Goal: Task Accomplishment & Management: Manage account settings

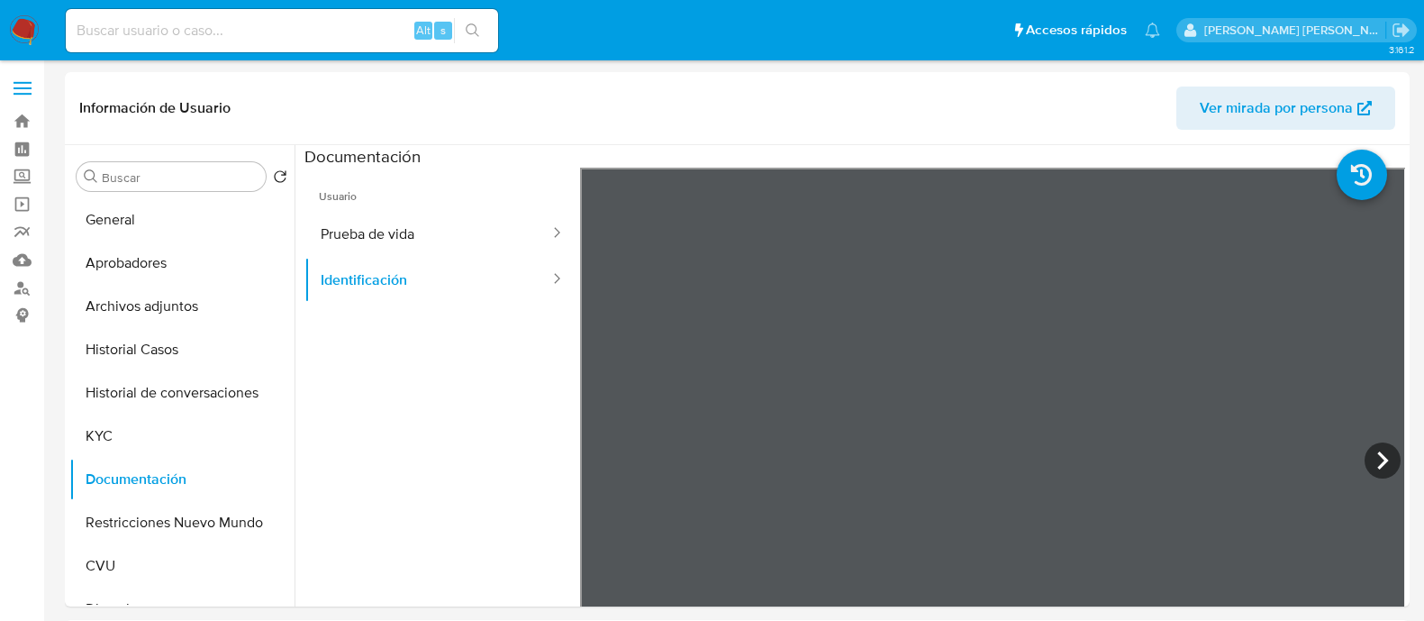
select select "10"
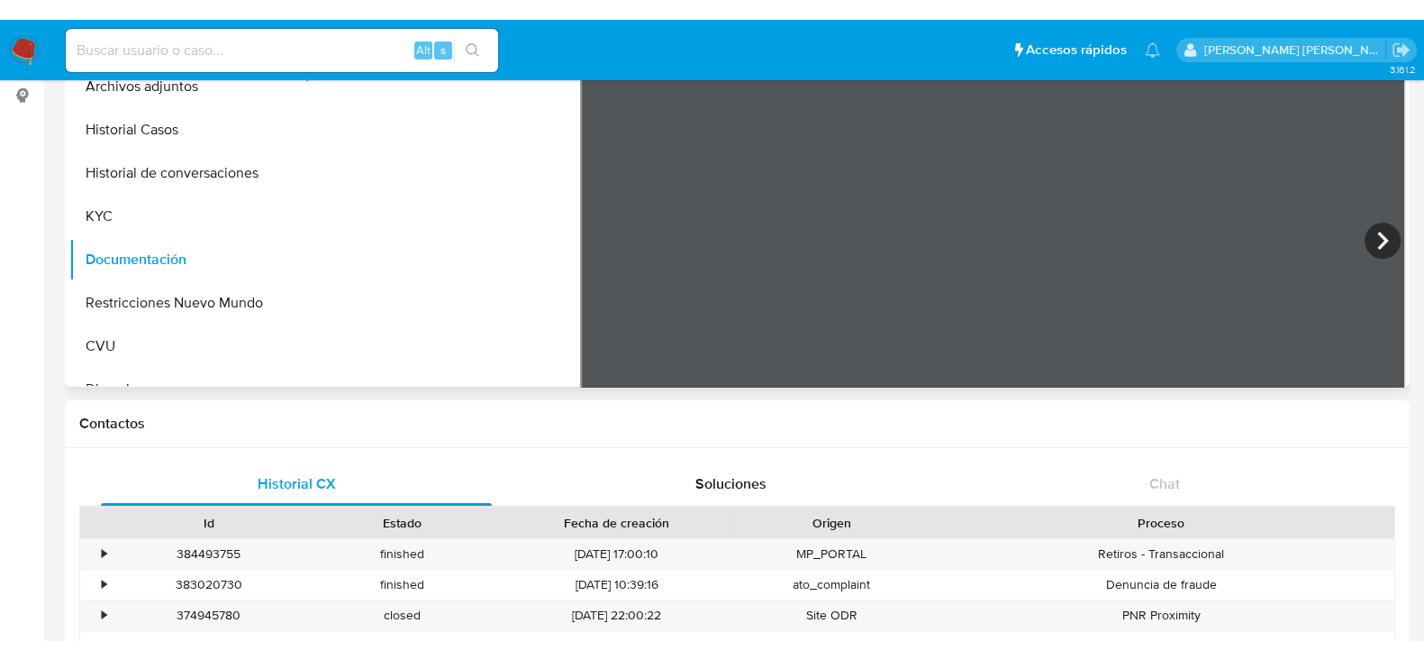
scroll to position [152, 0]
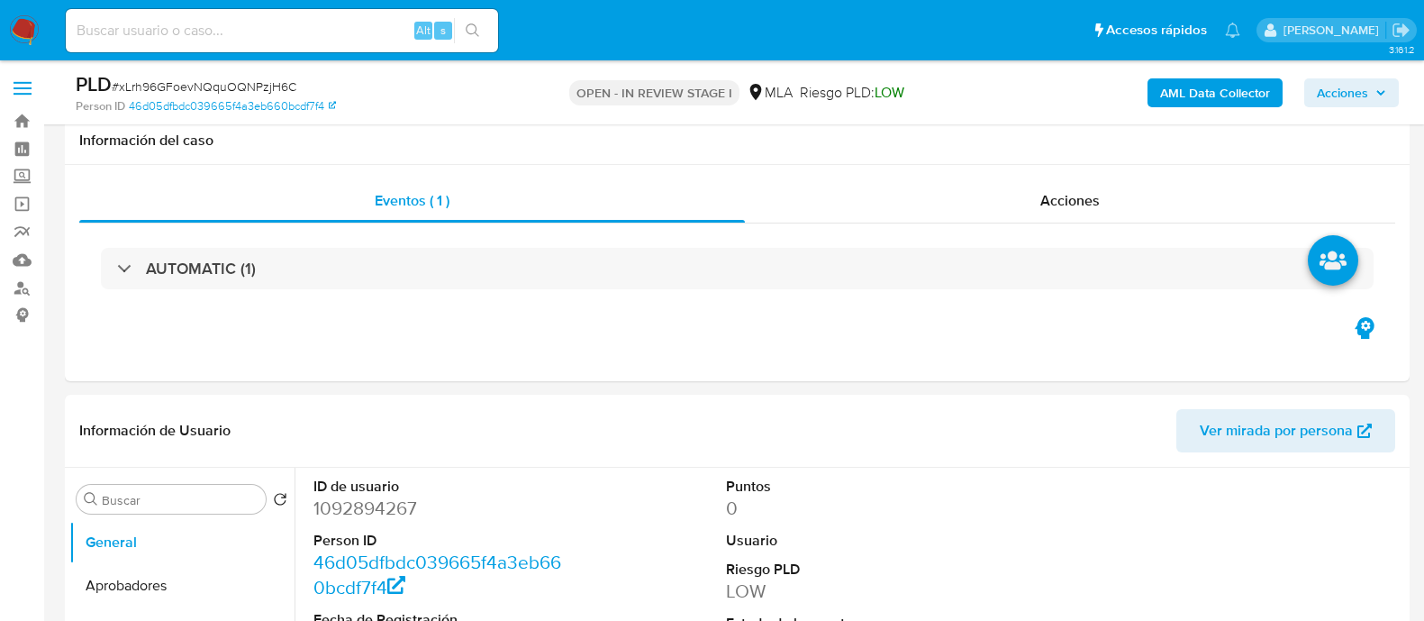
select select "10"
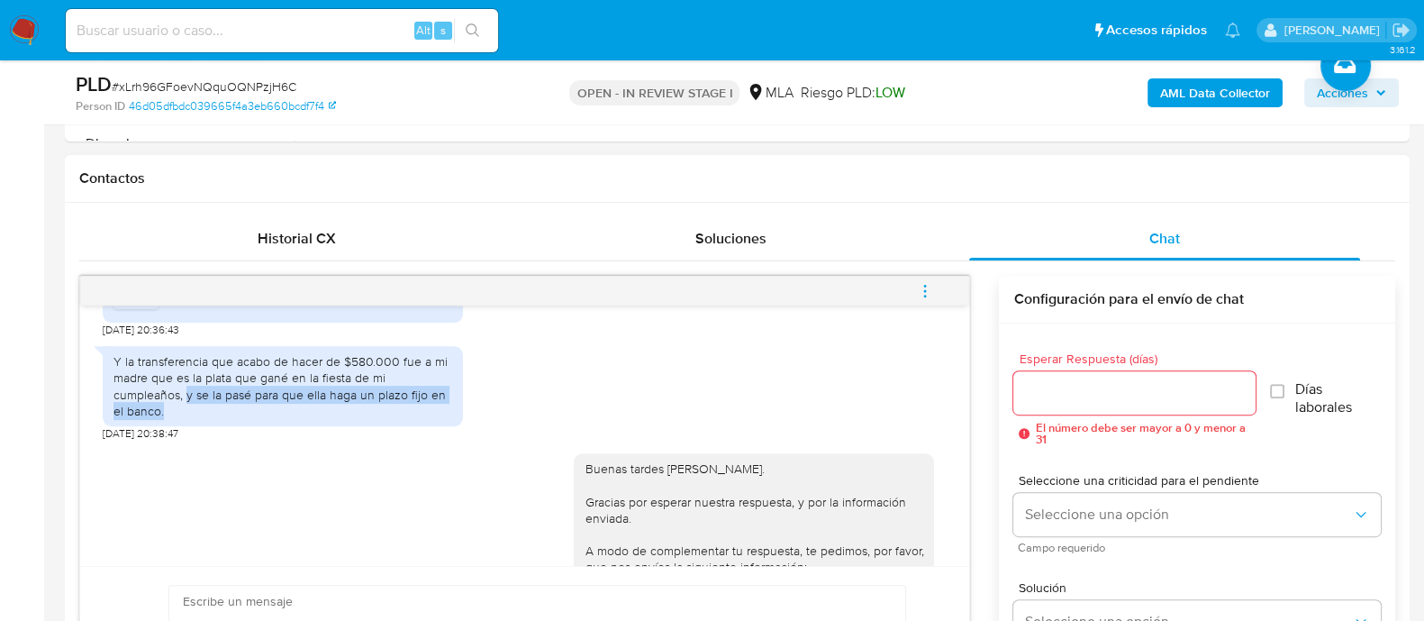
scroll to position [1338, 0]
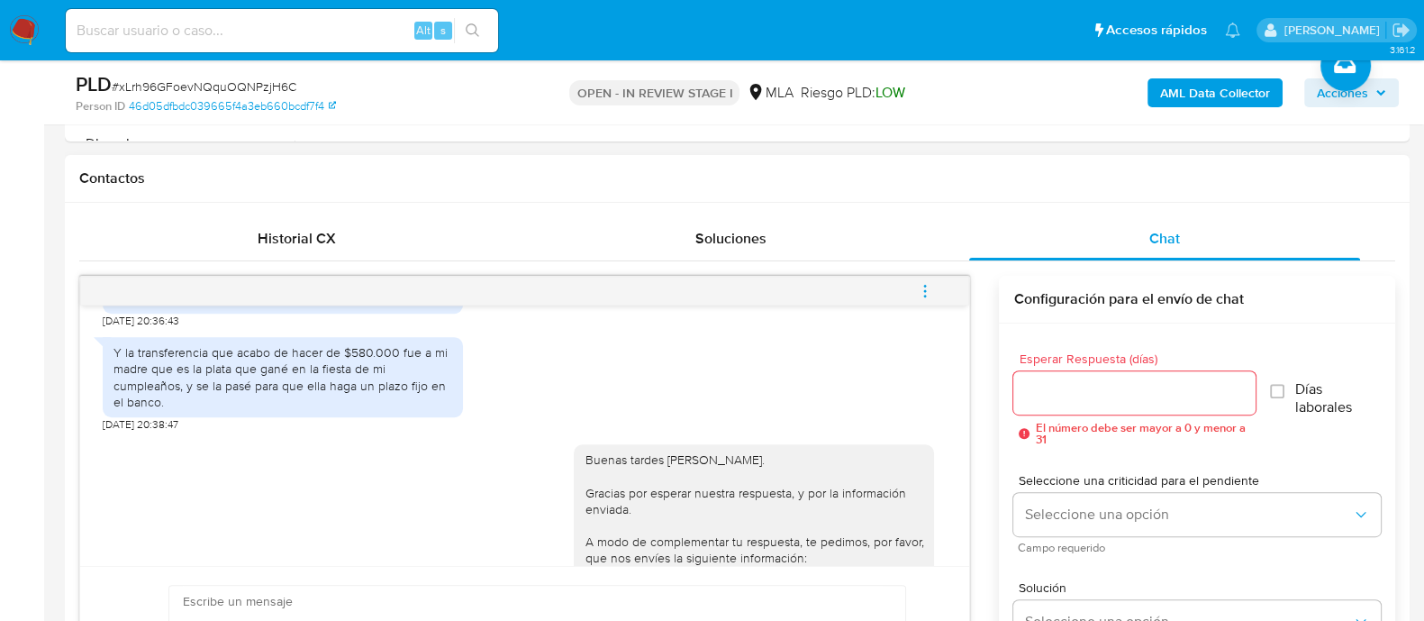
click at [232, 396] on div "Y la transferencia que acabo de hacer de $580.000 fue a mi madre que es la plat…" at bounding box center [283, 377] width 339 height 66
drag, startPoint x: 290, startPoint y: 393, endPoint x: 500, endPoint y: 382, distance: 210.2
click at [500, 382] on div "Y la transferencia que acabo de hacer de $580.000 fue a mi madre que es la plat…" at bounding box center [525, 380] width 844 height 104
click at [170, 401] on div "Y la transferencia que acabo de hacer de $580.000 fue a mi madre que es la plat…" at bounding box center [283, 377] width 339 height 66
drag, startPoint x: 141, startPoint y: 402, endPoint x: 436, endPoint y: 392, distance: 295.7
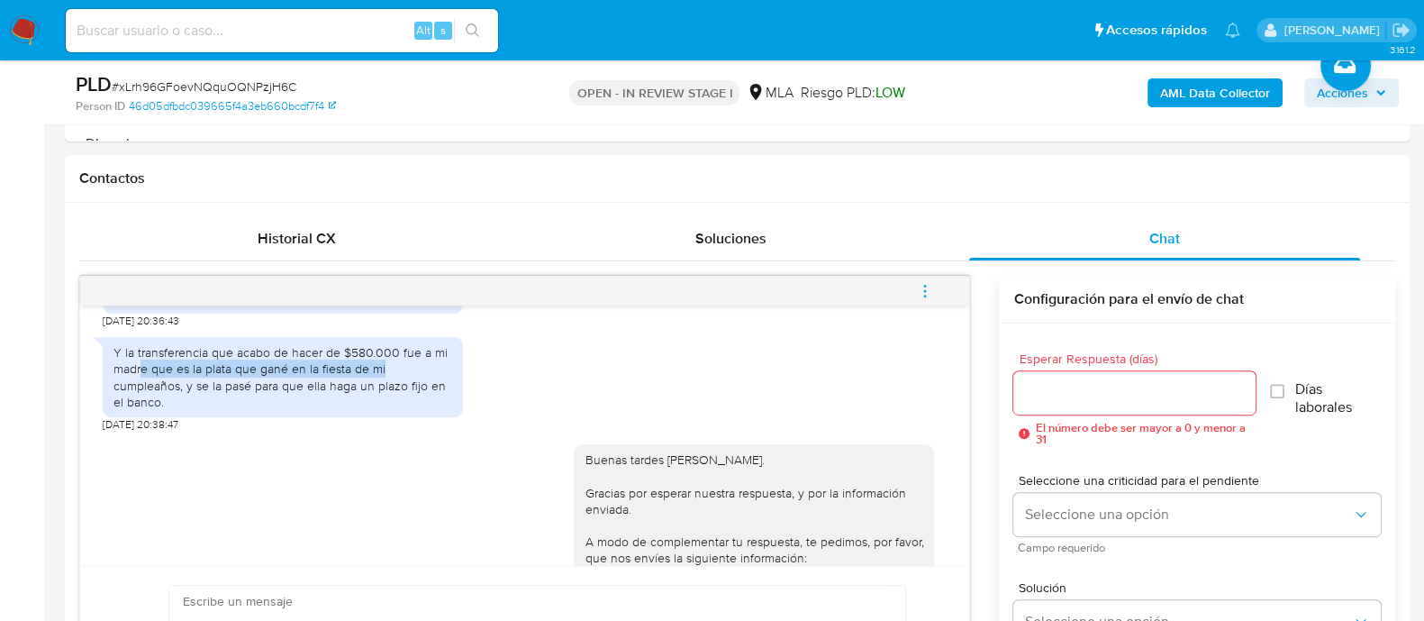
click at [436, 392] on div "Y la transferencia que acabo de hacer de $580.000 fue a mi madre que es la plat…" at bounding box center [283, 377] width 339 height 66
click at [250, 410] on div "Y la transferencia que acabo de hacer de $580.000 fue a mi madre que es la plat…" at bounding box center [283, 377] width 339 height 66
drag, startPoint x: 159, startPoint y: 418, endPoint x: 501, endPoint y: 408, distance: 342.5
click at [501, 408] on div "Y la transferencia que acabo de hacer de $580.000 fue a mi madre que es la plat…" at bounding box center [525, 380] width 844 height 104
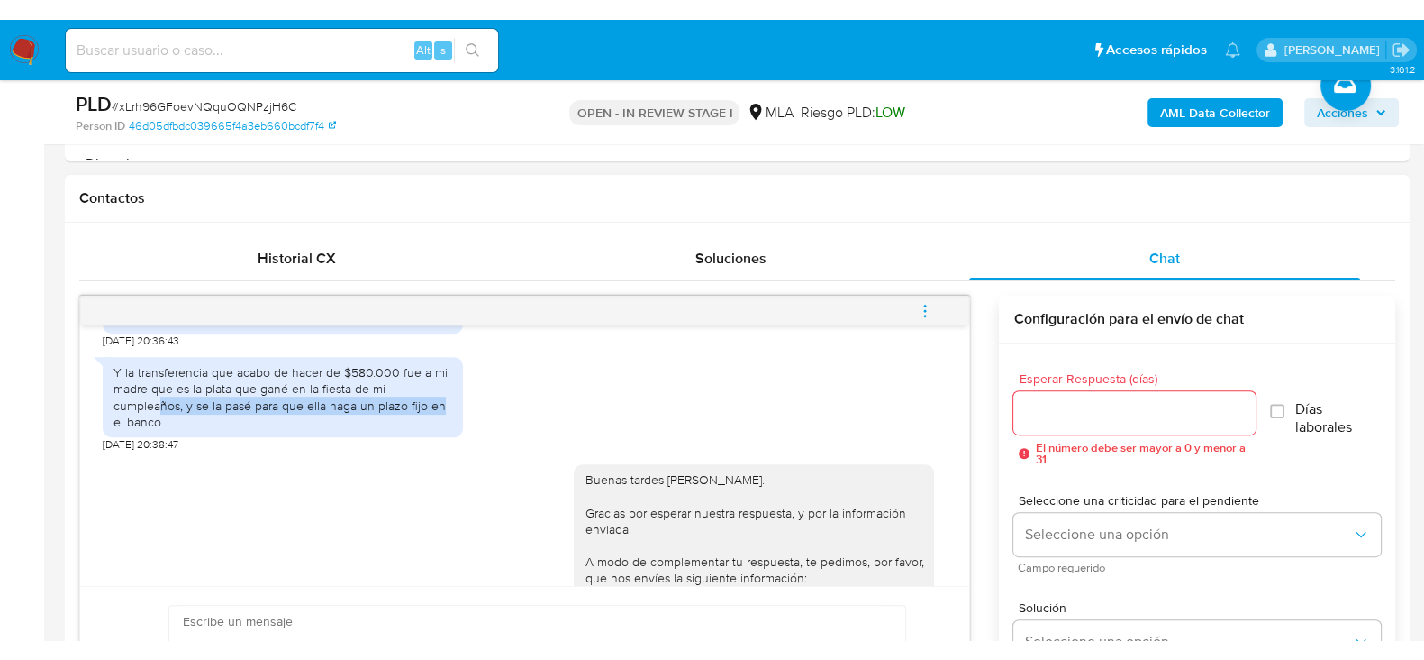
scroll to position [1113, 0]
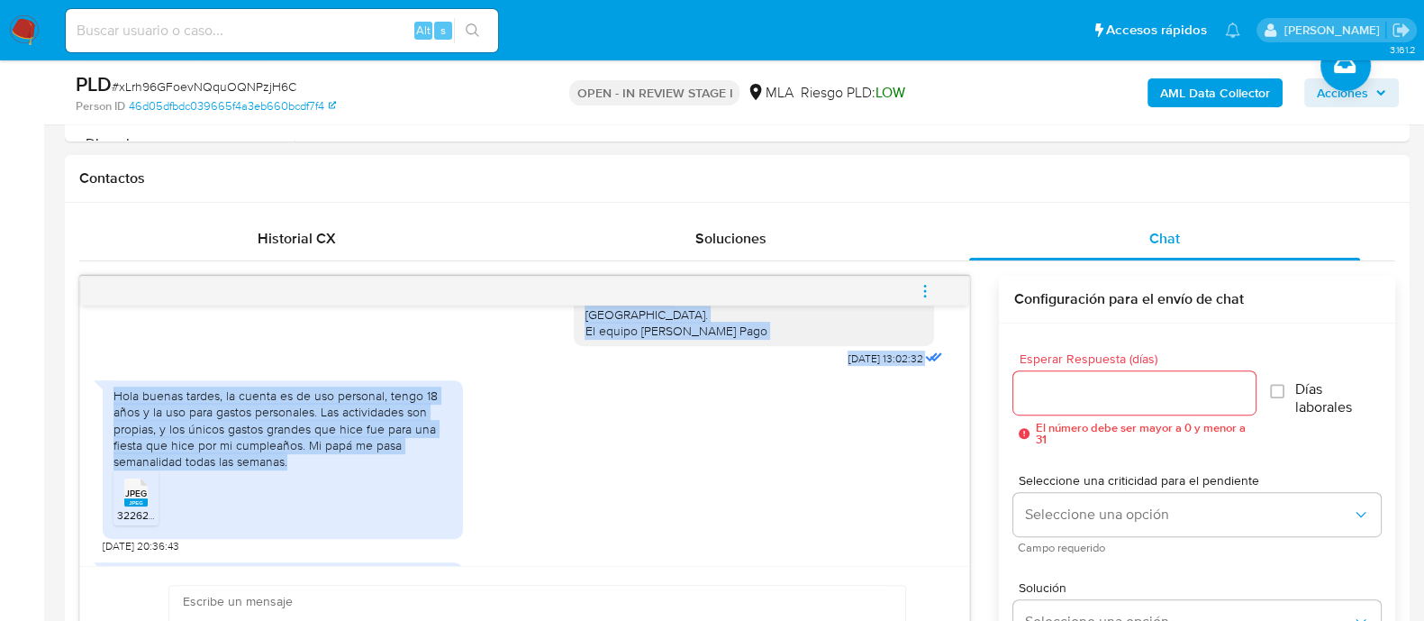
drag, startPoint x: 302, startPoint y: 496, endPoint x: 70, endPoint y: 429, distance: 241.2
click at [70, 429] on div "Historial CX Soluciones Chat Id Estado Fecha de creación Origen Proceso • 38449…" at bounding box center [737, 481] width 1345 height 556
copy div "Hola, Por disposición de la Resolución 200/2024 de la Unidad de Información Fin…"
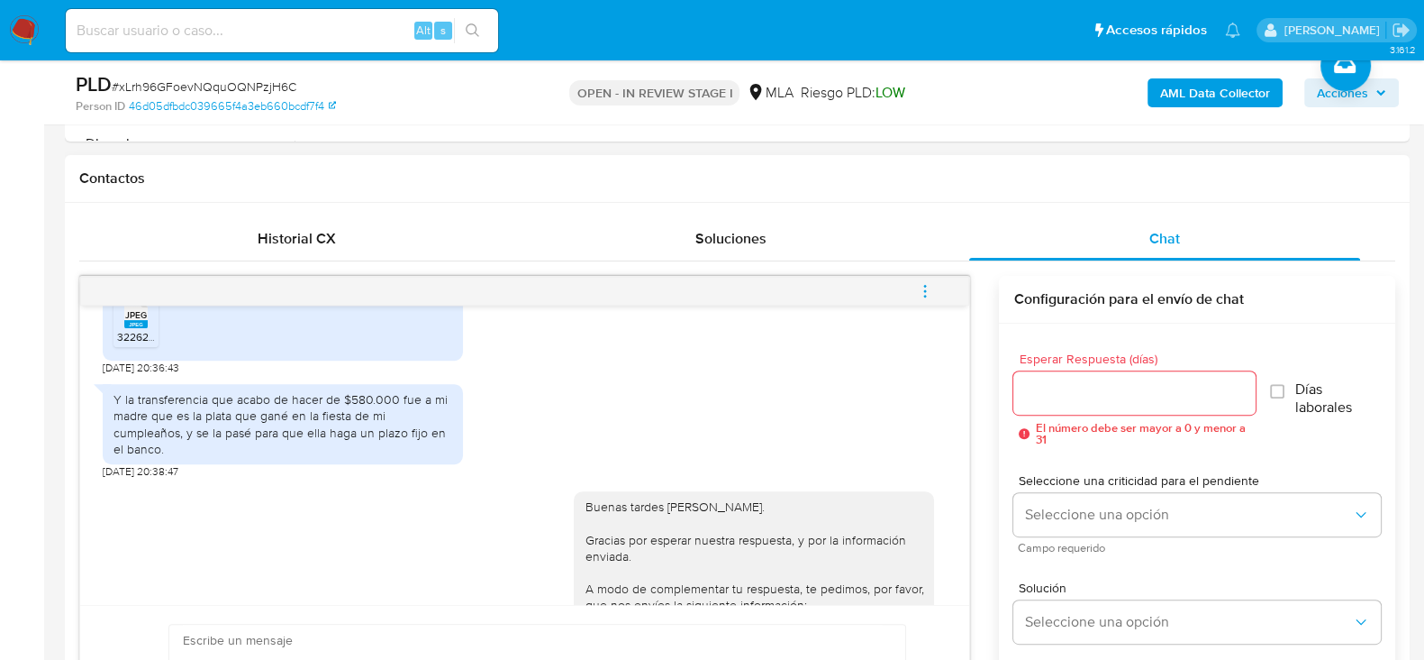
scroll to position [1338, 0]
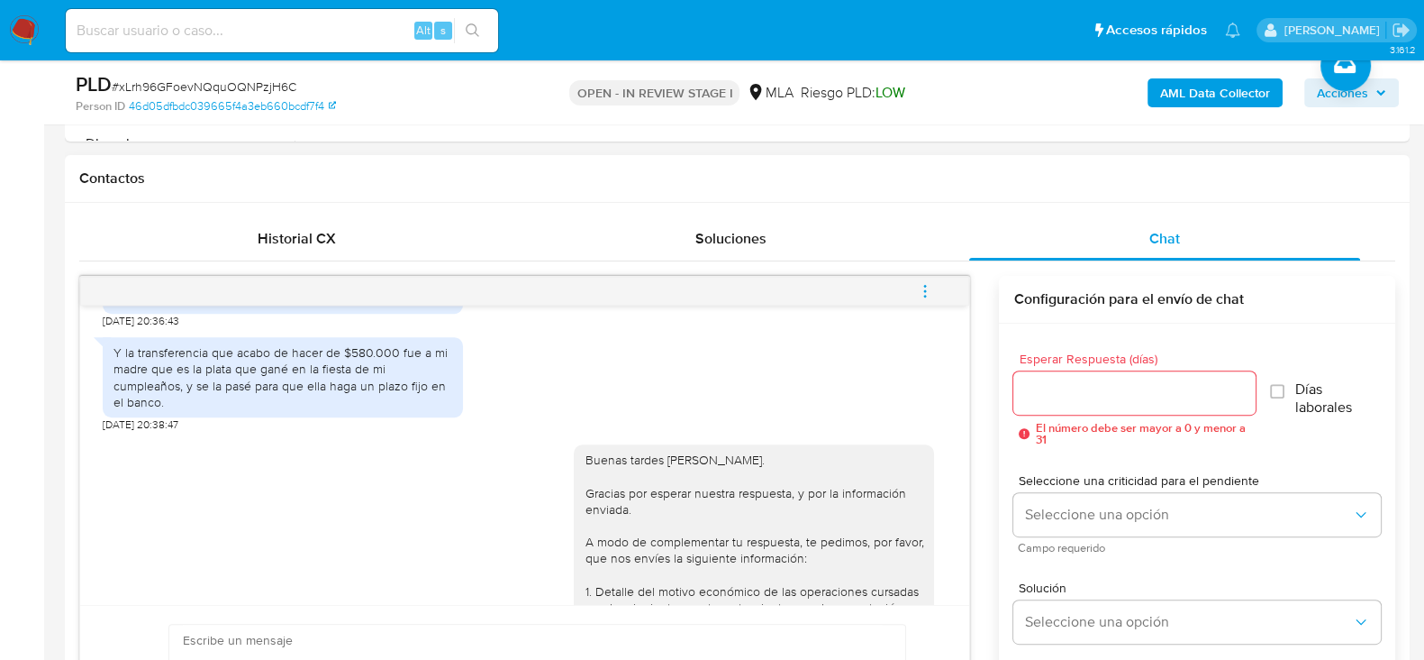
click at [234, 401] on div "Y la transferencia que acabo de hacer de $580.000 fue a mi madre que es la plat…" at bounding box center [283, 377] width 339 height 66
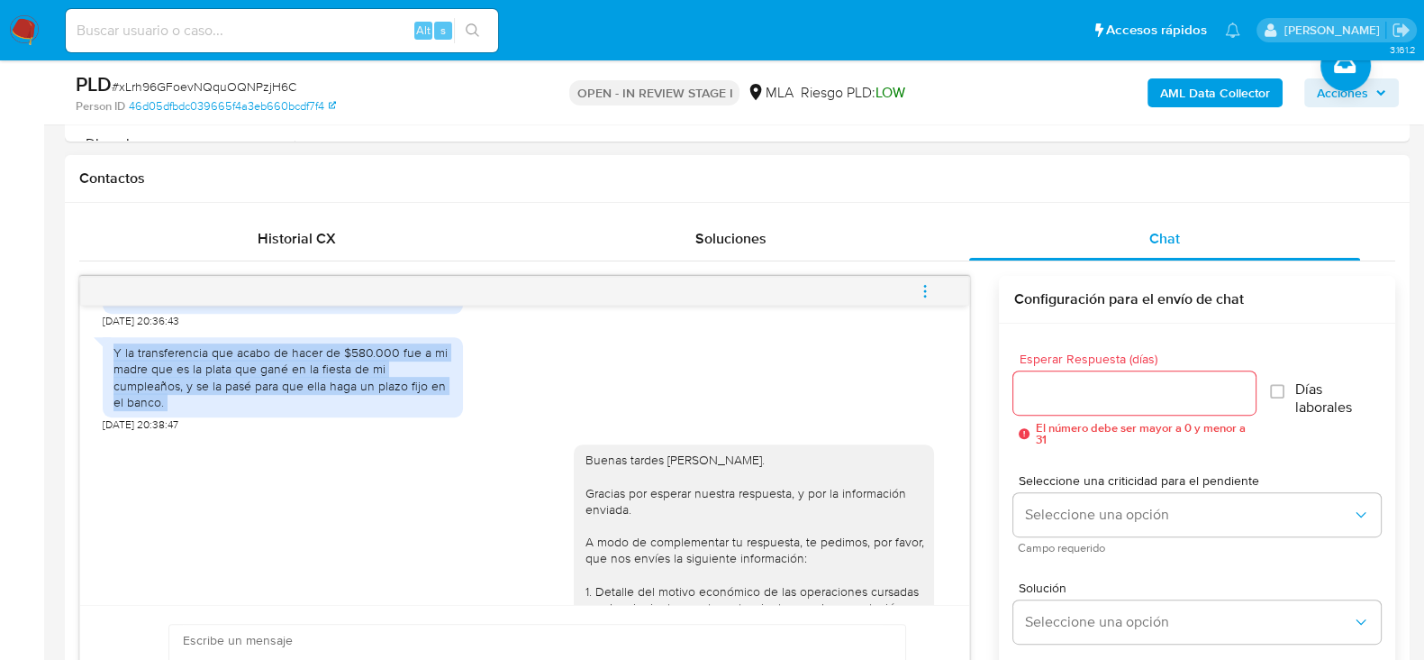
click at [234, 401] on div "Y la transferencia que acabo de hacer de $580.000 fue a mi madre que es la plat…" at bounding box center [283, 377] width 339 height 66
copy div "Y la transferencia que acabo de hacer de $580.000 fue a mi madre que es la plat…"
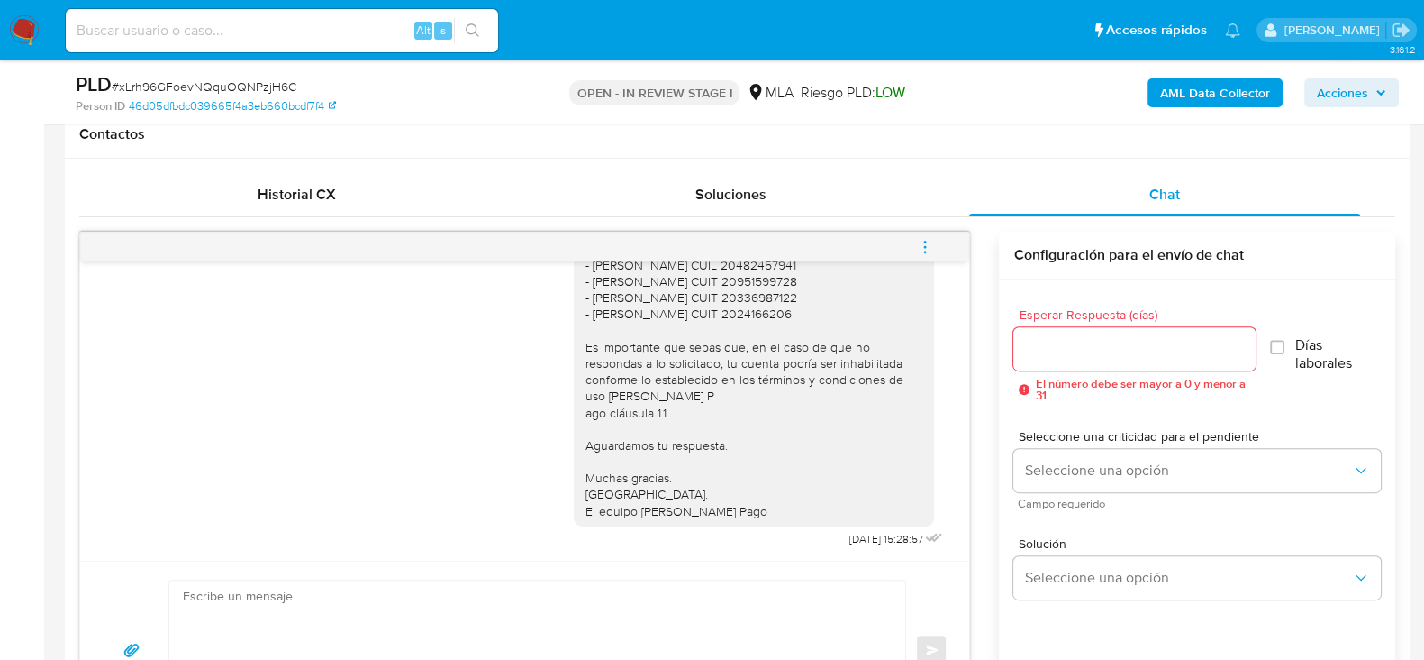
scroll to position [787, 0]
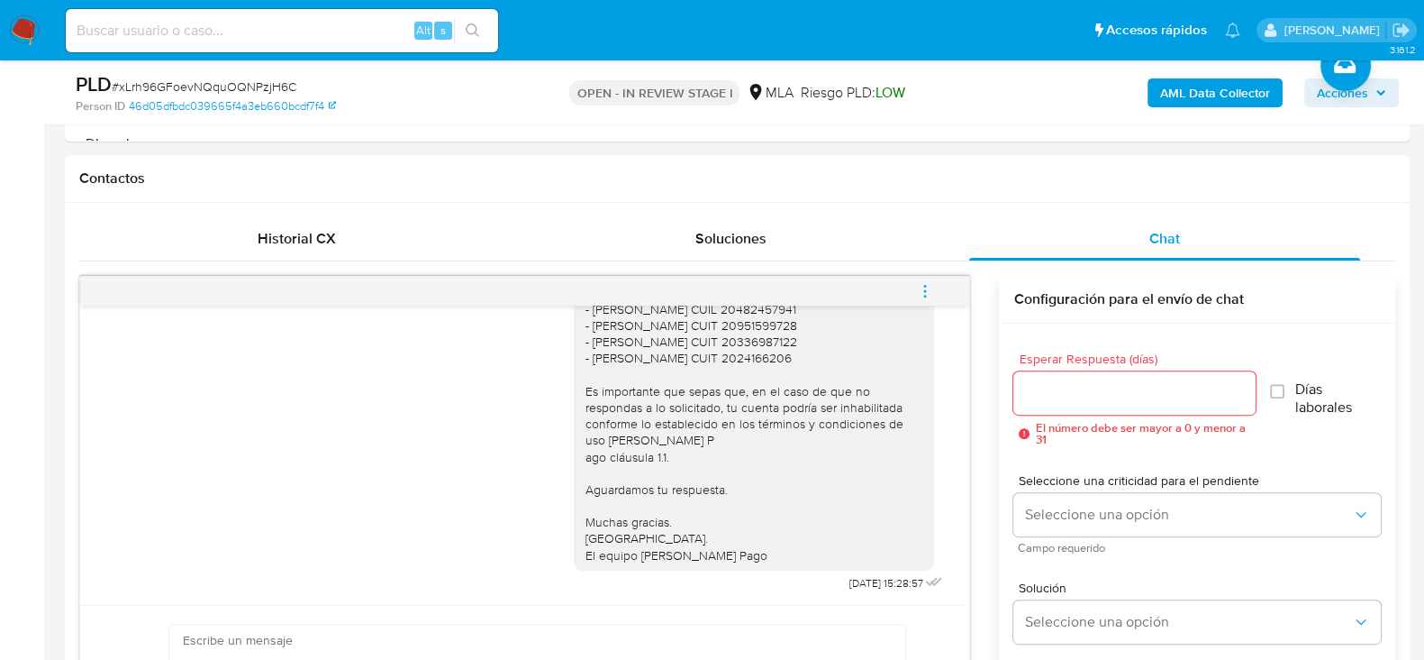
click at [924, 301] on span "menu-action" at bounding box center [925, 290] width 16 height 43
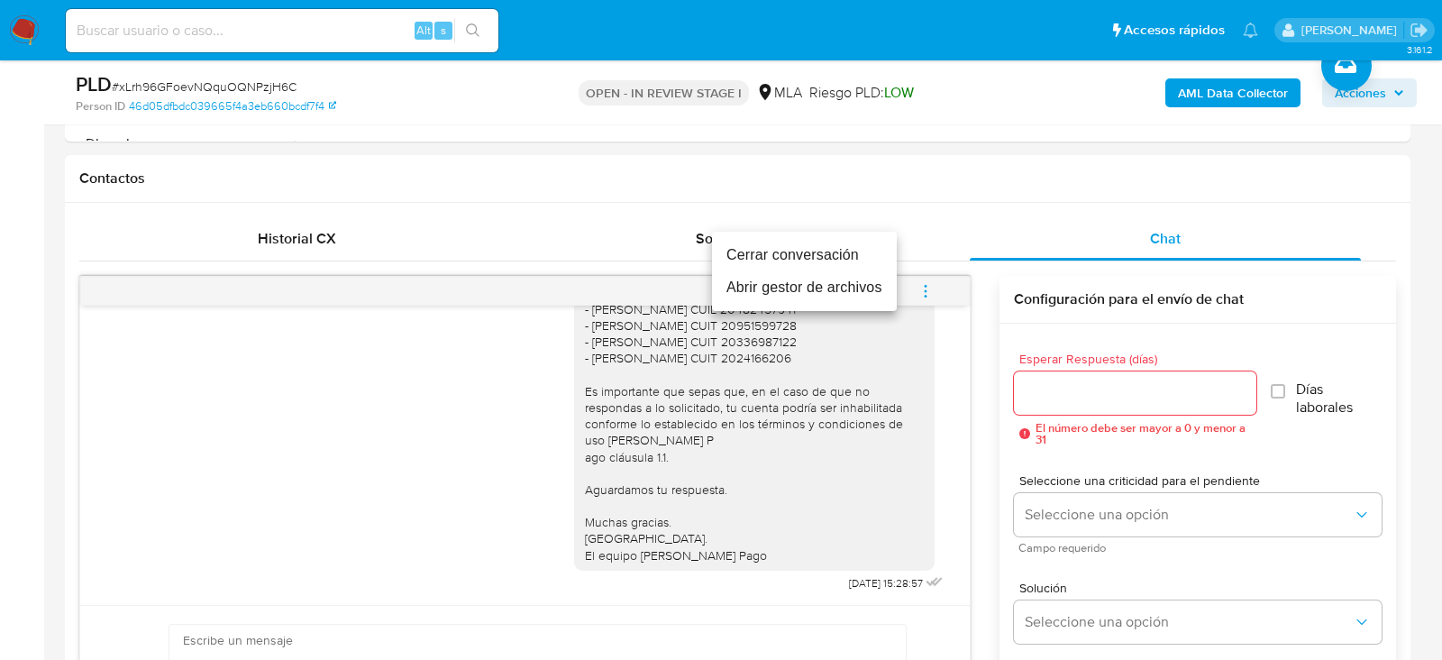
click at [798, 254] on li "Cerrar conversación" at bounding box center [804, 255] width 185 height 32
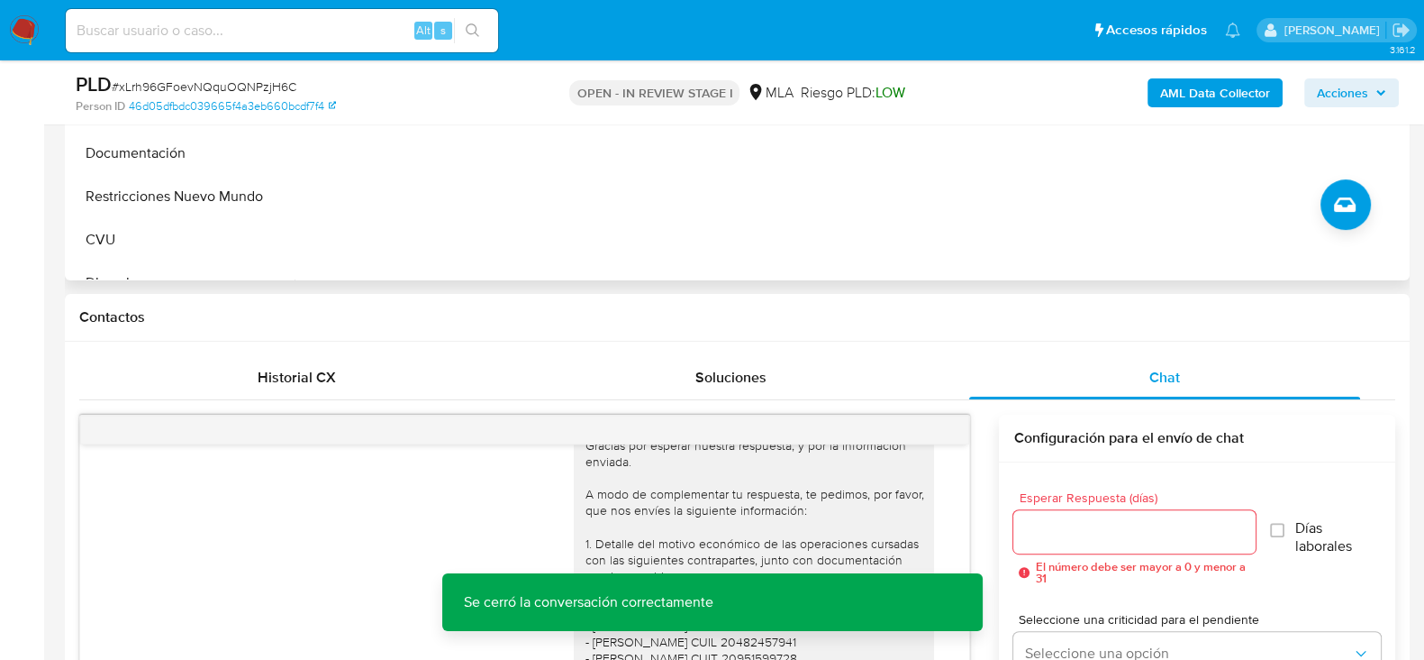
scroll to position [450, 0]
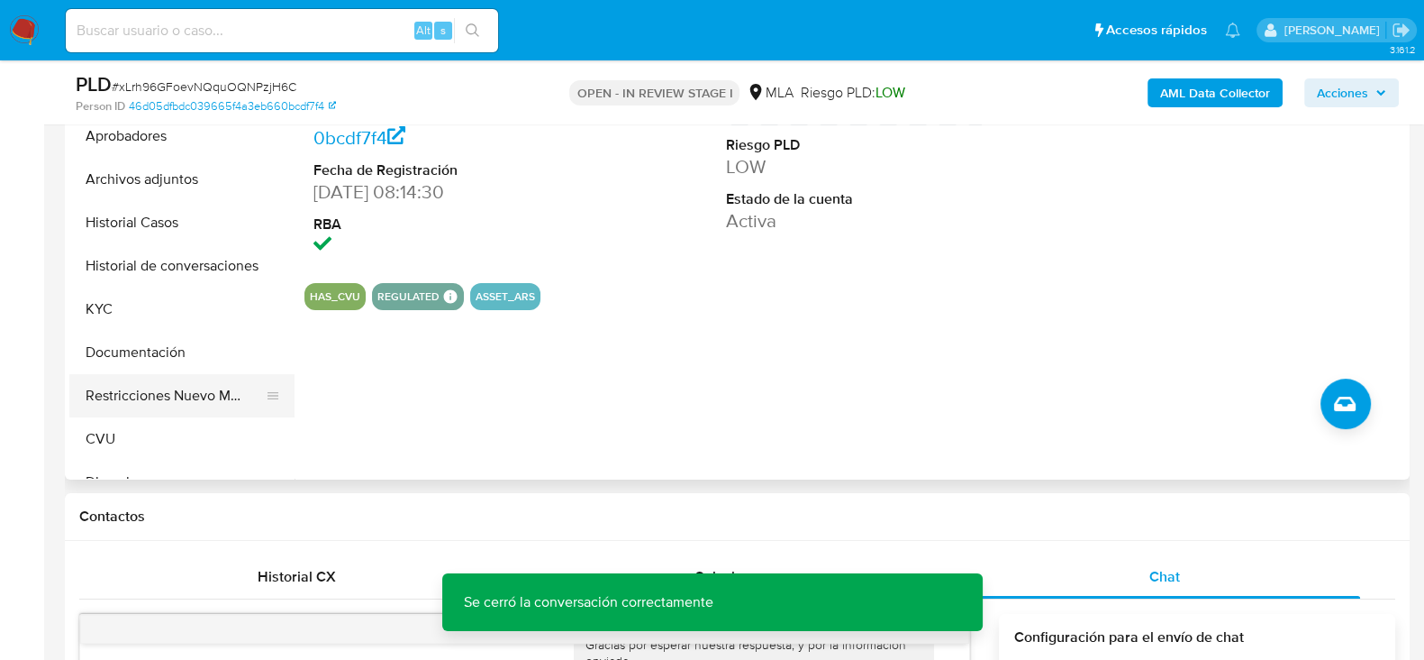
click at [177, 392] on button "Restricciones Nuevo Mundo" at bounding box center [174, 395] width 211 height 43
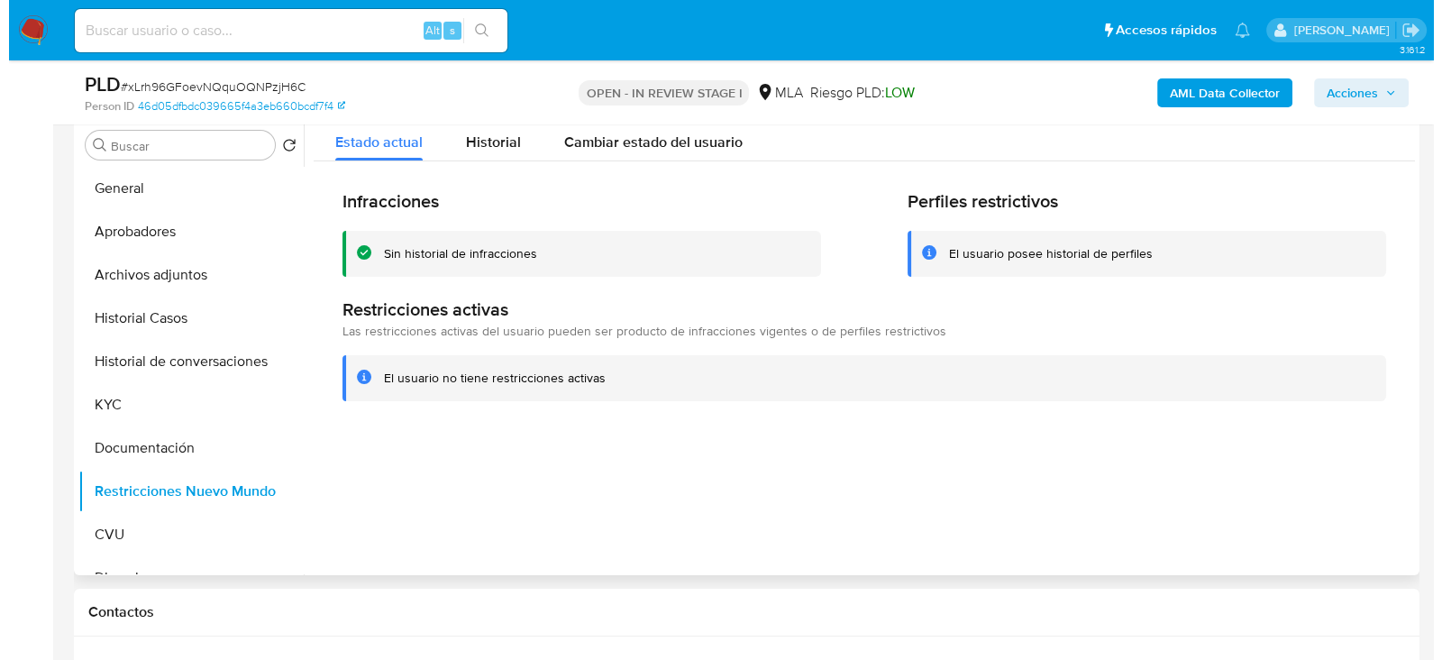
scroll to position [224, 0]
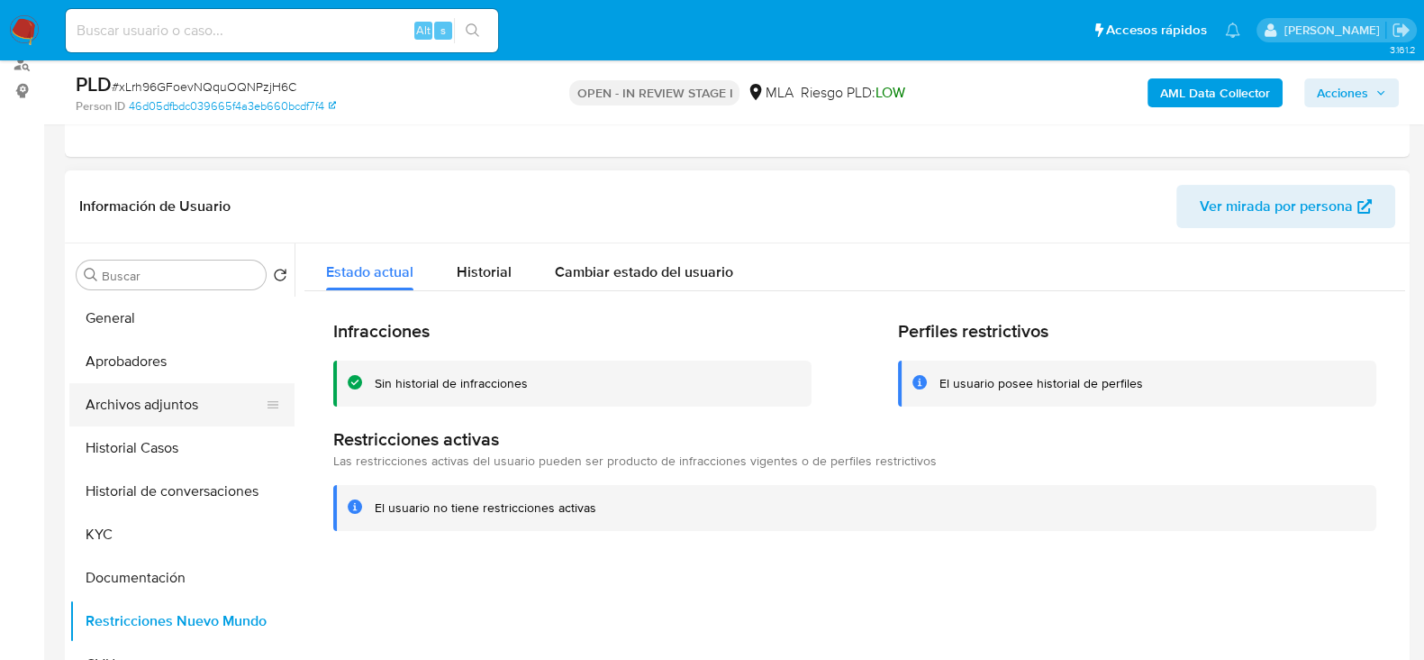
click at [172, 409] on button "Archivos adjuntos" at bounding box center [174, 404] width 211 height 43
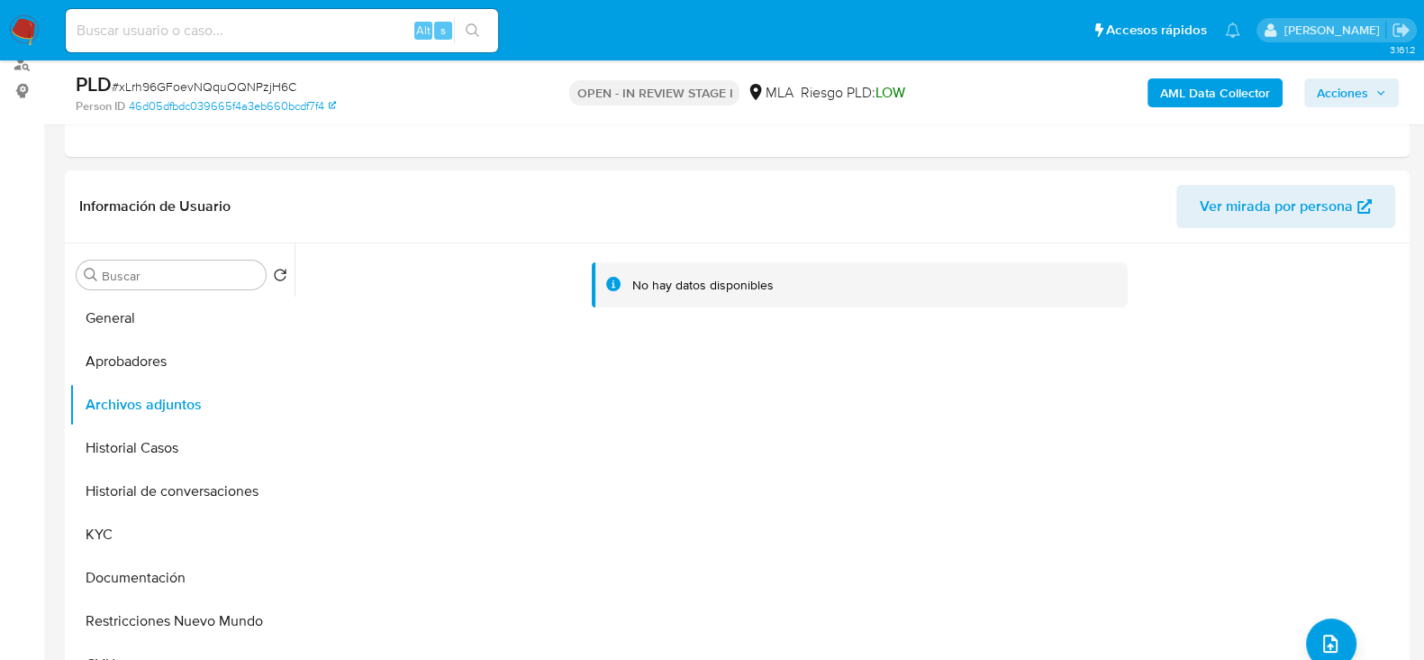
click at [1218, 98] on b "AML Data Collector" at bounding box center [1215, 92] width 110 height 29
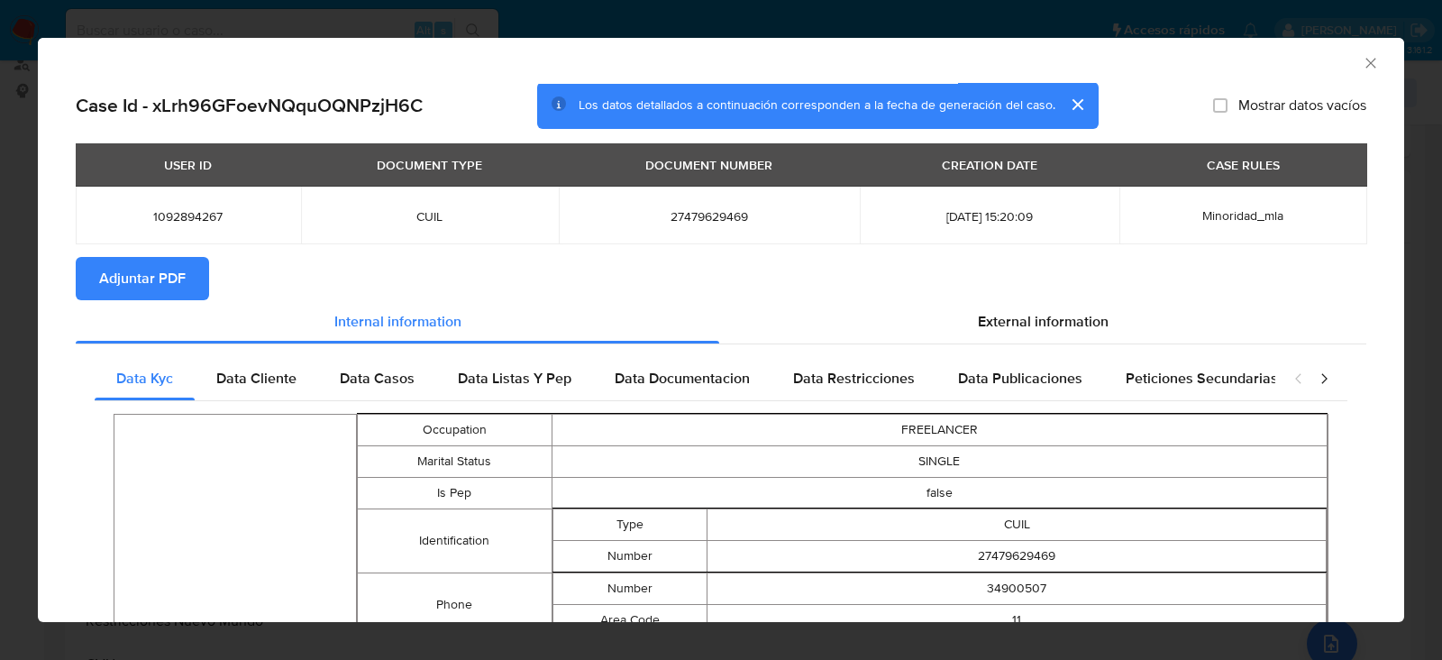
click at [158, 268] on span "Adjuntar PDF" at bounding box center [142, 279] width 86 height 40
click at [215, 309] on div "Internal information" at bounding box center [397, 321] width 643 height 43
click at [1361, 61] on icon "Cerrar ventana" at bounding box center [1370, 63] width 18 height 18
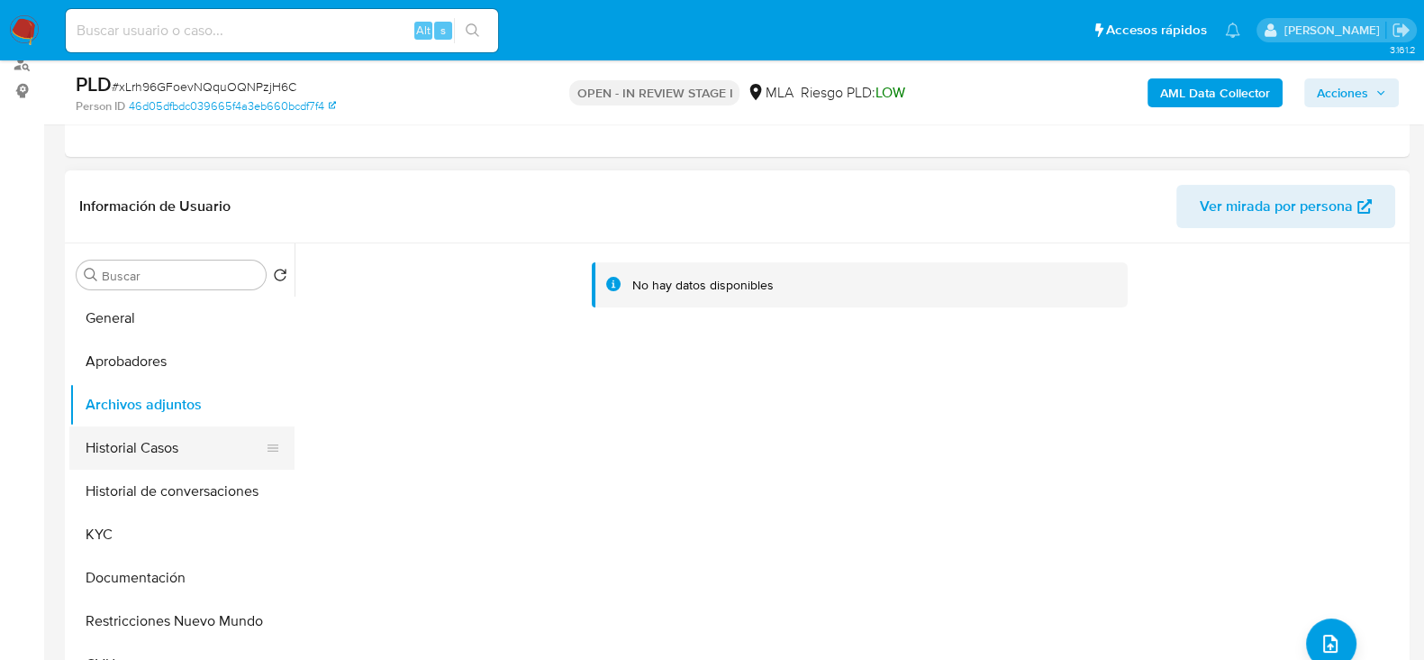
click at [131, 438] on button "Historial Casos" at bounding box center [174, 447] width 211 height 43
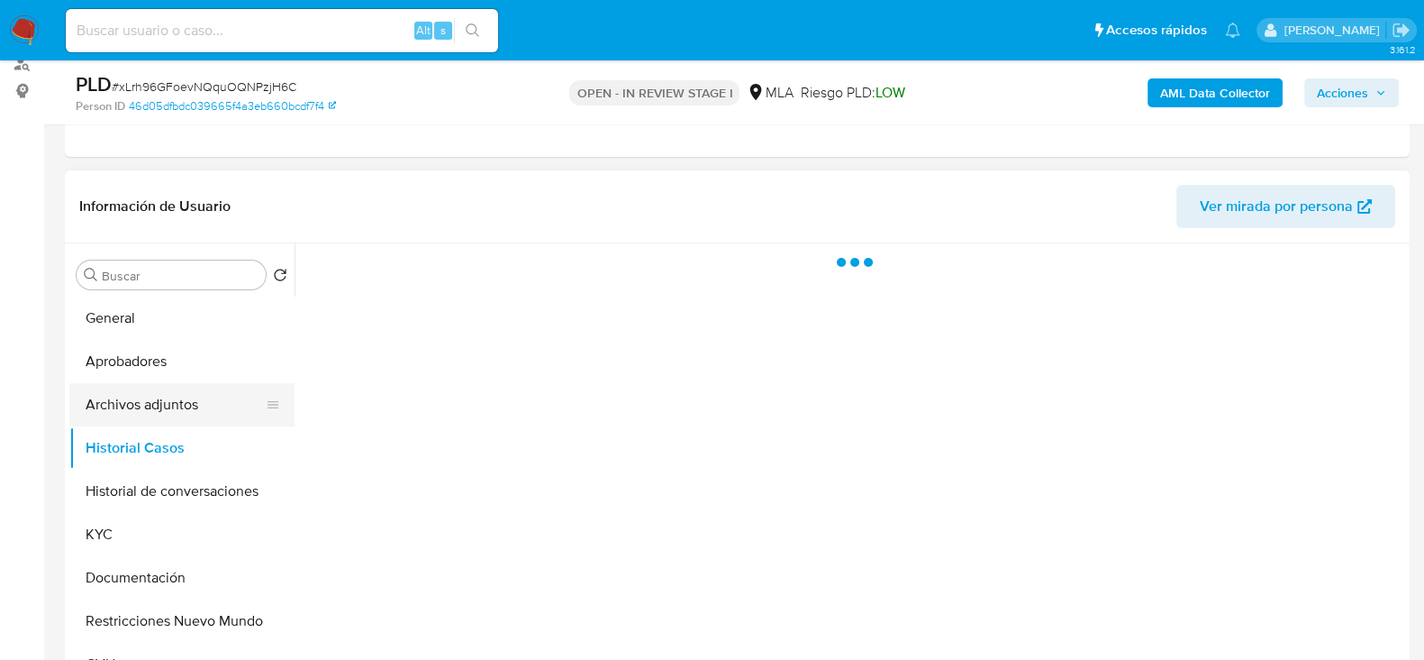
click at [129, 399] on button "Archivos adjuntos" at bounding box center [174, 404] width 211 height 43
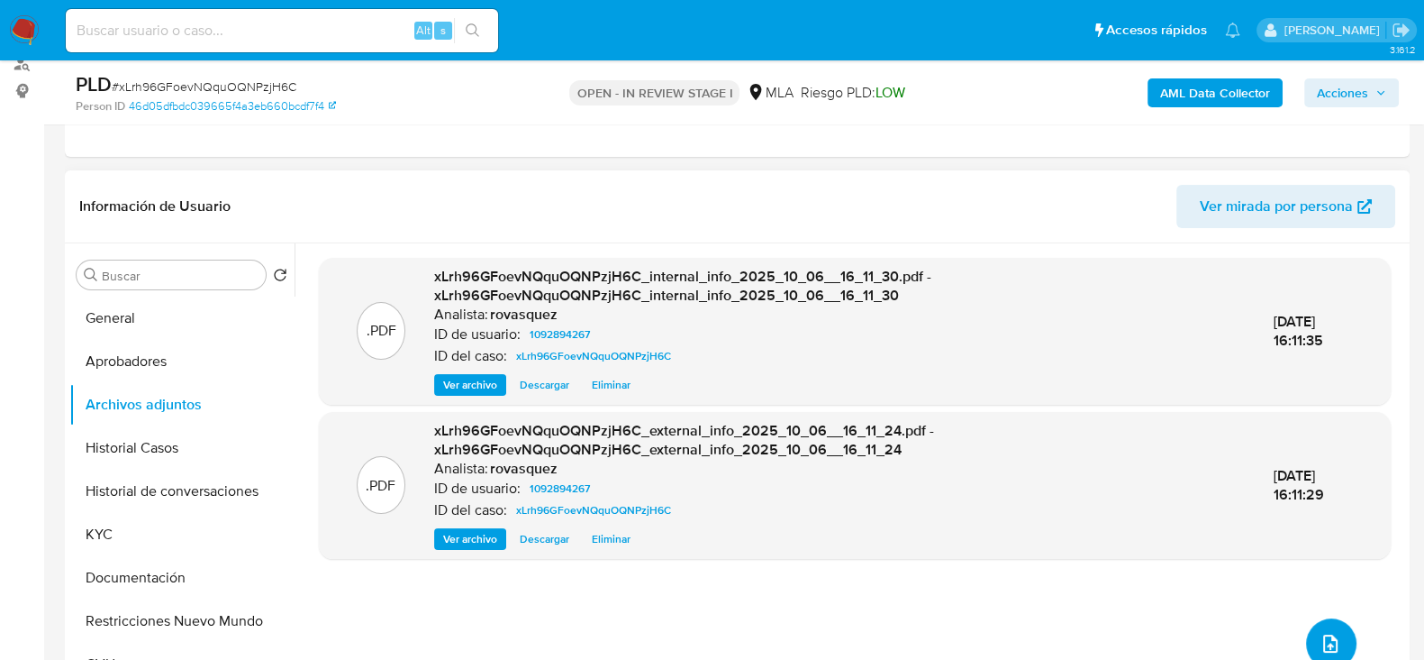
click at [1331, 620] on icon "upload-file" at bounding box center [1331, 643] width 14 height 18
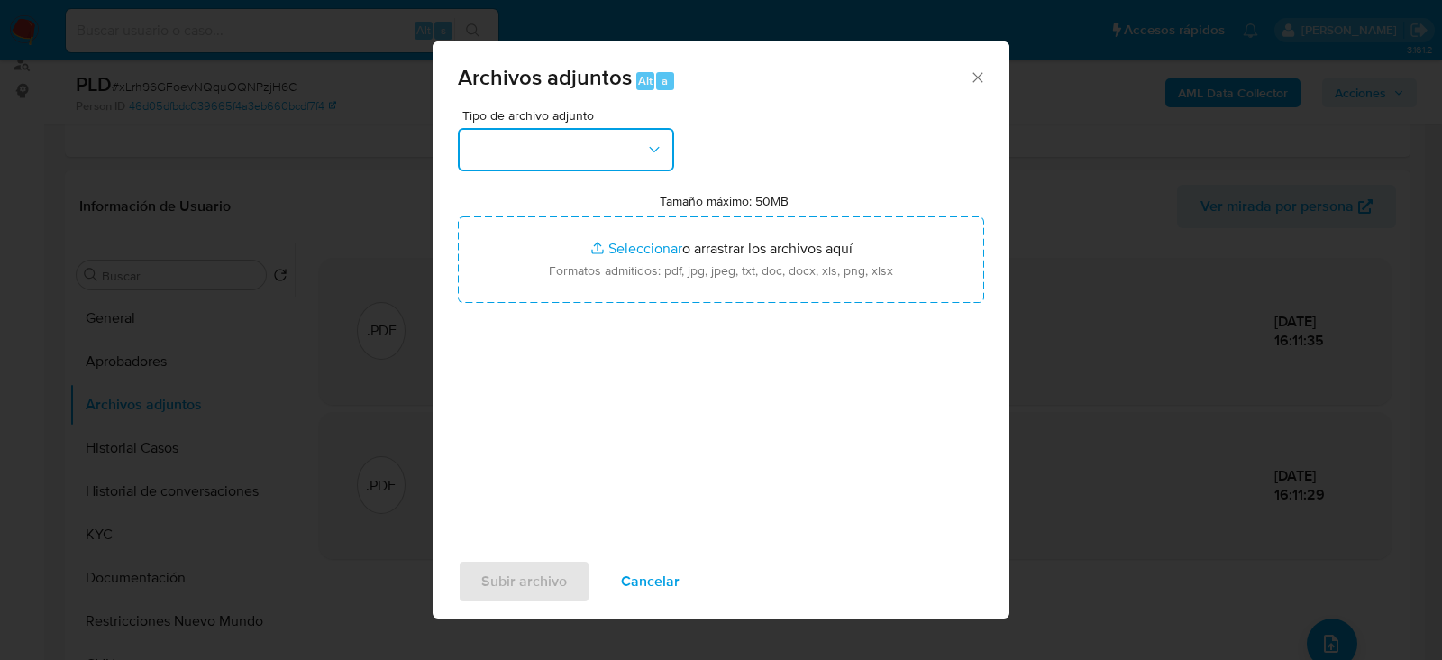
click at [546, 141] on button "button" at bounding box center [566, 149] width 216 height 43
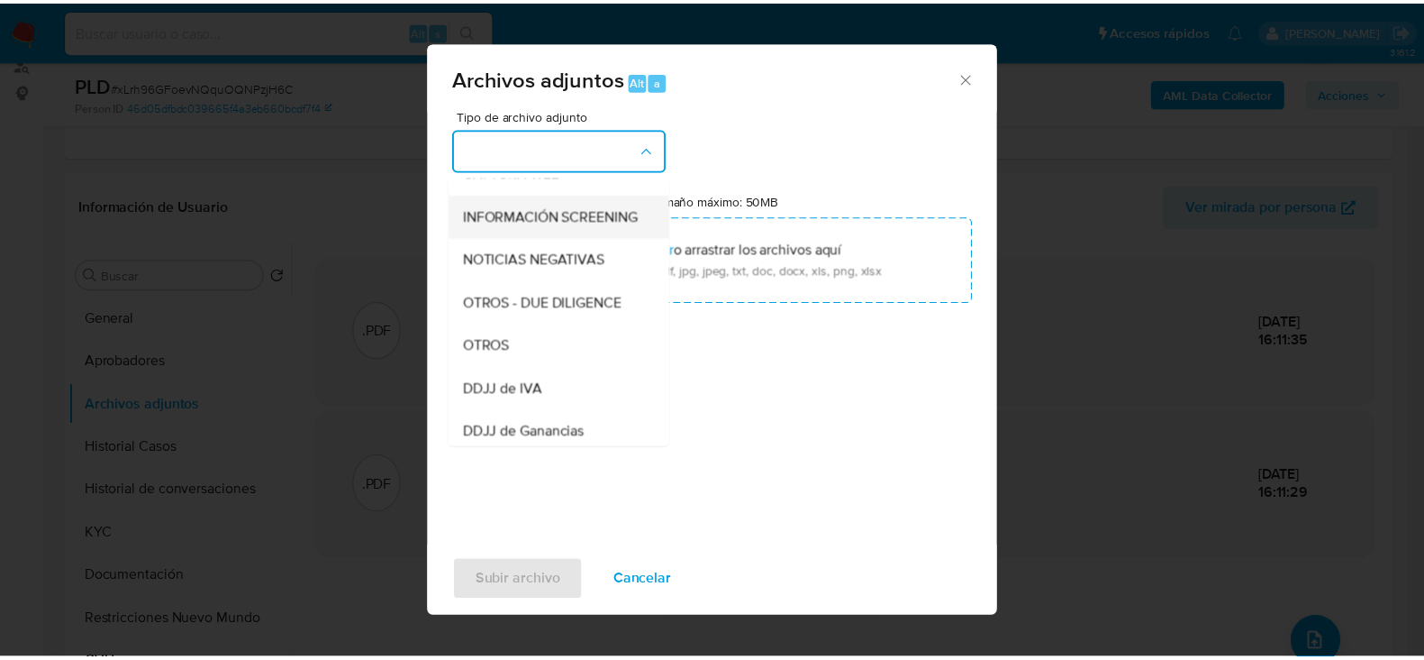
scroll to position [338, 0]
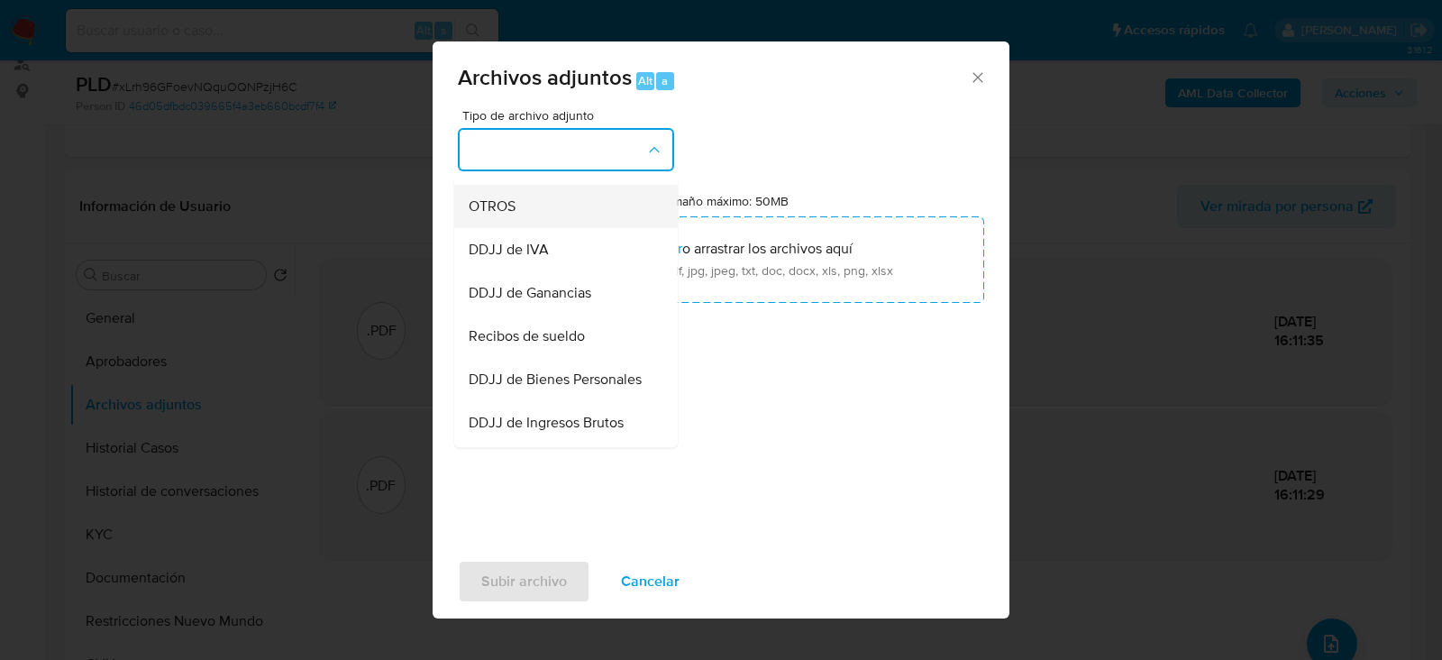
click at [528, 224] on div "OTROS" at bounding box center [561, 206] width 184 height 43
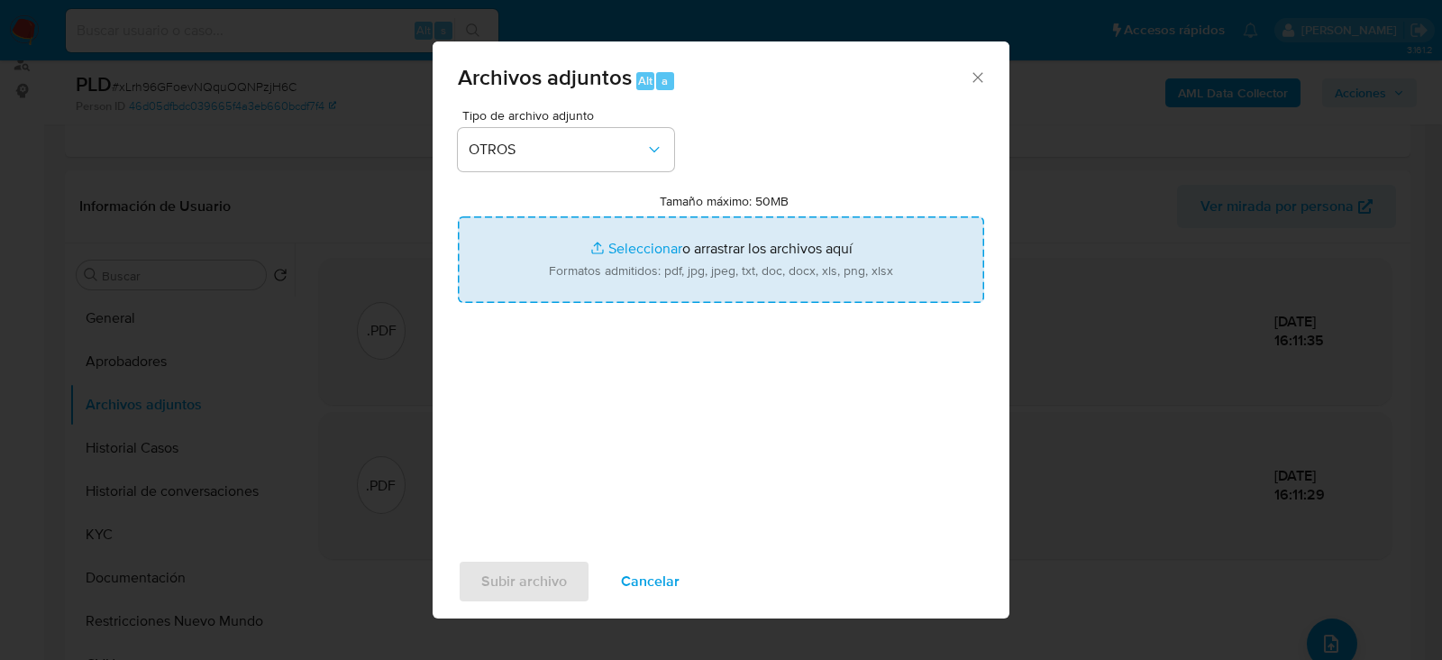
click at [633, 250] on input "Tamaño máximo: 50MB Seleccionar archivos" at bounding box center [721, 259] width 526 height 86
type input "C:\fakepath\Caselog xLrh96GFoevNQquOQNPzjH6C_2025_08_20_02_17_31.docx"
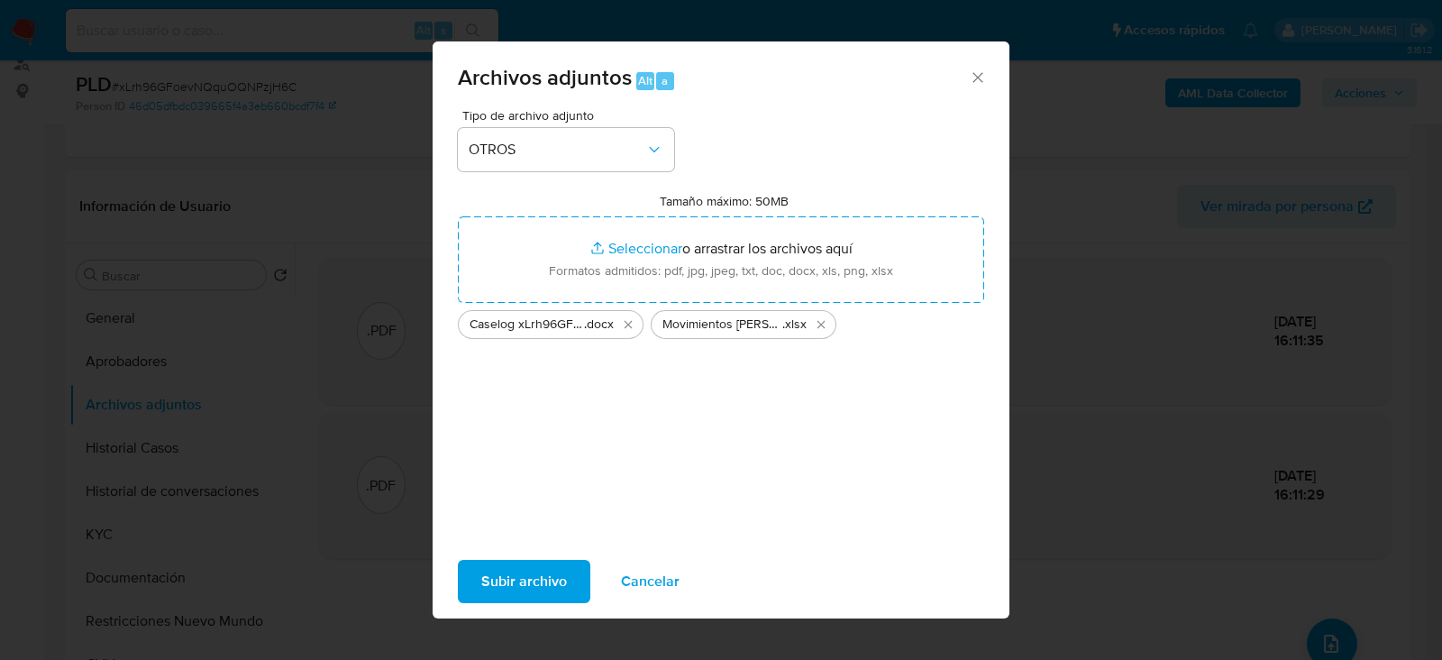
click at [505, 587] on span "Subir archivo" at bounding box center [524, 581] width 86 height 40
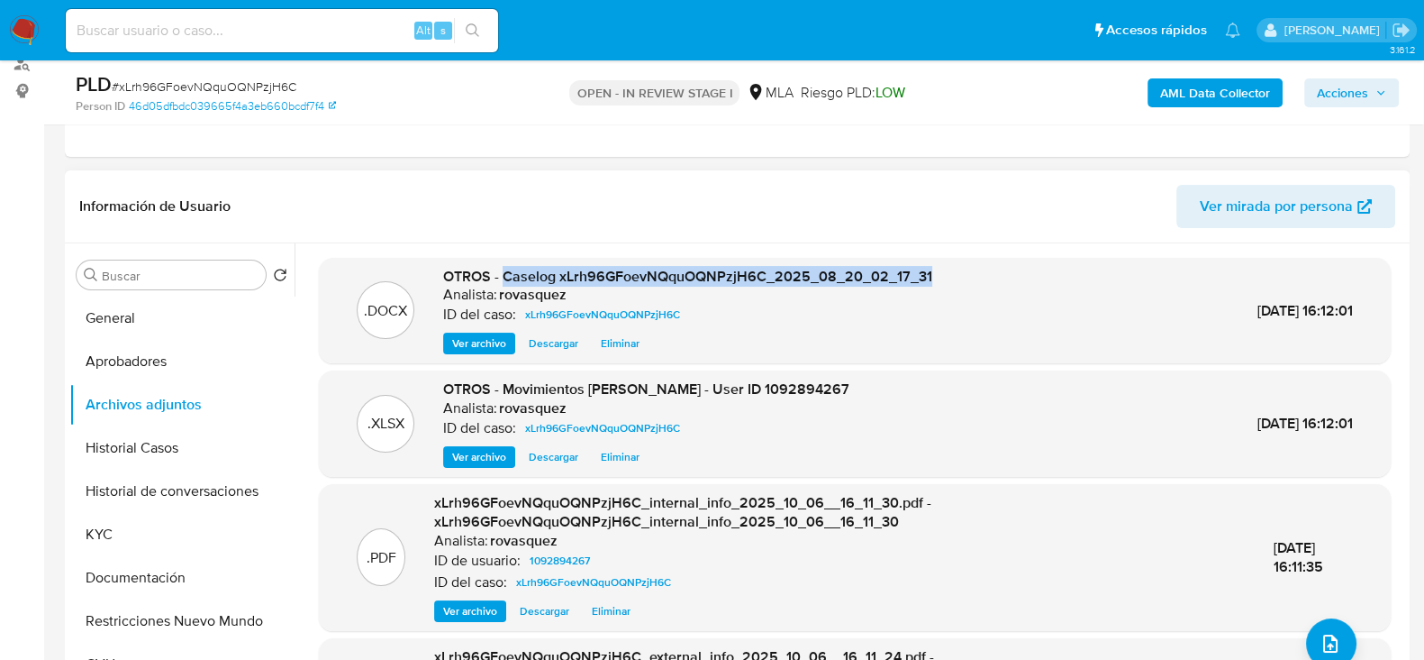
drag, startPoint x: 504, startPoint y: 277, endPoint x: 924, endPoint y: 283, distance: 420.8
click at [924, 283] on span "OTROS - Caselog xLrh96GFoevNQquOQNPzjH6C_2025_08_20_02_17_31" at bounding box center [687, 276] width 489 height 21
copy span "Caselog xLrh96GFoevNQquOQNPzjH6C_2025_08_20_02_17_31"
click at [1347, 95] on span "Acciones" at bounding box center [1342, 92] width 51 height 29
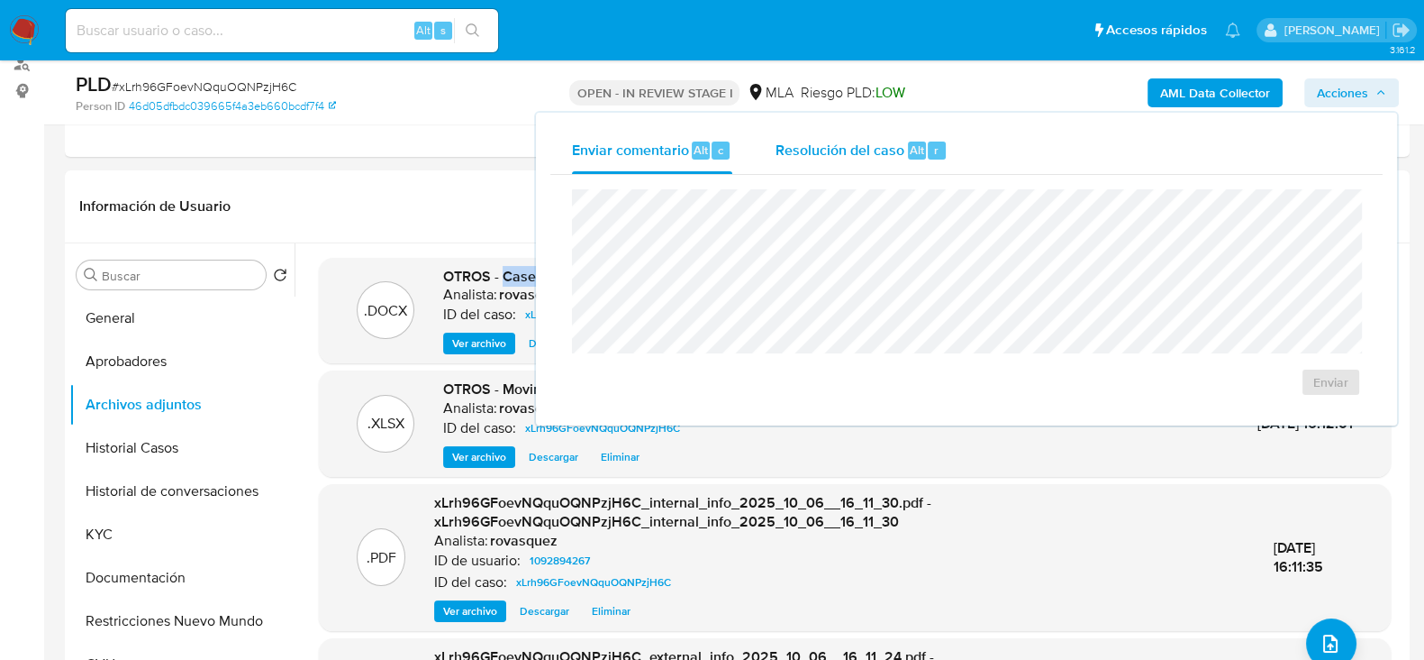
click at [874, 161] on div "Resolución del caso Alt r" at bounding box center [862, 150] width 172 height 47
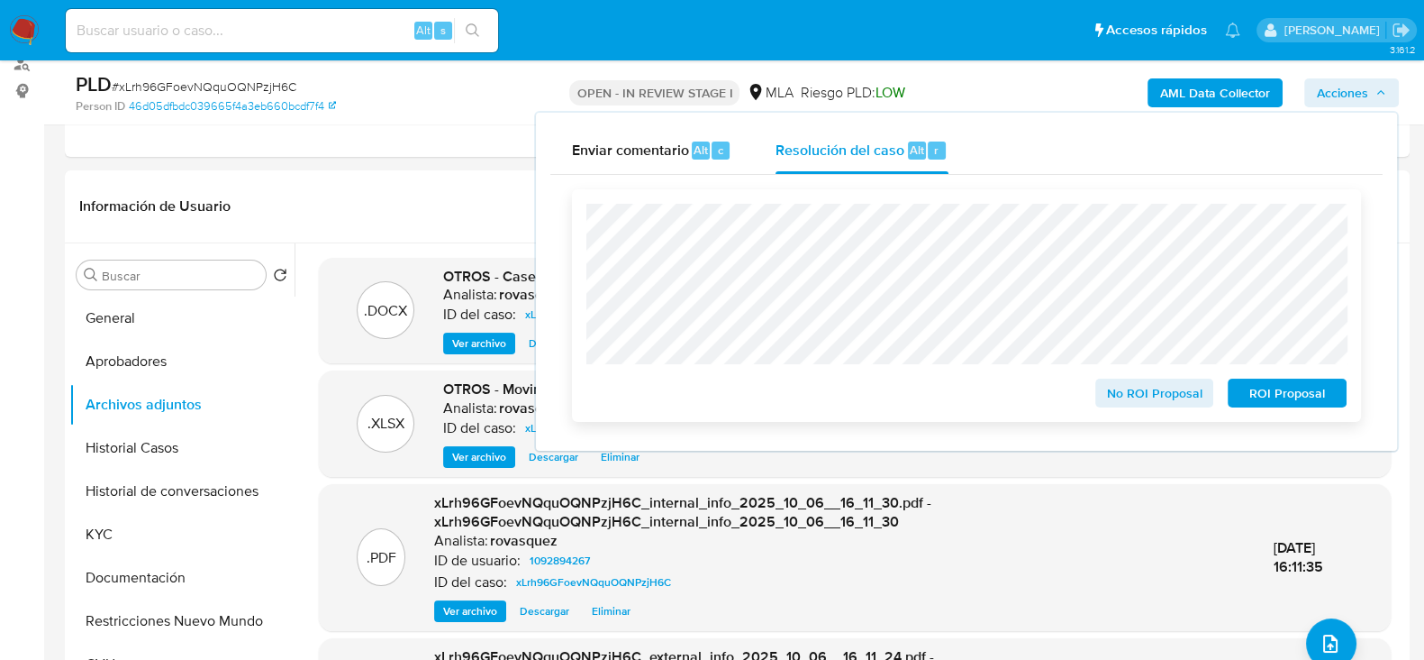
click at [1153, 391] on span "No ROI Proposal" at bounding box center [1155, 392] width 94 height 25
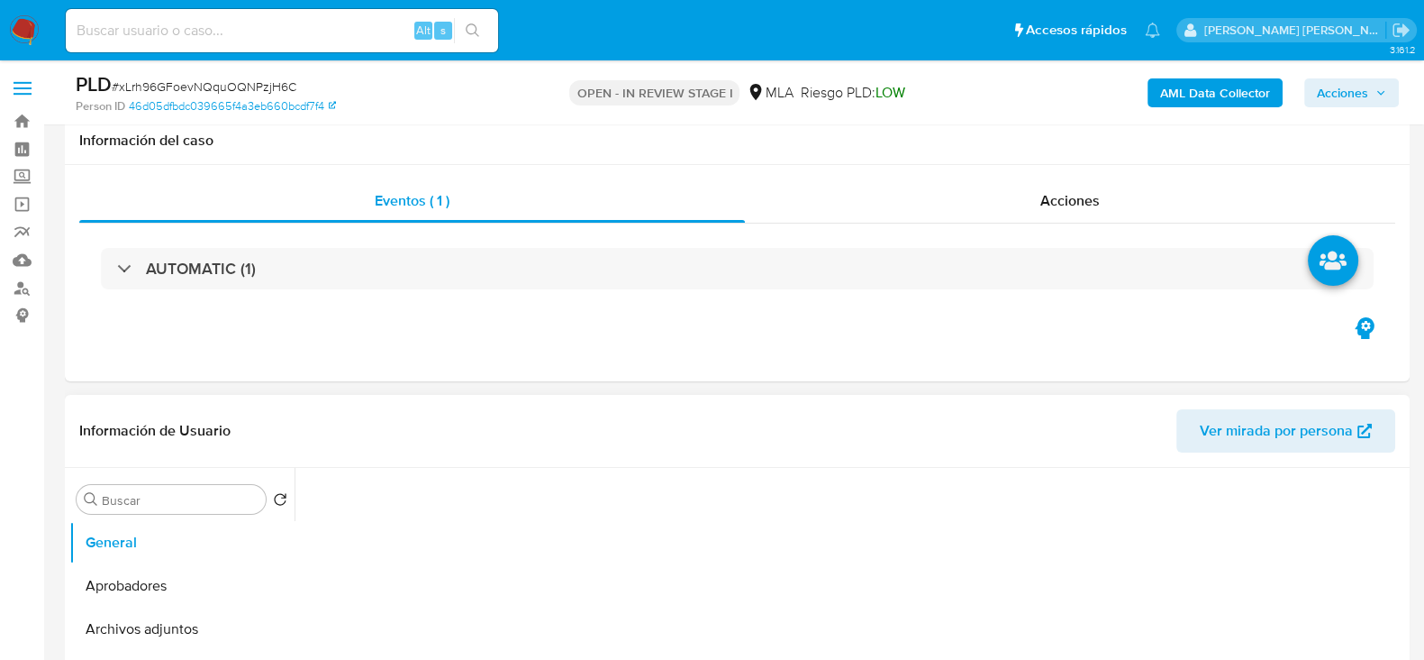
select select "10"
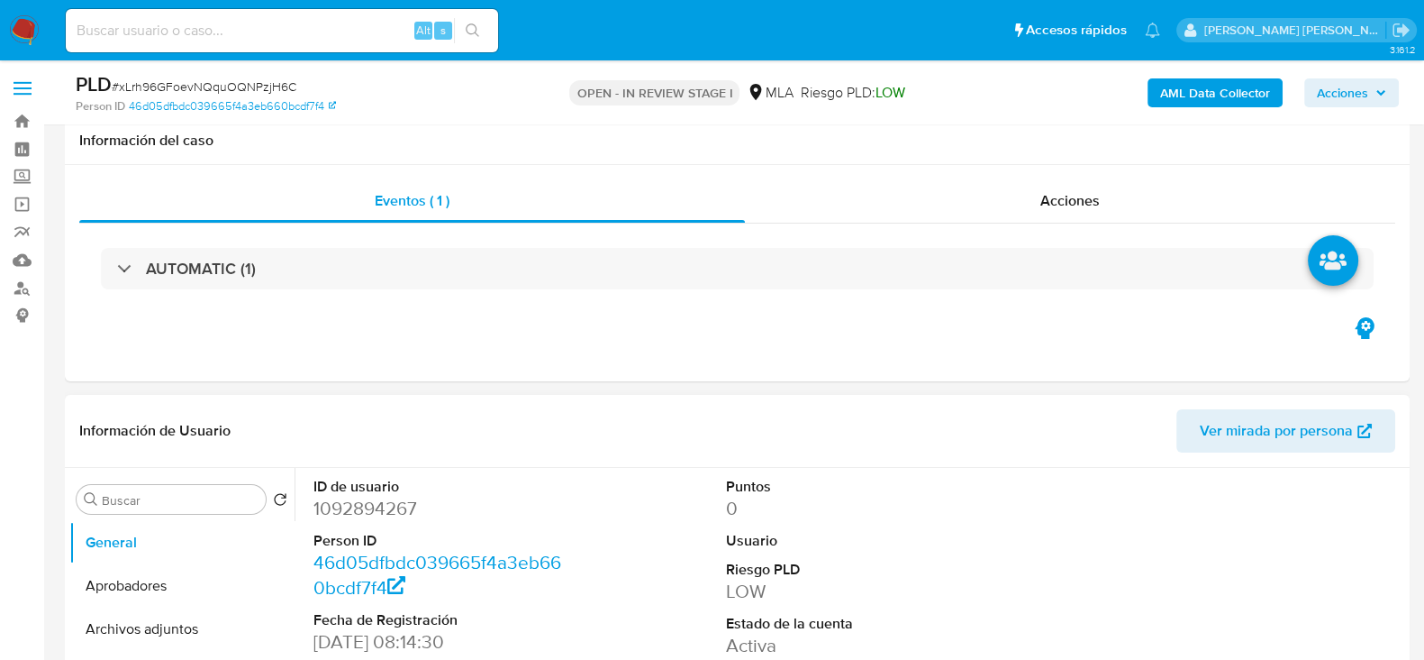
scroll to position [224, 0]
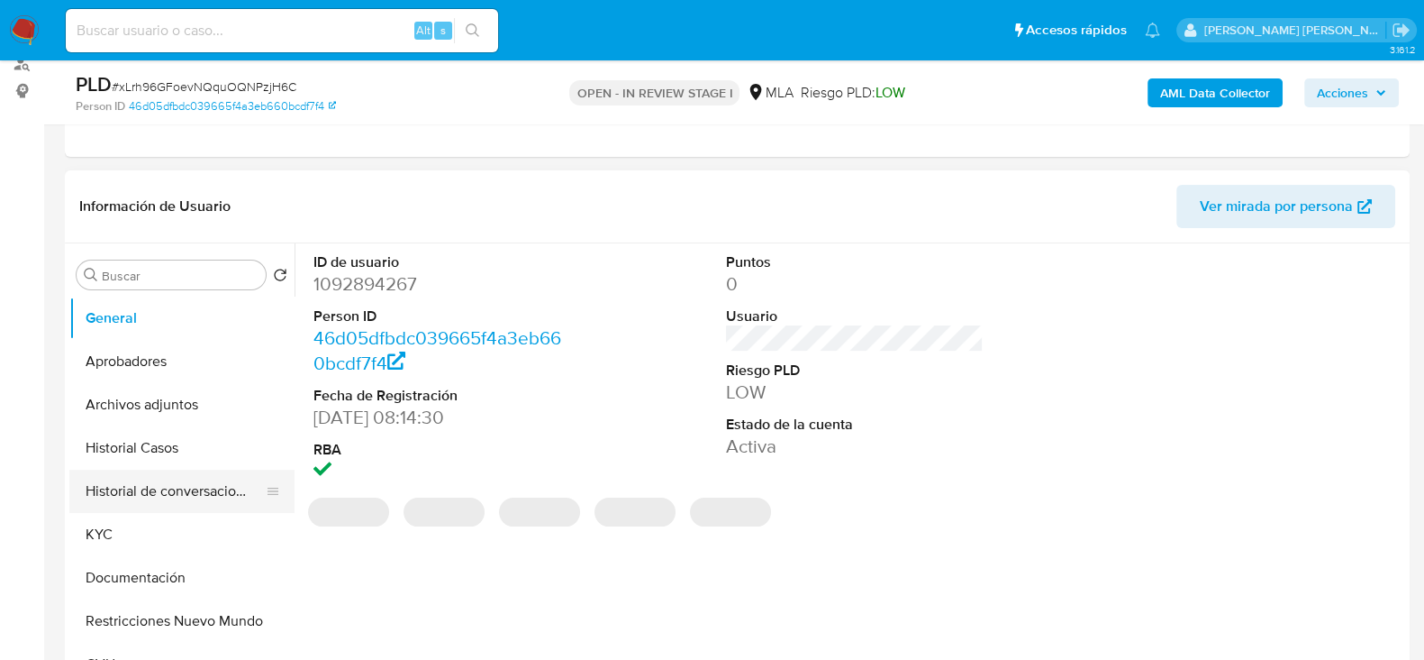
click at [168, 496] on button "Historial de conversaciones" at bounding box center [174, 490] width 211 height 43
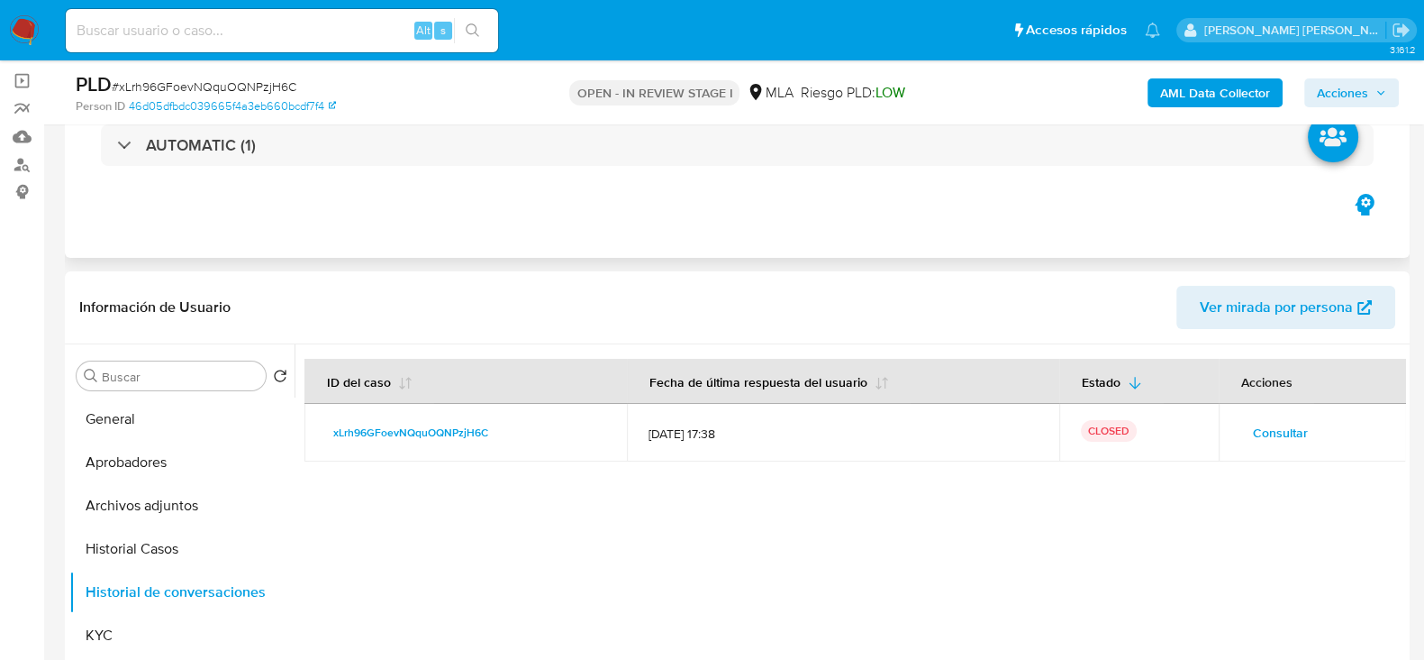
scroll to position [0, 0]
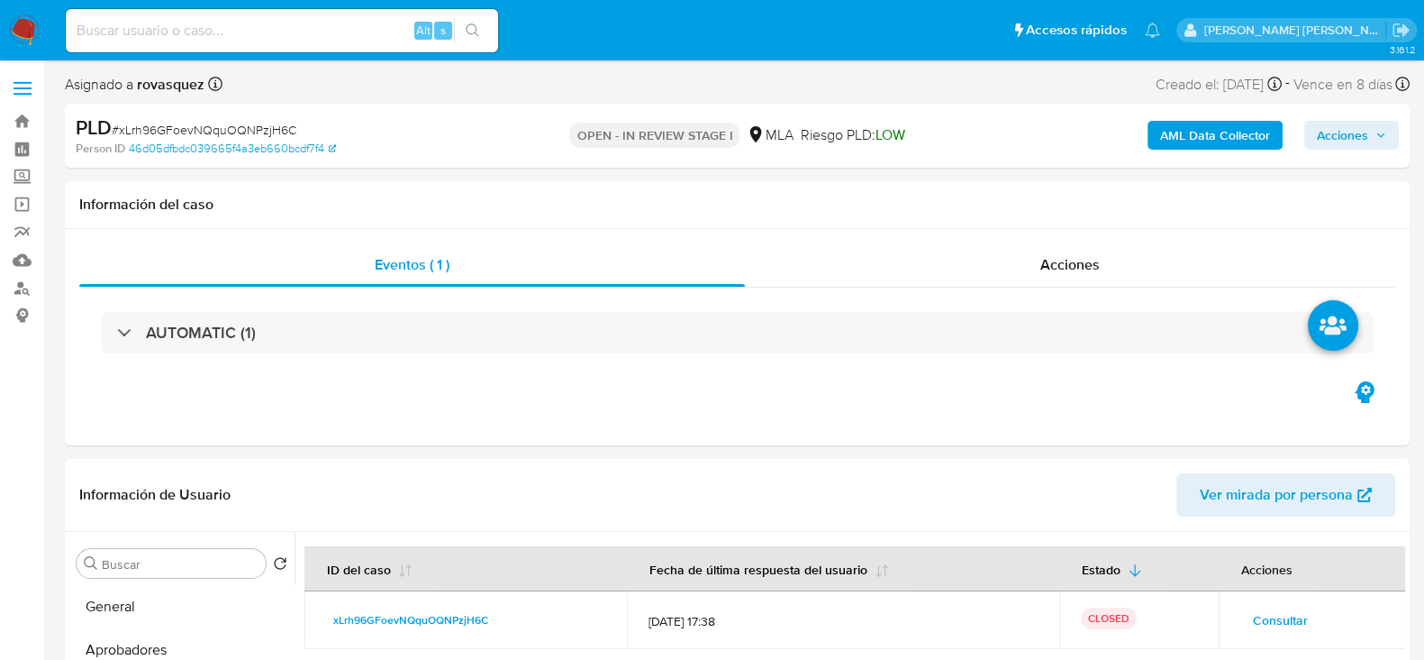
click at [1352, 138] on span "Acciones" at bounding box center [1342, 135] width 51 height 29
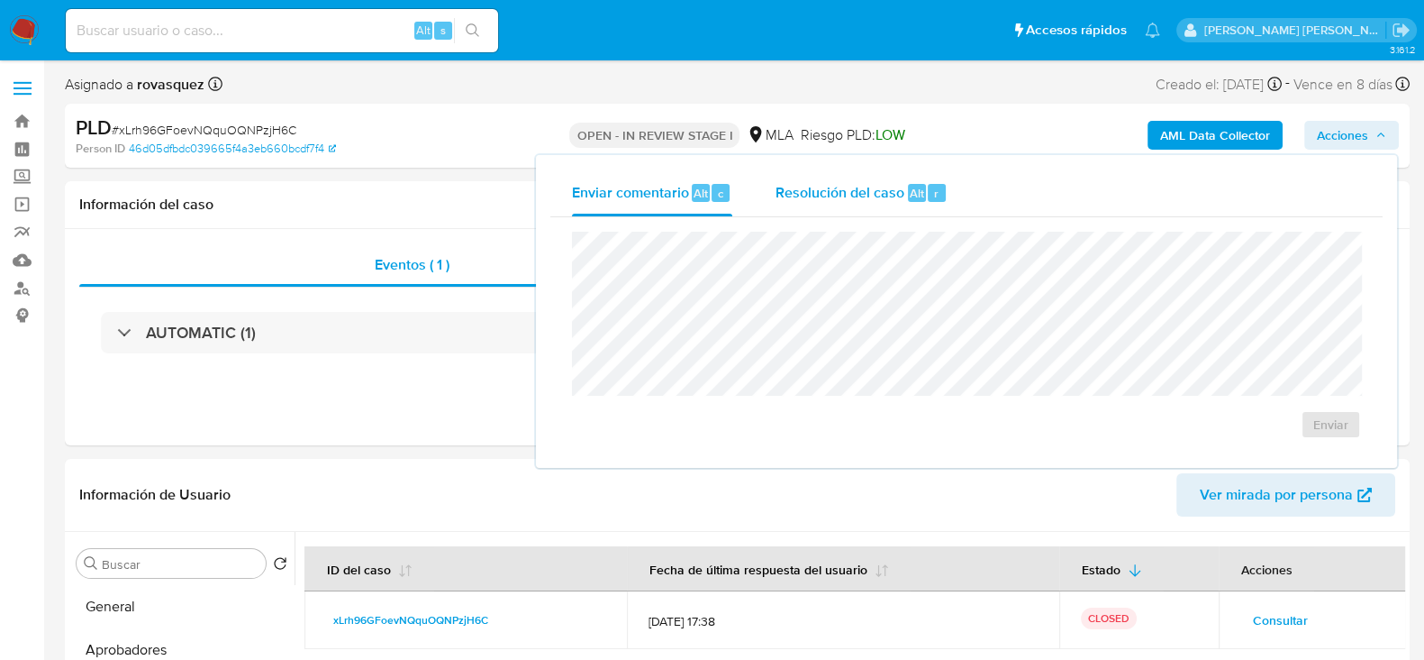
click at [874, 196] on span "Resolución del caso" at bounding box center [840, 192] width 129 height 21
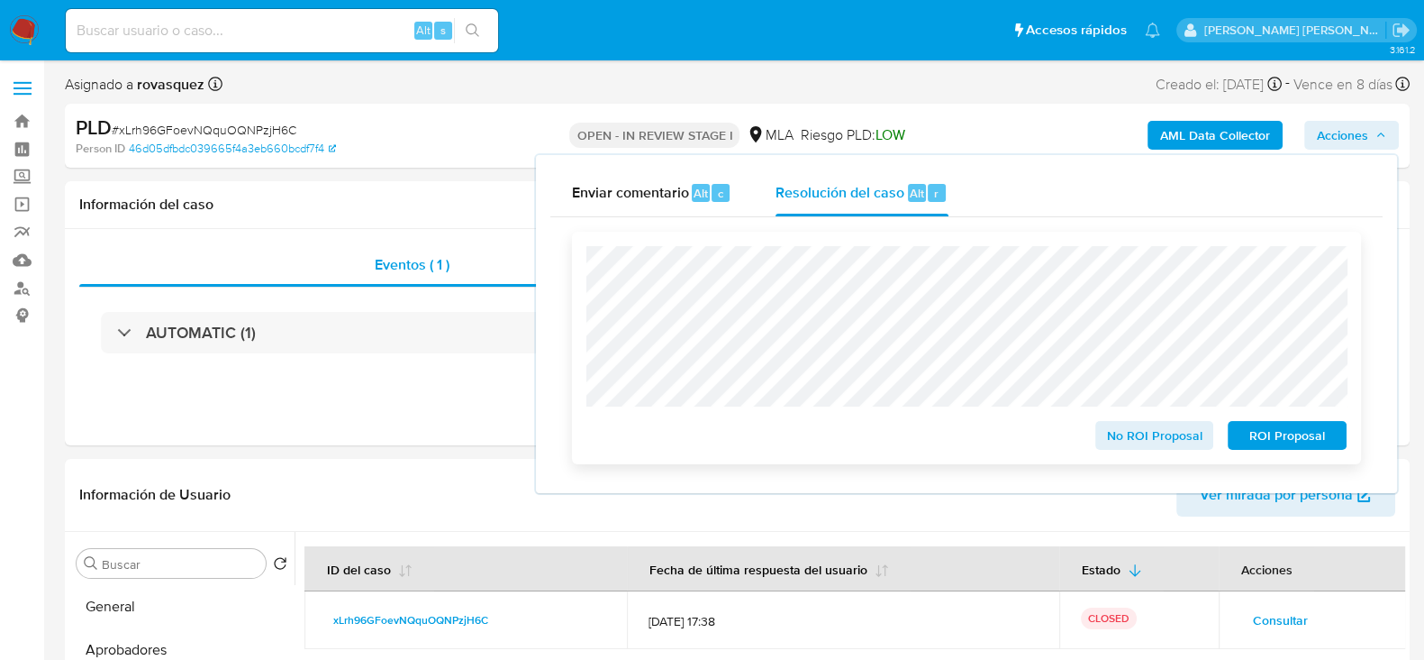
click at [1149, 448] on span "No ROI Proposal" at bounding box center [1155, 435] width 94 height 25
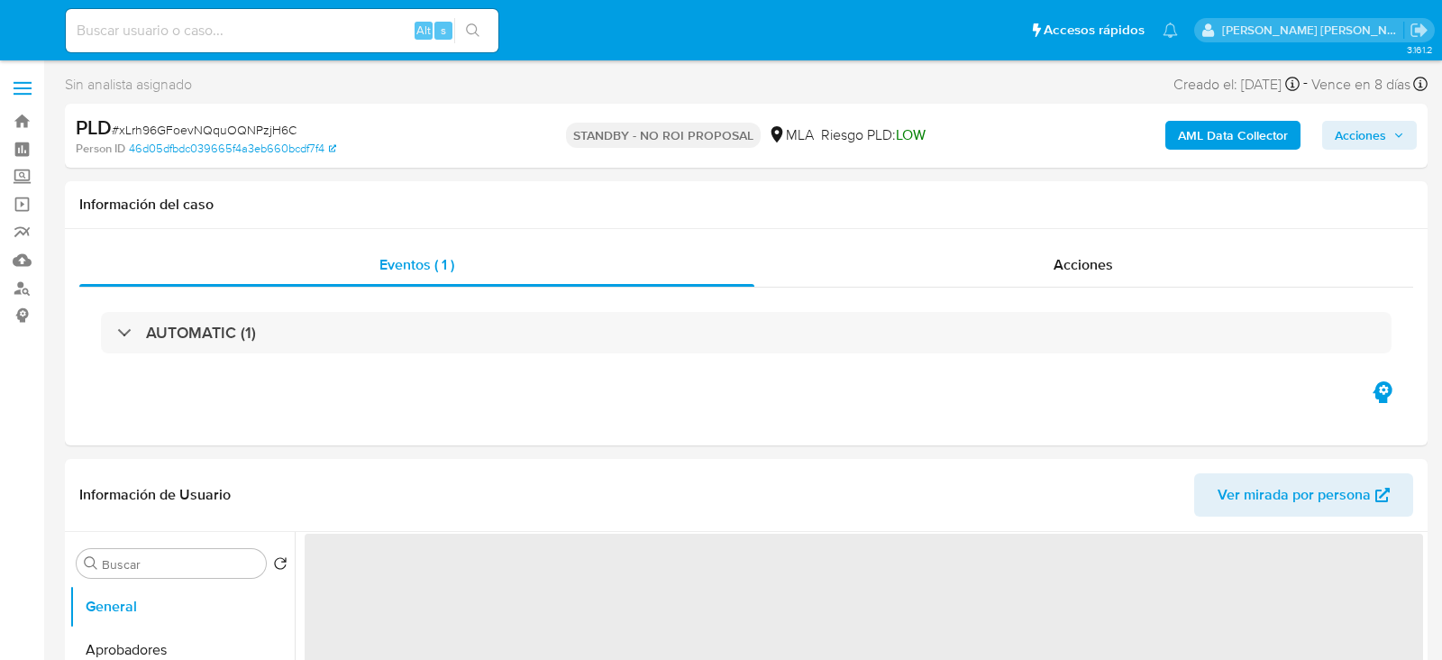
select select "10"
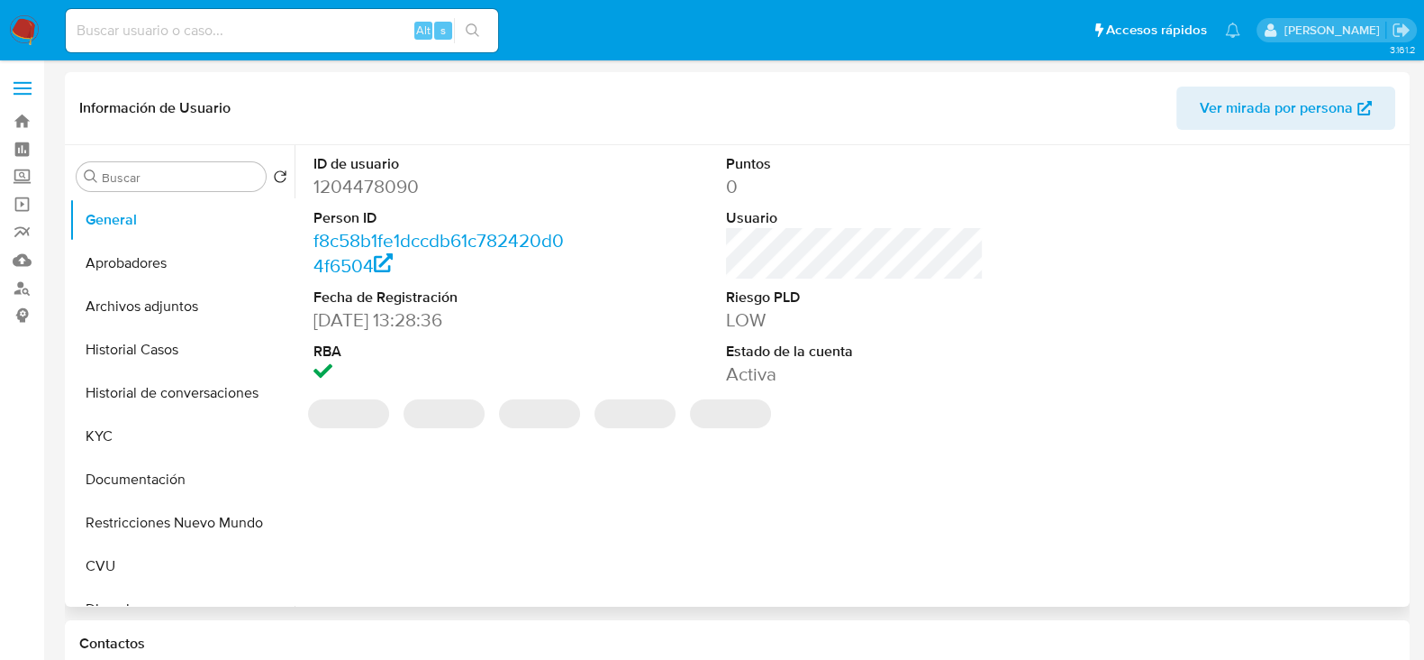
select select "10"
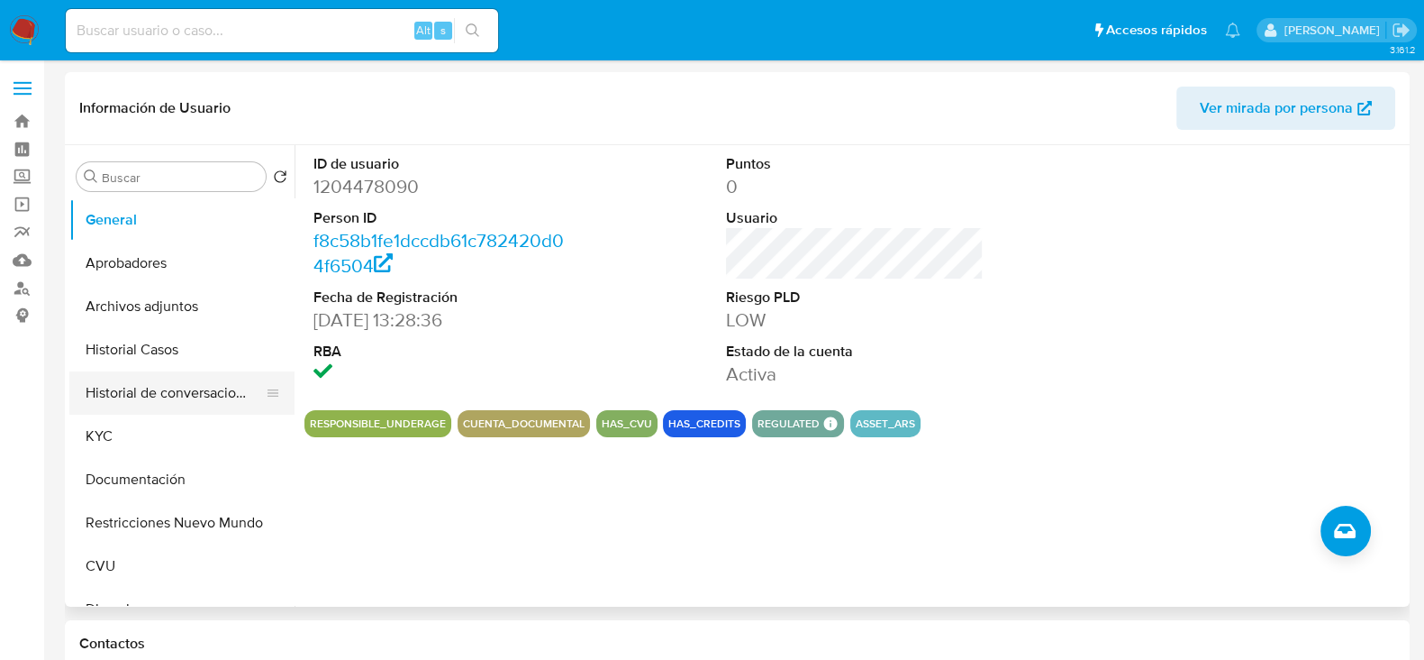
click at [153, 387] on button "Historial de conversaciones" at bounding box center [174, 392] width 211 height 43
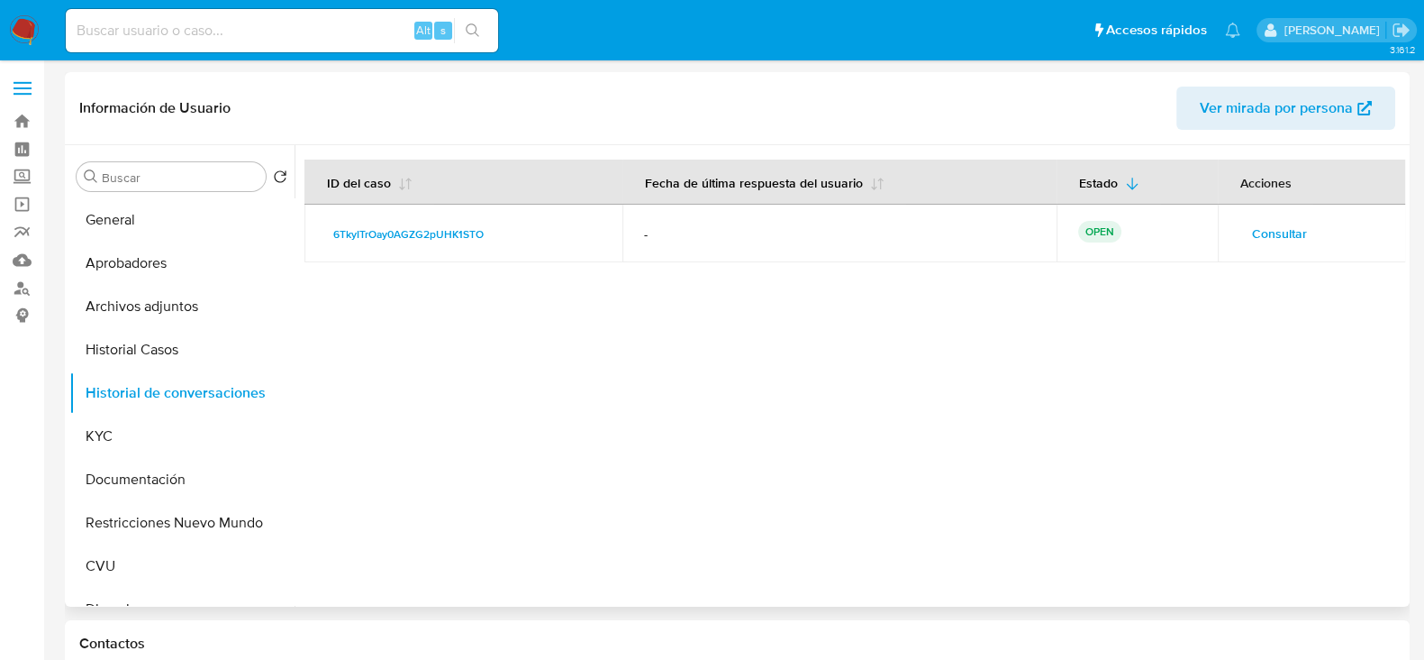
click at [1280, 232] on span "Consultar" at bounding box center [1279, 233] width 55 height 25
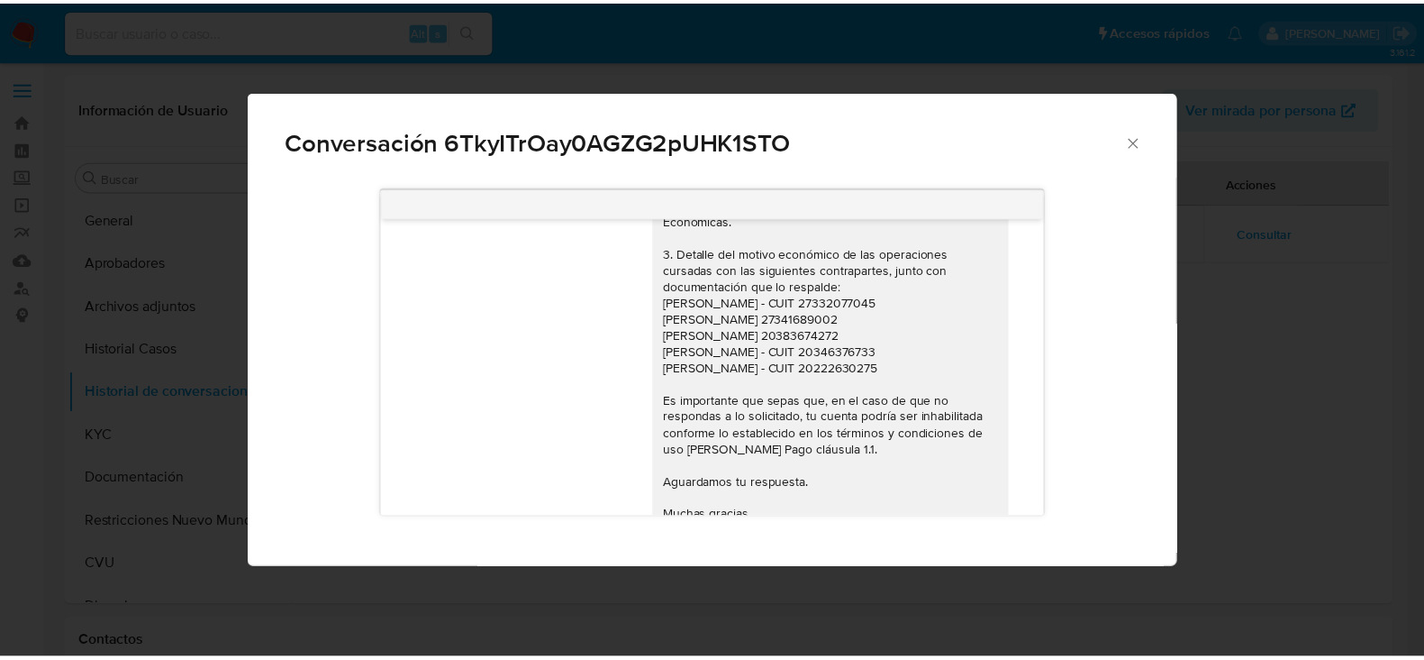
scroll to position [2023, 0]
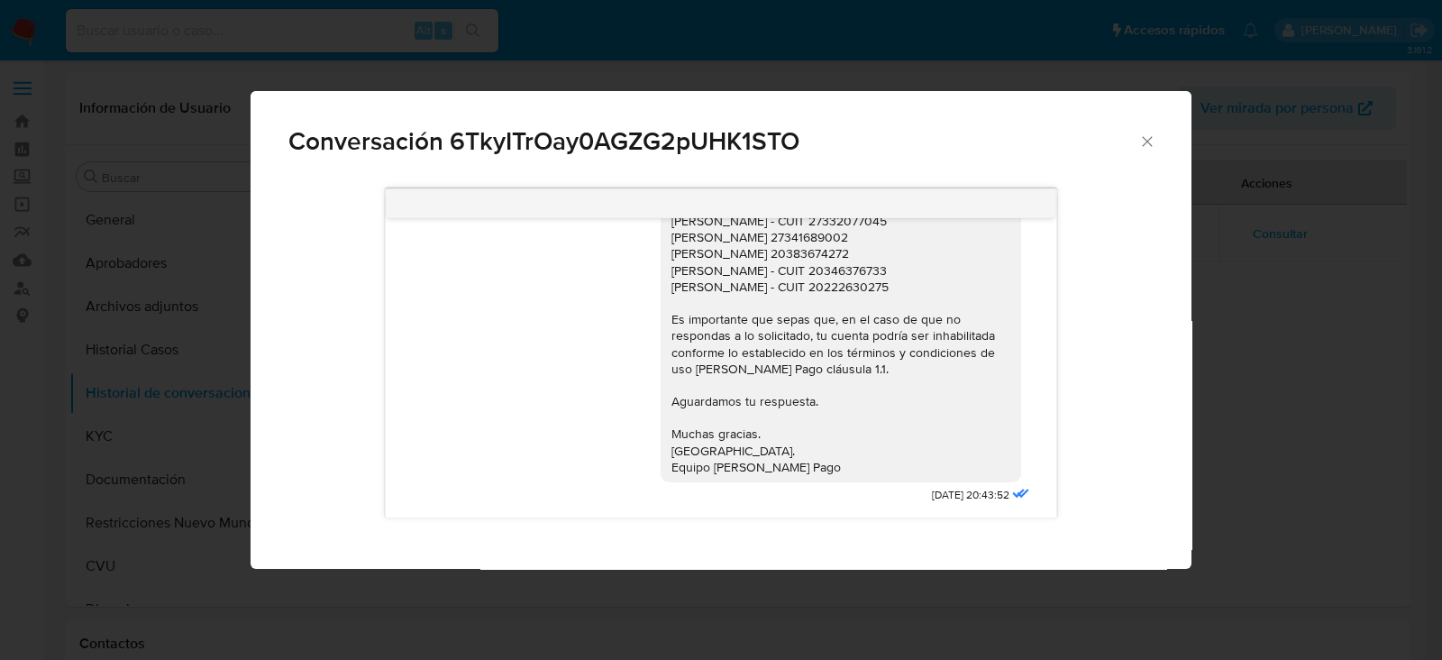
click at [1275, 276] on div "Conversación 6TkyITrOay0AGZG2pUHK1STO 18/08/2025 17:47:56 Hola, Esperamos que t…" at bounding box center [721, 330] width 1442 height 660
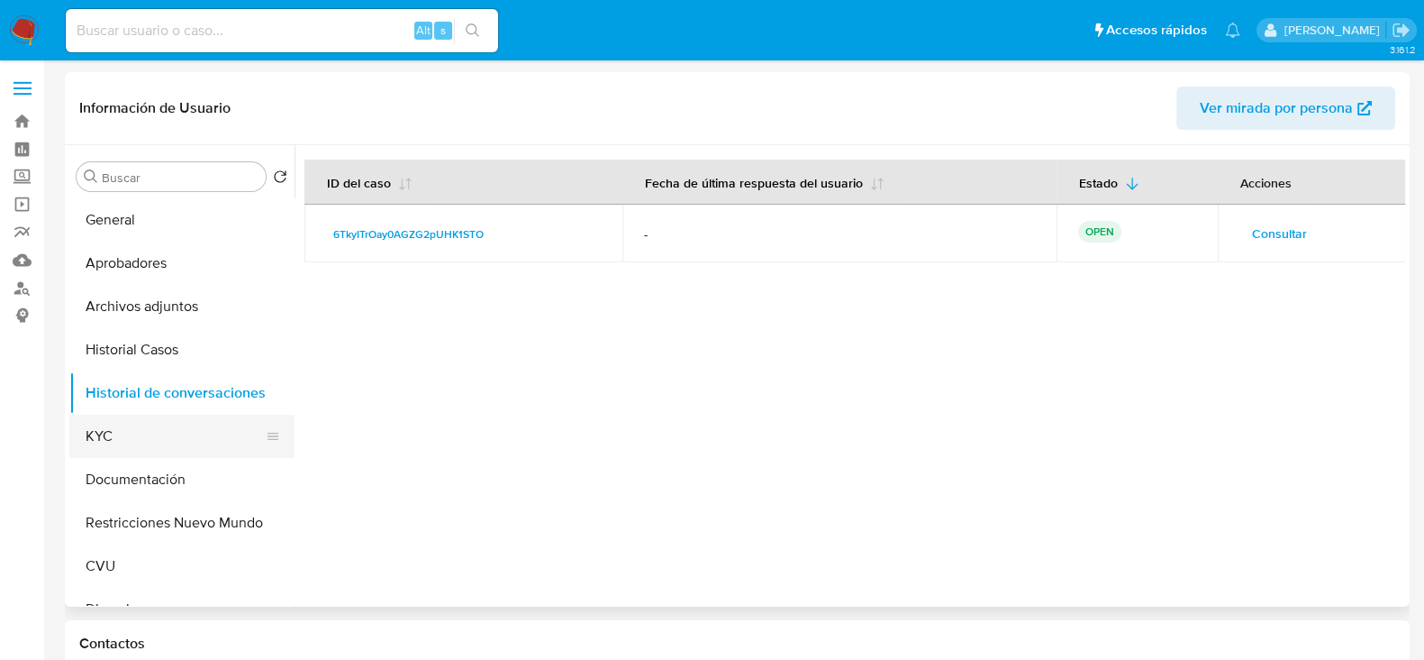
click at [141, 452] on button "KYC" at bounding box center [174, 435] width 211 height 43
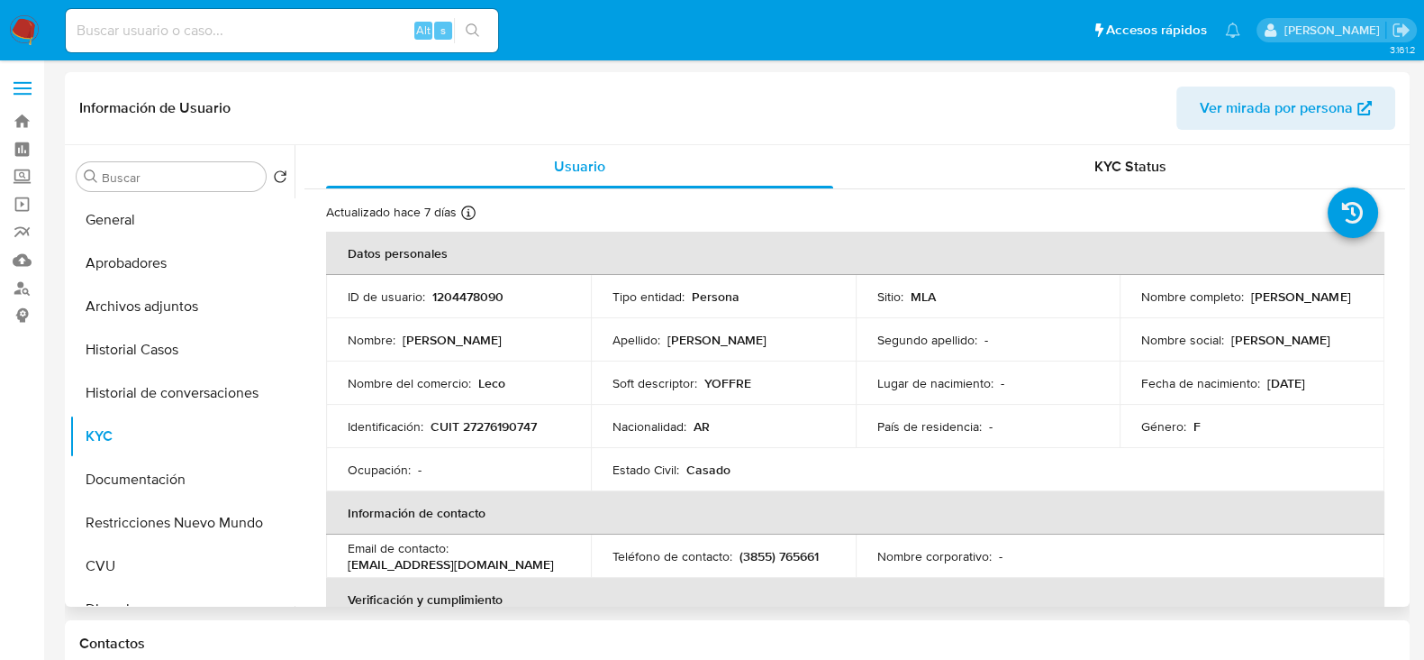
scroll to position [112, 0]
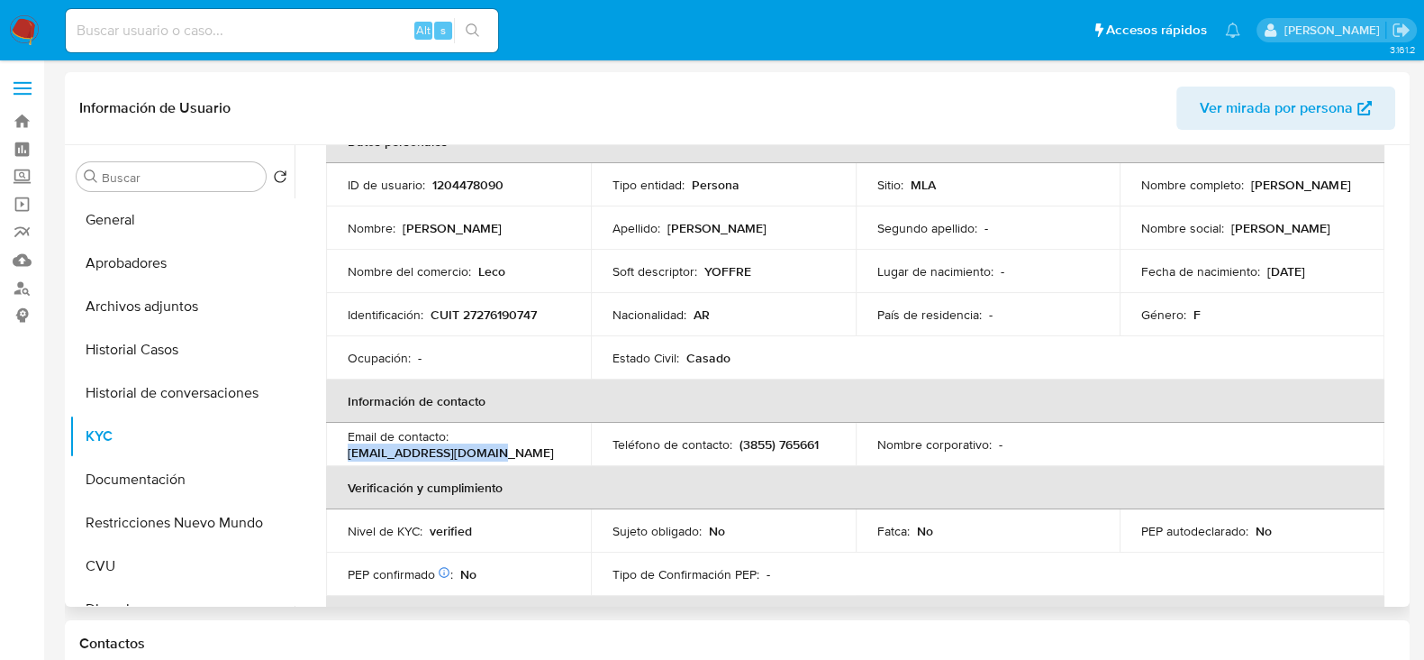
drag, startPoint x: 495, startPoint y: 456, endPoint x: 341, endPoint y: 461, distance: 154.2
click at [341, 461] on td "Email de contacto : rodrguezmoni@gmail.com" at bounding box center [458, 444] width 265 height 43
copy p "rodrguezmoni@gmail.com"
click at [160, 396] on button "Historial de conversaciones" at bounding box center [174, 392] width 211 height 43
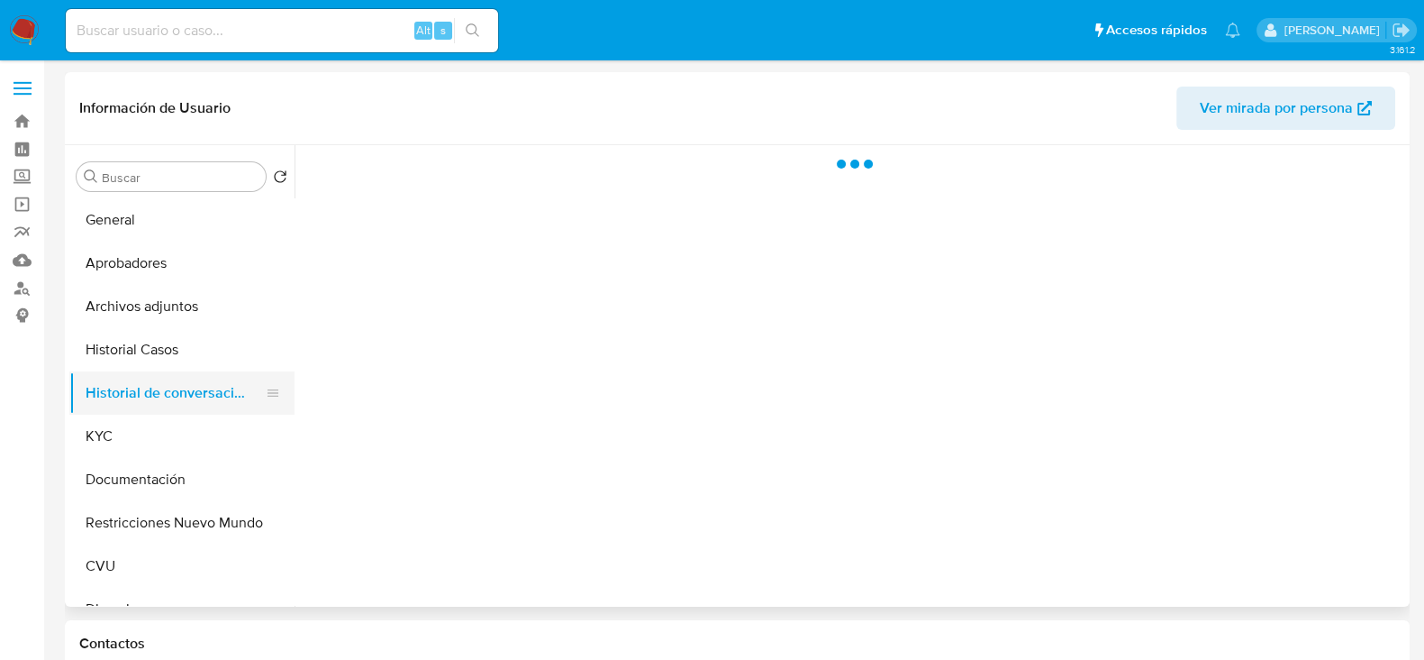
scroll to position [0, 0]
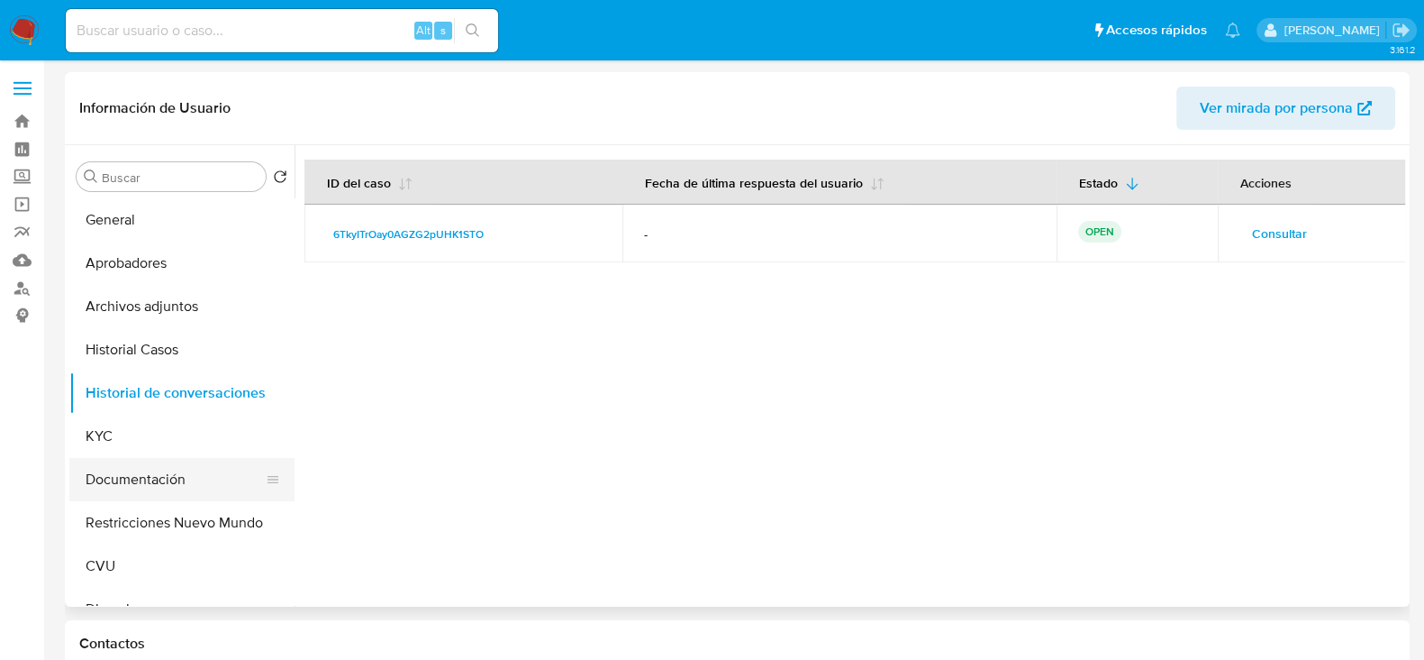
click at [189, 467] on button "Documentación" at bounding box center [174, 479] width 211 height 43
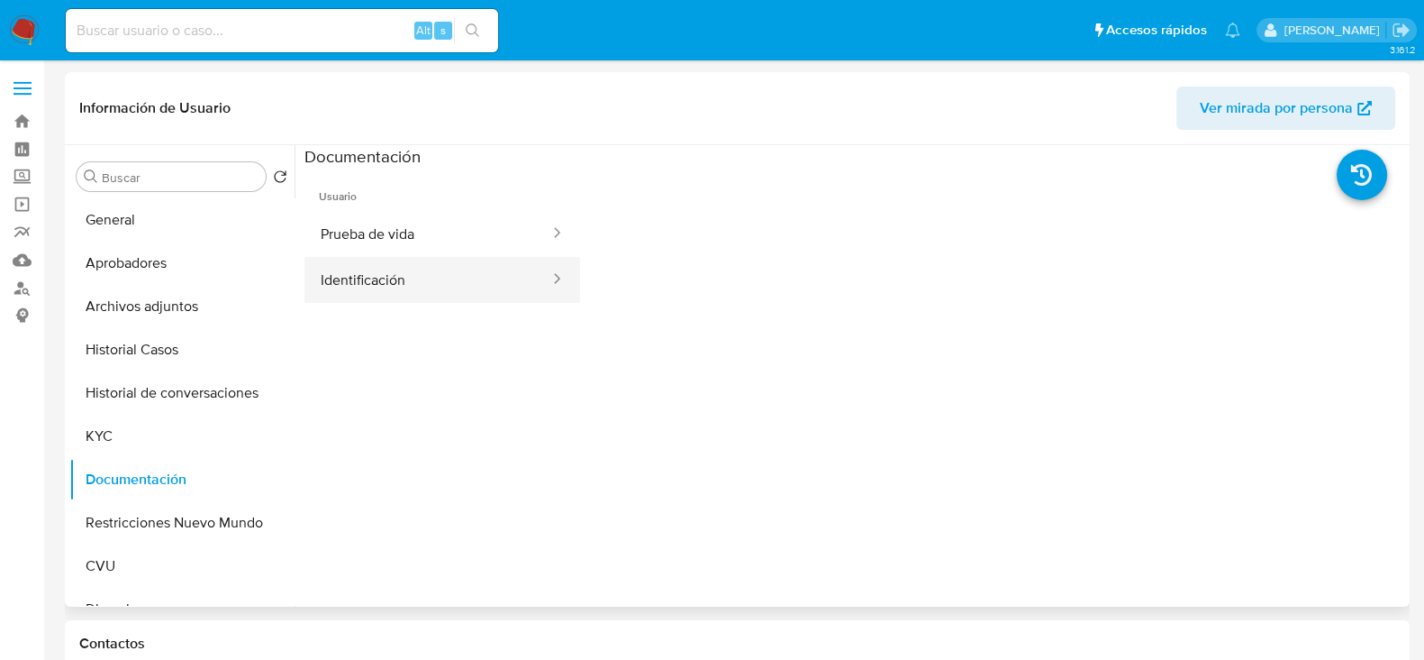
click at [478, 257] on button "Identificación" at bounding box center [428, 280] width 247 height 46
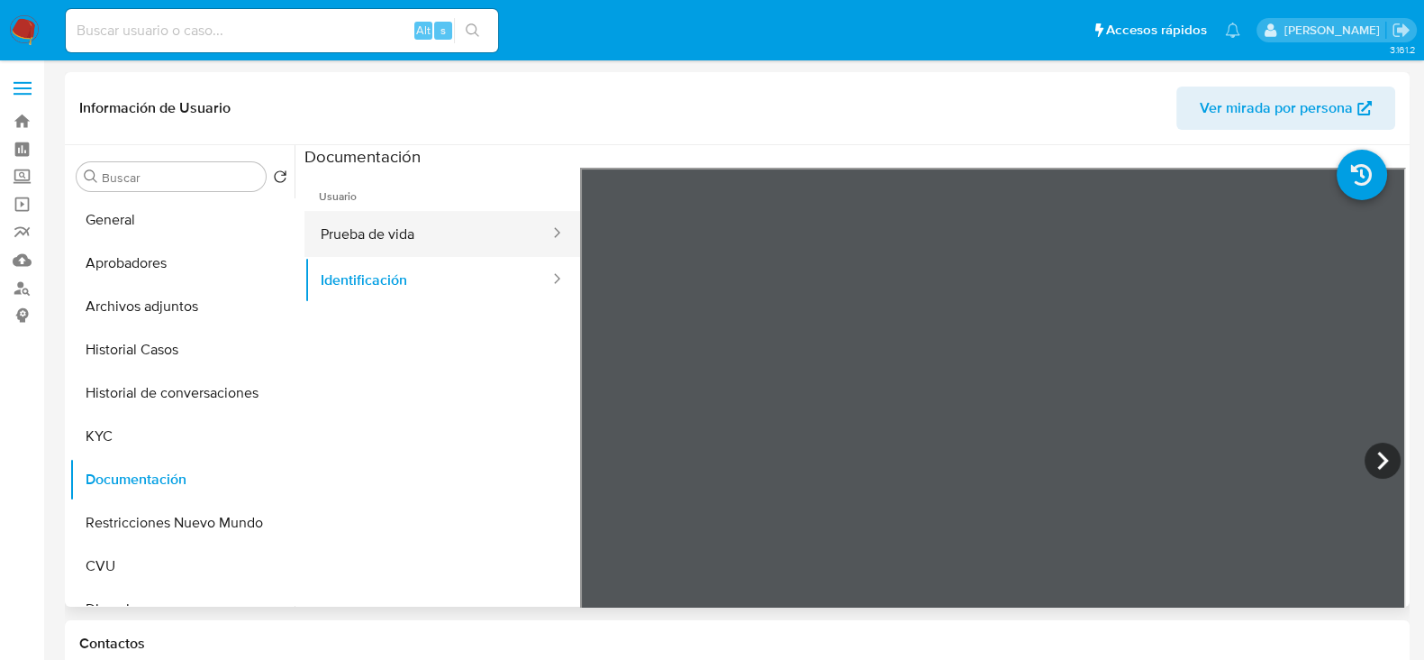
click at [485, 229] on button "Prueba de vida" at bounding box center [428, 234] width 247 height 46
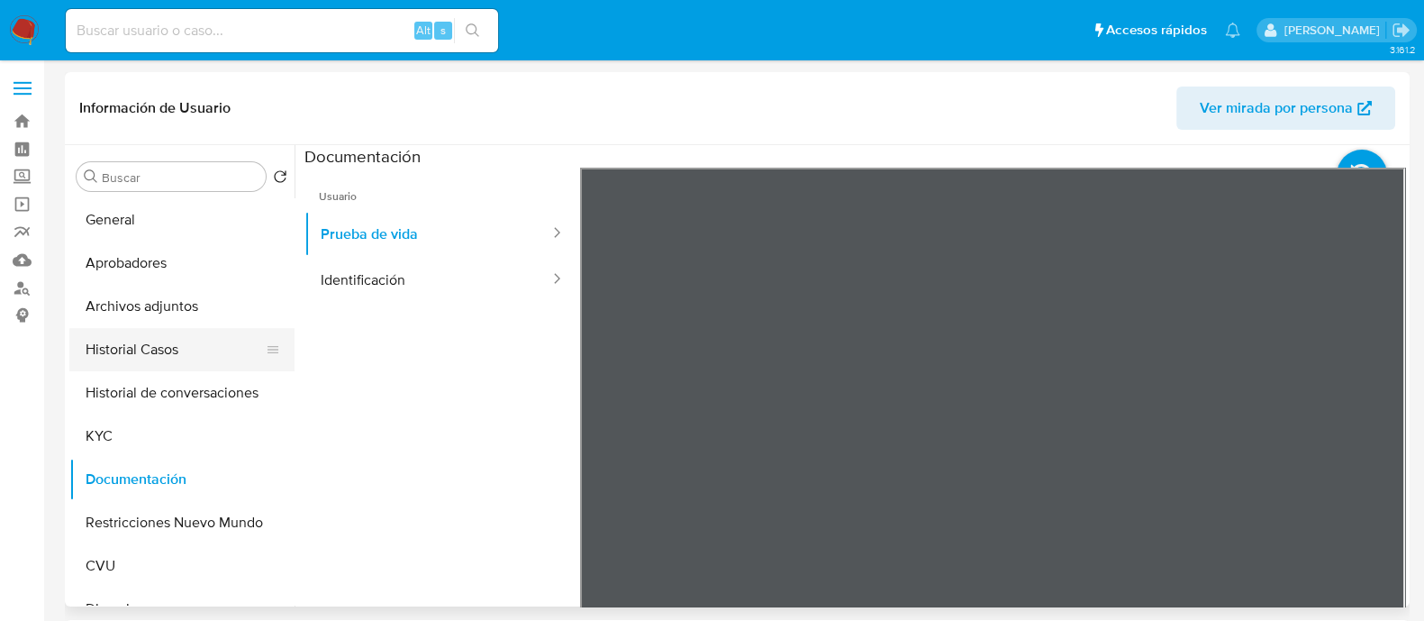
click at [165, 350] on button "Historial Casos" at bounding box center [174, 349] width 211 height 43
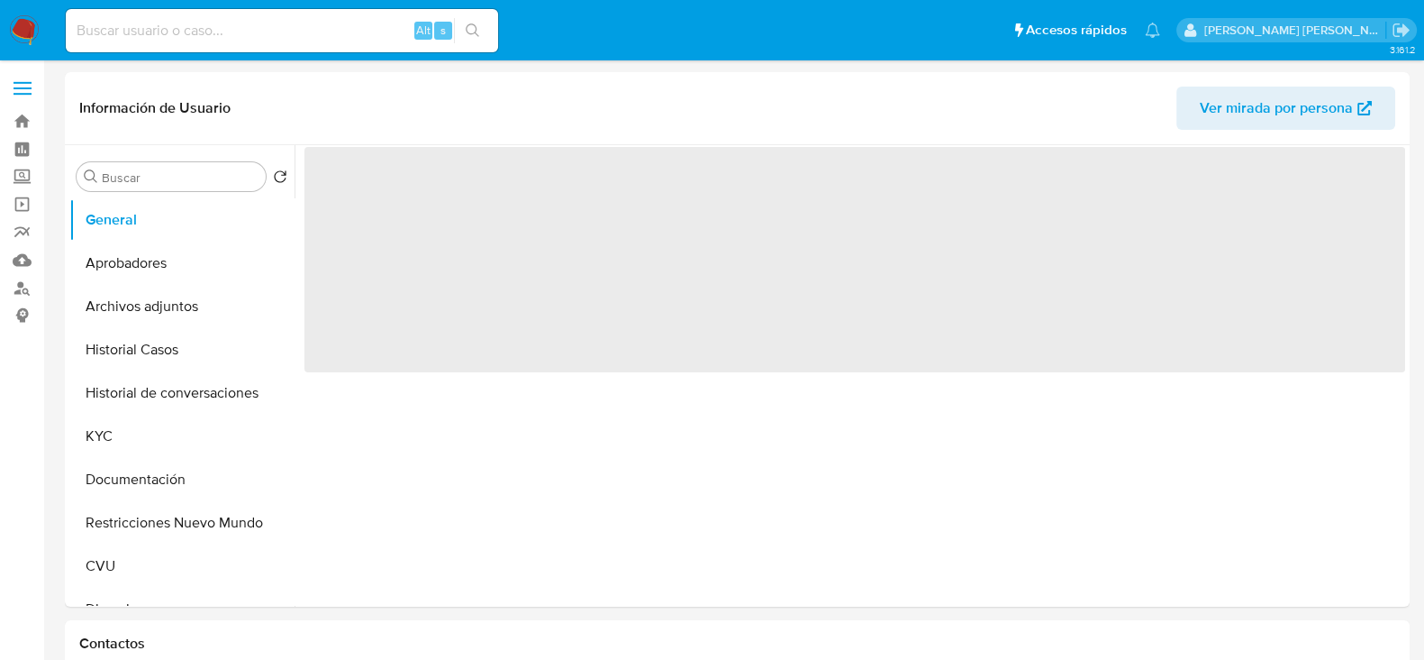
select select "10"
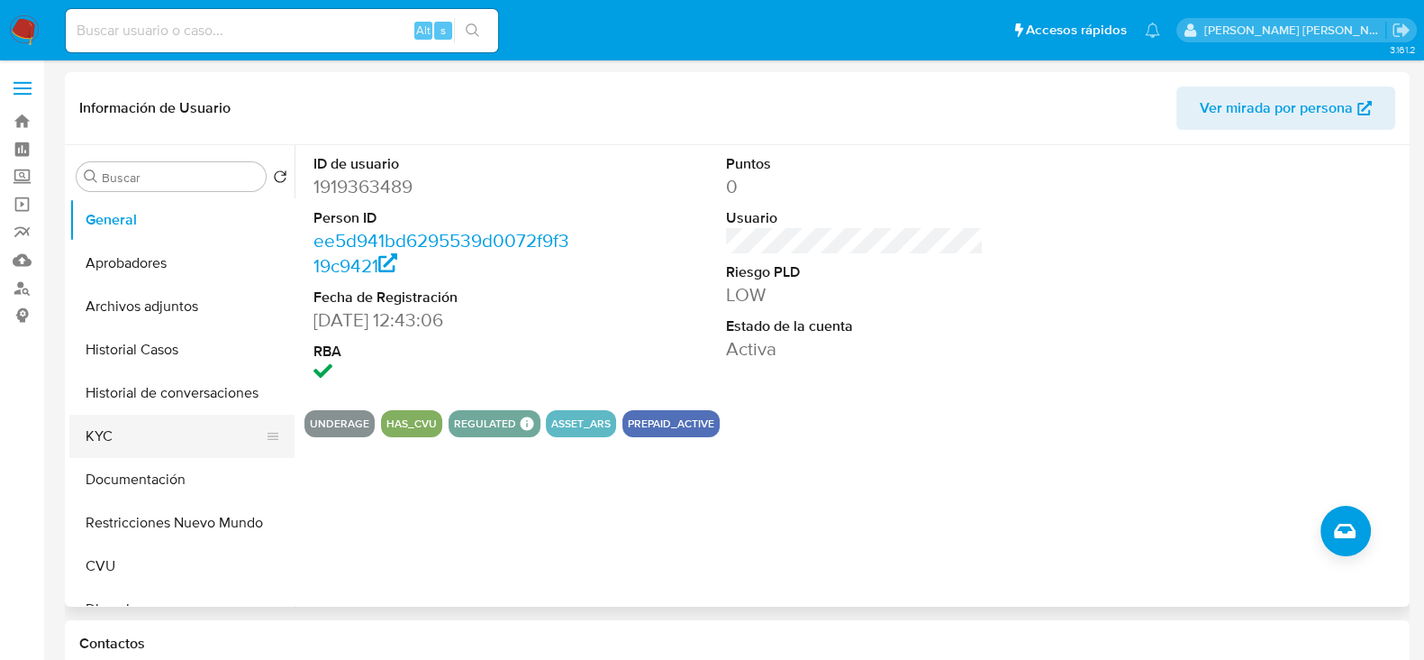
click at [96, 423] on button "KYC" at bounding box center [174, 435] width 211 height 43
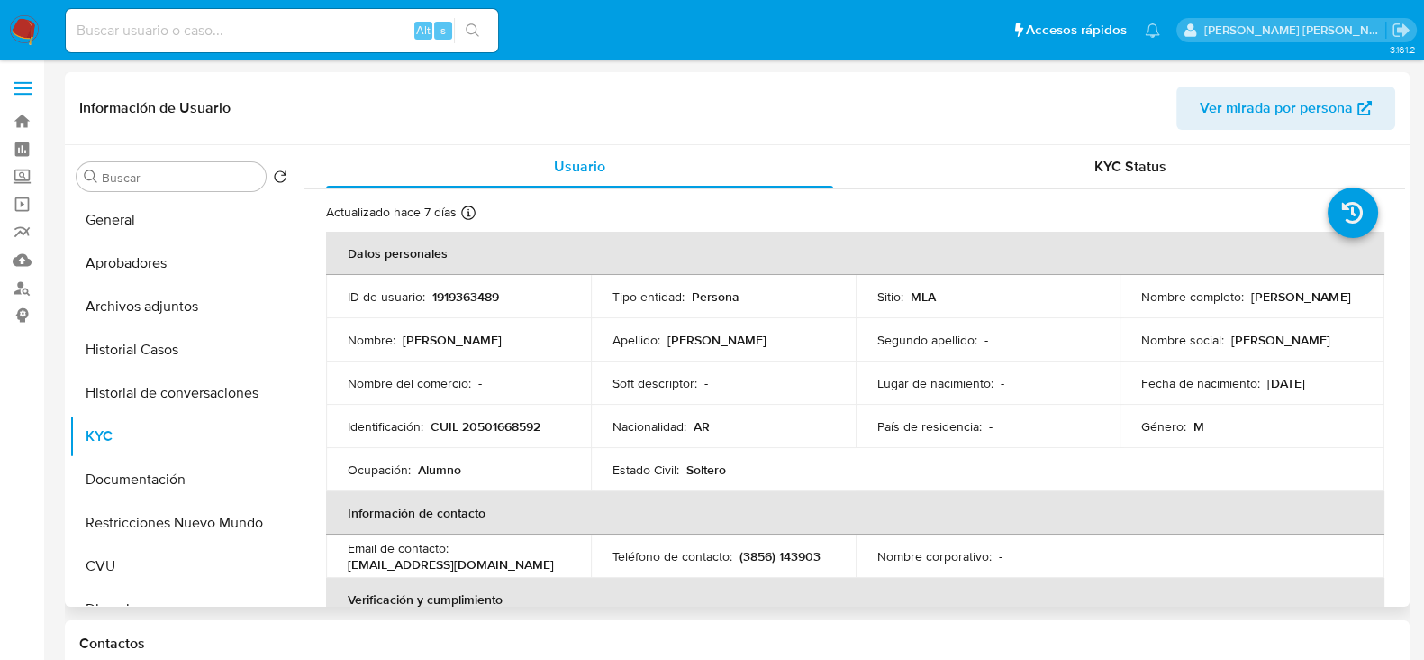
scroll to position [112, 0]
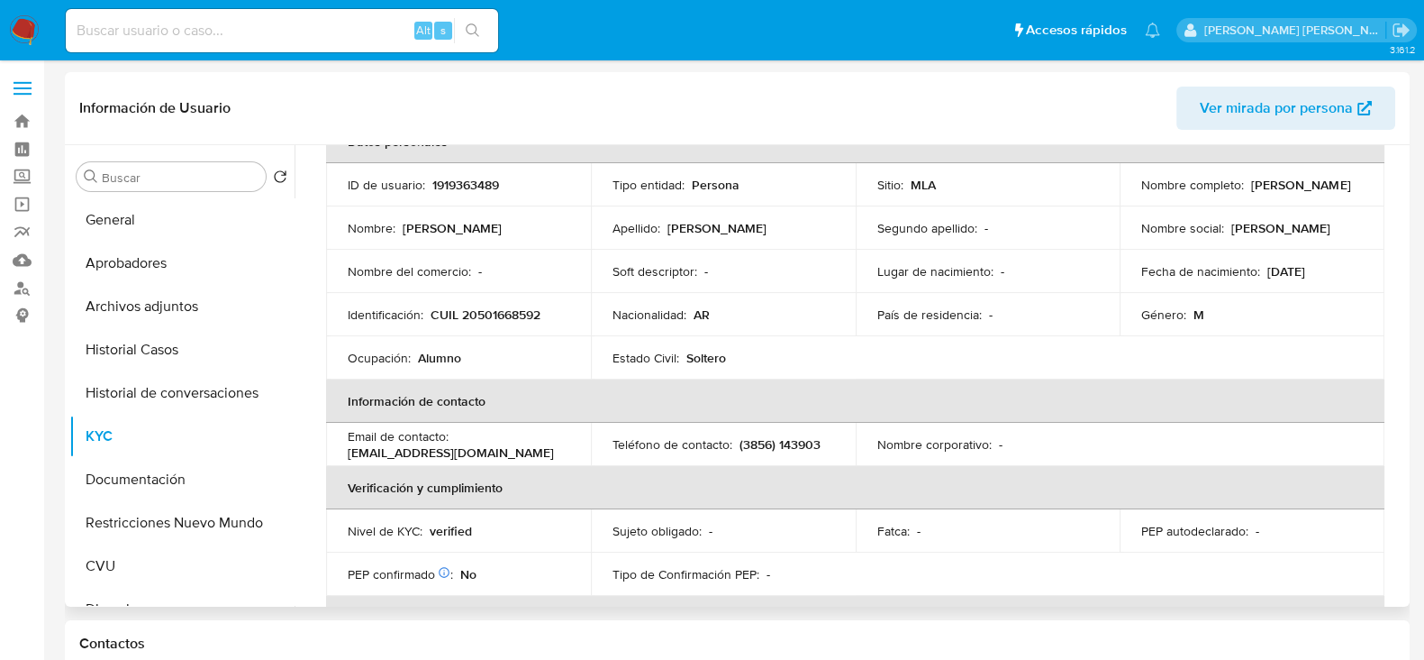
click at [437, 455] on p "[EMAIL_ADDRESS][DOMAIN_NAME]" at bounding box center [451, 452] width 206 height 16
click at [482, 450] on p "[EMAIL_ADDRESS][DOMAIN_NAME]" at bounding box center [451, 452] width 206 height 16
click at [498, 450] on p "[EMAIL_ADDRESS][DOMAIN_NAME]" at bounding box center [451, 452] width 206 height 16
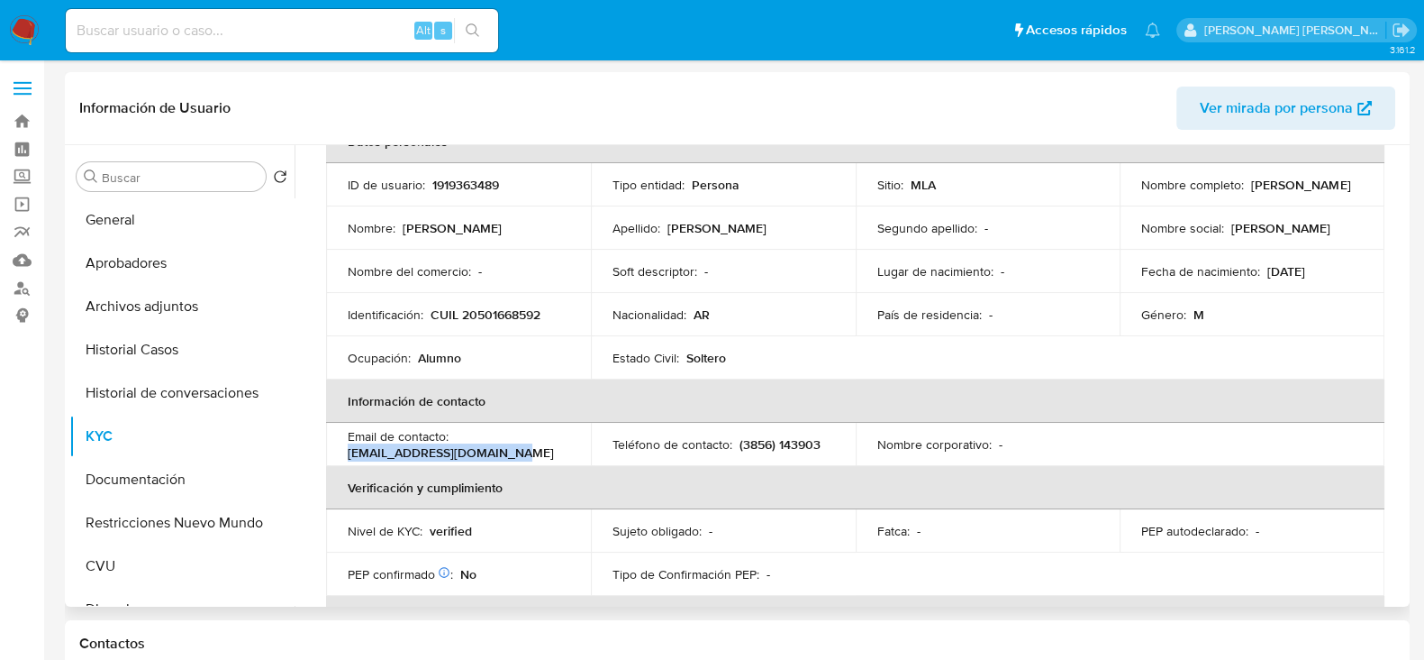
drag, startPoint x: 506, startPoint y: 450, endPoint x: 341, endPoint y: 453, distance: 165.8
click at [341, 453] on td "Email de contacto : [EMAIL_ADDRESS][DOMAIN_NAME]" at bounding box center [458, 444] width 265 height 43
copy p "[EMAIL_ADDRESS][DOMAIN_NAME]"
click at [164, 470] on button "Documentación" at bounding box center [174, 479] width 211 height 43
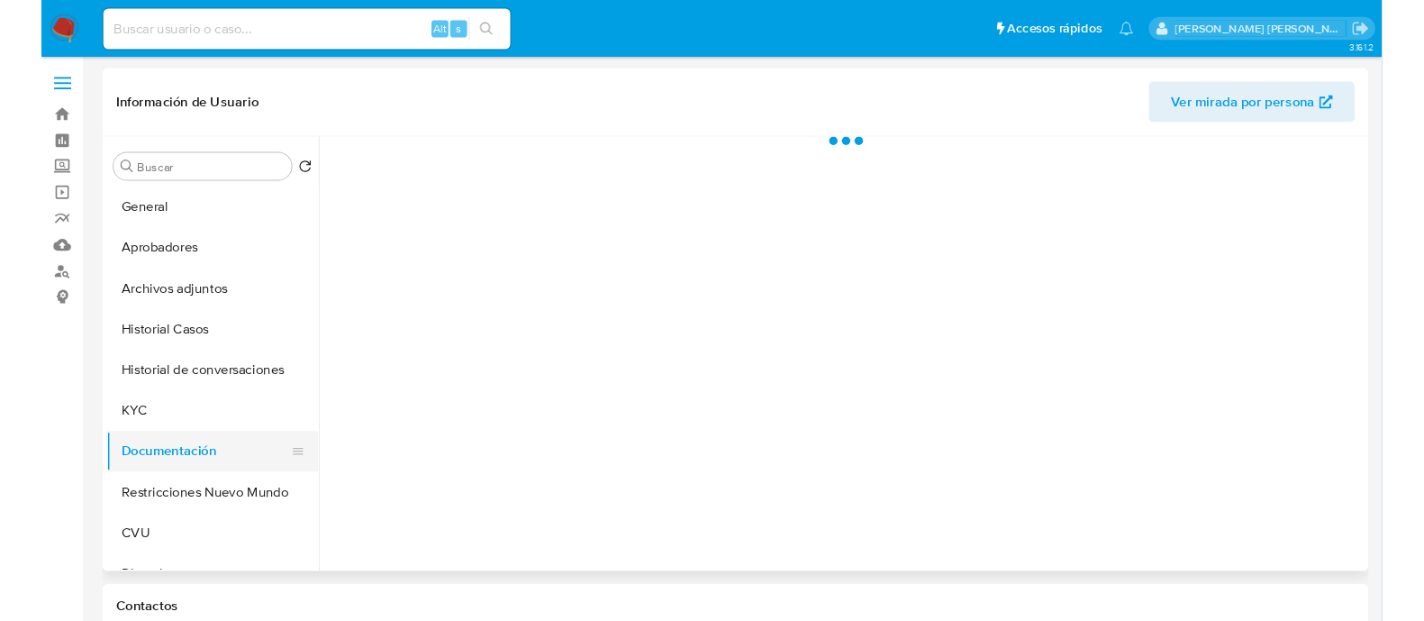
scroll to position [0, 0]
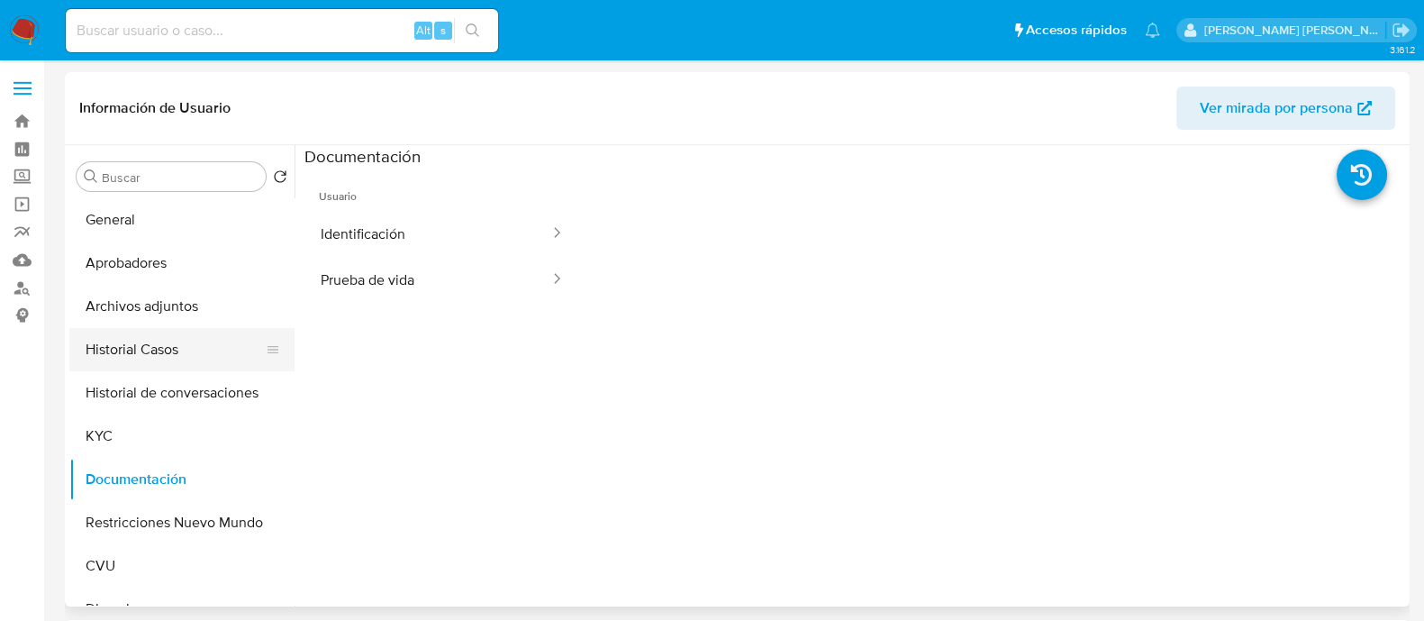
click at [145, 341] on button "Historial Casos" at bounding box center [174, 349] width 211 height 43
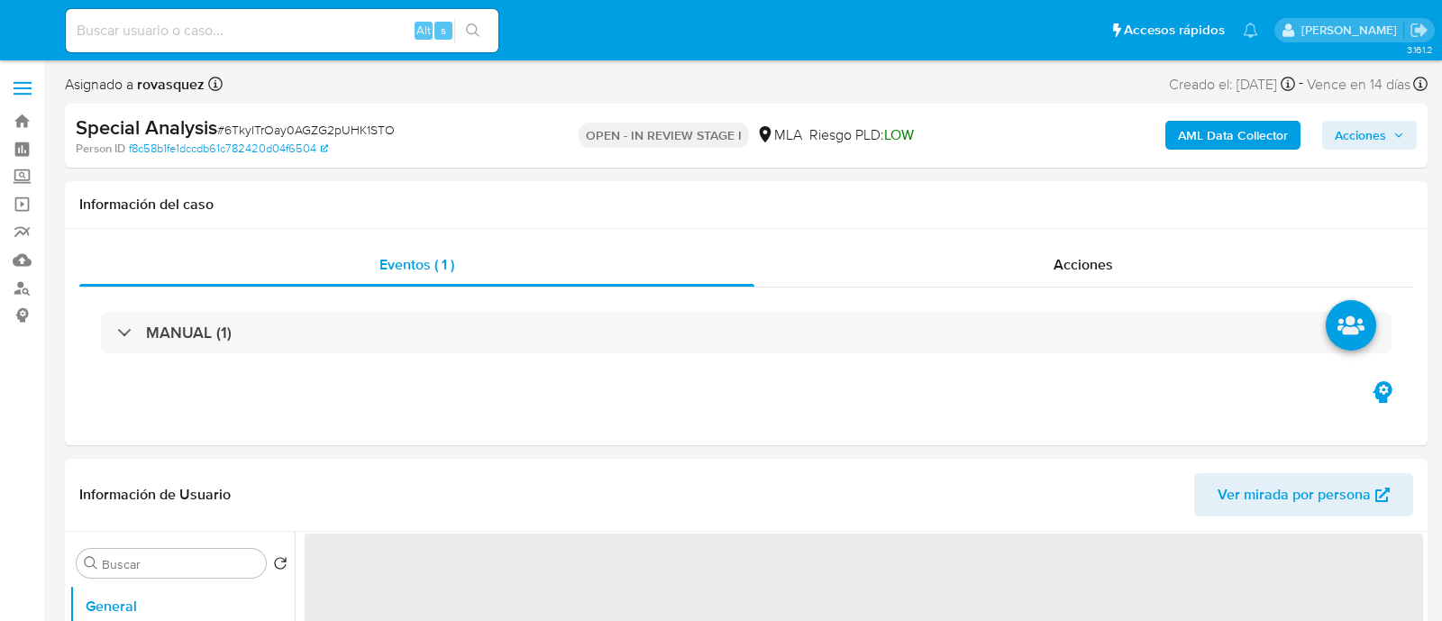
select select "10"
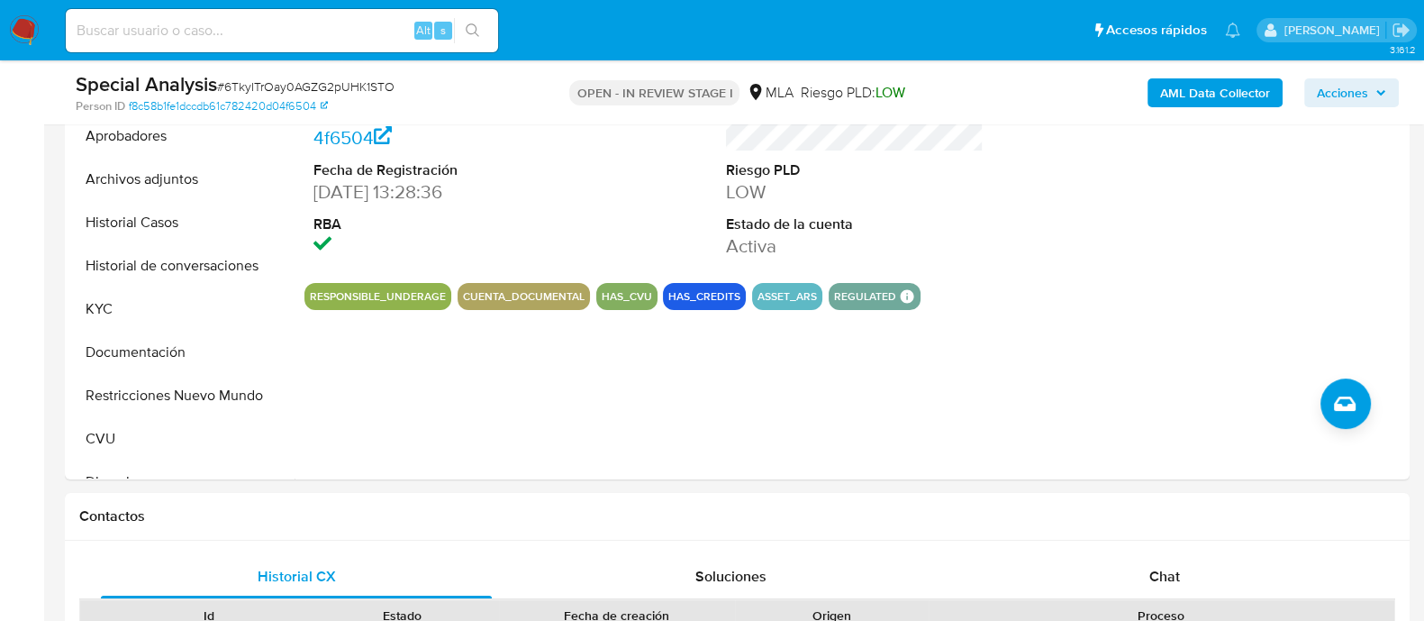
scroll to position [787, 0]
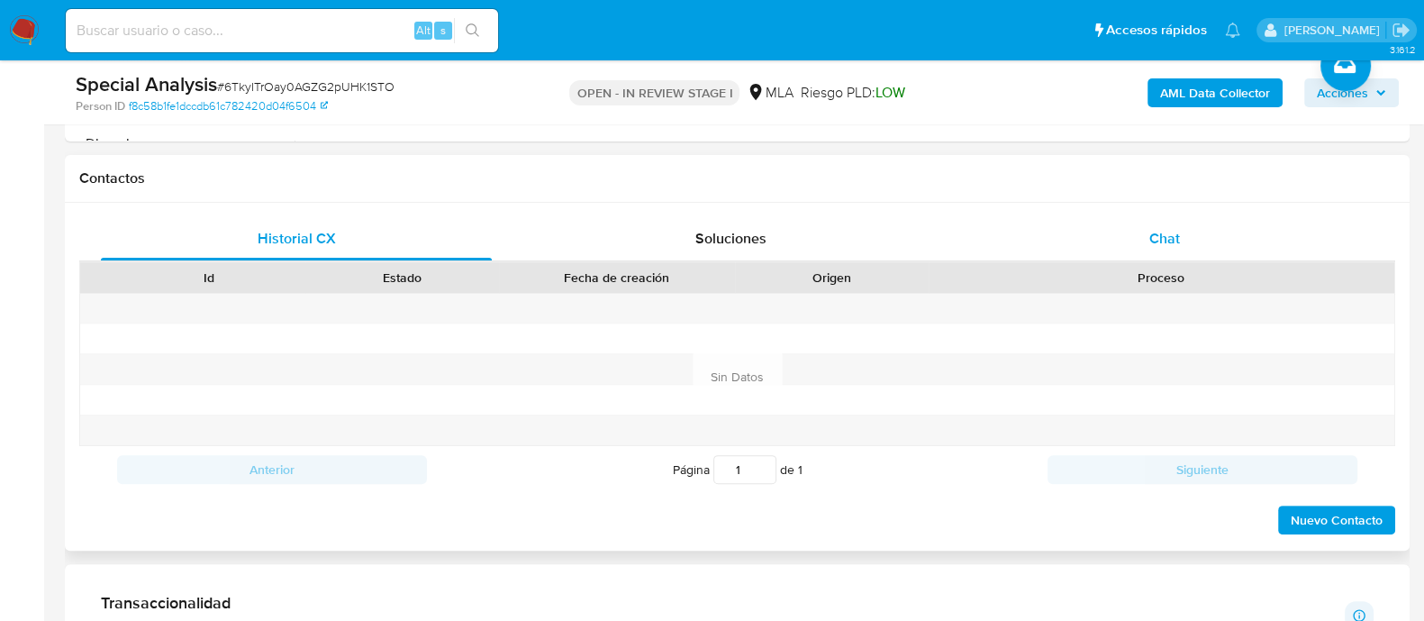
click at [1159, 231] on span "Chat" at bounding box center [1165, 238] width 31 height 21
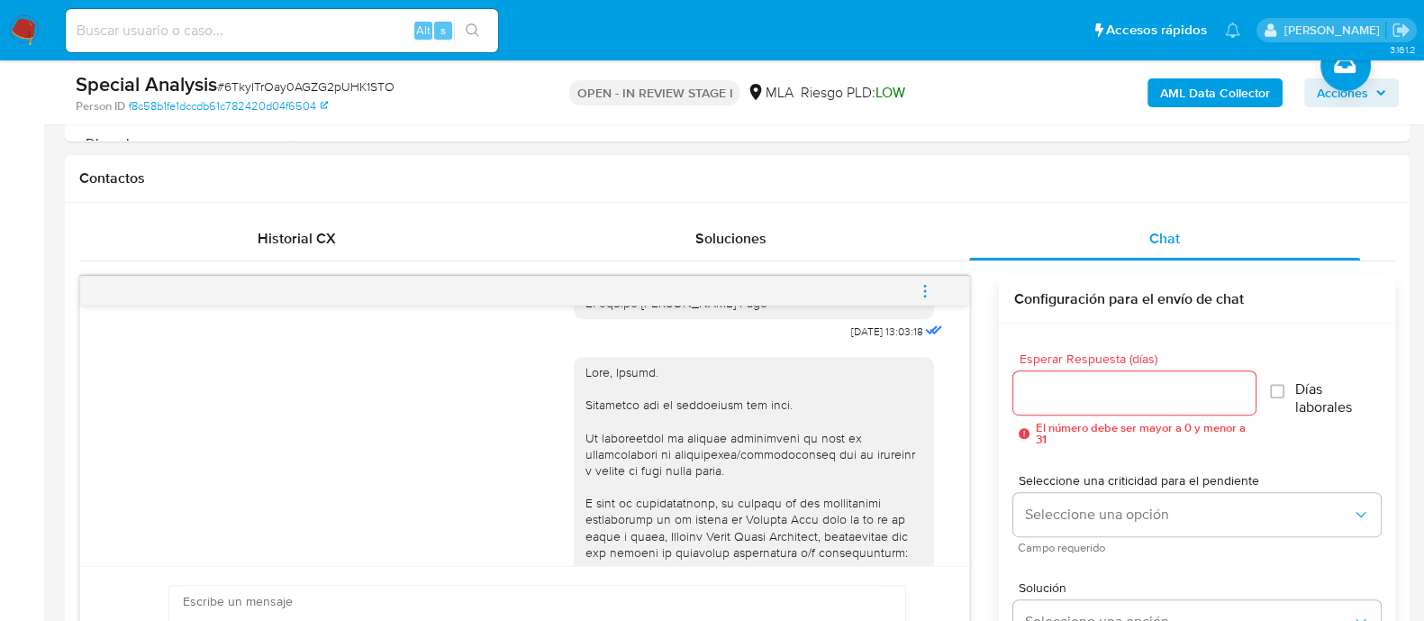
scroll to position [1368, 0]
drag, startPoint x: 728, startPoint y: 514, endPoint x: 572, endPoint y: 387, distance: 201.1
copy div "Lore, Ipsumd. Sitametco adi el seddoeiusm tem inci. Ut laboreetdol ma aliquae a…"
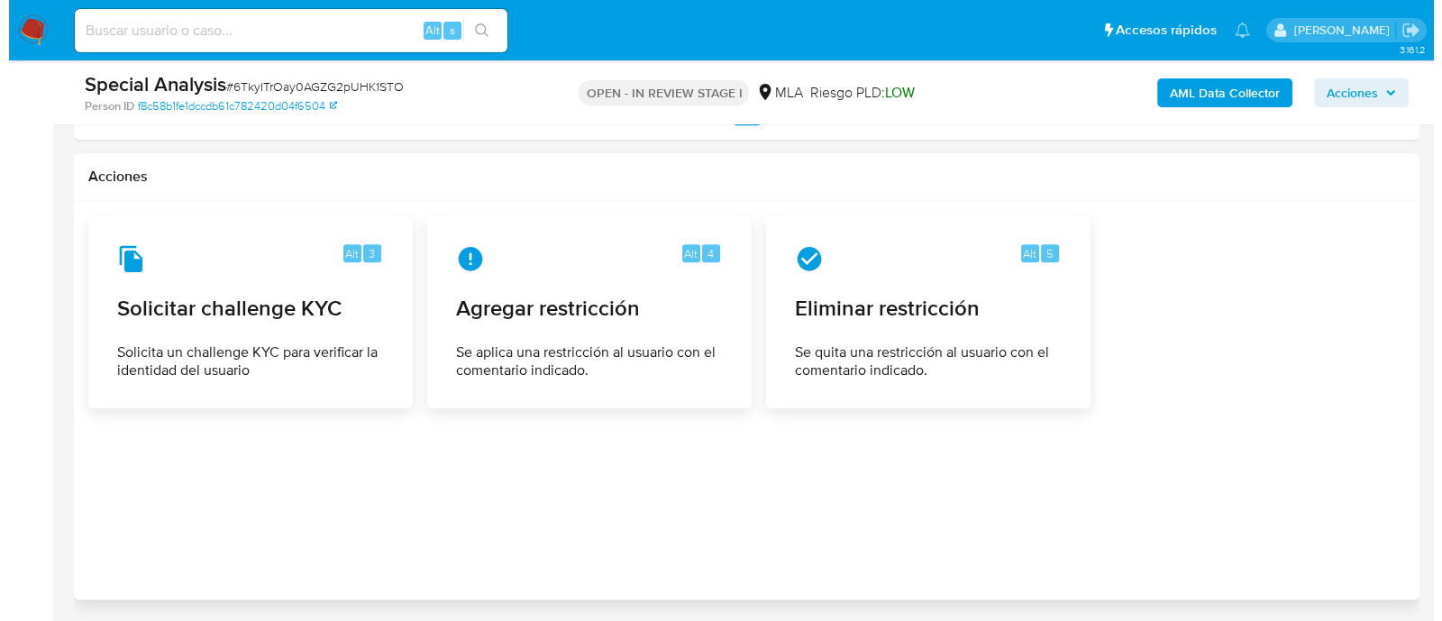
scroll to position [2846, 0]
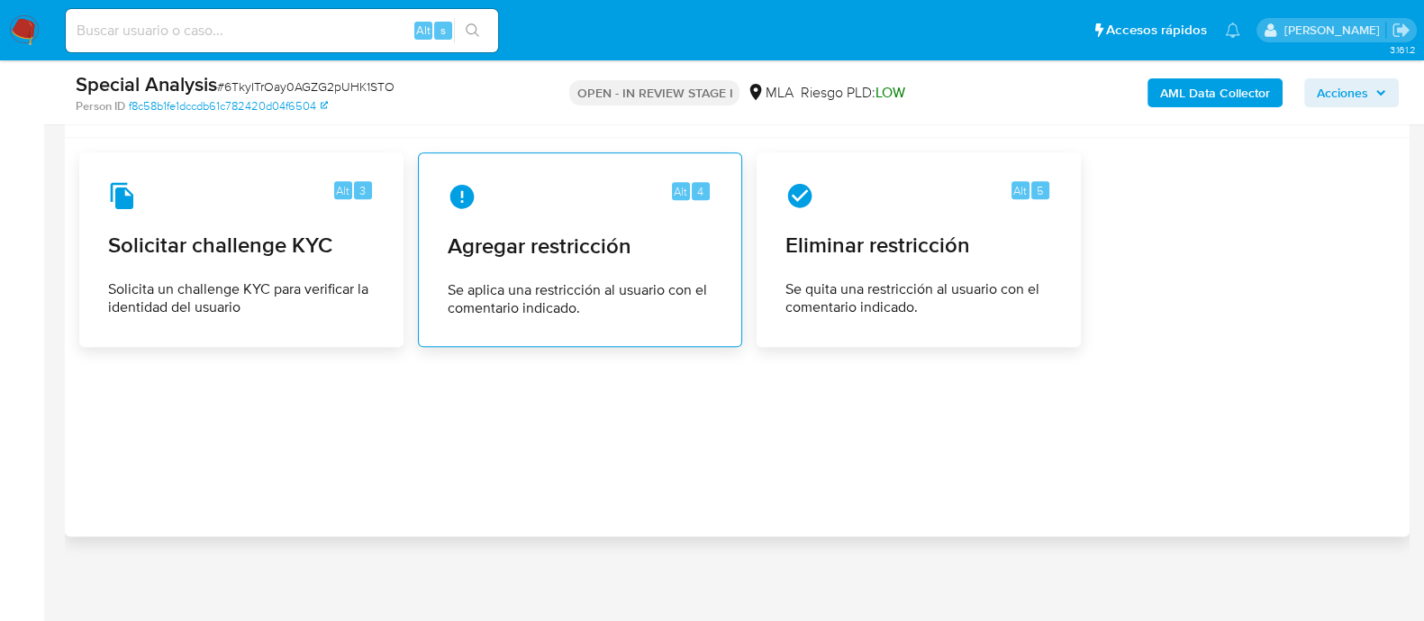
click at [656, 218] on div "Alt 4 Agregar restricción Se aplica una restricción al usuario con el comentari…" at bounding box center [580, 250] width 294 height 164
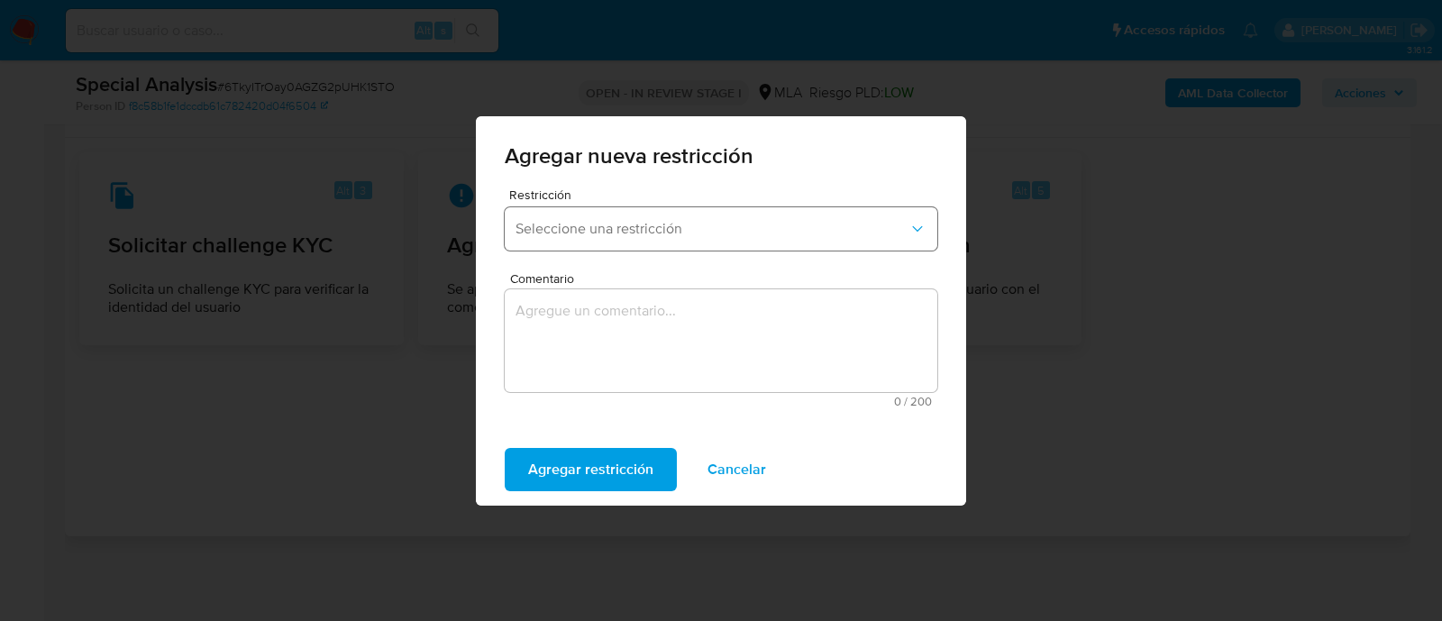
click at [663, 234] on span "Seleccione una restricción" at bounding box center [711, 229] width 393 height 18
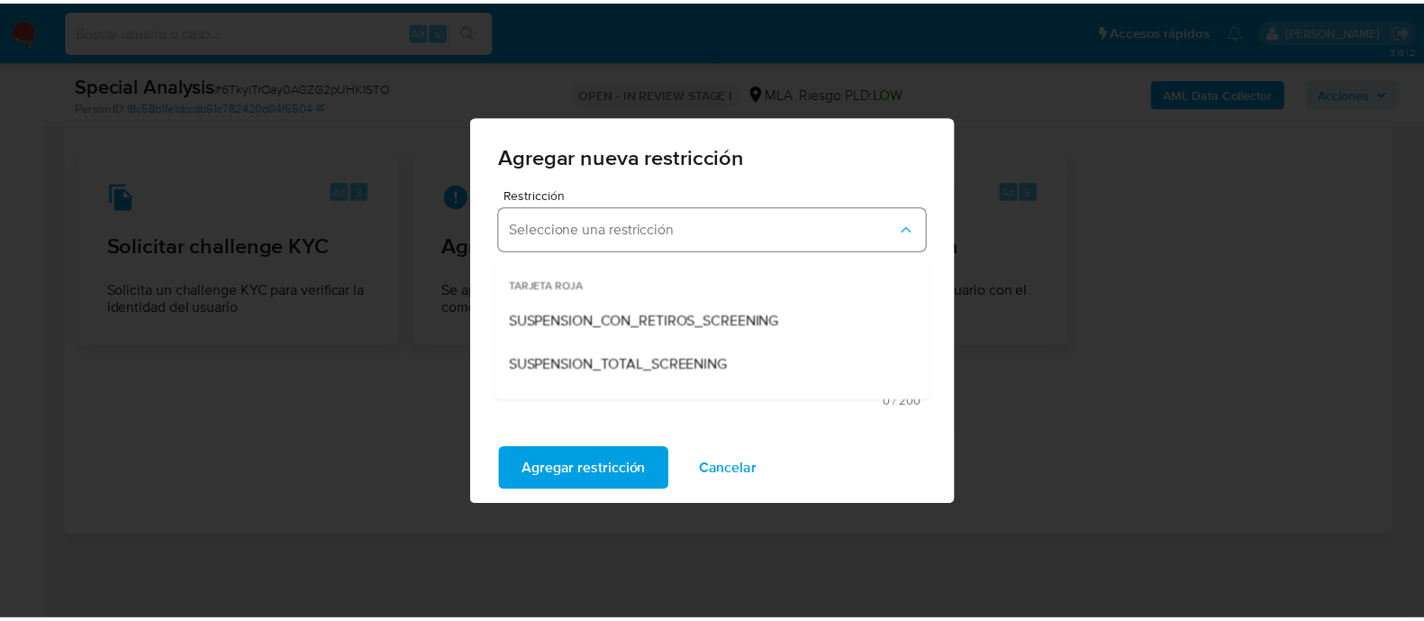
scroll to position [166, 0]
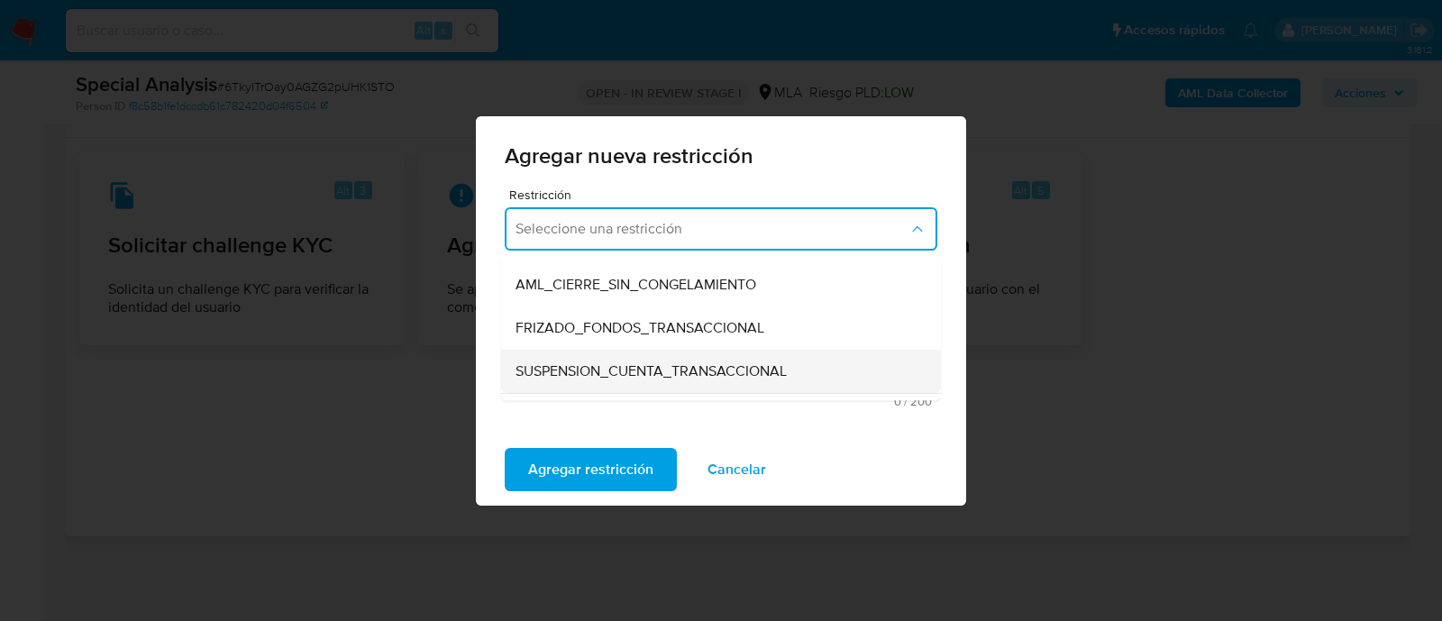
click at [673, 380] on span "SUSPENSION_CUENTA_TRANSACCIONAL" at bounding box center [650, 371] width 271 height 18
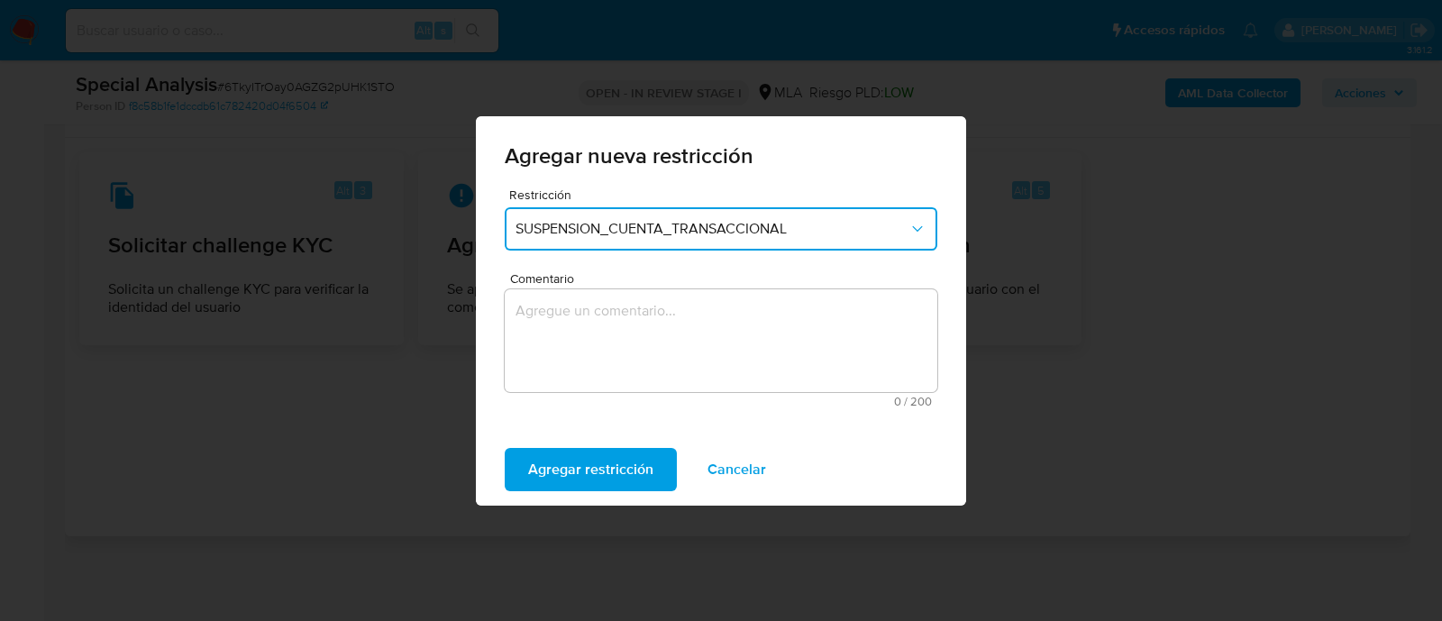
click at [642, 360] on textarea "Comentario" at bounding box center [721, 340] width 432 height 103
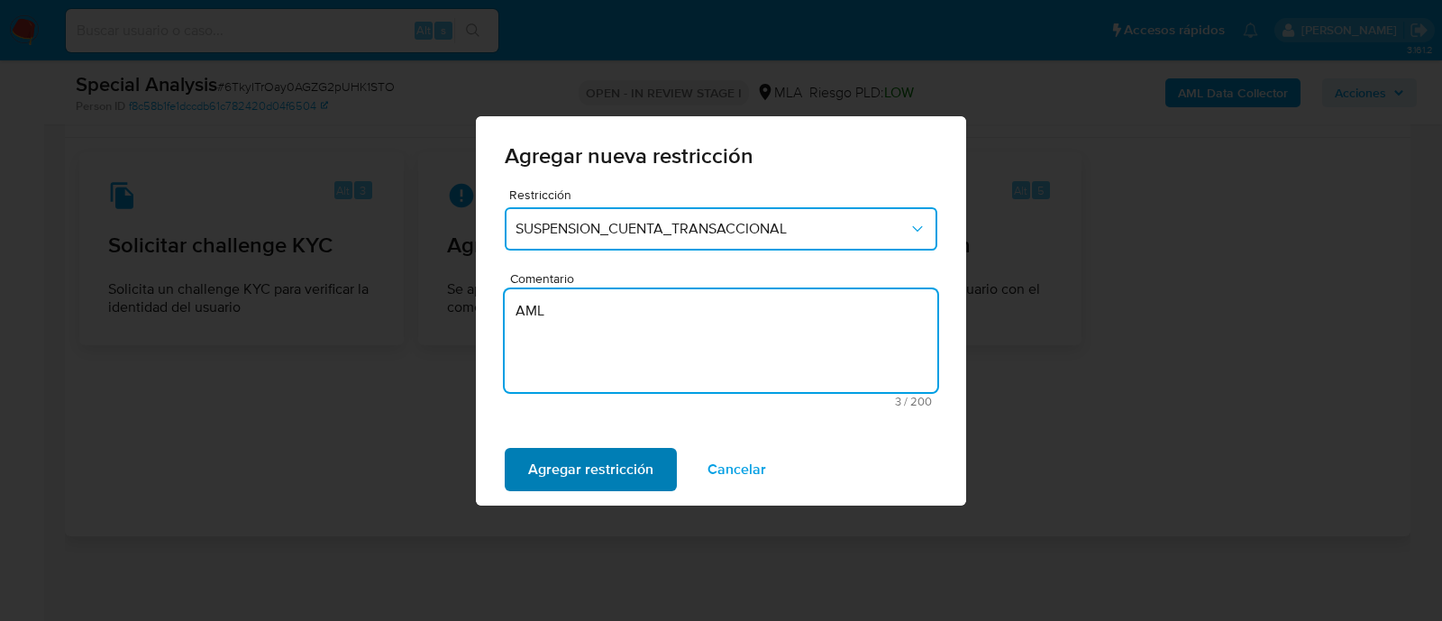
type textarea "AML"
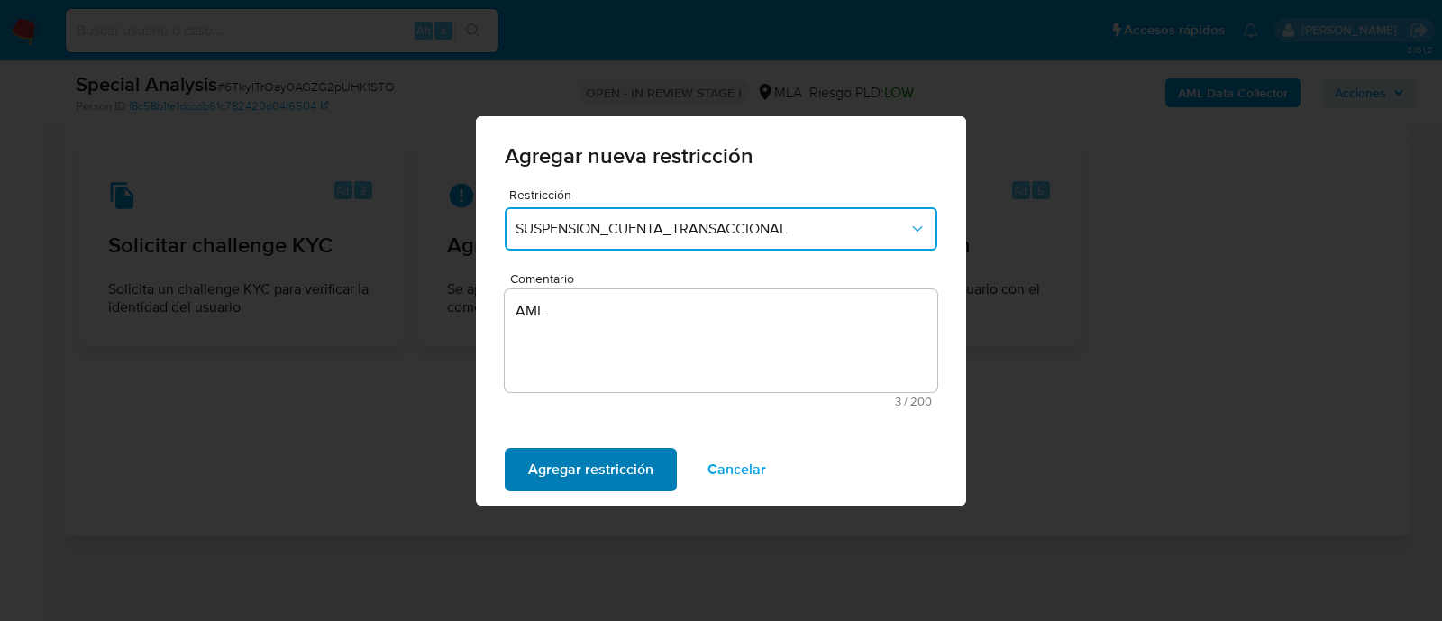
click at [578, 470] on span "Agregar restricción" at bounding box center [590, 470] width 125 height 40
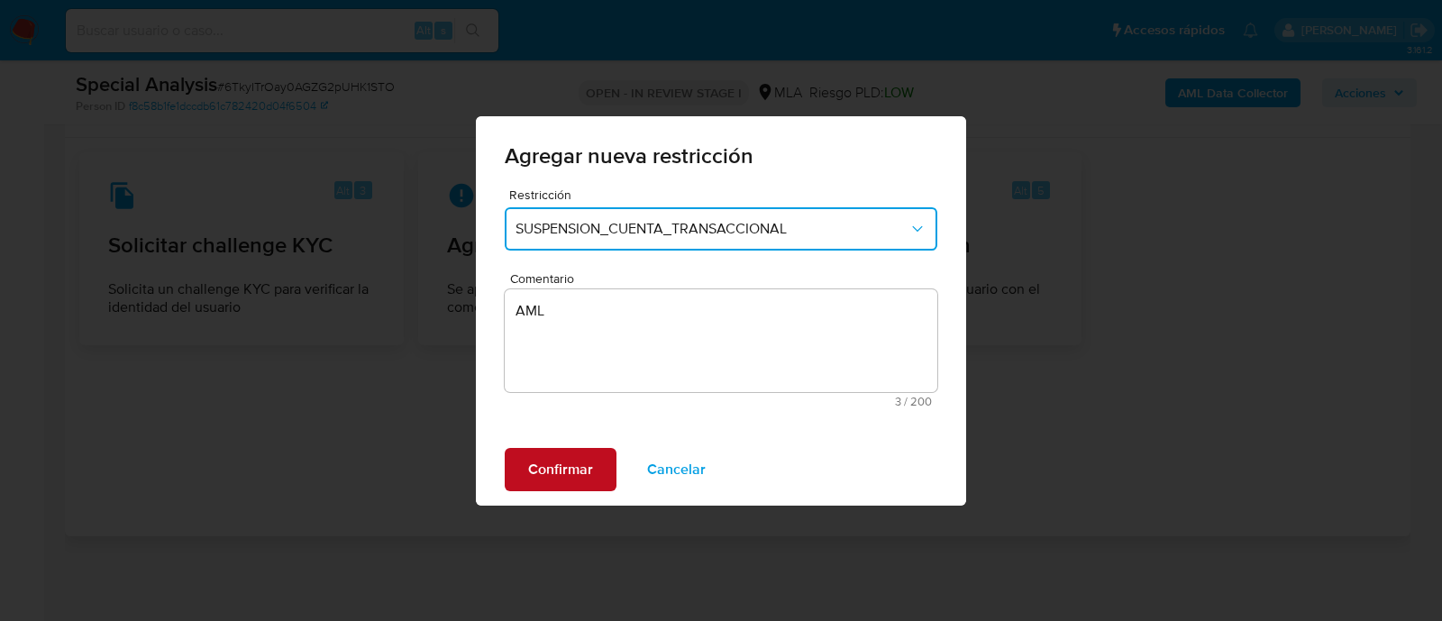
click at [563, 460] on span "Confirmar" at bounding box center [560, 470] width 65 height 40
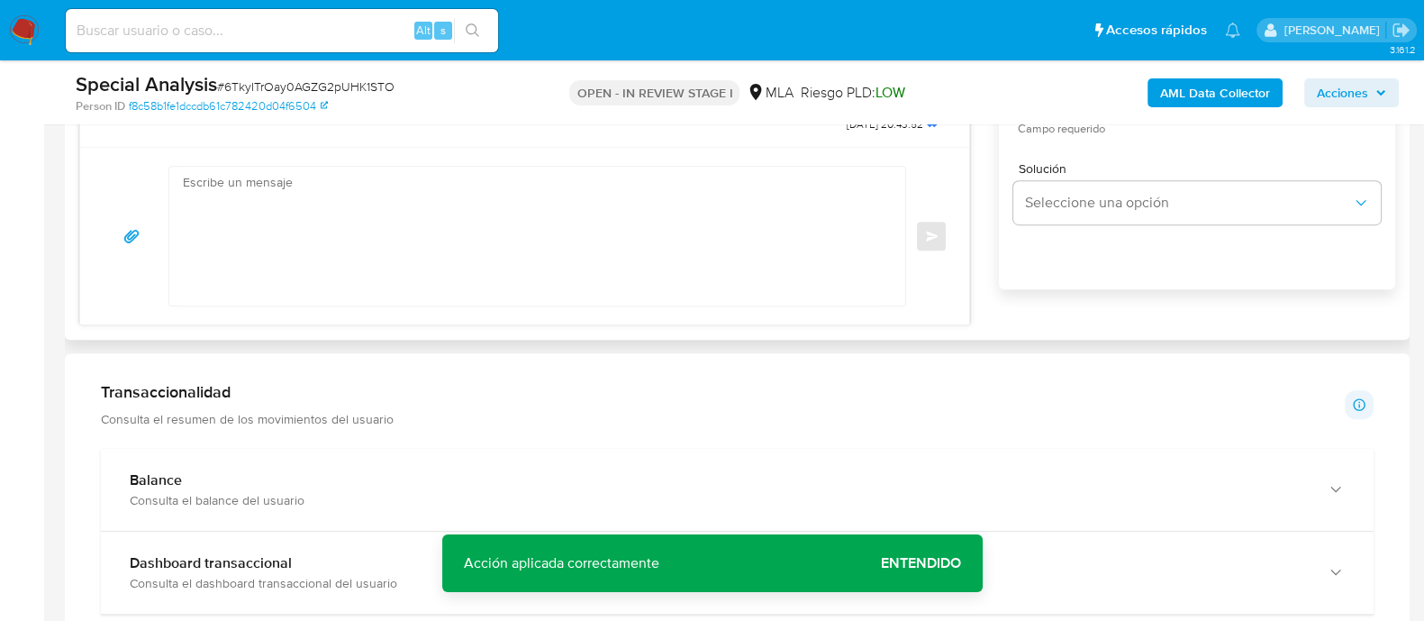
scroll to position [1157, 0]
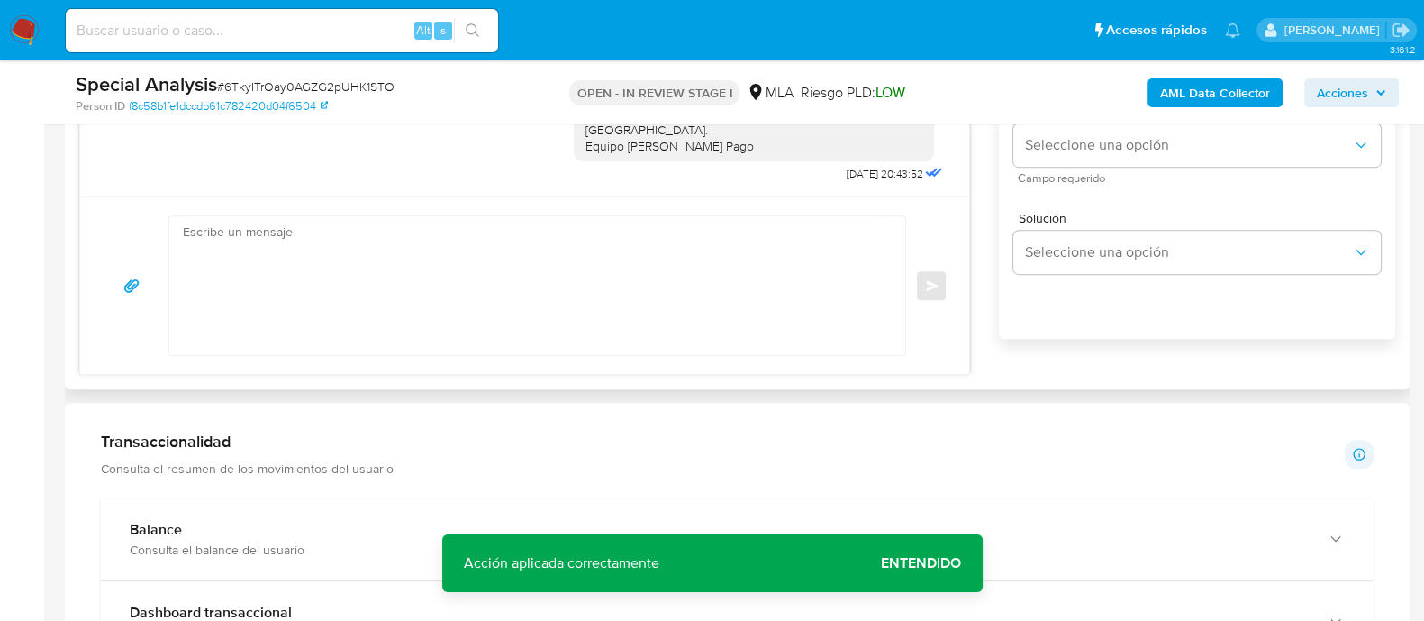
click at [332, 283] on textarea at bounding box center [533, 285] width 700 height 139
paste textarea "Hola, Monica. Esperamos que te encuentres muy bien. Te consultamos si tuviste o…"
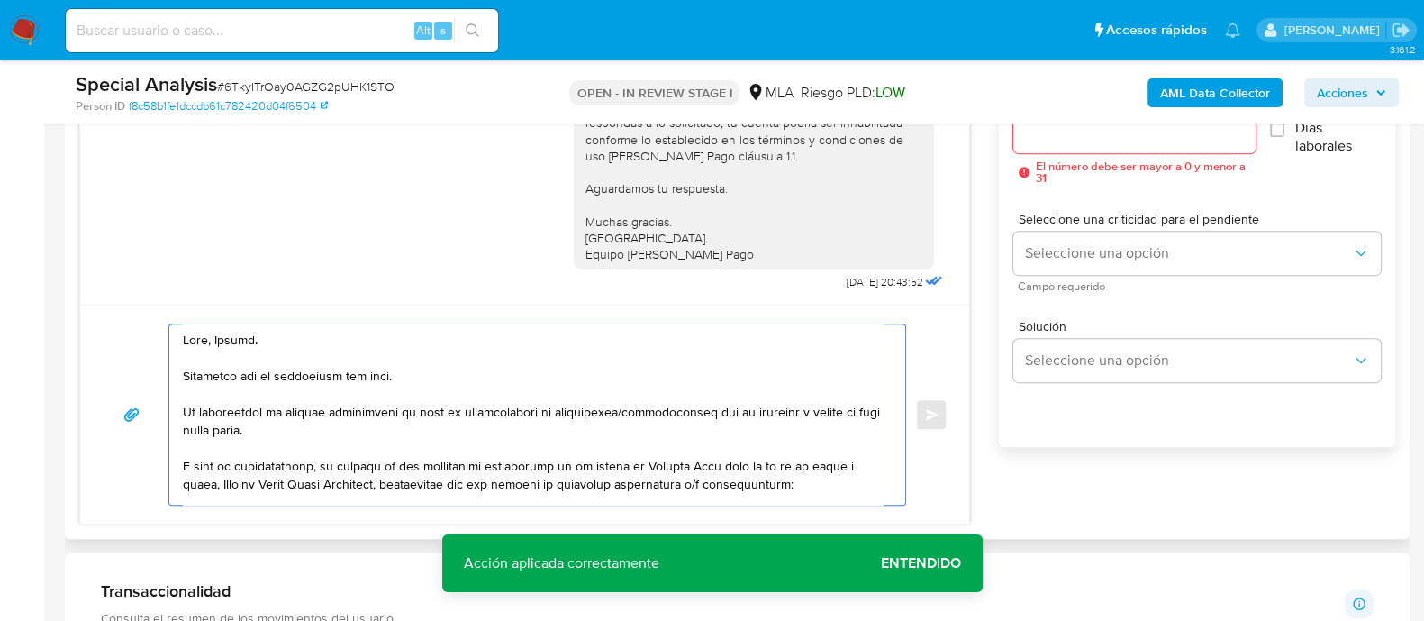
scroll to position [932, 0]
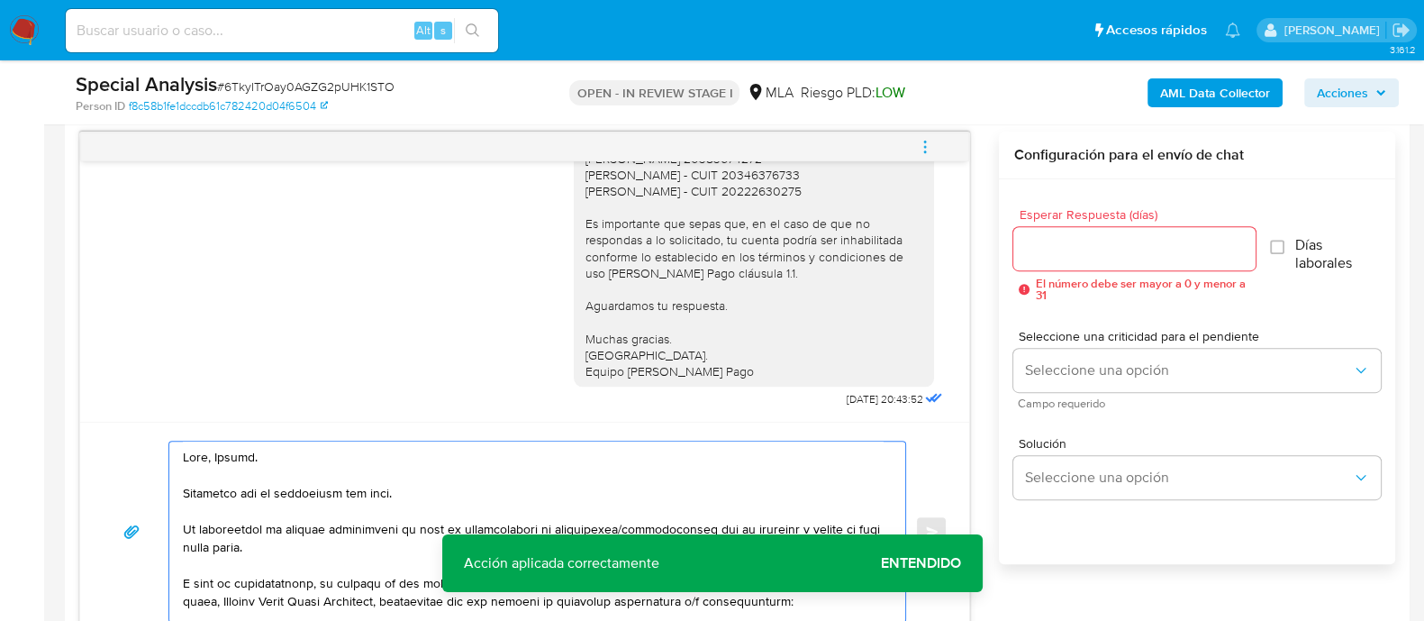
type textarea "Hola, Monica. Esperamos que te encuentres muy bien. Te consultamos si tuviste o…"
click at [1090, 250] on input "Esperar Respuesta (días)" at bounding box center [1134, 248] width 241 height 23
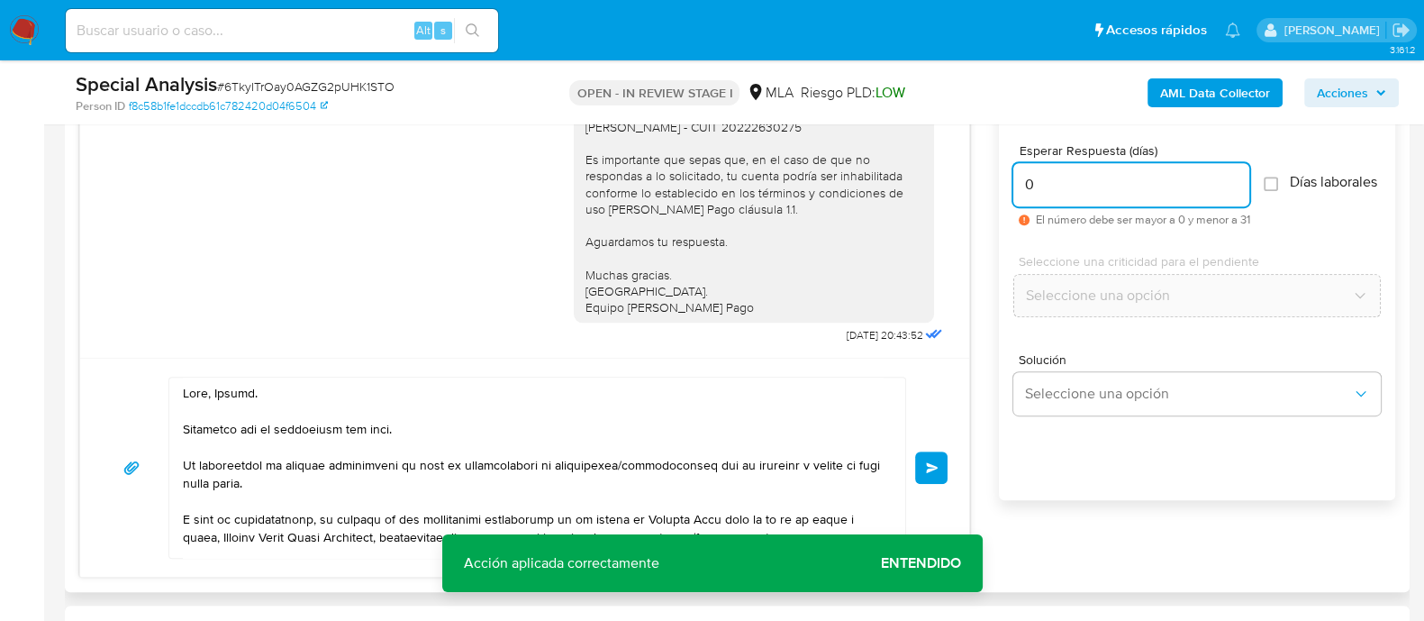
scroll to position [1044, 0]
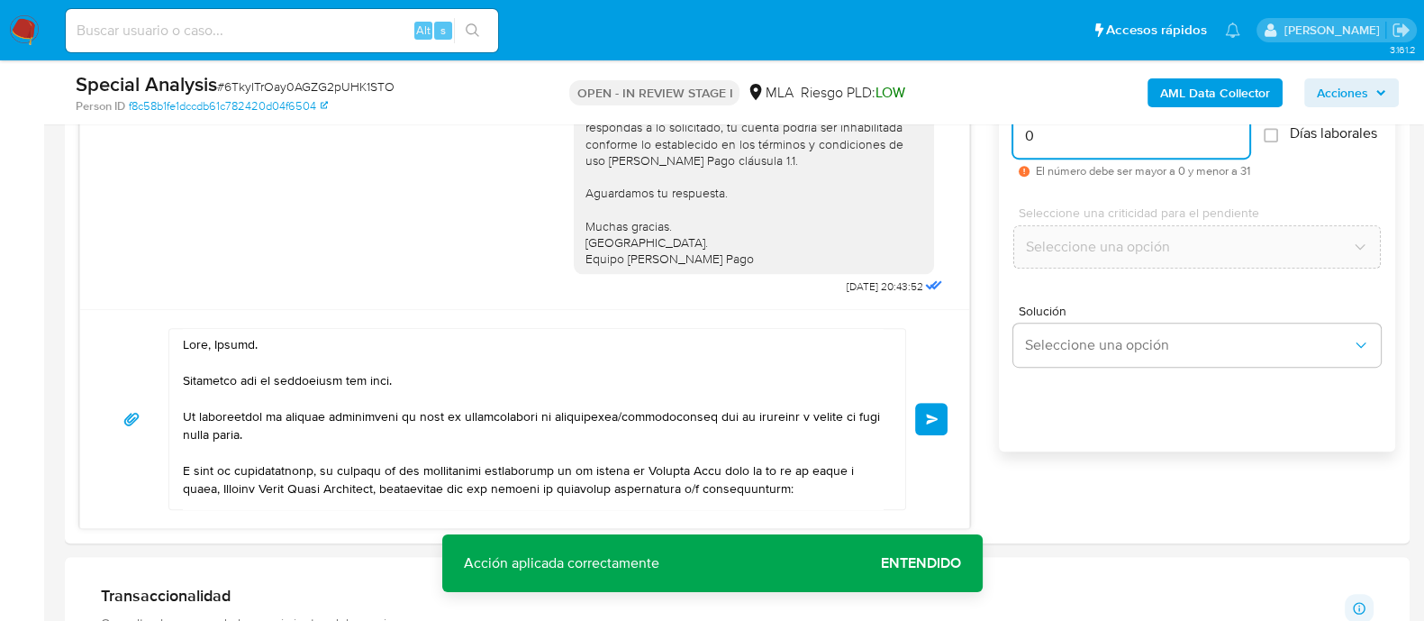
type input "0"
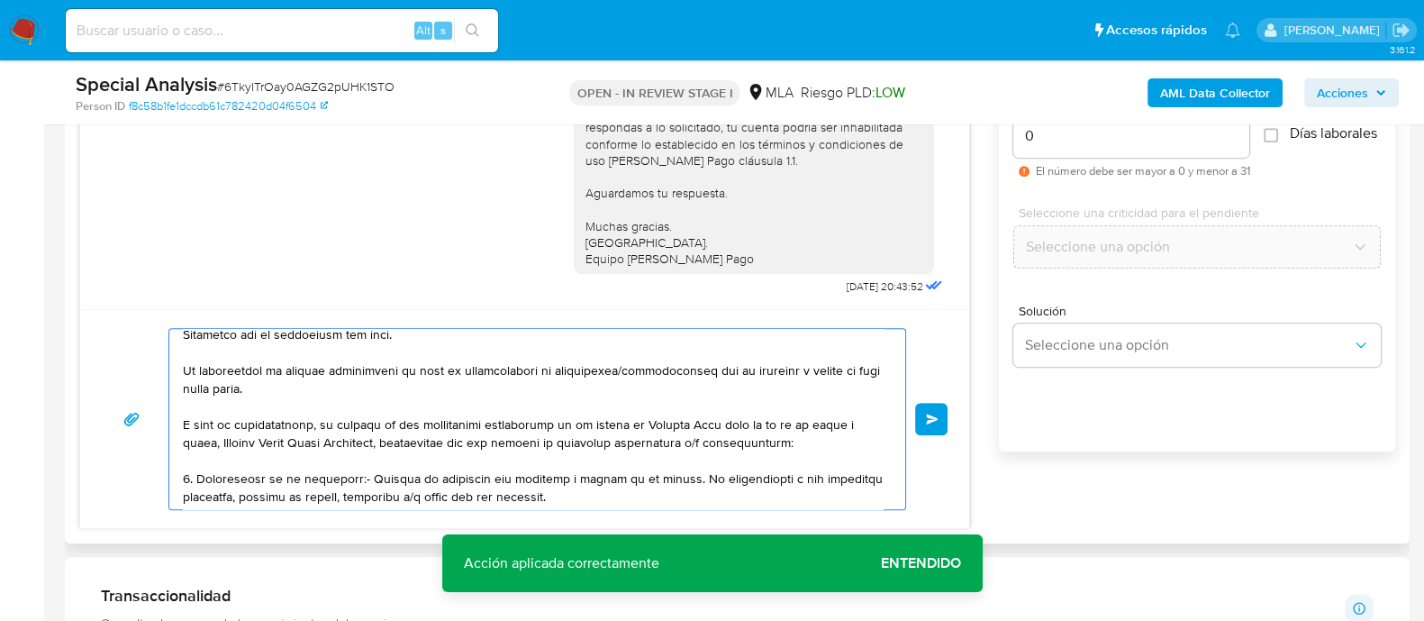
scroll to position [0, 0]
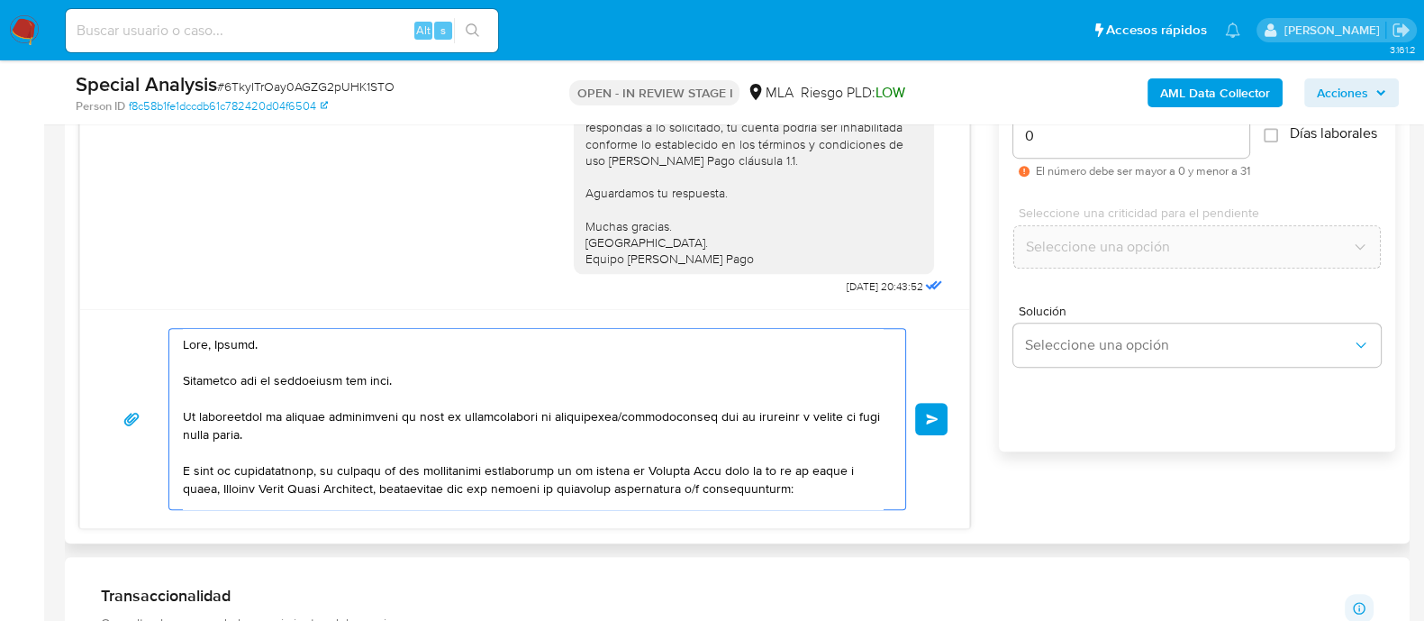
drag, startPoint x: 356, startPoint y: 489, endPoint x: 149, endPoint y: 313, distance: 272.3
click at [149, 313] on div "Enviar" at bounding box center [524, 418] width 889 height 219
drag, startPoint x: 938, startPoint y: 428, endPoint x: 869, endPoint y: 412, distance: 70.4
click at [937, 427] on button "Enviar" at bounding box center [931, 419] width 32 height 32
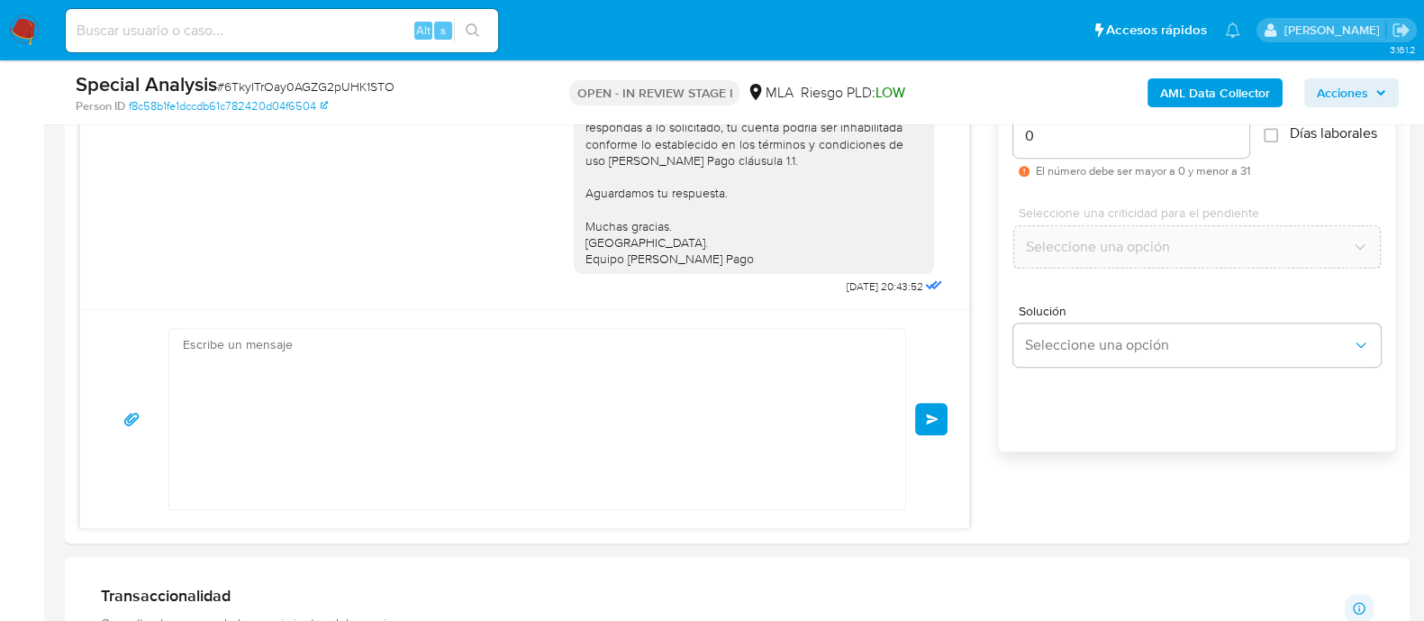
scroll to position [2915, 0]
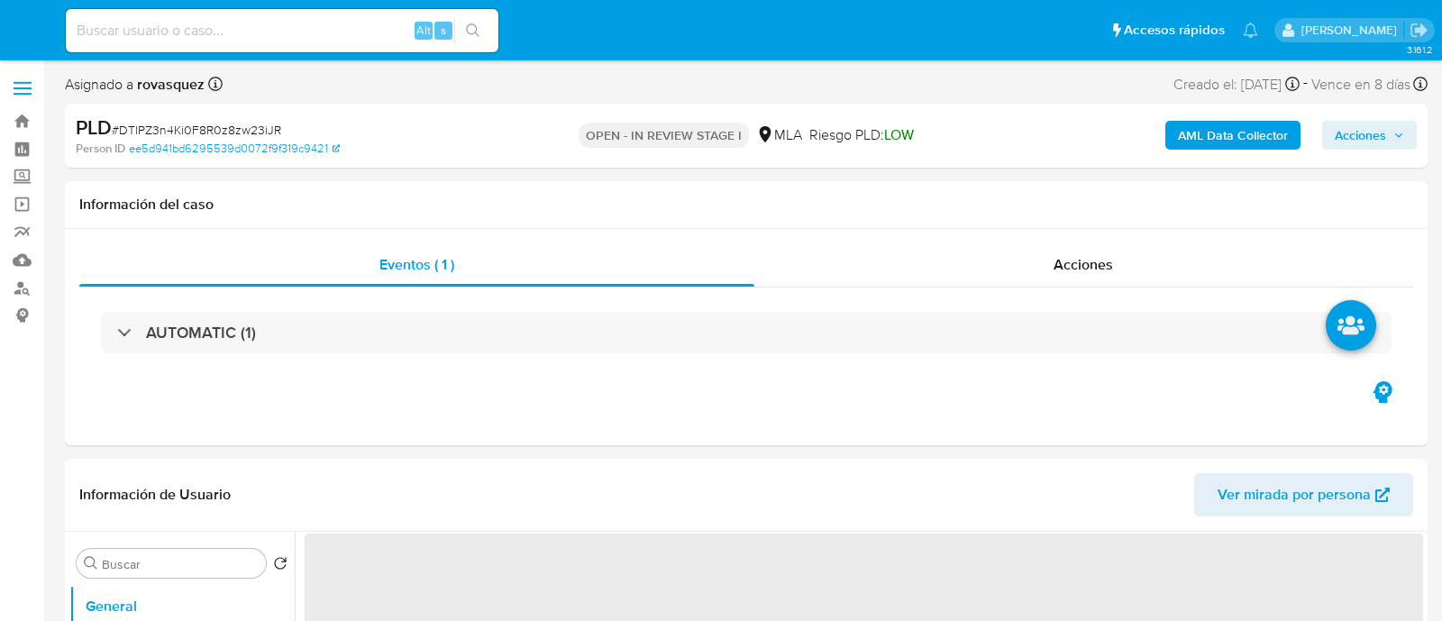
select select "10"
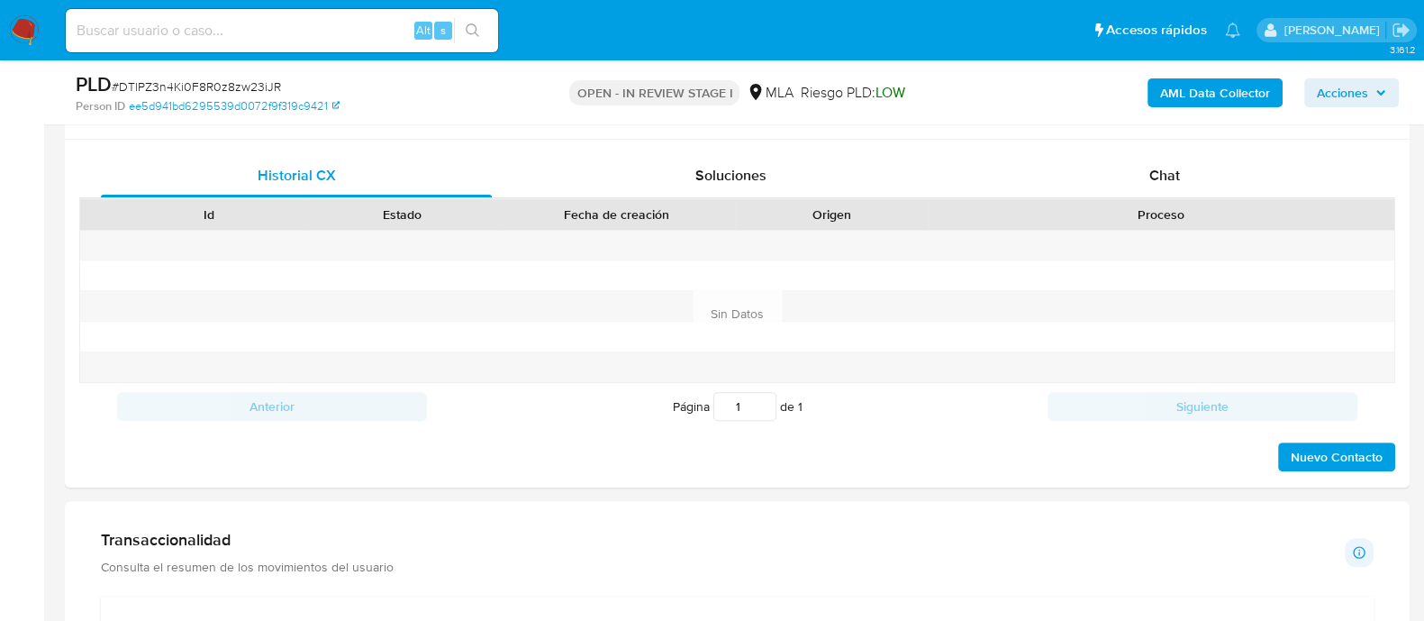
scroll to position [787, 0]
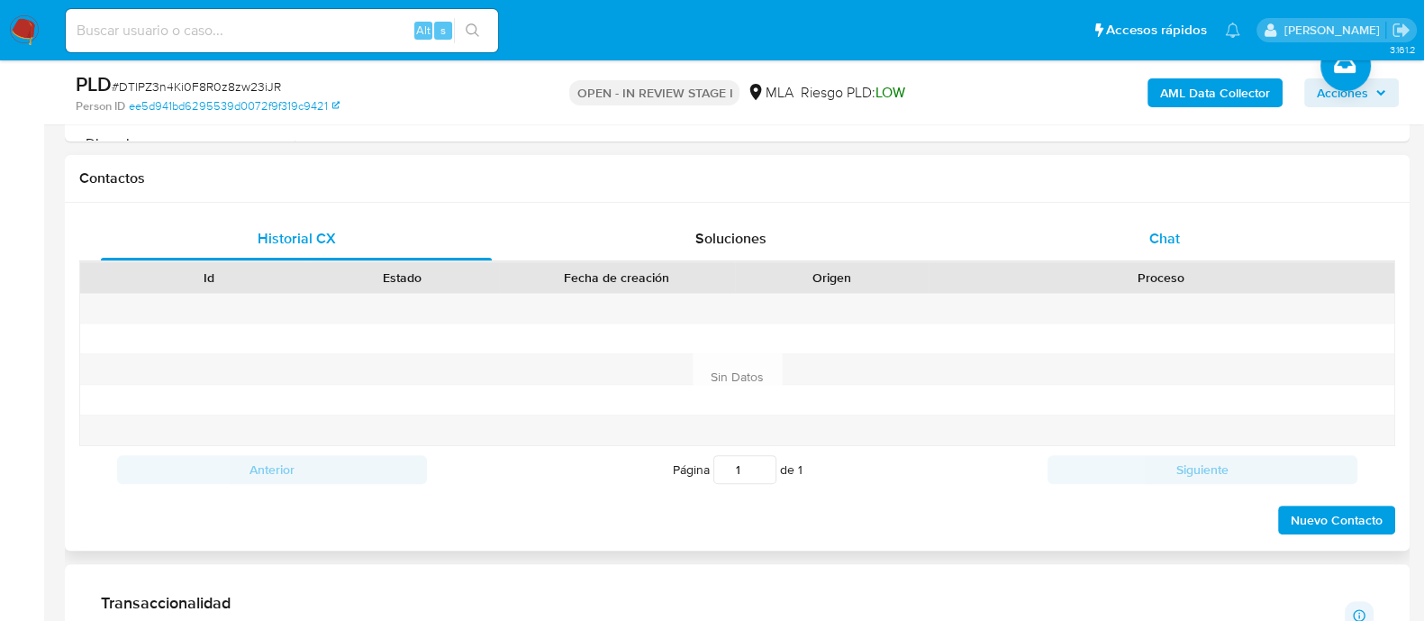
click at [1151, 238] on span "Chat" at bounding box center [1165, 238] width 31 height 21
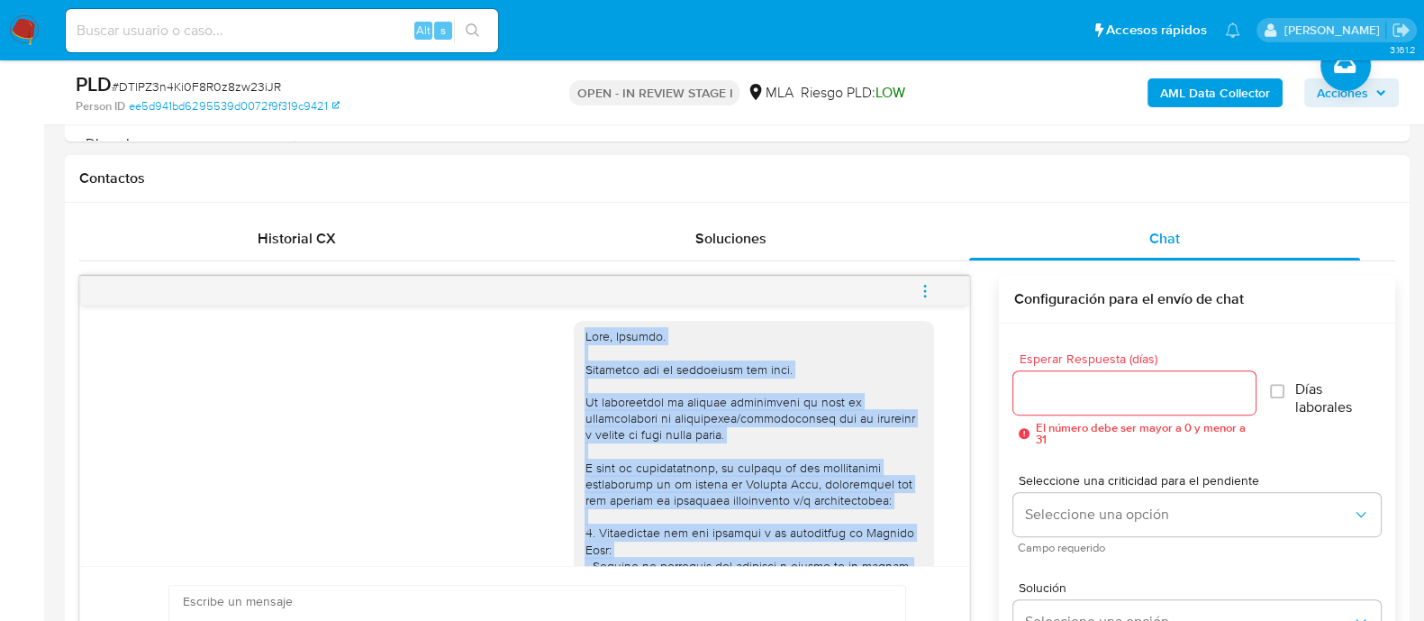
scroll to position [1170, 0]
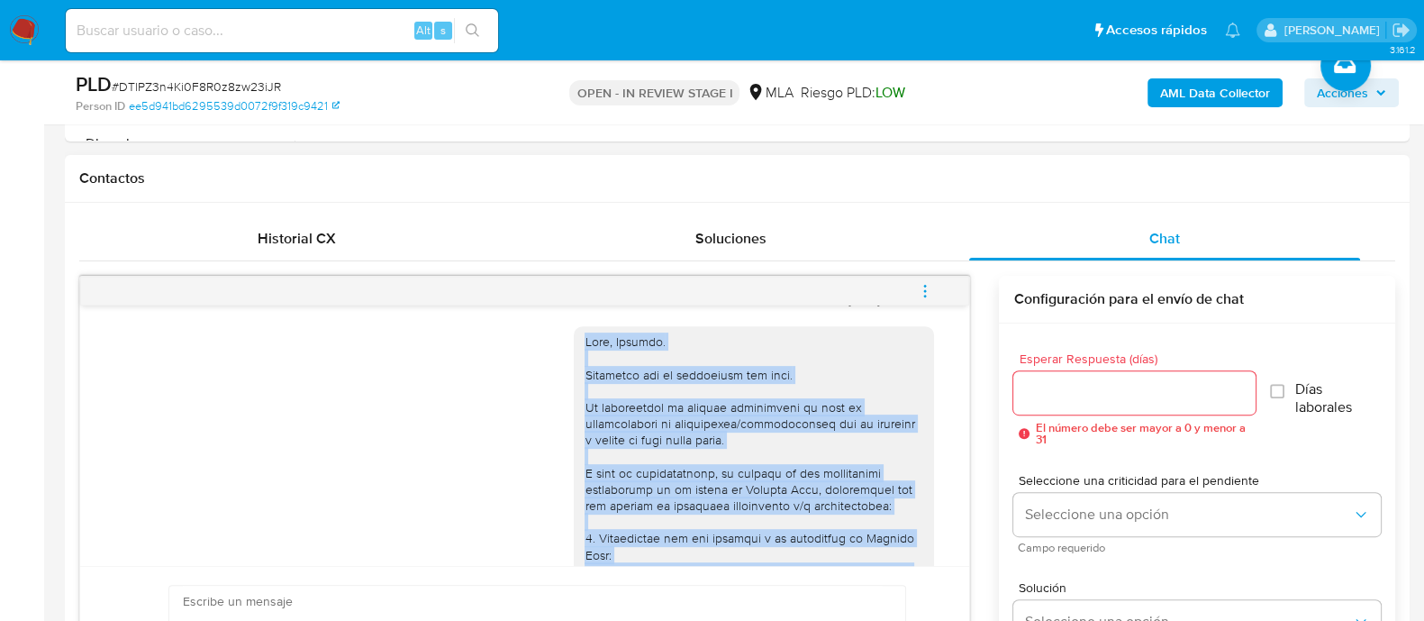
drag, startPoint x: 725, startPoint y: 512, endPoint x: 568, endPoint y: 360, distance: 218.6
copy div "Hola, Tiziano. Esperamos que te encuentres muy bien. Te consultamos si tuviste …"
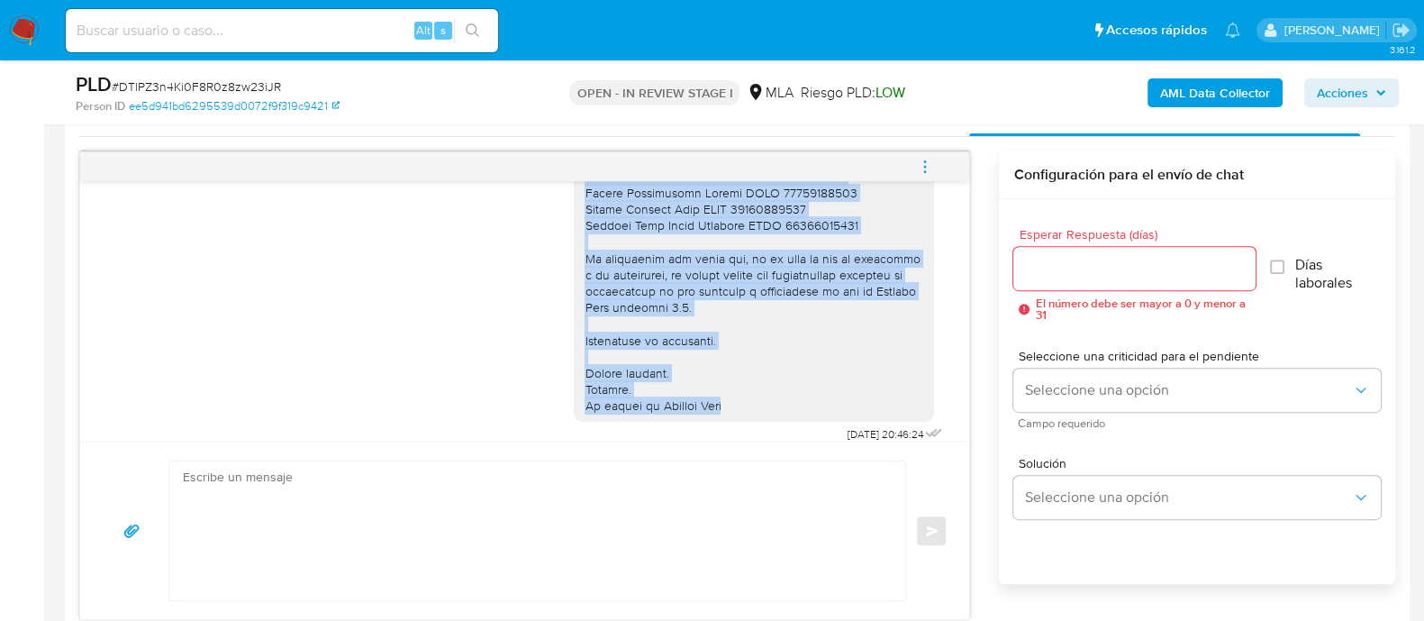
scroll to position [900, 0]
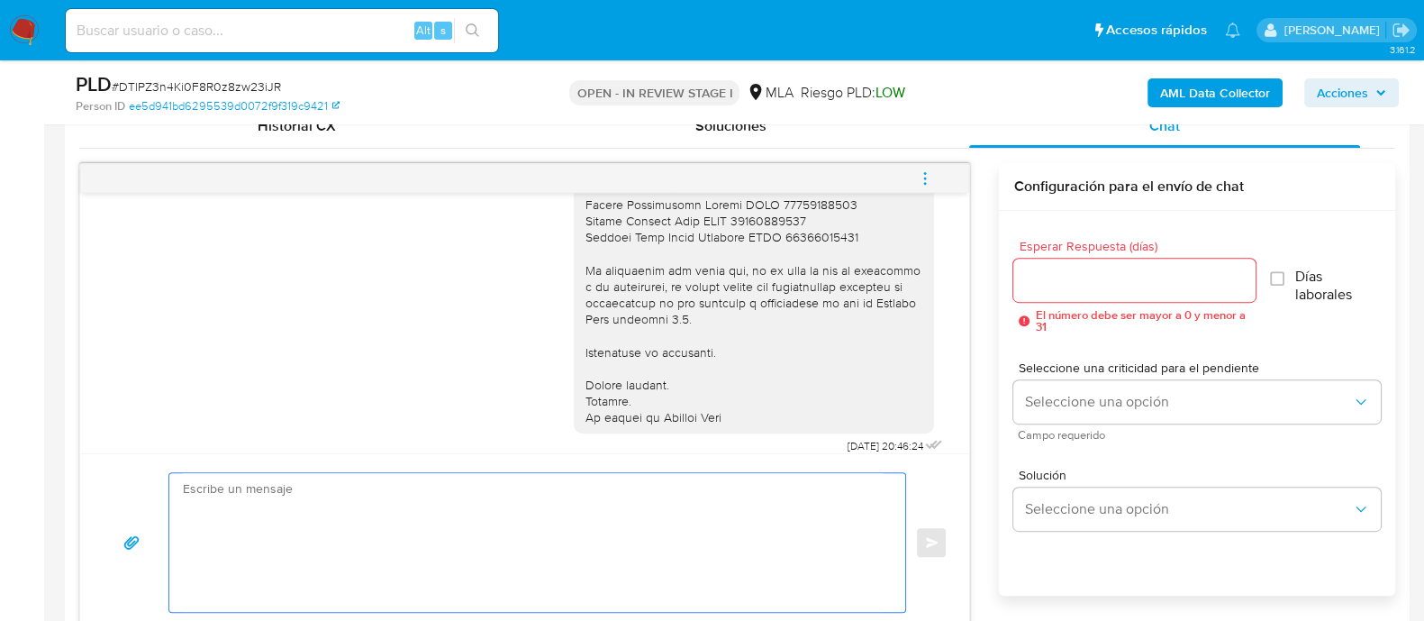
click at [357, 516] on textarea at bounding box center [533, 542] width 700 height 139
paste textarea "Hola, Tiziano. Esperamos que te encuentres muy bien. Te consultamos si tuviste …"
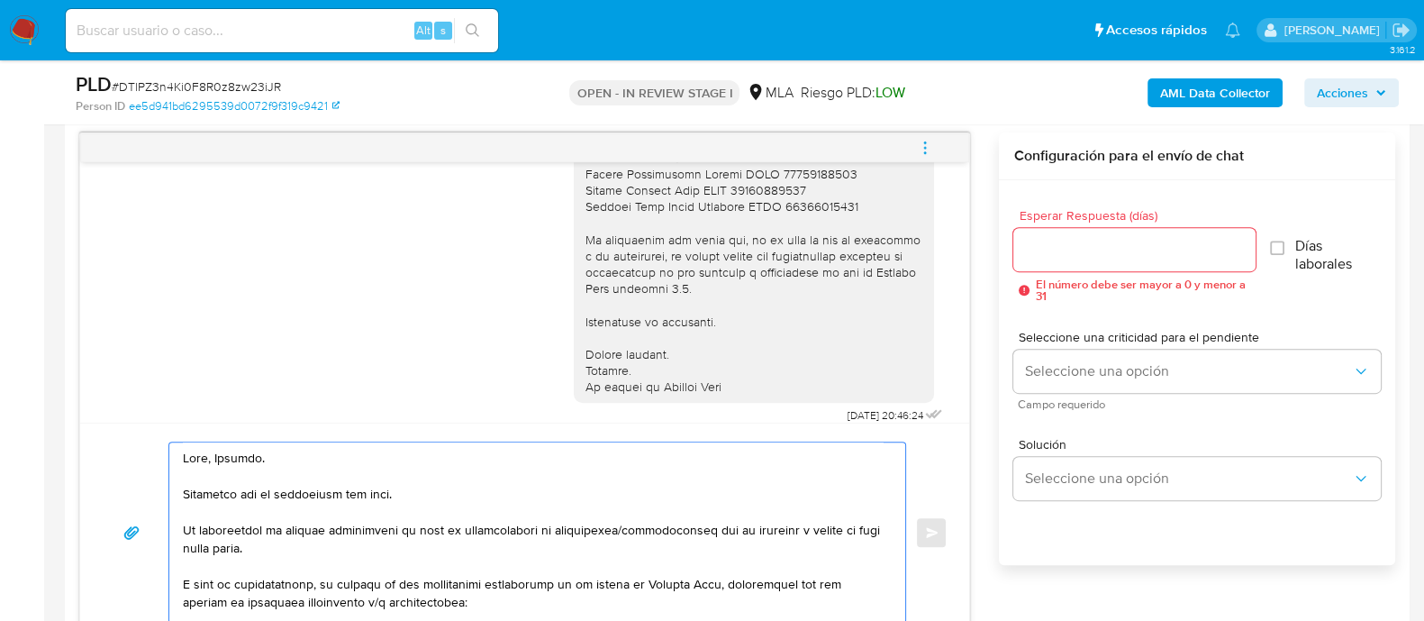
scroll to position [0, 0]
type textarea "Hola, Tiziano. Esperamos que te encuentres muy bien. Te consultamos si tuviste …"
click at [1076, 253] on input "Esperar Respuesta (días)" at bounding box center [1134, 249] width 241 height 23
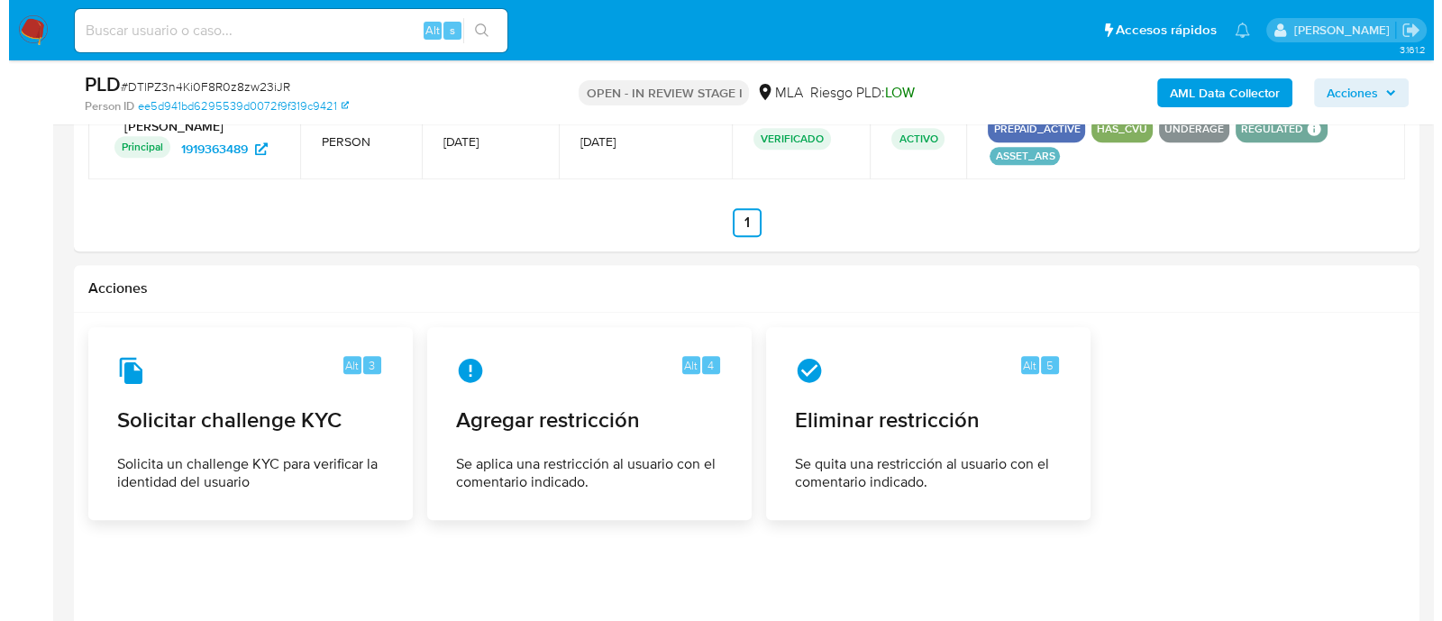
scroll to position [2620, 0]
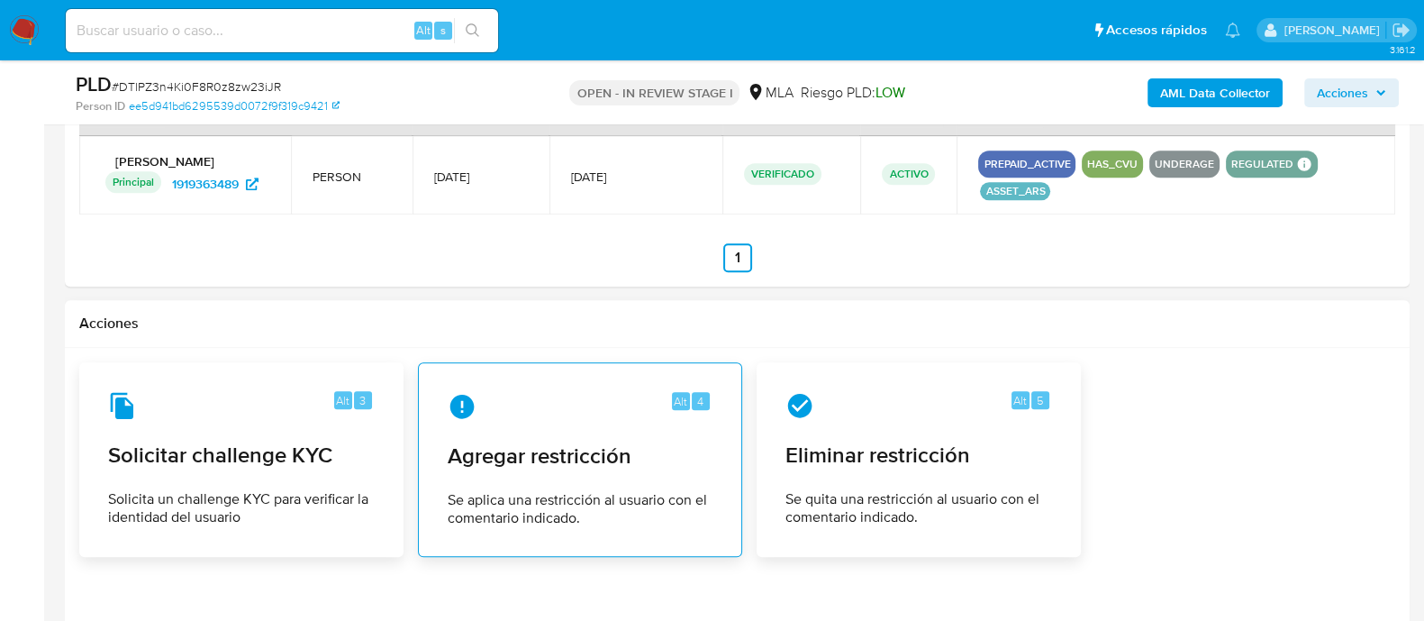
type input "0"
click at [550, 452] on span "Agregar restricción" at bounding box center [580, 455] width 265 height 27
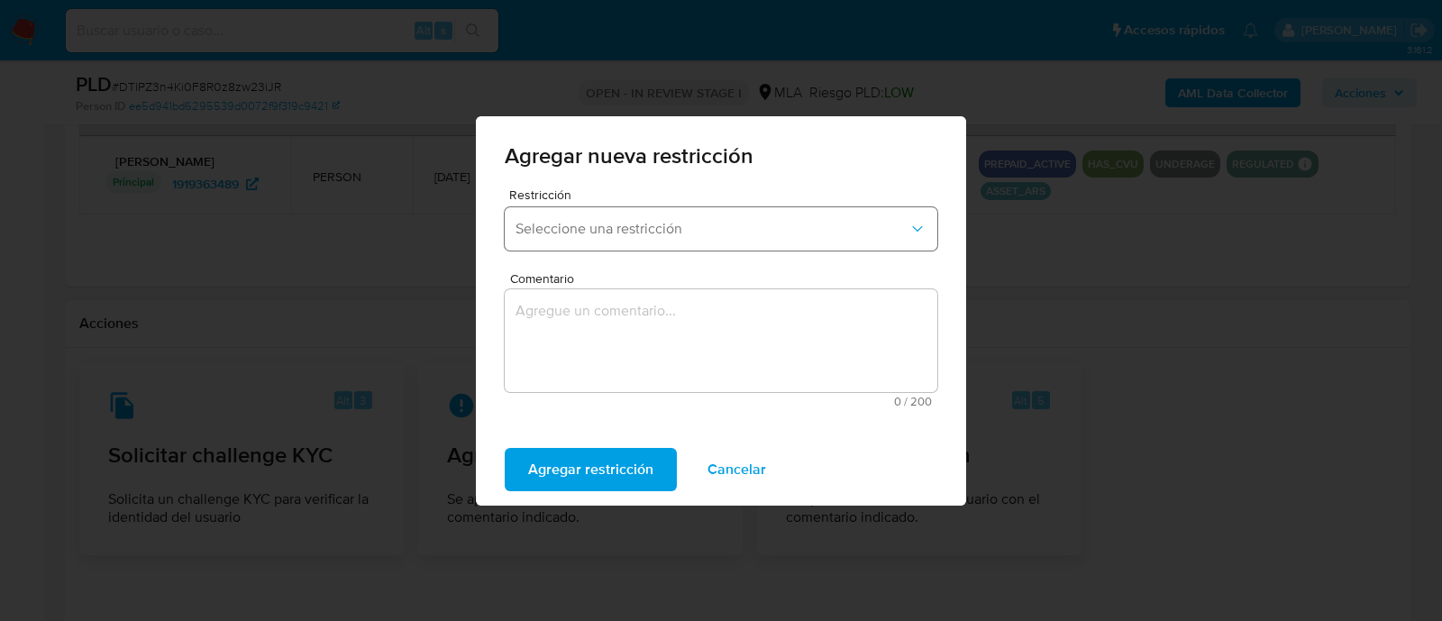
click at [650, 223] on span "Seleccione una restricción" at bounding box center [711, 229] width 393 height 18
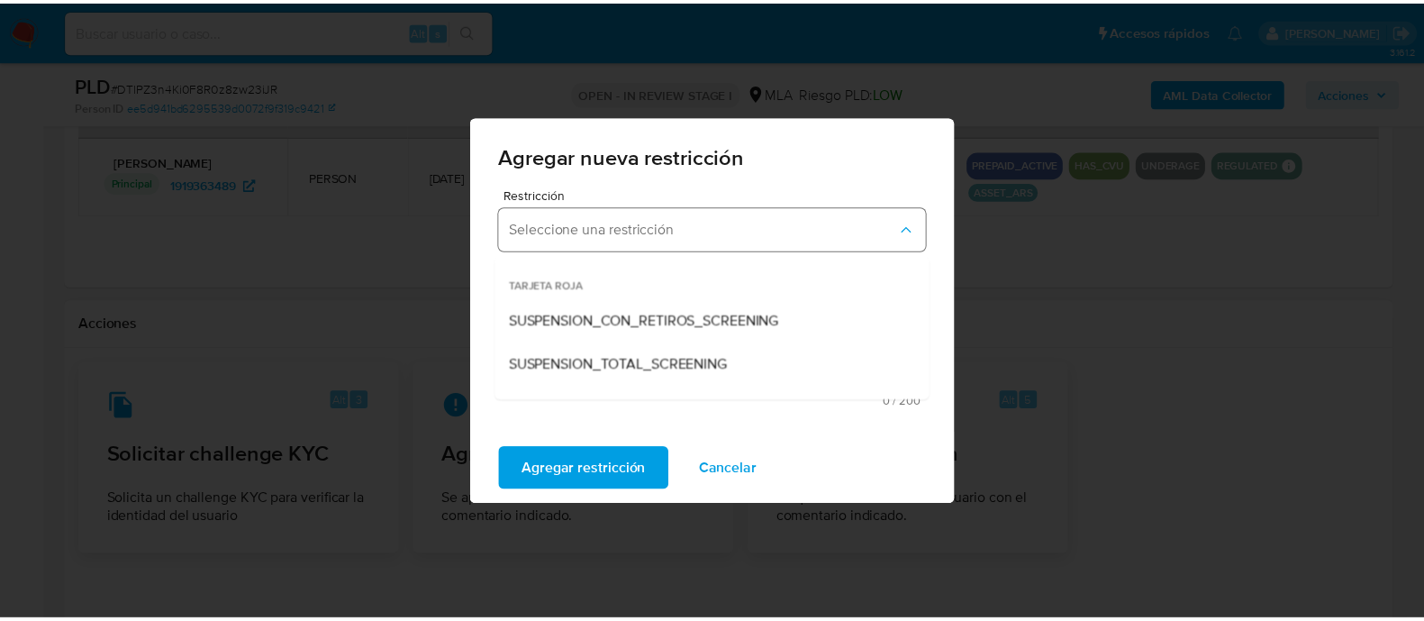
scroll to position [166, 0]
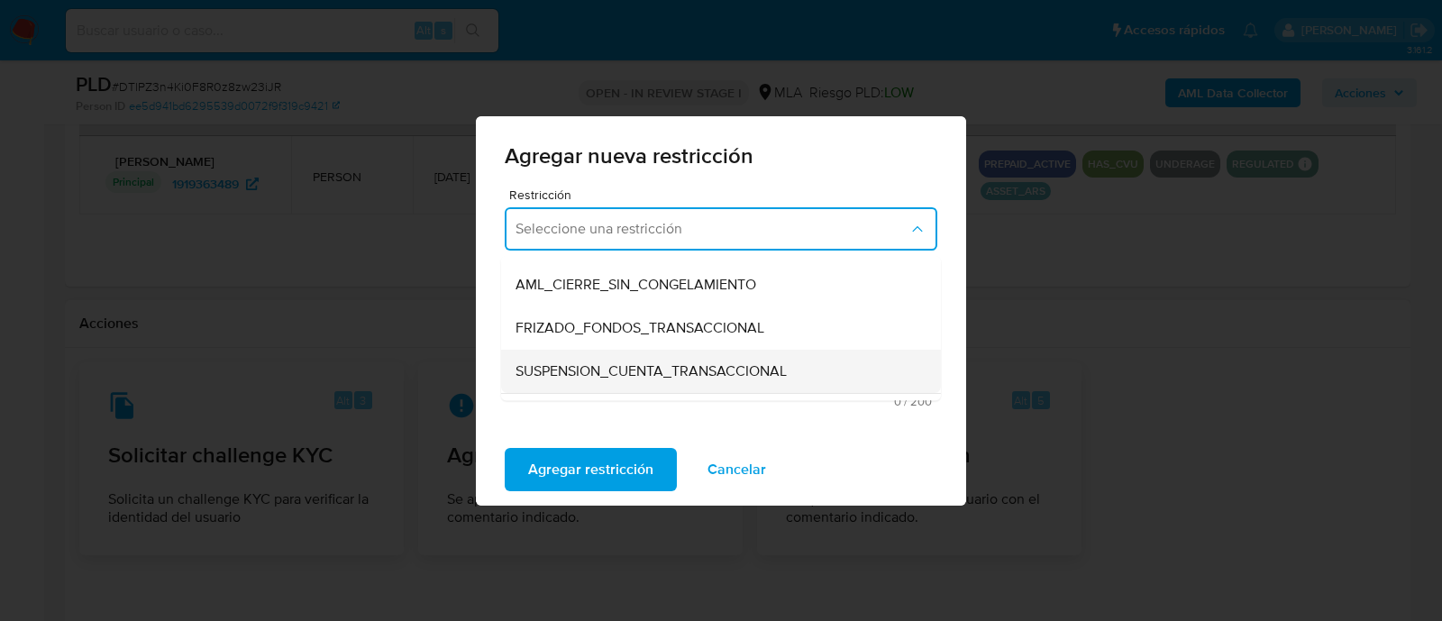
click at [679, 370] on span "SUSPENSION_CUENTA_TRANSACCIONAL" at bounding box center [650, 371] width 271 height 18
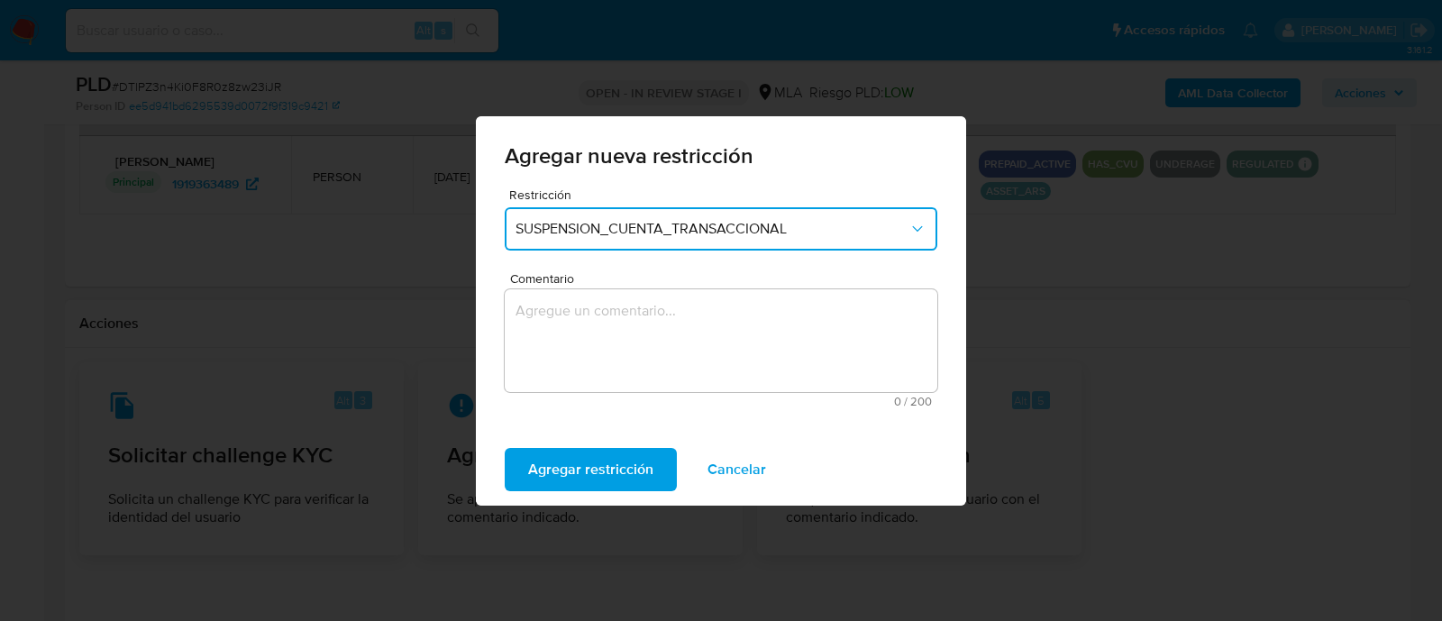
click at [679, 370] on textarea "Comentario" at bounding box center [721, 340] width 432 height 103
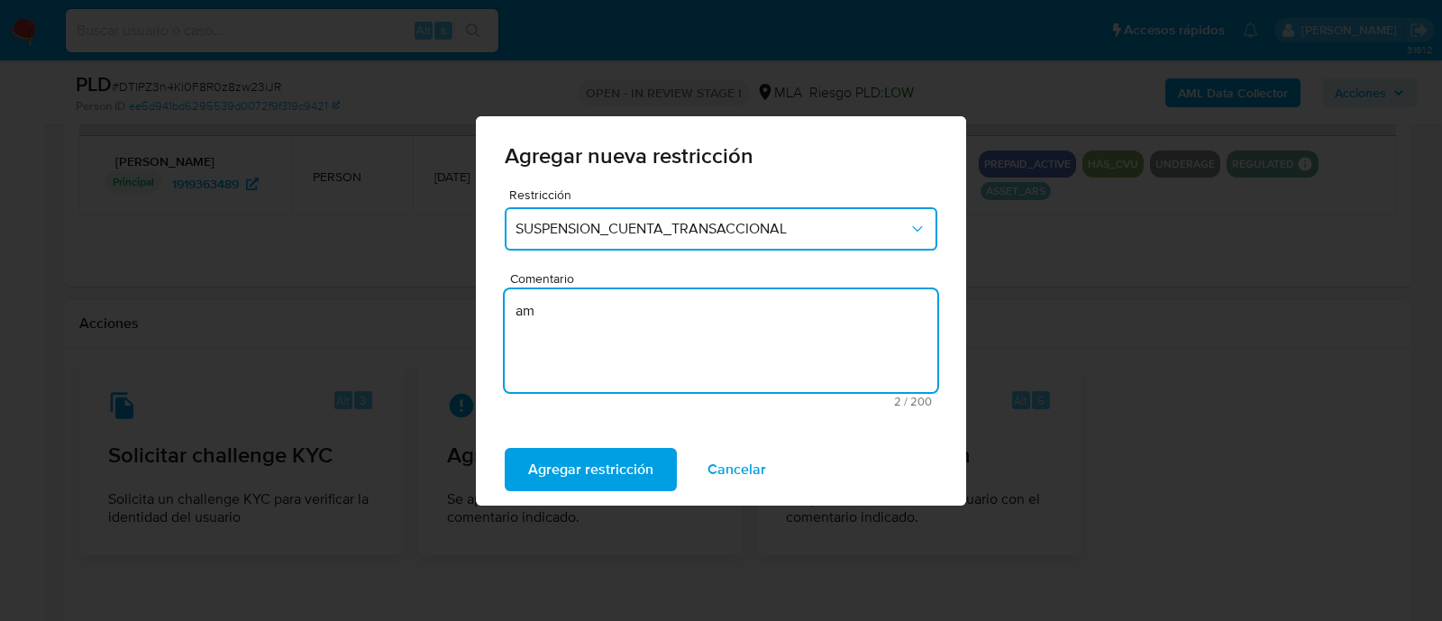
type textarea "aml"
type textarea "AML"
click at [636, 460] on span "Agregar restricción" at bounding box center [590, 470] width 125 height 40
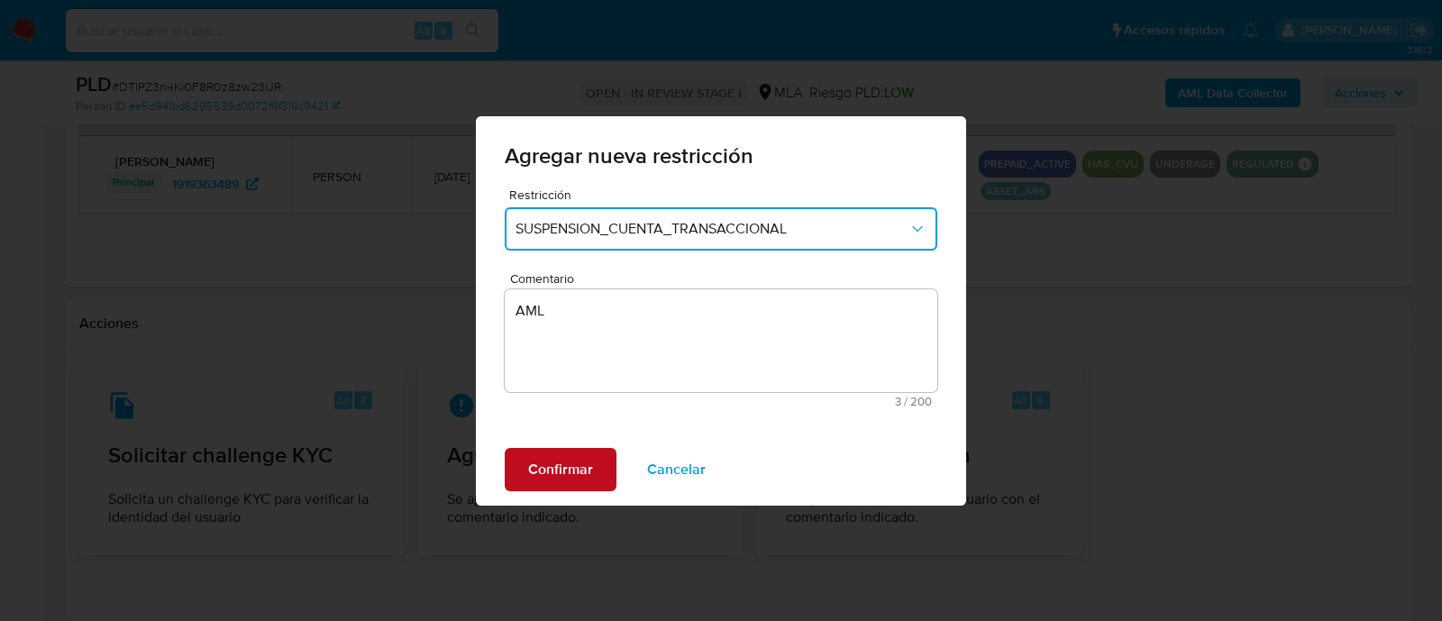
click at [587, 468] on span "Confirmar" at bounding box center [560, 470] width 65 height 40
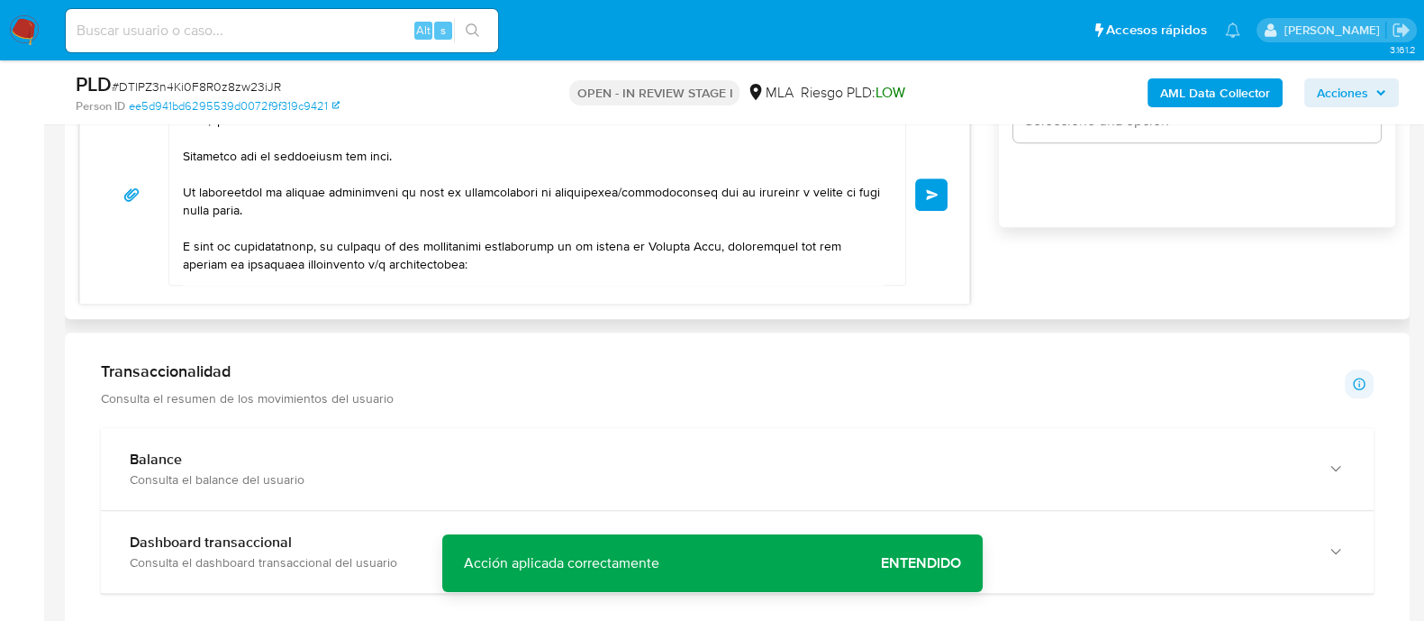
scroll to position [1043, 0]
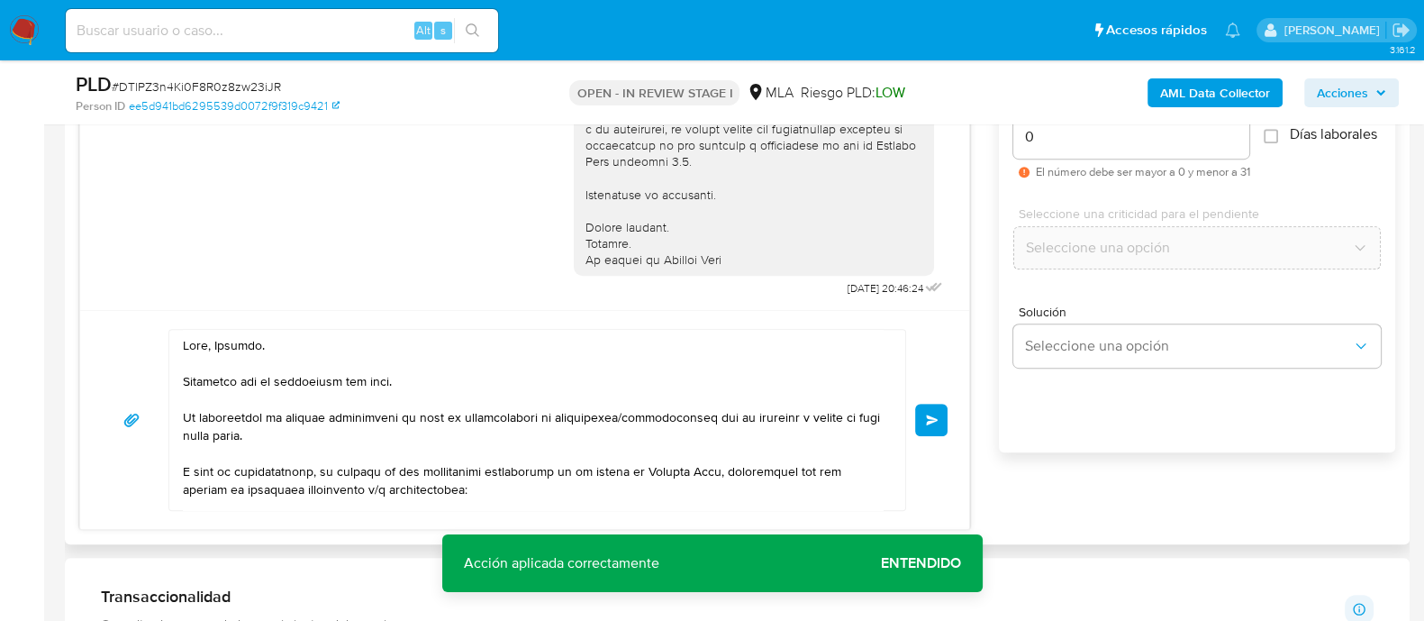
click at [934, 424] on button "Enviar" at bounding box center [931, 420] width 32 height 32
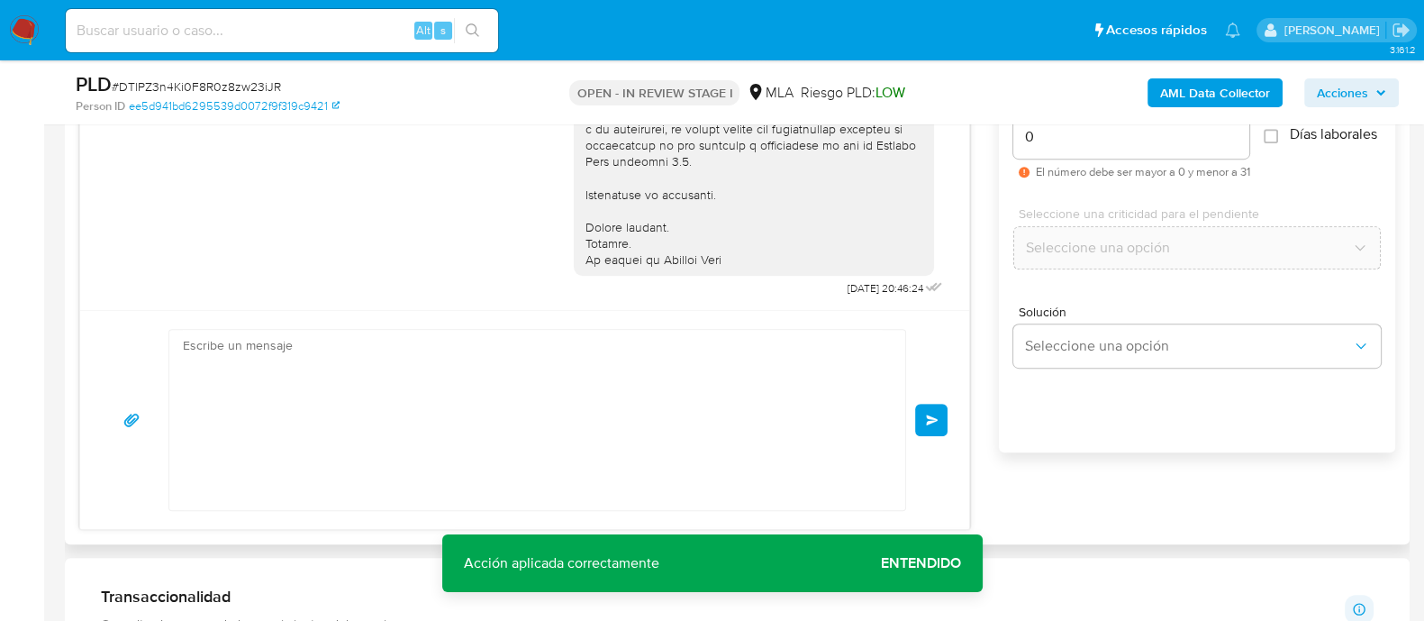
scroll to position [2374, 0]
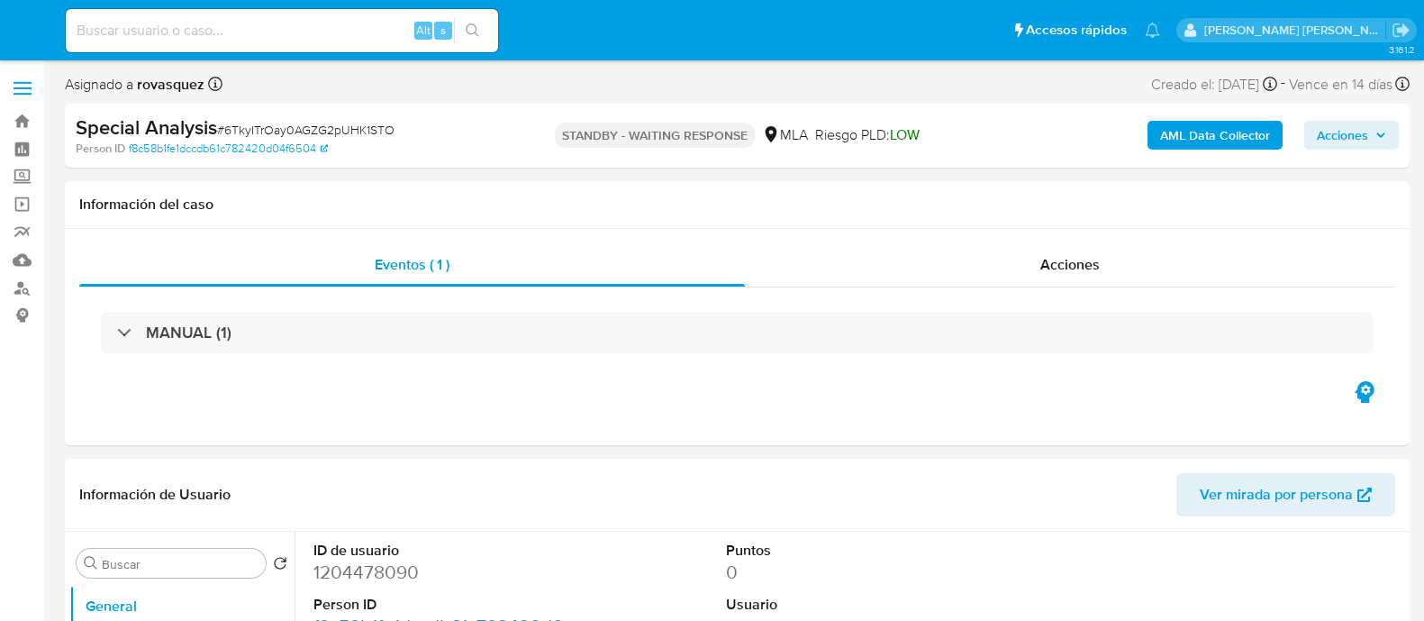
select select "10"
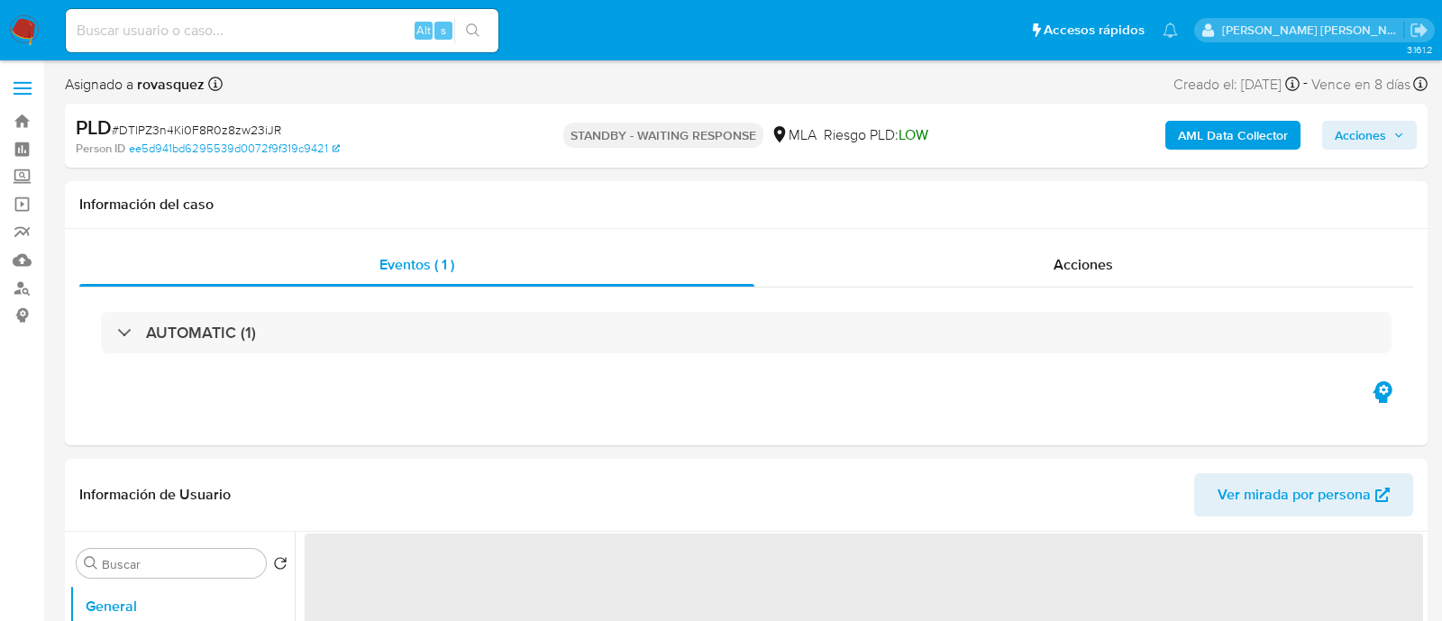
select select "10"
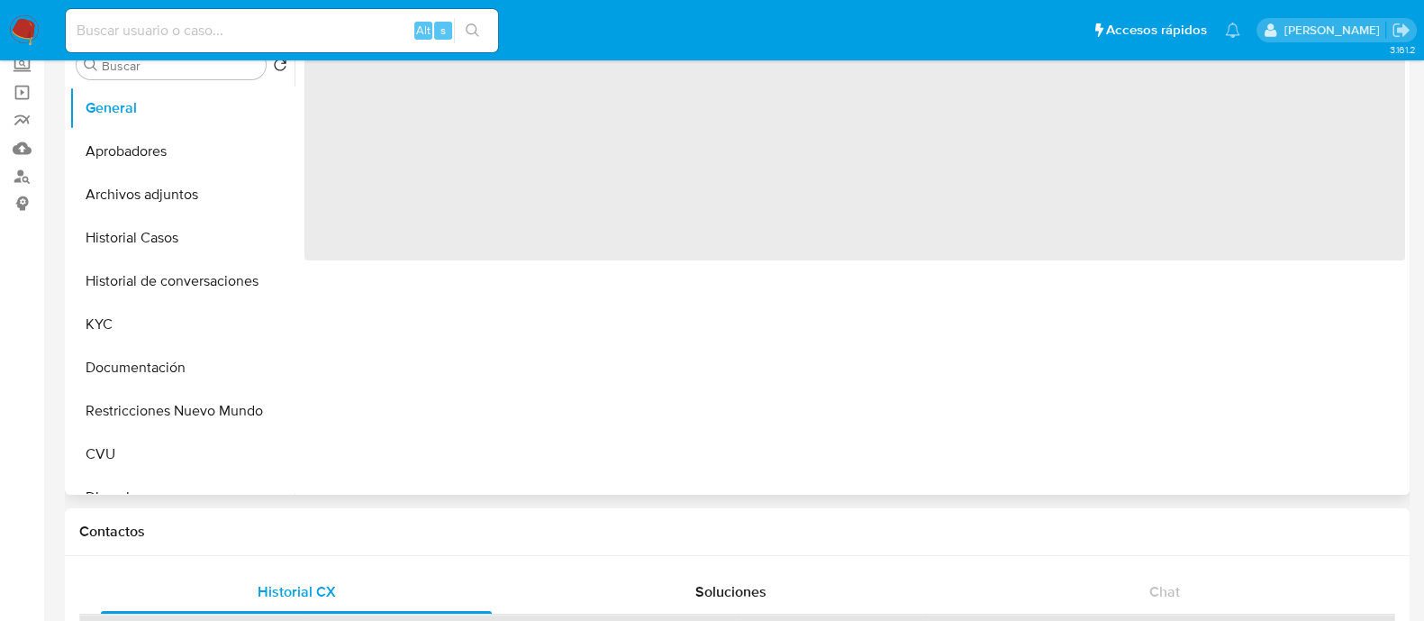
select select "10"
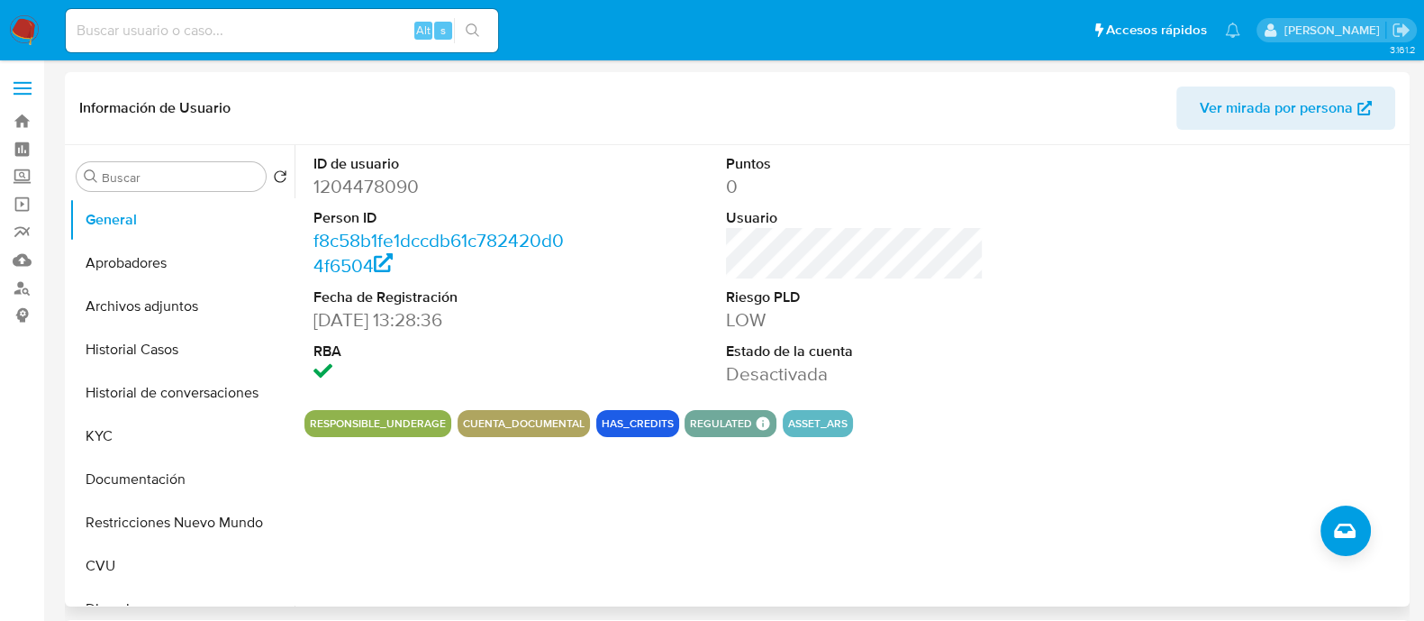
click at [465, 368] on dd at bounding box center [443, 373] width 258 height 25
drag, startPoint x: 165, startPoint y: 383, endPoint x: 203, endPoint y: 371, distance: 39.6
click at [165, 383] on button "Historial de conversaciones" at bounding box center [174, 392] width 211 height 43
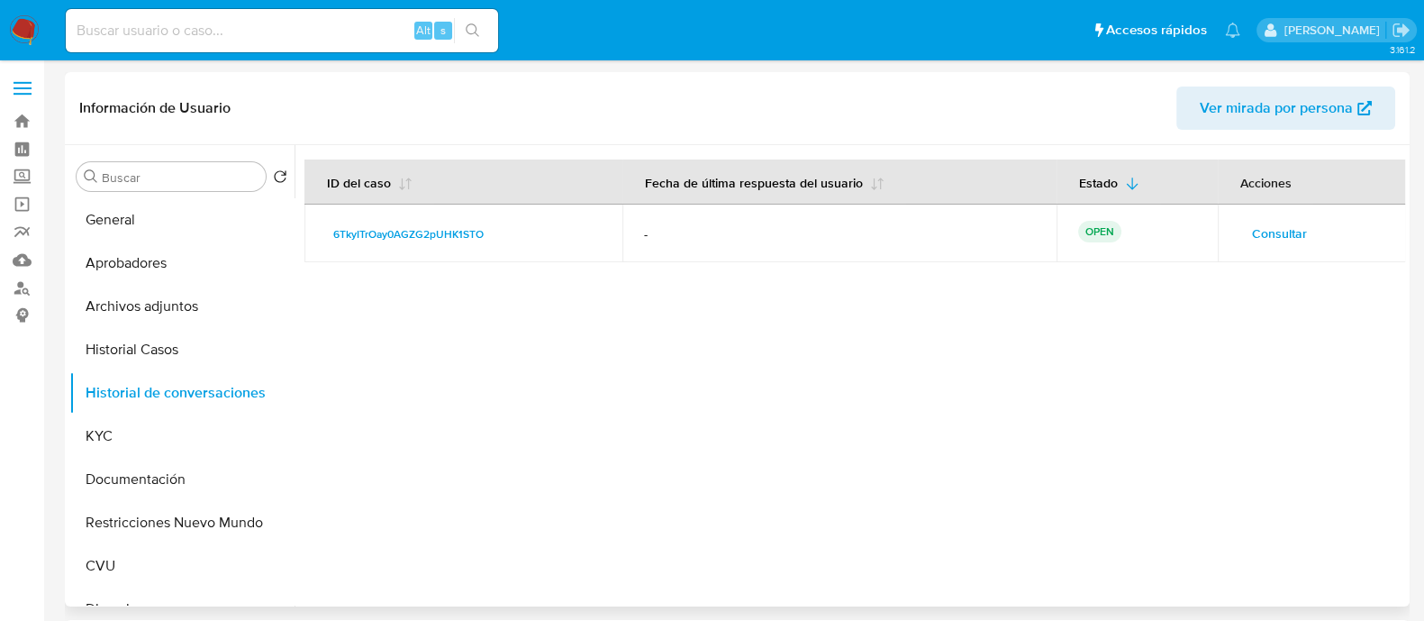
click at [1293, 232] on span "Consultar" at bounding box center [1279, 233] width 55 height 25
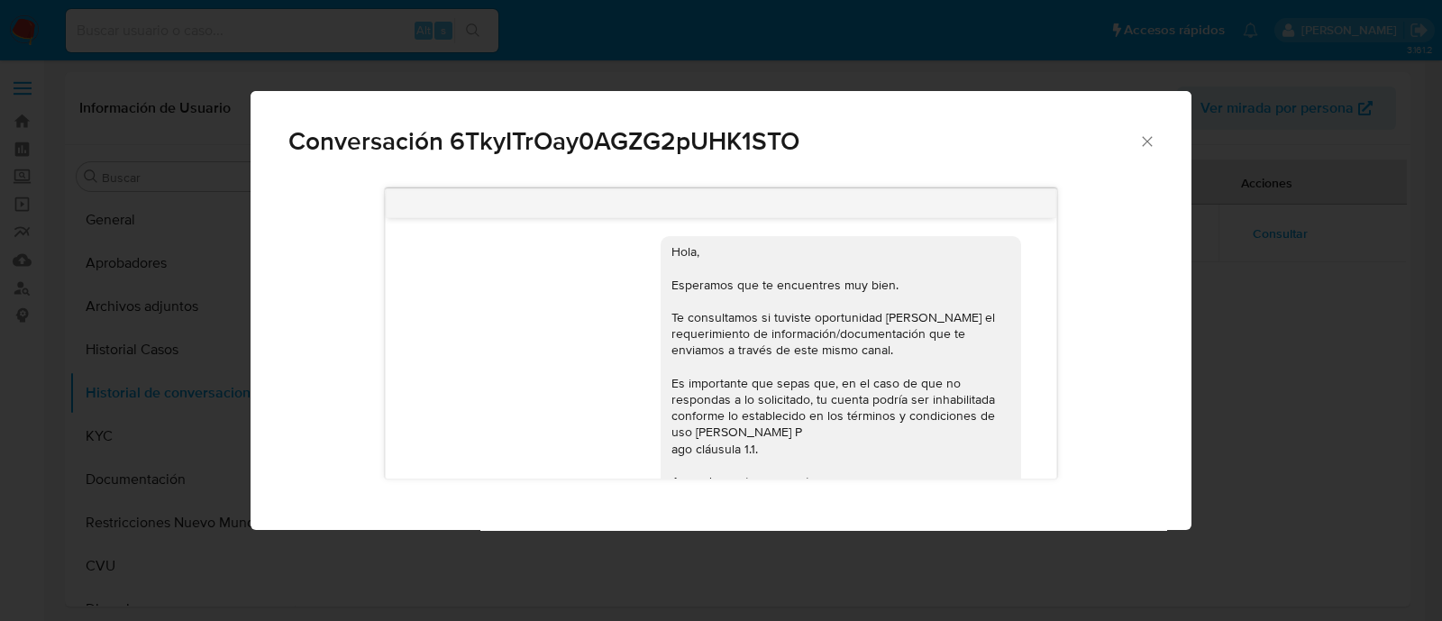
scroll to position [1148, 0]
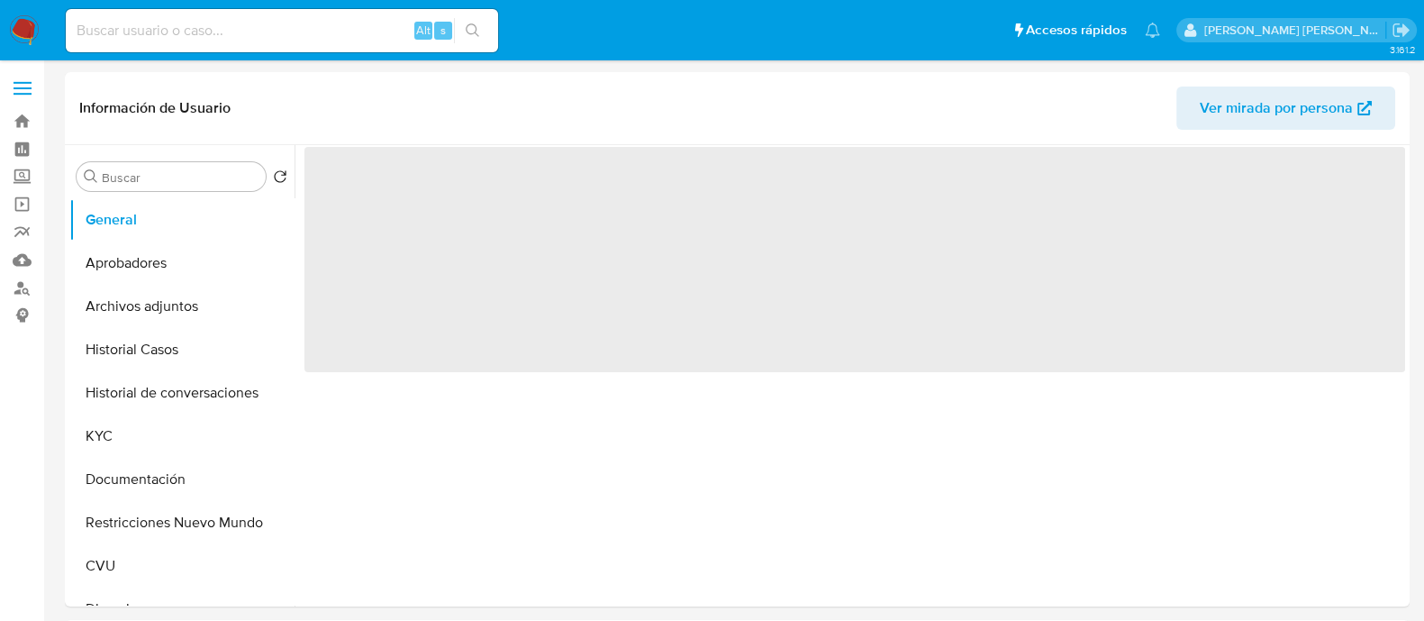
select select "10"
click at [137, 328] on button "Historial Casos" at bounding box center [174, 349] width 211 height 43
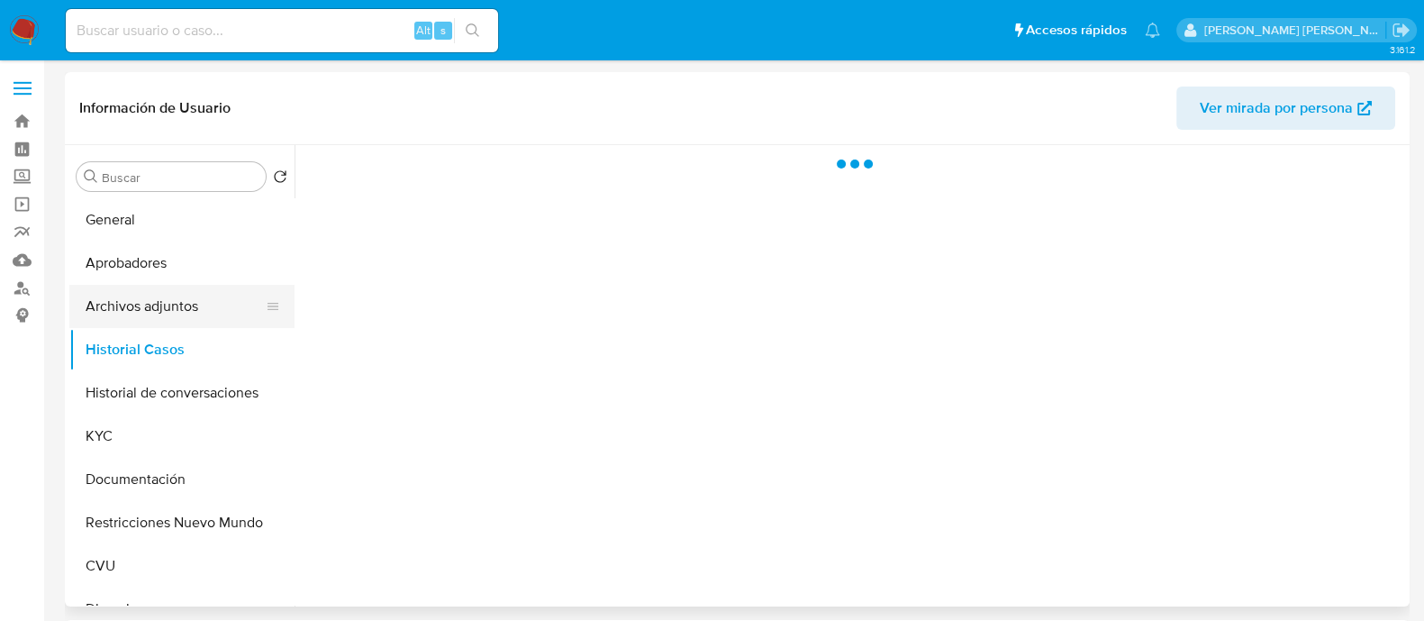
select select "10"
click at [143, 309] on button "Archivos adjuntos" at bounding box center [174, 306] width 211 height 43
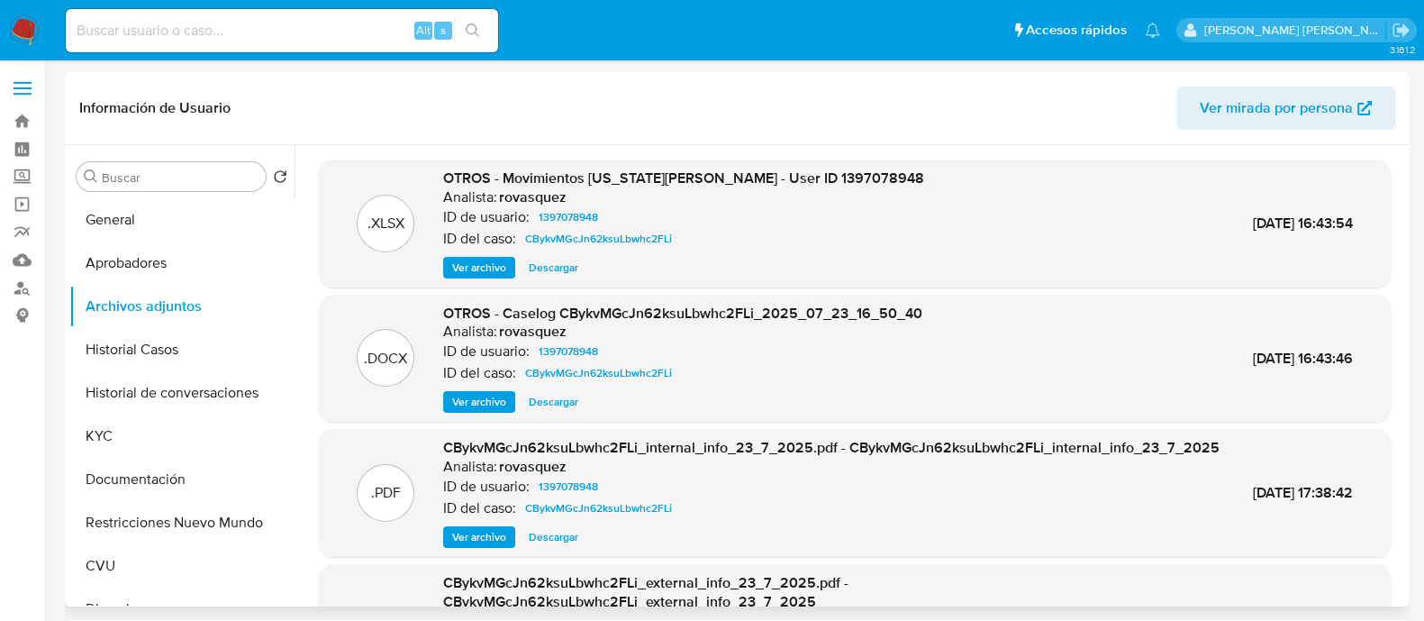
click at [503, 400] on span "Ver archivo" at bounding box center [479, 402] width 54 height 18
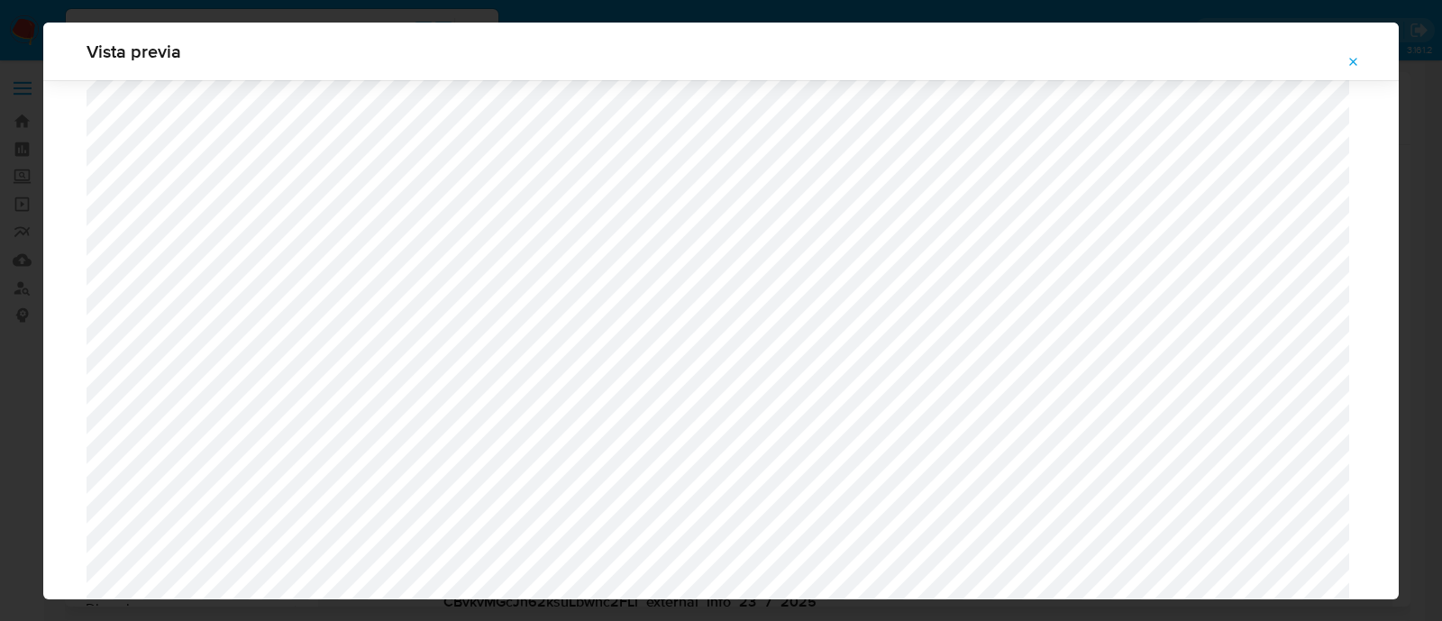
scroll to position [1652, 0]
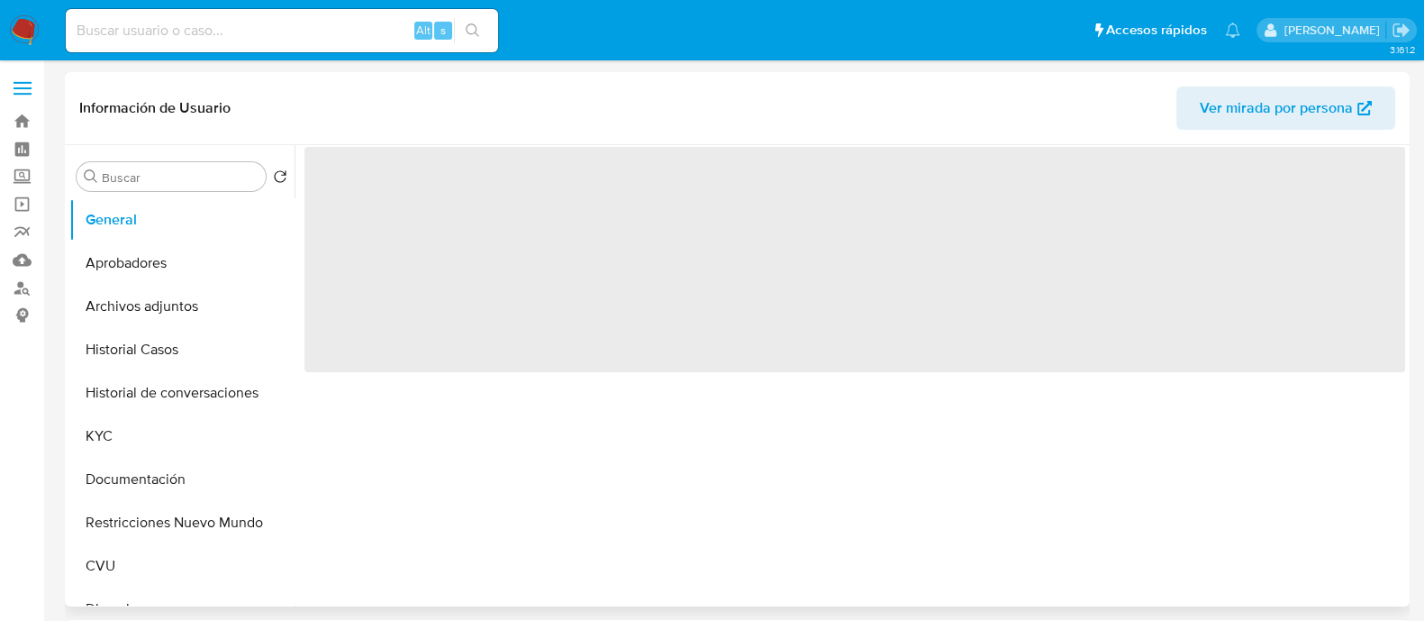
select select "10"
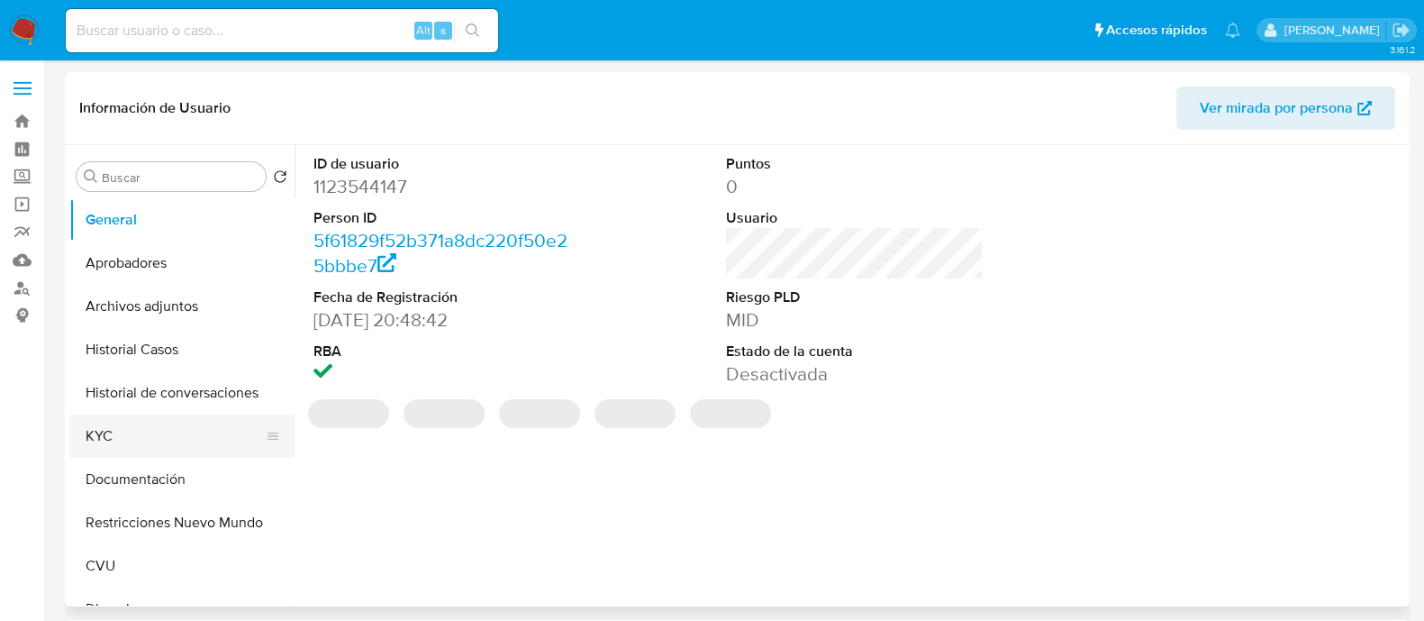
click at [150, 430] on button "KYC" at bounding box center [174, 435] width 211 height 43
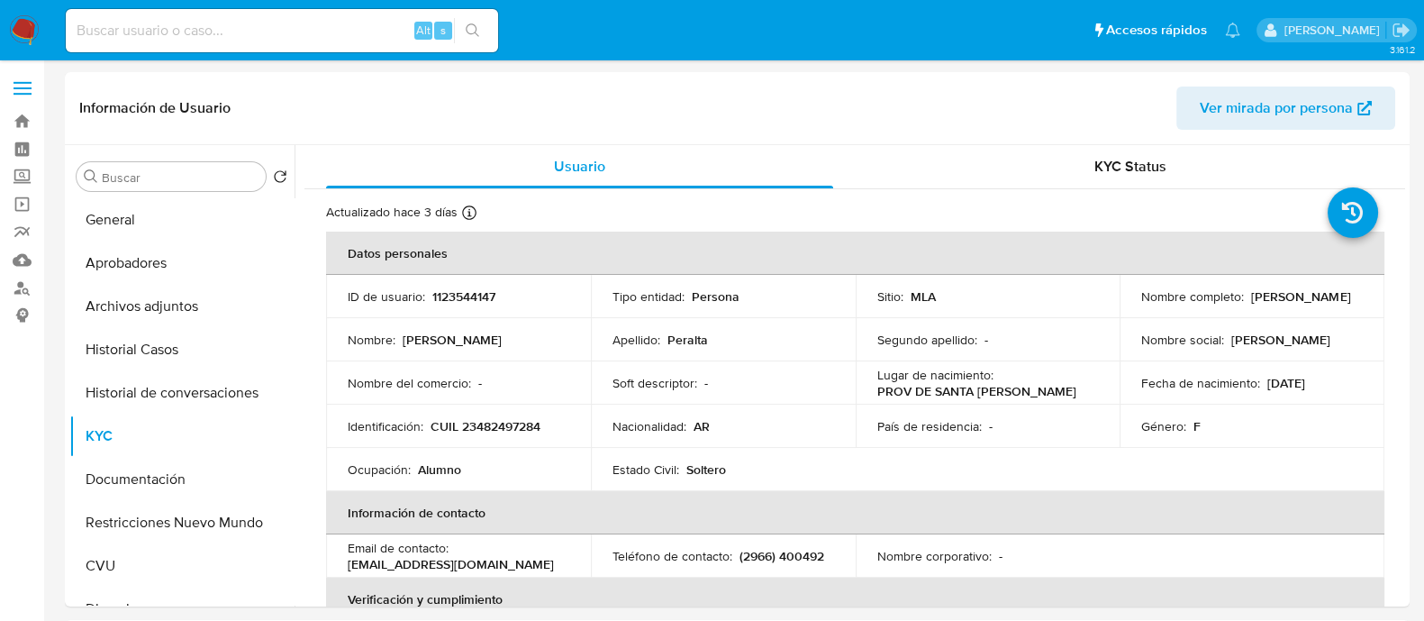
scroll to position [112, 0]
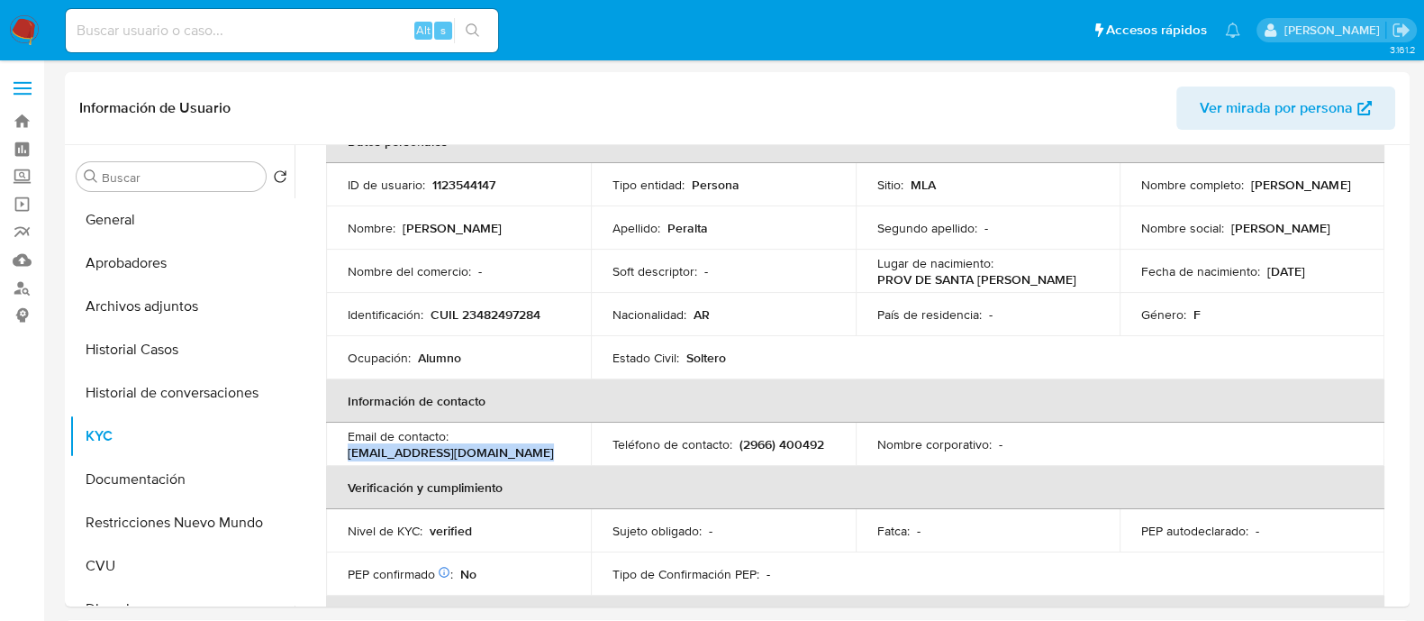
drag, startPoint x: 527, startPoint y: 450, endPoint x: 346, endPoint y: 453, distance: 181.1
click at [346, 453] on td "Email de contacto : maleejazminperalta@gmail.com" at bounding box center [458, 444] width 265 height 43
copy p "maleejazminperalta@gmail.com"
click at [203, 361] on button "Historial Casos" at bounding box center [174, 349] width 211 height 43
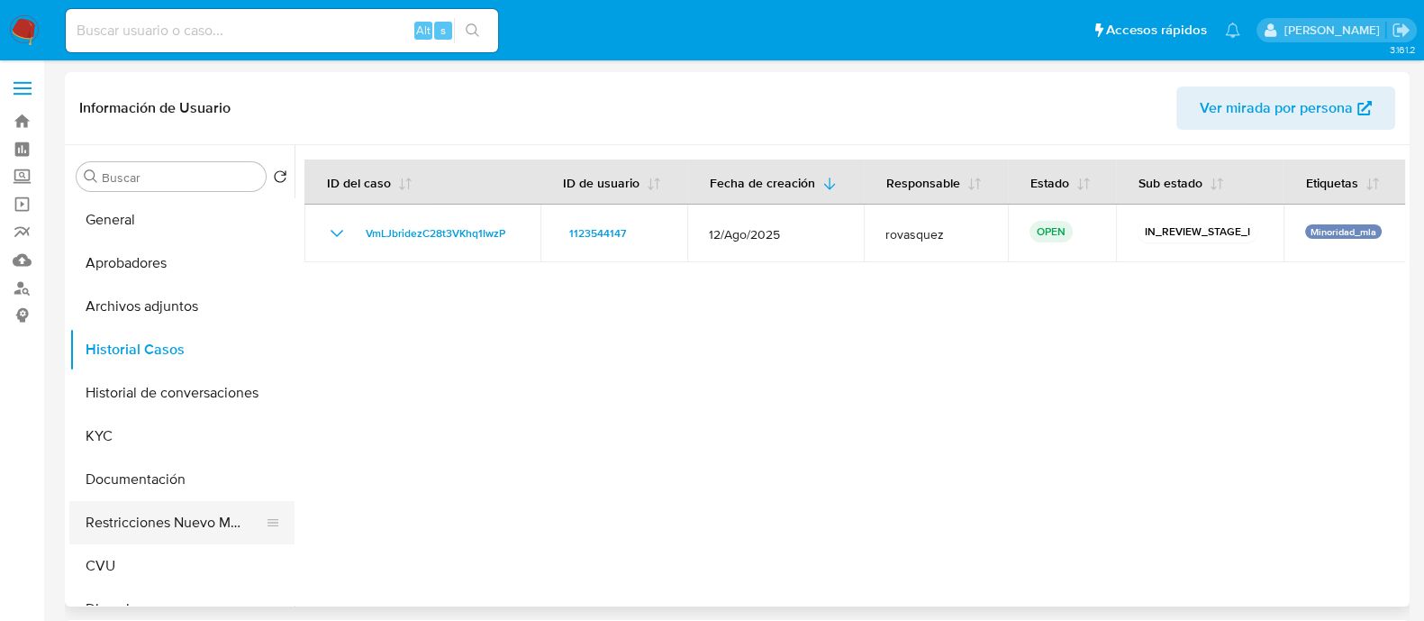
click at [142, 523] on button "Restricciones Nuevo Mundo" at bounding box center [174, 522] width 211 height 43
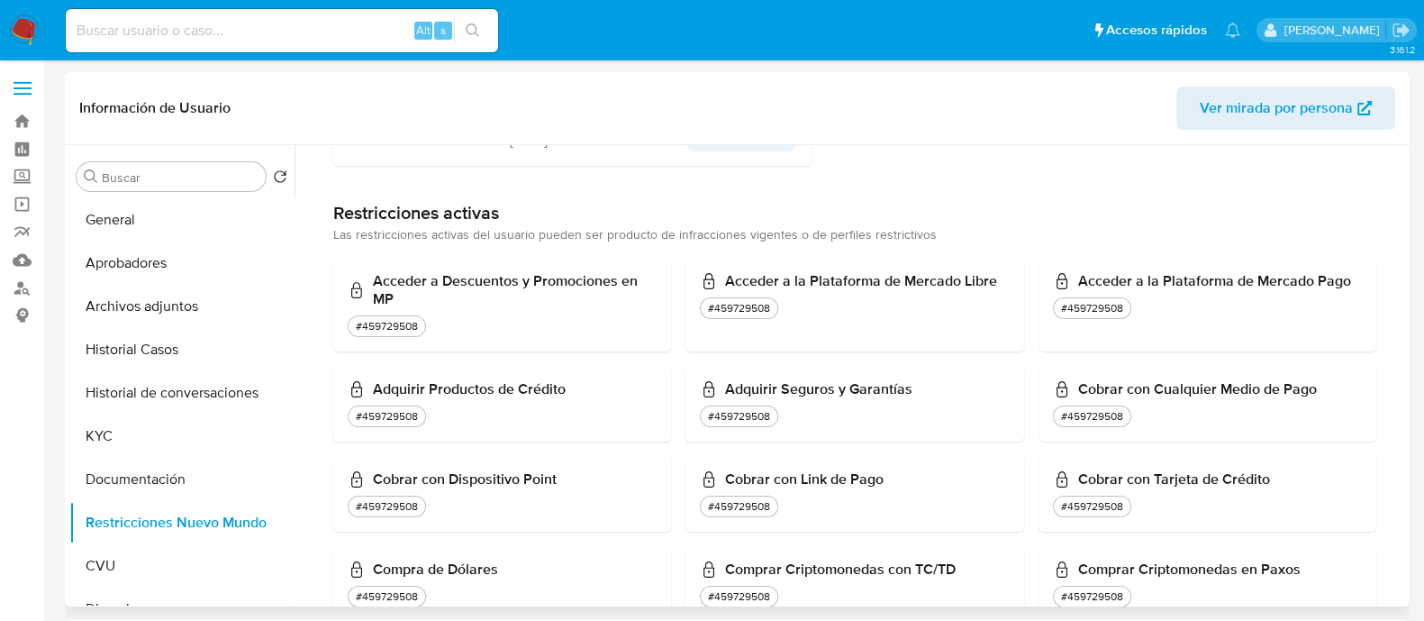
scroll to position [563, 0]
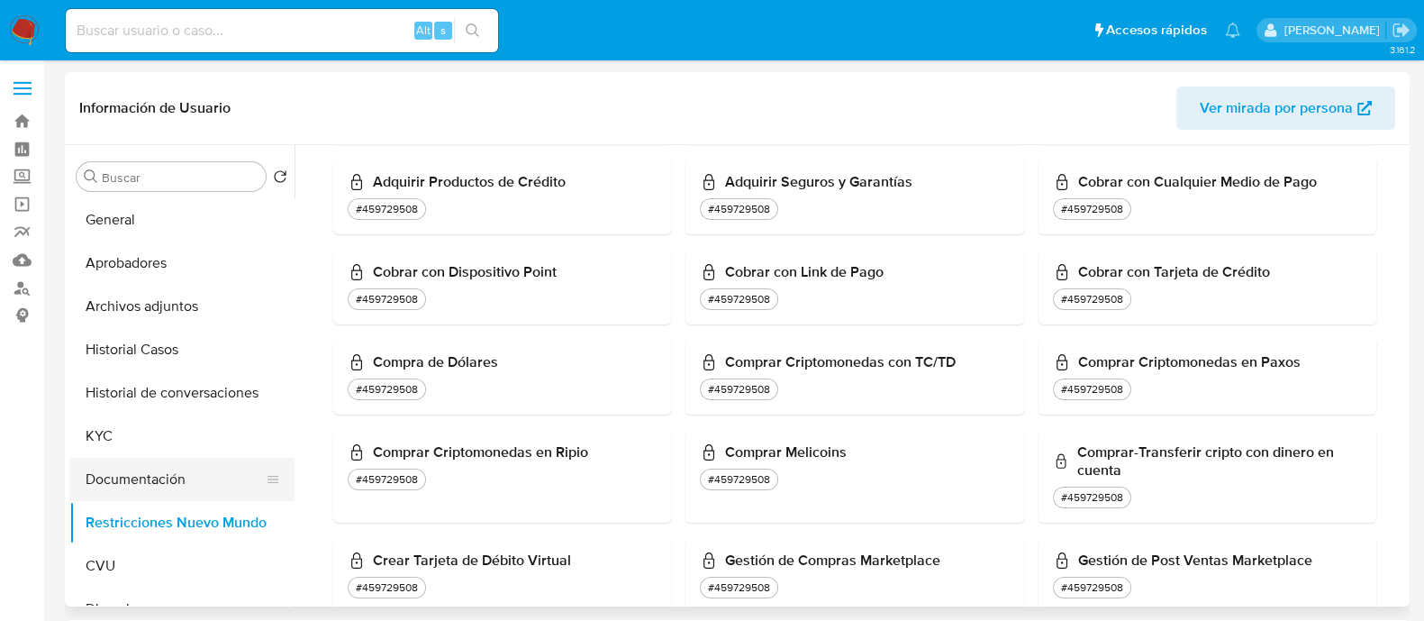
click at [137, 484] on button "Documentación" at bounding box center [174, 479] width 211 height 43
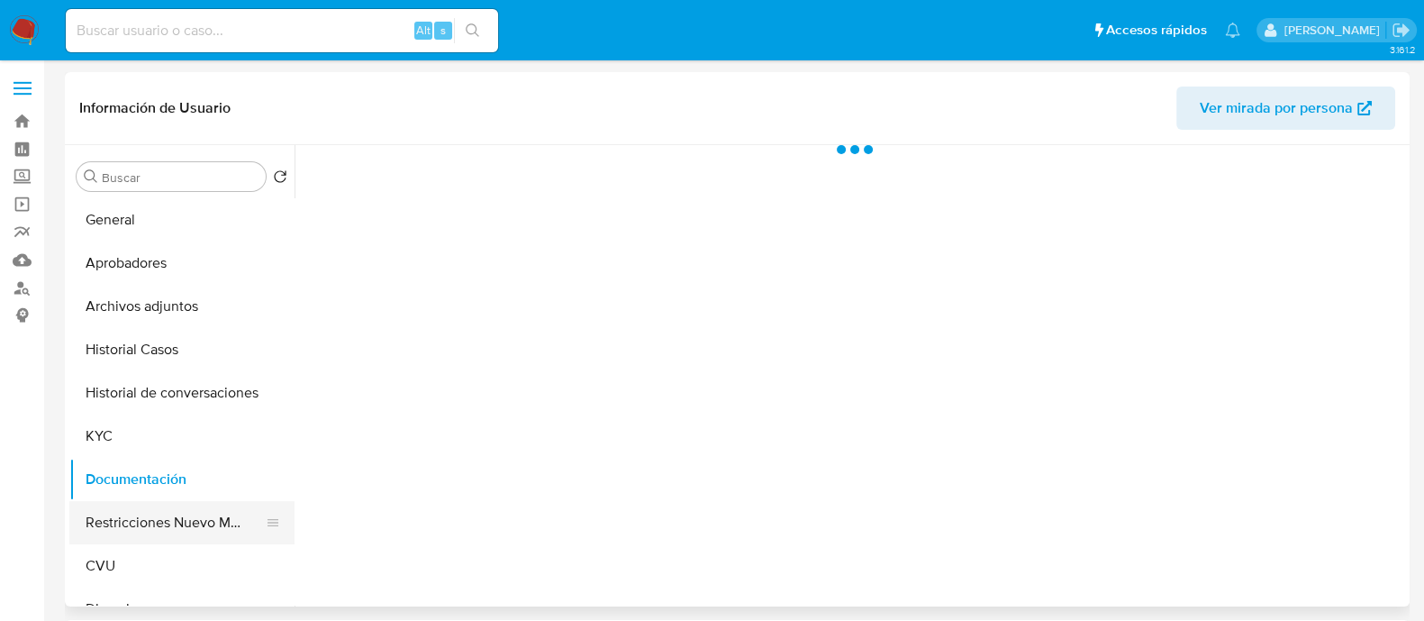
scroll to position [0, 0]
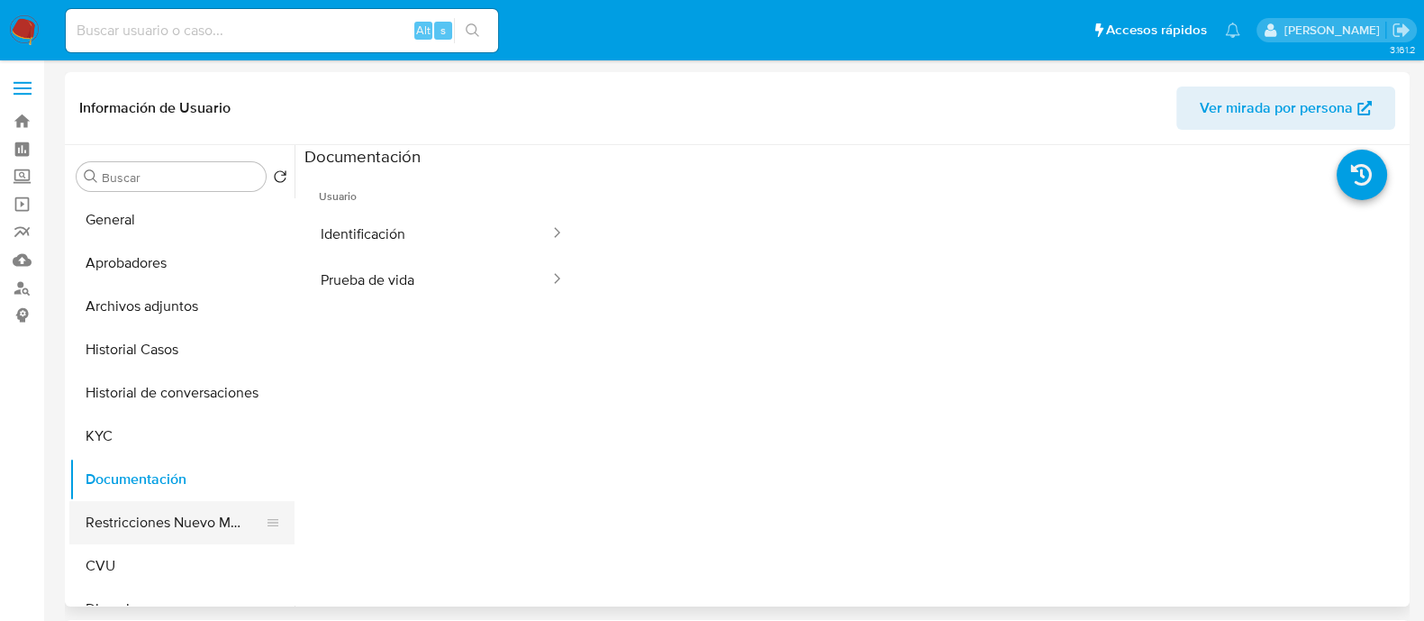
click at [156, 519] on button "Restricciones Nuevo Mundo" at bounding box center [174, 522] width 211 height 43
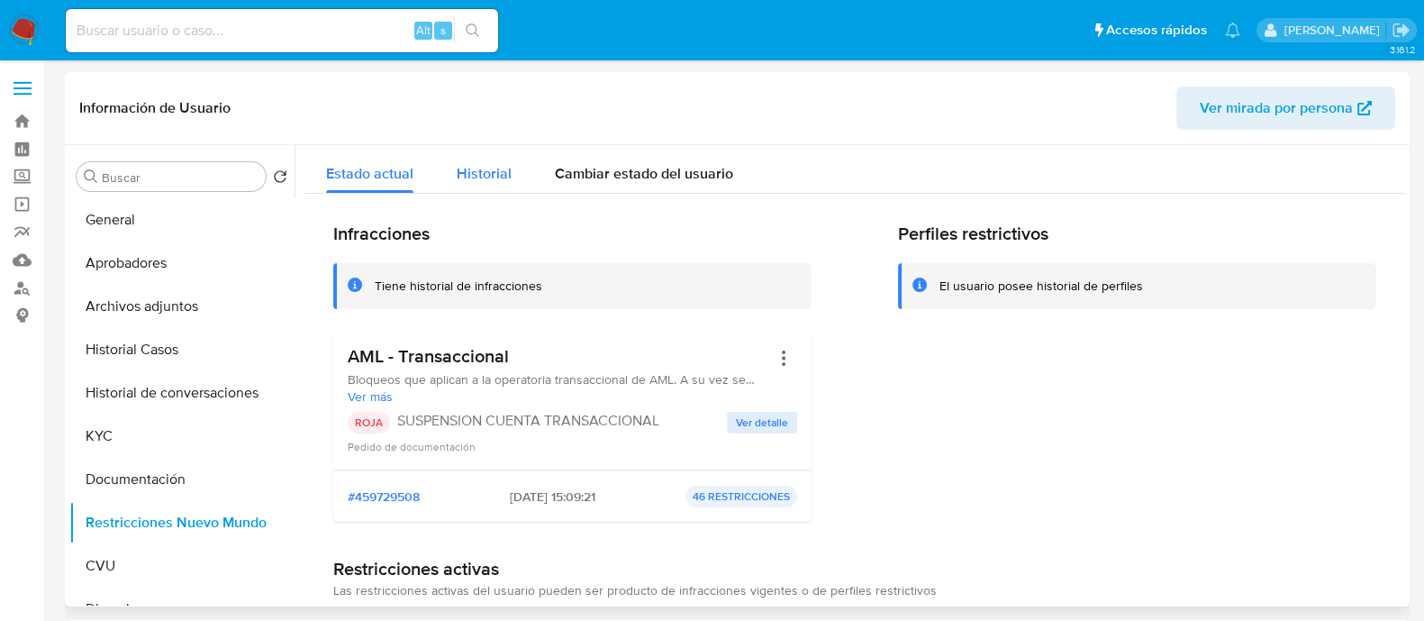
click at [473, 168] on span "Historial" at bounding box center [484, 173] width 55 height 21
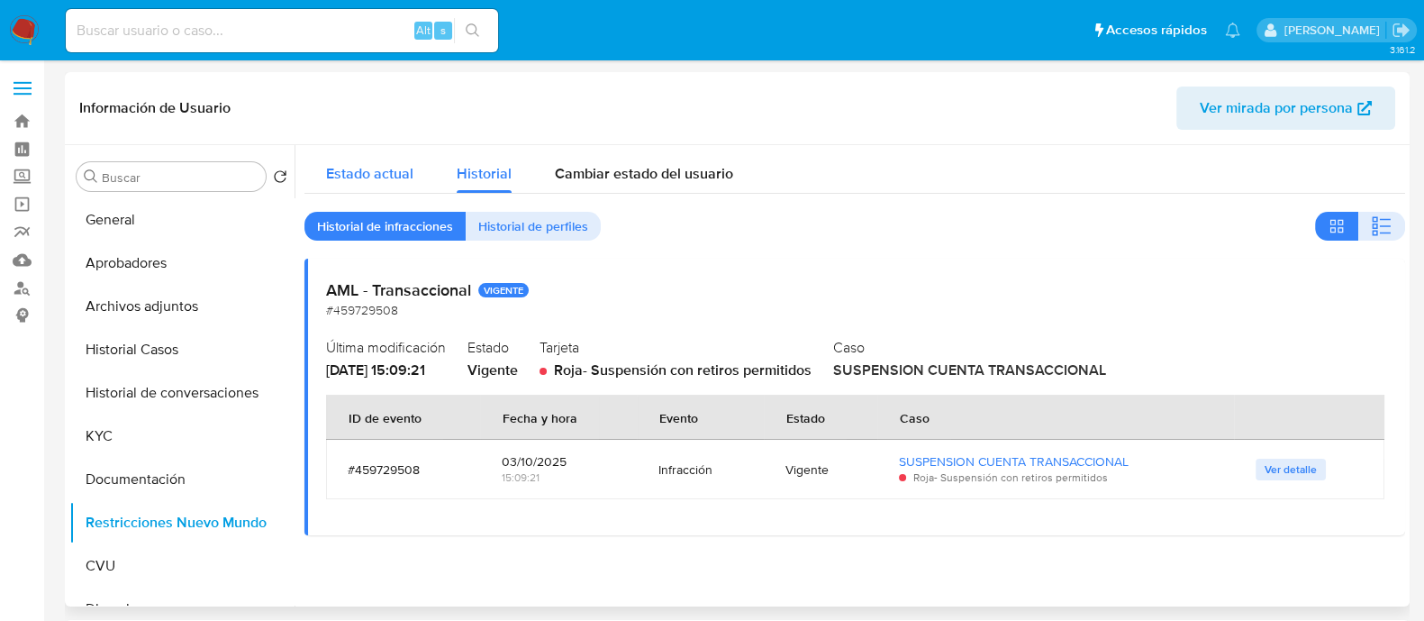
click at [376, 157] on div "Estado actual" at bounding box center [369, 169] width 87 height 48
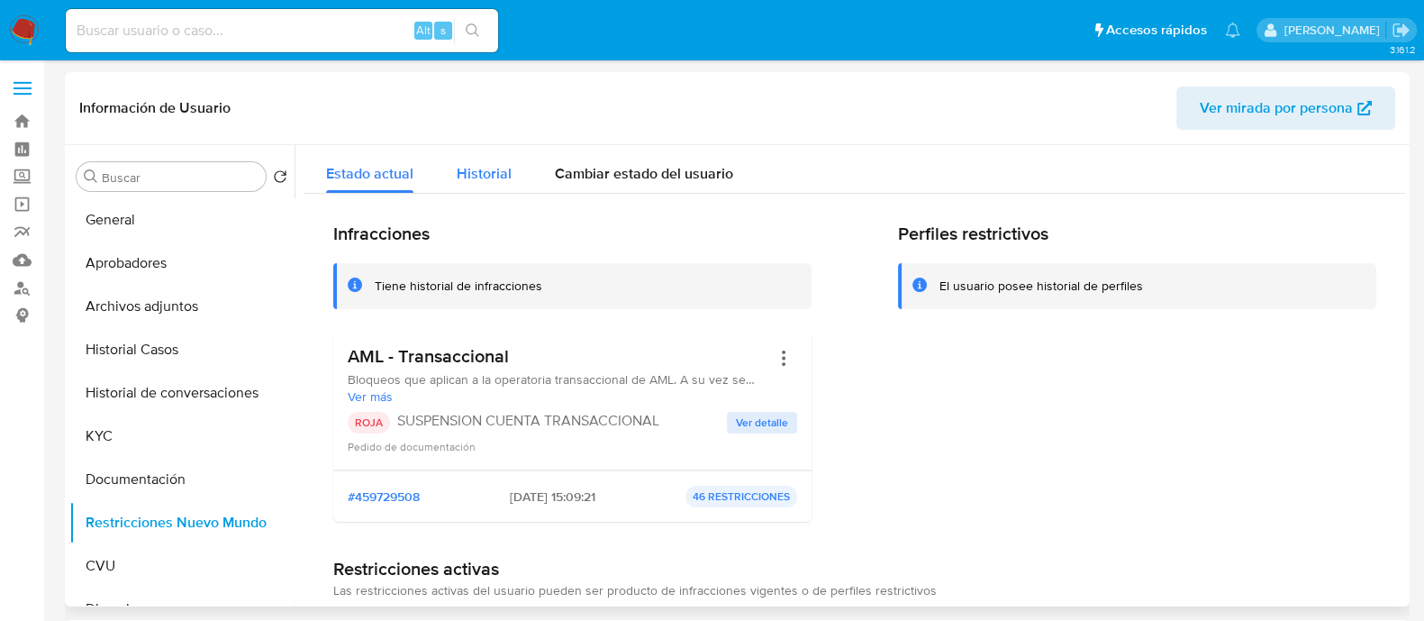
click at [488, 159] on div "Historial" at bounding box center [484, 169] width 55 height 48
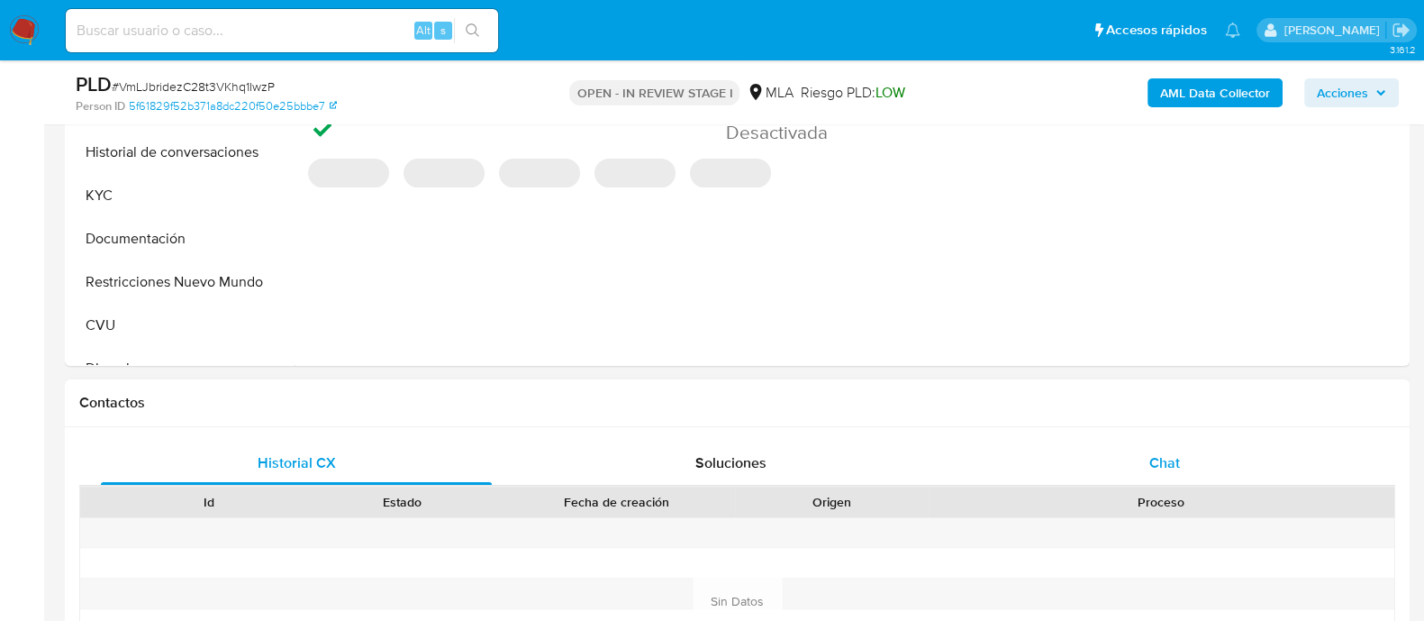
select select "10"
click at [1142, 441] on div "Chat" at bounding box center [1164, 462] width 391 height 43
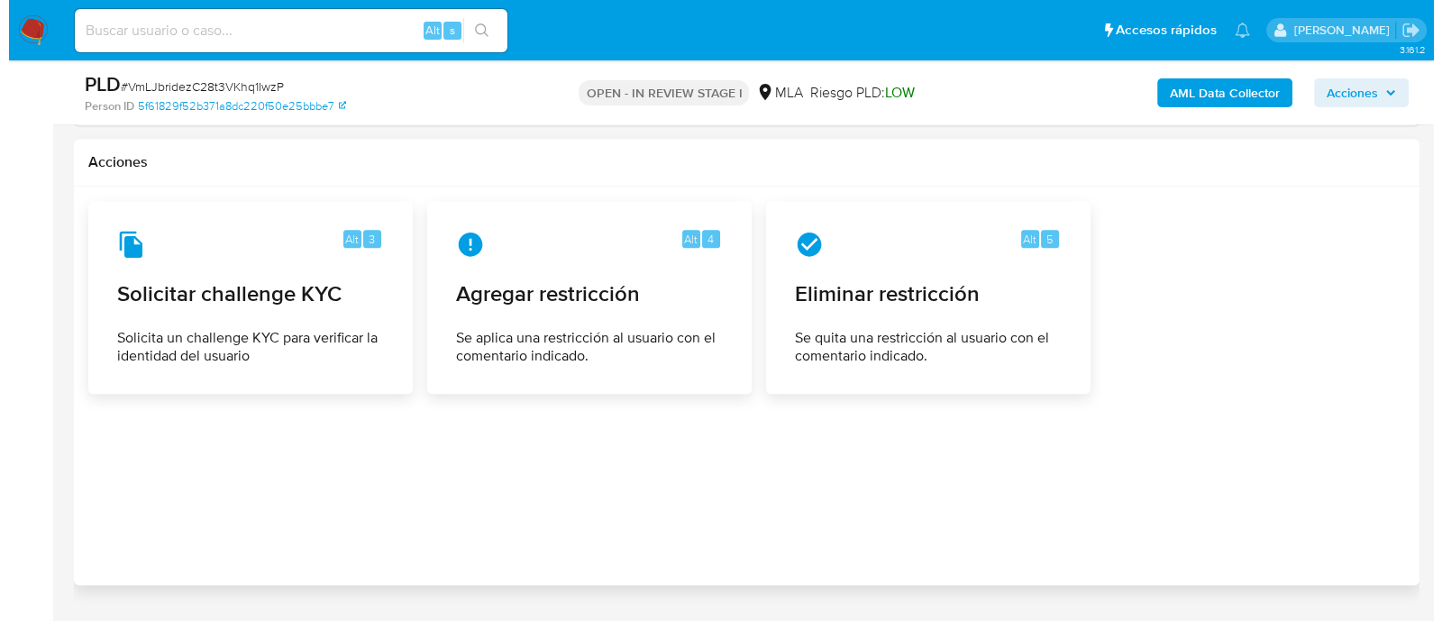
scroll to position [2752, 0]
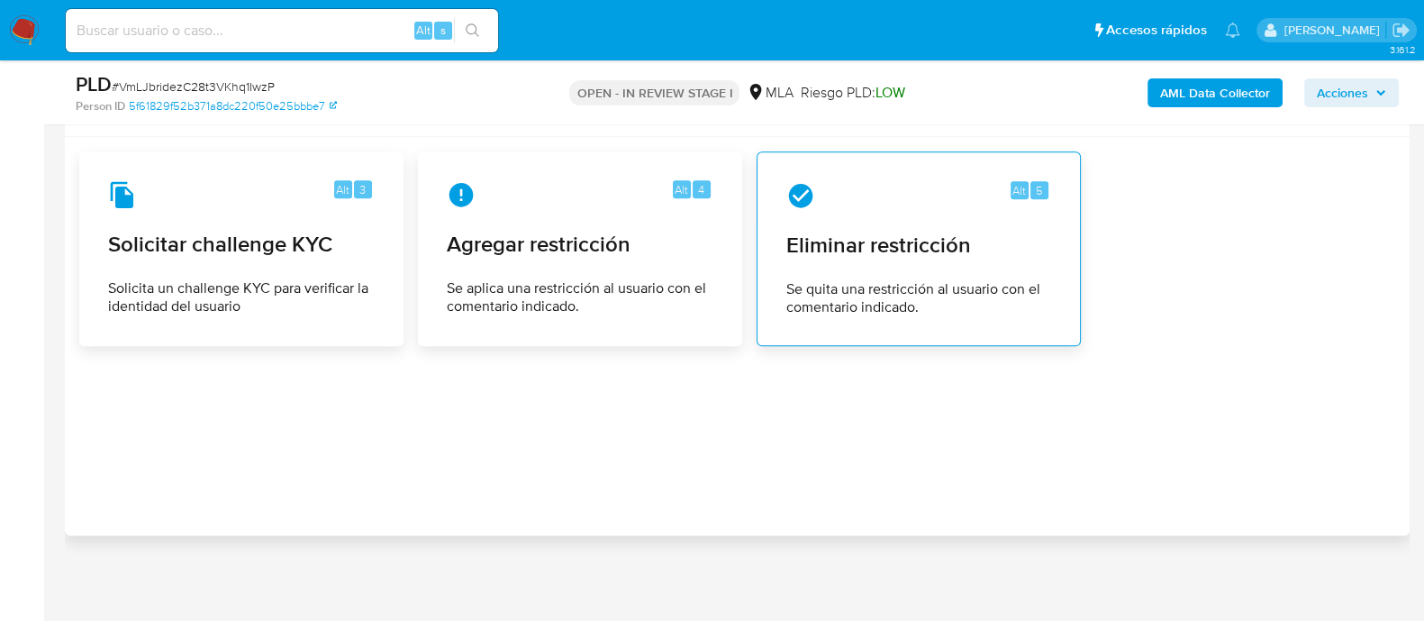
click at [851, 237] on span "Eliminar restricción" at bounding box center [919, 245] width 265 height 27
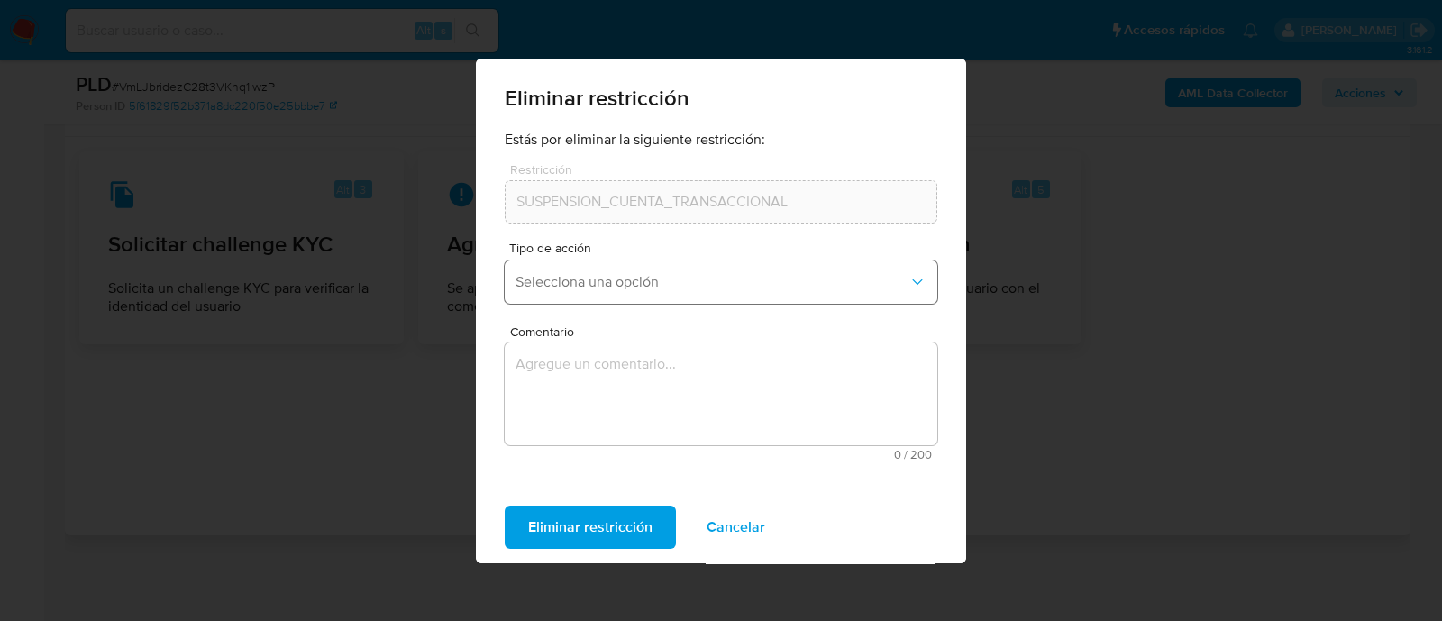
click at [614, 286] on span "Selecciona una opción" at bounding box center [711, 282] width 393 height 18
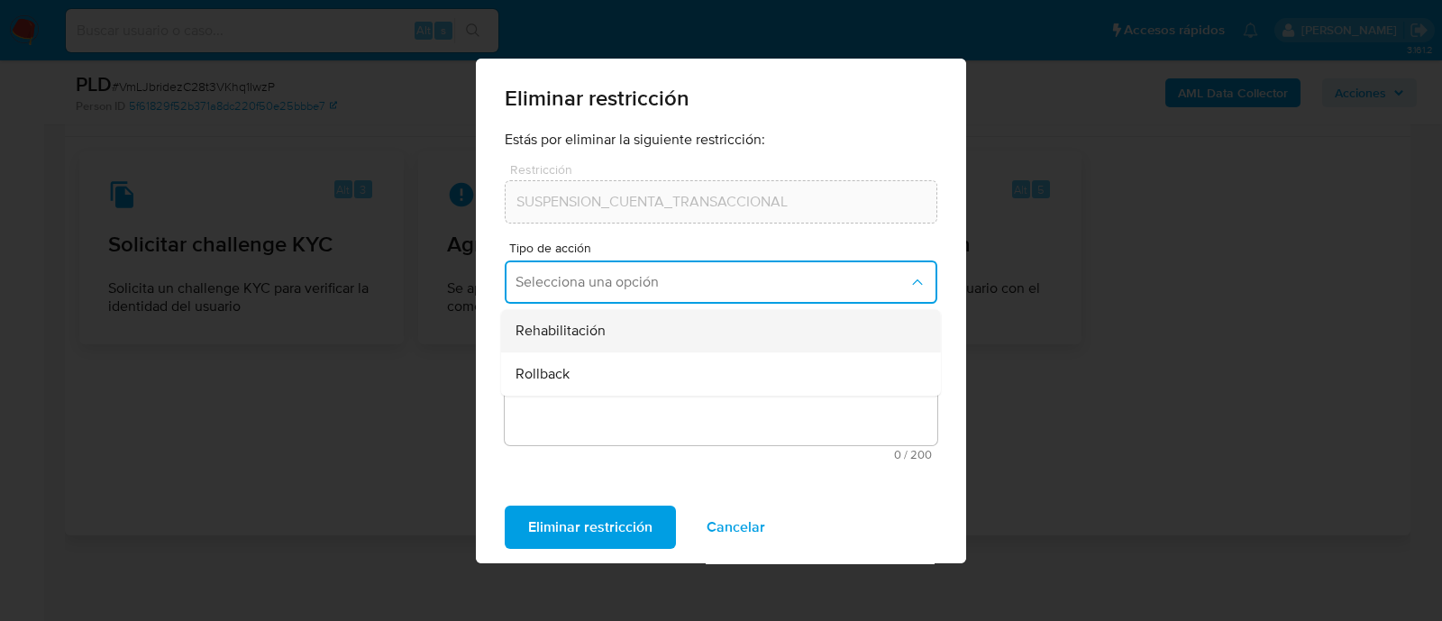
click at [604, 323] on div "Rehabilitación" at bounding box center [715, 330] width 400 height 43
click at [605, 382] on textarea "Comentario" at bounding box center [721, 393] width 432 height 103
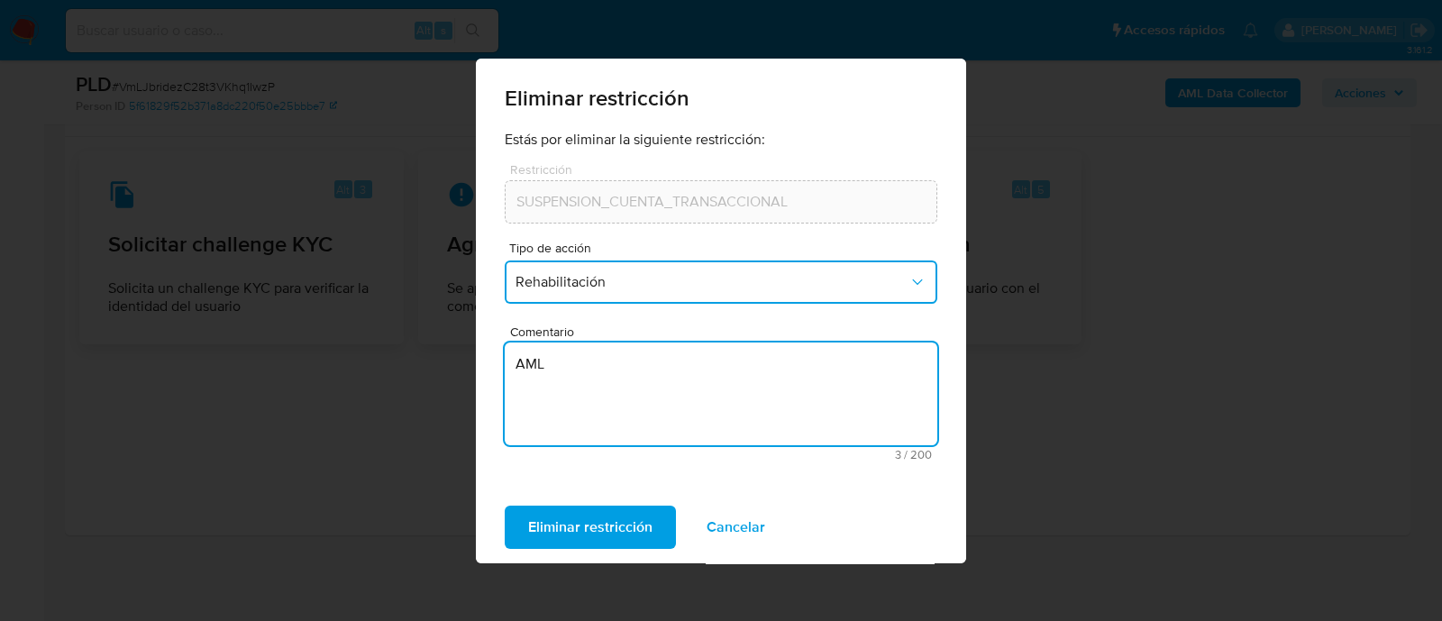
type textarea "AML"
click at [664, 290] on span "Rehabilitación" at bounding box center [711, 282] width 393 height 18
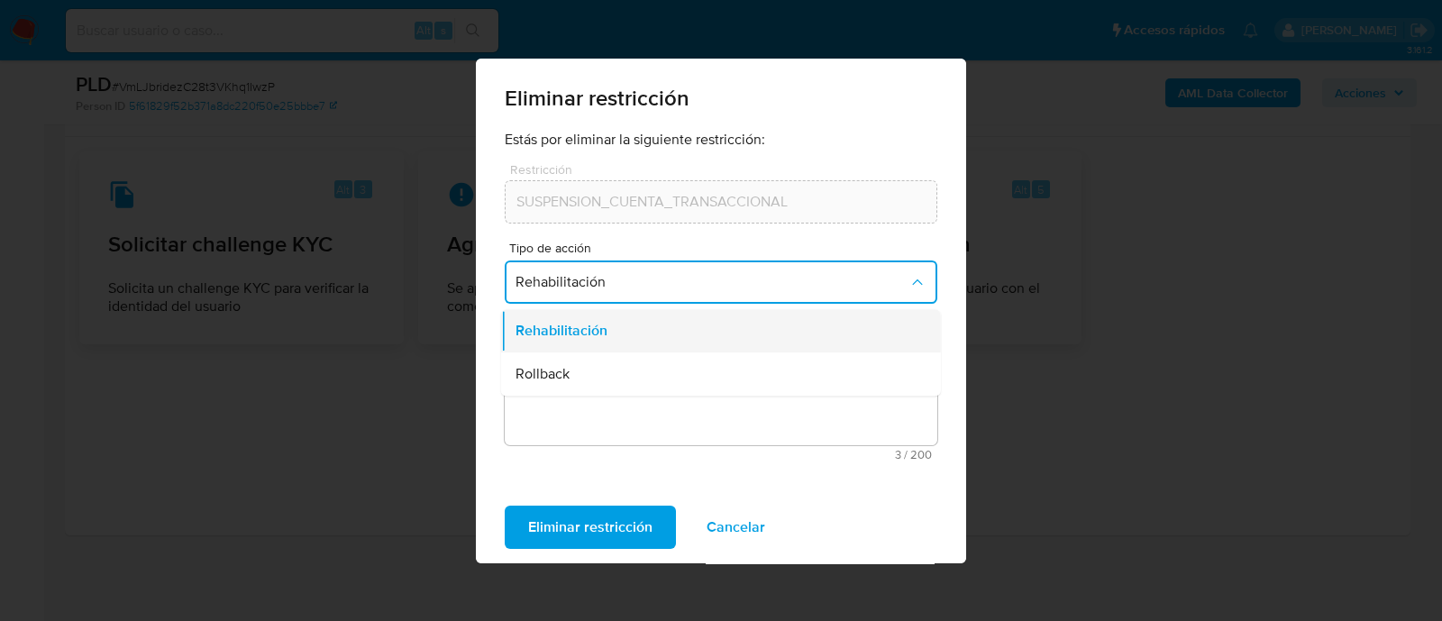
click at [653, 323] on div "Rehabilitación" at bounding box center [715, 330] width 400 height 43
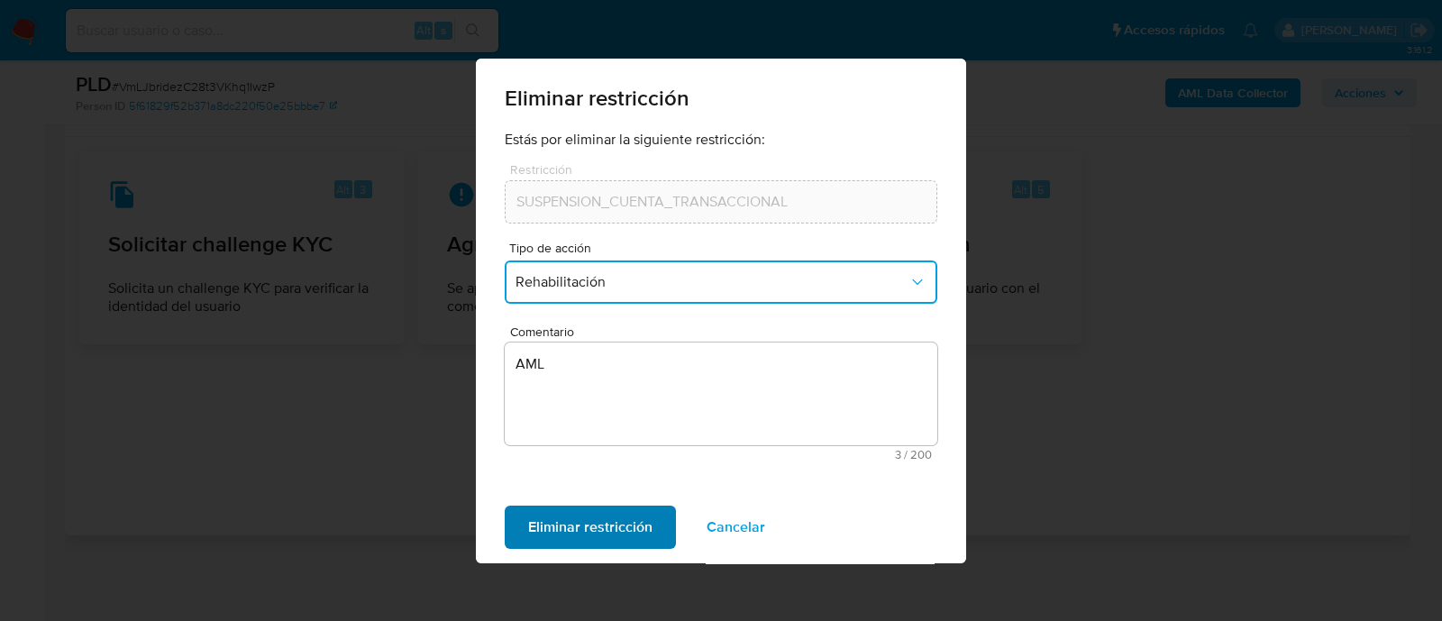
click at [595, 520] on span "Eliminar restricción" at bounding box center [590, 527] width 124 height 40
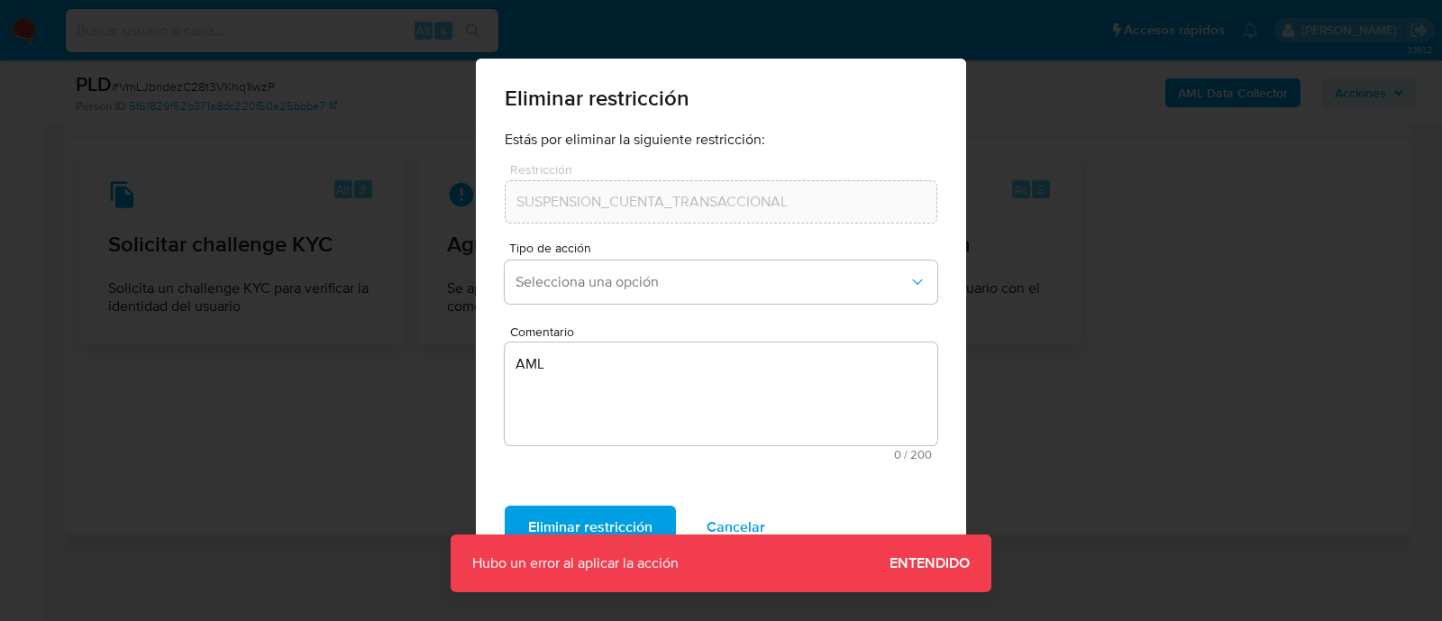
click at [938, 563] on span "Entendido" at bounding box center [929, 563] width 80 height 0
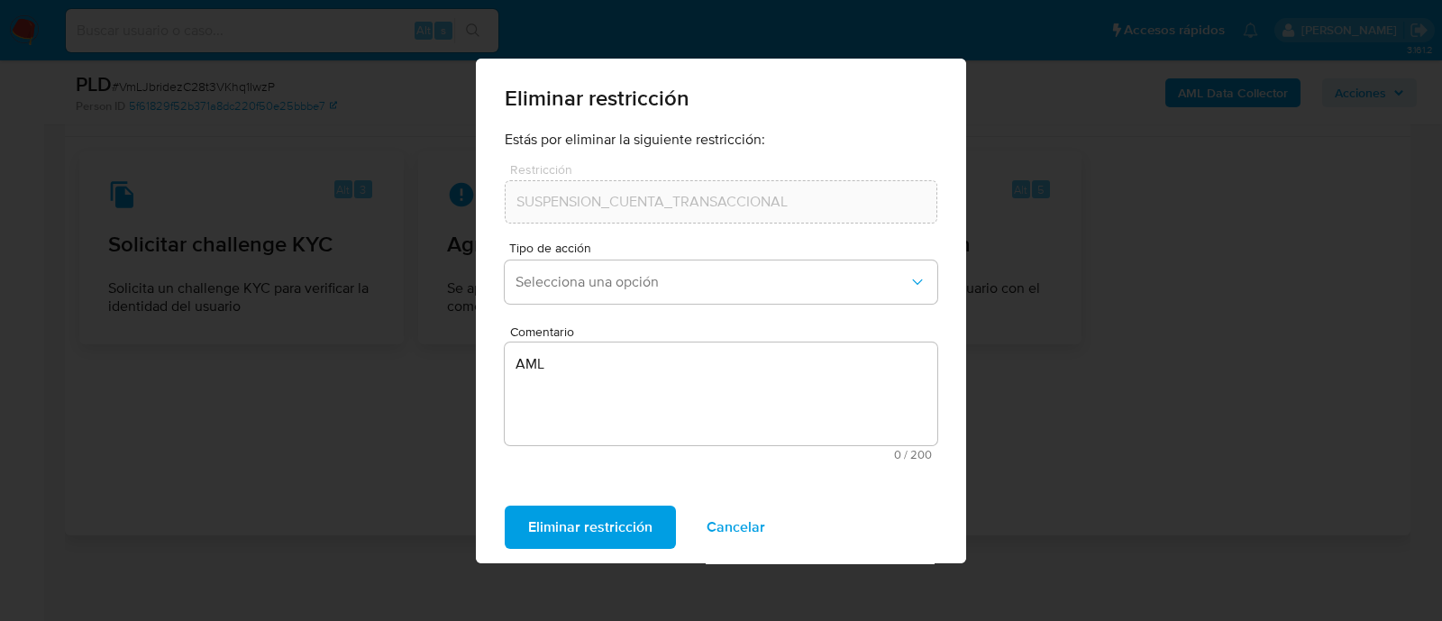
click at [602, 526] on span "Eliminar restricción" at bounding box center [590, 527] width 124 height 40
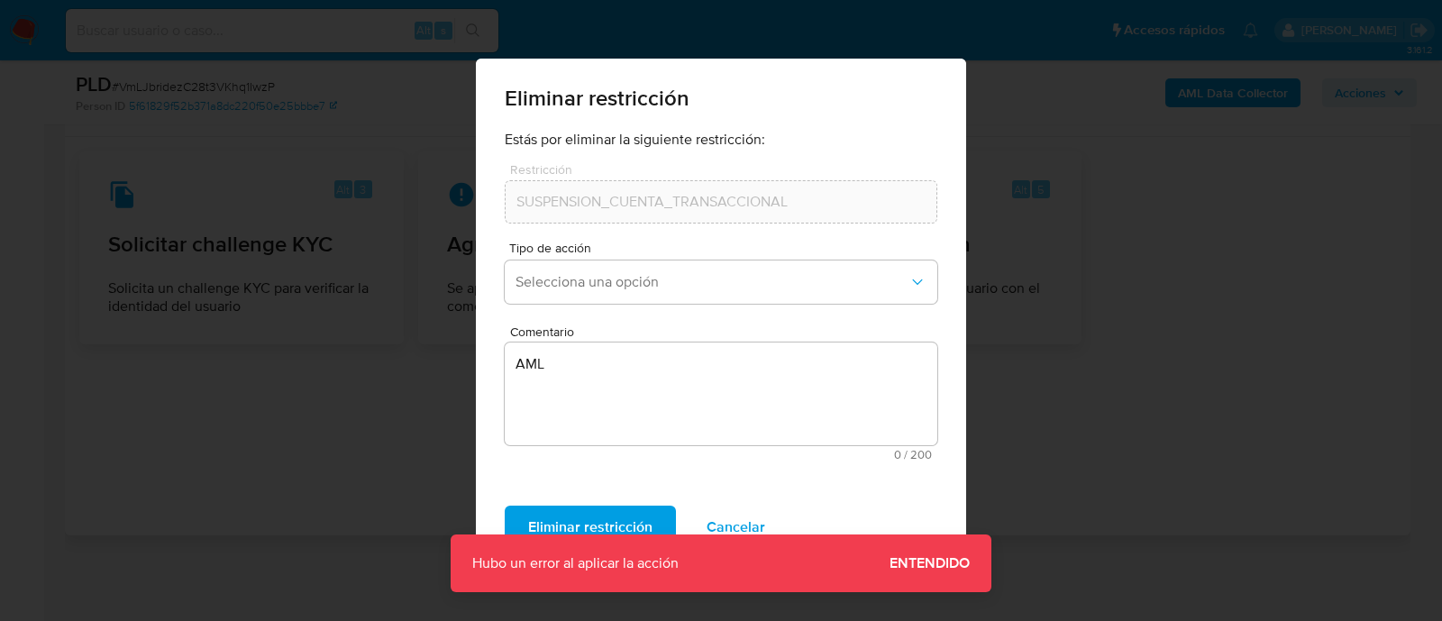
click at [914, 563] on span "Entendido" at bounding box center [929, 563] width 80 height 0
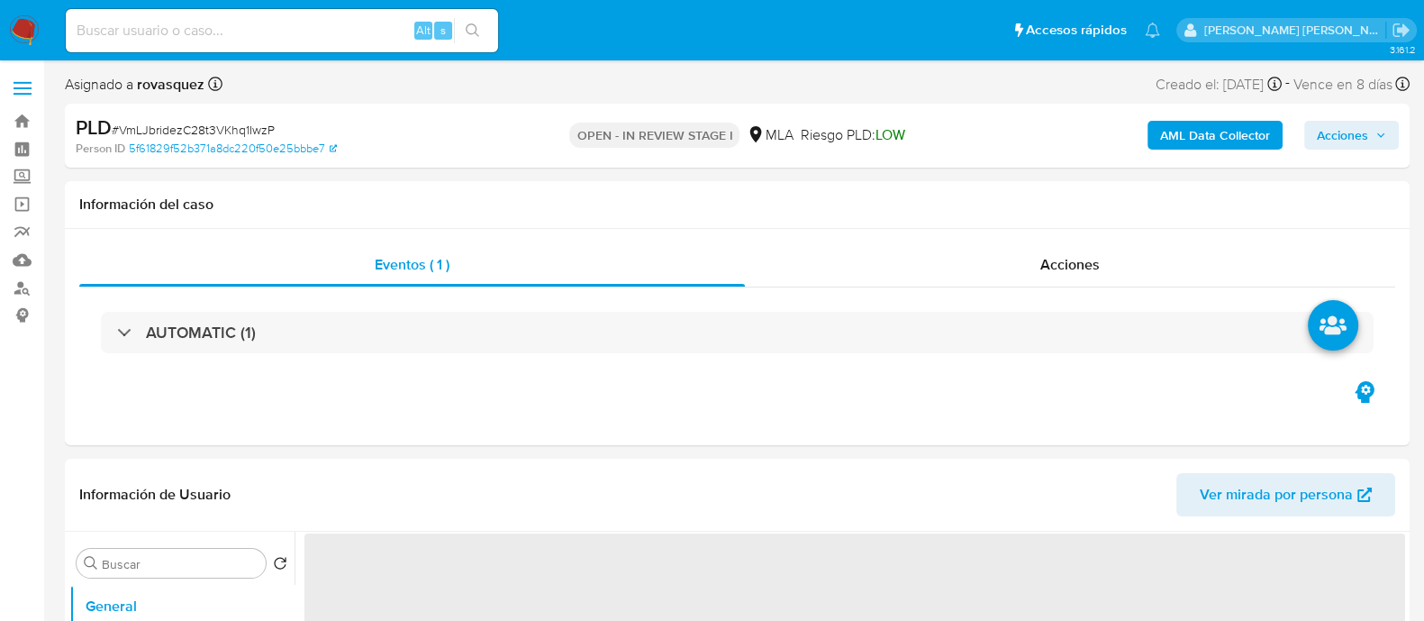
select select "10"
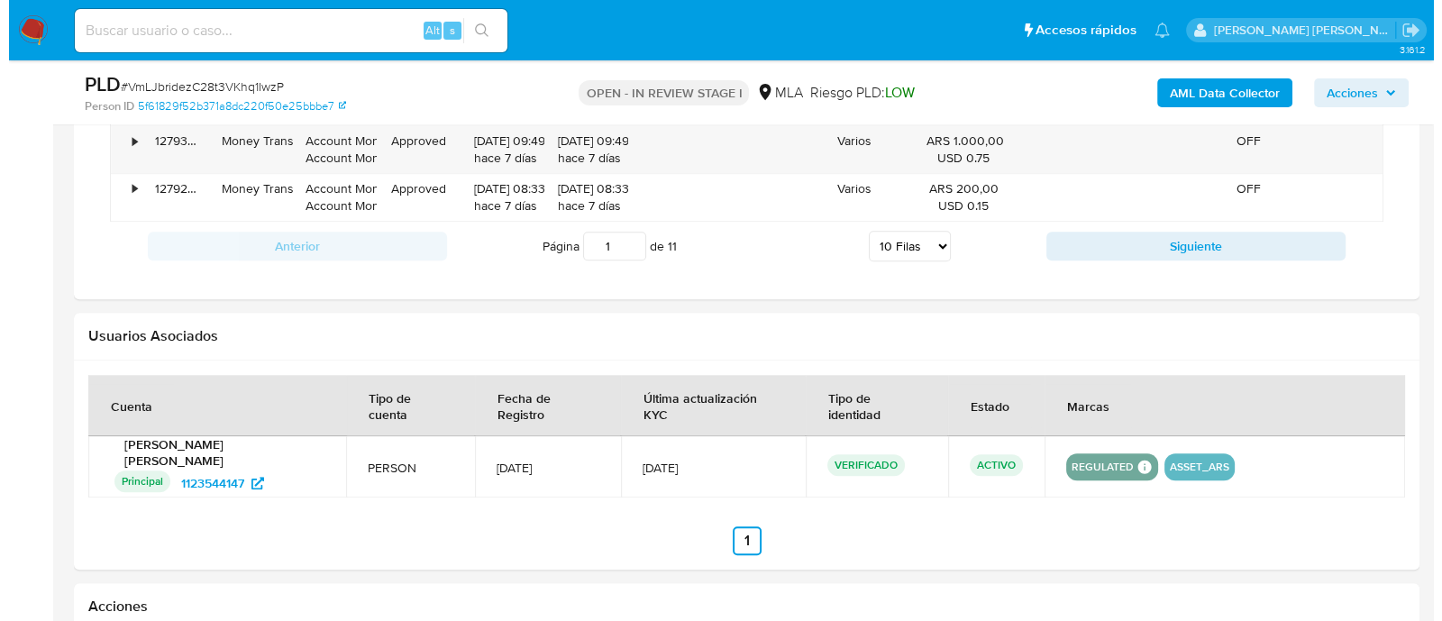
scroll to position [2543, 0]
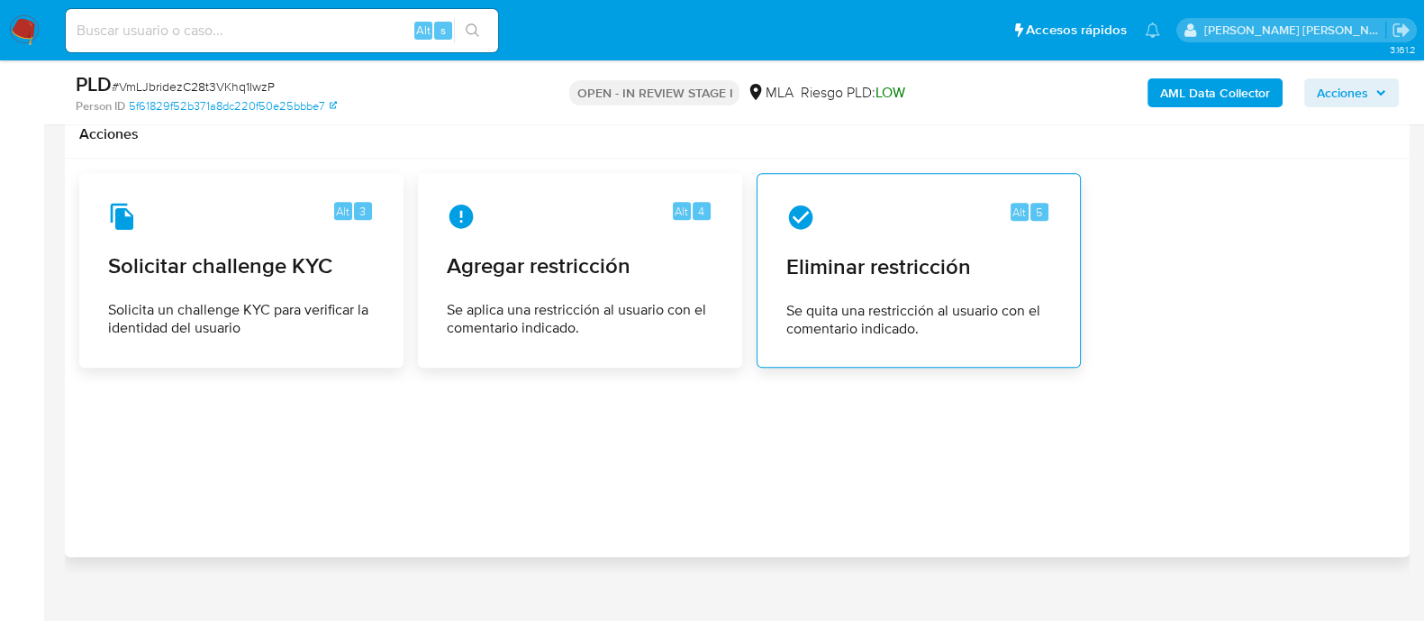
click at [928, 302] on span "Se quita una restricción al usuario con el comentario indicado." at bounding box center [919, 320] width 265 height 36
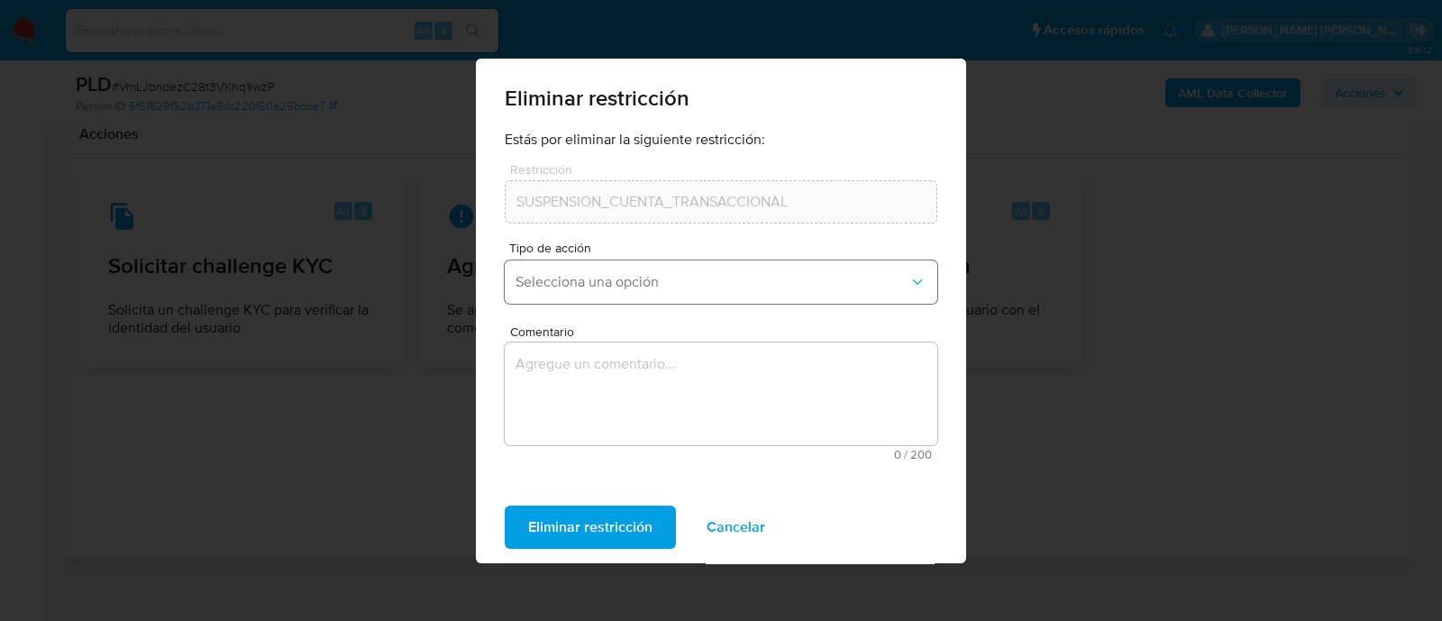
click at [710, 280] on span "Selecciona una opción" at bounding box center [711, 282] width 393 height 18
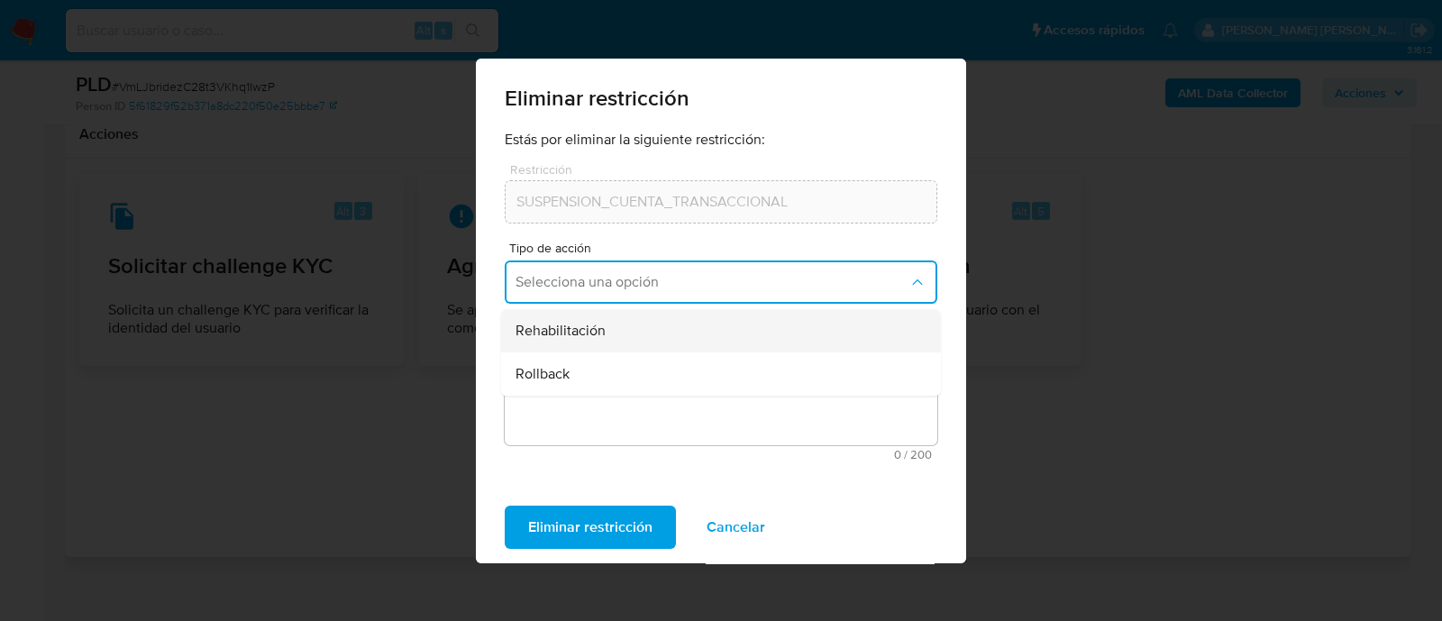
click at [680, 347] on div "Rehabilitación" at bounding box center [715, 330] width 400 height 43
click at [613, 388] on textarea "Comentario" at bounding box center [721, 393] width 432 height 103
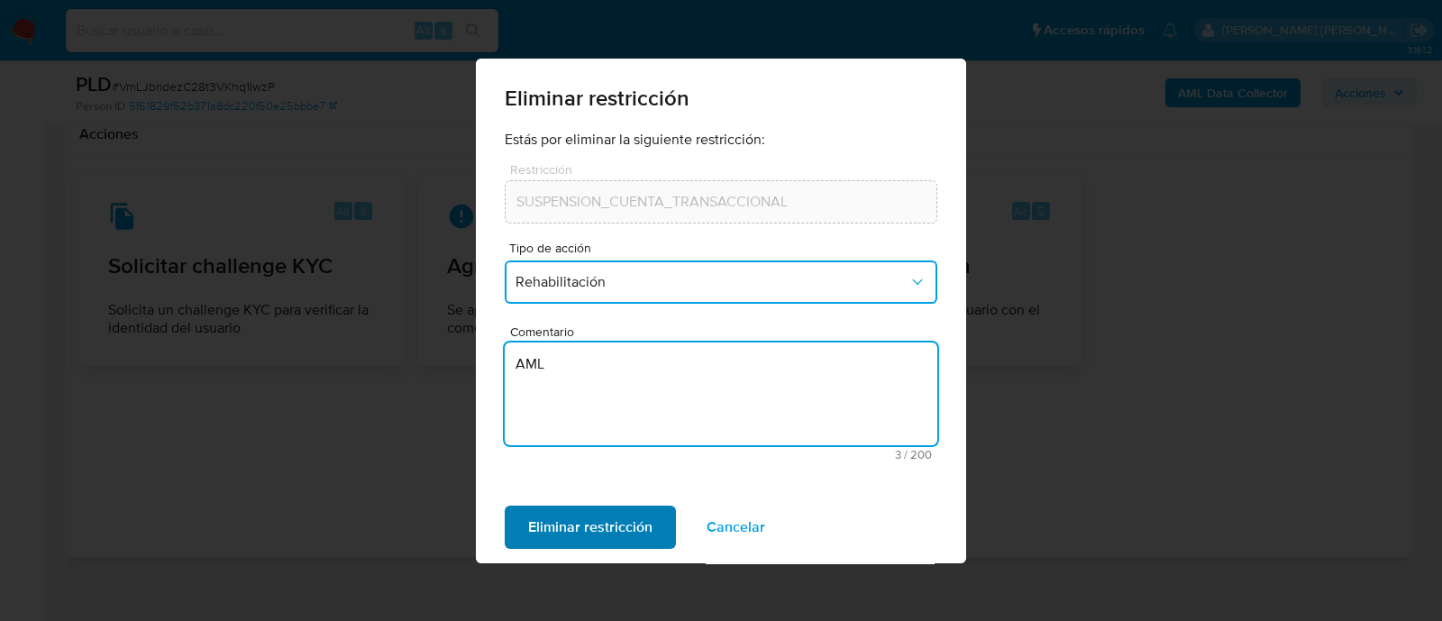
type textarea "AML"
click at [585, 532] on span "Eliminar restricción" at bounding box center [590, 527] width 124 height 40
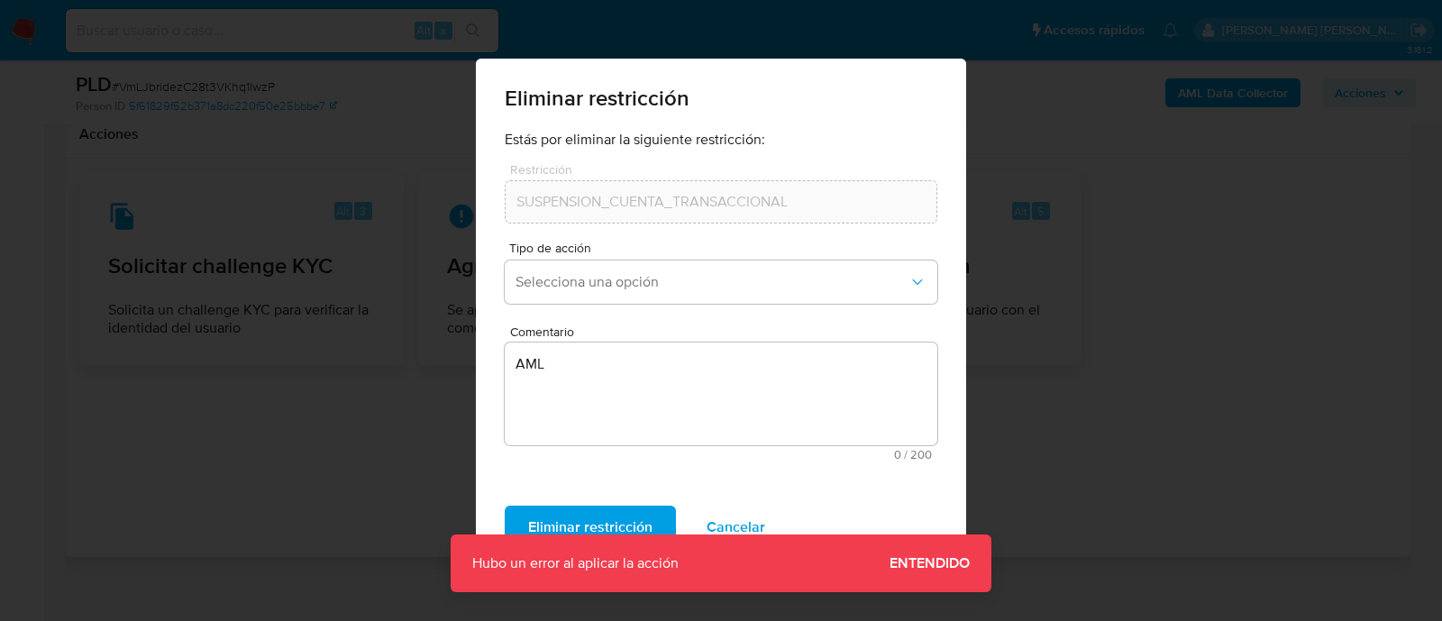
click at [939, 563] on span "Entendido" at bounding box center [929, 563] width 80 height 0
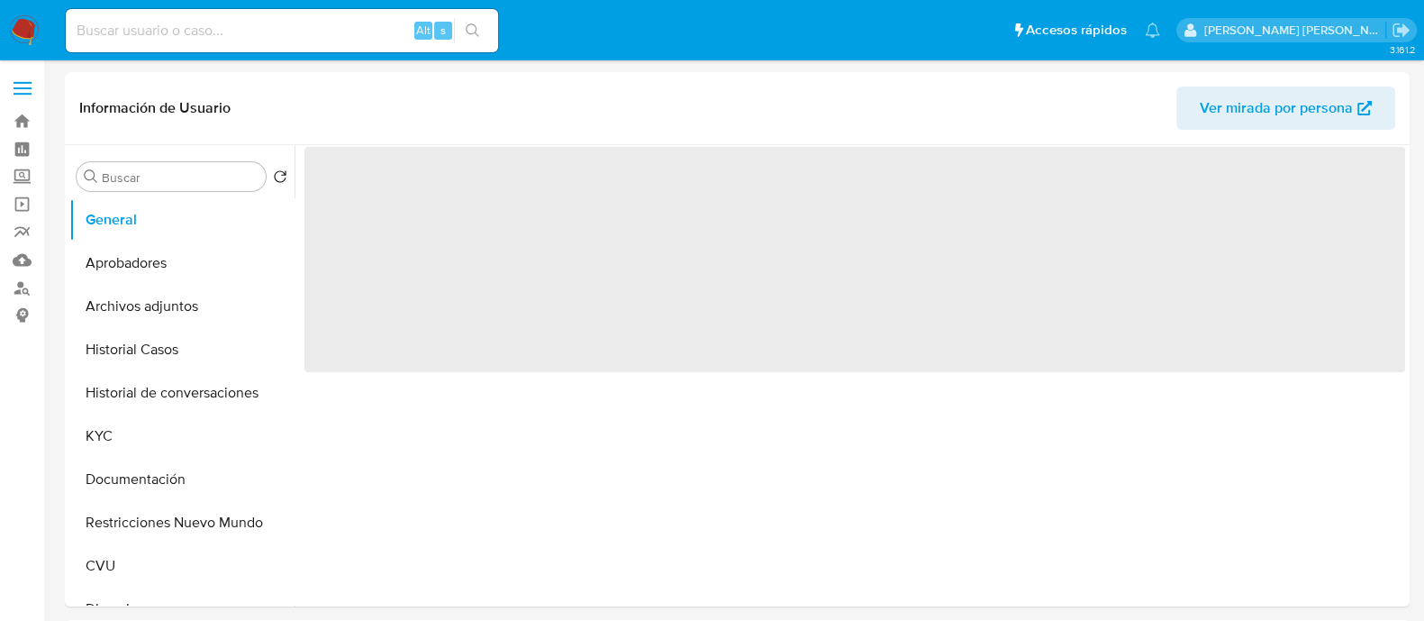
click at [132, 524] on button "Restricciones Nuevo Mundo" at bounding box center [181, 522] width 225 height 43
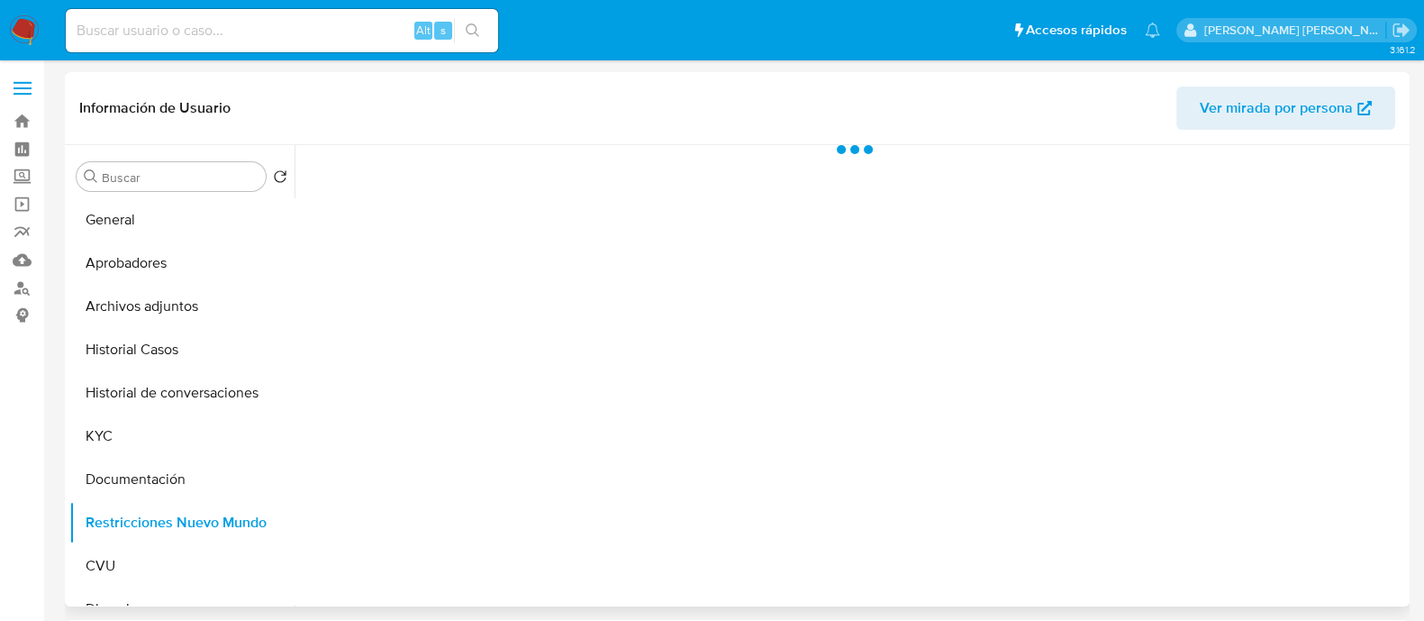
select select "10"
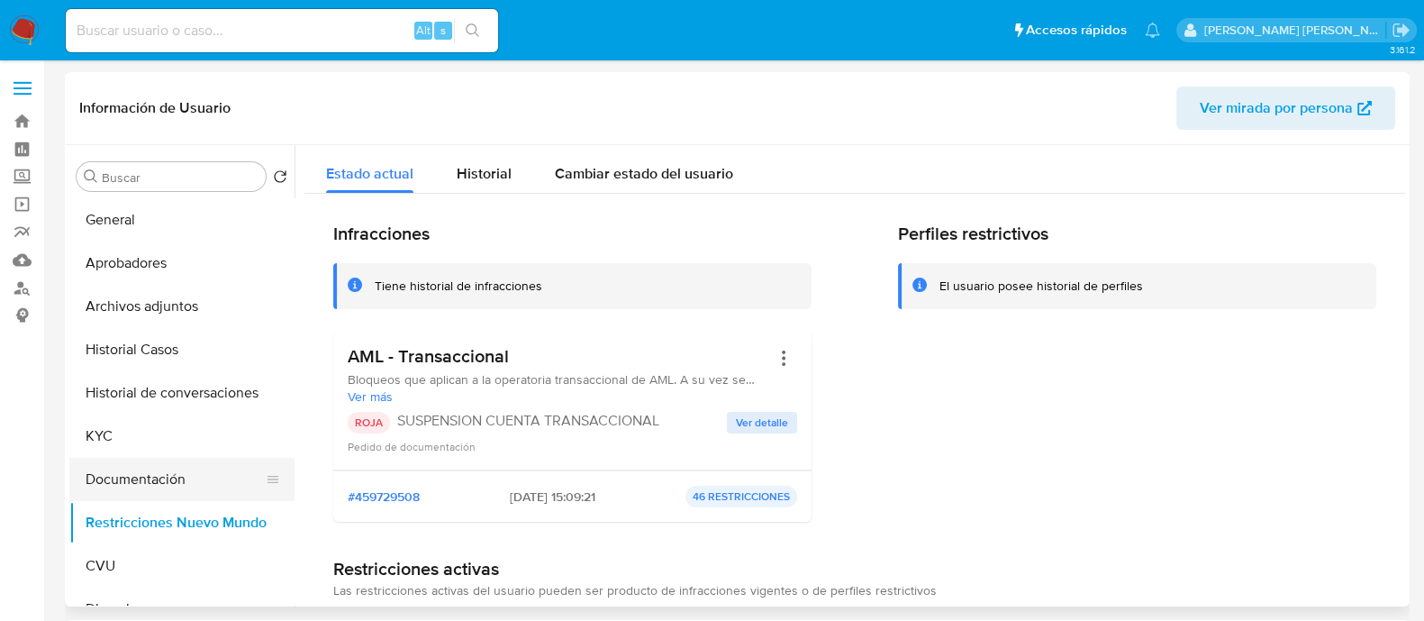
click at [177, 484] on button "Documentación" at bounding box center [174, 479] width 211 height 43
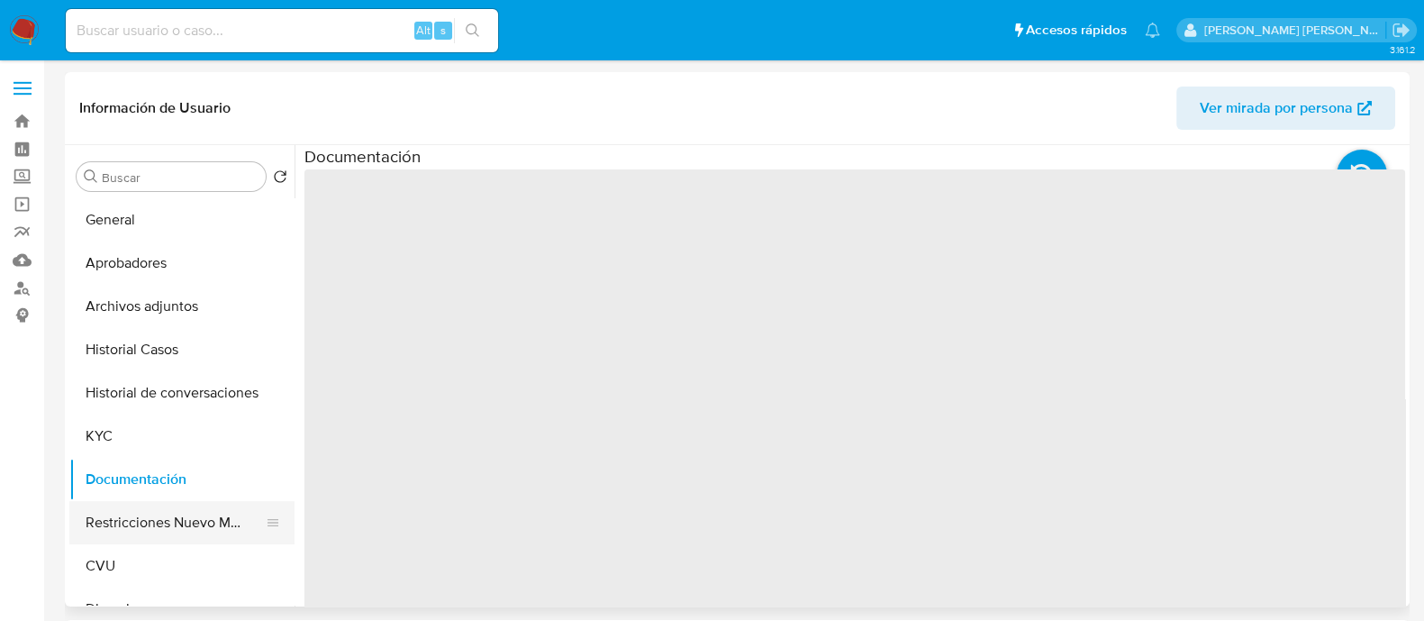
click at [162, 525] on button "Restricciones Nuevo Mundo" at bounding box center [174, 522] width 211 height 43
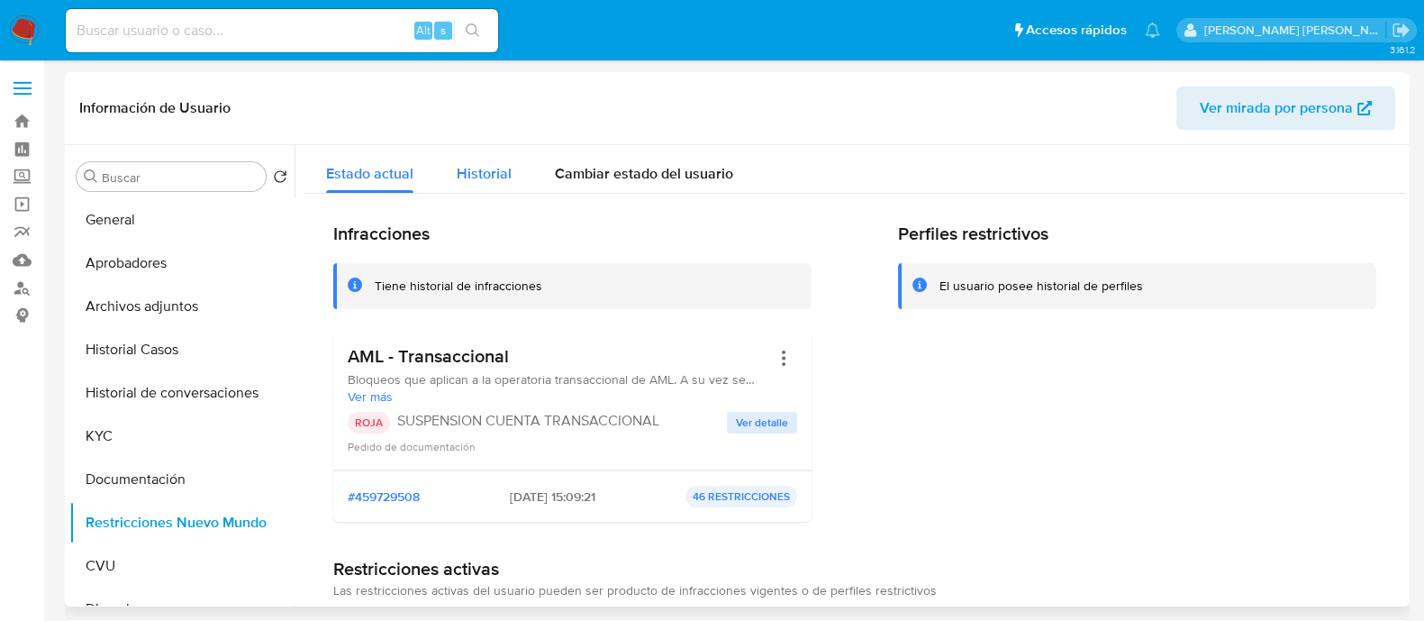
click at [488, 173] on span "Historial" at bounding box center [484, 173] width 55 height 21
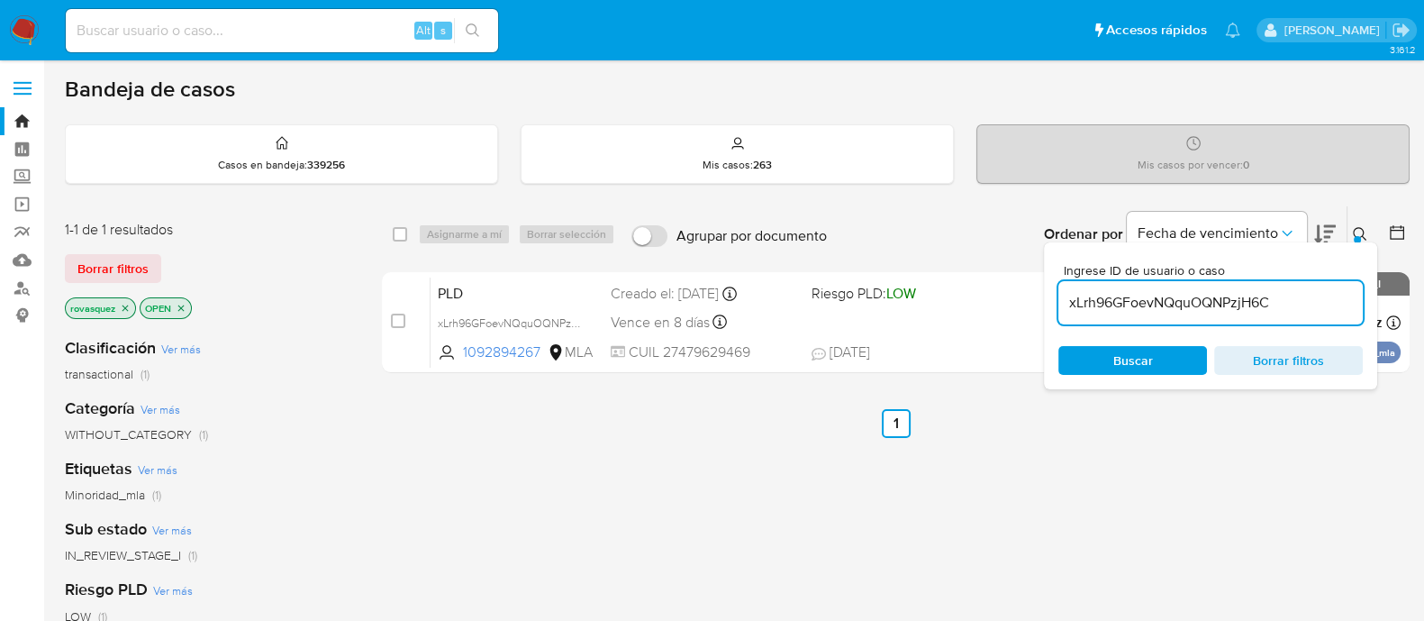
click at [1215, 302] on input "xLrh96GFoevNQquOQNPzjH6C" at bounding box center [1211, 302] width 305 height 23
paste input "VmLJbridezC28t3VKhq1IwzP"
type input "VmLJbridezC28t3VKhq1IwzP"
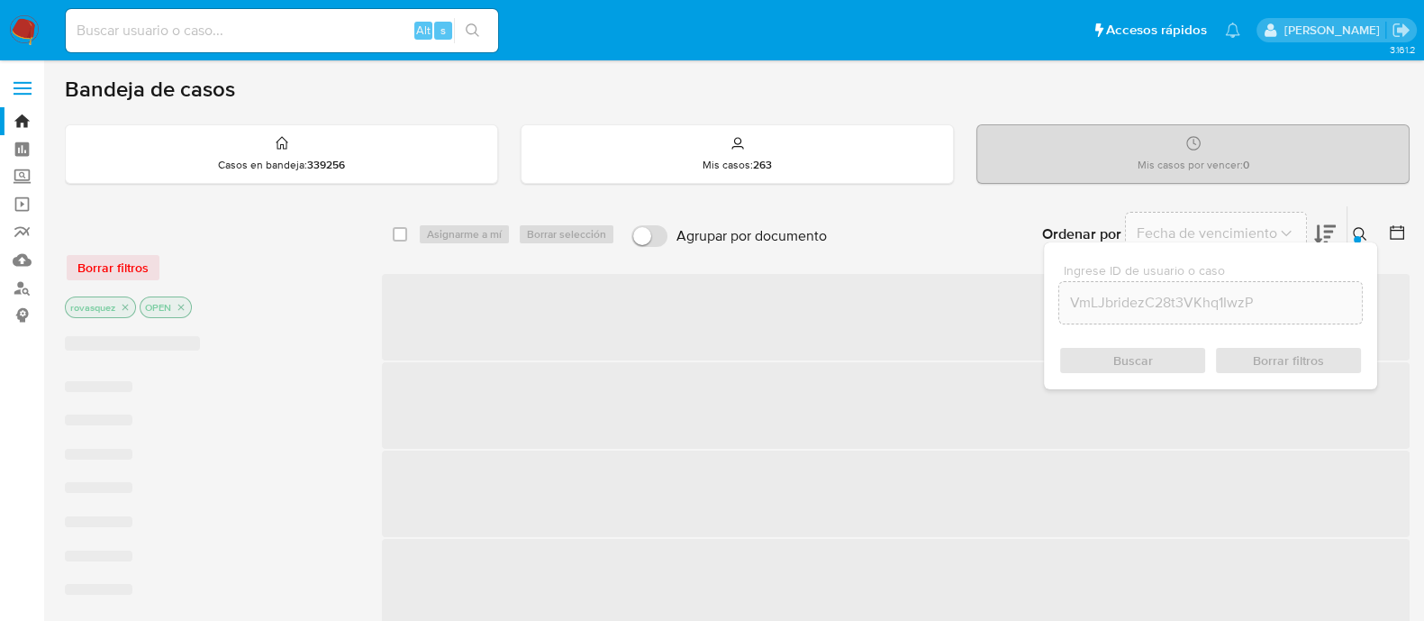
click at [1132, 362] on div "Buscar Borrar filtros" at bounding box center [1211, 360] width 305 height 29
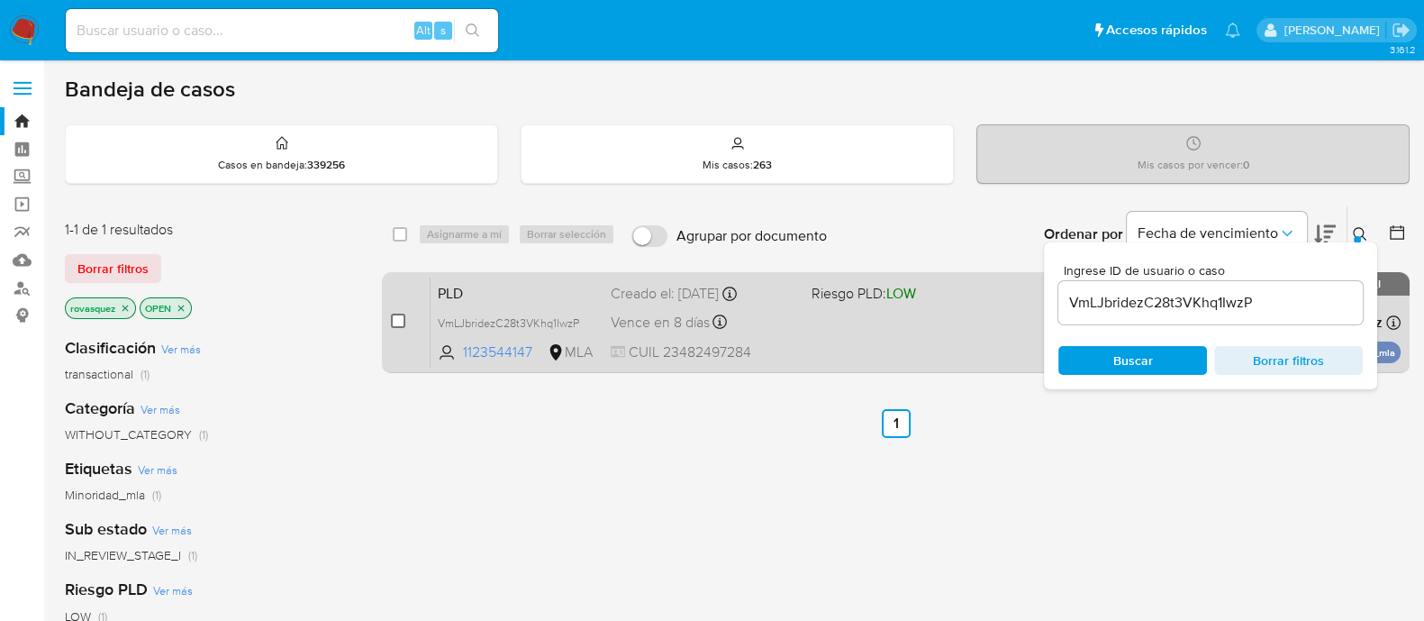
click at [396, 322] on input "checkbox" at bounding box center [398, 321] width 14 height 14
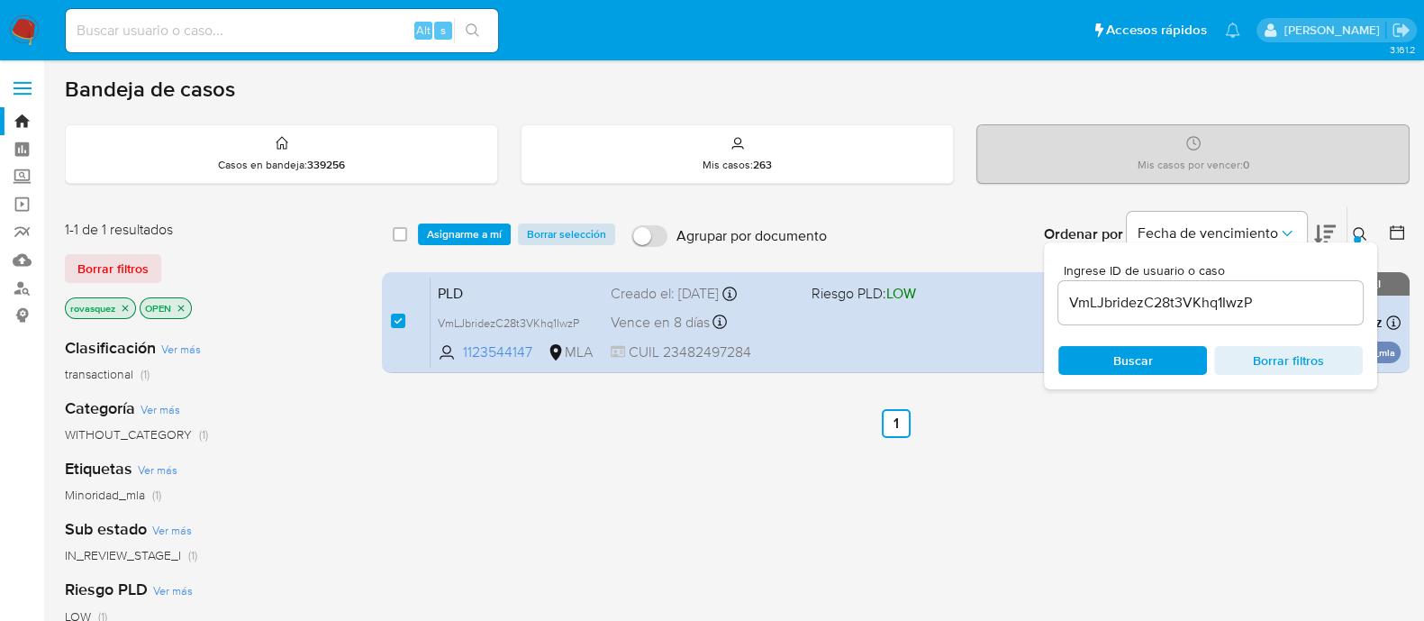
click at [553, 234] on span "Borrar selección" at bounding box center [566, 234] width 79 height 18
checkbox input "false"
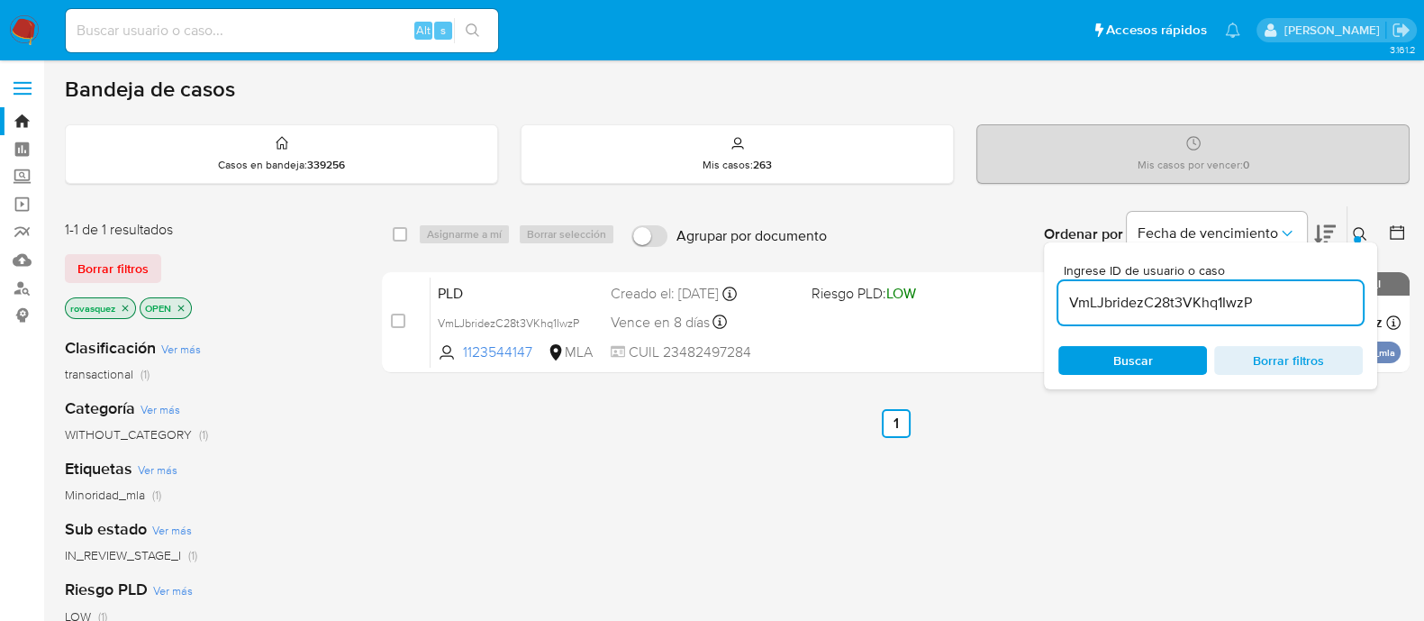
click at [1227, 304] on input "VmLJbridezC28t3VKhq1IwzP" at bounding box center [1211, 302] width 305 height 23
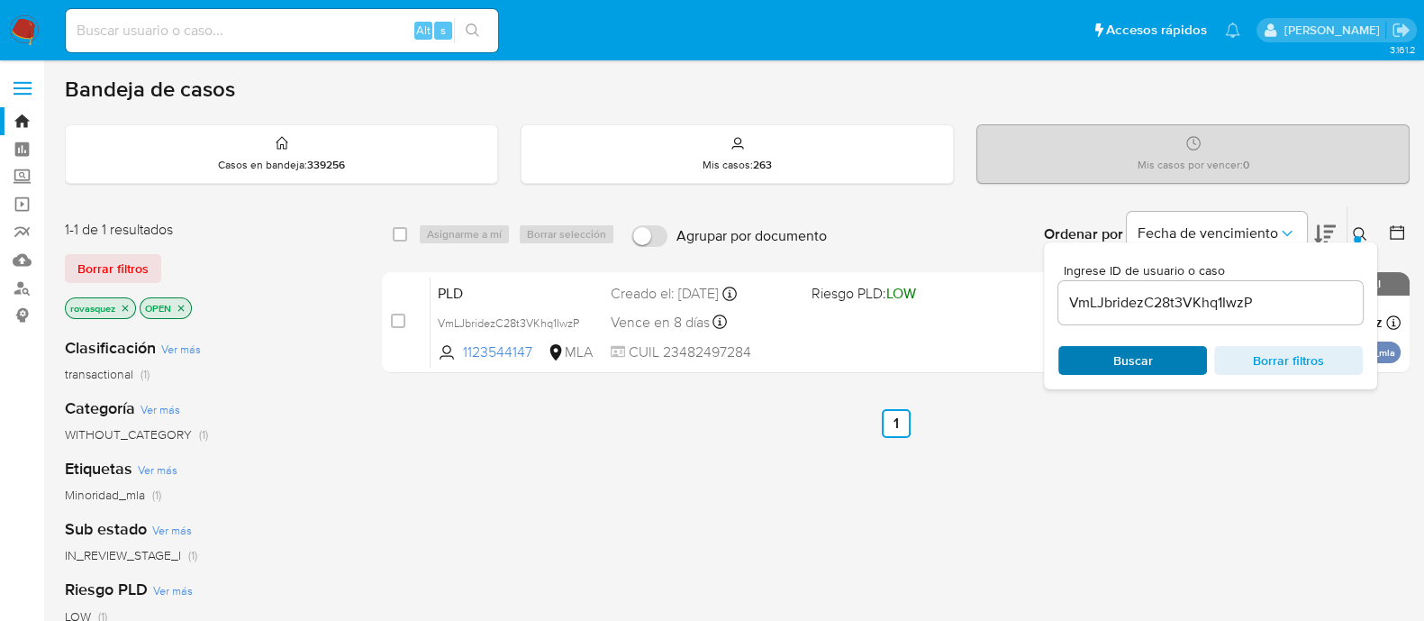
click at [1144, 370] on span "Buscar" at bounding box center [1134, 360] width 40 height 29
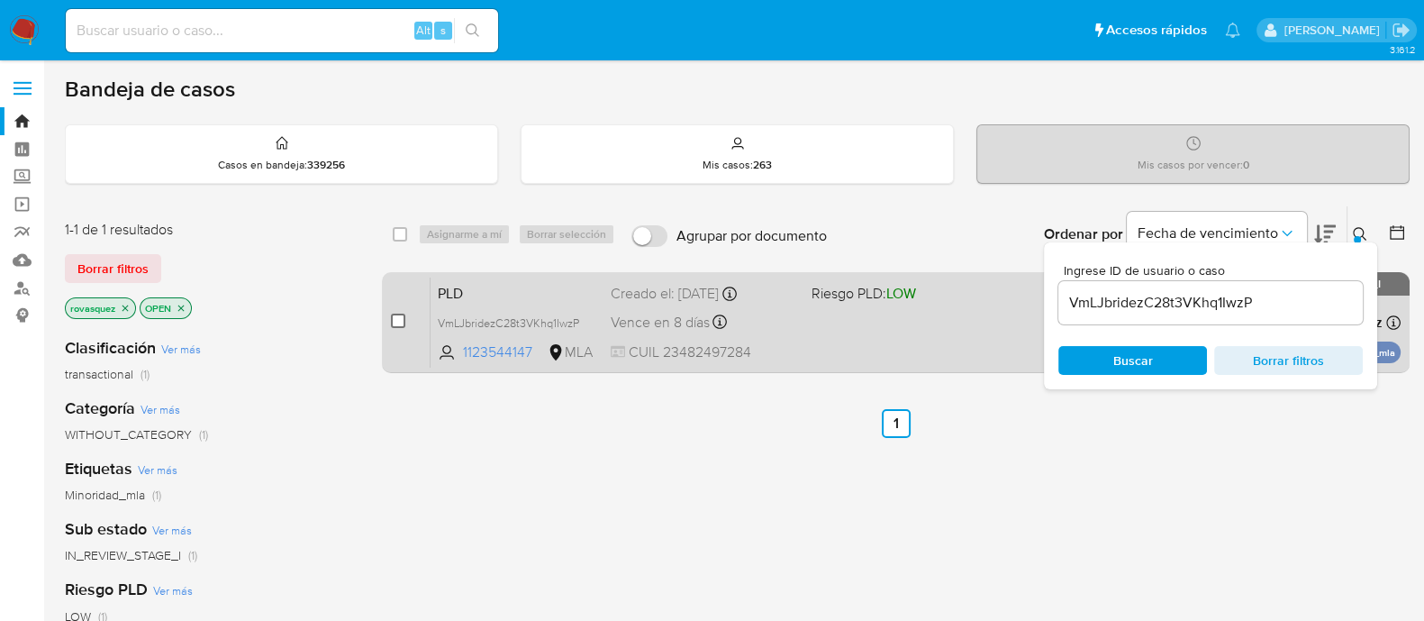
click at [403, 323] on input "checkbox" at bounding box center [398, 321] width 14 height 14
checkbox input "true"
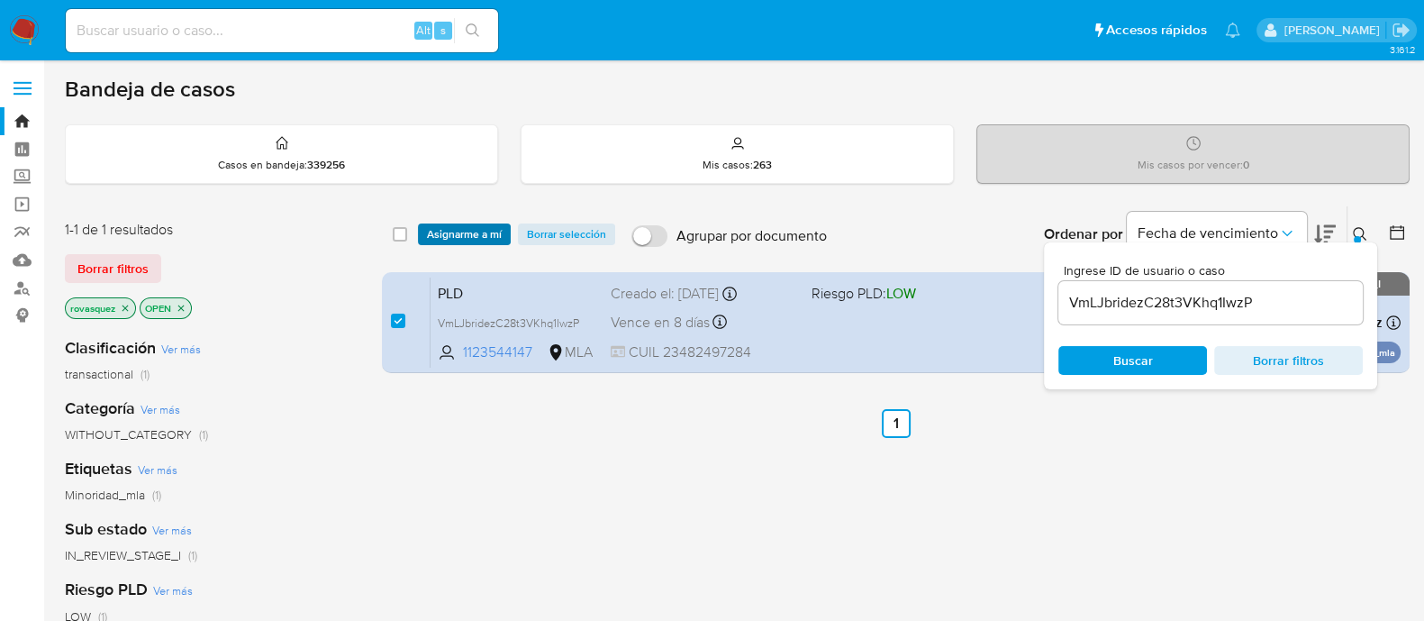
click at [450, 229] on span "Asignarme a mí" at bounding box center [464, 234] width 75 height 18
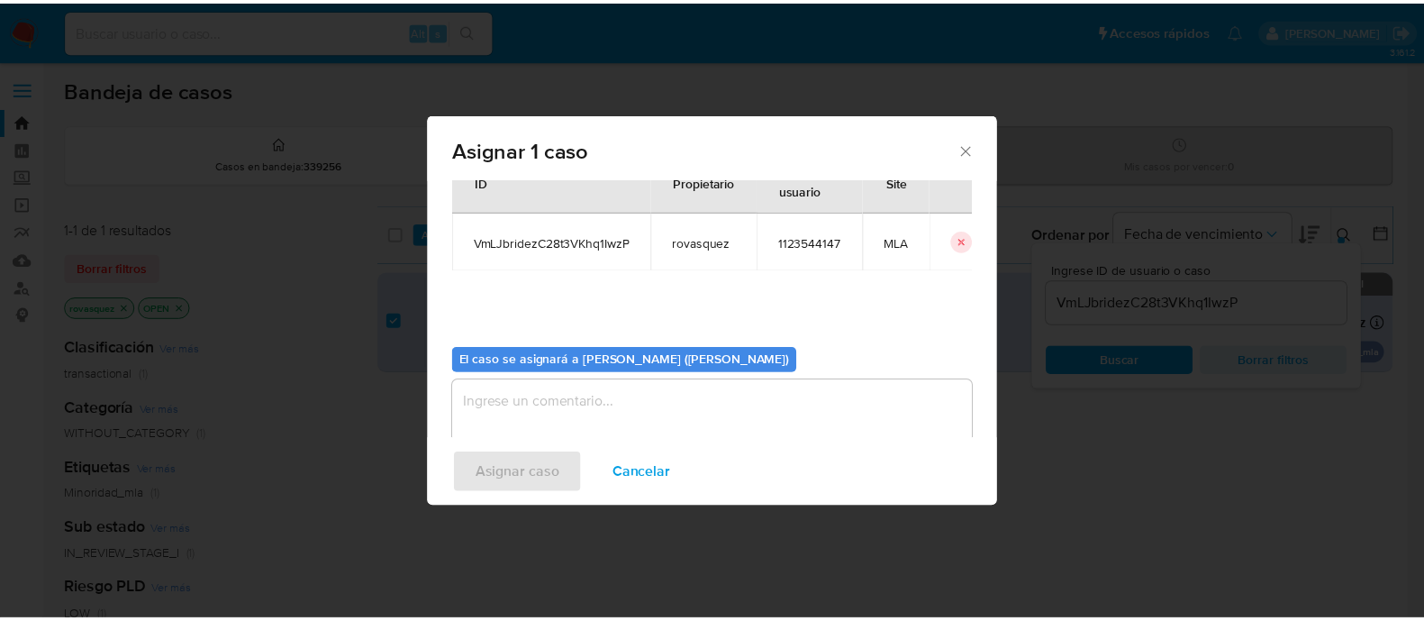
scroll to position [93, 0]
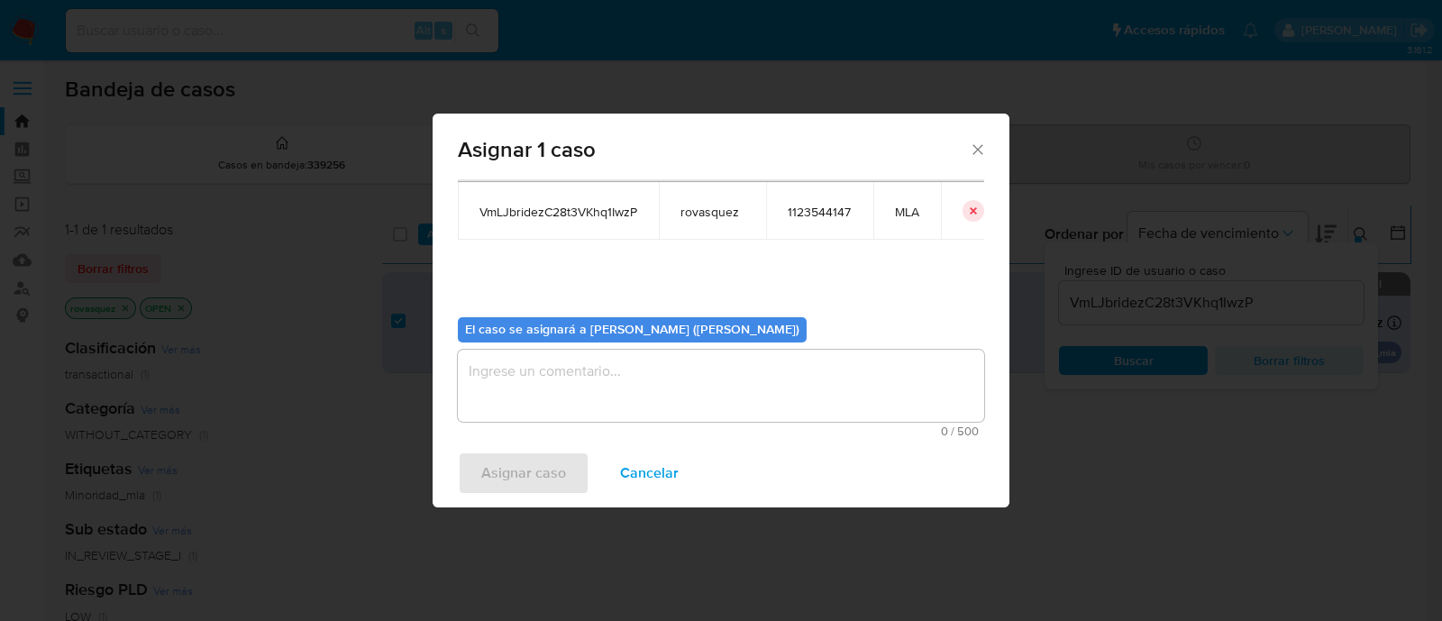
click at [557, 398] on textarea "assign-modal" at bounding box center [721, 386] width 526 height 72
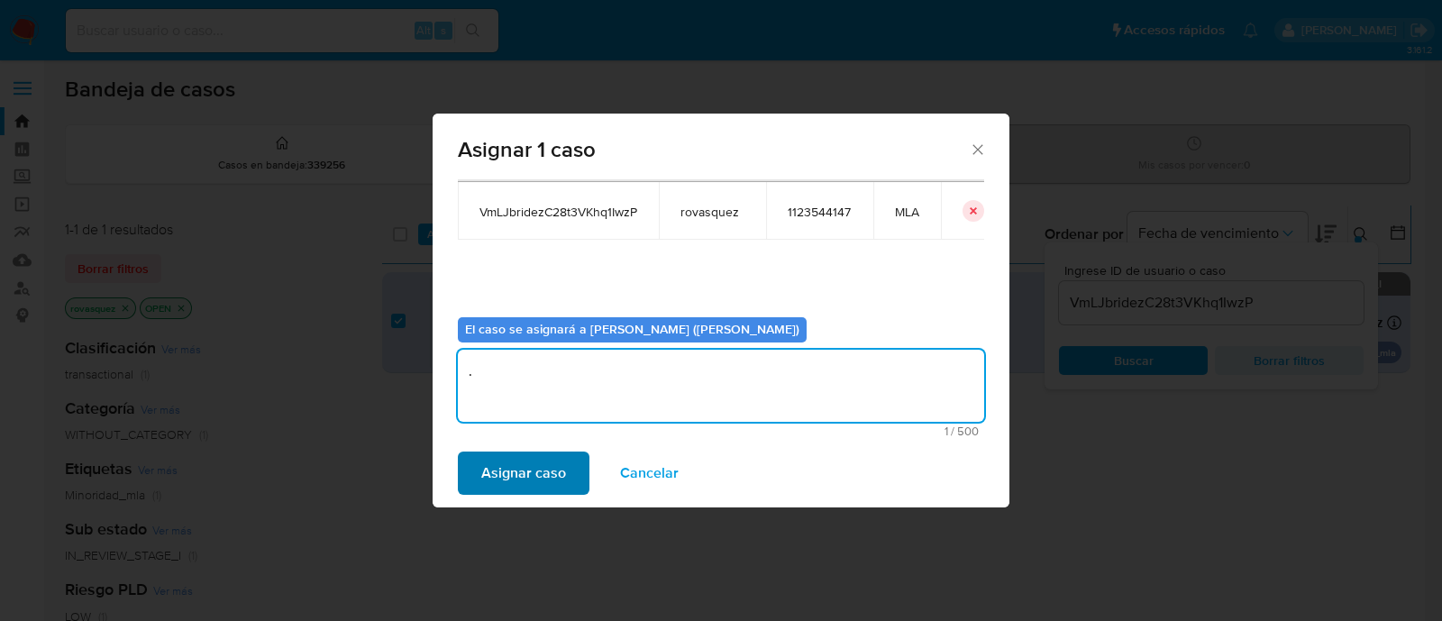
type textarea "."
click at [523, 470] on span "Asignar caso" at bounding box center [523, 473] width 85 height 40
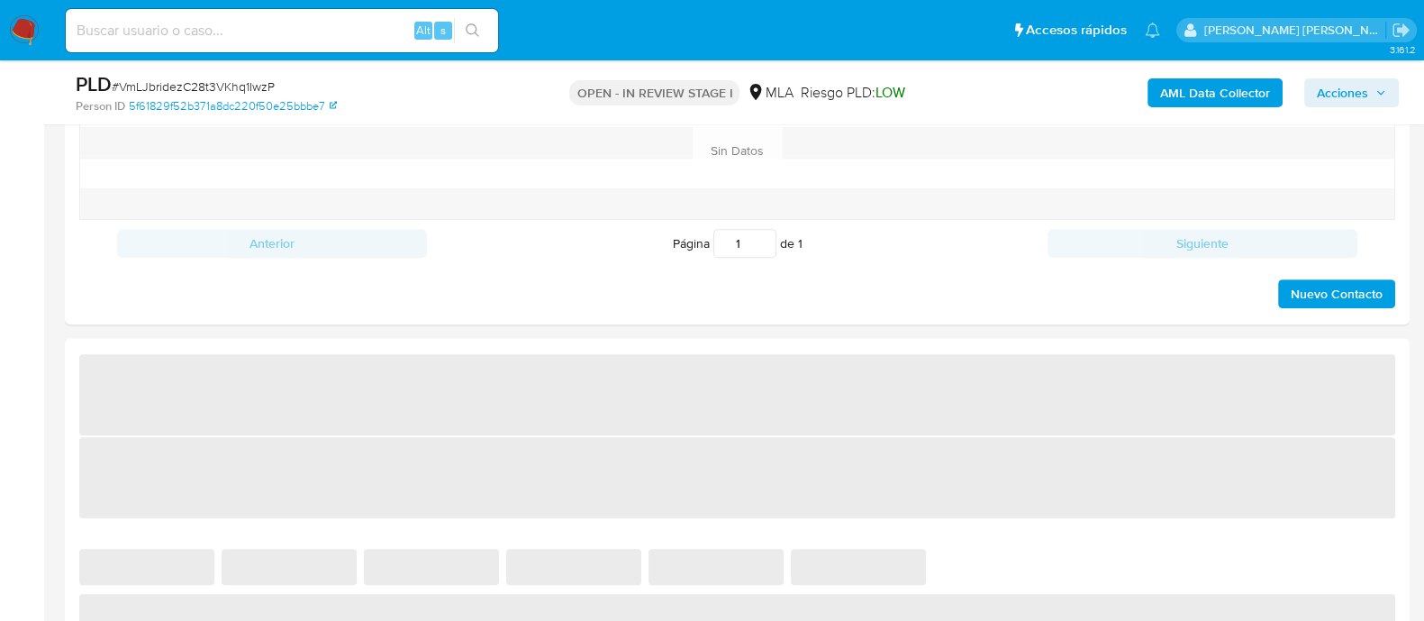
select select "10"
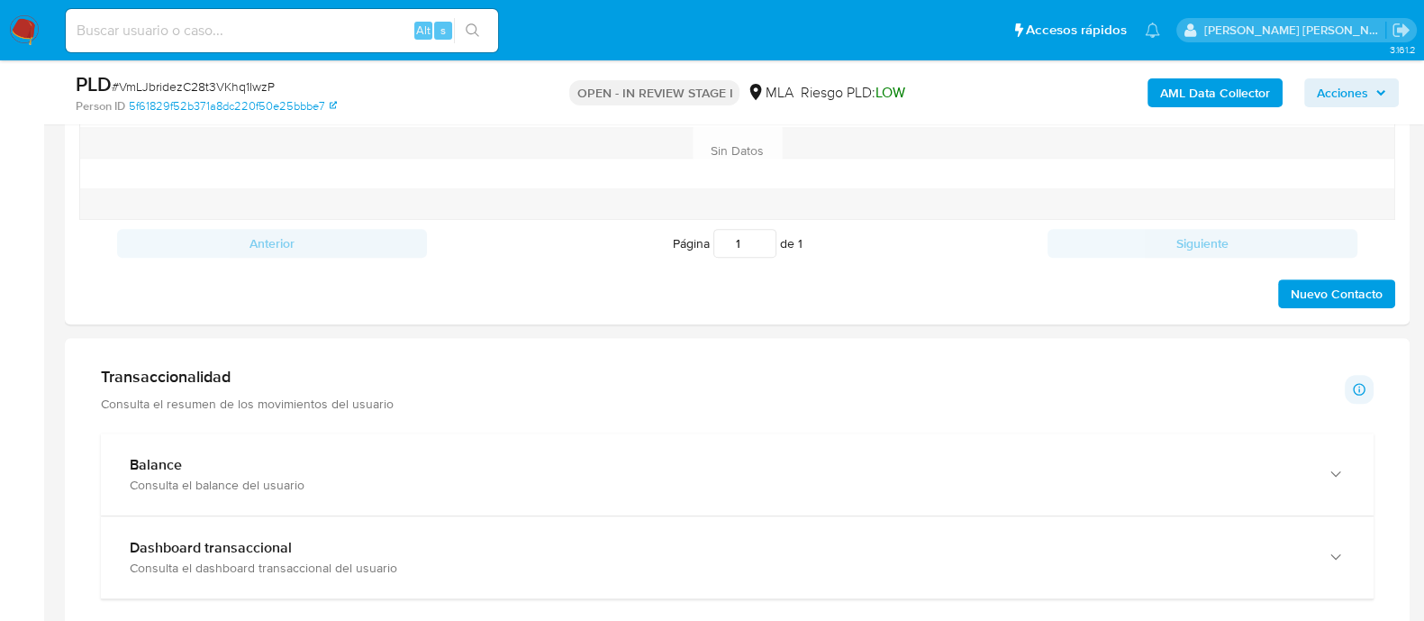
scroll to position [2374, 0]
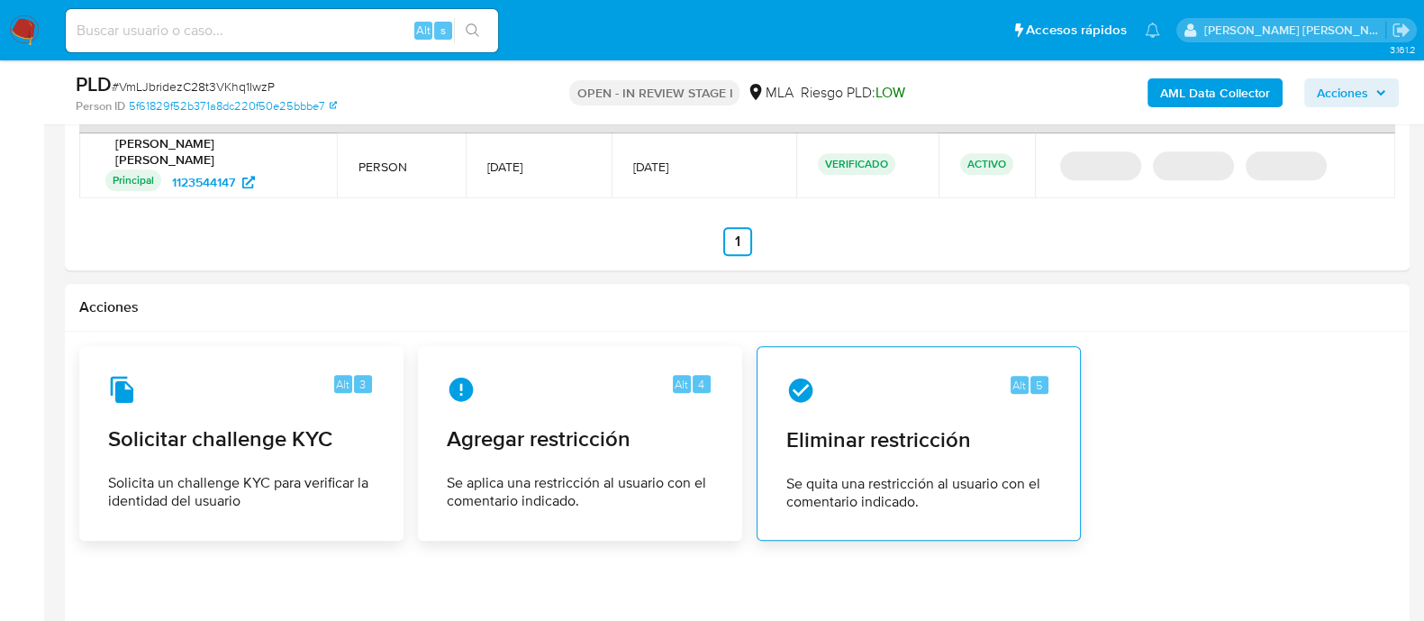
click at [871, 426] on span "Eliminar restricción" at bounding box center [919, 439] width 265 height 27
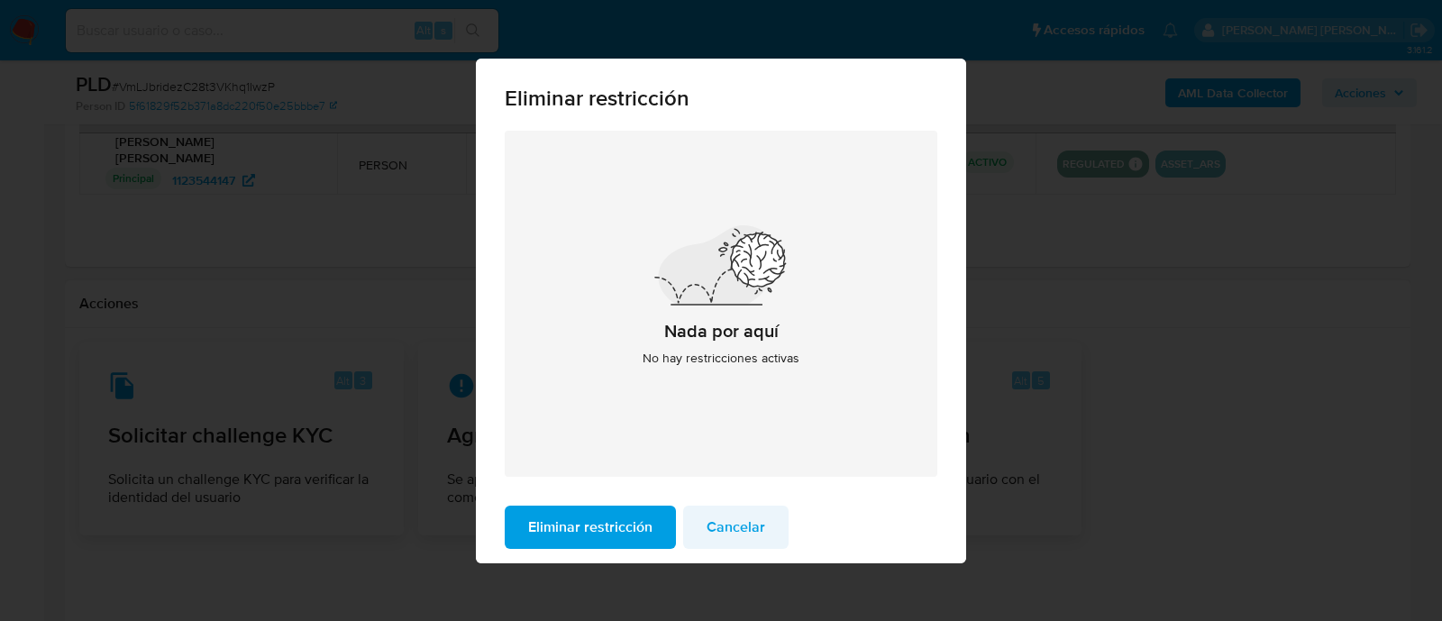
click at [748, 538] on span "Cancelar" at bounding box center [735, 527] width 59 height 40
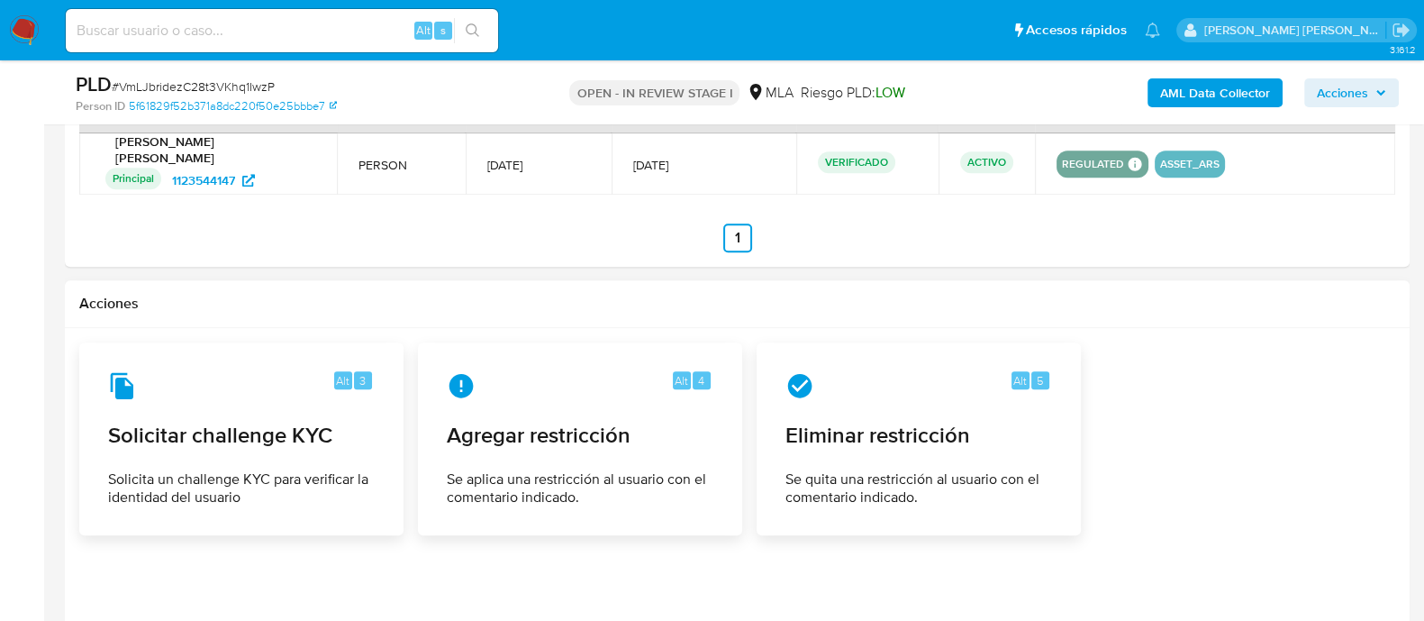
click at [1397, 490] on div at bounding box center [737, 527] width 1345 height 398
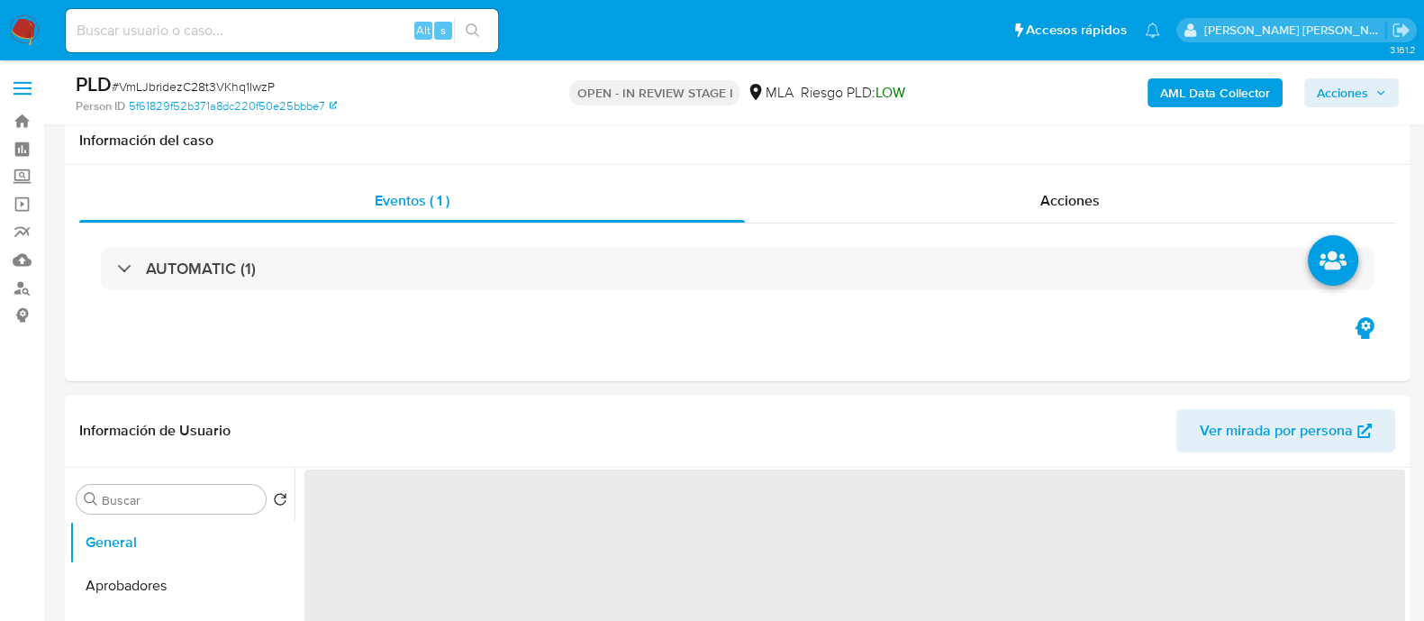
scroll to position [2254, 0]
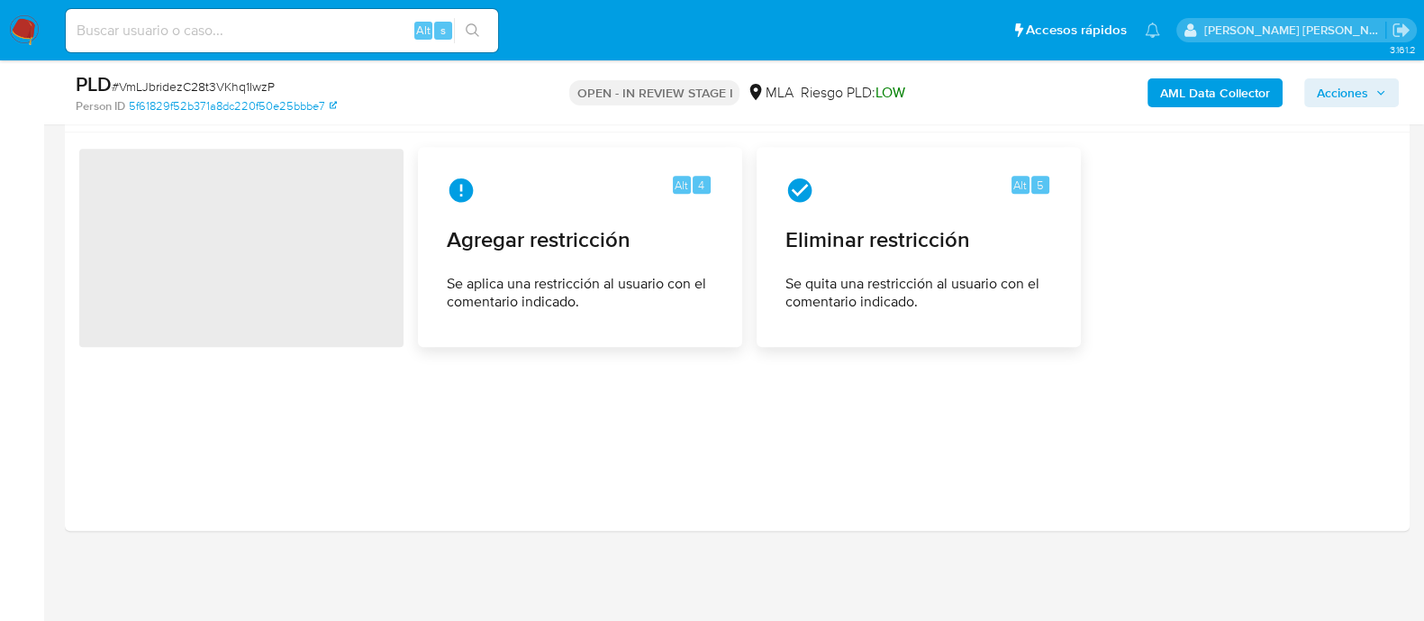
select select "10"
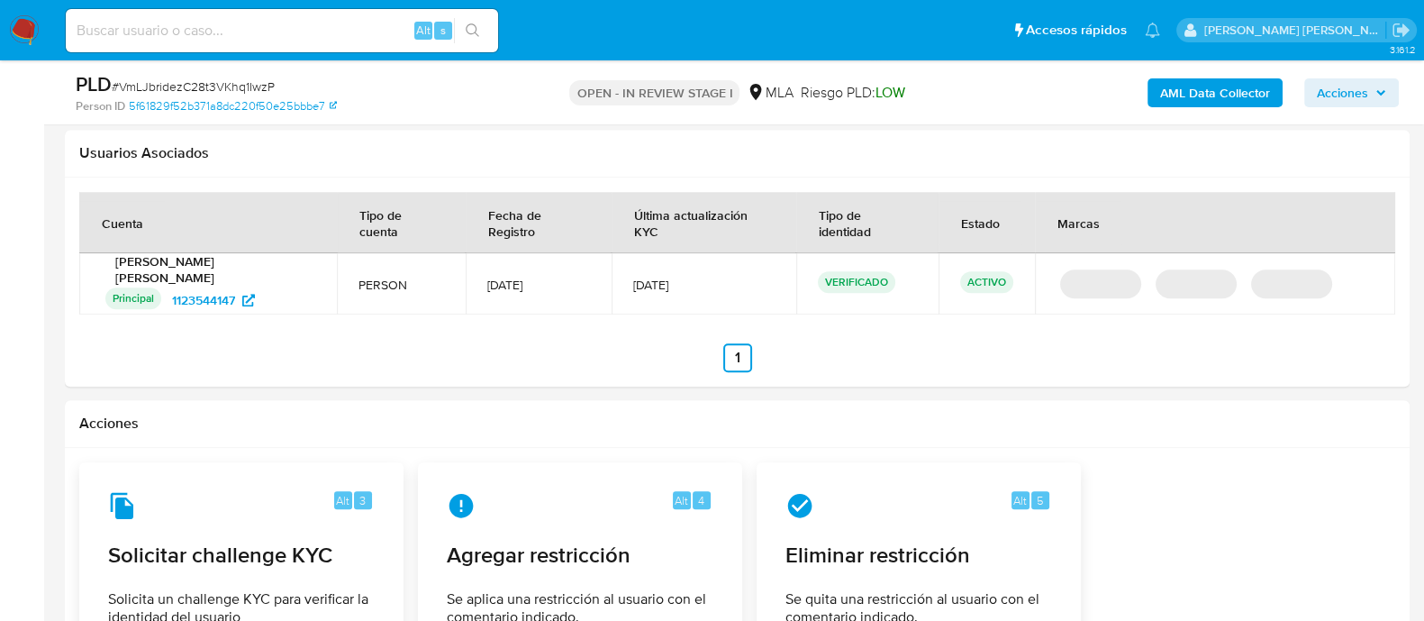
click at [895, 306] on section at bounding box center [737, 282] width 1316 height 180
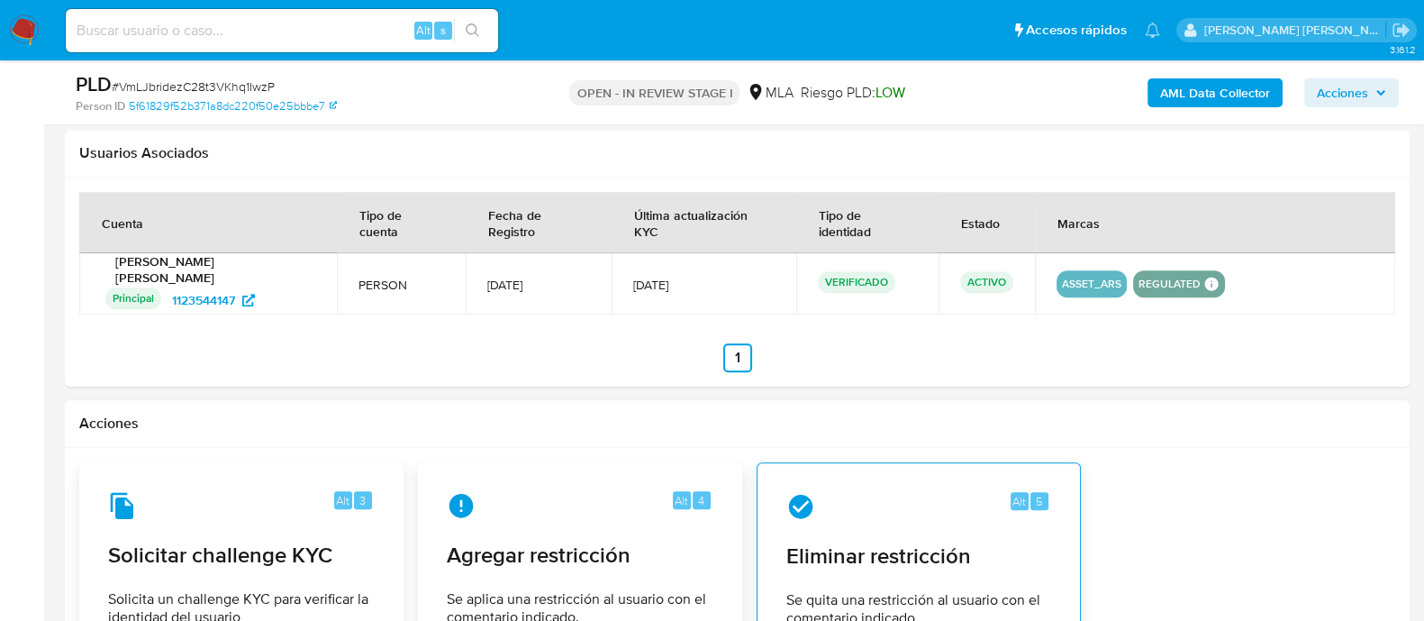
scroll to position [2367, 0]
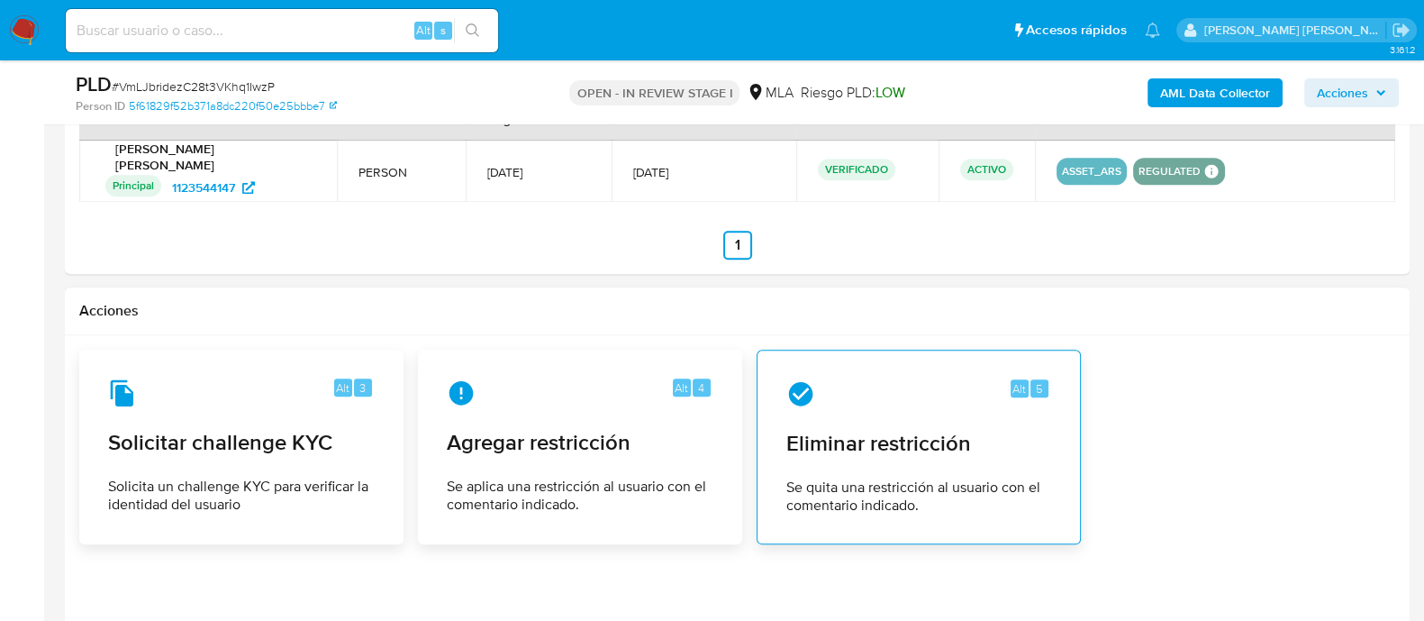
click at [899, 430] on span "Eliminar restricción" at bounding box center [919, 443] width 265 height 27
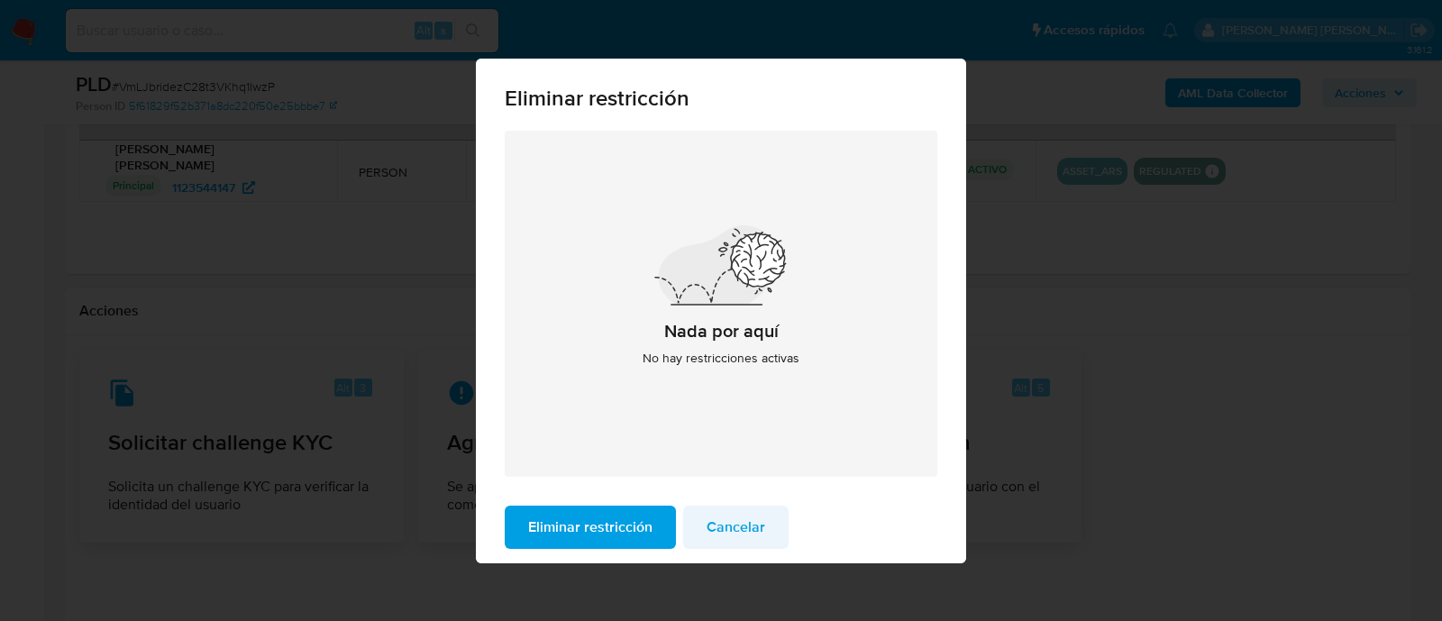
click at [730, 524] on span "Cancelar" at bounding box center [735, 527] width 59 height 40
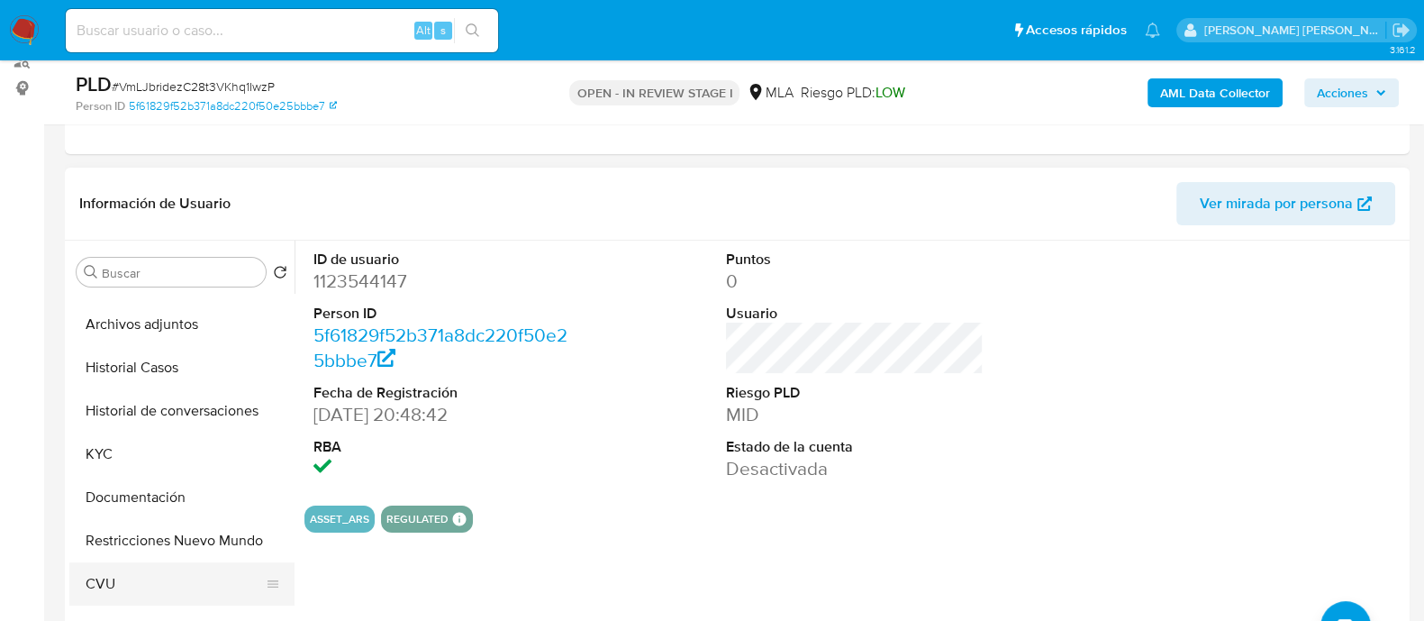
scroll to position [112, 0]
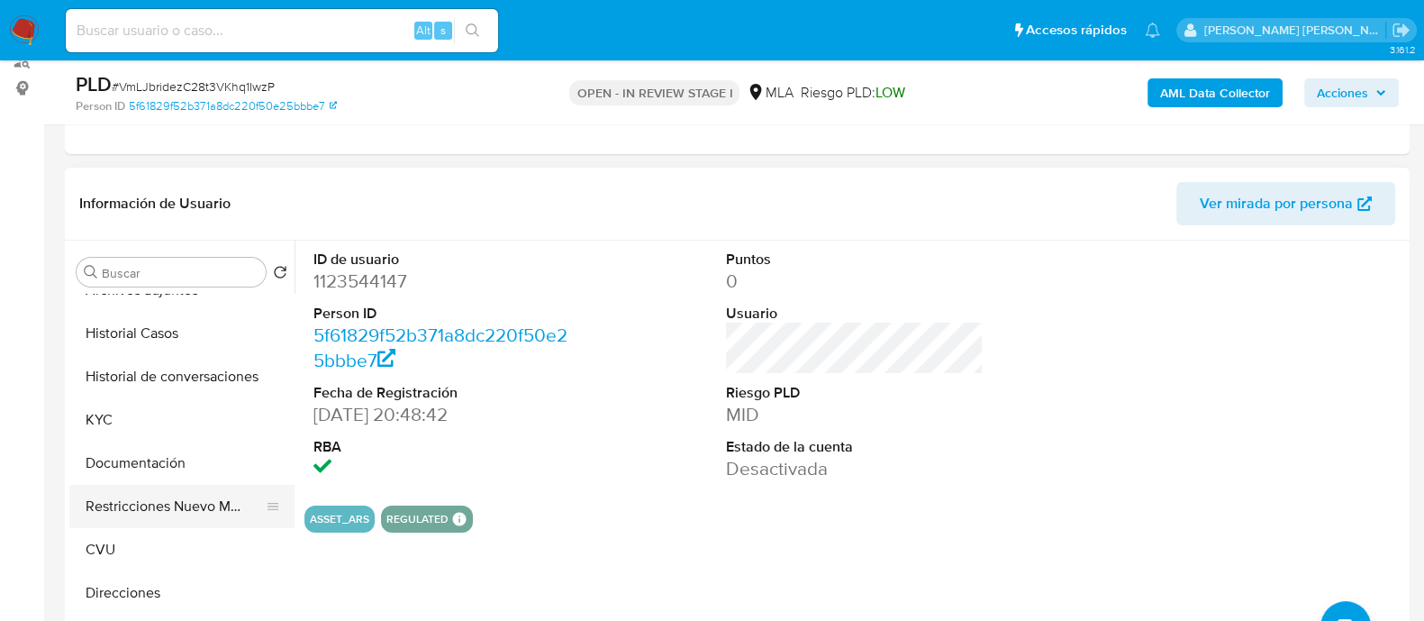
click at [174, 508] on button "Restricciones Nuevo Mundo" at bounding box center [174, 506] width 211 height 43
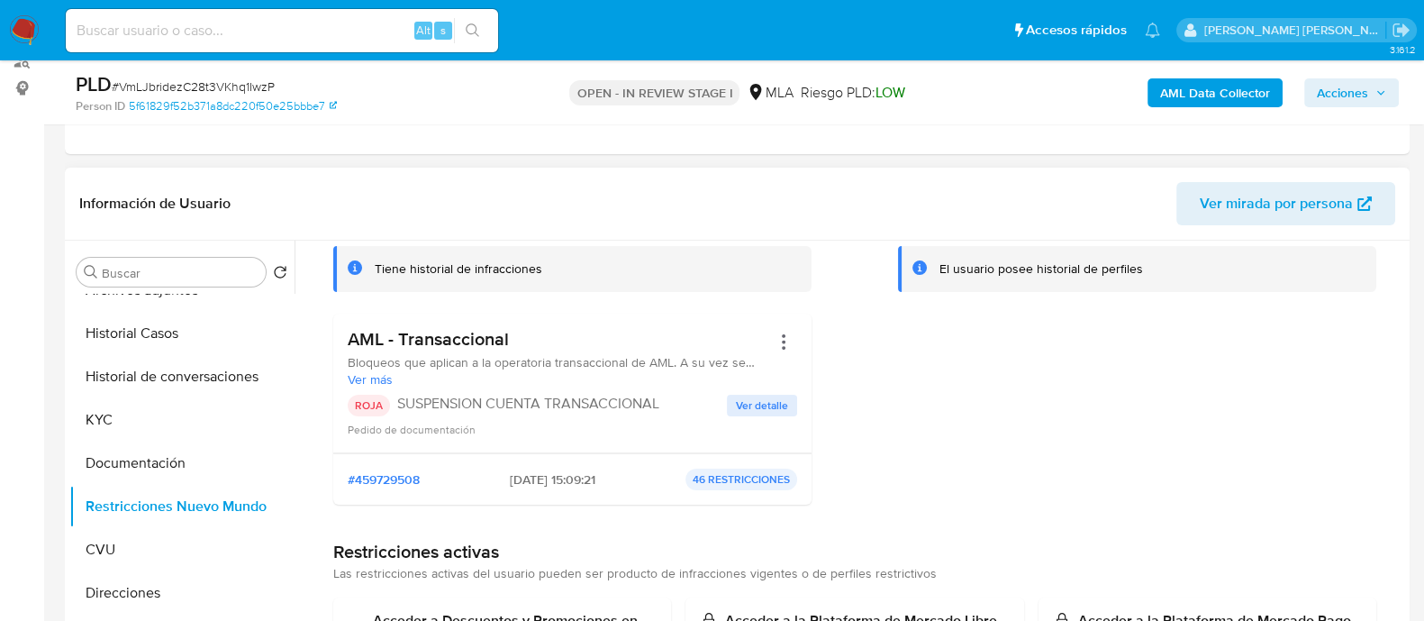
scroll to position [0, 0]
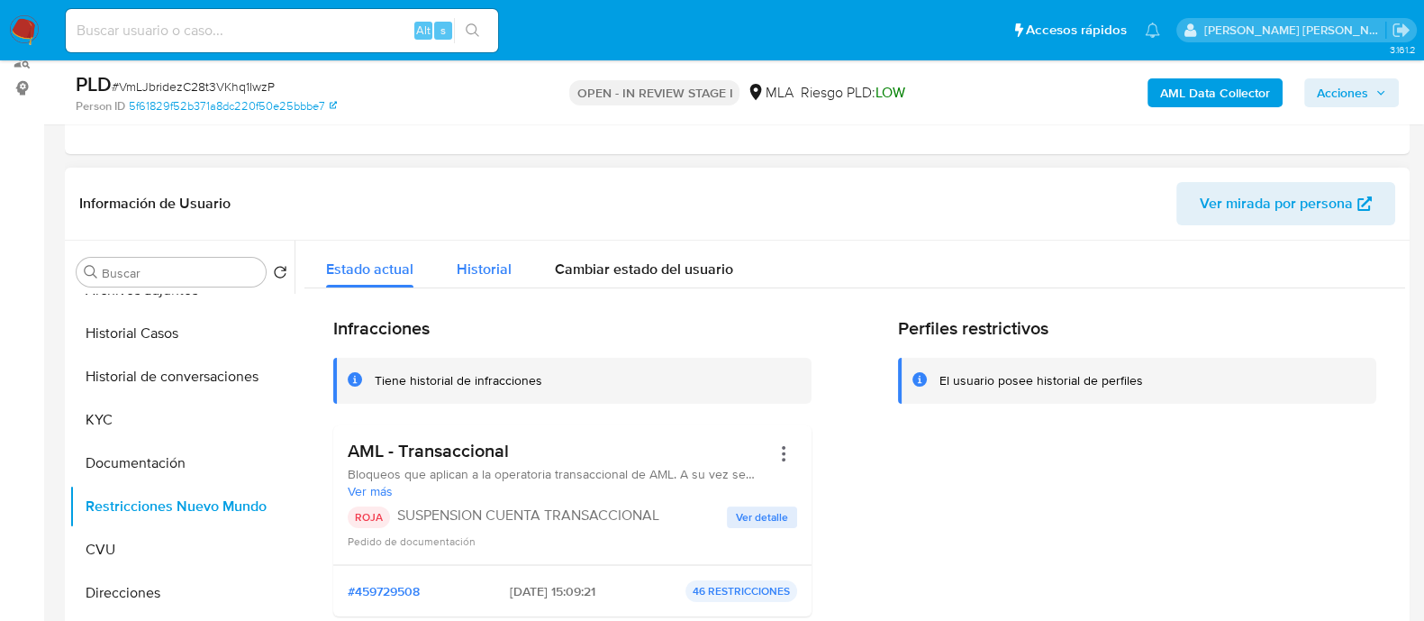
click at [476, 263] on span "Historial" at bounding box center [484, 269] width 55 height 21
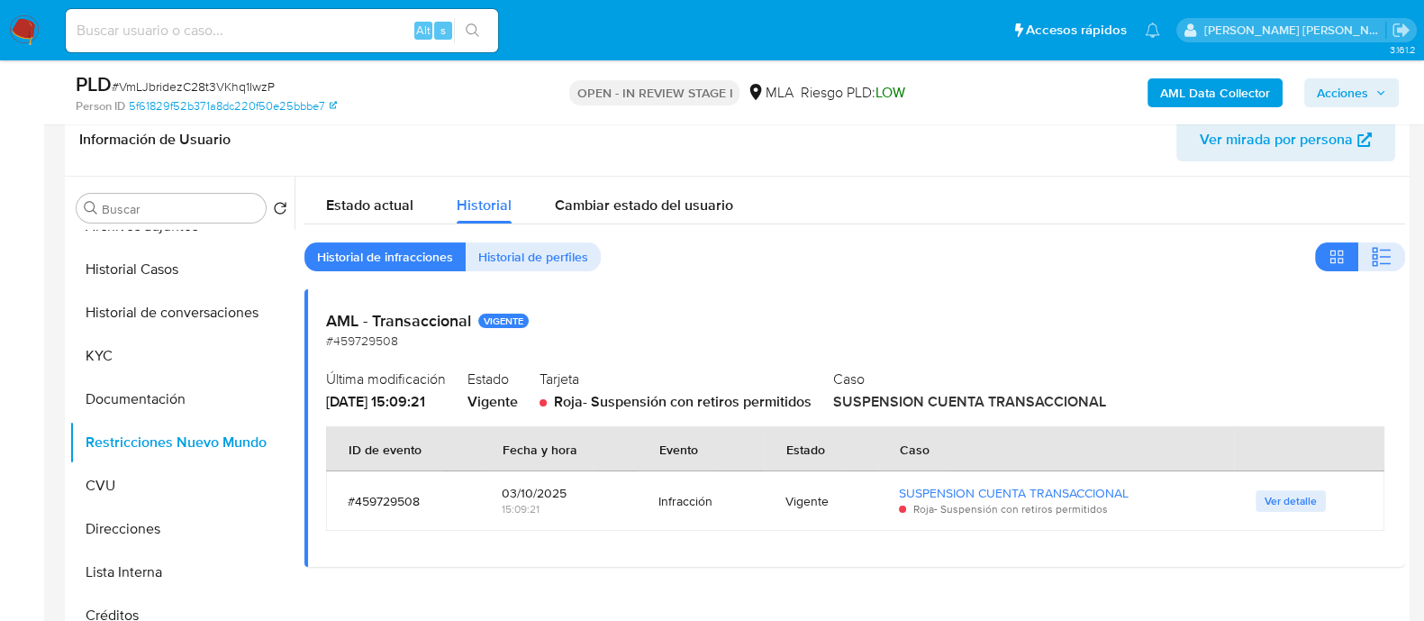
scroll to position [452, 0]
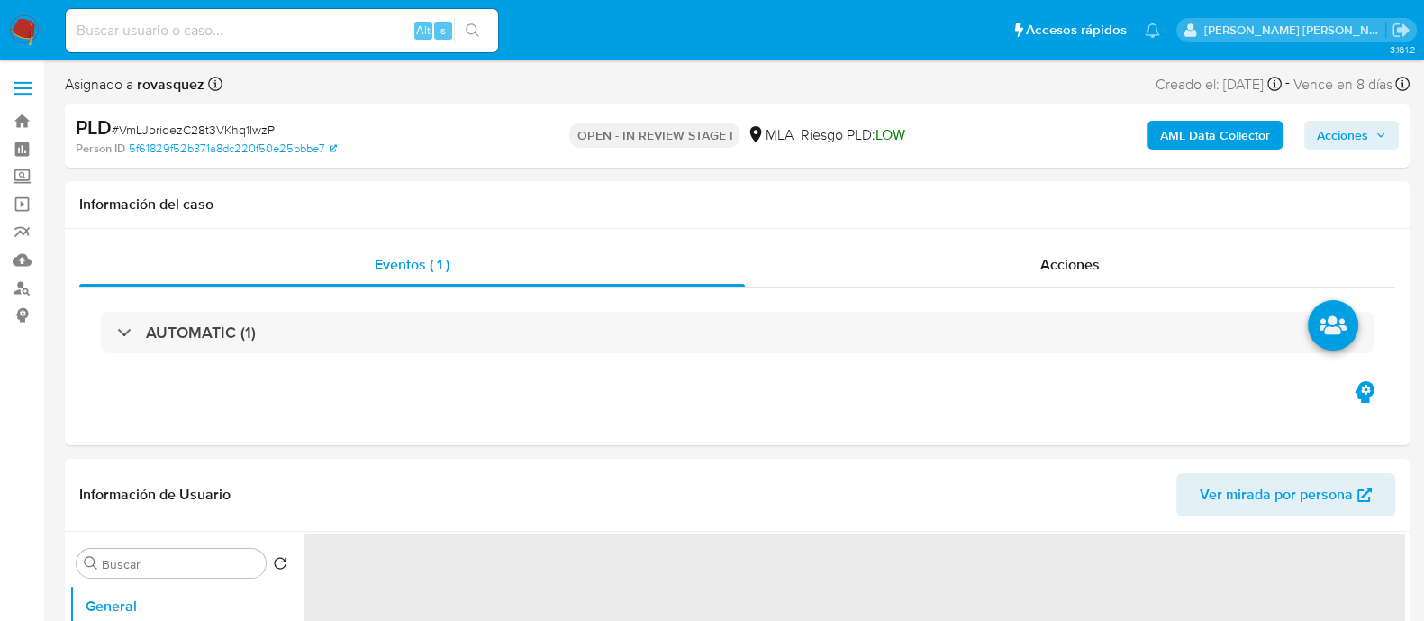
select select "10"
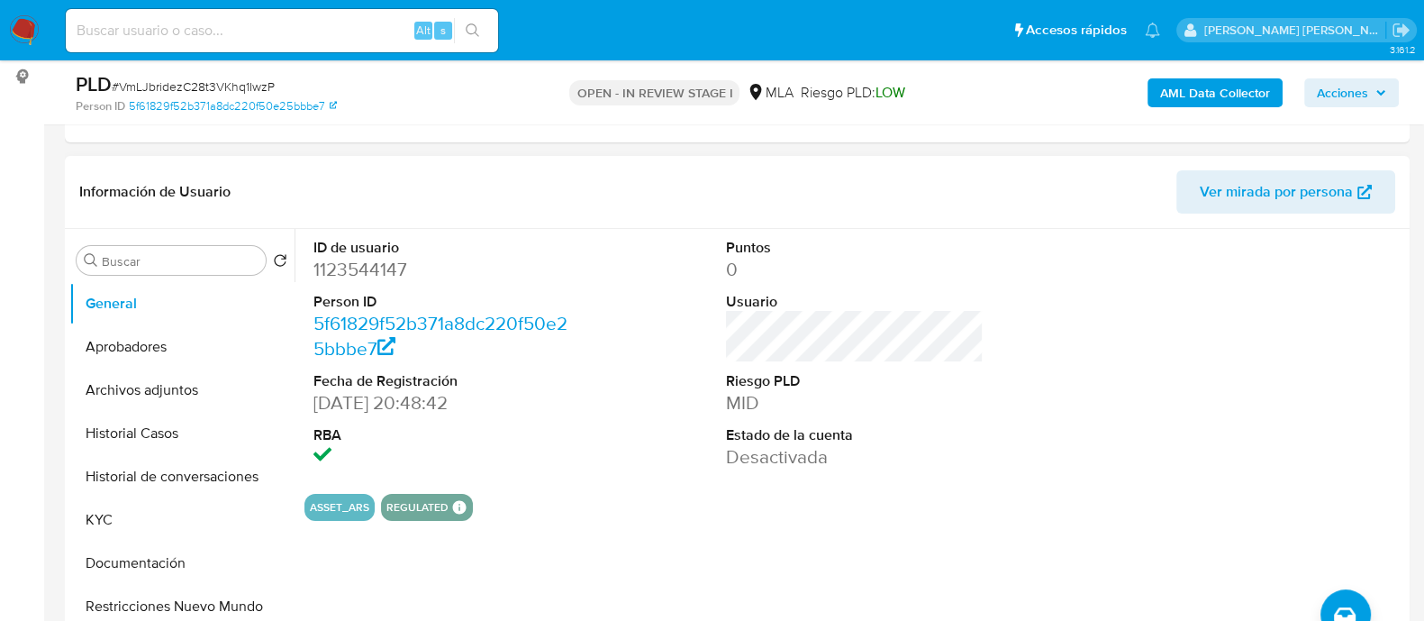
scroll to position [338, 0]
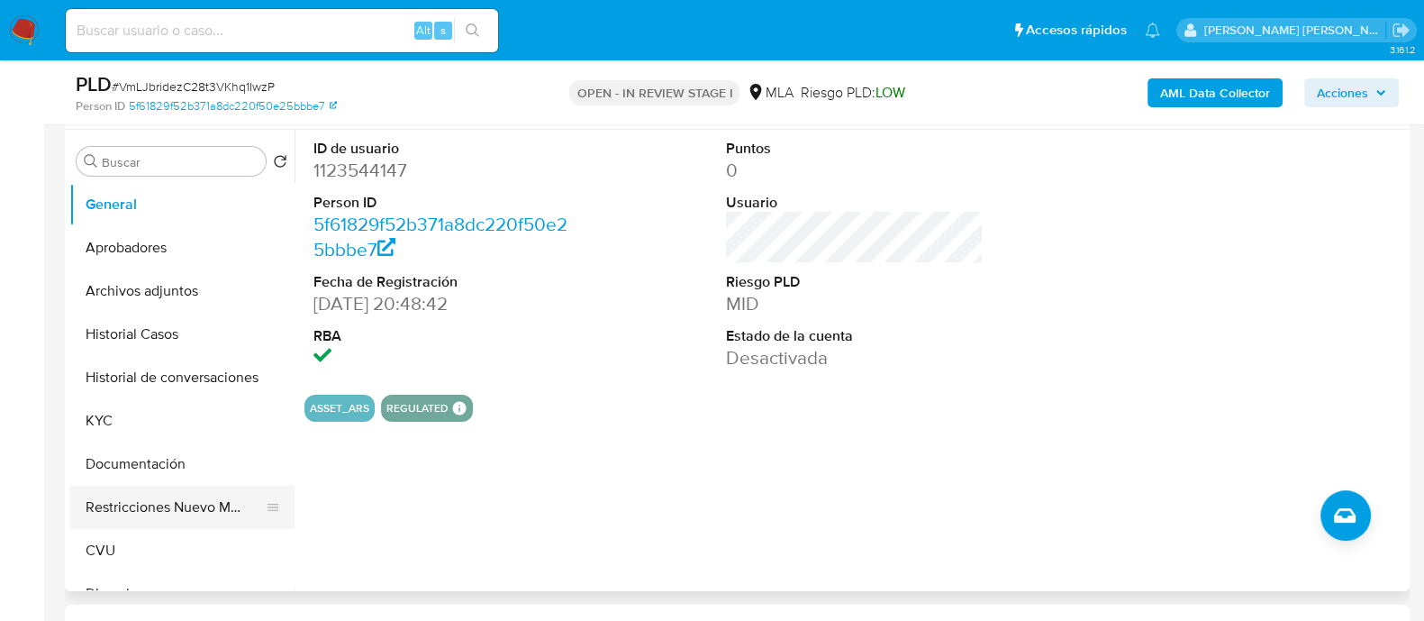
click at [177, 513] on button "Restricciones Nuevo Mundo" at bounding box center [174, 507] width 211 height 43
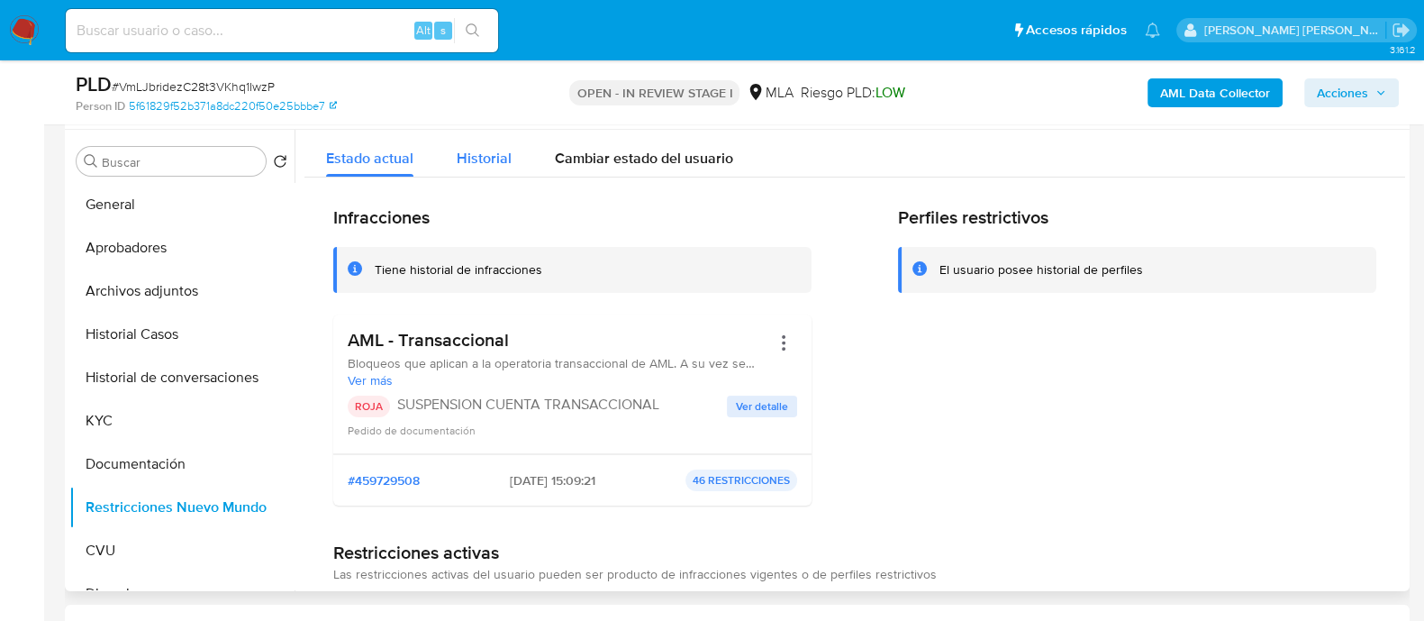
click at [482, 145] on div "Historial" at bounding box center [484, 154] width 55 height 48
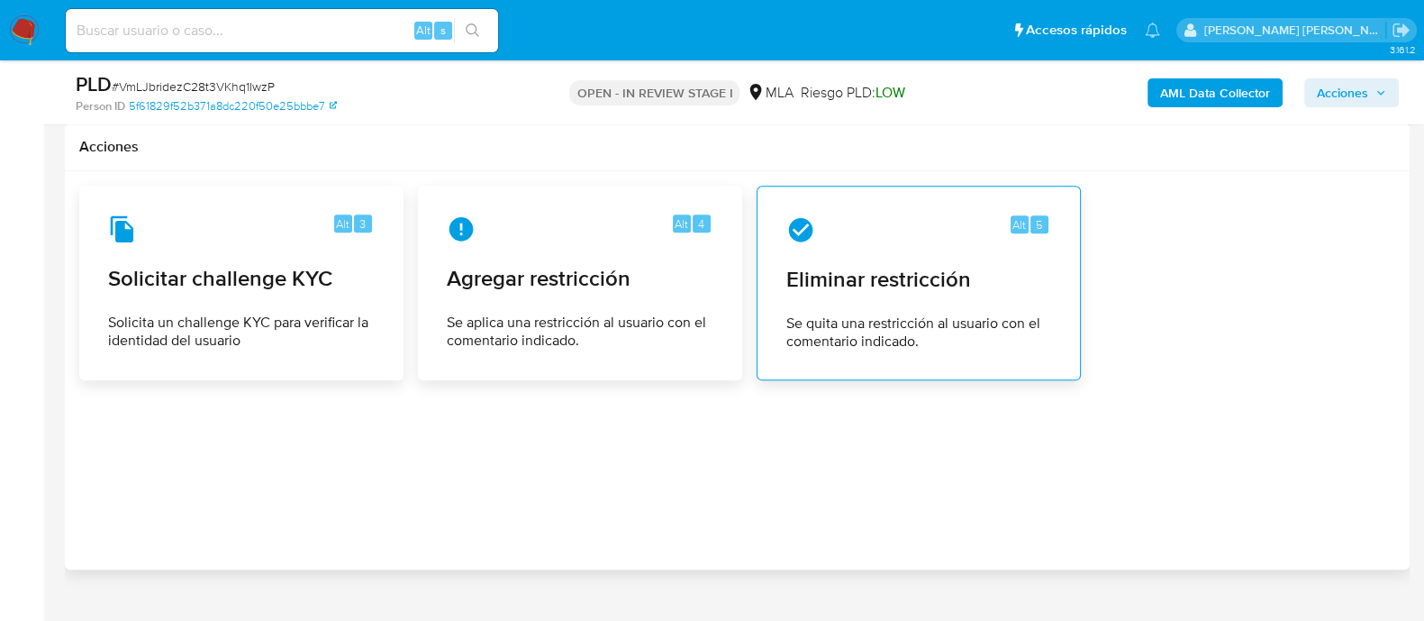
scroll to position [2543, 0]
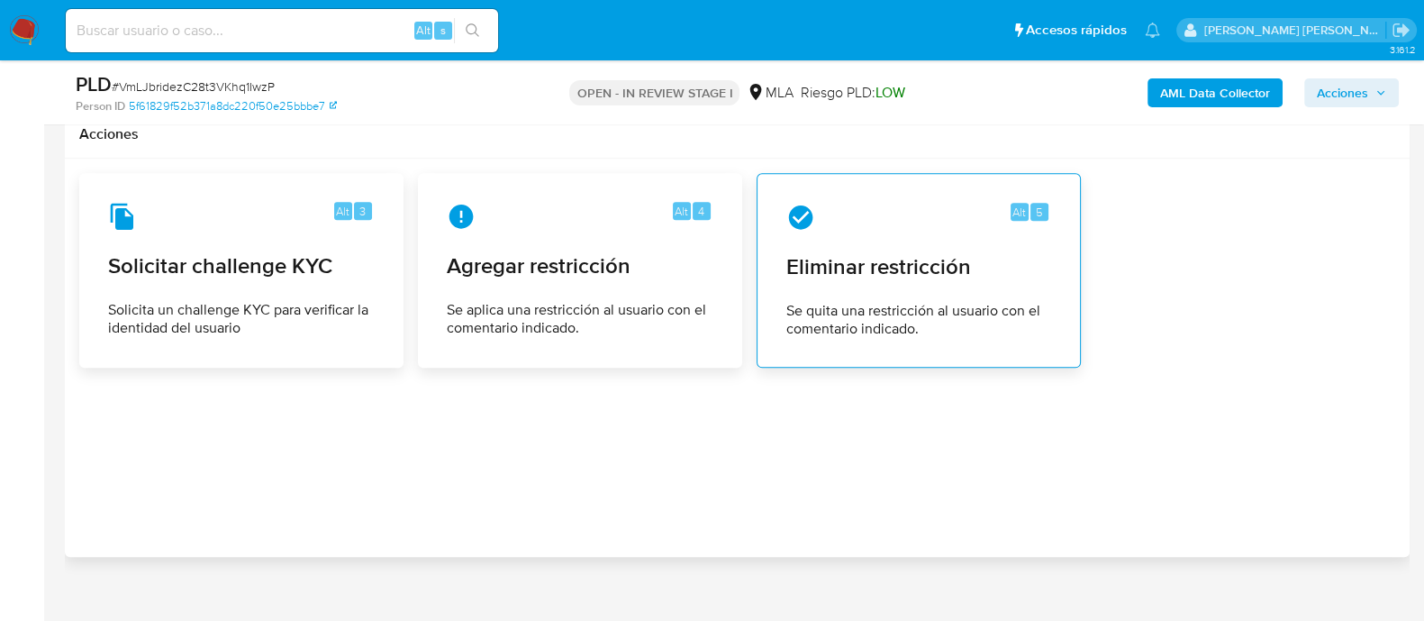
click at [891, 255] on span "Eliminar restricción" at bounding box center [919, 266] width 265 height 27
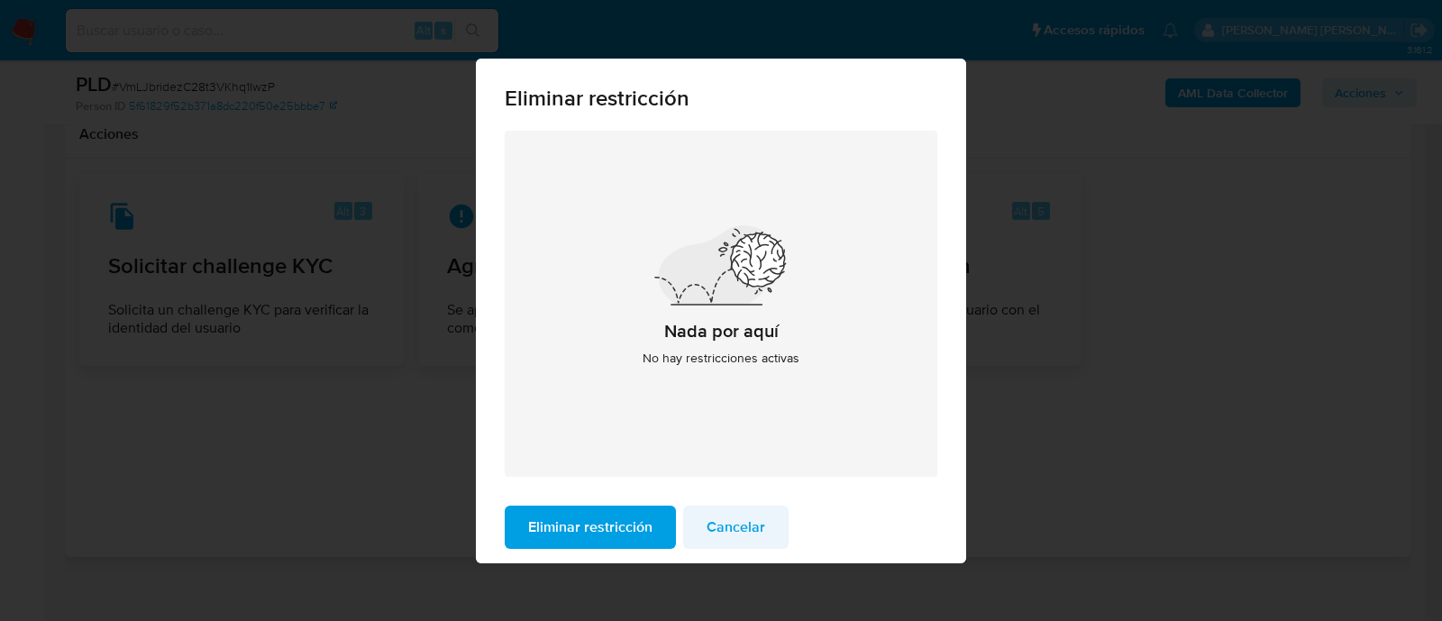
click at [737, 521] on span "Cancelar" at bounding box center [735, 527] width 59 height 40
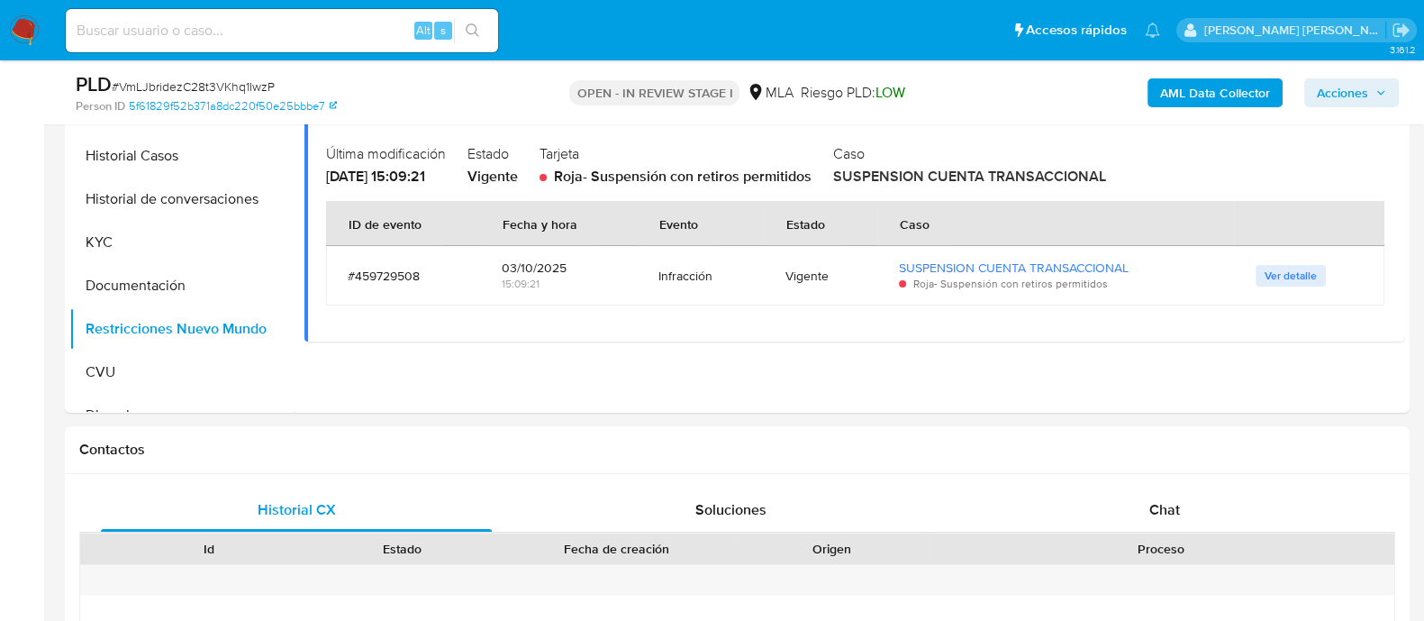
scroll to position [178, 0]
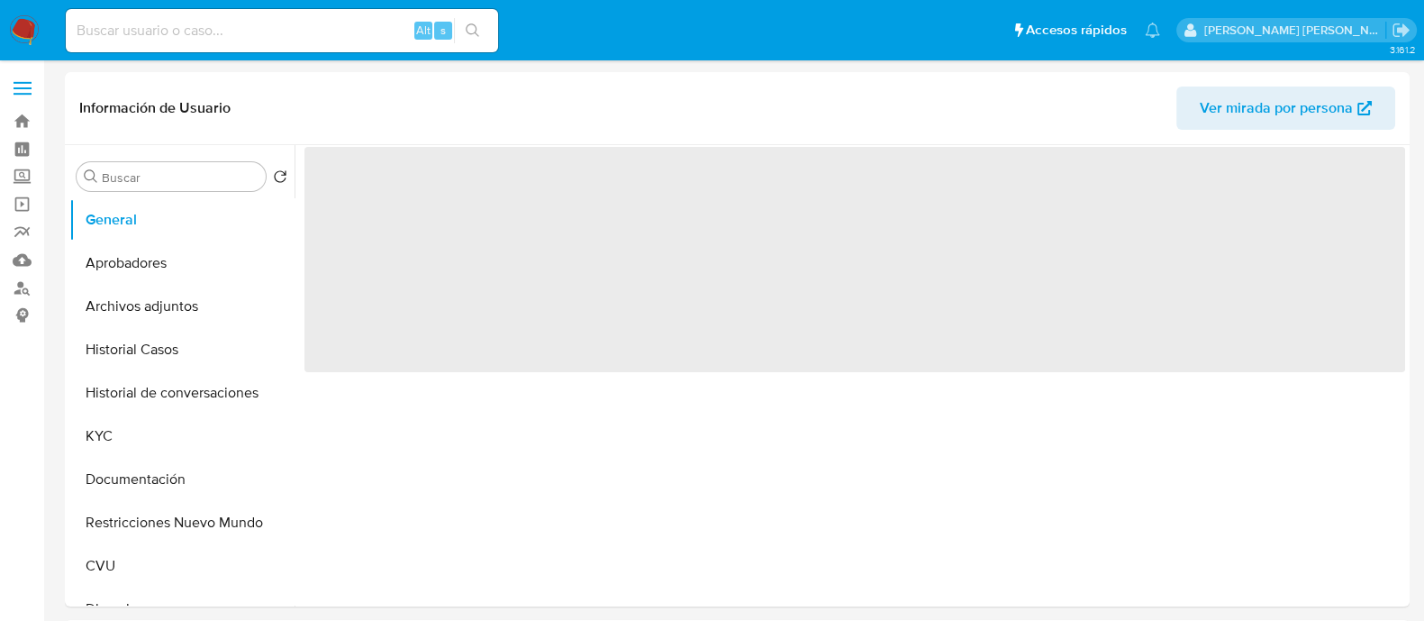
click at [171, 533] on button "Restricciones Nuevo Mundo" at bounding box center [181, 522] width 225 height 43
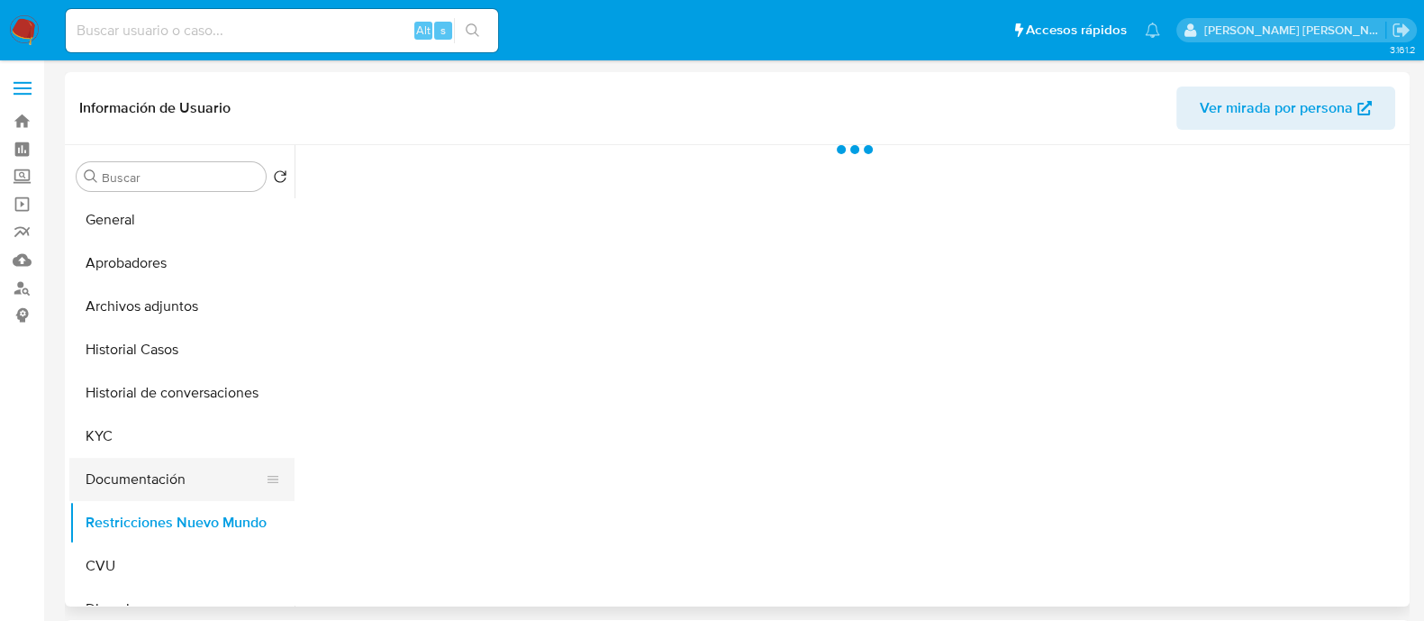
select select "10"
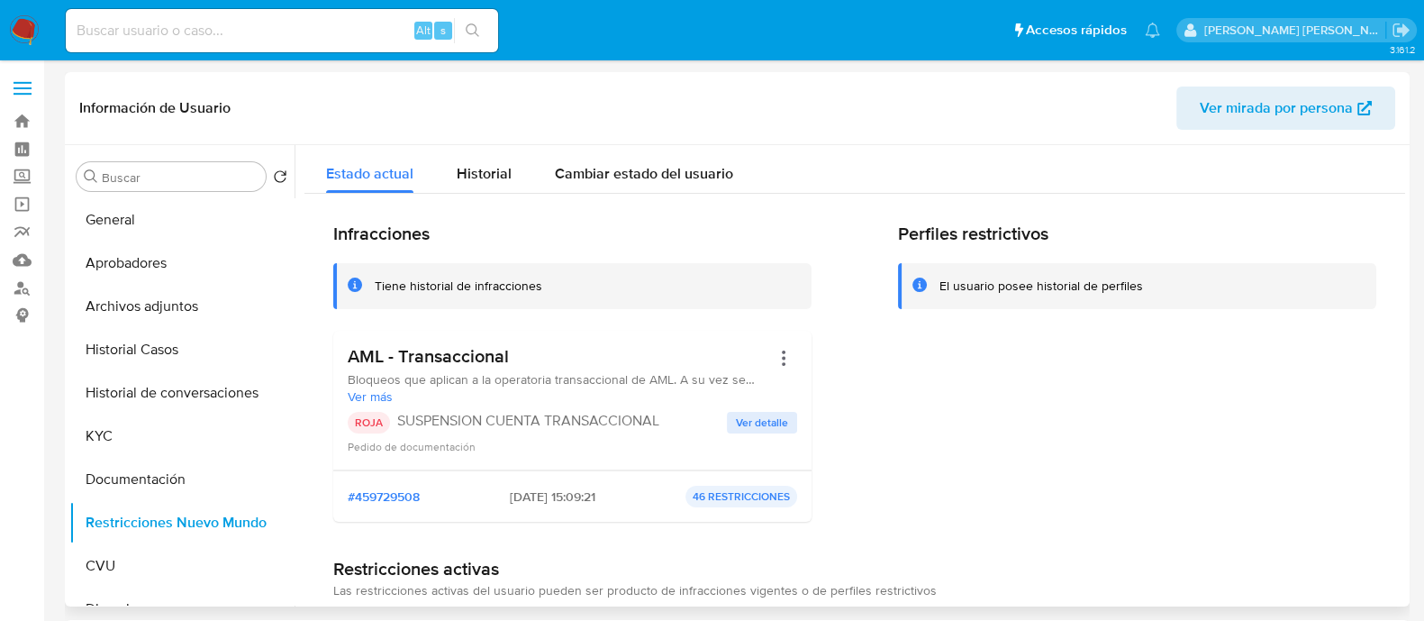
click at [750, 414] on span "Ver detalle" at bounding box center [762, 423] width 52 height 18
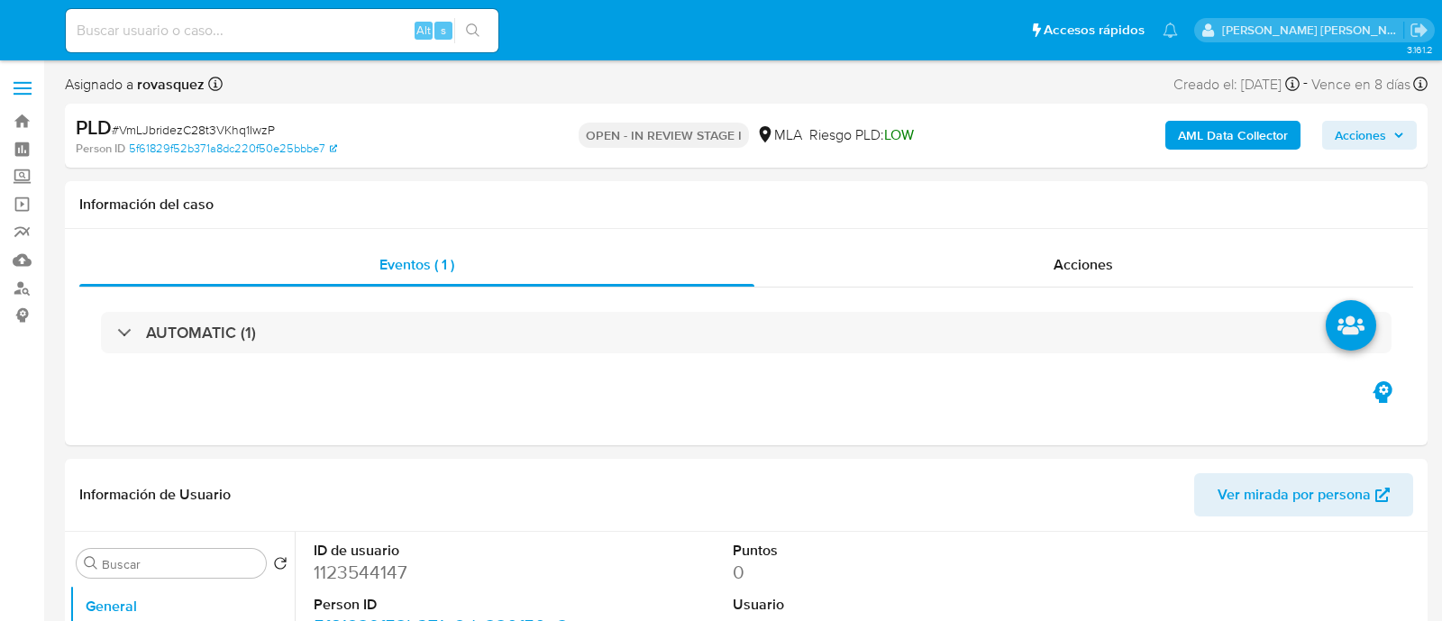
select select "10"
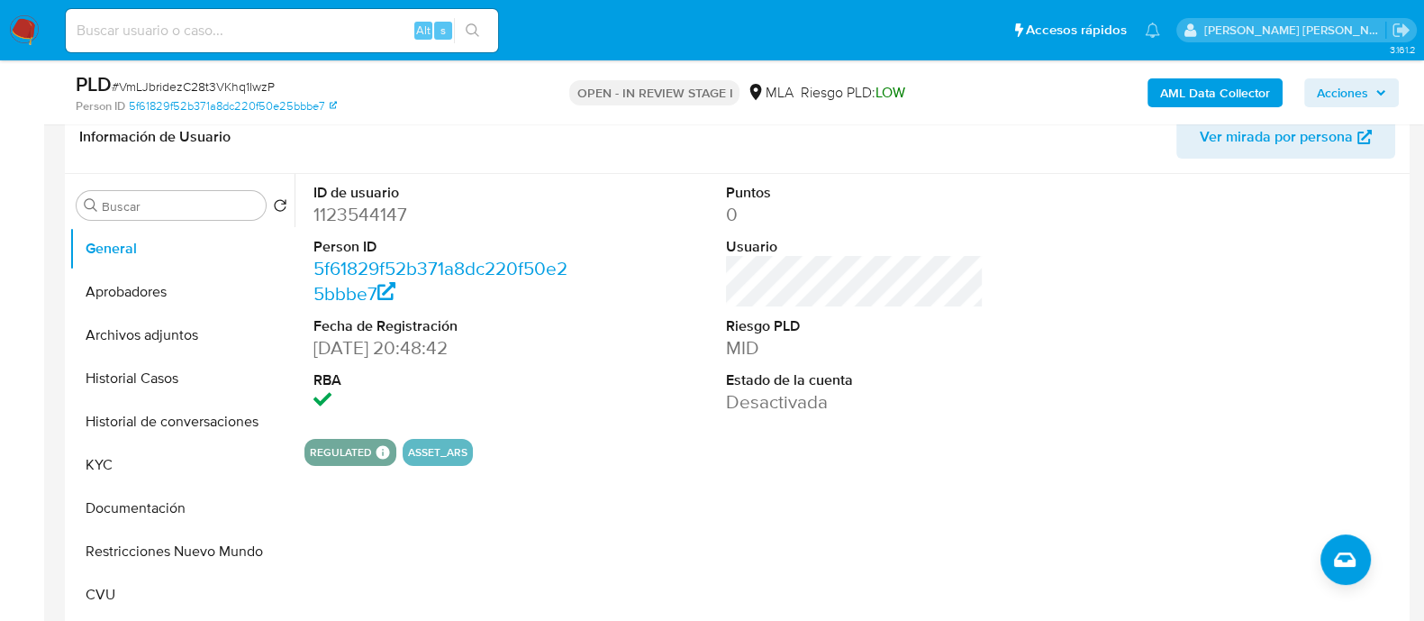
scroll to position [450, 0]
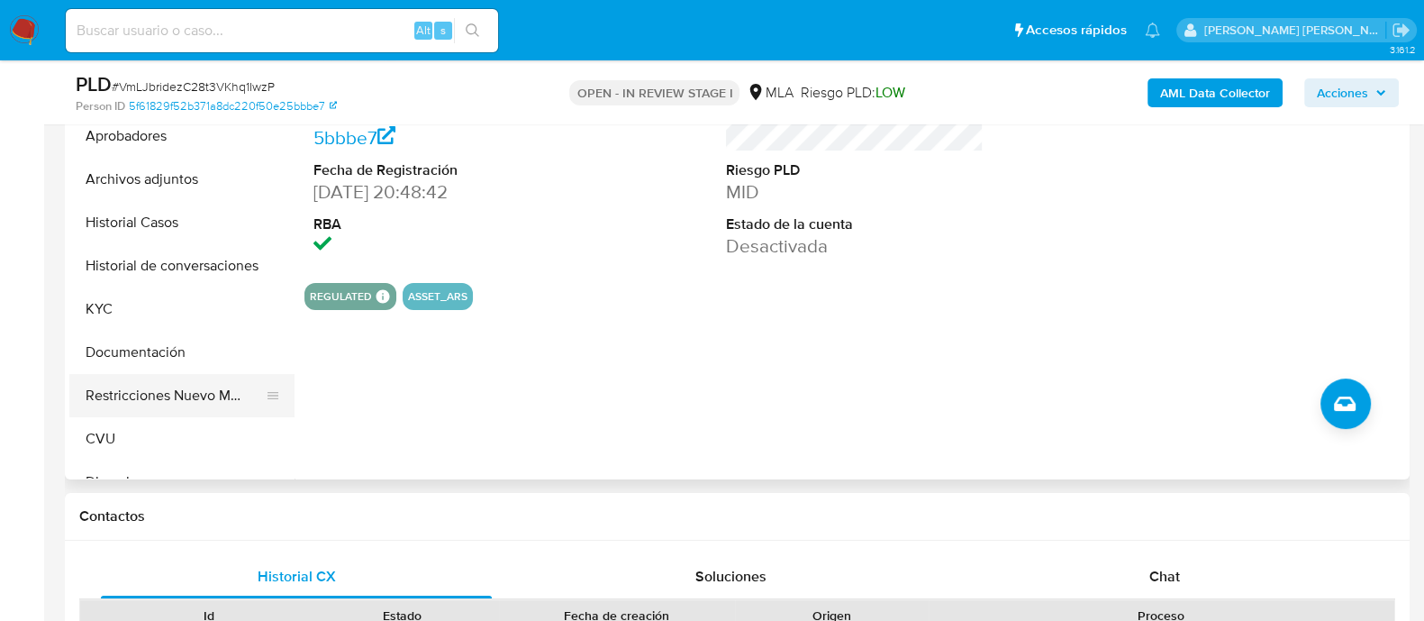
click at [158, 390] on button "Restricciones Nuevo Mundo" at bounding box center [174, 395] width 211 height 43
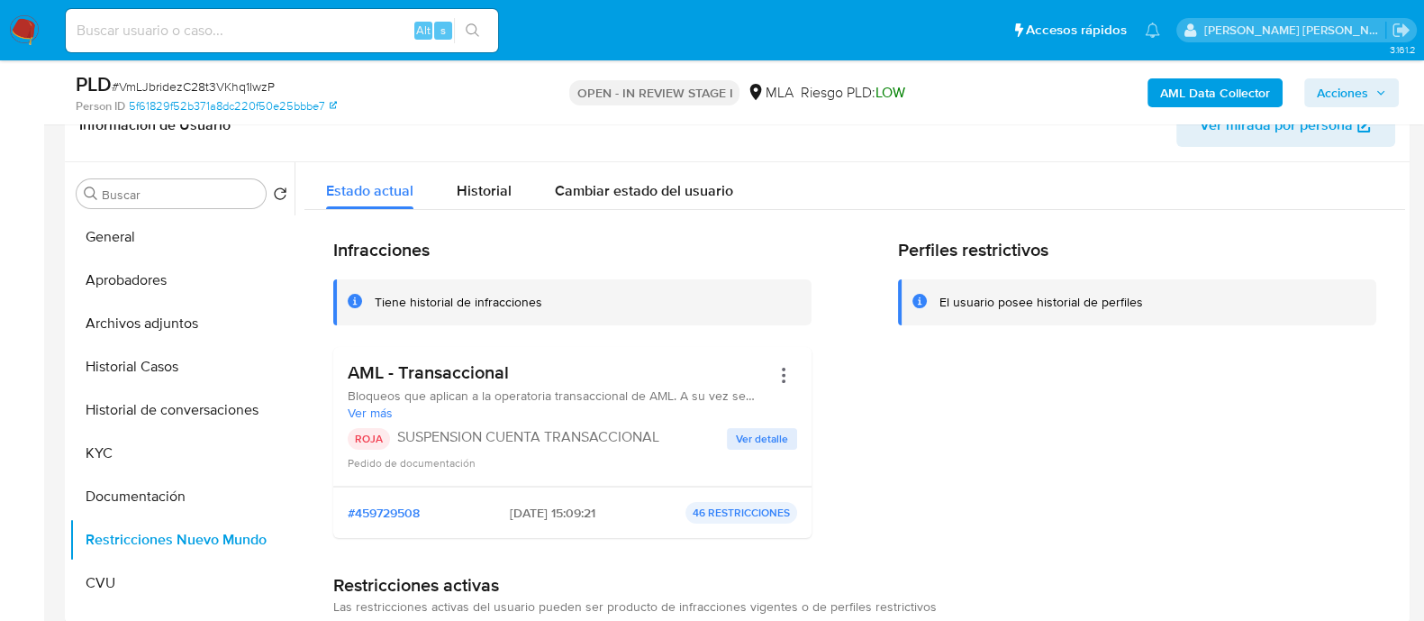
scroll to position [338, 0]
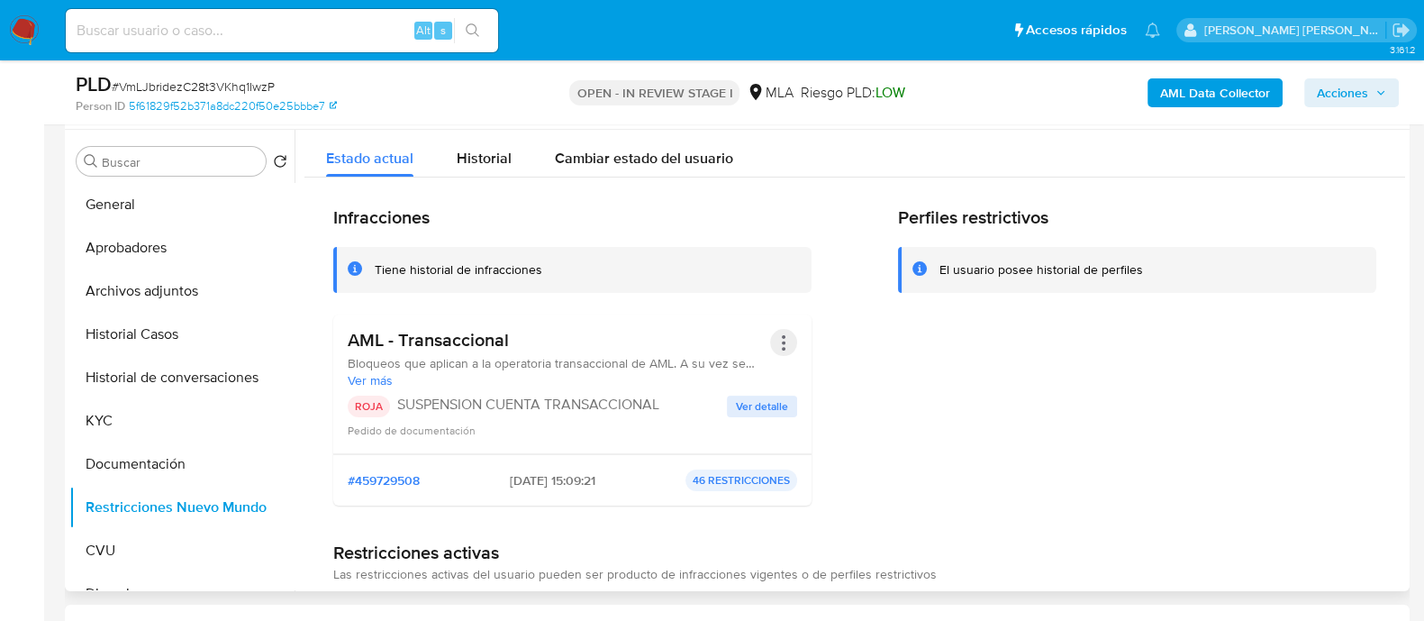
click at [775, 351] on button "Acciones" at bounding box center [783, 342] width 27 height 27
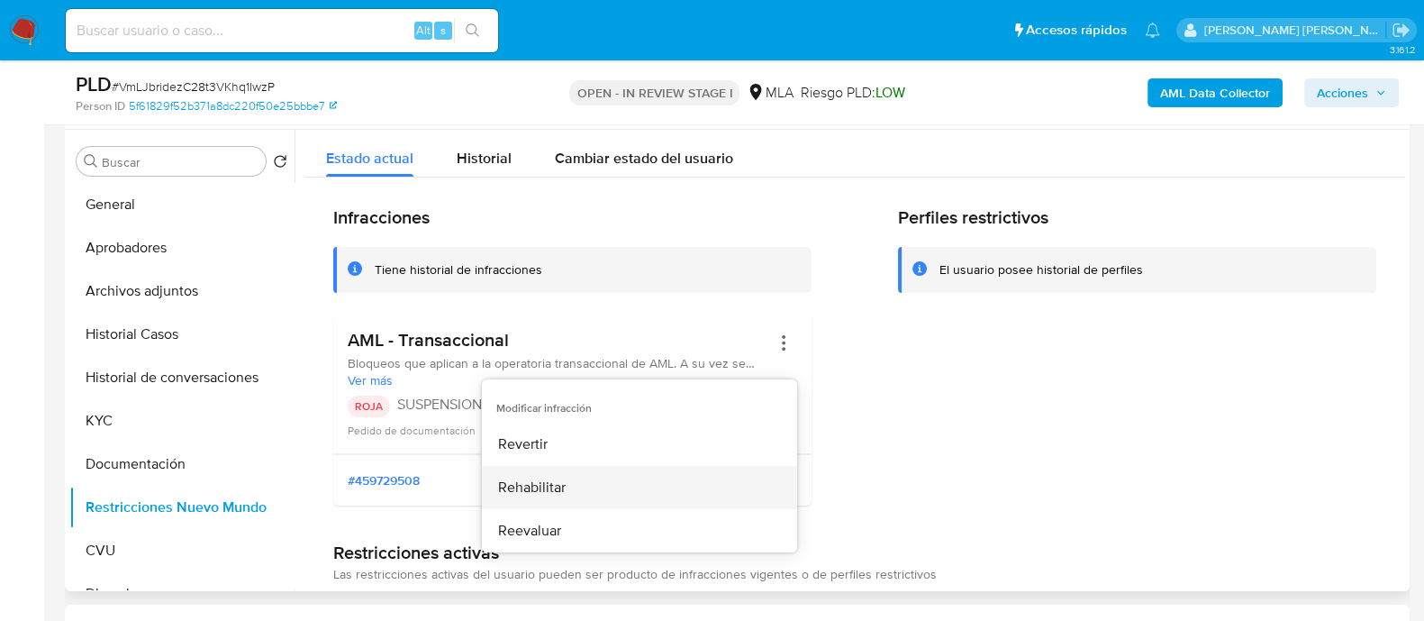
click at [741, 472] on button "Rehabilitar" at bounding box center [639, 487] width 315 height 43
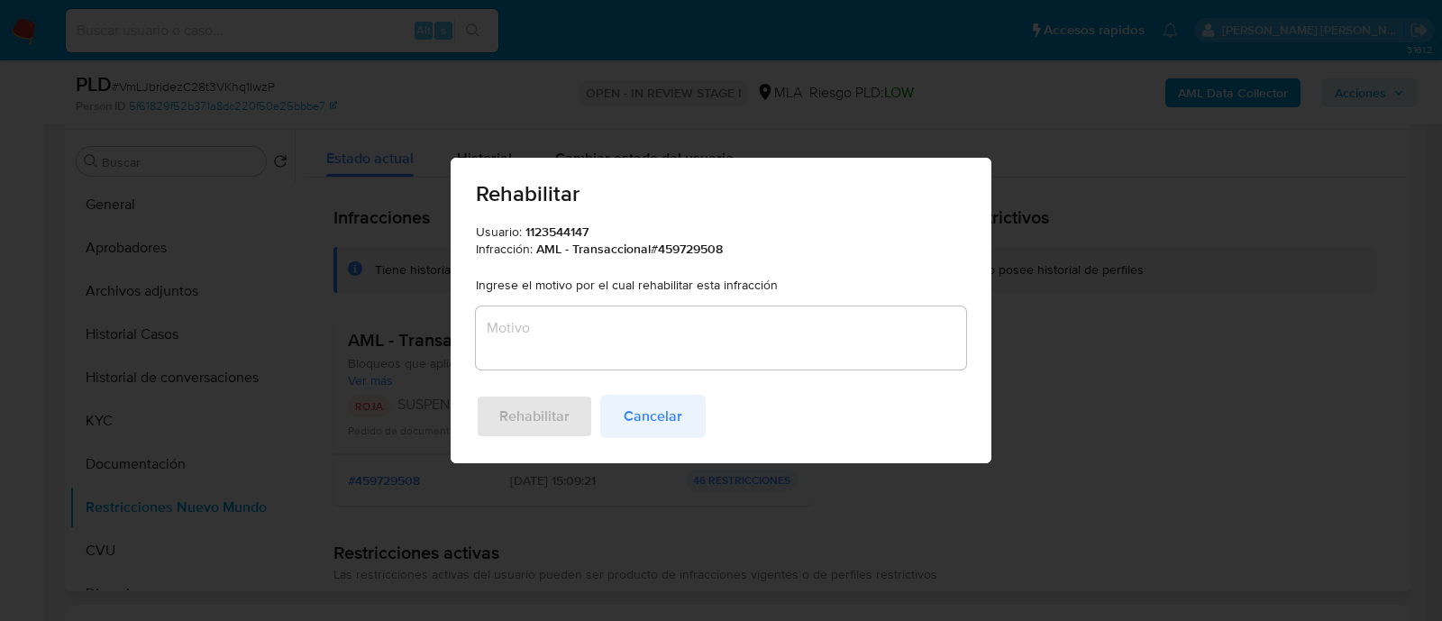
click at [640, 406] on span "Cancelar" at bounding box center [652, 416] width 59 height 40
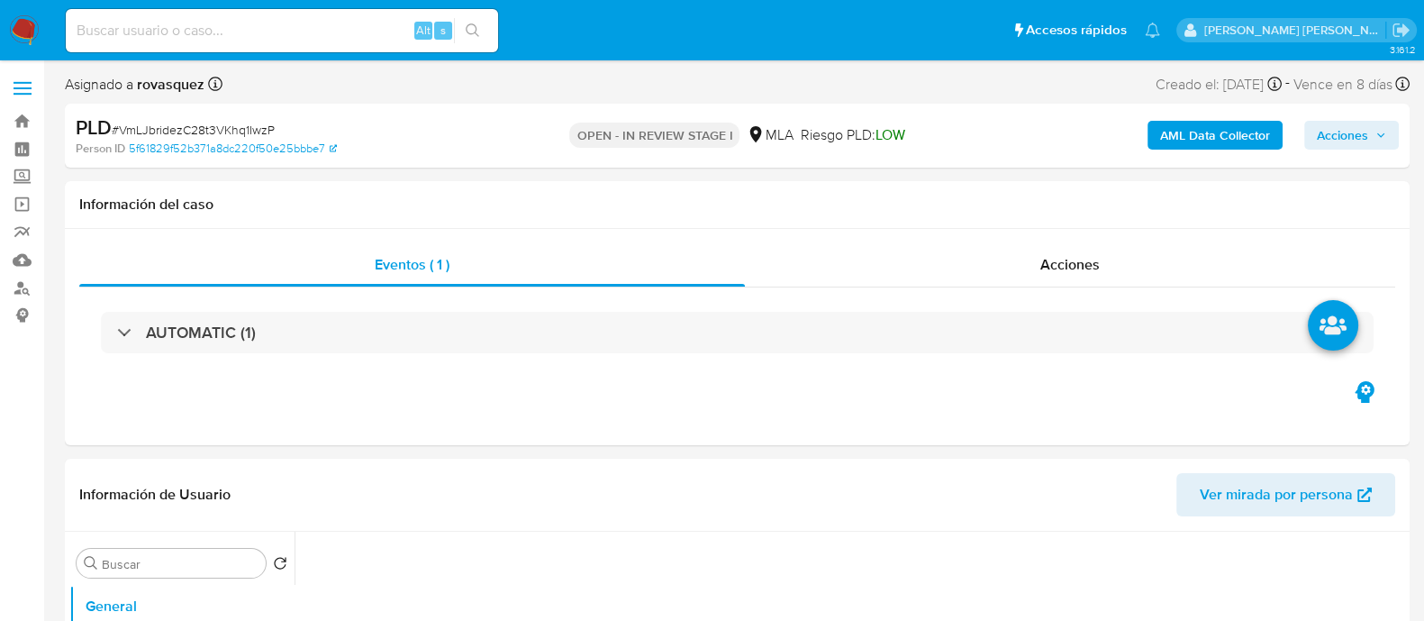
select select "10"
click at [471, 472] on div "Información de Usuario Ver mirada por persona" at bounding box center [737, 495] width 1345 height 73
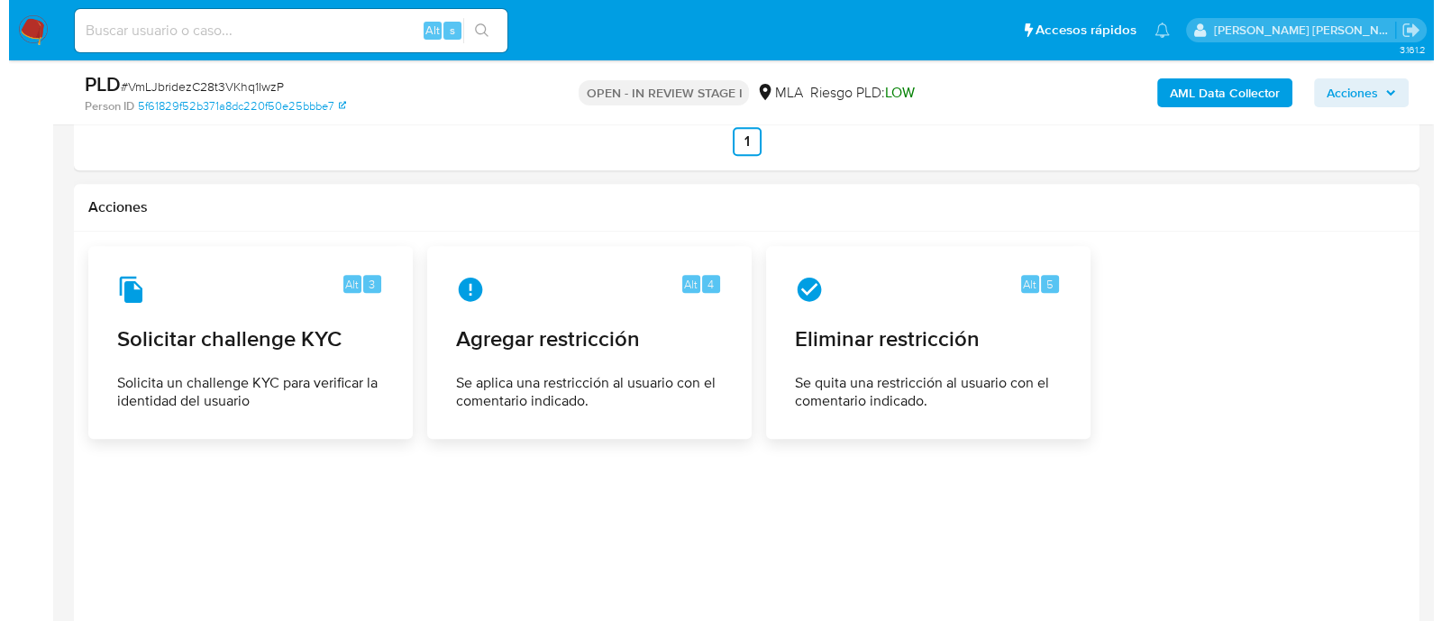
scroll to position [2543, 0]
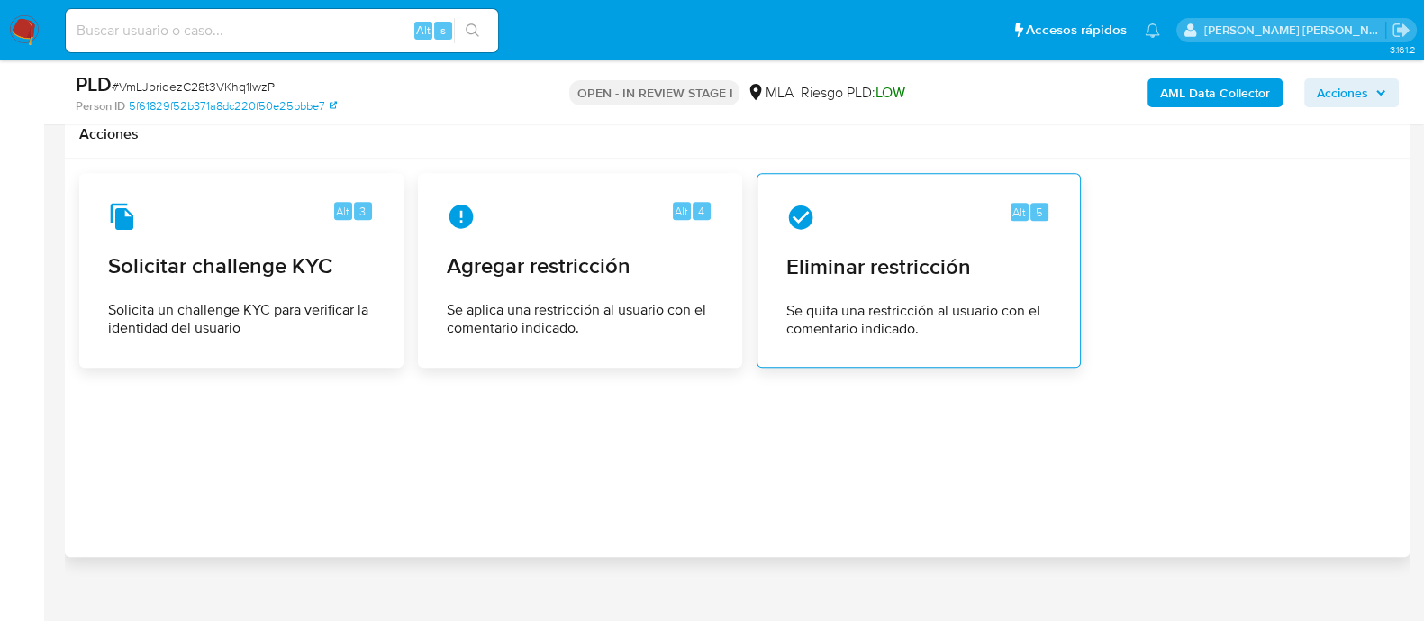
click at [910, 267] on div "Alt 5 Eliminar restricción Se quita una restricción al usuario con el comentari…" at bounding box center [919, 270] width 294 height 164
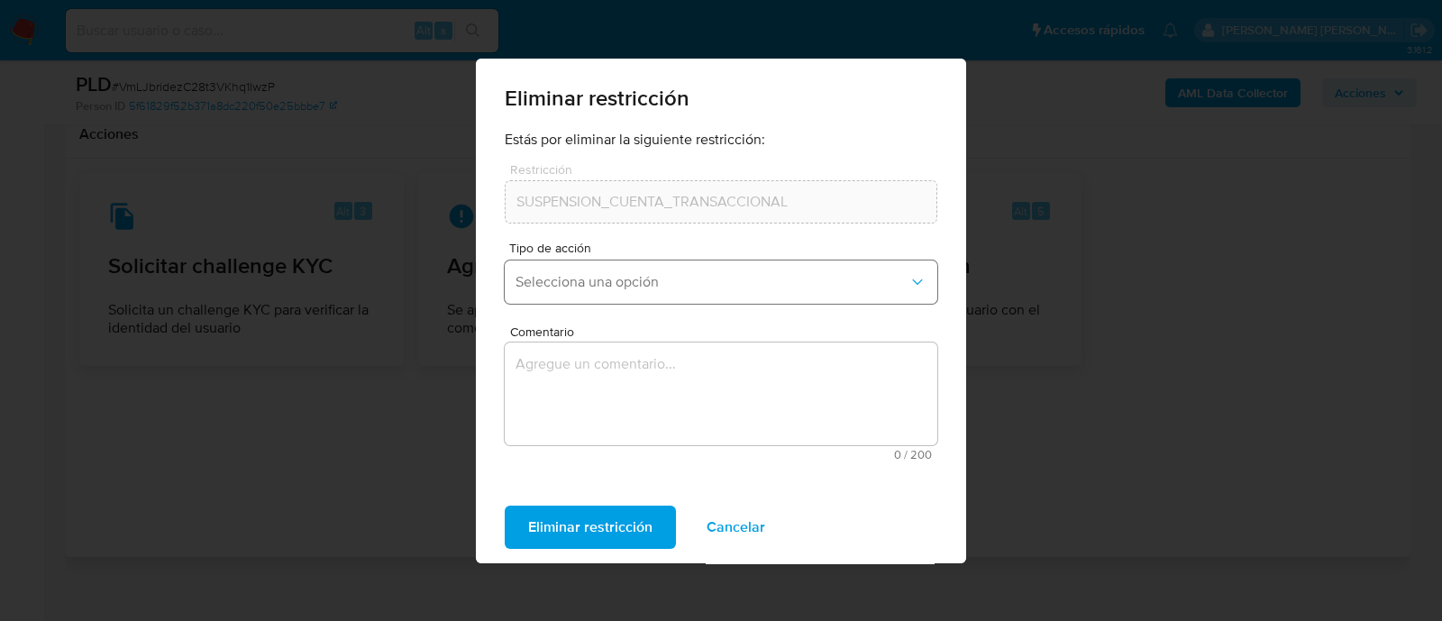
click at [761, 273] on span "Selecciona una opción" at bounding box center [711, 282] width 393 height 18
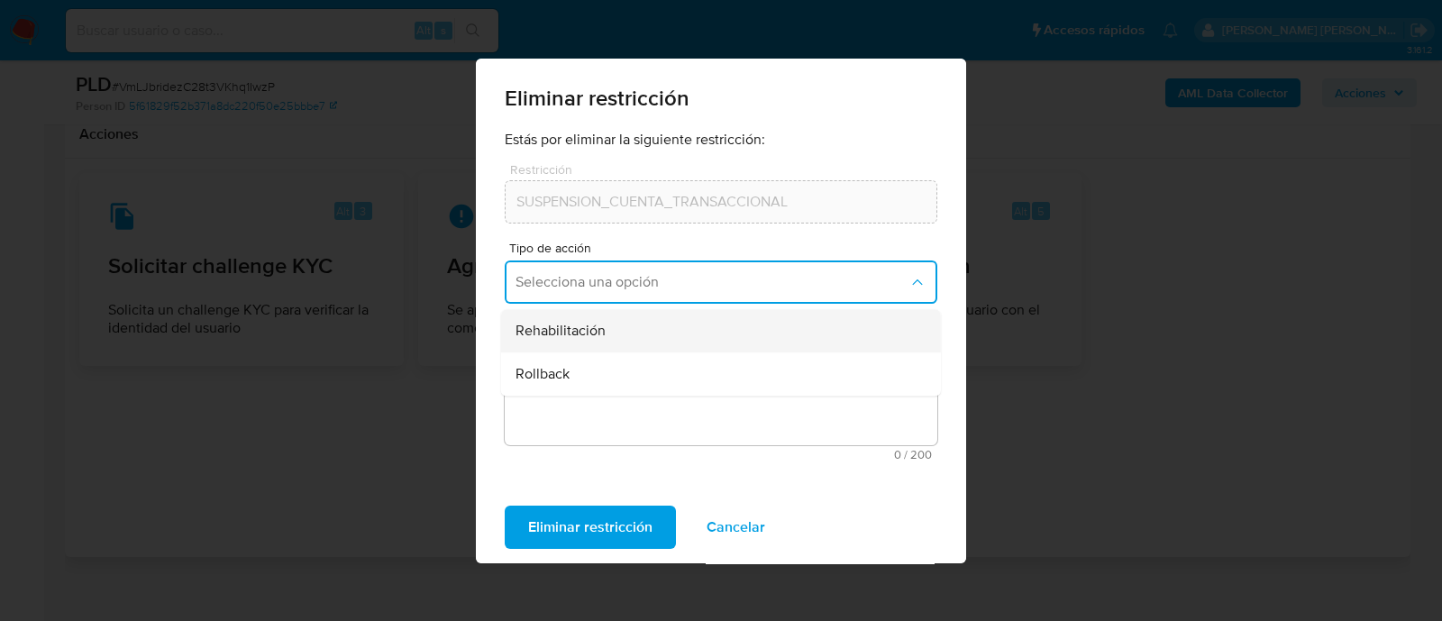
click at [665, 336] on div "Rehabilitación" at bounding box center [715, 330] width 400 height 43
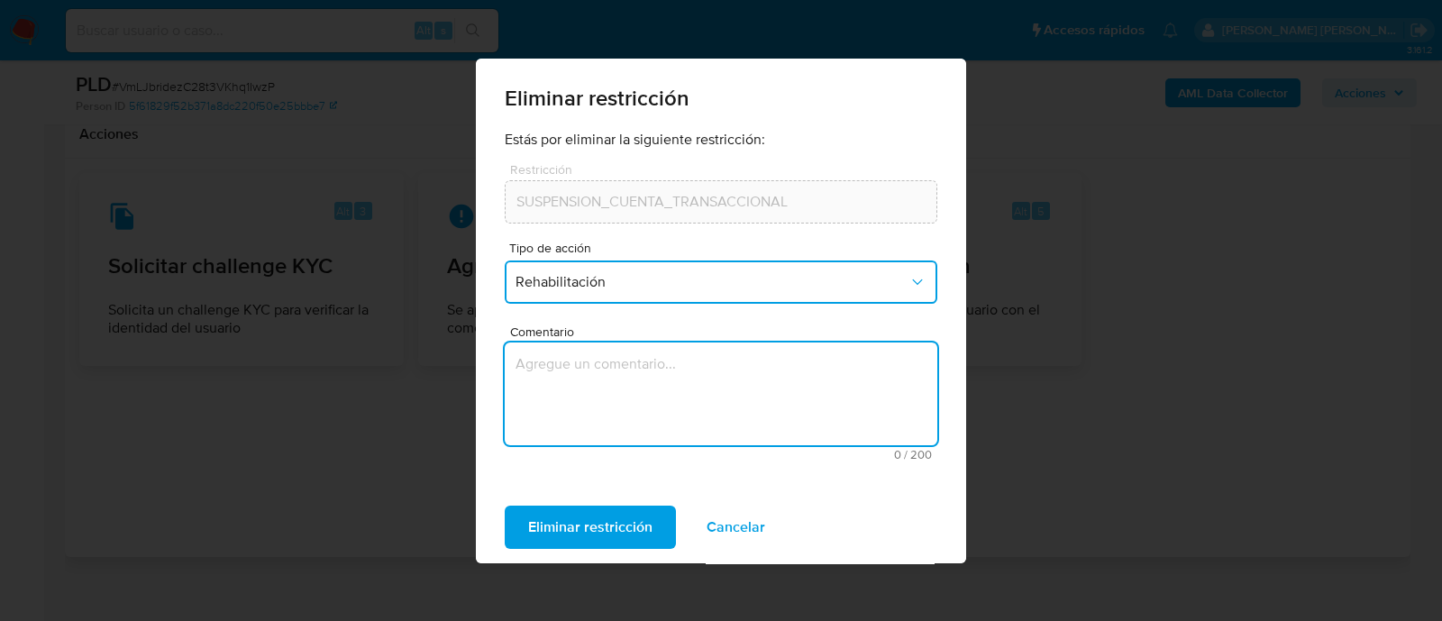
click at [612, 407] on textarea "Comentario" at bounding box center [721, 393] width 432 height 103
type textarea "AML"
click at [616, 522] on span "Eliminar restricción" at bounding box center [590, 527] width 124 height 40
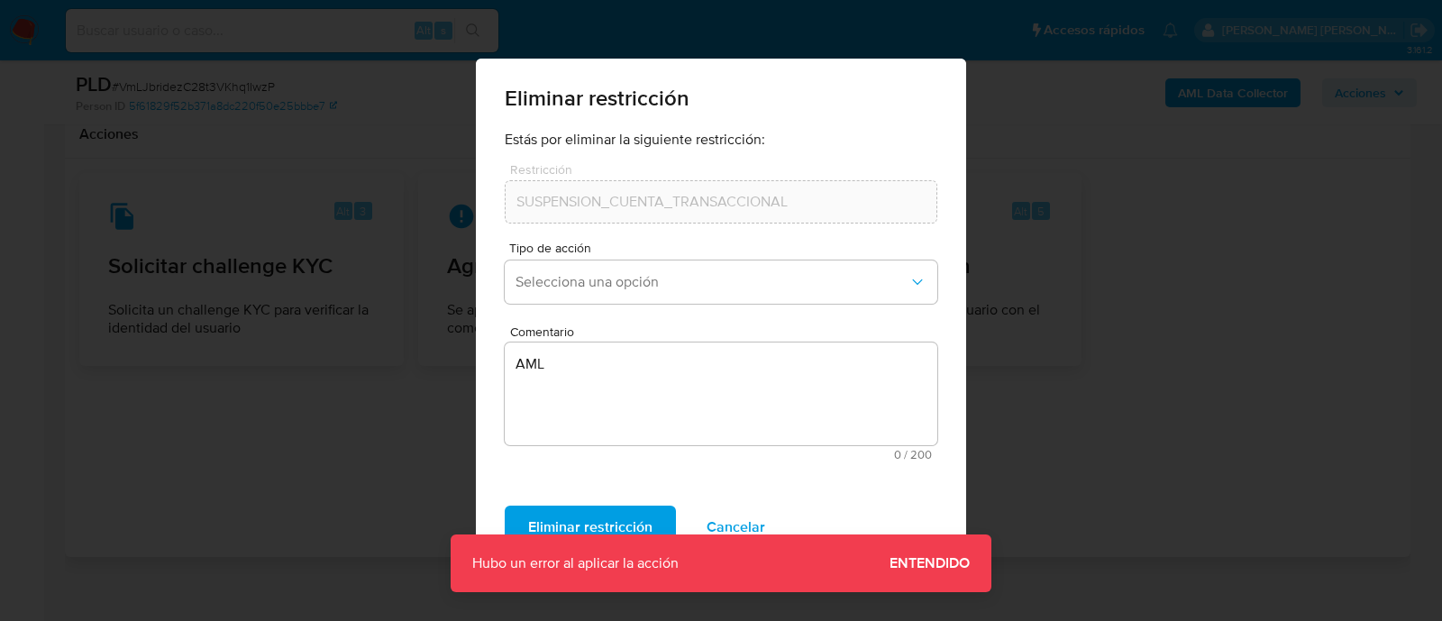
click at [910, 563] on span "Entendido" at bounding box center [929, 563] width 80 height 0
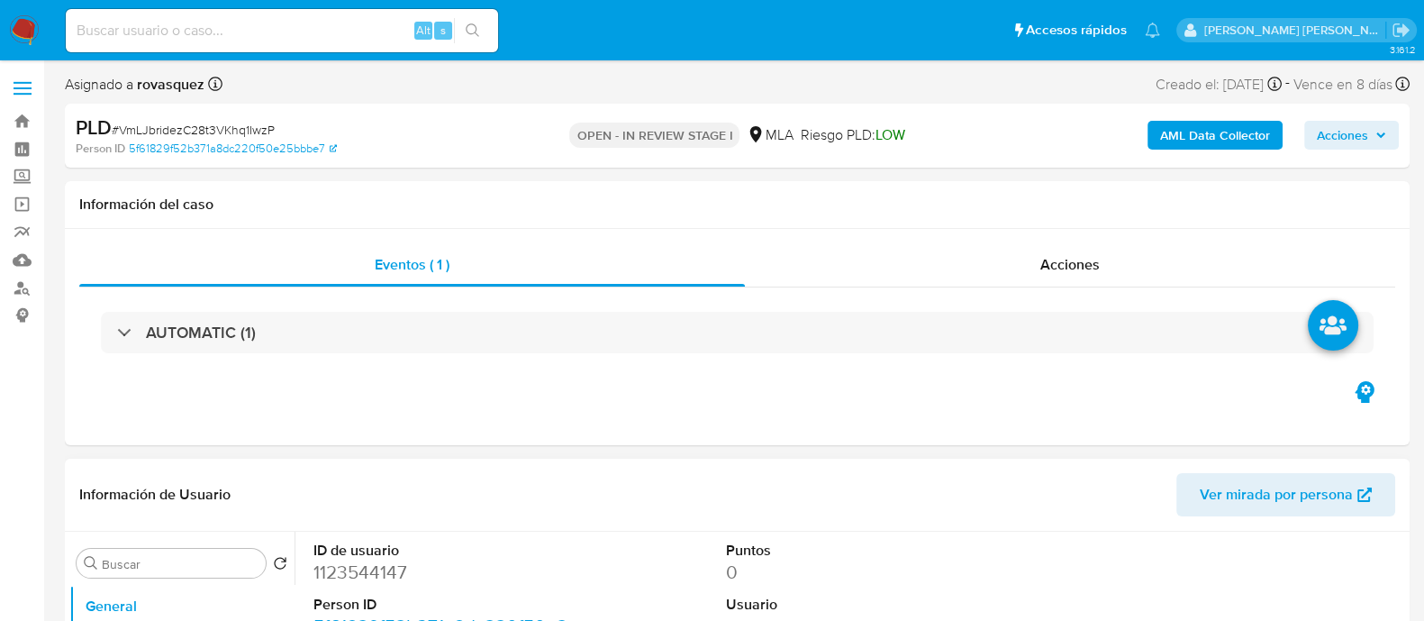
select select "10"
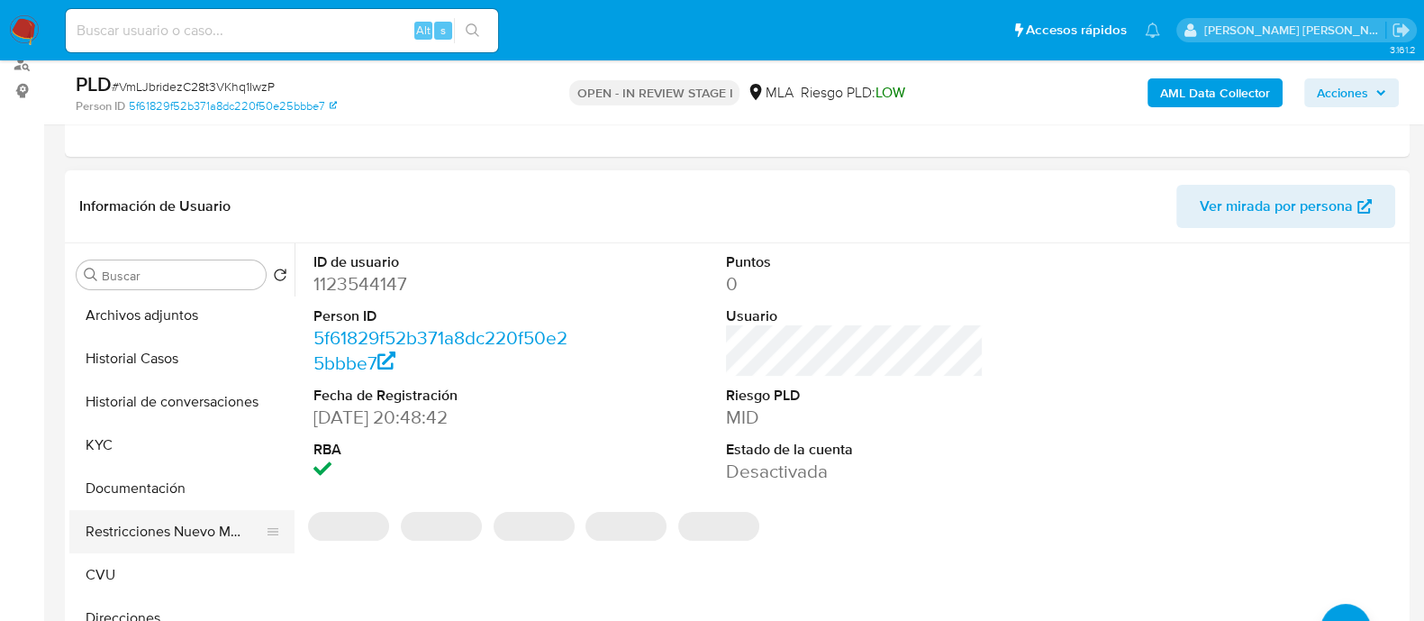
scroll to position [224, 0]
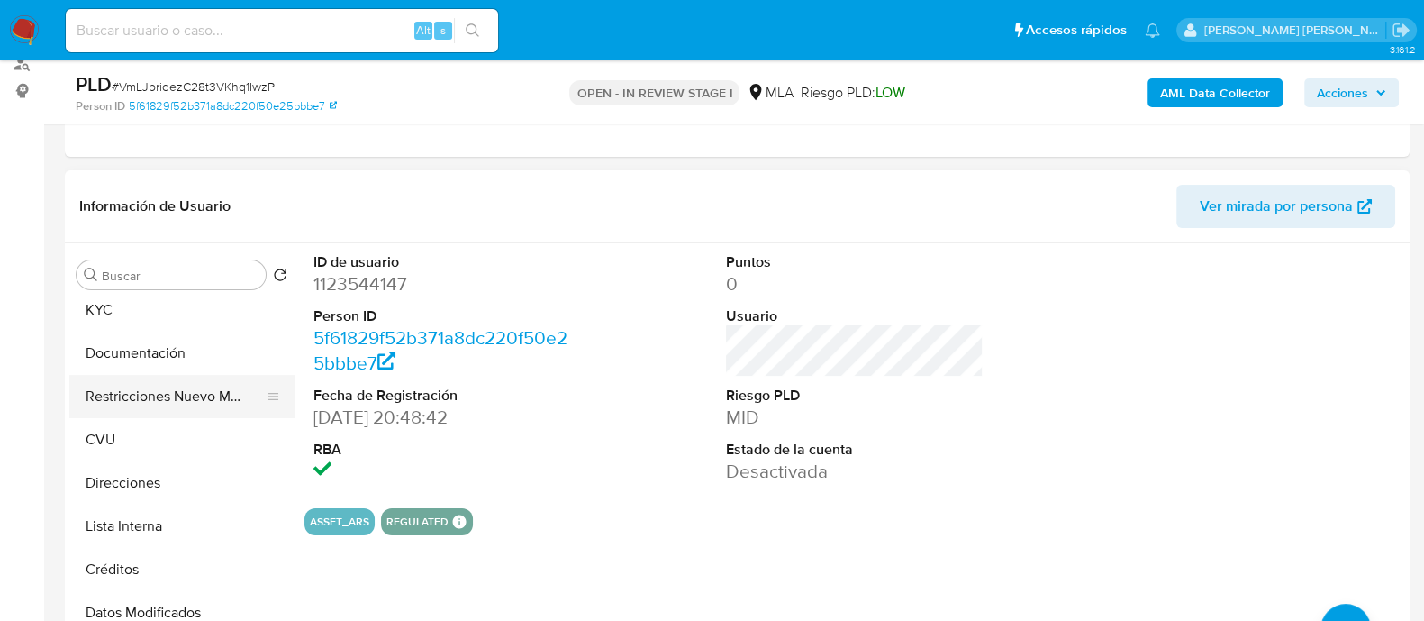
click at [158, 390] on button "Restricciones Nuevo Mundo" at bounding box center [174, 396] width 211 height 43
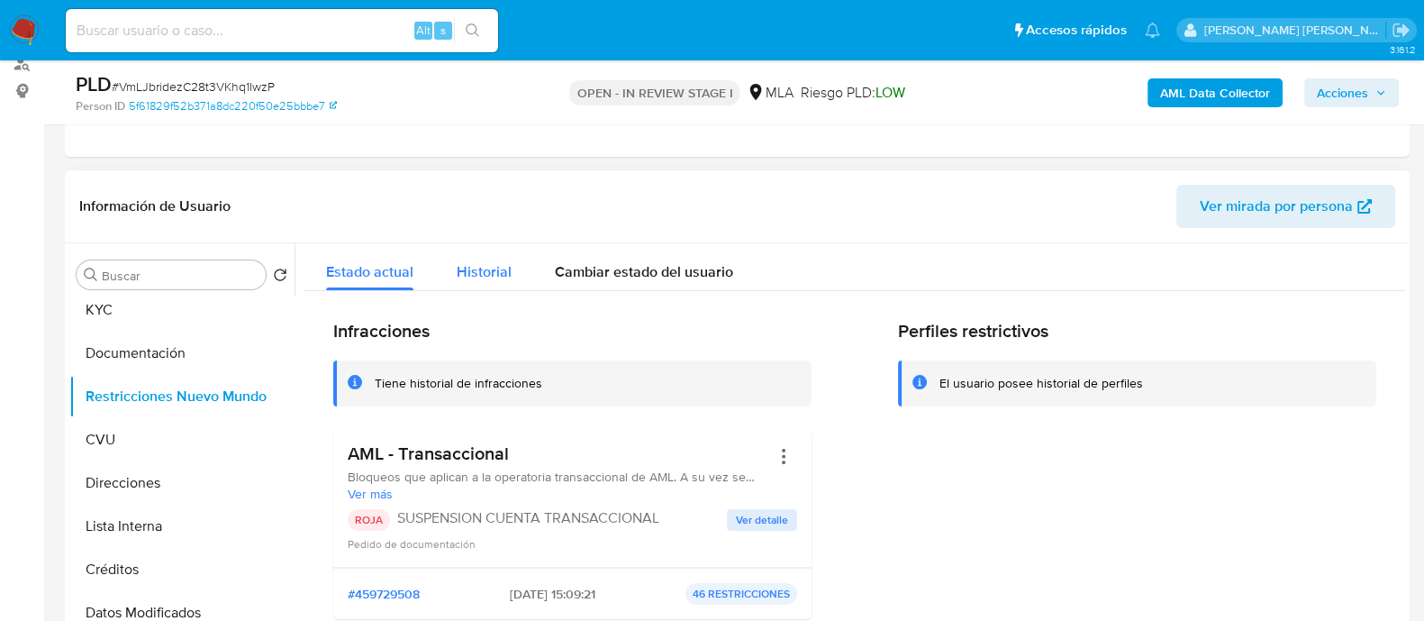
click at [478, 261] on span "Historial" at bounding box center [484, 271] width 55 height 21
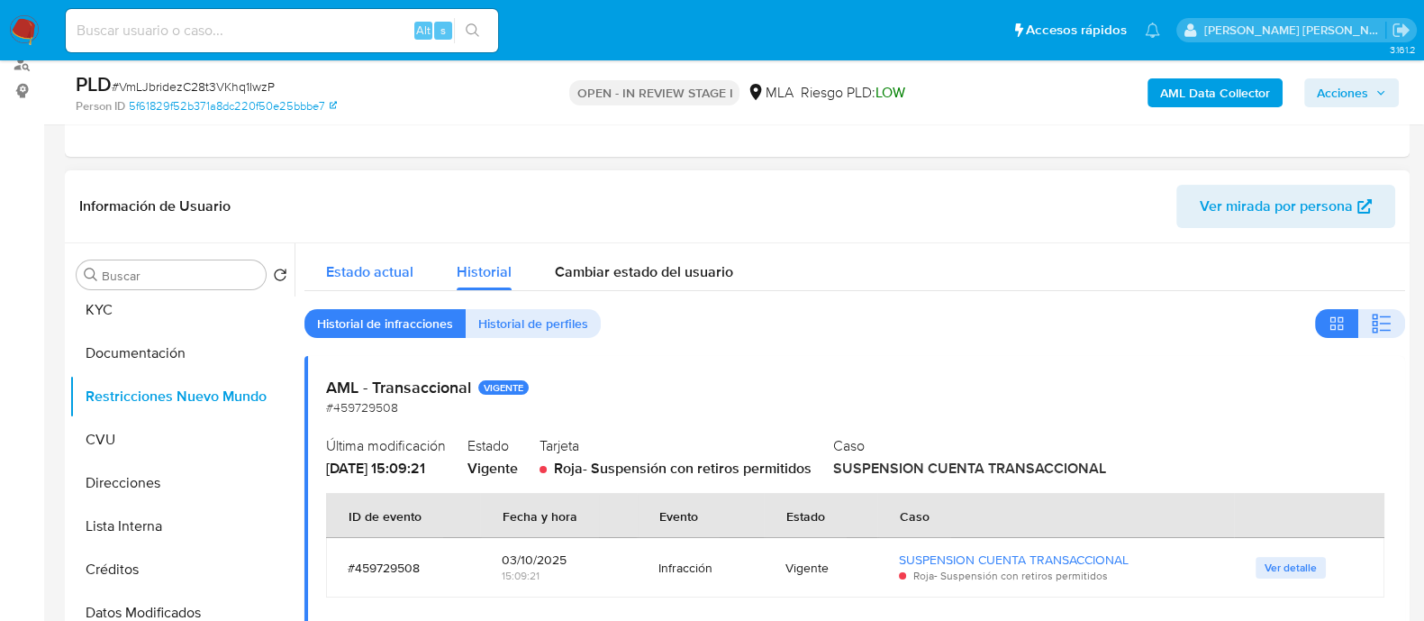
click at [345, 275] on span "Estado actual" at bounding box center [369, 271] width 87 height 21
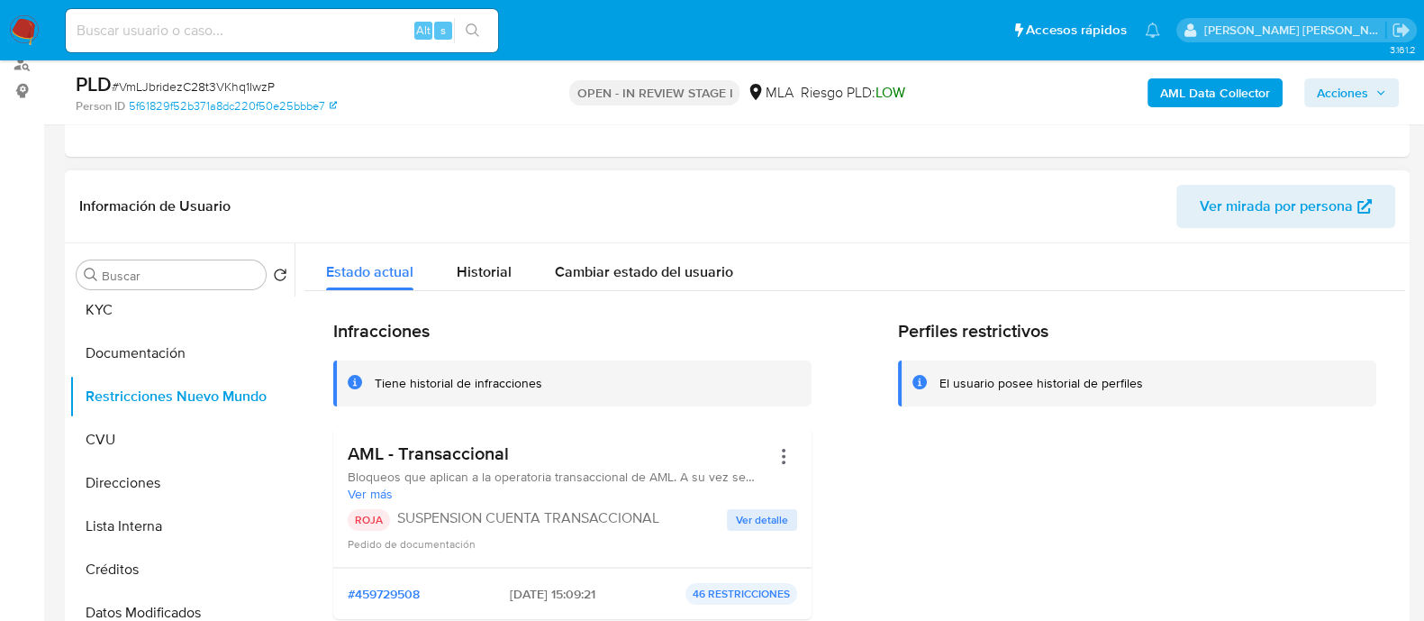
click at [773, 468] on div at bounding box center [783, 455] width 27 height 27
click at [770, 458] on button "Acciones" at bounding box center [783, 455] width 27 height 27
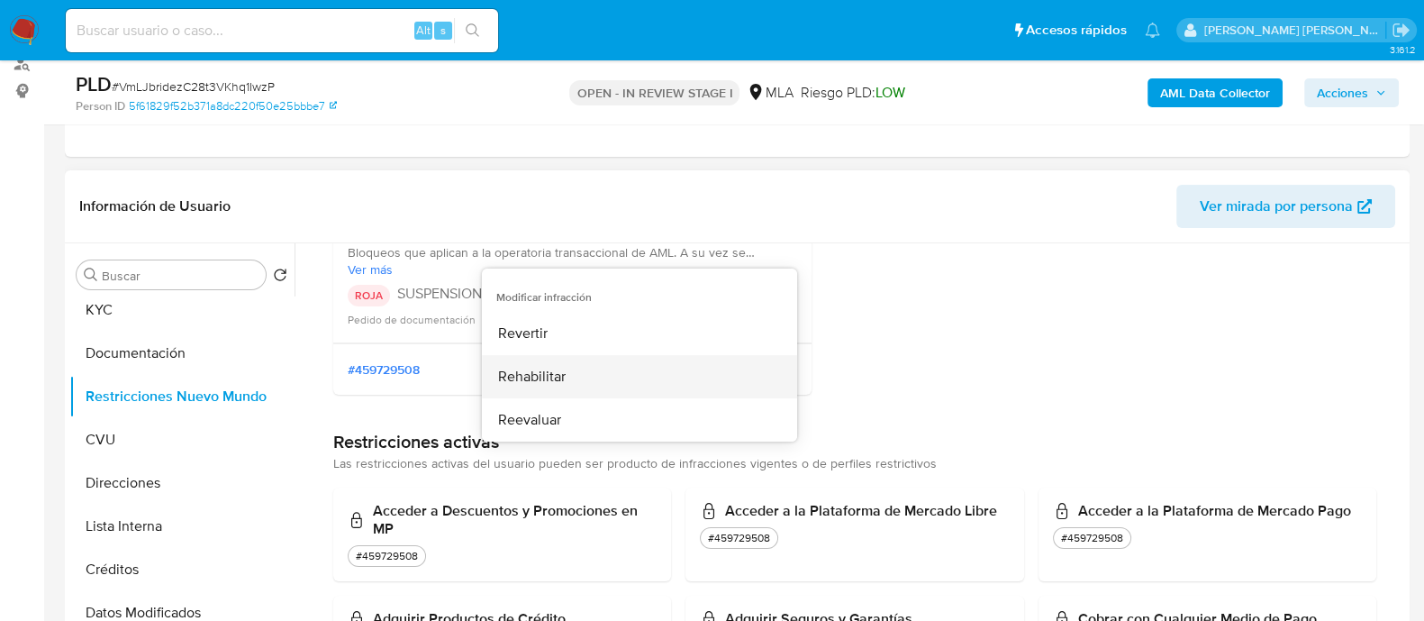
click at [604, 382] on button "Rehabilitar" at bounding box center [639, 376] width 315 height 43
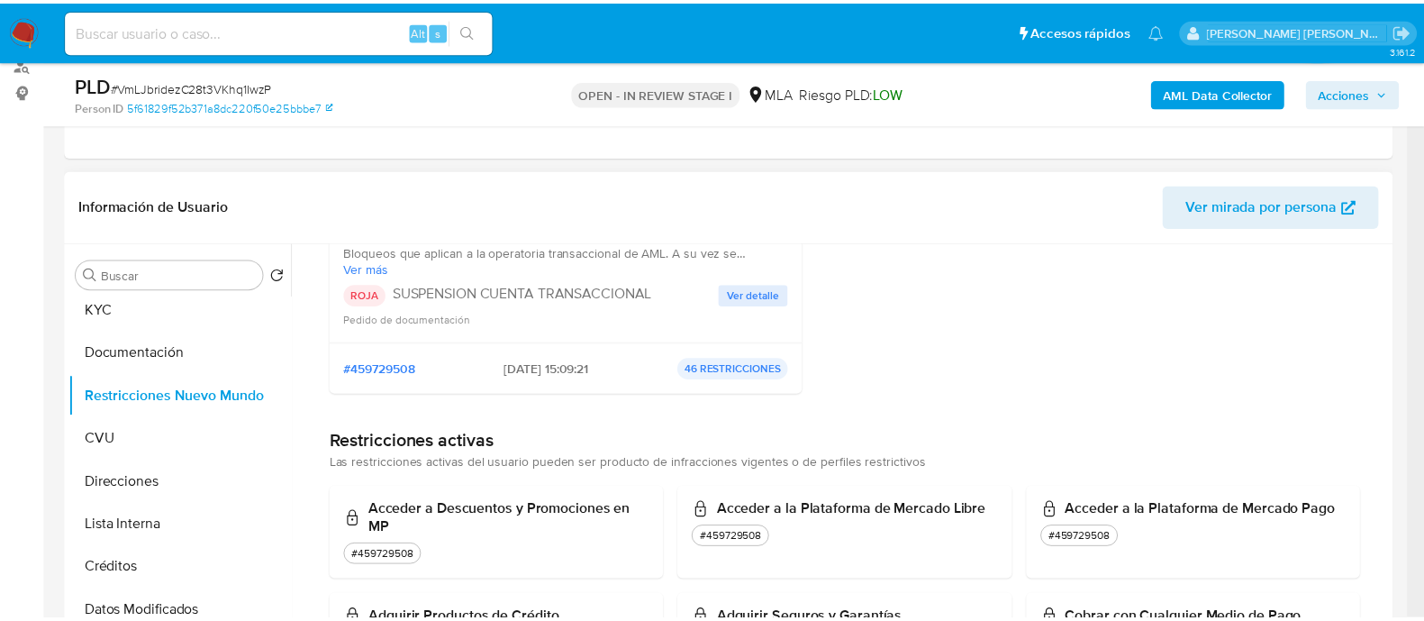
scroll to position [199, 0]
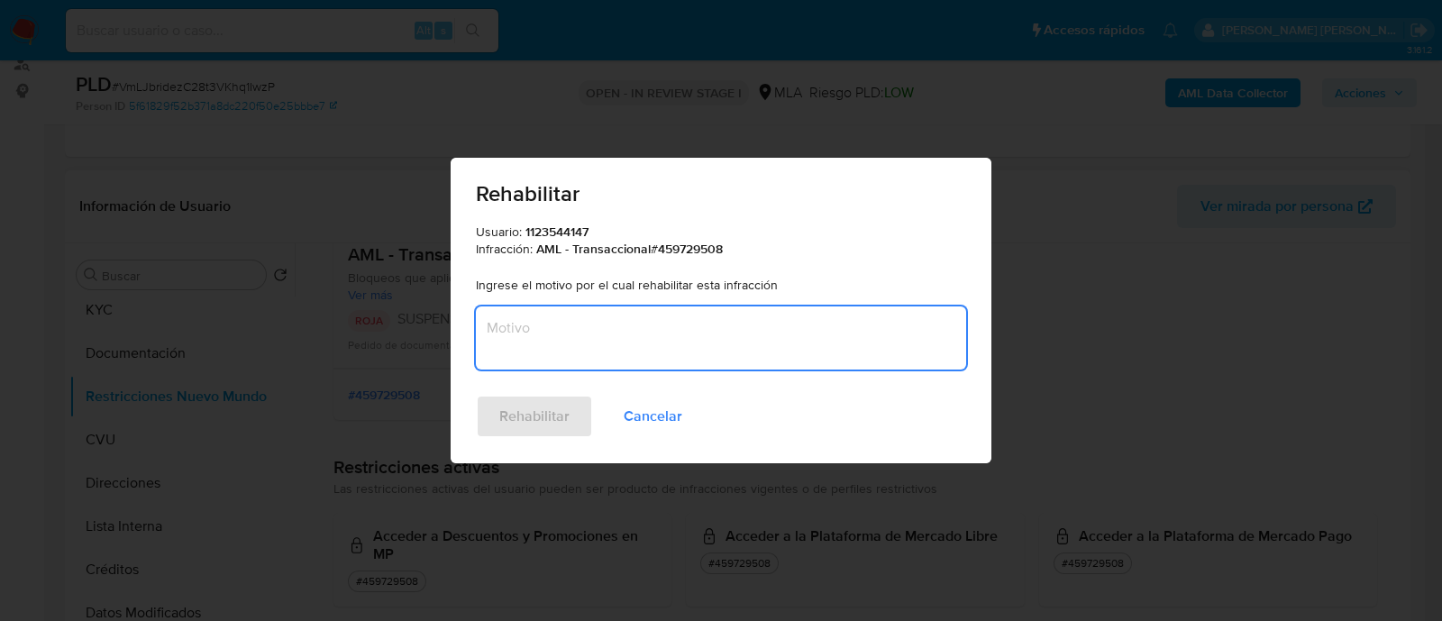
click at [673, 335] on textarea "Motivo" at bounding box center [721, 337] width 490 height 63
click at [661, 415] on span "Cancelar" at bounding box center [652, 416] width 59 height 40
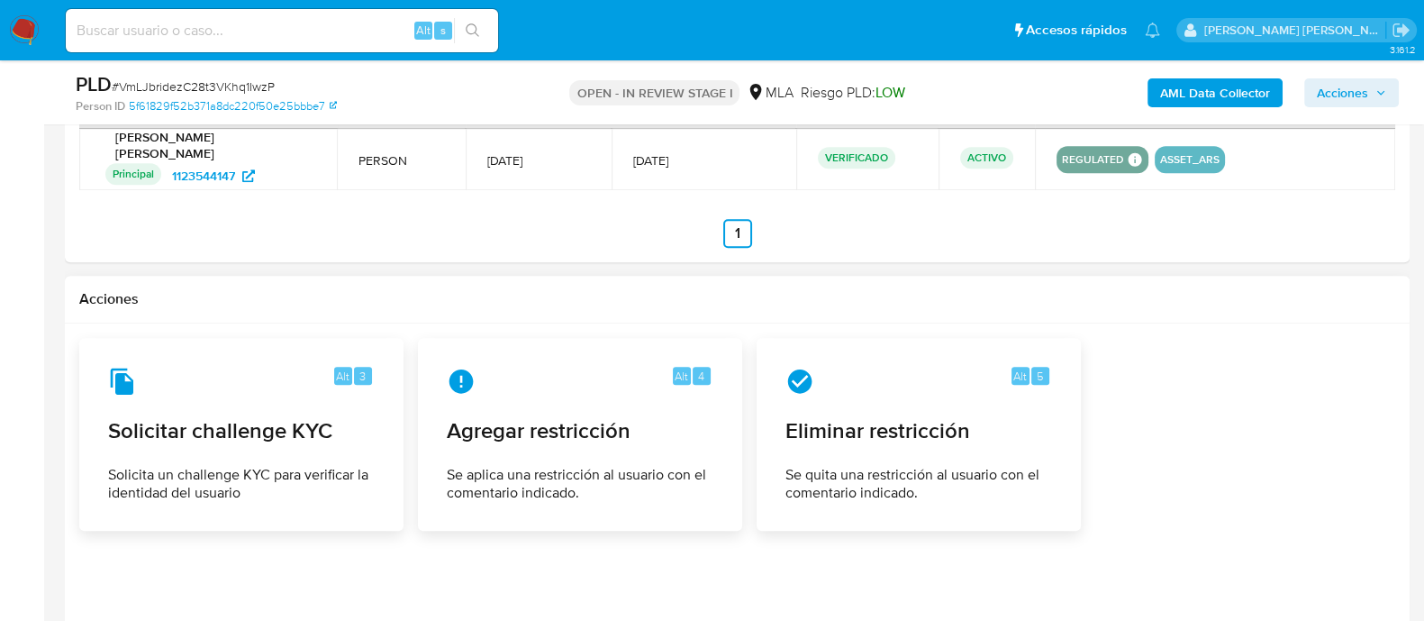
scroll to position [2478, 0]
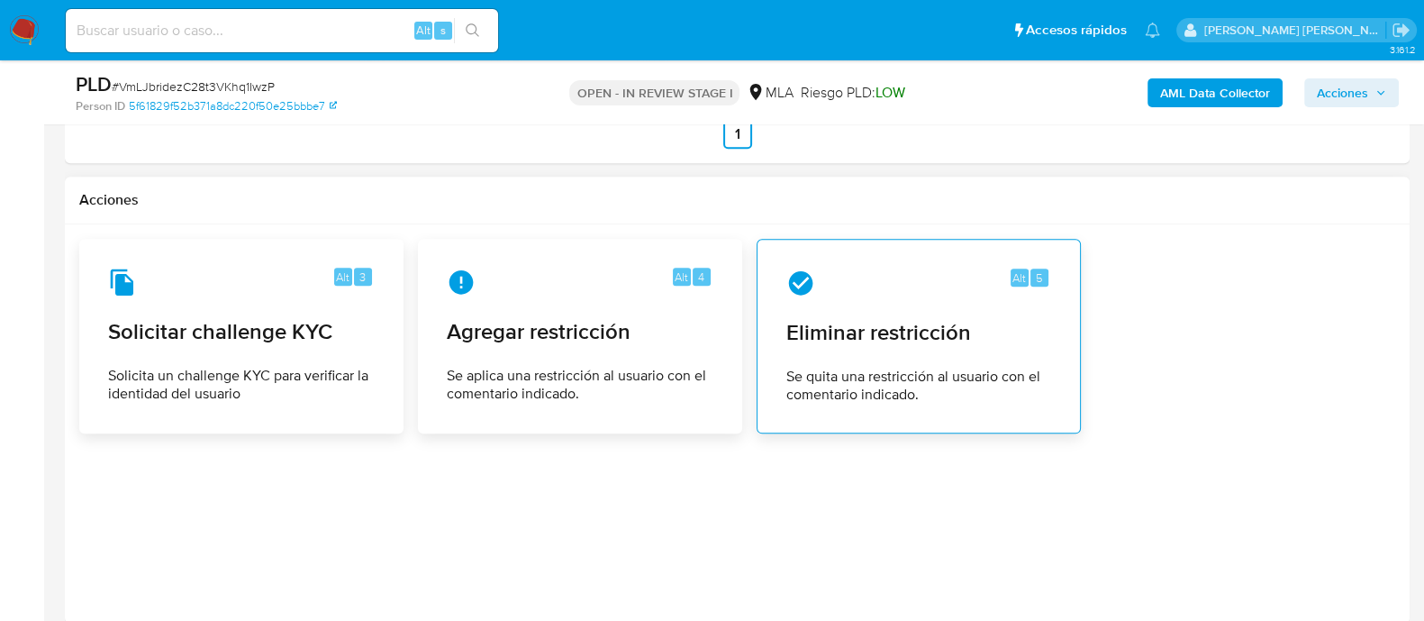
click at [896, 320] on span "Eliminar restricción" at bounding box center [919, 332] width 265 height 27
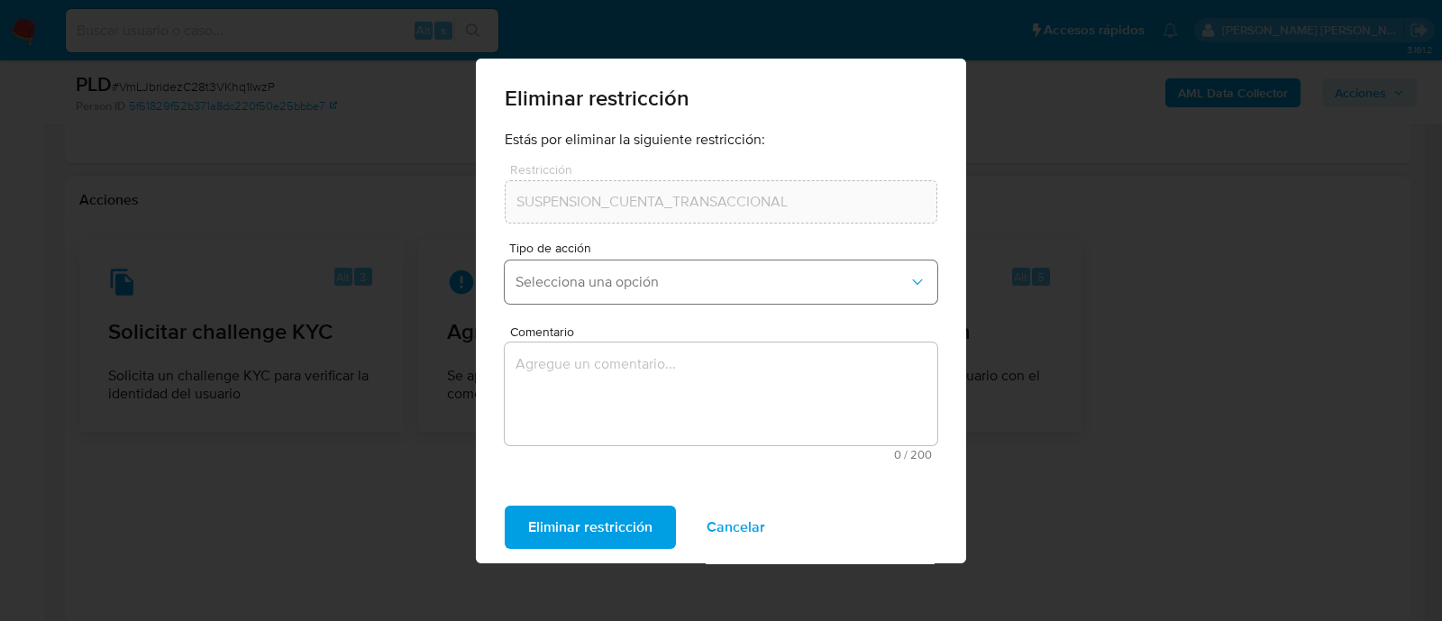
click at [689, 271] on button "Selecciona una opción" at bounding box center [721, 281] width 432 height 43
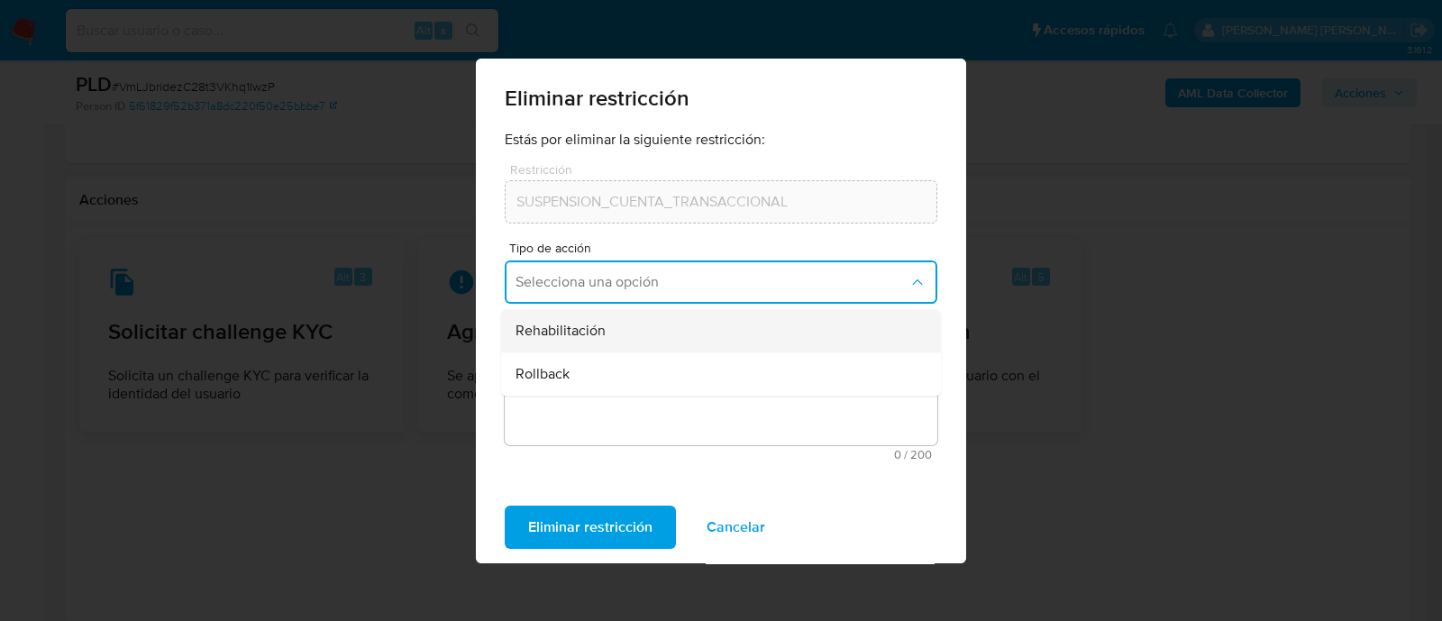
click at [641, 330] on div "Rehabilitación" at bounding box center [715, 330] width 400 height 43
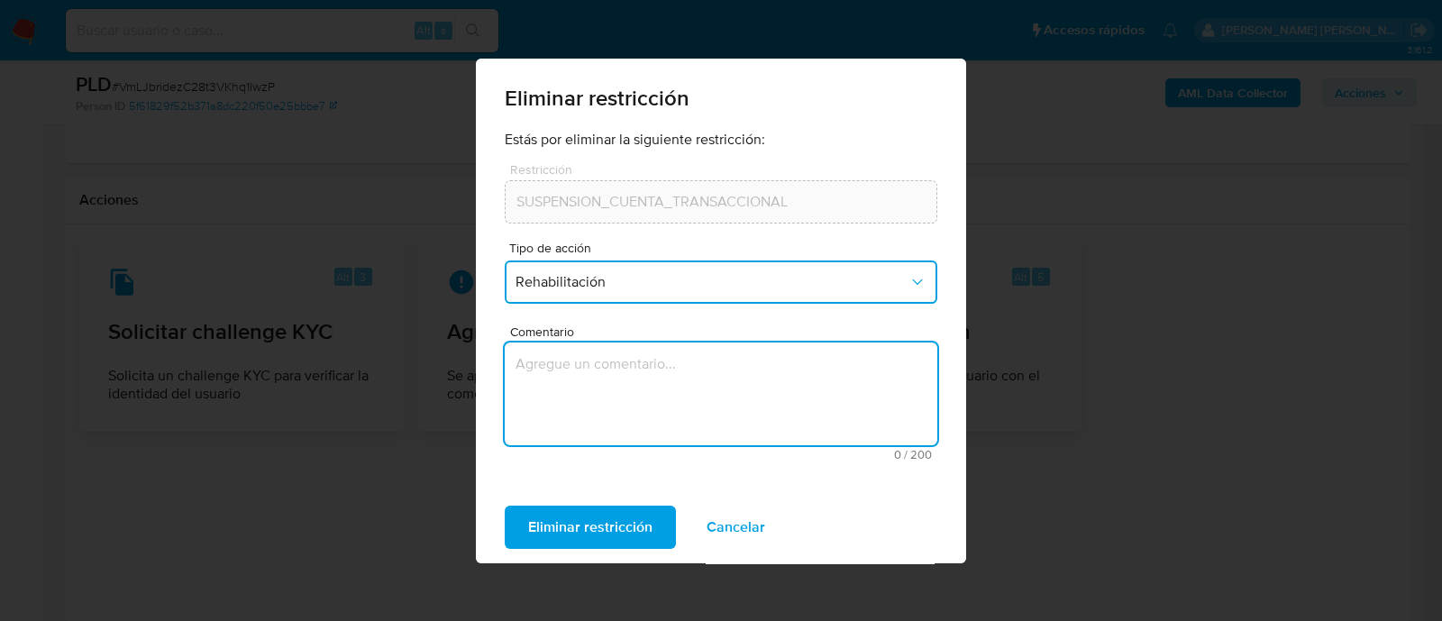
click at [620, 408] on textarea "Comentario" at bounding box center [721, 393] width 432 height 103
type textarea "AML"
click at [589, 526] on span "Eliminar restricción" at bounding box center [590, 527] width 124 height 40
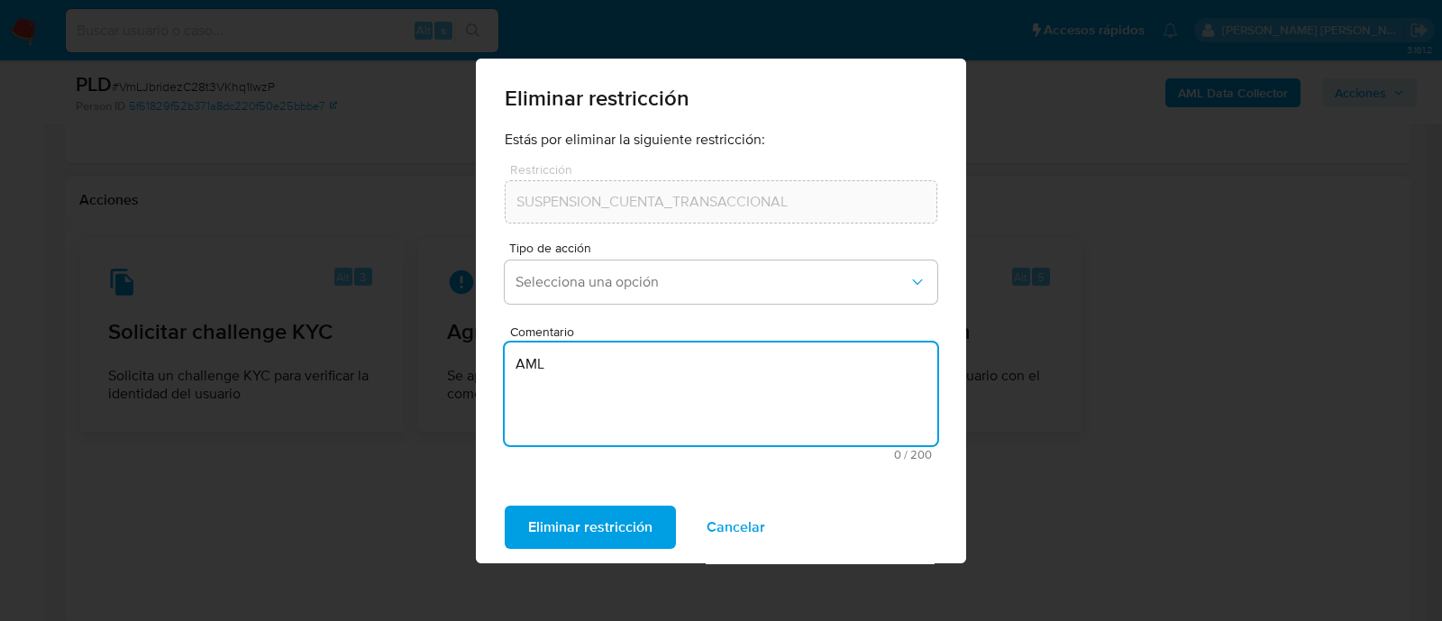
click at [524, 421] on textarea "AML" at bounding box center [721, 393] width 432 height 103
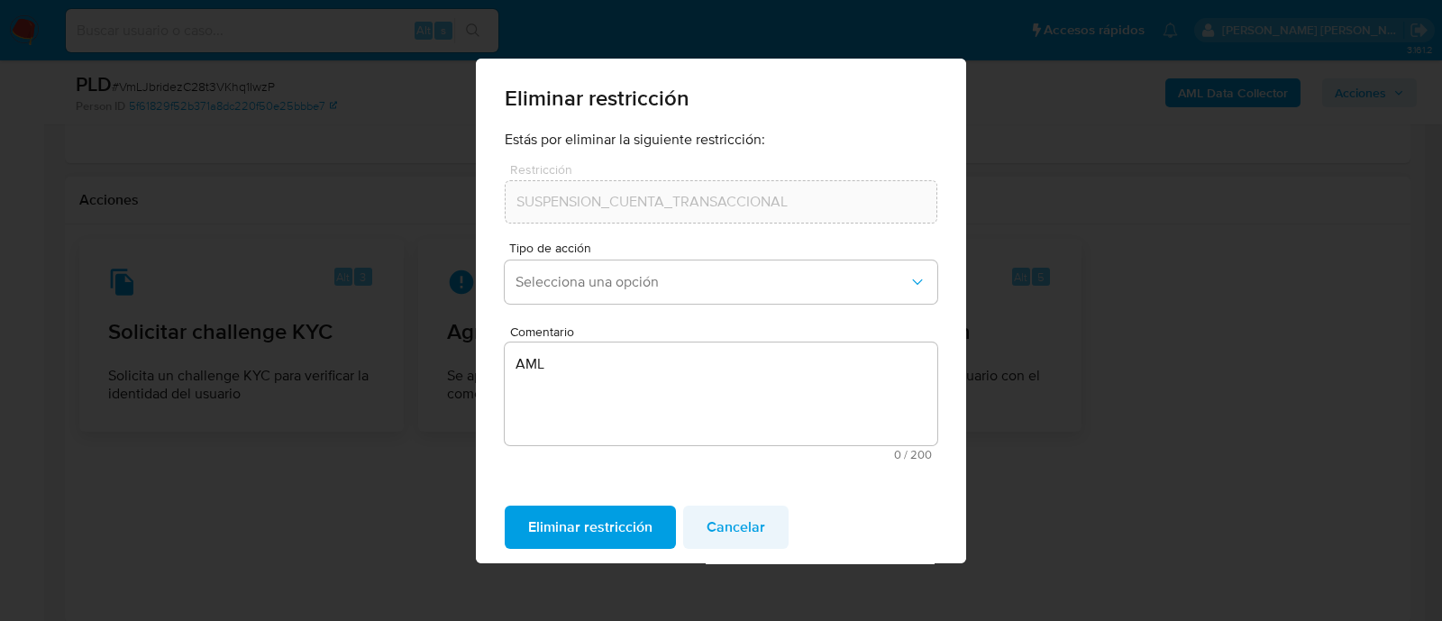
click at [737, 538] on span "Cancelar" at bounding box center [735, 527] width 59 height 40
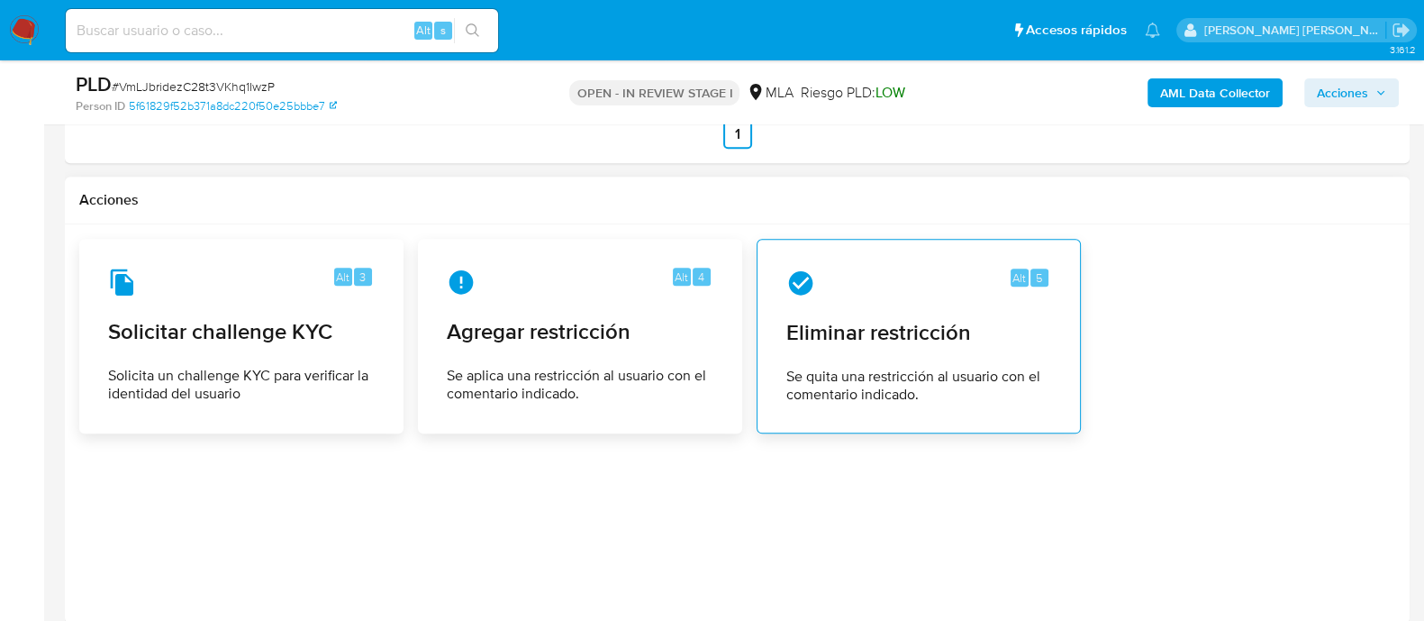
click at [918, 319] on span "Eliminar restricción" at bounding box center [919, 332] width 265 height 27
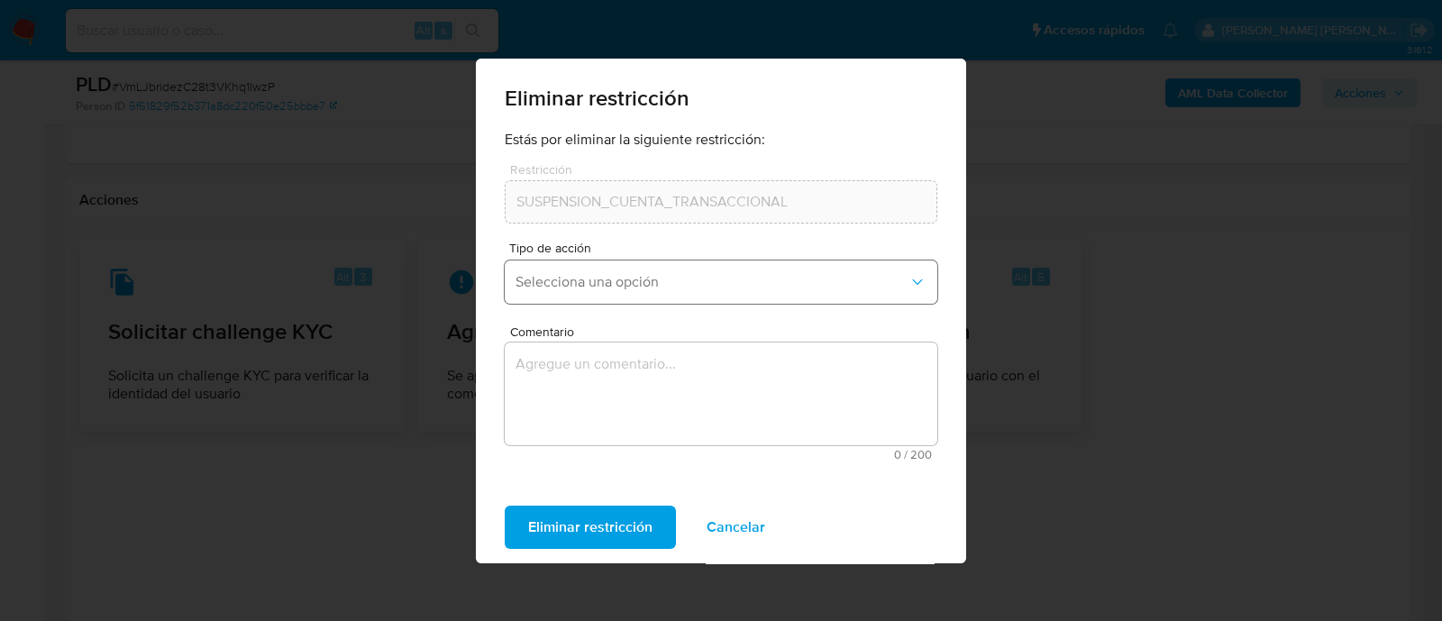
click at [587, 273] on span "Selecciona una opción" at bounding box center [711, 282] width 393 height 18
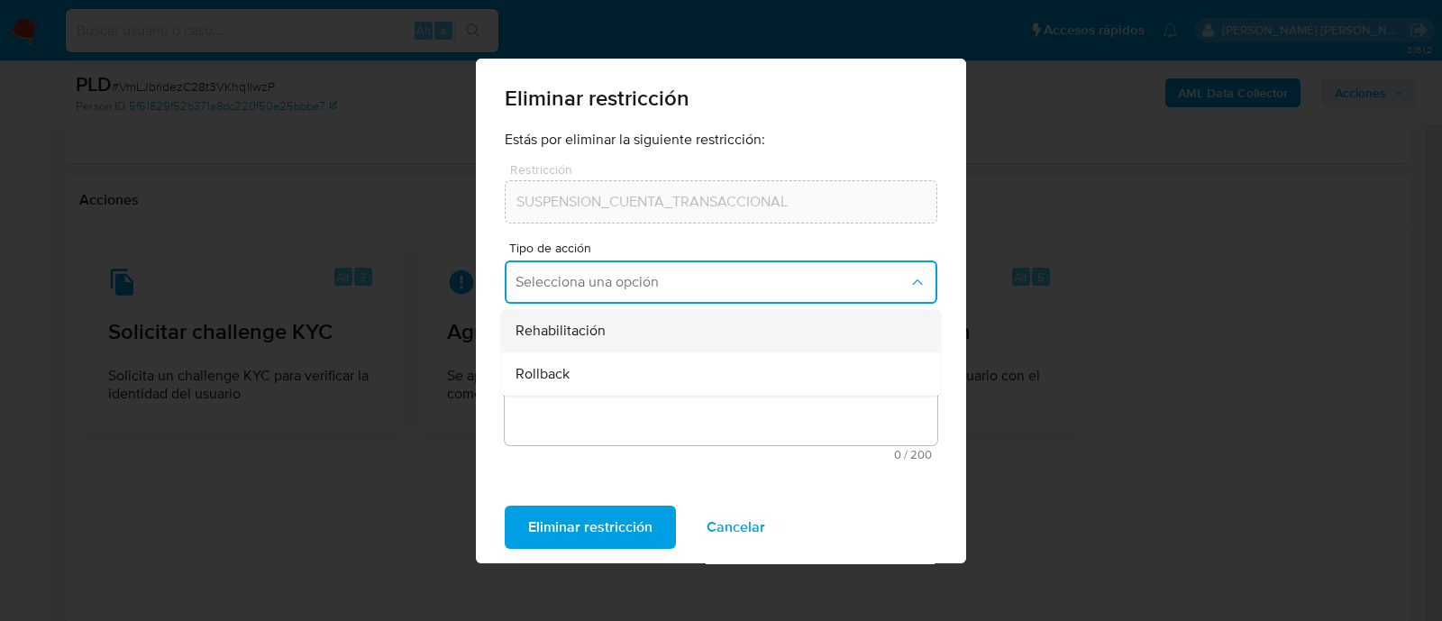
click at [588, 331] on span "Rehabilitación" at bounding box center [560, 331] width 90 height 18
click at [567, 383] on textarea "Comentario" at bounding box center [721, 393] width 432 height 103
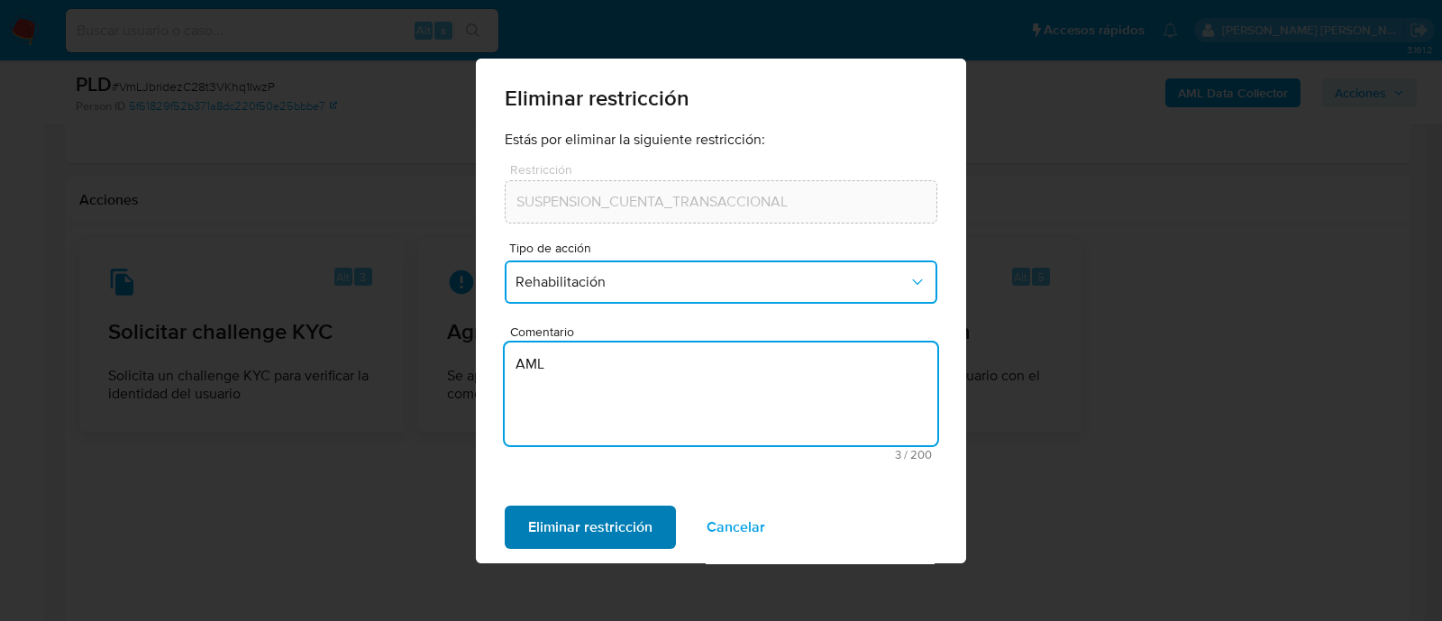
type textarea "AML"
click at [575, 512] on span "Eliminar restricción" at bounding box center [590, 527] width 124 height 40
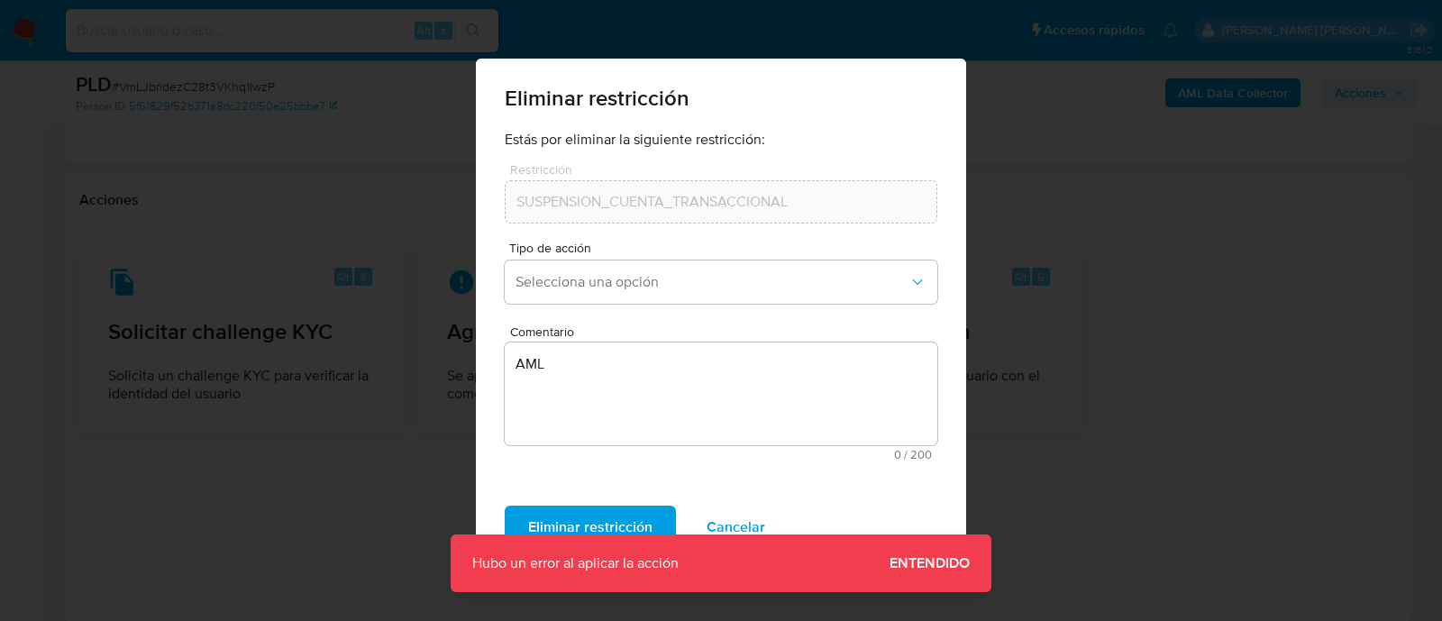
click at [747, 528] on span "Cancelar" at bounding box center [735, 527] width 59 height 40
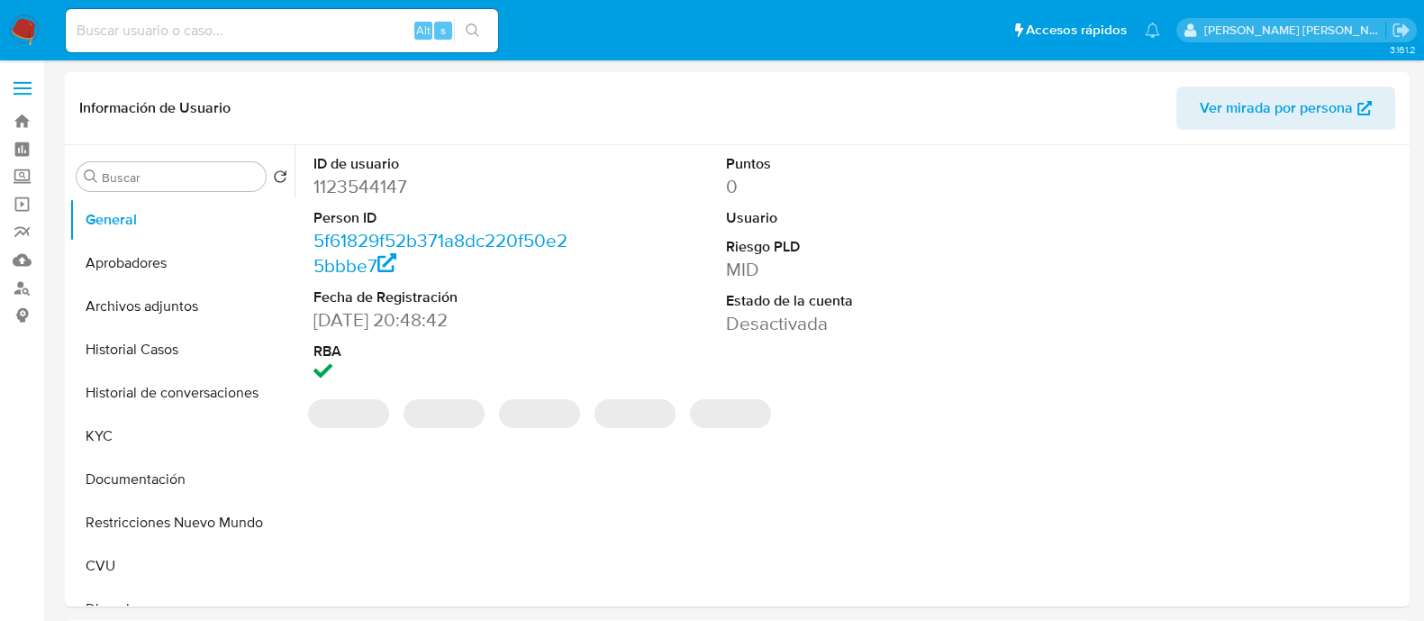
select select "10"
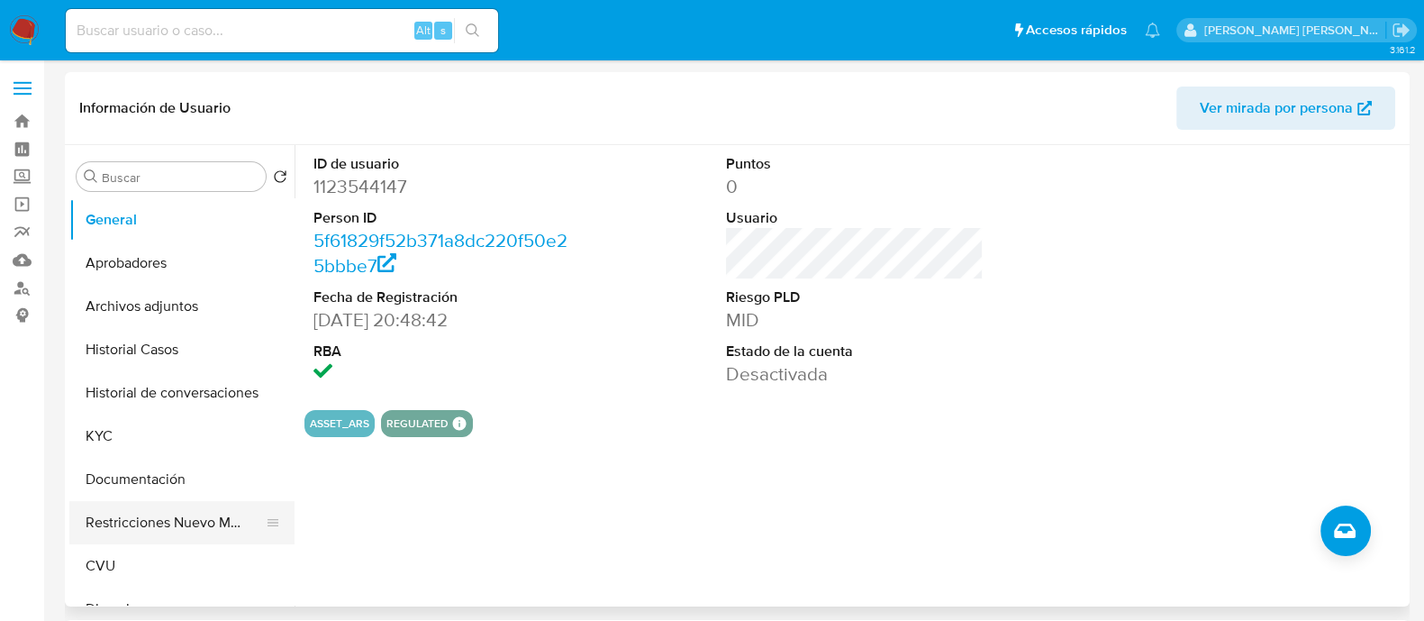
click at [136, 526] on button "Restricciones Nuevo Mundo" at bounding box center [174, 522] width 211 height 43
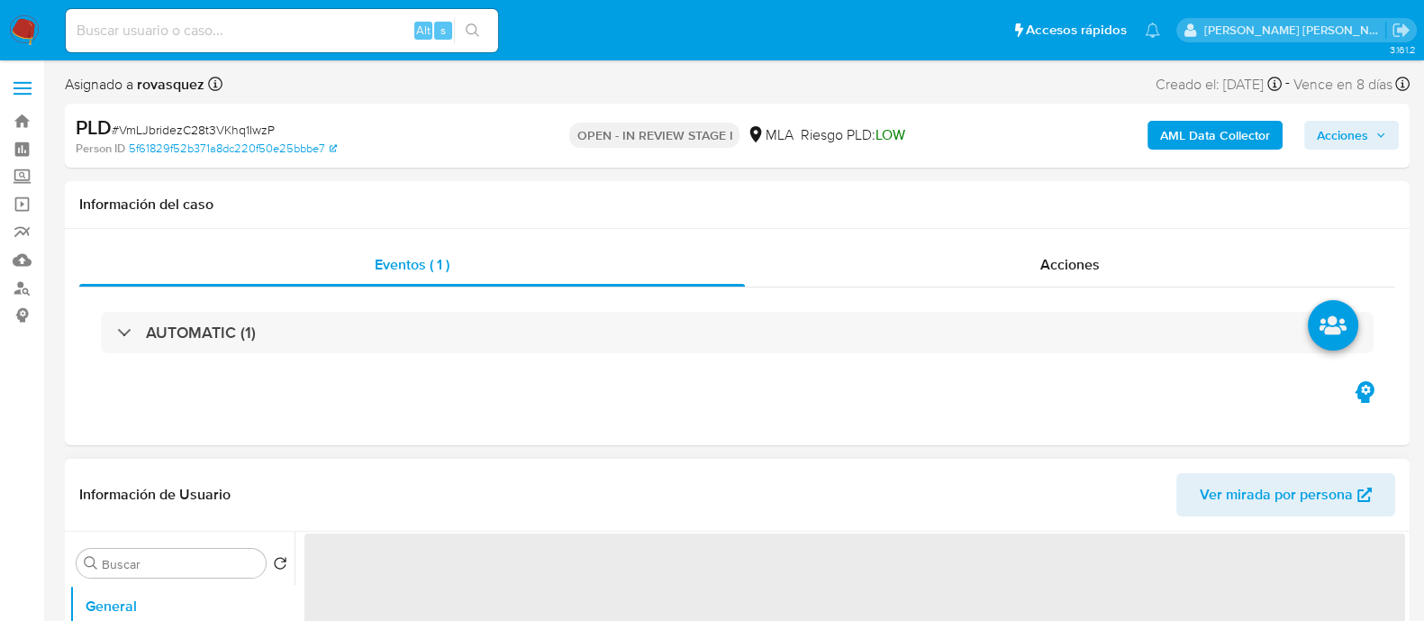
select select "10"
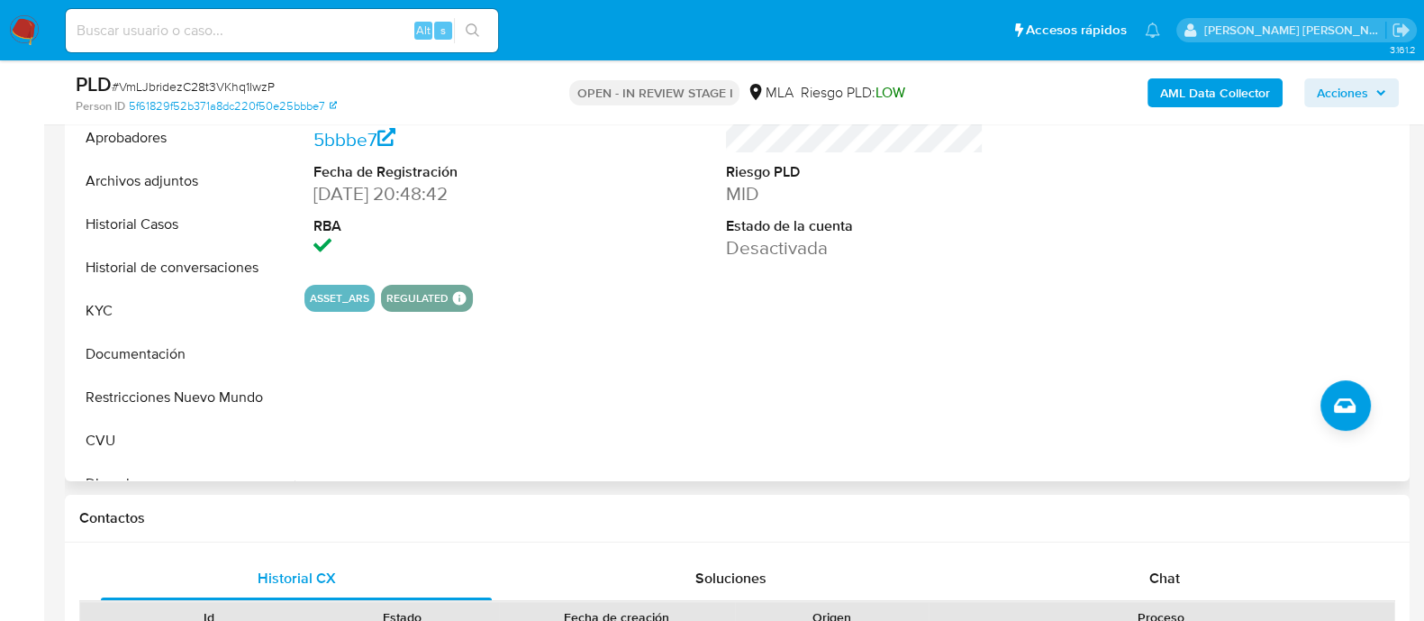
scroll to position [450, 0]
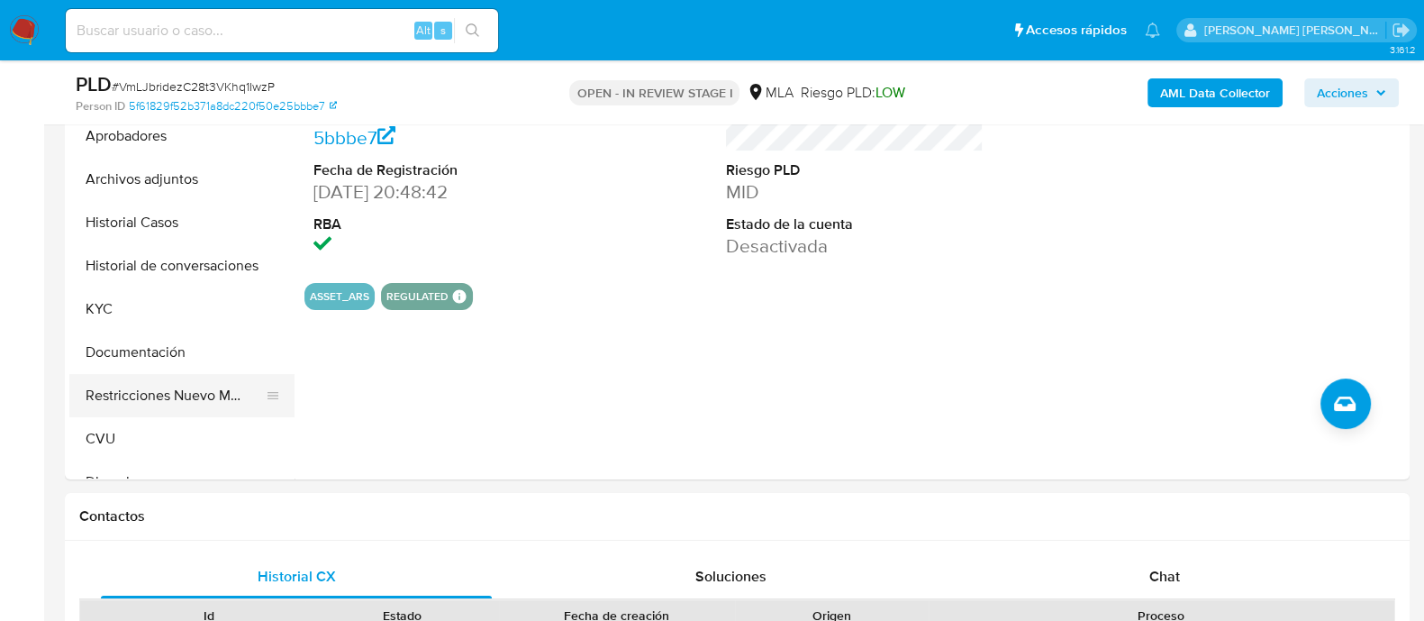
click at [148, 400] on button "Restricciones Nuevo Mundo" at bounding box center [174, 395] width 211 height 43
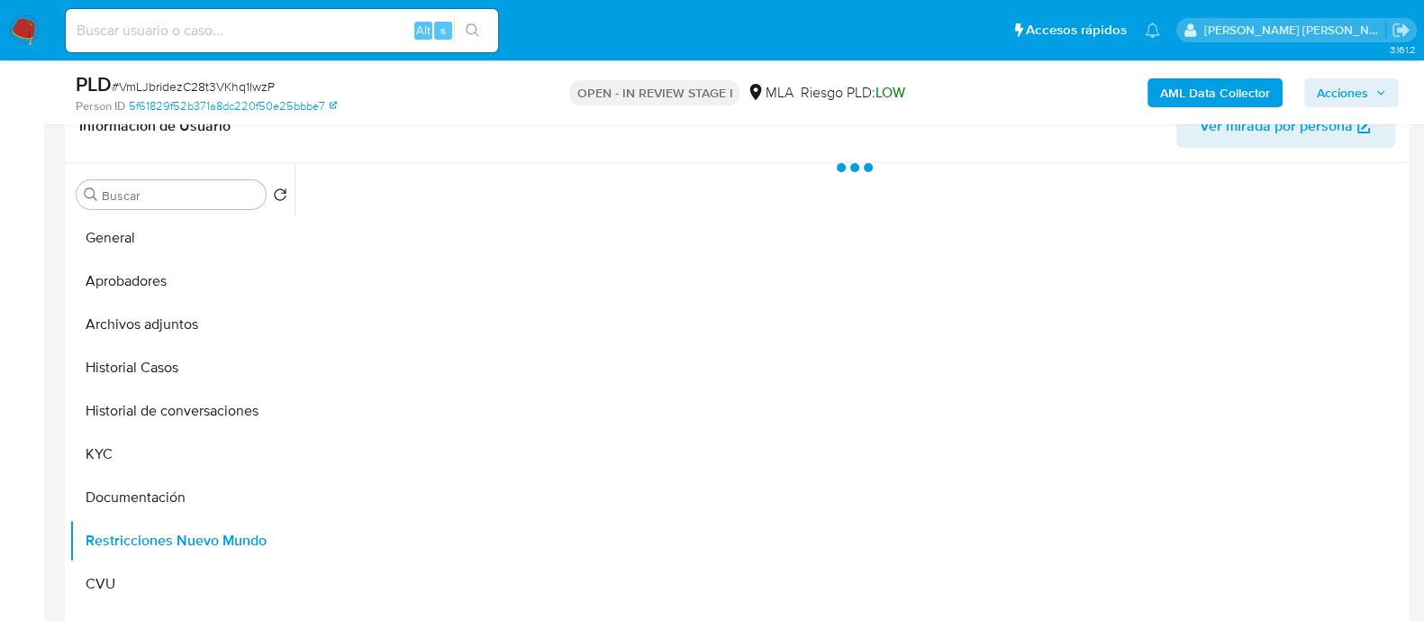
scroll to position [224, 0]
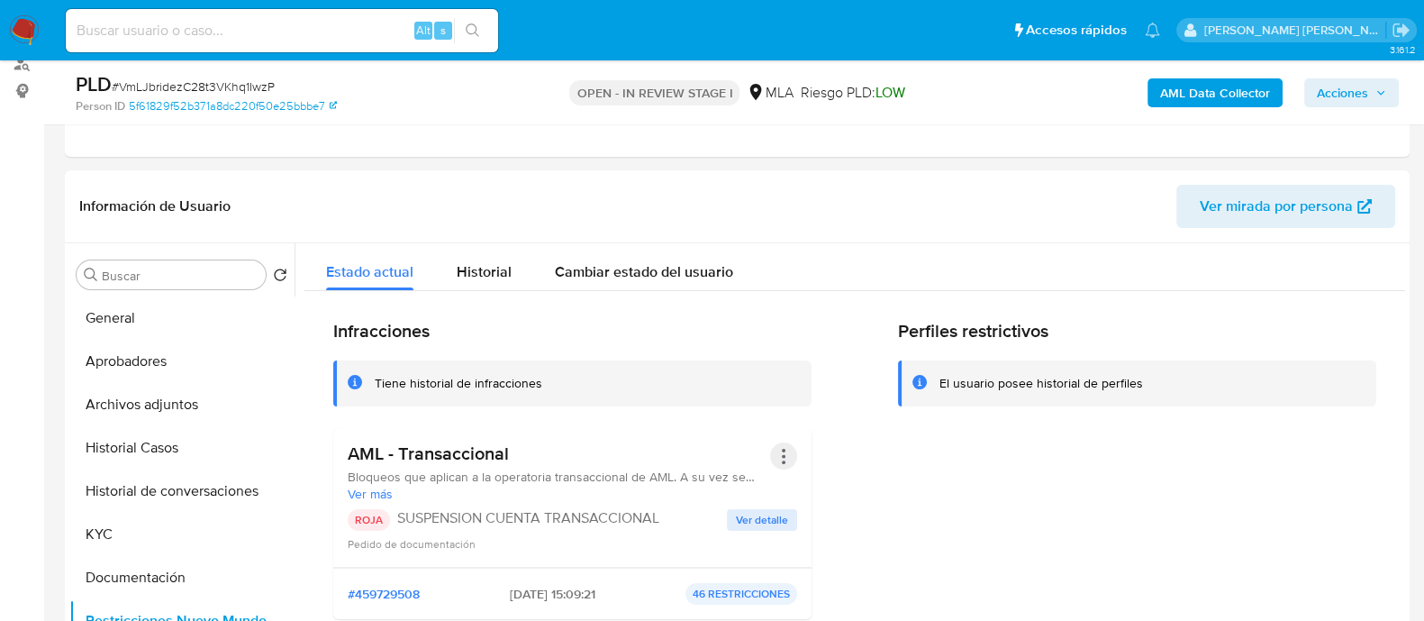
click at [784, 454] on button "Acciones" at bounding box center [783, 455] width 27 height 27
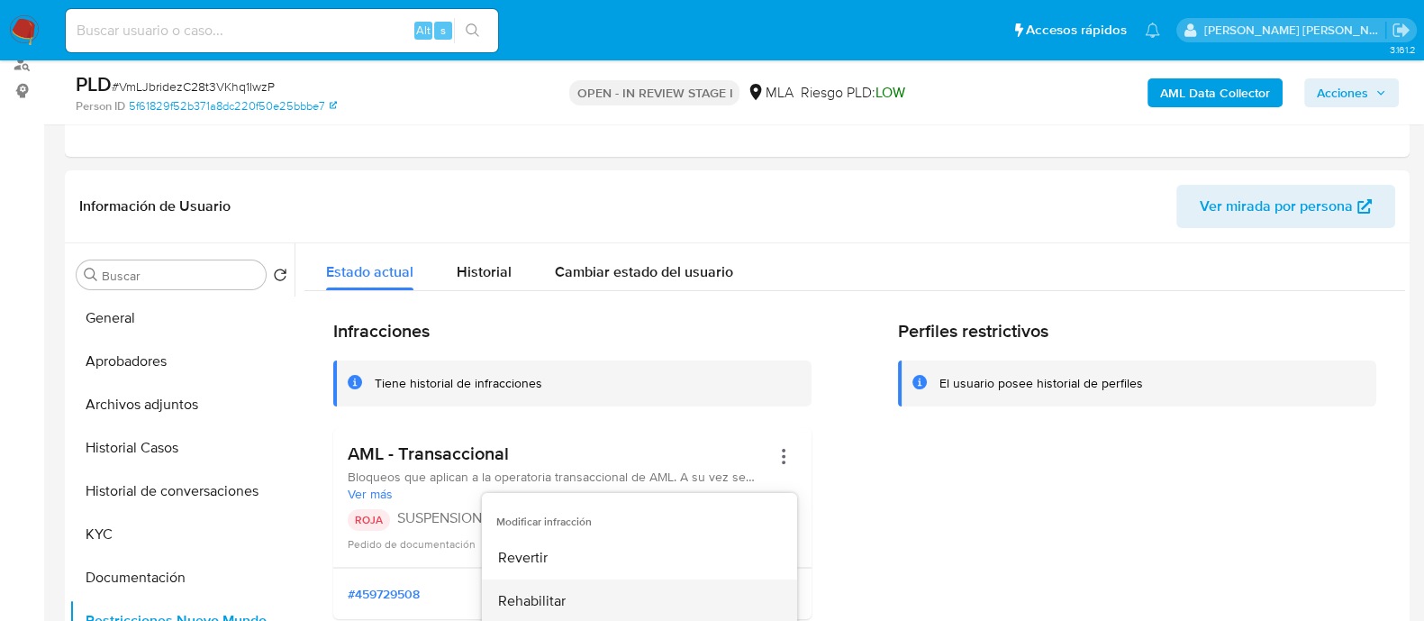
scroll to position [112, 0]
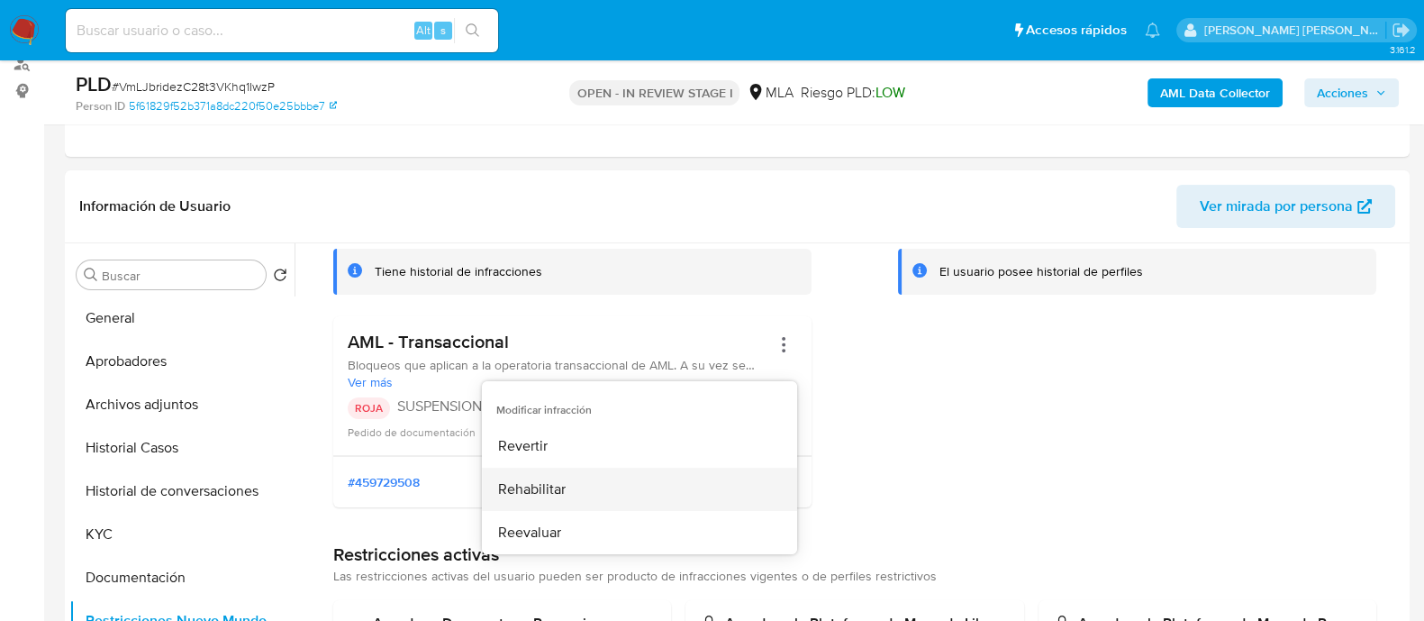
click at [601, 496] on button "Rehabilitar" at bounding box center [639, 489] width 315 height 43
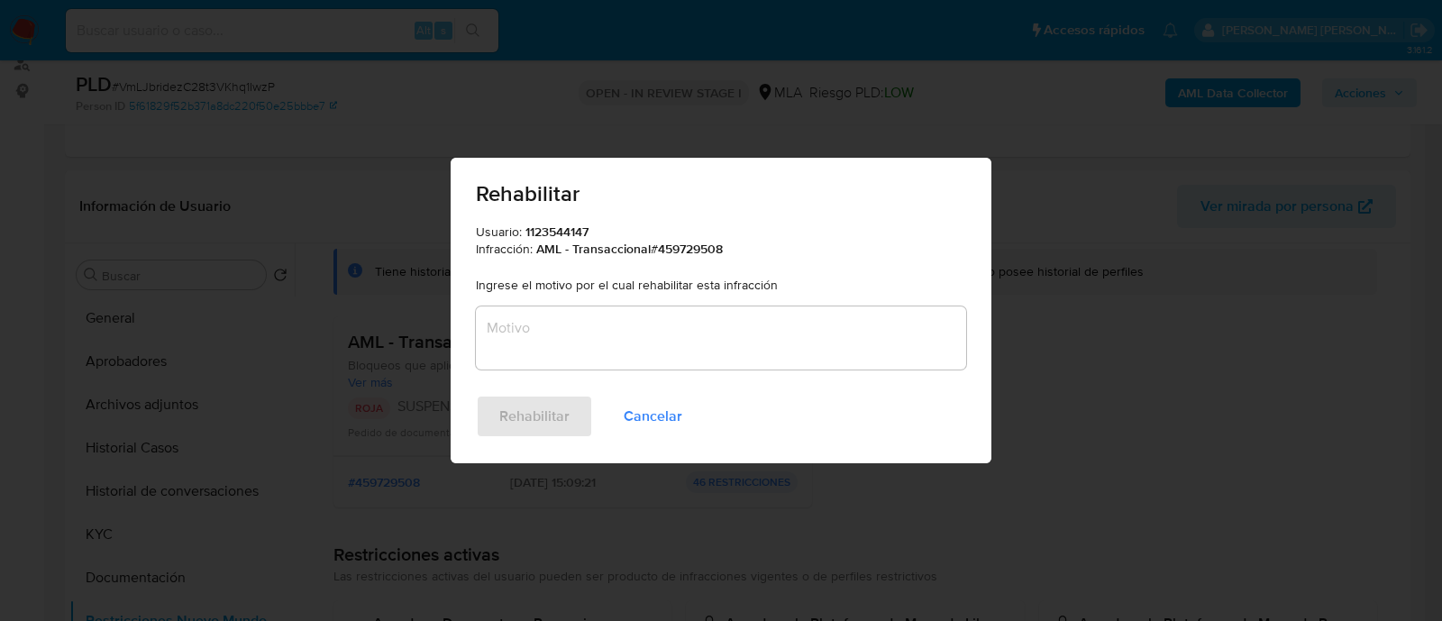
click at [623, 350] on textarea "Motivo" at bounding box center [721, 337] width 490 height 63
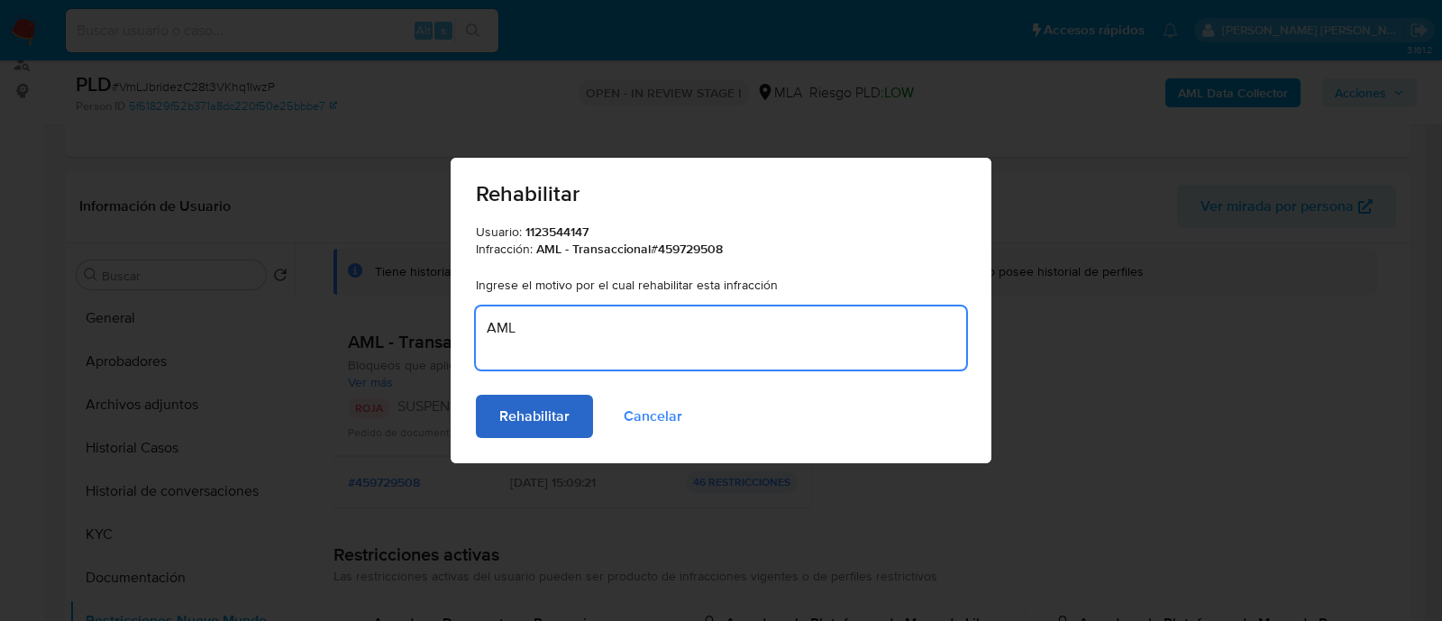
type textarea "AML"
click at [539, 421] on span "Rehabilitar" at bounding box center [534, 416] width 70 height 40
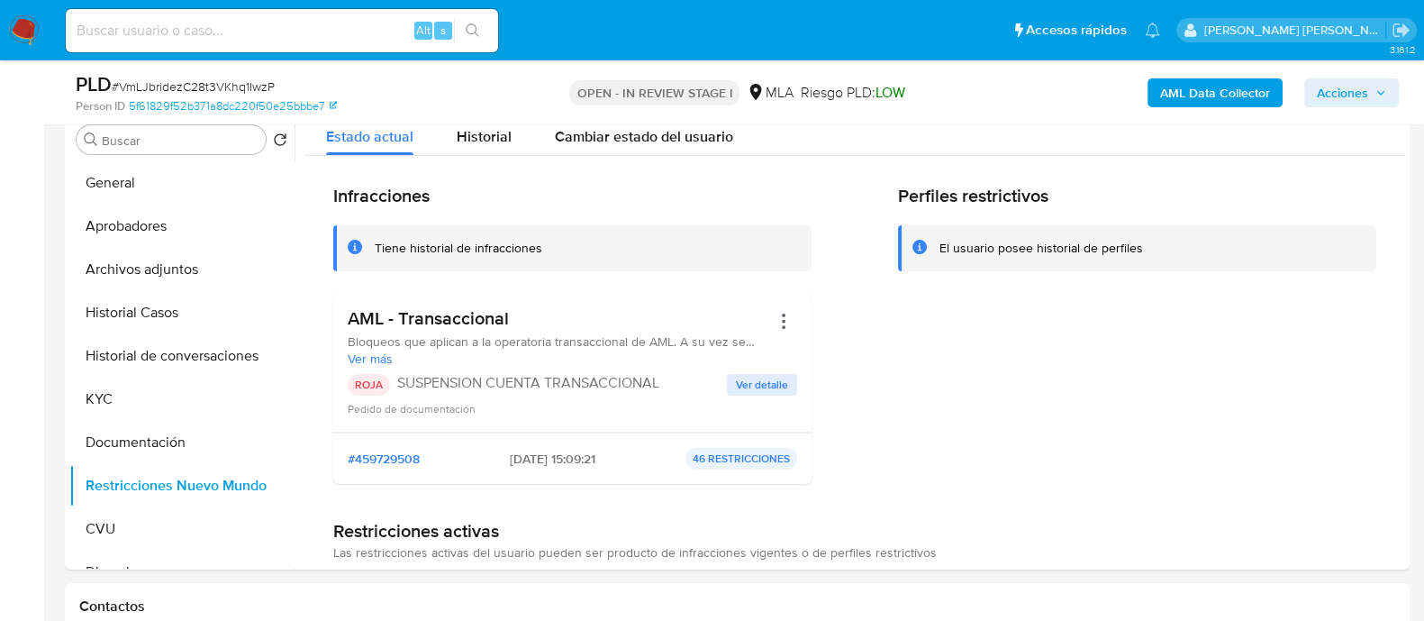
scroll to position [338, 0]
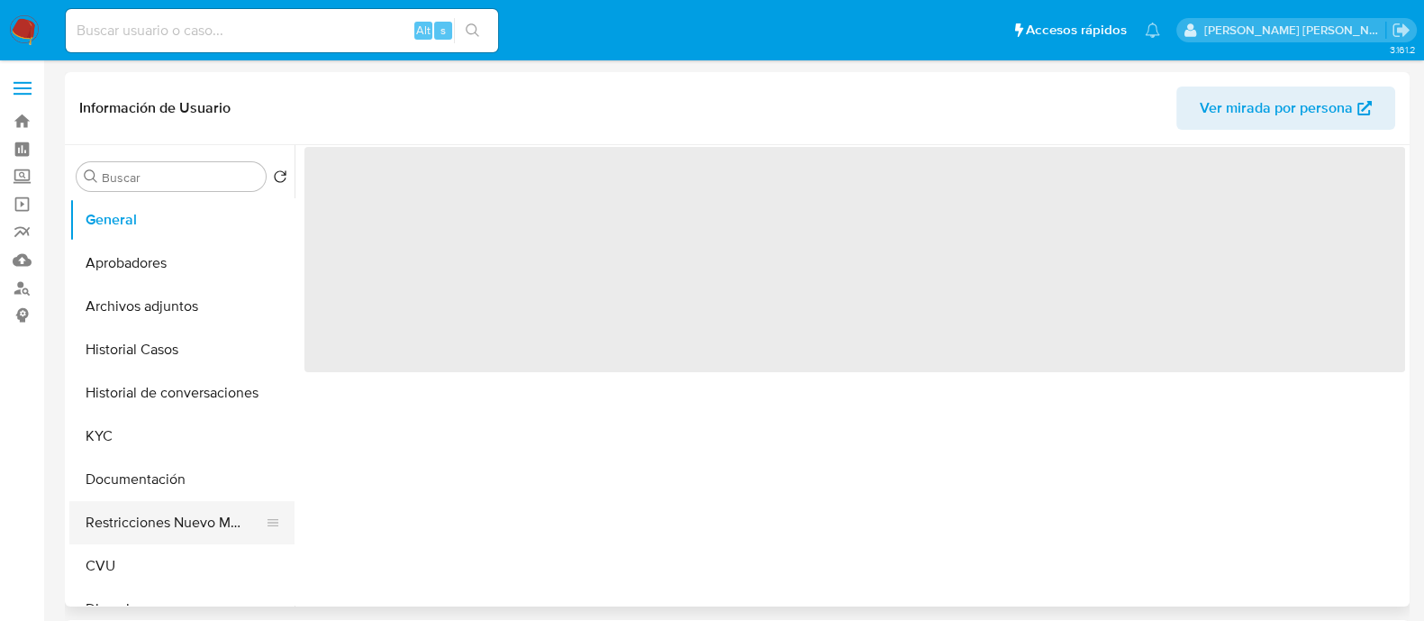
select select "10"
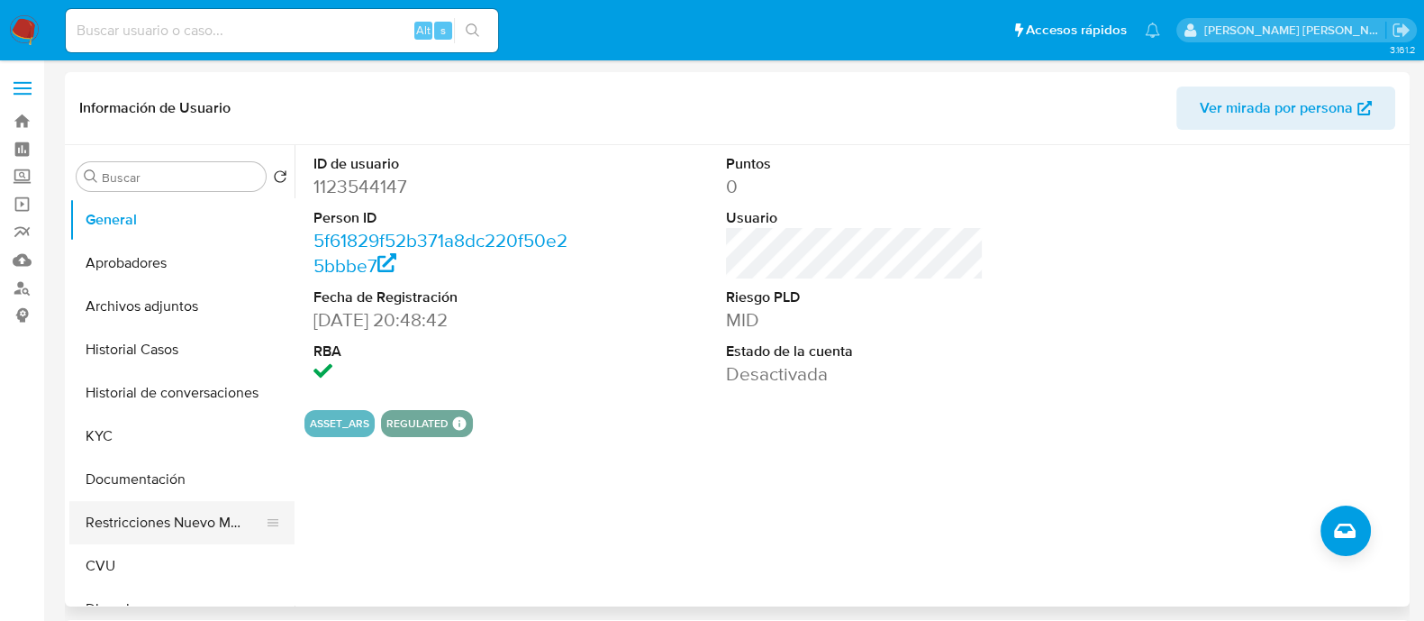
click at [181, 519] on button "Restricciones Nuevo Mundo" at bounding box center [174, 522] width 211 height 43
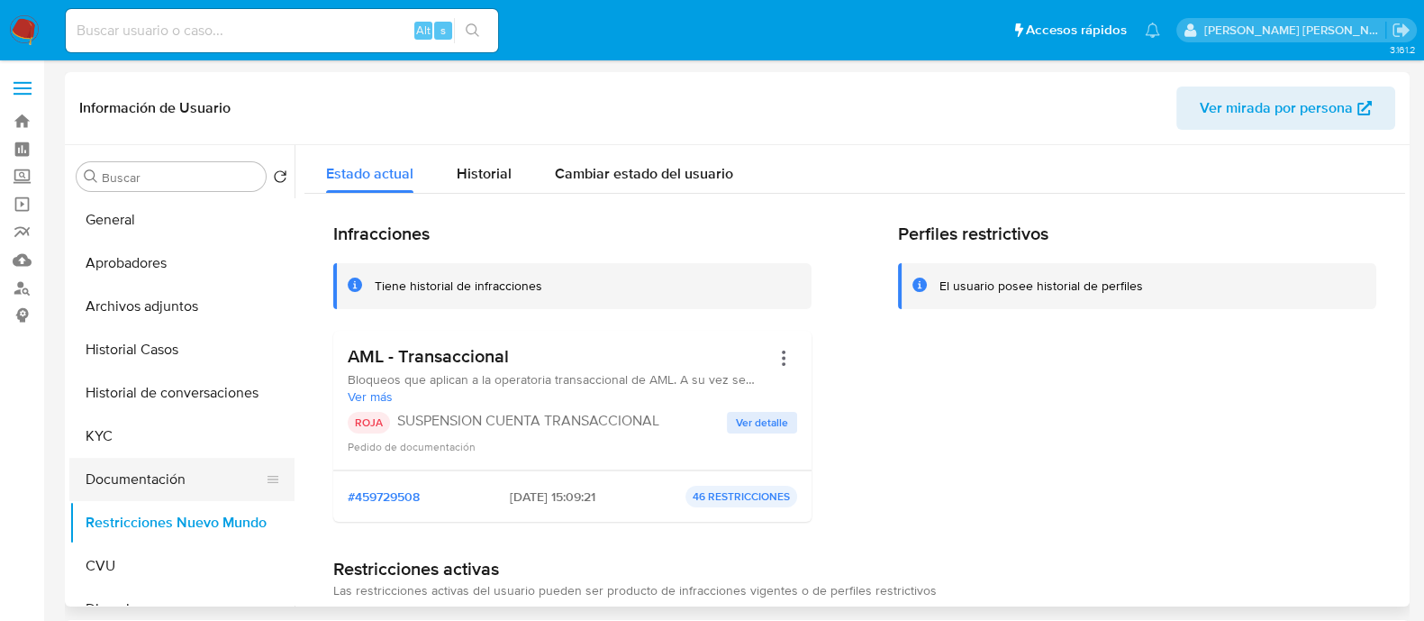
click at [157, 492] on button "Documentación" at bounding box center [174, 479] width 211 height 43
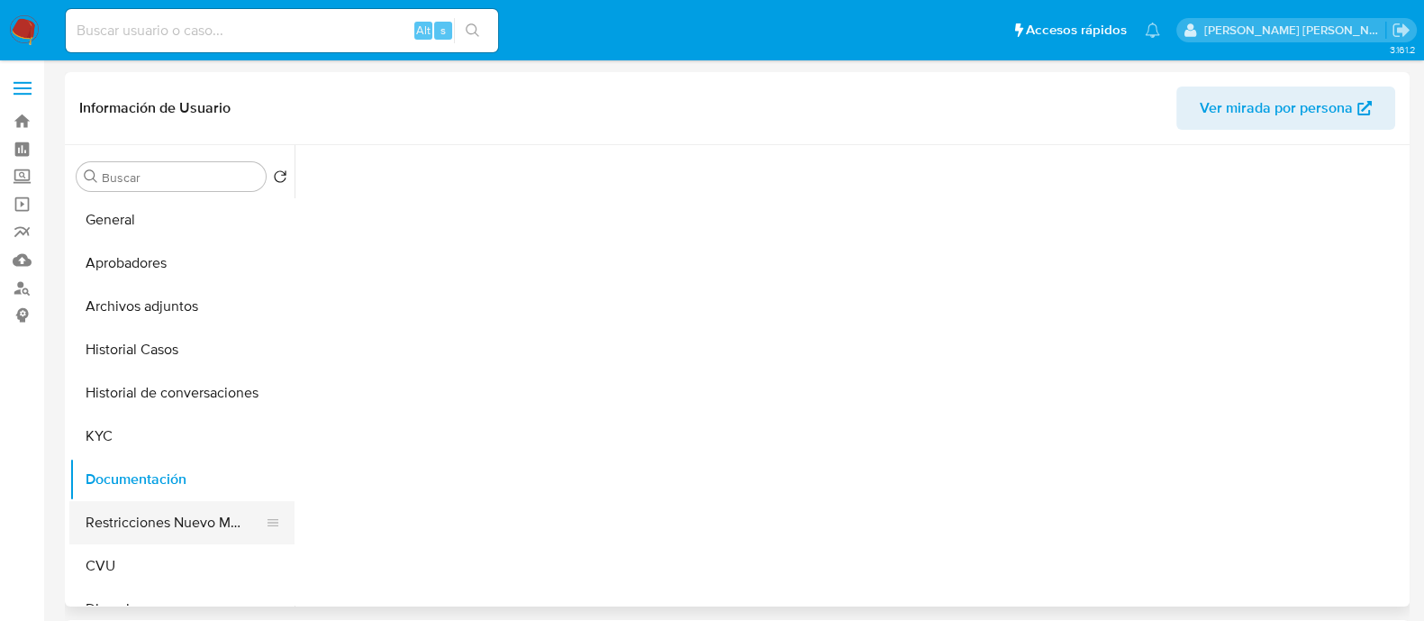
click at [169, 520] on button "Restricciones Nuevo Mundo" at bounding box center [174, 522] width 211 height 43
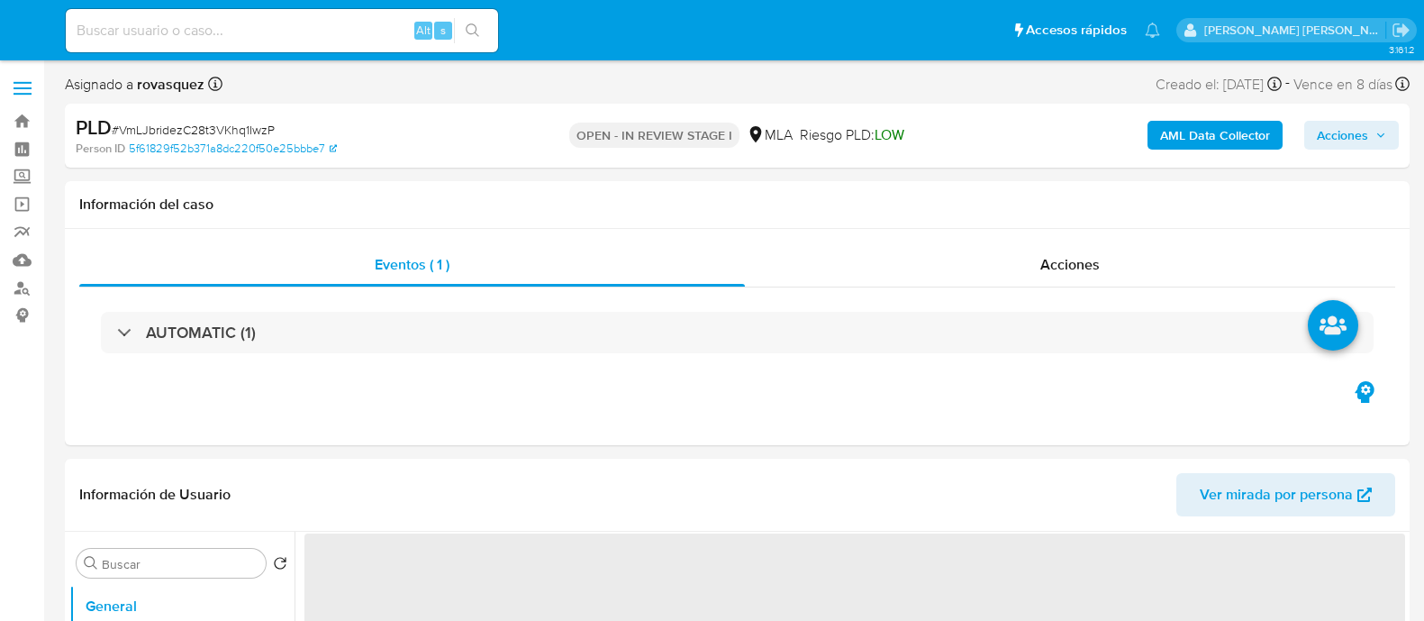
select select "10"
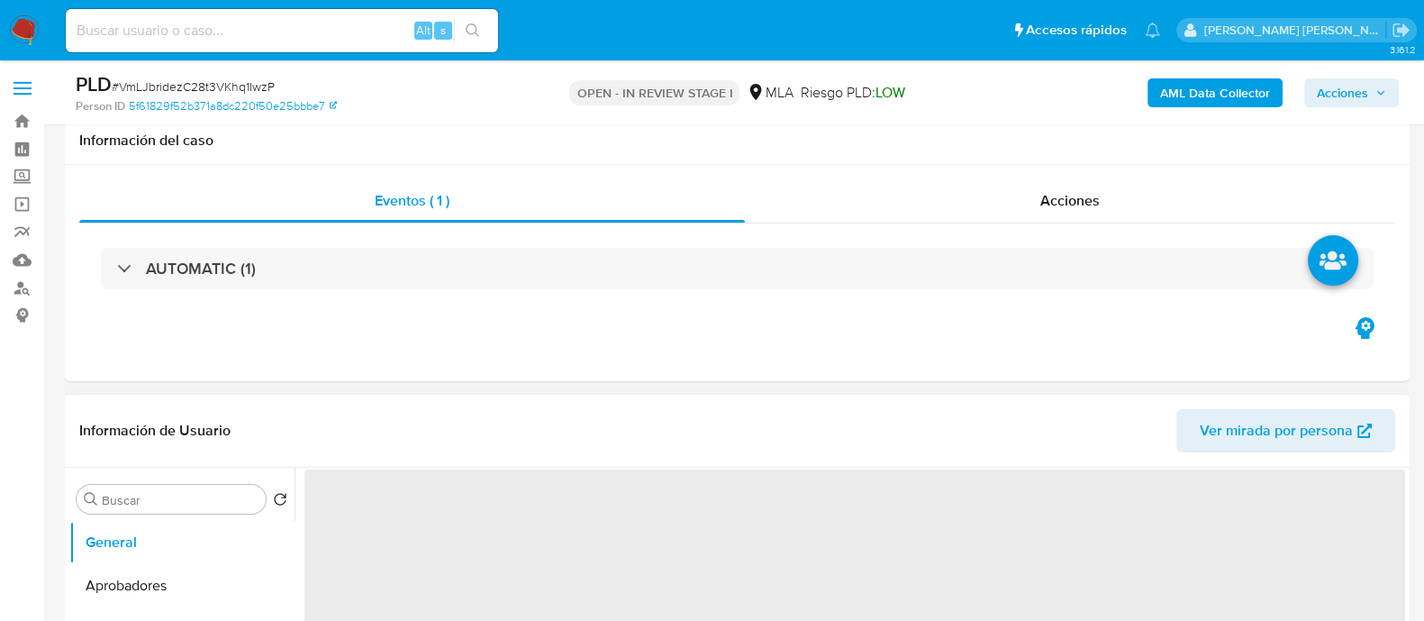
scroll to position [338, 0]
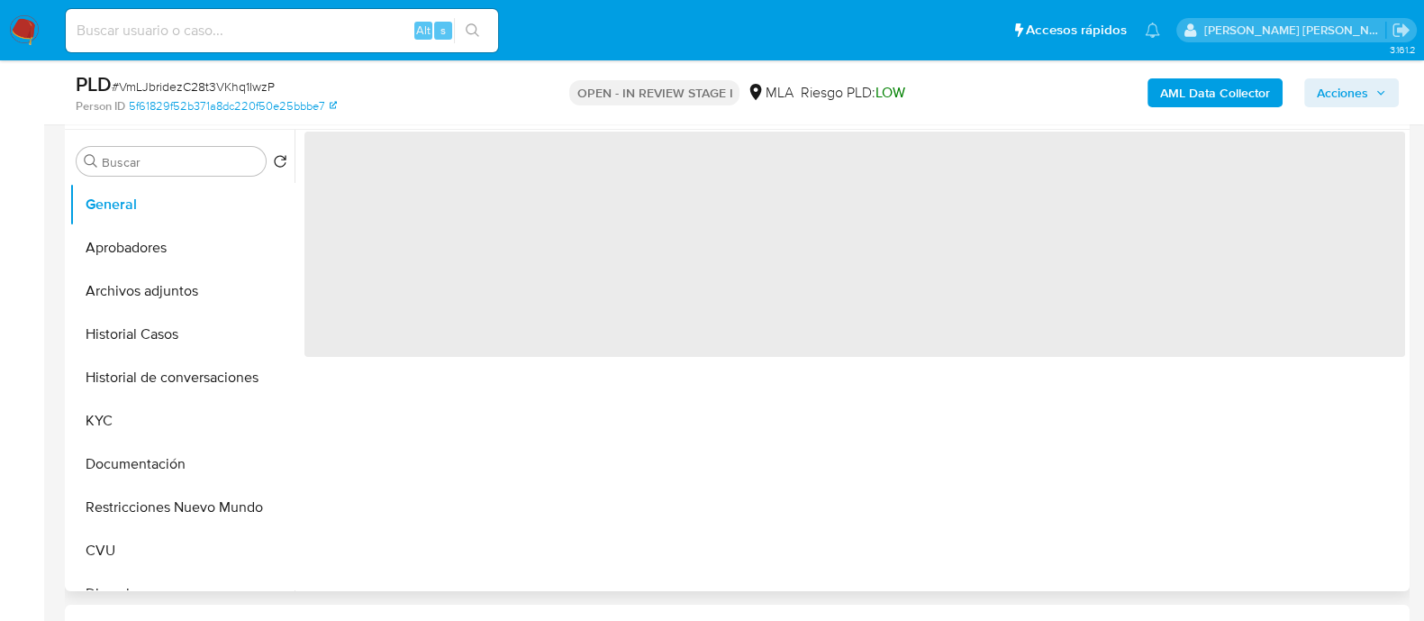
select select "10"
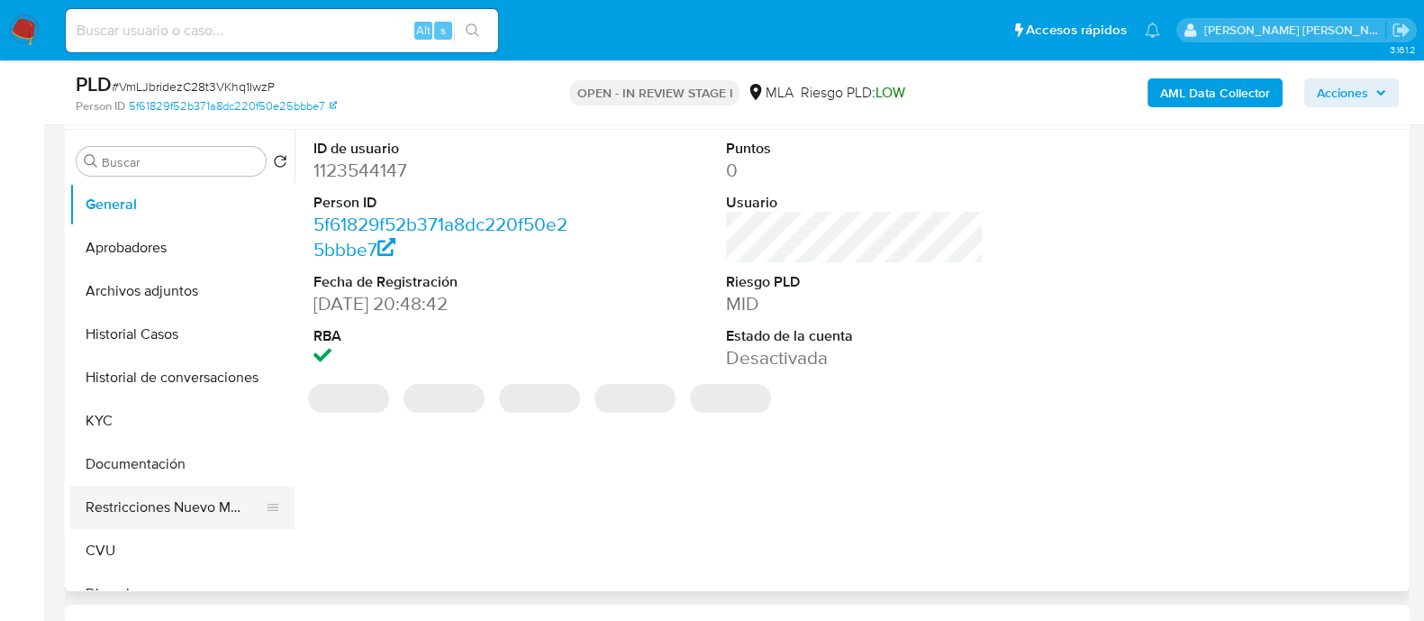
click at [159, 508] on button "Restricciones Nuevo Mundo" at bounding box center [174, 507] width 211 height 43
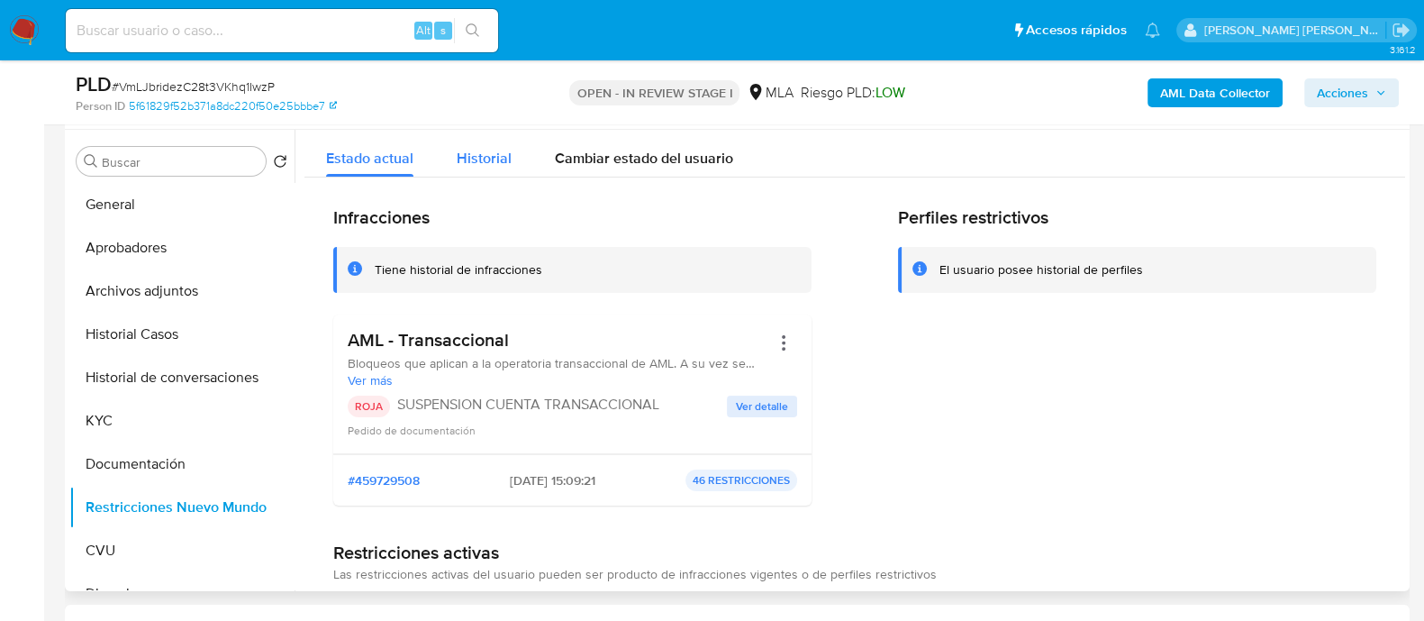
click at [496, 162] on span "Historial" at bounding box center [484, 158] width 55 height 21
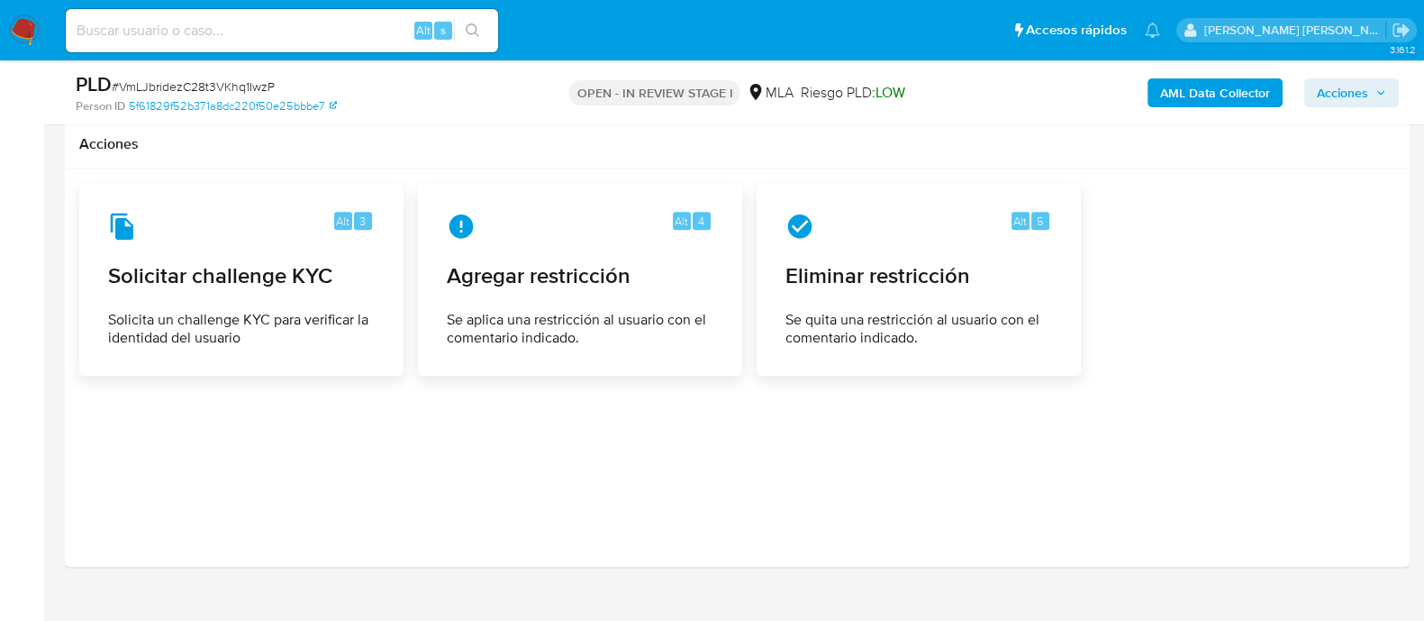
scroll to position [2543, 0]
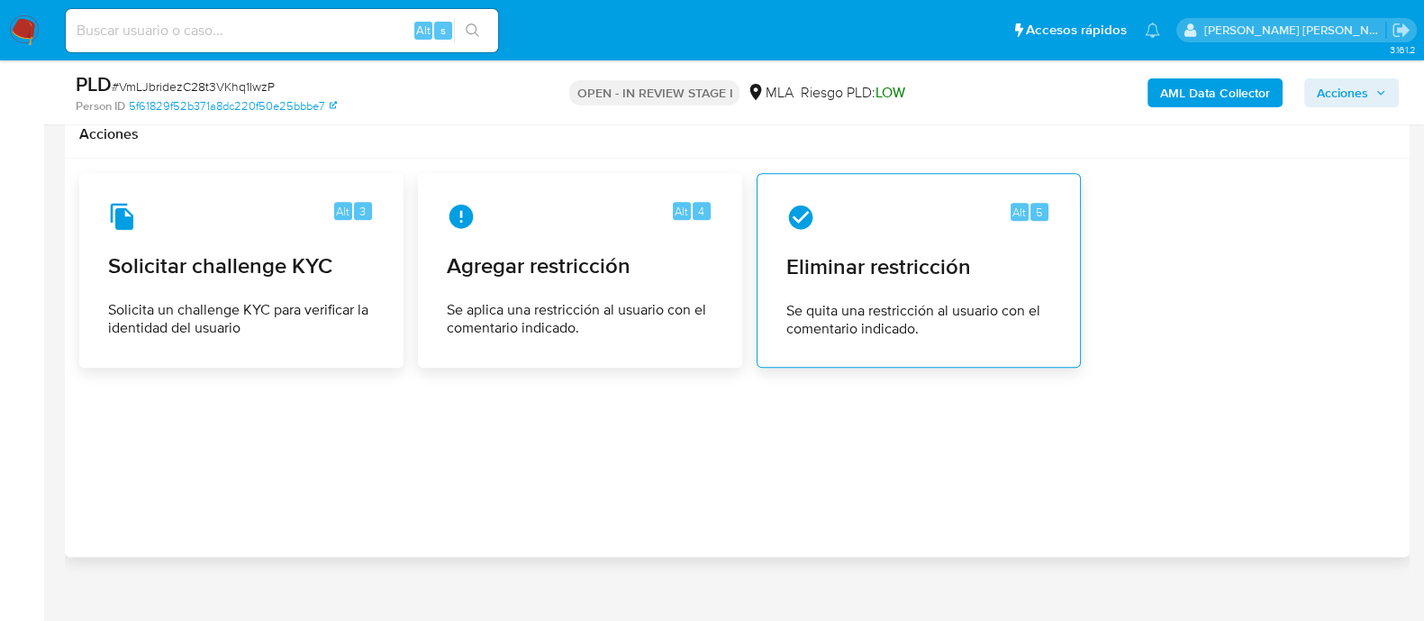
click at [920, 253] on span "Eliminar restricción" at bounding box center [919, 266] width 265 height 27
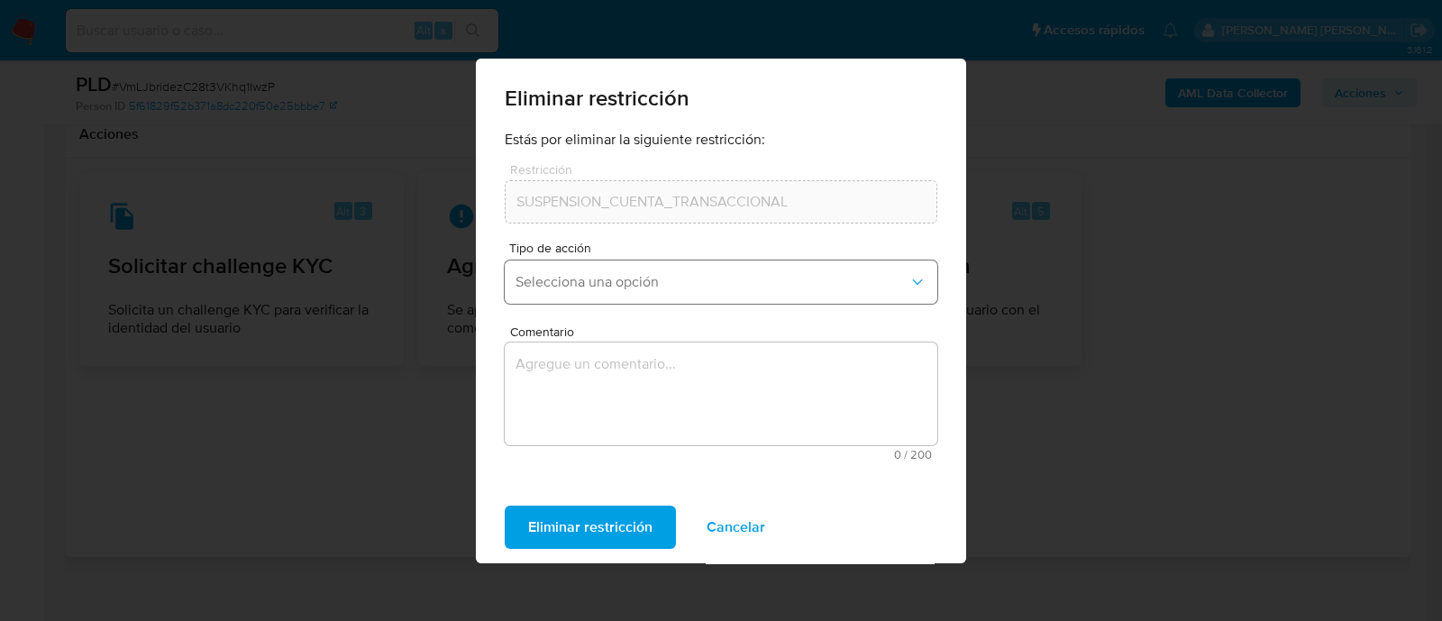
click at [734, 278] on span "Selecciona una opción" at bounding box center [711, 282] width 393 height 18
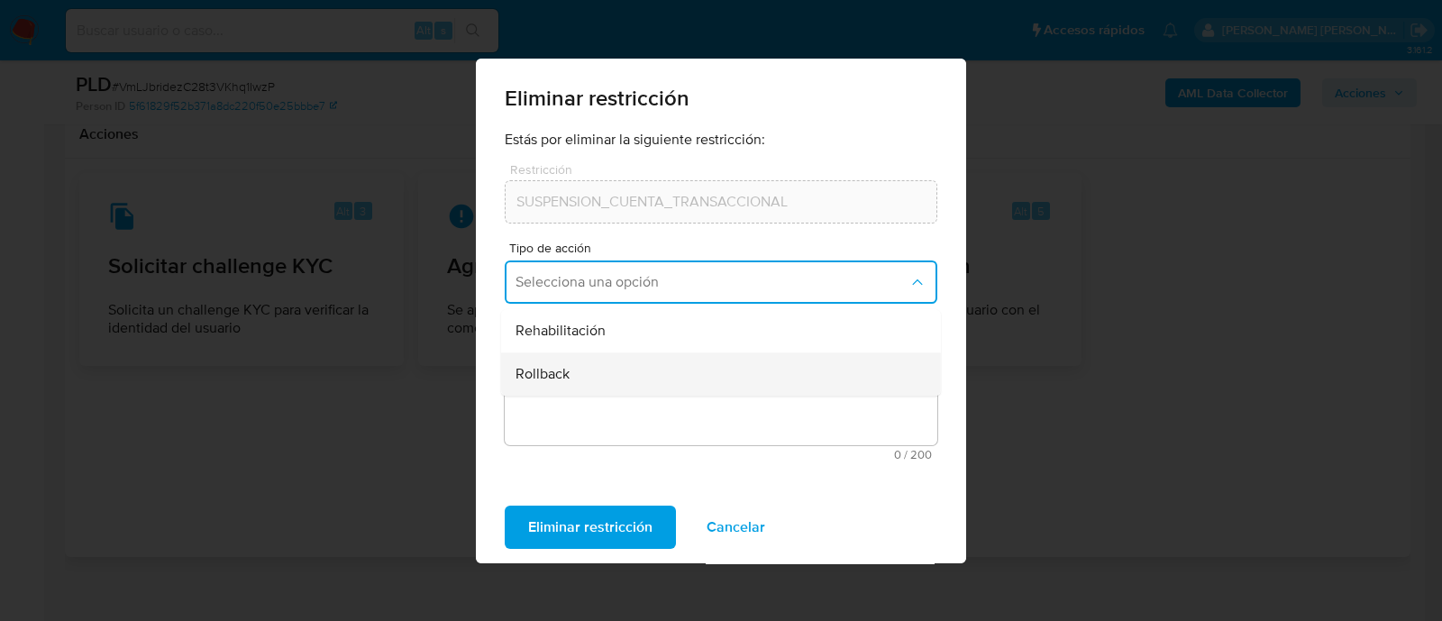
click at [678, 365] on div "Rollback" at bounding box center [715, 373] width 400 height 43
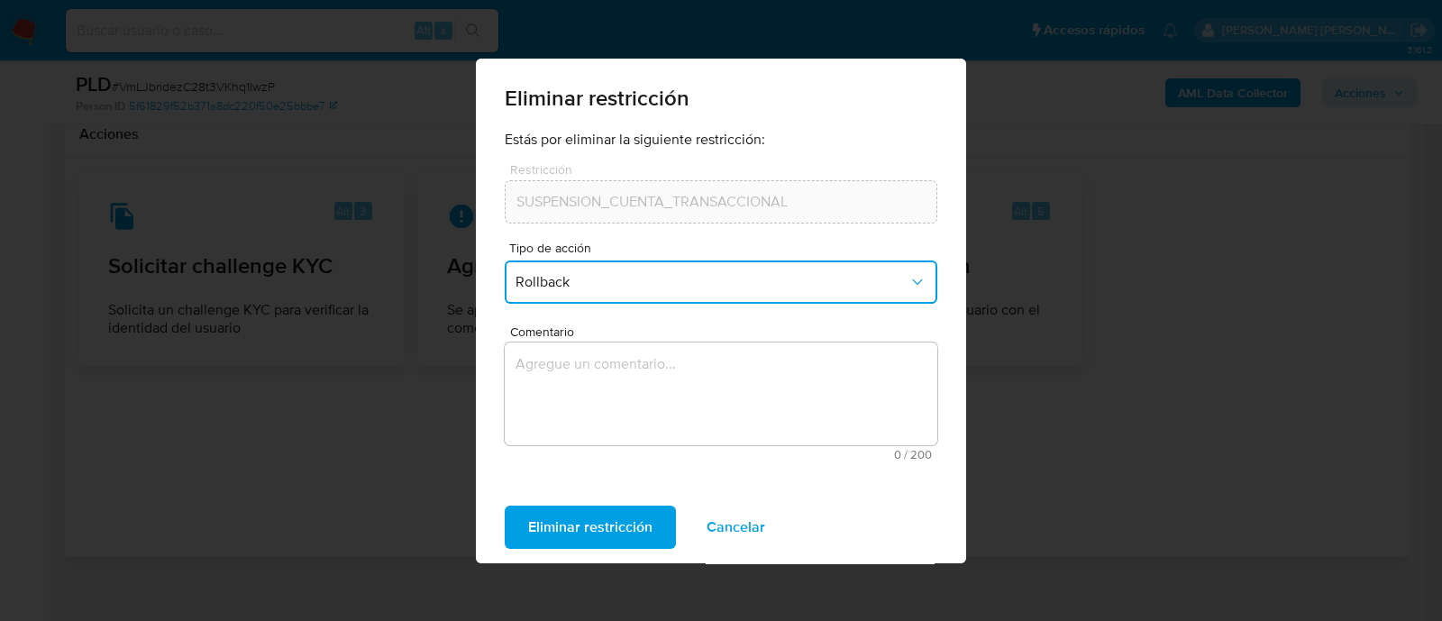
click at [661, 292] on button "Rollback" at bounding box center [721, 281] width 432 height 43
click at [651, 318] on div "Rehabilitación" at bounding box center [715, 330] width 400 height 43
click at [622, 361] on textarea "Comentario" at bounding box center [721, 393] width 432 height 103
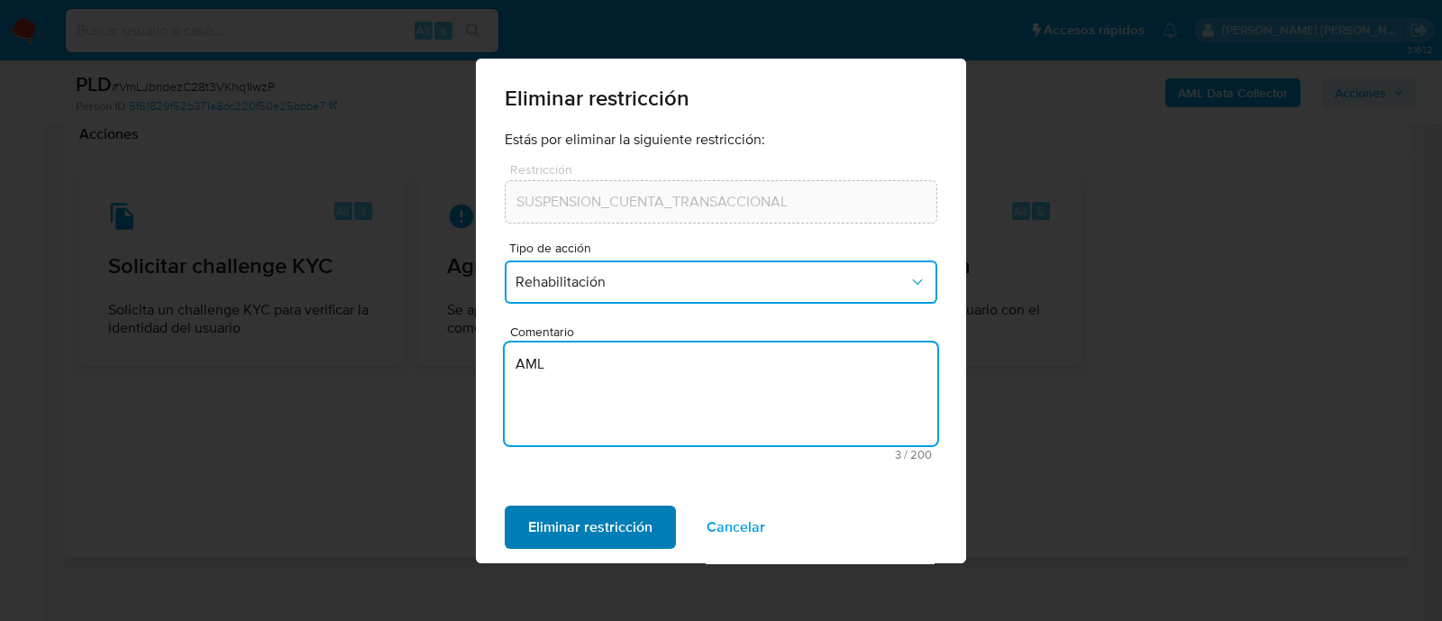
type textarea "AML"
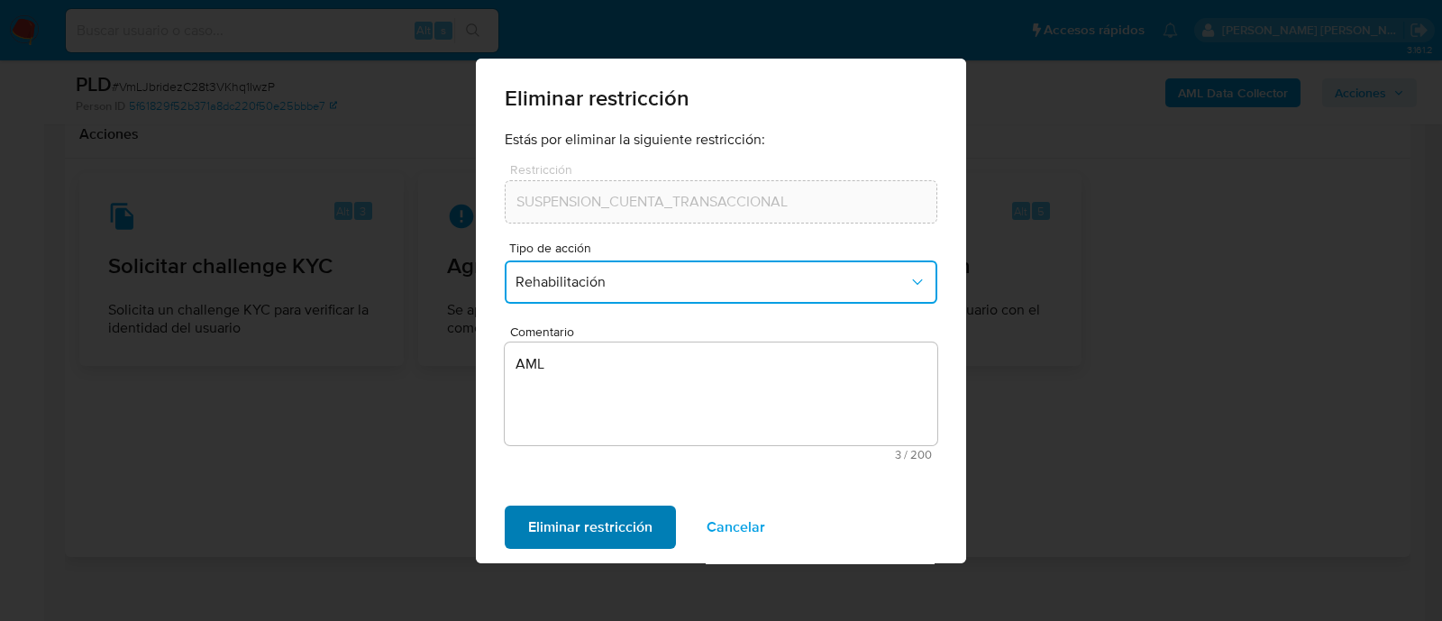
click at [629, 519] on span "Eliminar restricción" at bounding box center [590, 527] width 124 height 40
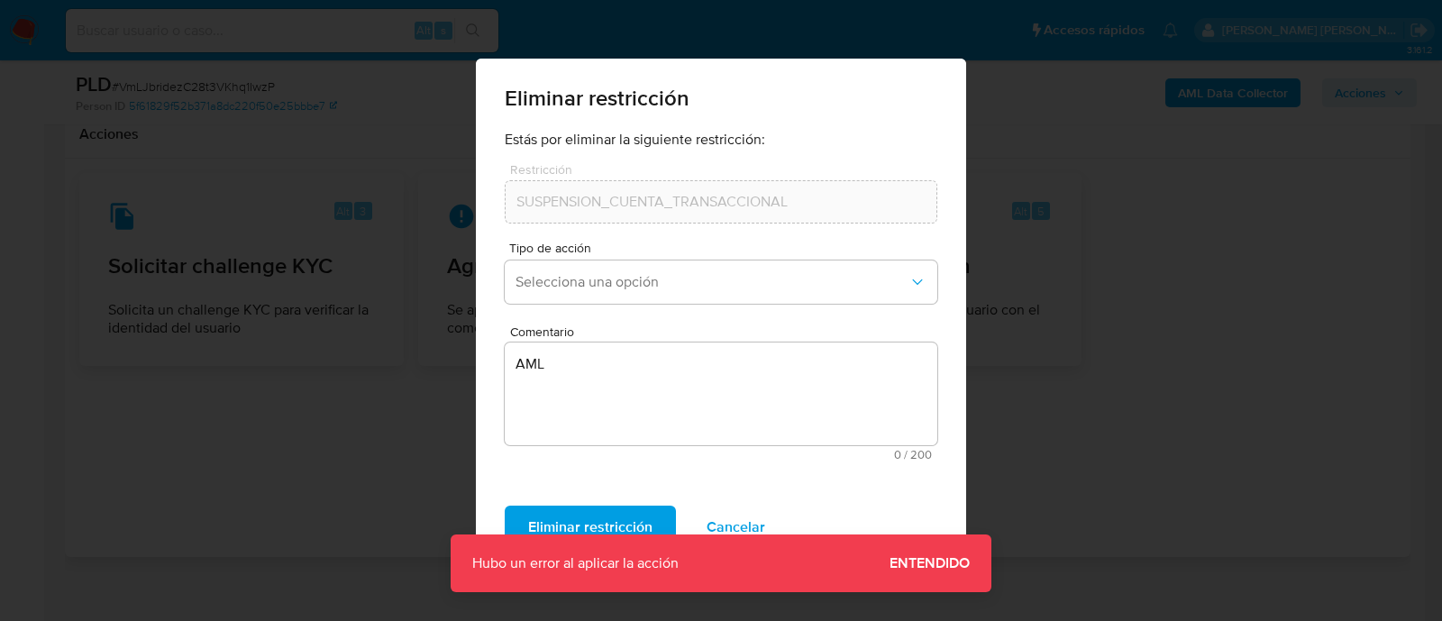
click at [953, 563] on span "Entendido" at bounding box center [929, 563] width 80 height 0
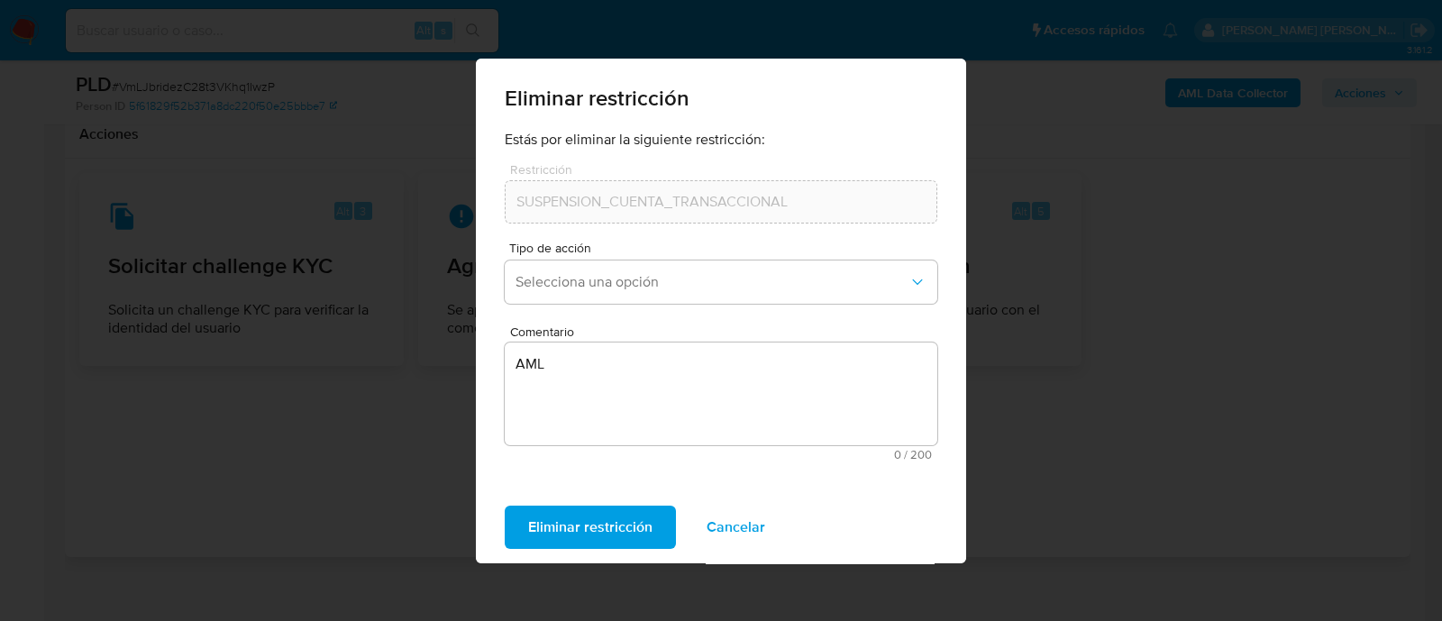
click at [744, 535] on span "Cancelar" at bounding box center [735, 527] width 59 height 40
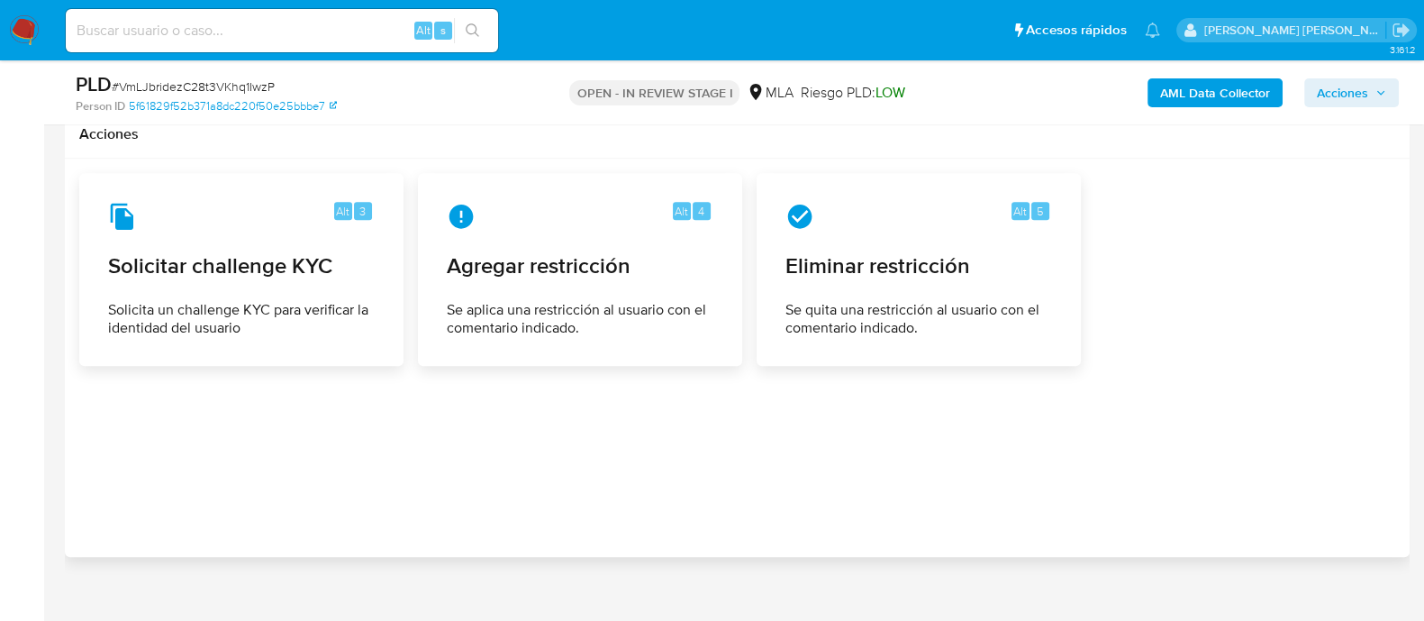
click at [459, 461] on div at bounding box center [737, 357] width 1316 height 369
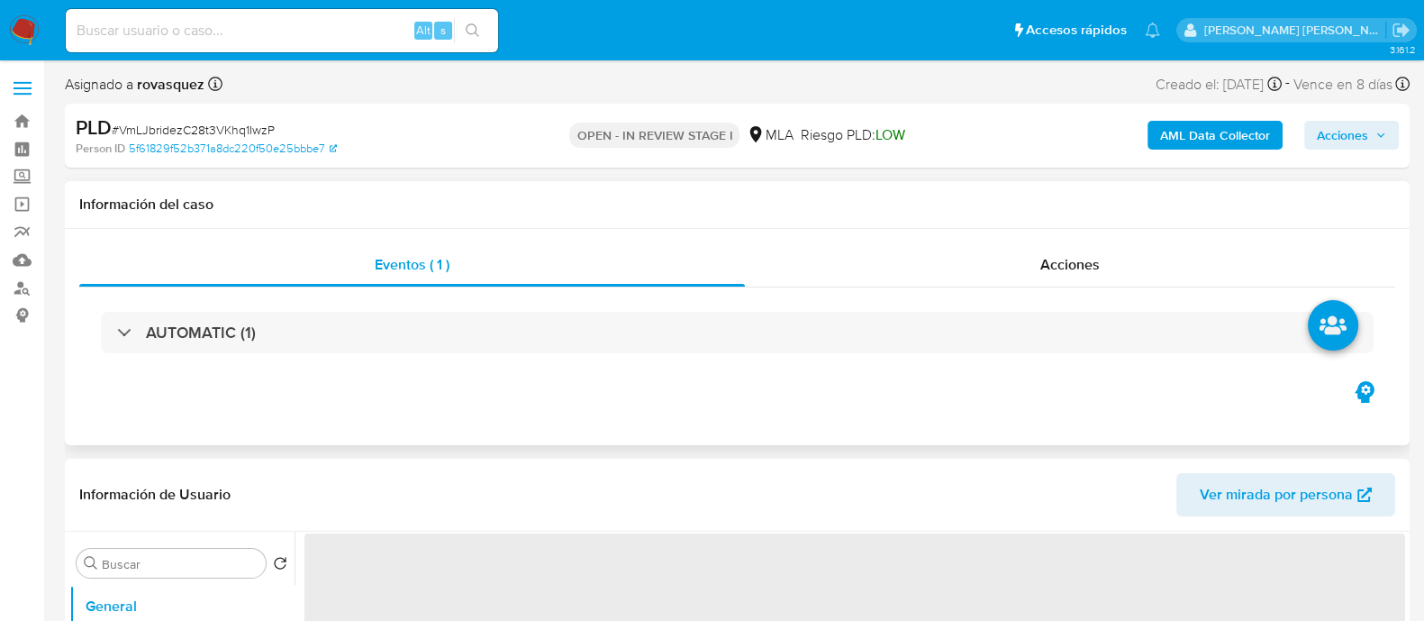
select select "10"
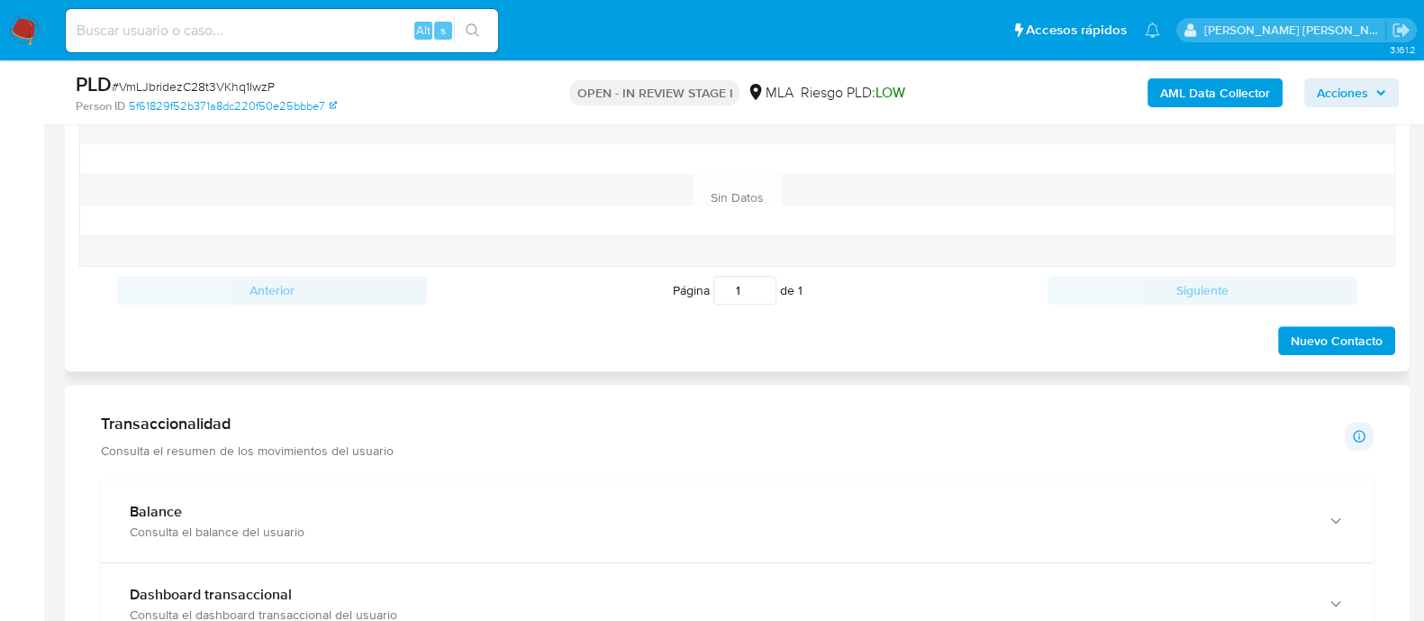
scroll to position [516, 0]
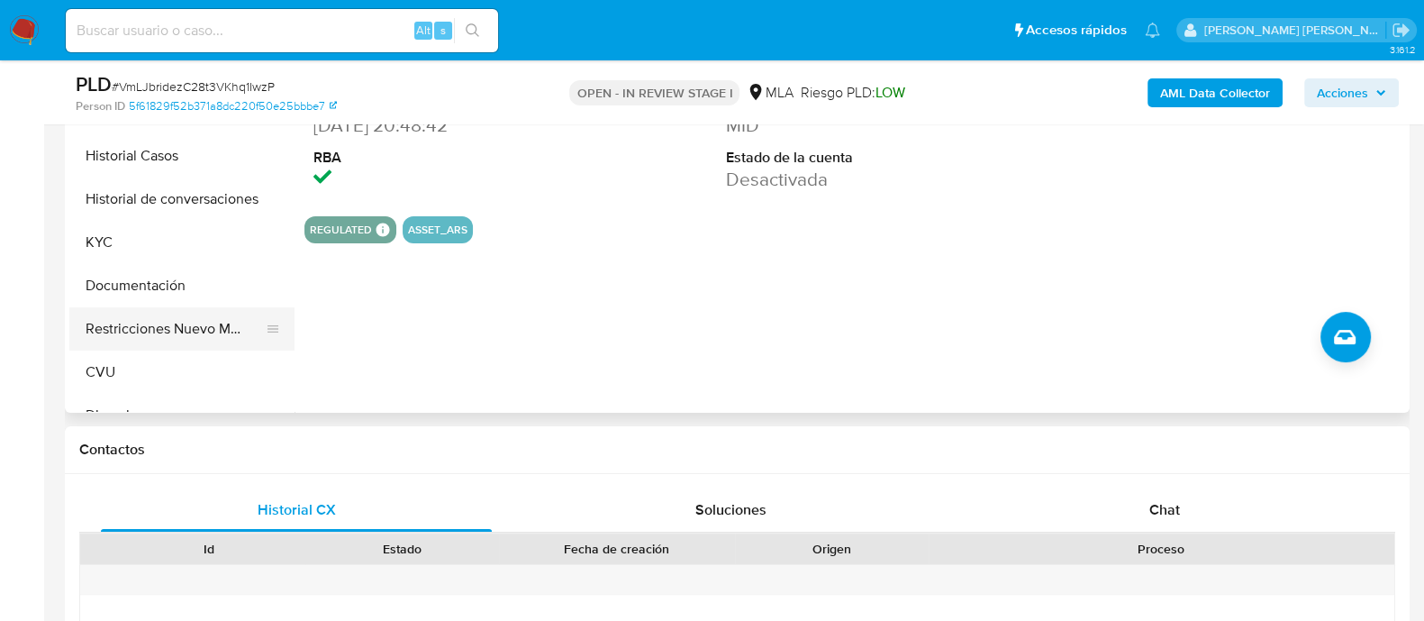
drag, startPoint x: 122, startPoint y: 320, endPoint x: 177, endPoint y: 305, distance: 56.8
click at [122, 320] on button "Restricciones Nuevo Mundo" at bounding box center [174, 328] width 211 height 43
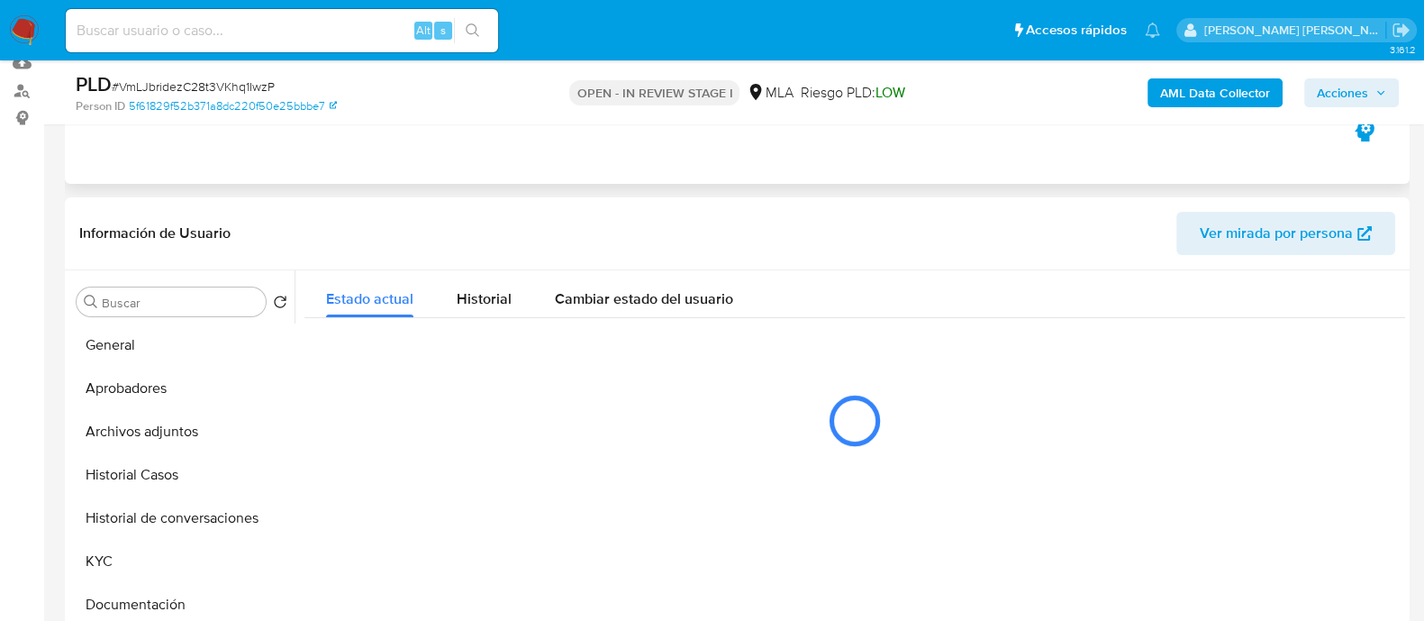
scroll to position [291, 0]
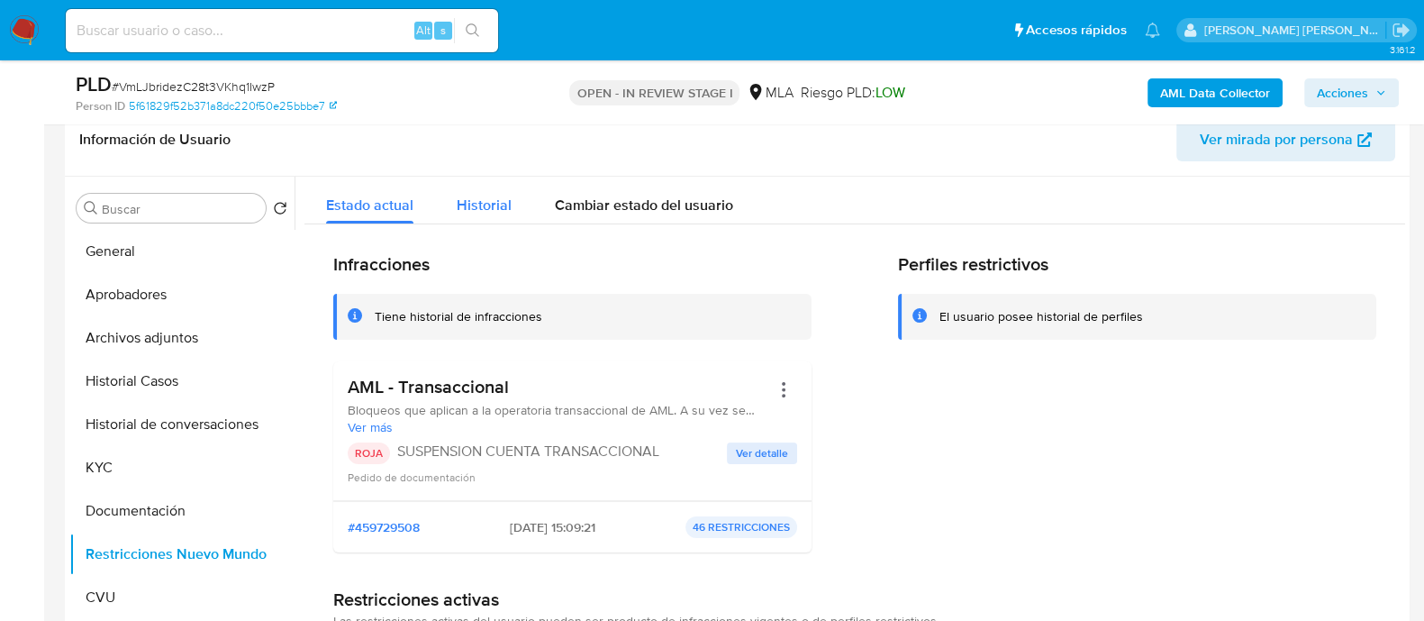
click at [473, 218] on div "Historial" at bounding box center [484, 201] width 55 height 48
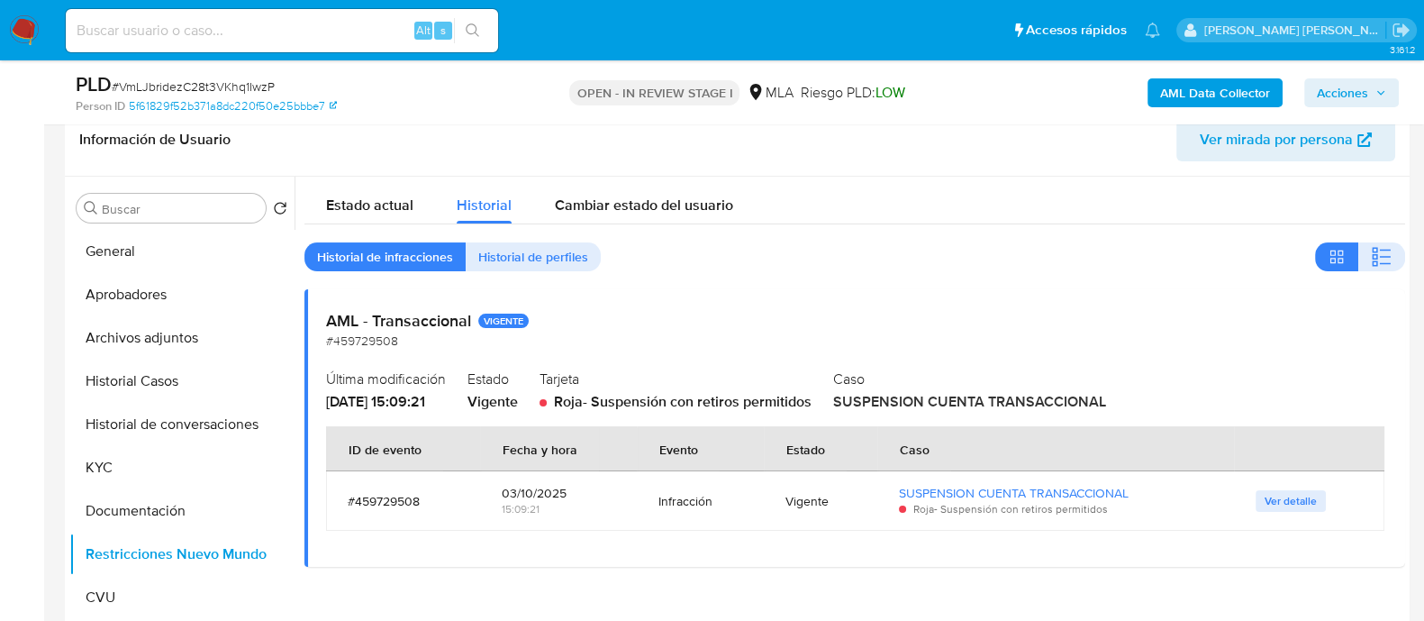
click at [914, 373] on h2 "Caso" at bounding box center [1108, 378] width 550 height 27
click at [1273, 488] on td "Ver detalle" at bounding box center [1309, 500] width 150 height 59
click at [1278, 493] on span "Ver detalle" at bounding box center [1291, 501] width 52 height 18
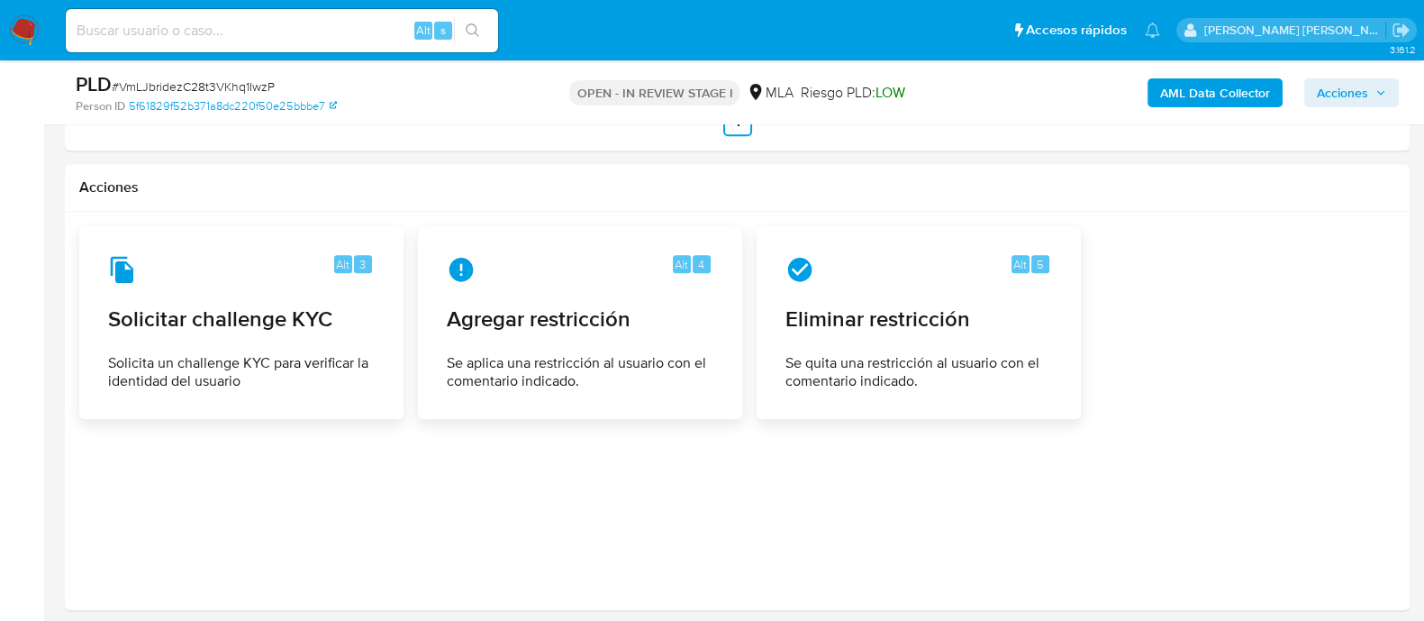
scroll to position [2543, 0]
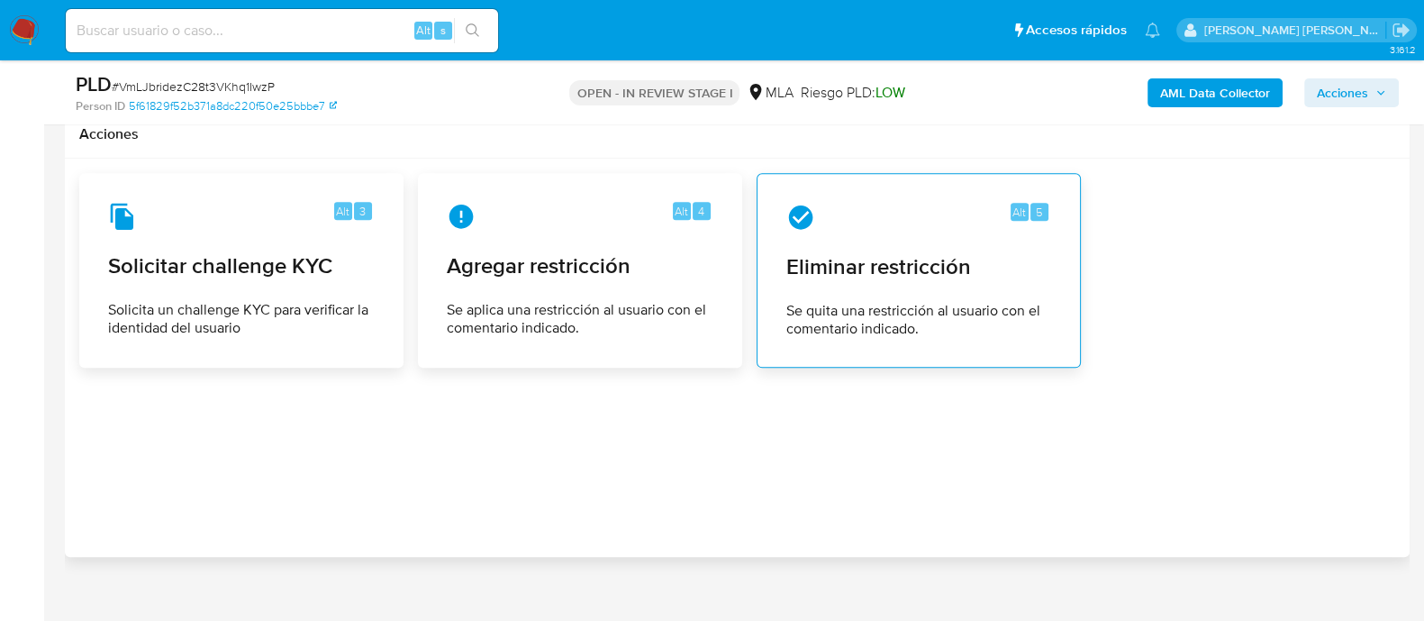
click at [892, 302] on span "Se quita una restricción al usuario con el comentario indicado." at bounding box center [919, 320] width 265 height 36
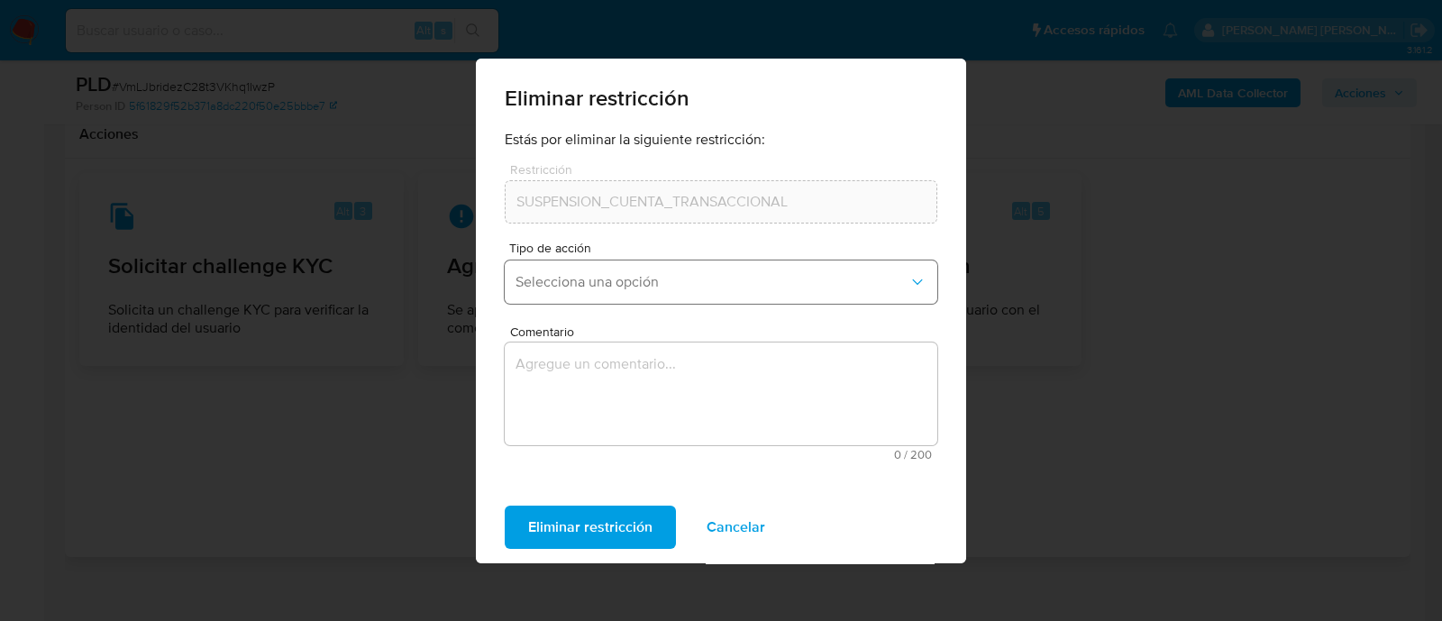
click at [653, 292] on button "Selecciona una opción" at bounding box center [721, 281] width 432 height 43
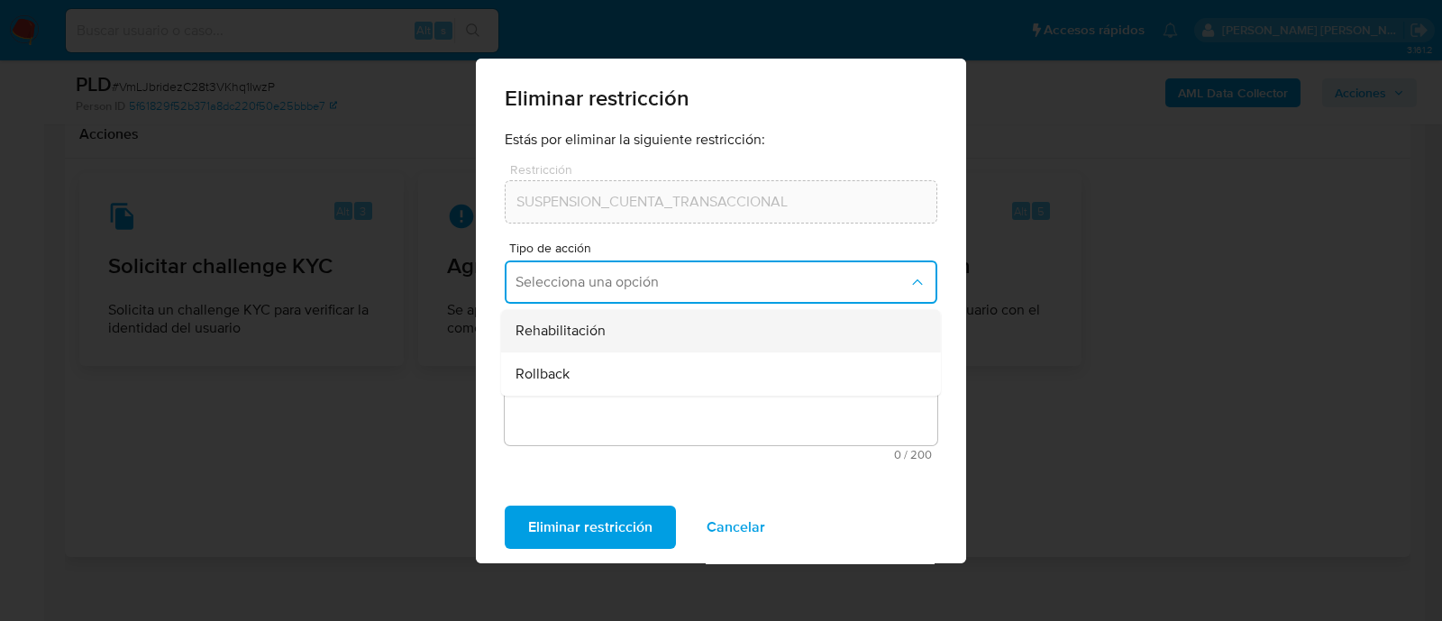
click at [649, 337] on div "Rehabilitación" at bounding box center [715, 330] width 400 height 43
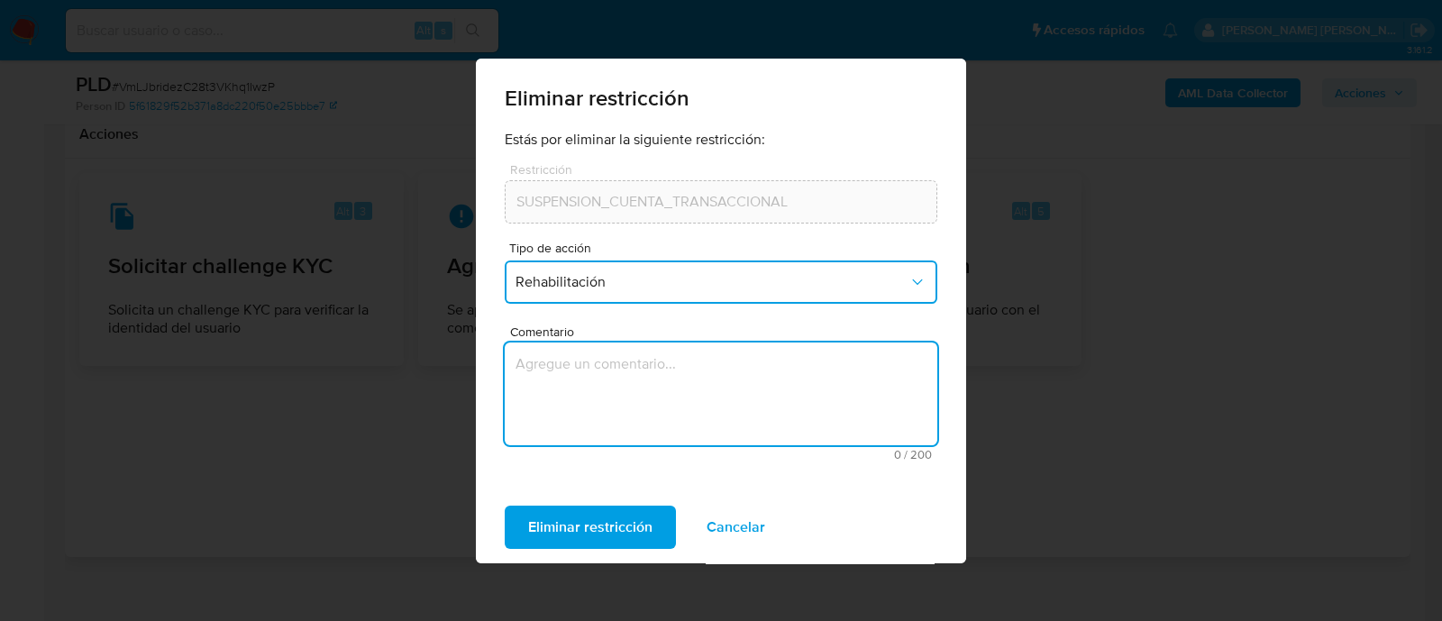
click at [636, 389] on textarea "Comentario" at bounding box center [721, 393] width 432 height 103
type textarea "AML"
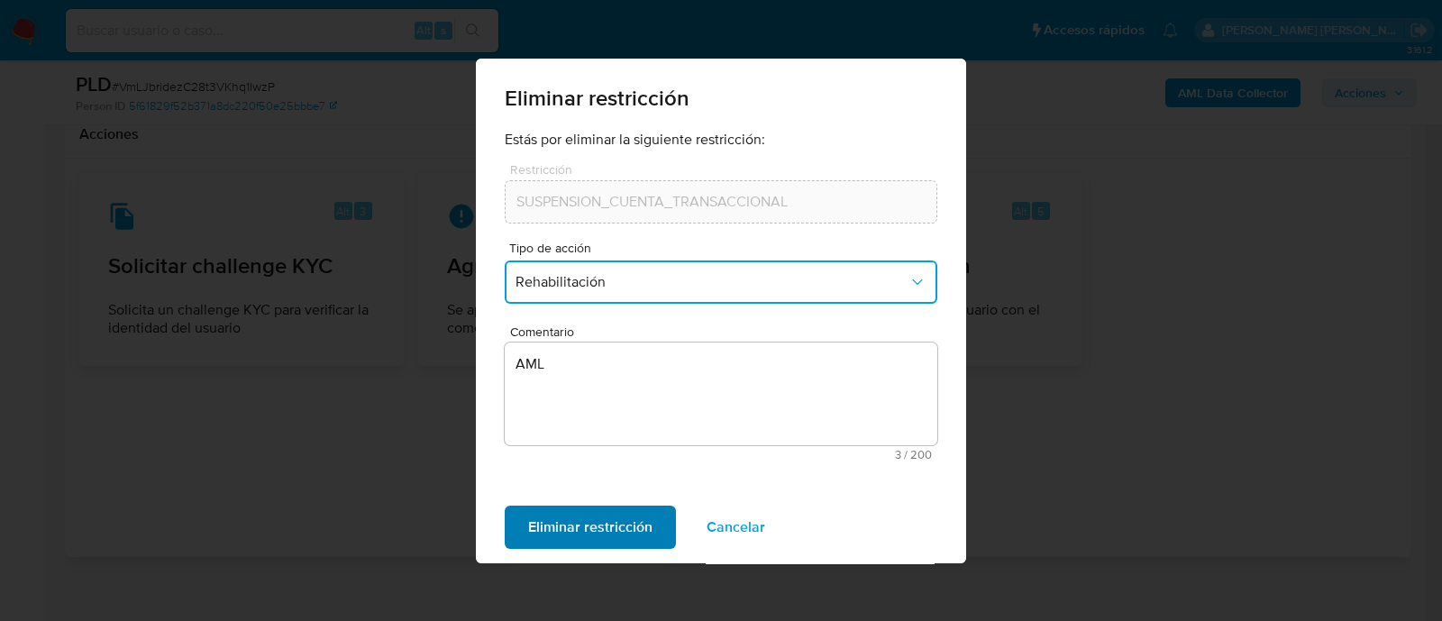
click at [584, 532] on span "Eliminar restricción" at bounding box center [590, 527] width 124 height 40
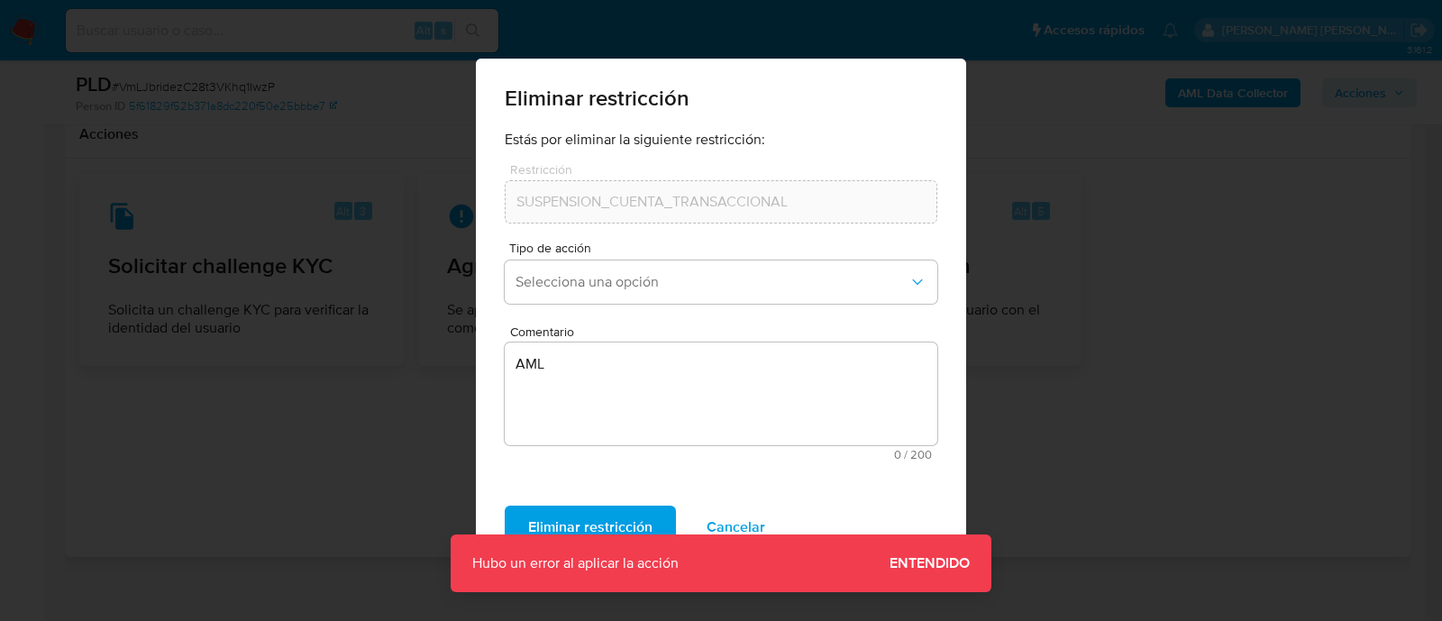
click at [896, 563] on span "Entendido" at bounding box center [929, 563] width 80 height 0
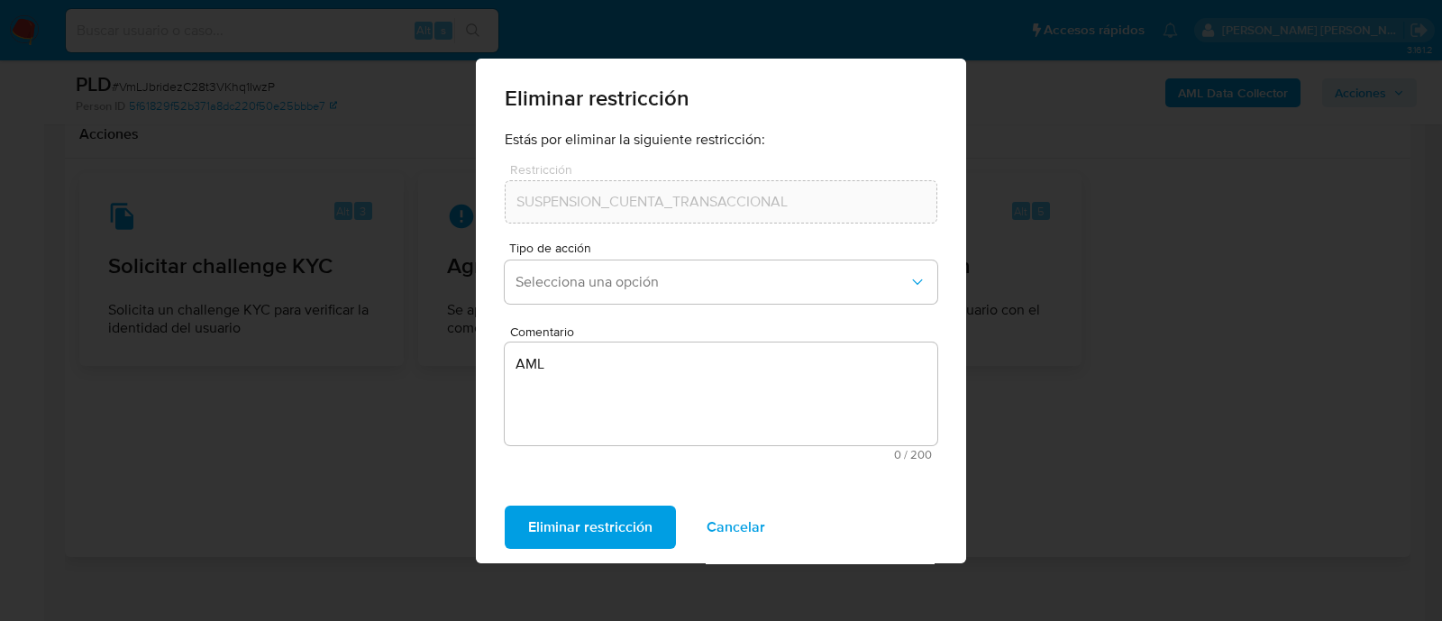
click at [603, 536] on span "Eliminar restricción" at bounding box center [590, 527] width 124 height 40
click at [1115, 355] on div "Eliminar restricción Estás por eliminar la siguiente restricción: Restricción S…" at bounding box center [721, 310] width 1442 height 621
click at [743, 527] on span "Cancelar" at bounding box center [735, 527] width 59 height 40
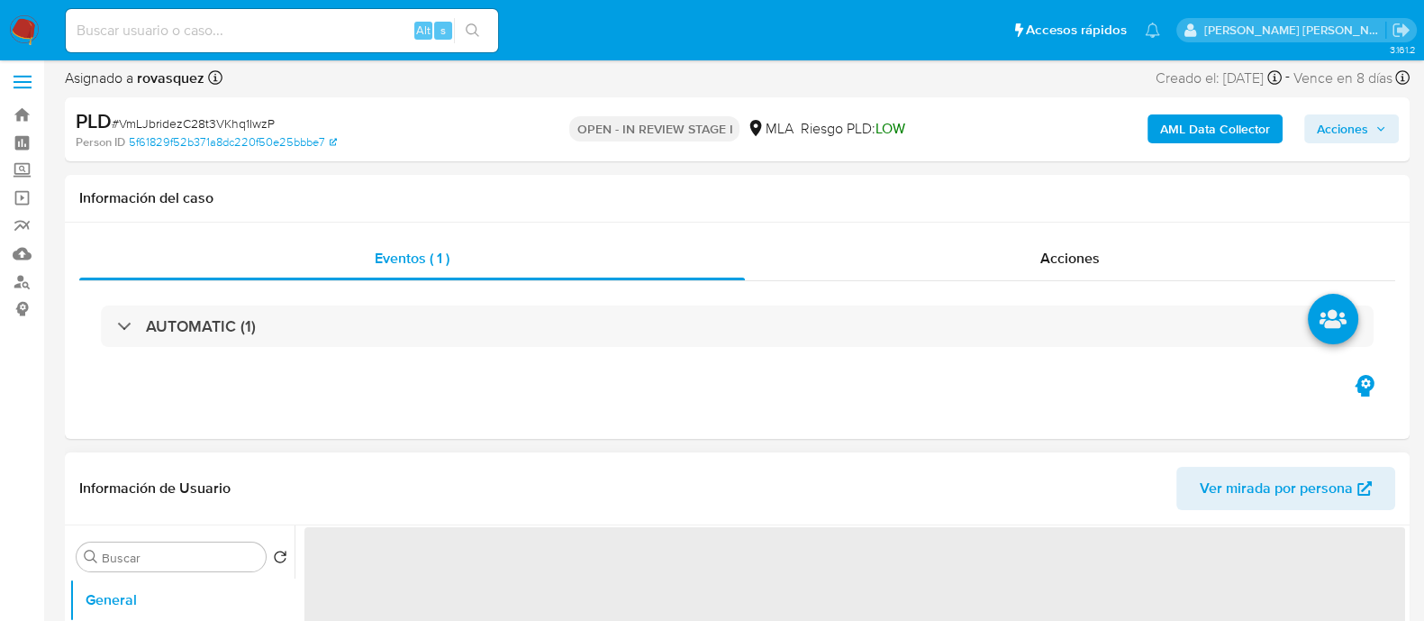
select select "10"
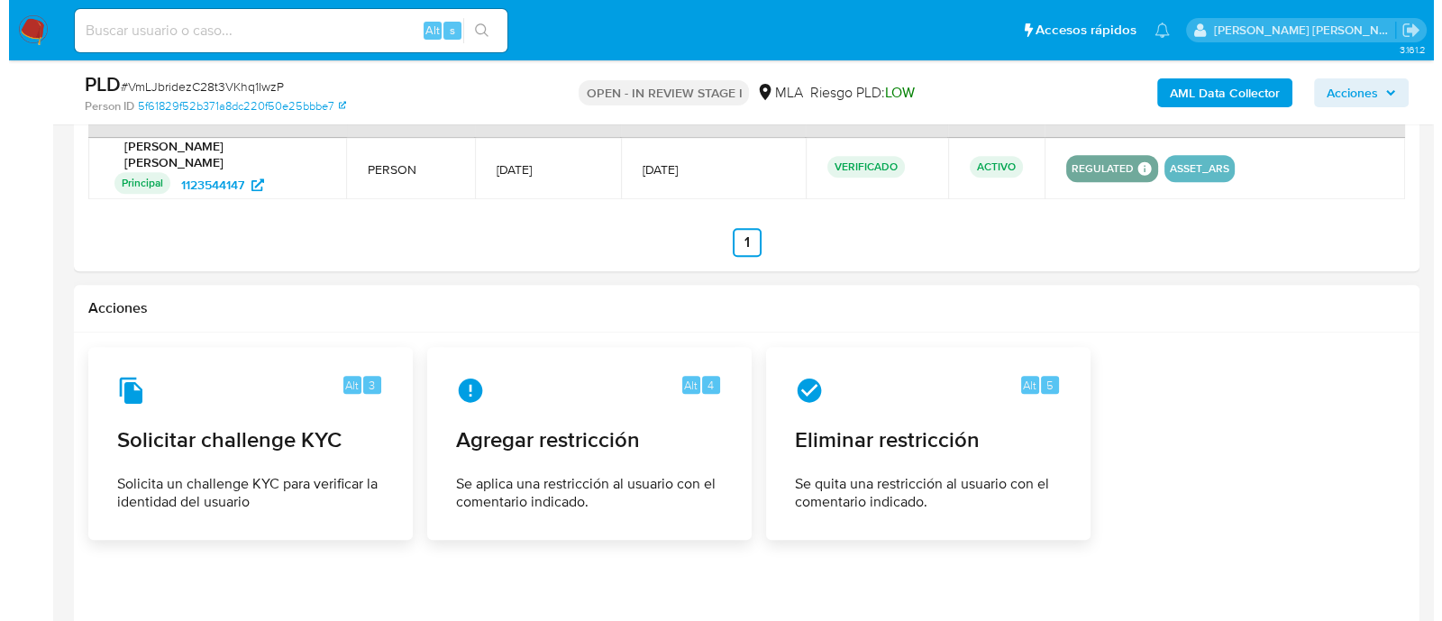
scroll to position [2543, 0]
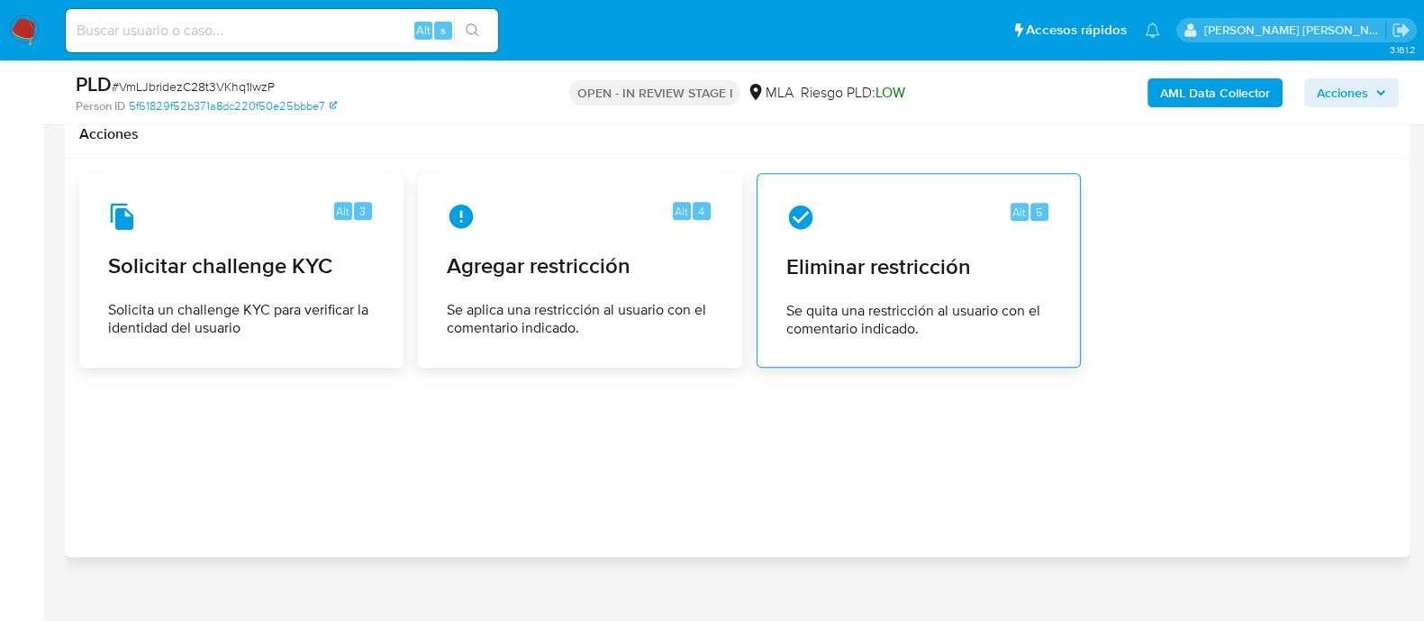
click at [883, 253] on span "Eliminar restricción" at bounding box center [919, 266] width 265 height 27
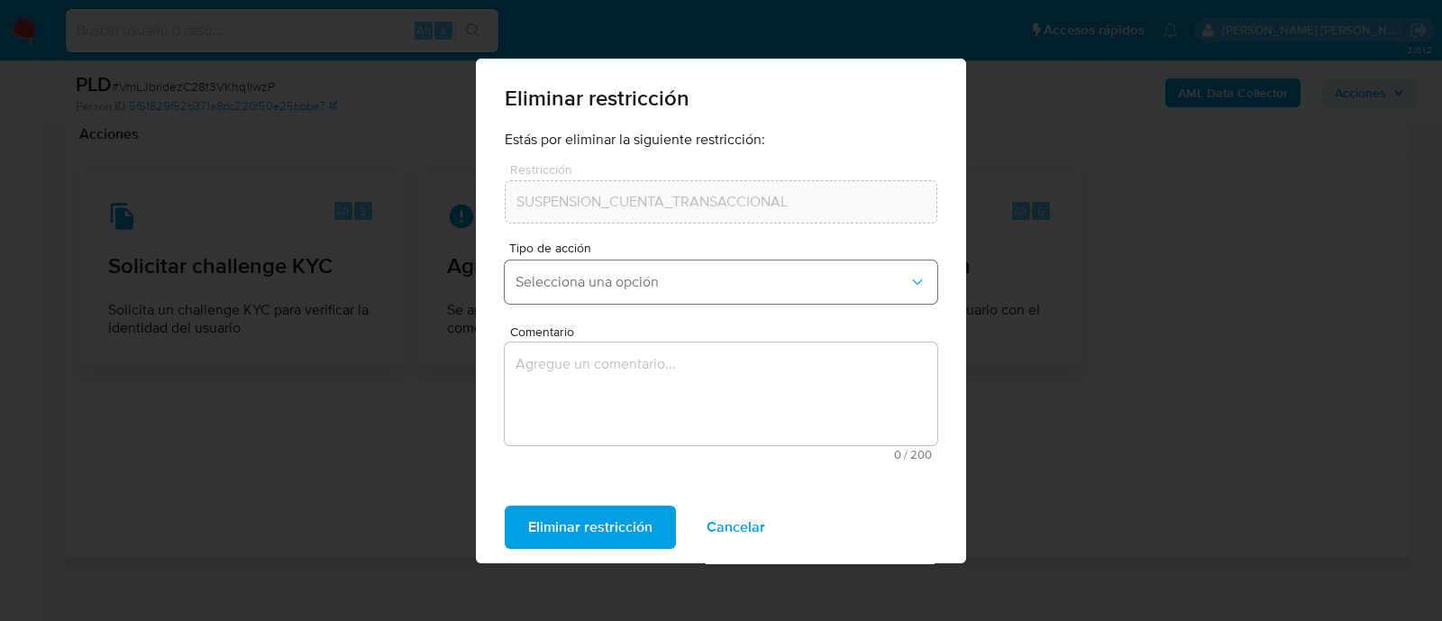
click at [707, 276] on span "Selecciona una opción" at bounding box center [711, 282] width 393 height 18
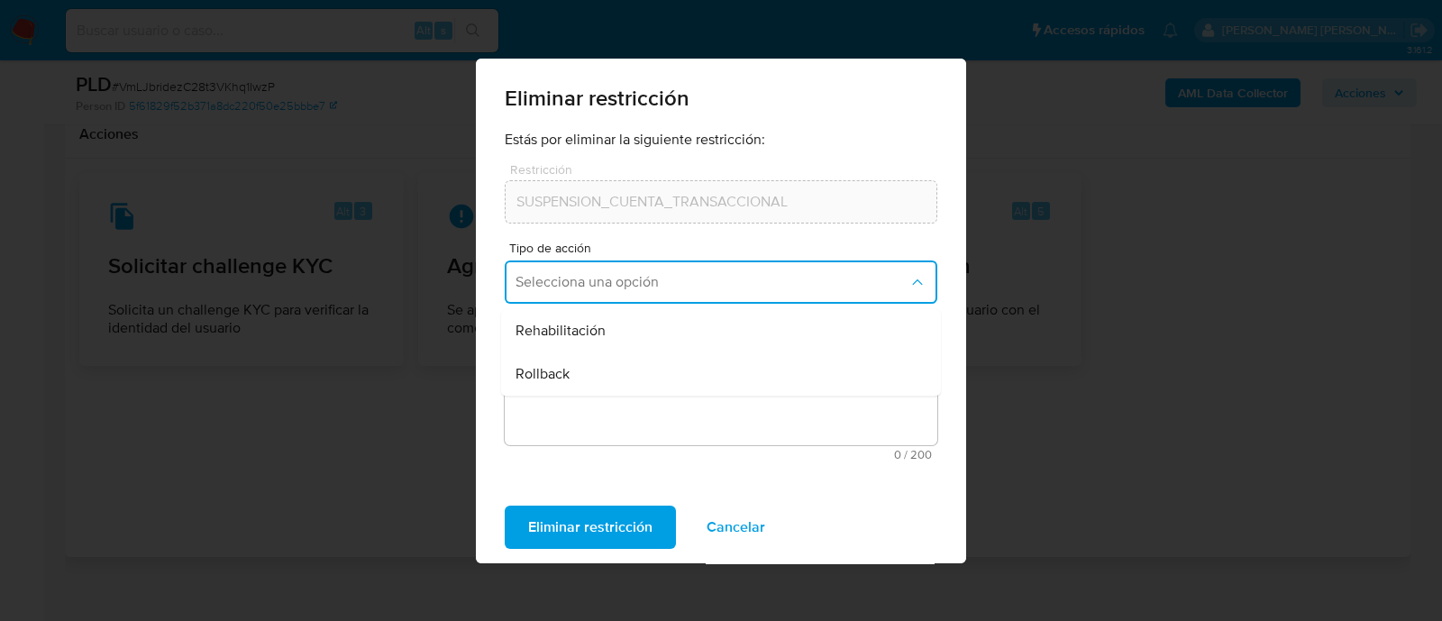
drag, startPoint x: 671, startPoint y: 321, endPoint x: 658, endPoint y: 367, distance: 47.9
click at [671, 320] on div "Rehabilitación" at bounding box center [715, 330] width 400 height 43
click at [644, 389] on textarea "Comentario" at bounding box center [721, 393] width 432 height 103
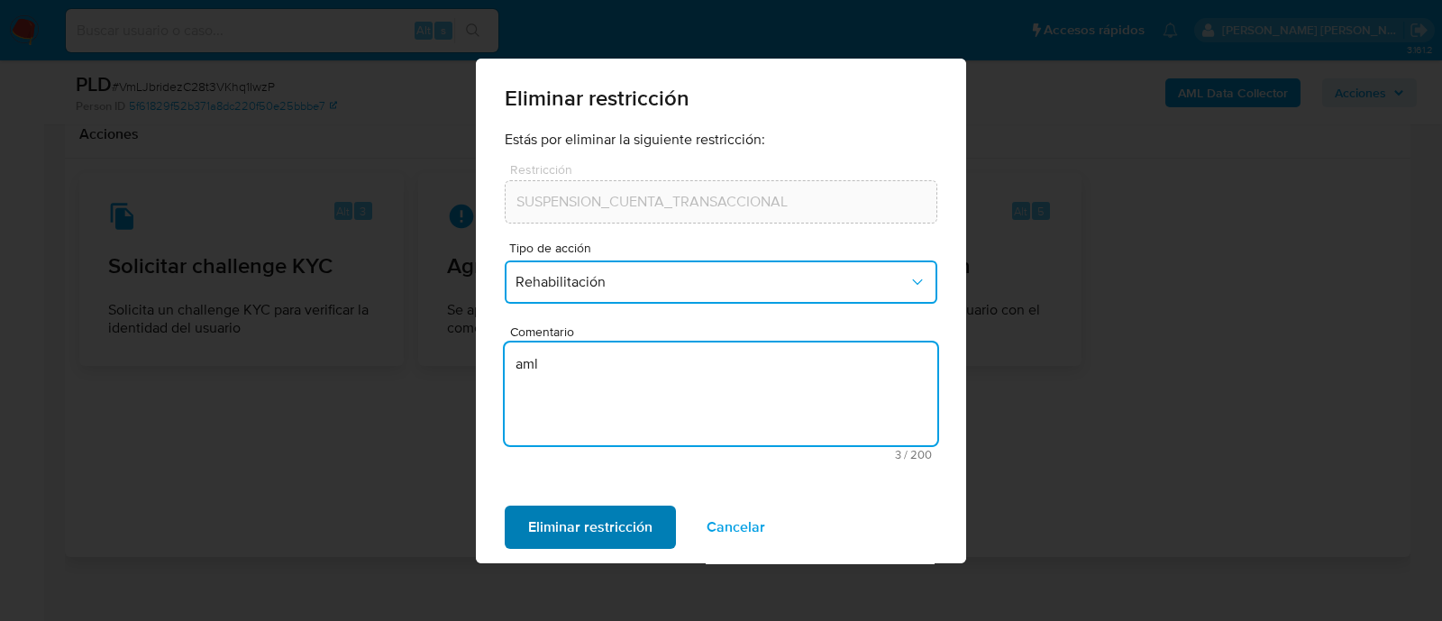
type textarea "aml"
click at [598, 529] on span "Eliminar restricción" at bounding box center [590, 527] width 124 height 40
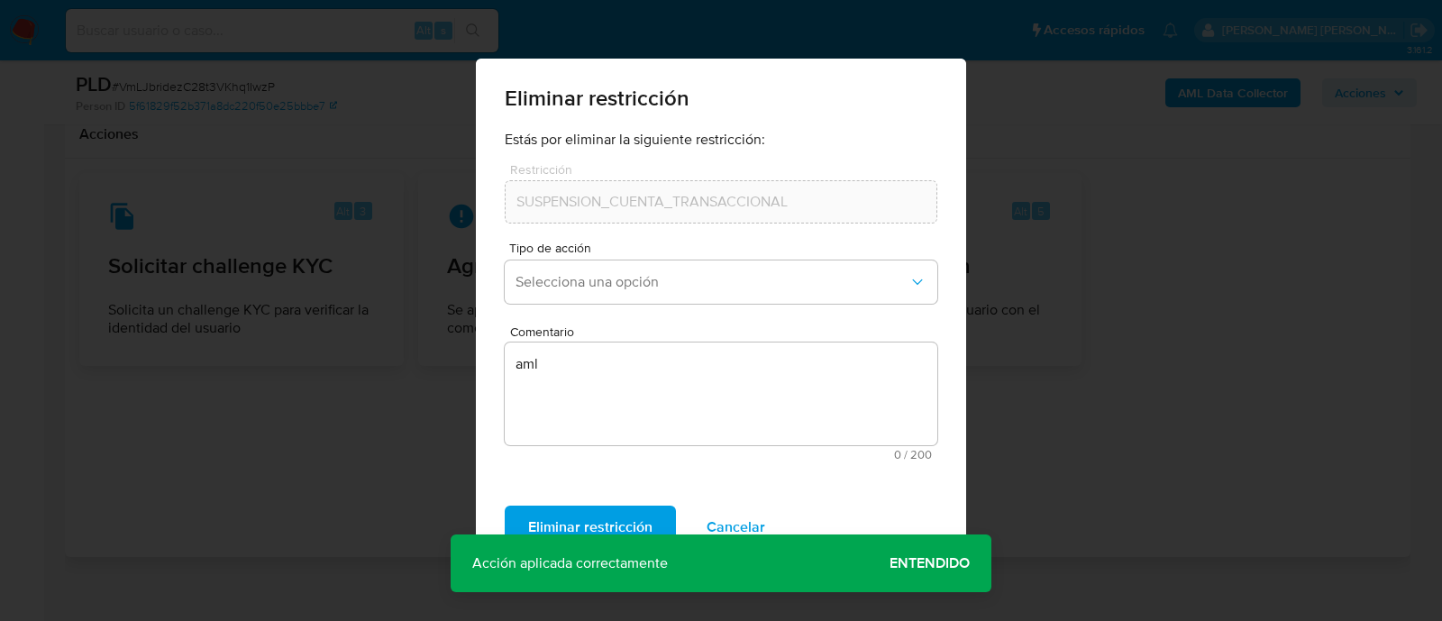
click at [942, 563] on span "Entendido" at bounding box center [929, 563] width 80 height 0
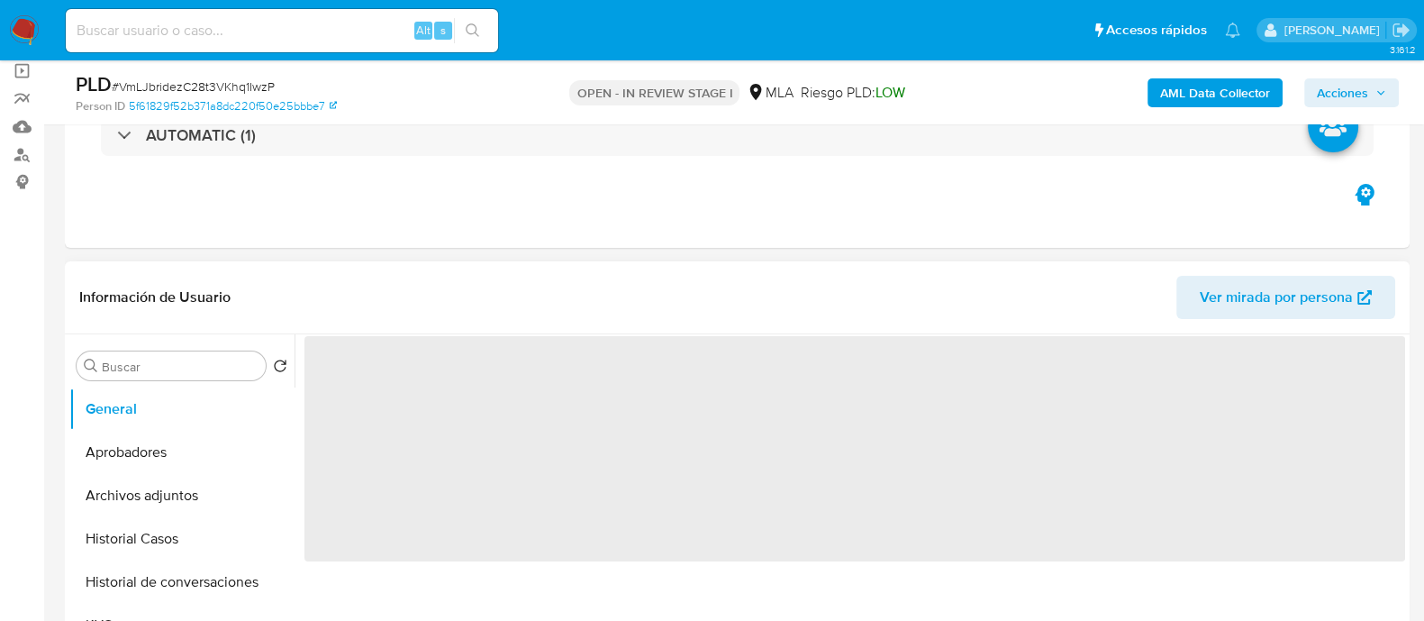
scroll to position [338, 0]
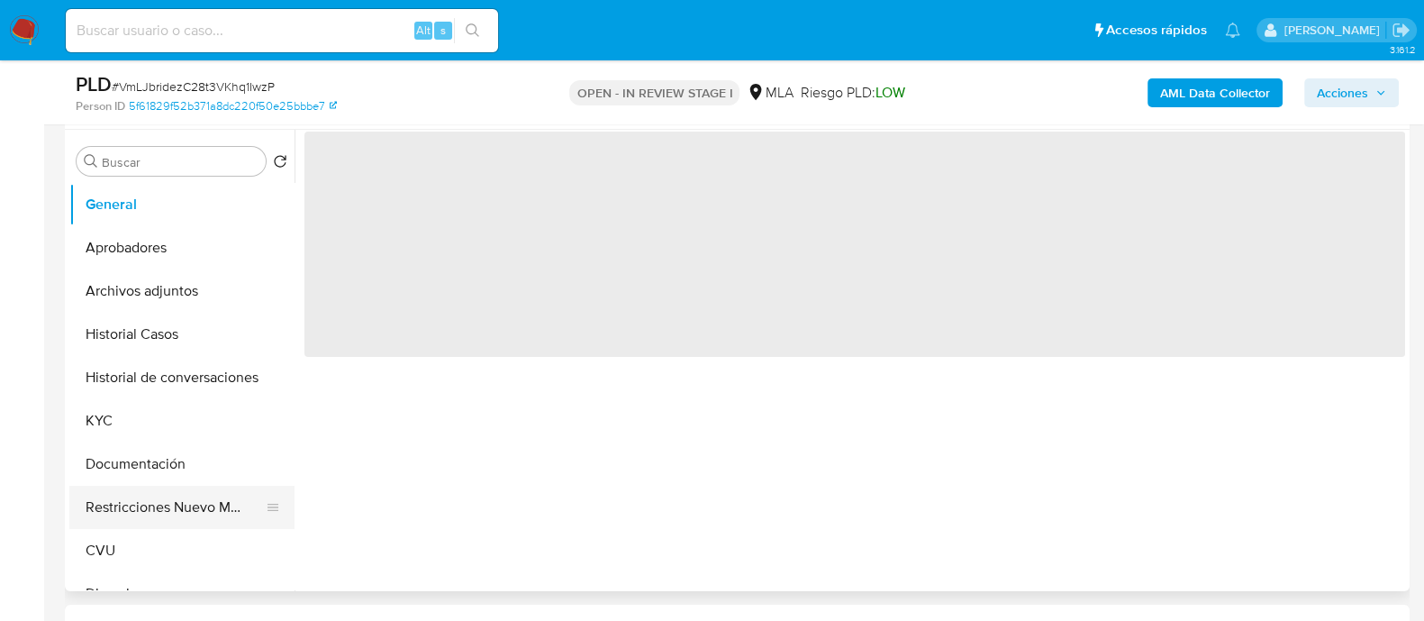
click at [168, 502] on button "Restricciones Nuevo Mundo" at bounding box center [174, 507] width 211 height 43
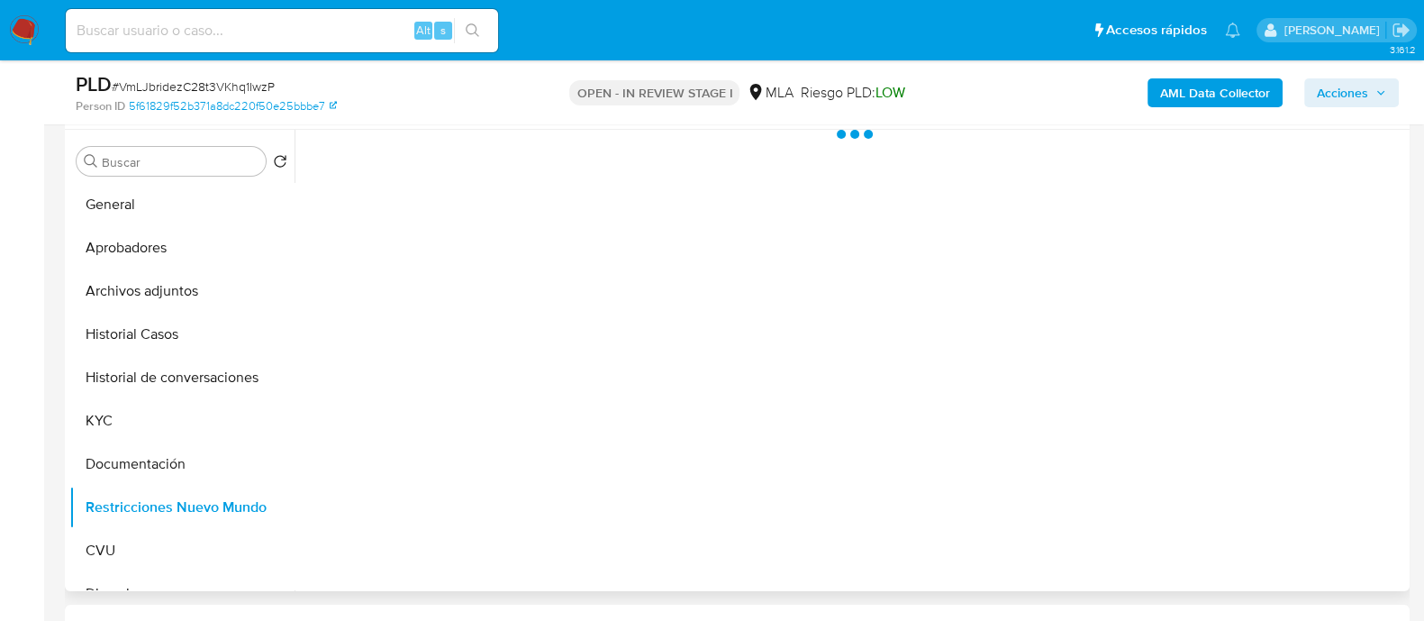
select select "10"
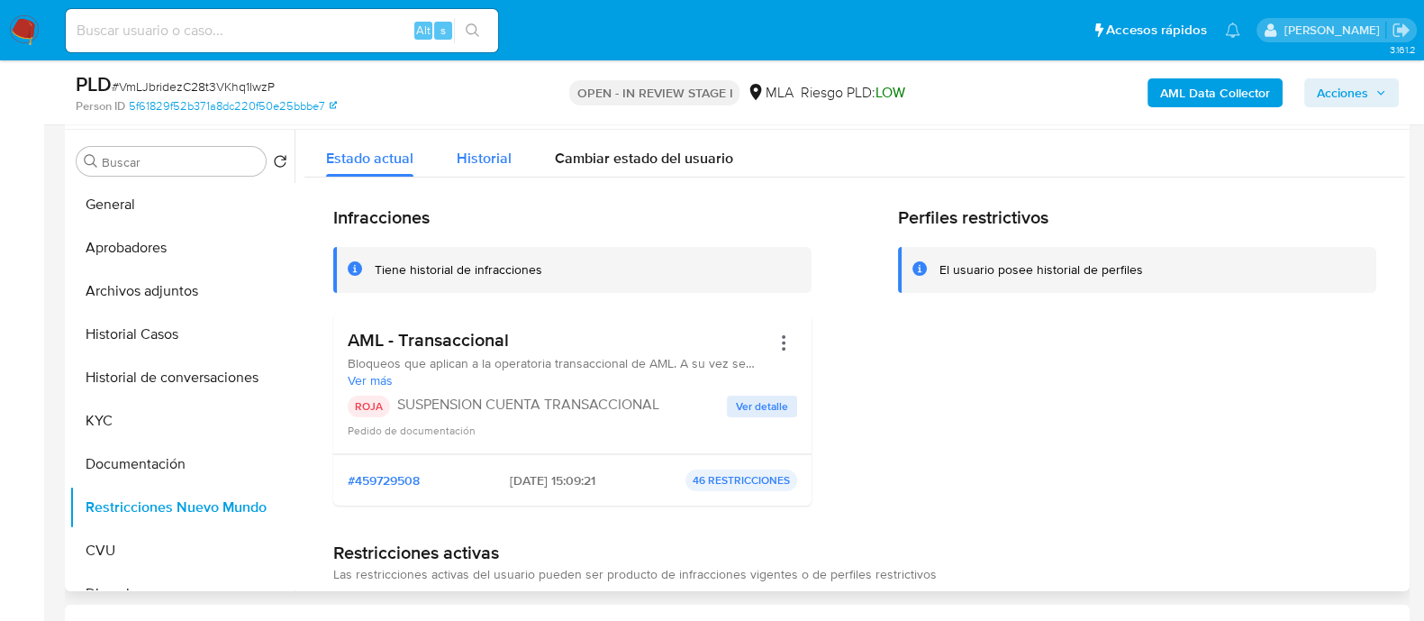
click at [473, 144] on div "Historial" at bounding box center [484, 154] width 55 height 48
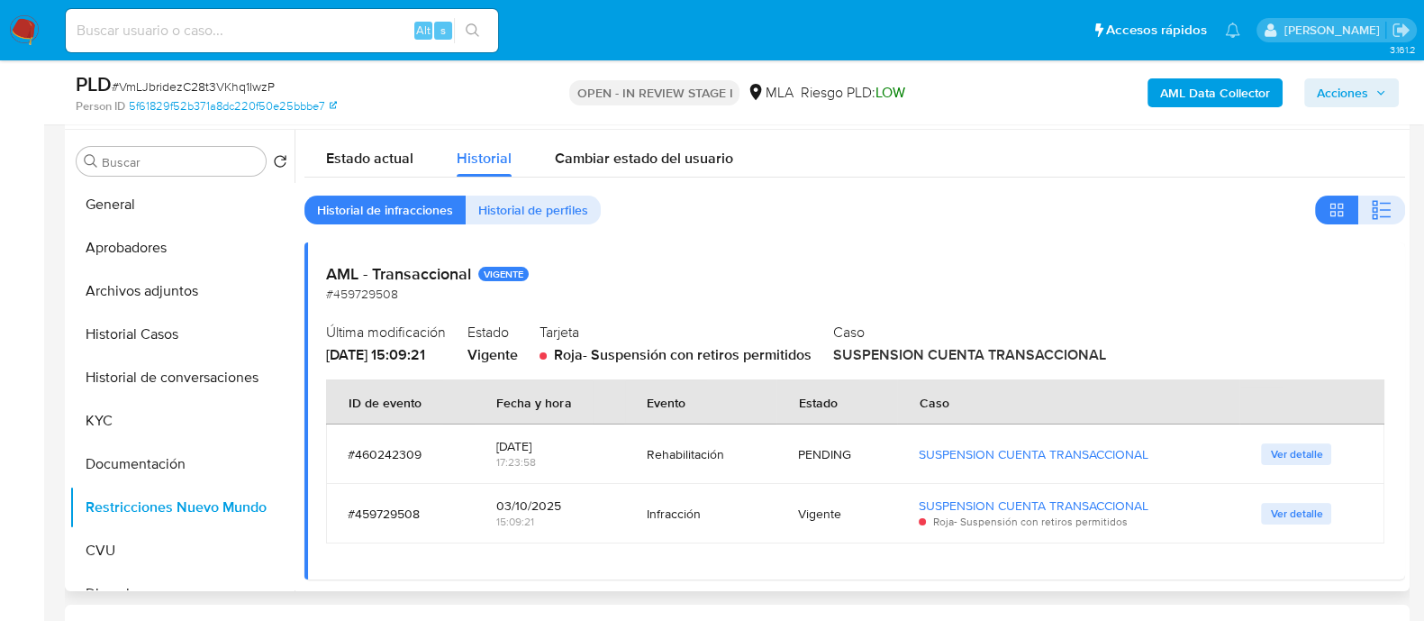
drag, startPoint x: 778, startPoint y: 450, endPoint x: 824, endPoint y: 451, distance: 46.0
click at [824, 451] on td "PENDING" at bounding box center [837, 453] width 121 height 59
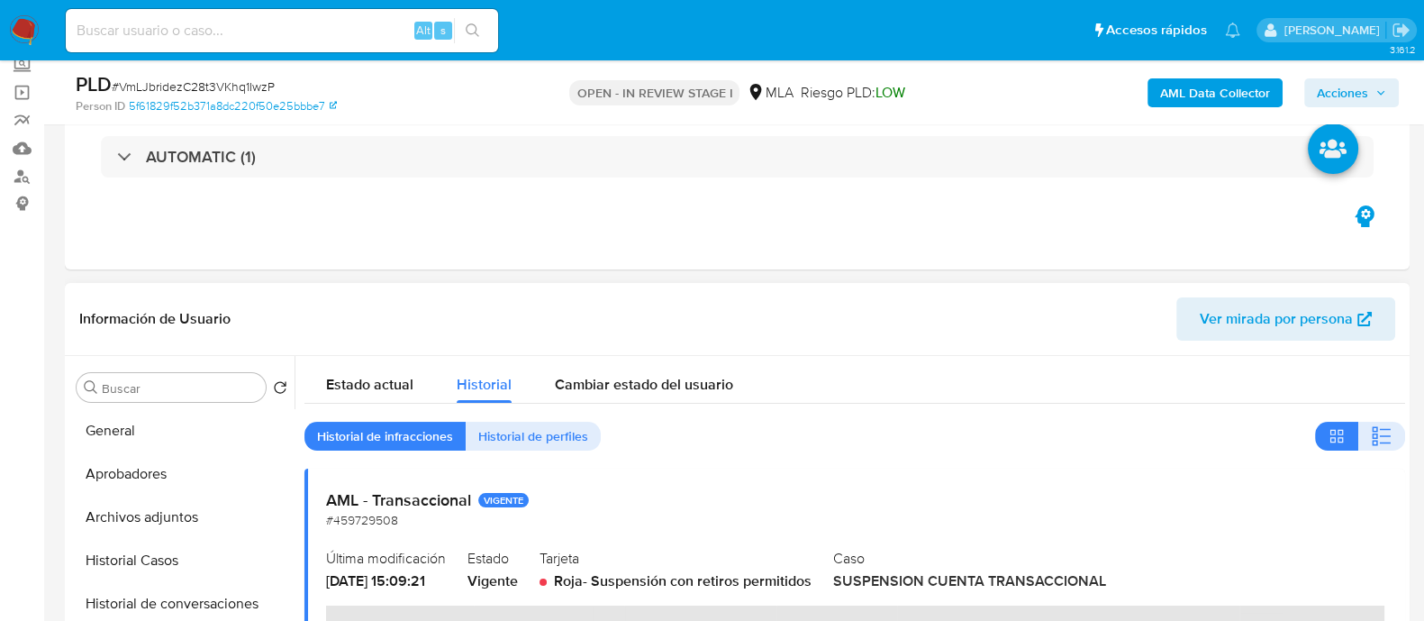
scroll to position [12, 0]
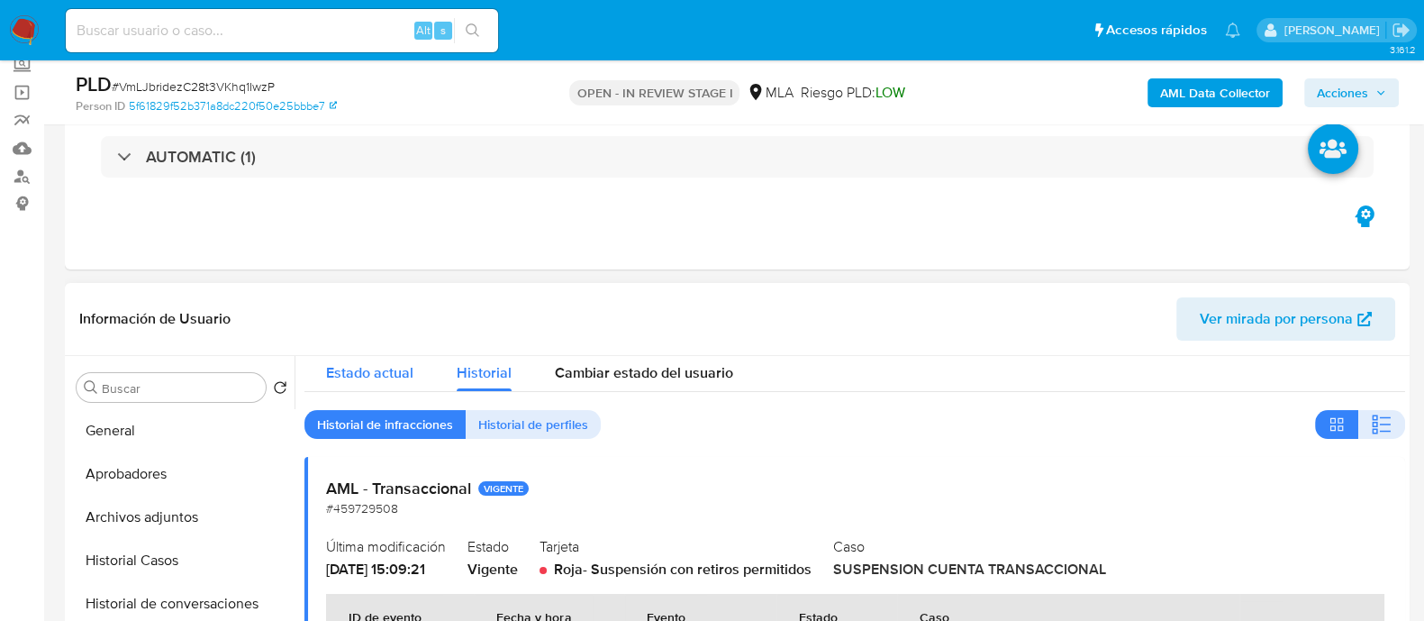
click at [373, 366] on span "Estado actual" at bounding box center [369, 372] width 87 height 21
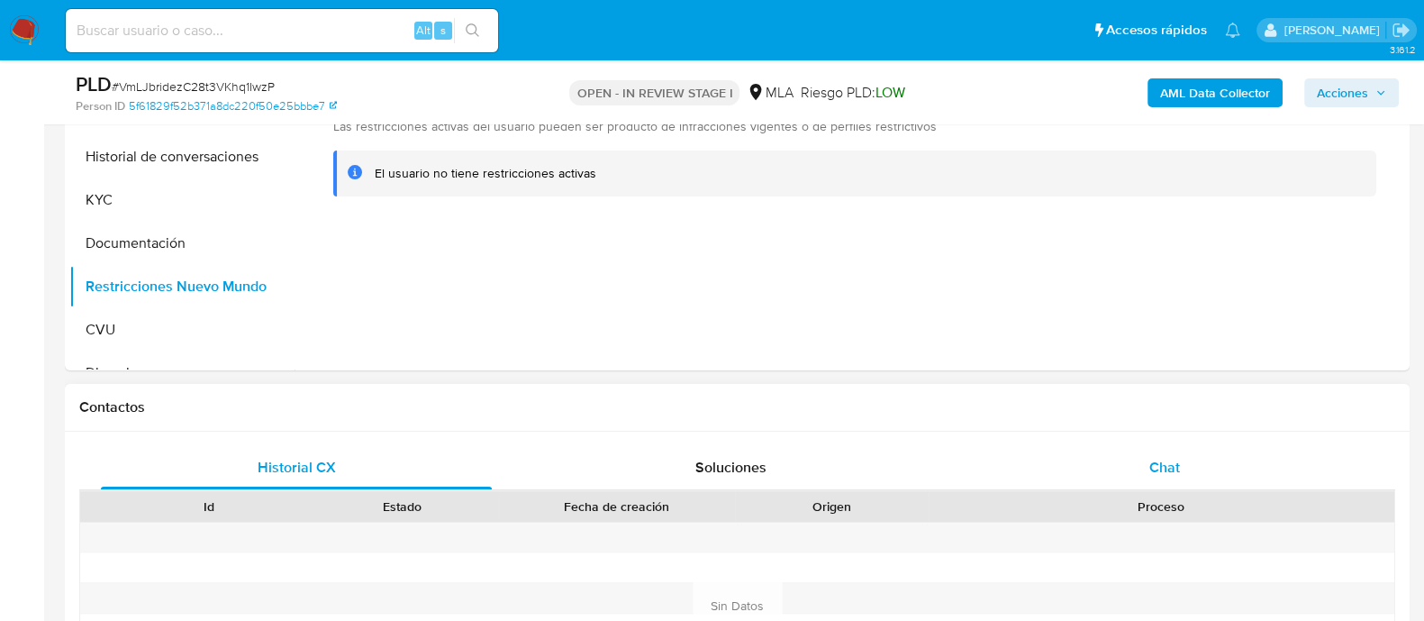
scroll to position [563, 0]
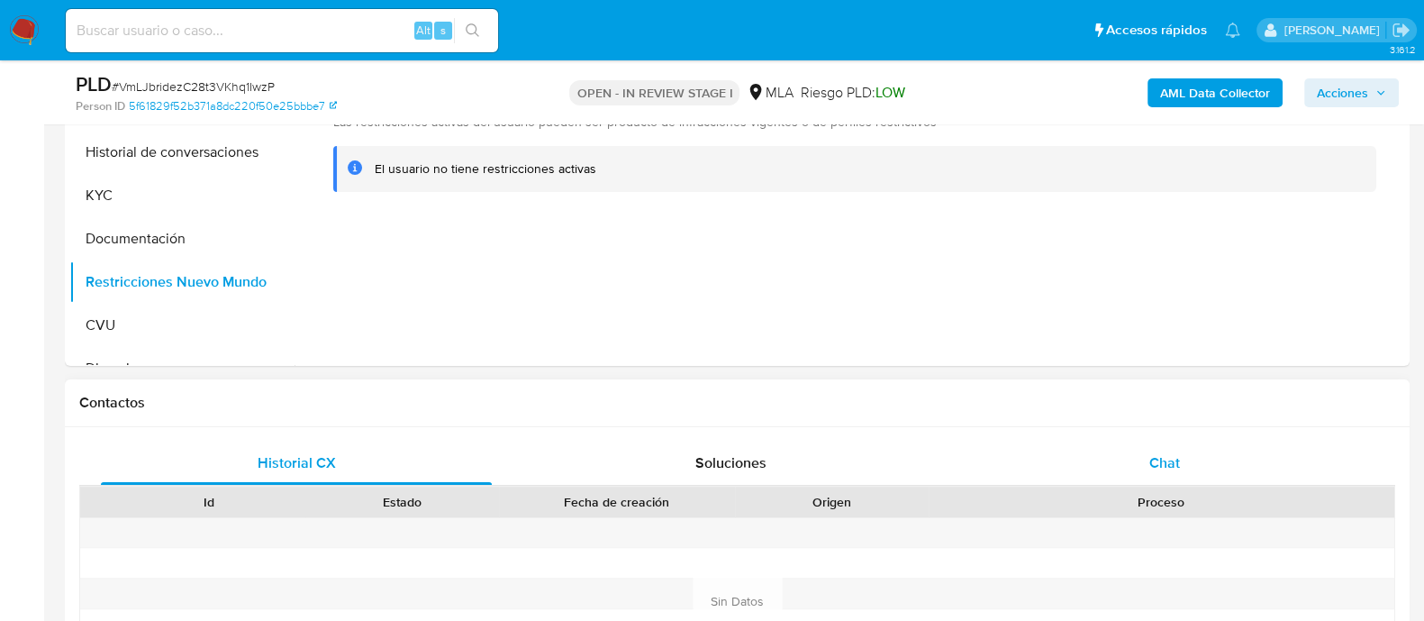
click at [1144, 470] on div "Chat" at bounding box center [1164, 462] width 391 height 43
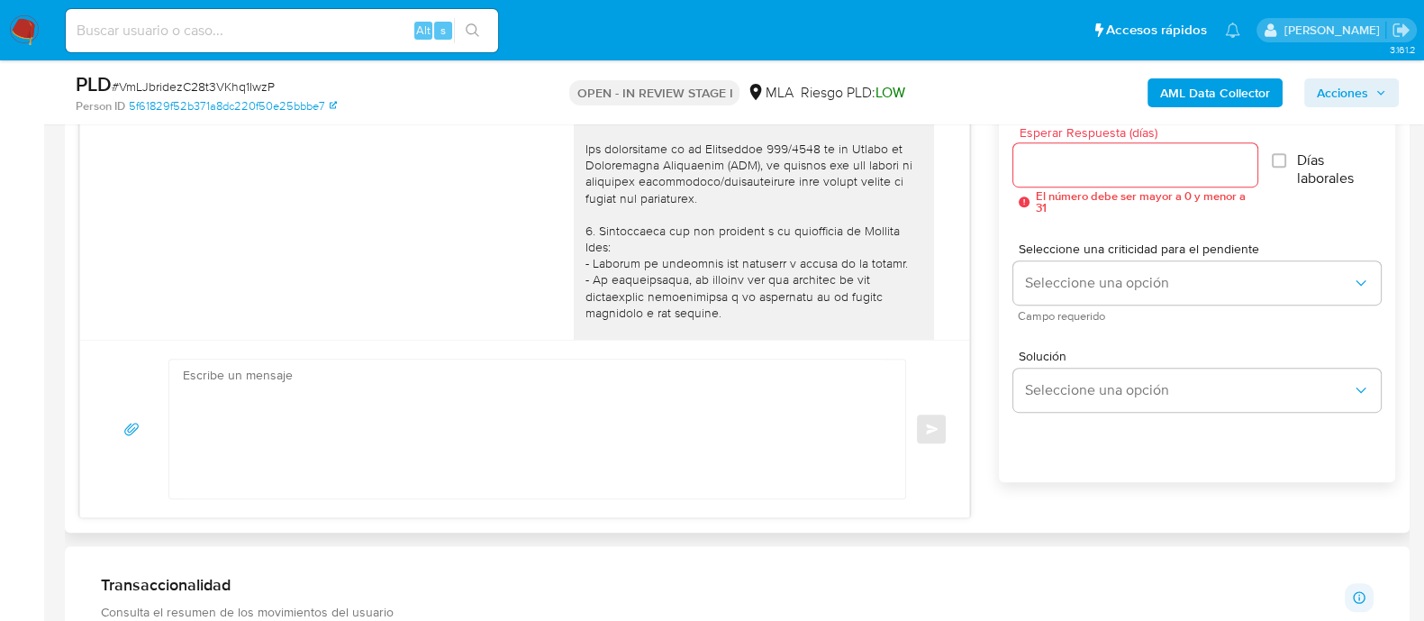
scroll to position [2716, 0]
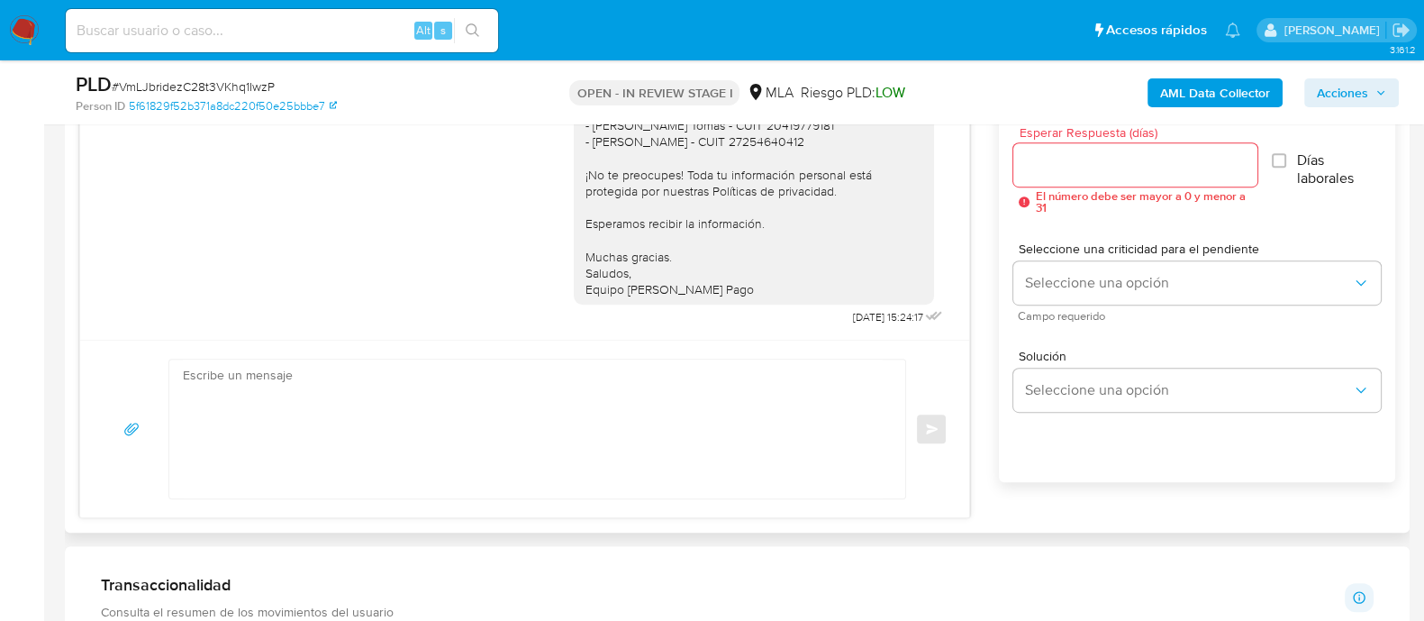
click at [488, 403] on textarea at bounding box center [533, 428] width 700 height 139
paste textarea "​​Hola, Malena. ¡Muchas gracias por tu respuesta! Confirmamos la recepción de l…"
type textarea "​​Hola, Malena. ¡Muchas gracias por tu respuesta! Confirmamos la recepción de l…"
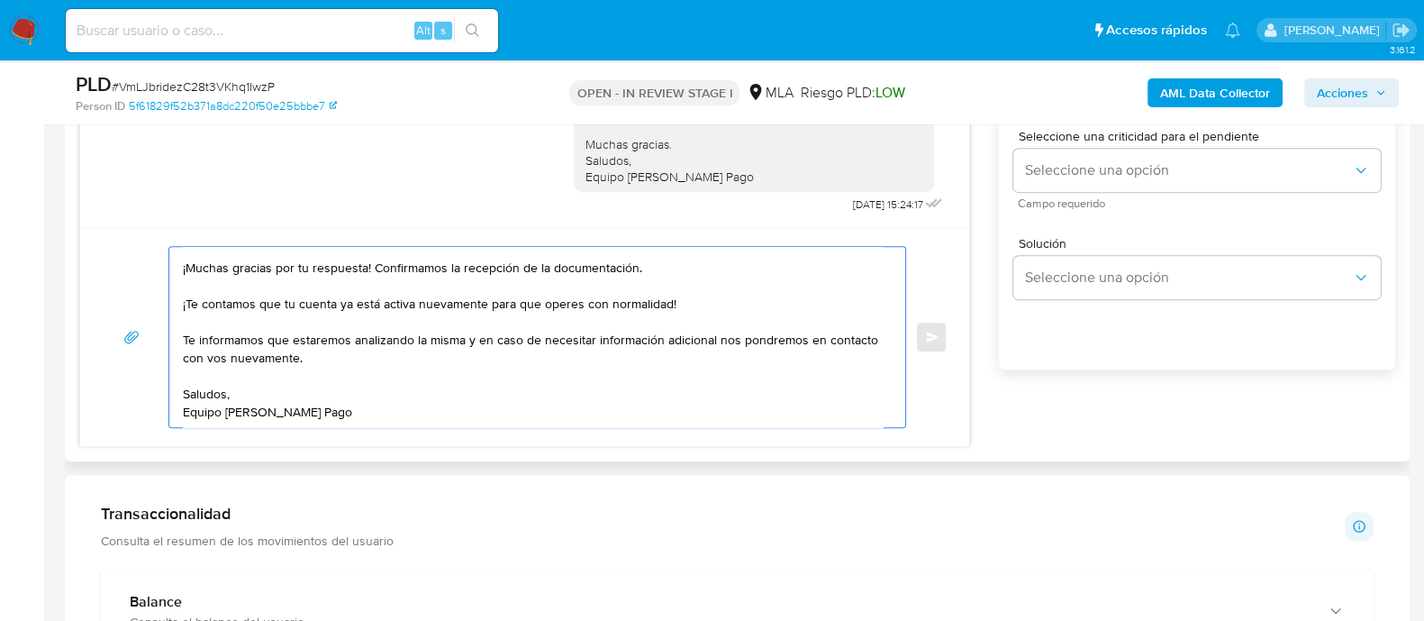
scroll to position [0, 0]
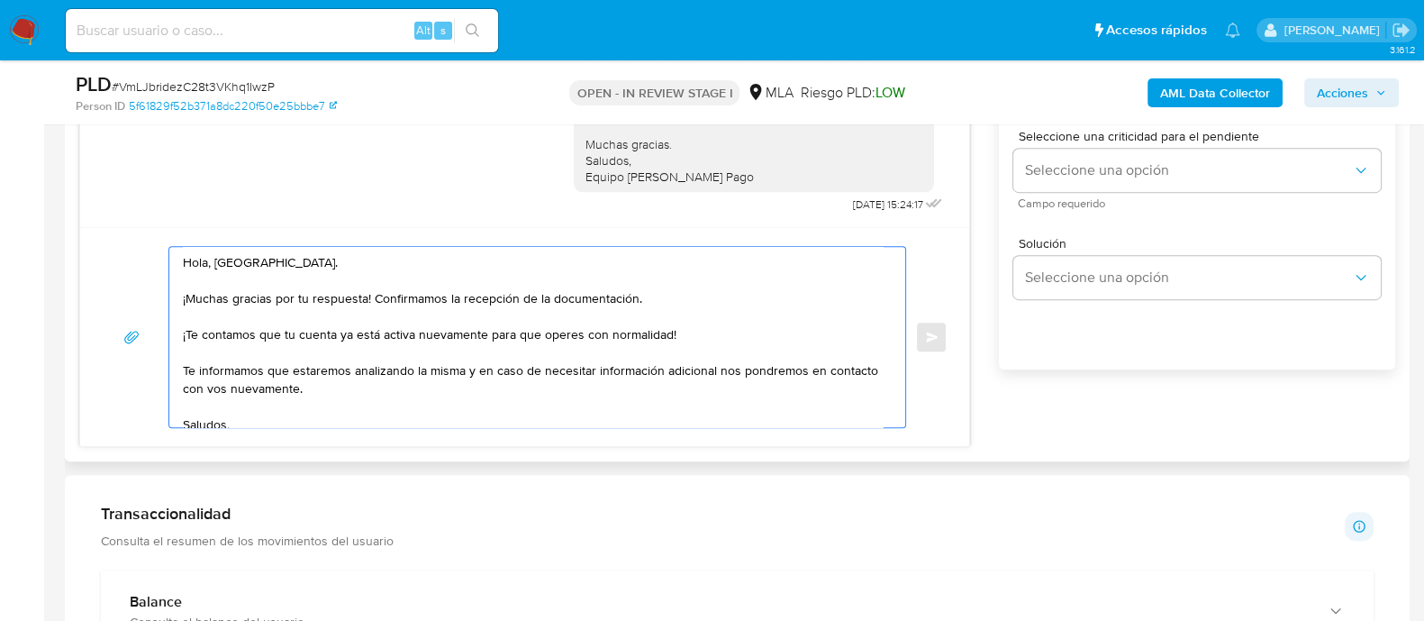
drag, startPoint x: 369, startPoint y: 417, endPoint x: 151, endPoint y: 185, distance: 318.7
click at [151, 185] on div "18/08/2025 17:46:23 Hola, Esperamos que te encuentres muy bien. Te consultamos …" at bounding box center [524, 192] width 891 height 510
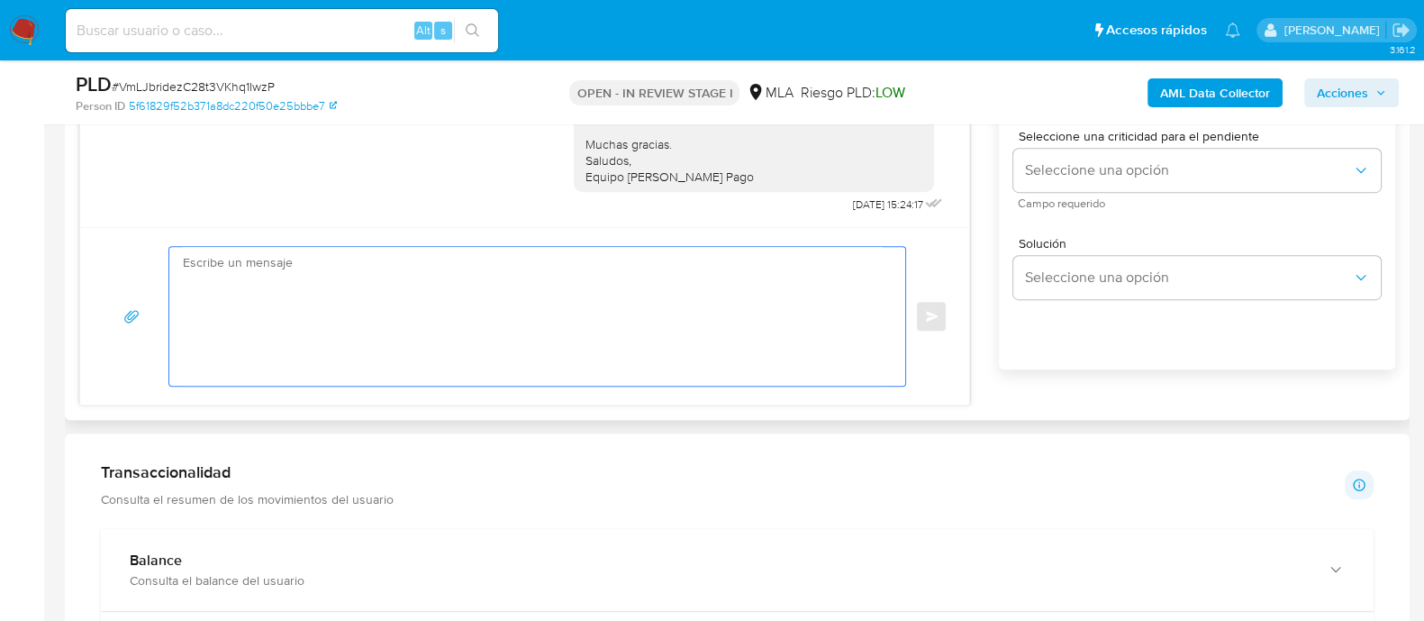
click at [1003, 304] on div "Esperar Respuesta (días) El número debe ser mayor a 0 y menor a 31 Días laboral…" at bounding box center [1197, 201] width 396 height 432
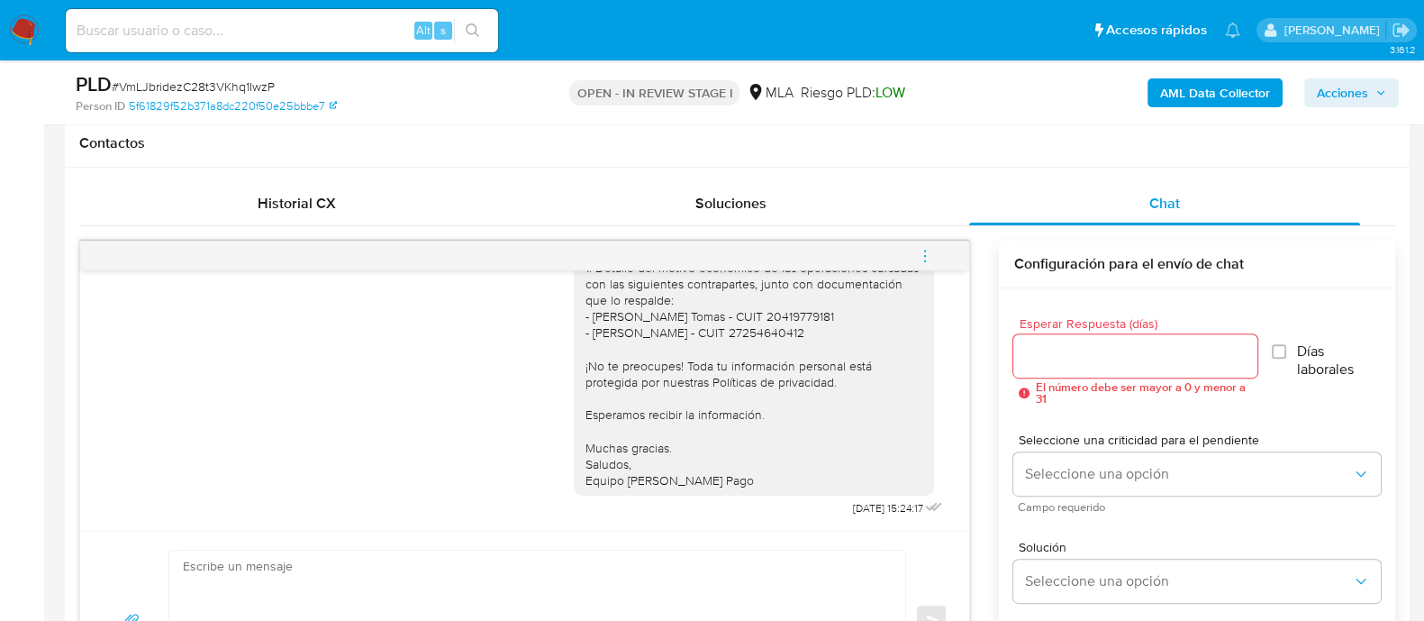
scroll to position [787, 0]
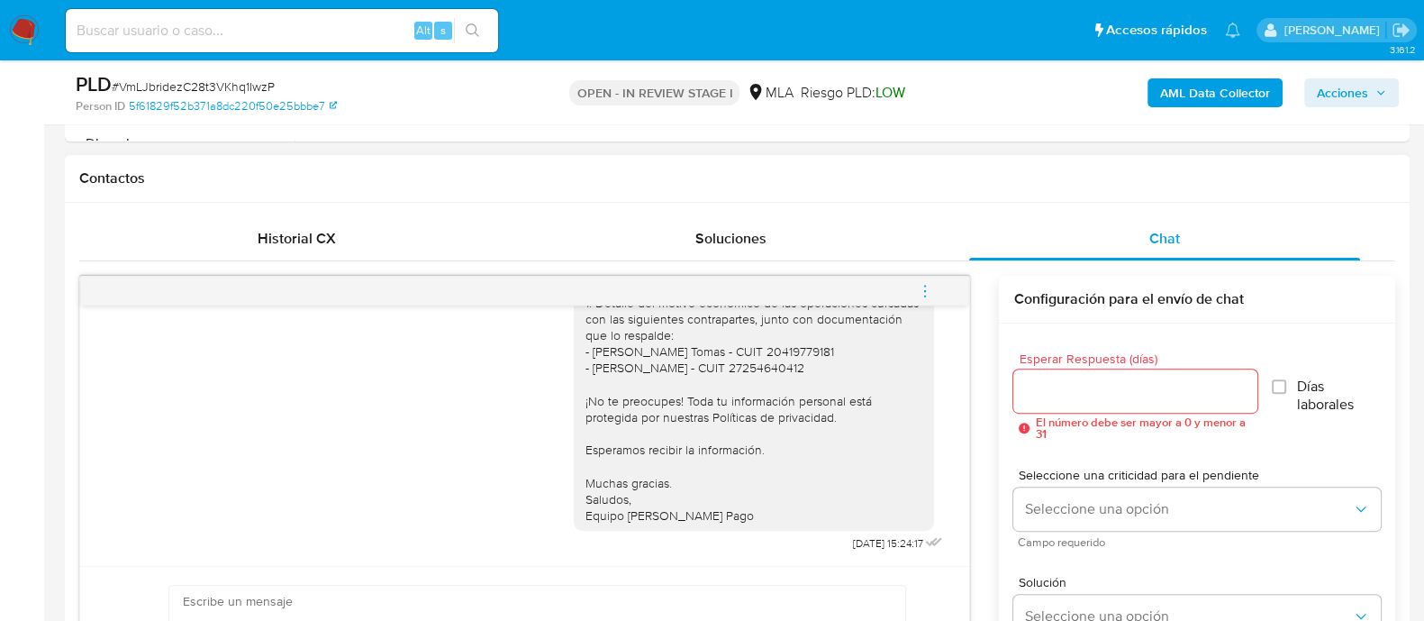
click at [926, 295] on icon "menu-action" at bounding box center [925, 291] width 16 height 16
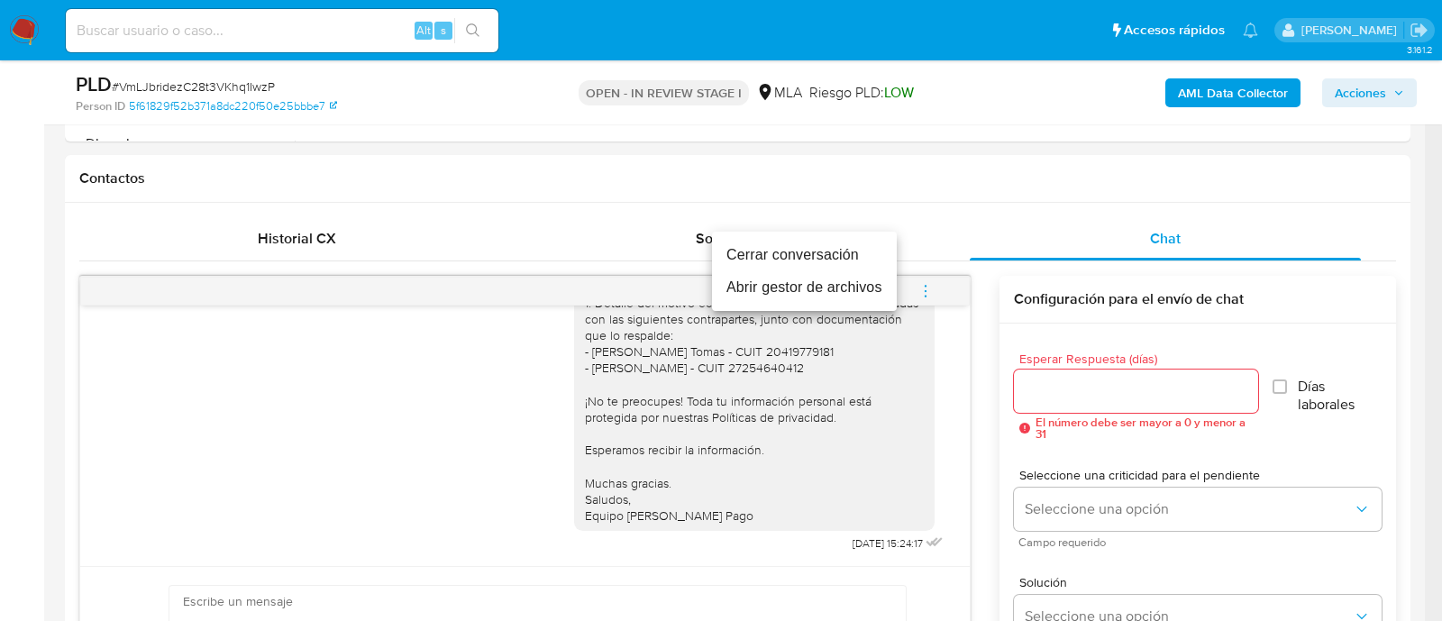
click at [855, 260] on li "Cerrar conversación" at bounding box center [804, 255] width 185 height 32
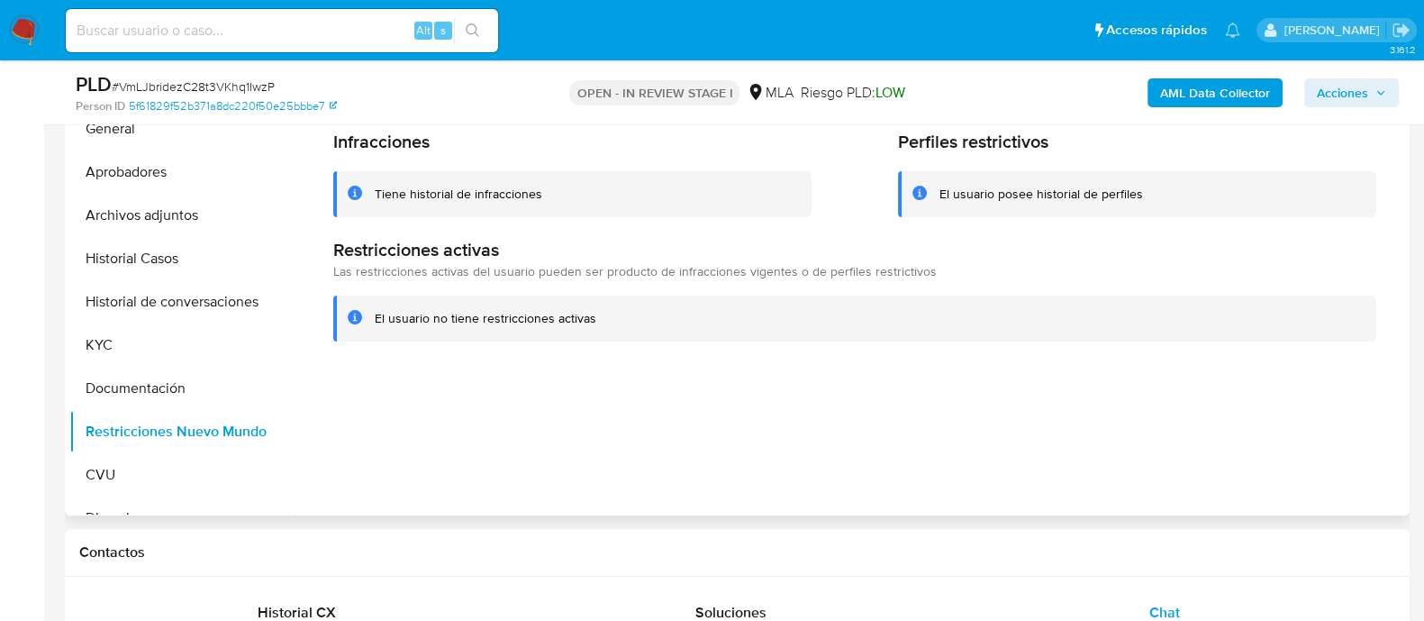
scroll to position [450, 0]
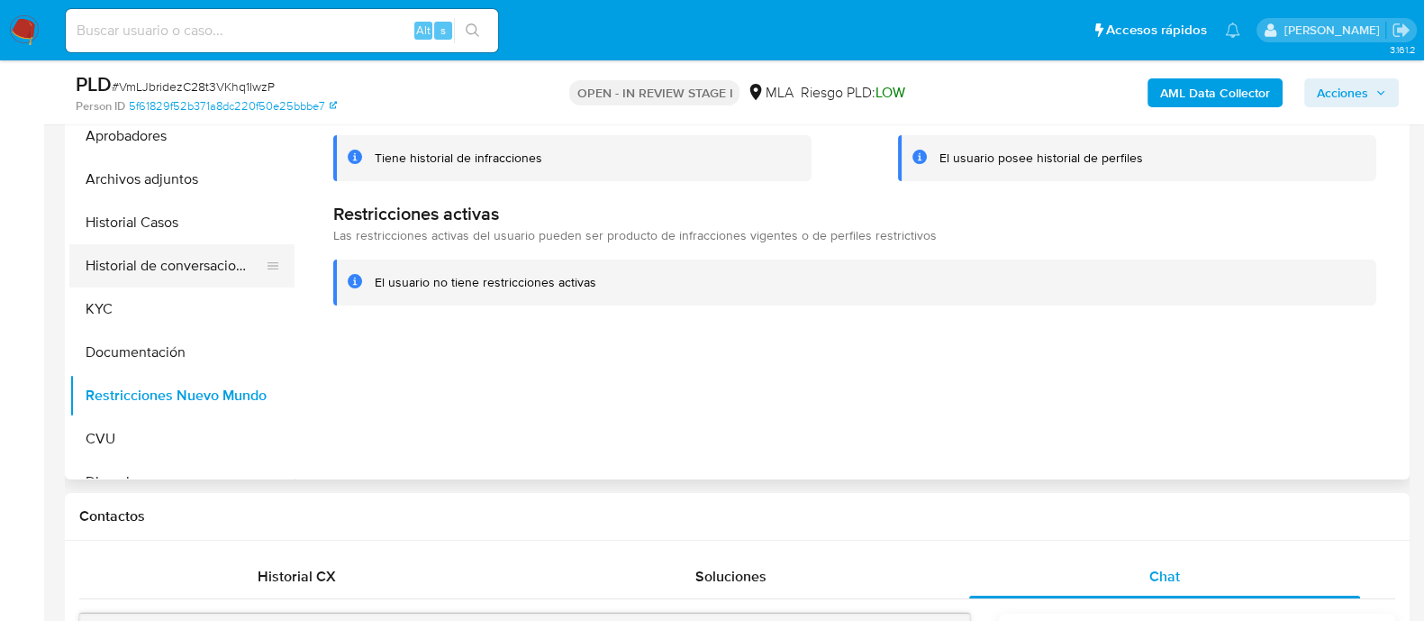
click at [189, 268] on button "Historial de conversaciones" at bounding box center [174, 265] width 211 height 43
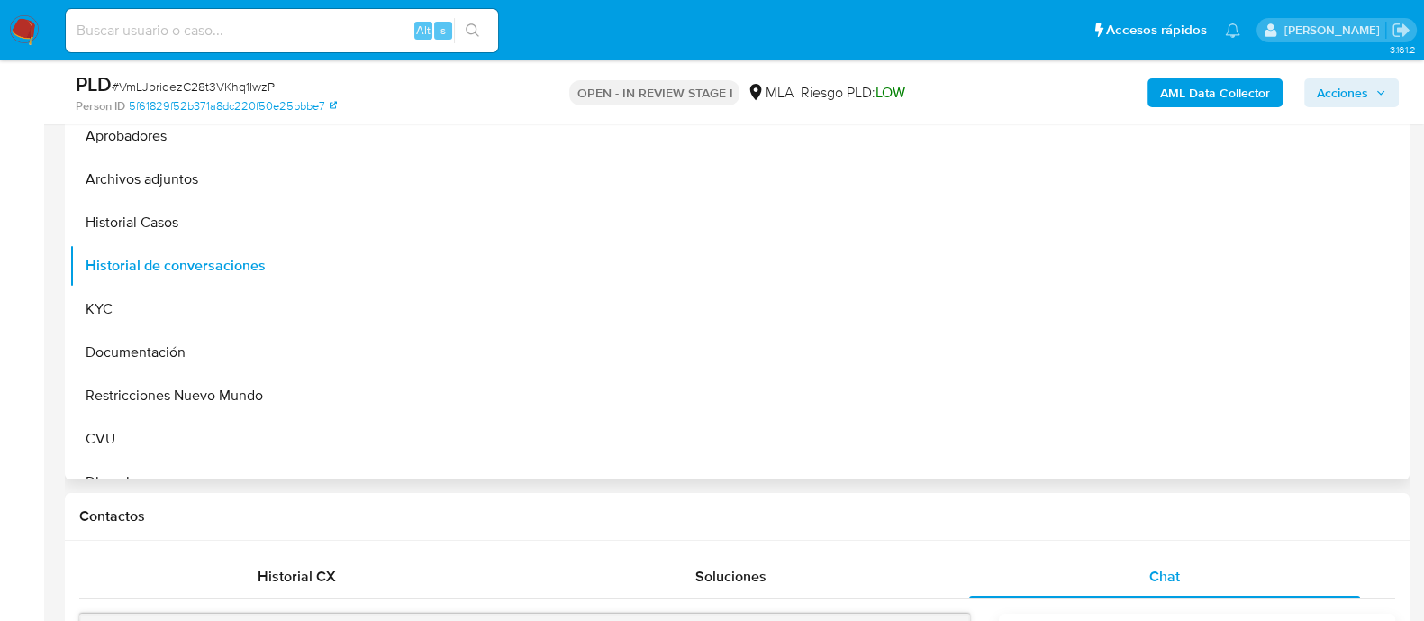
scroll to position [224, 0]
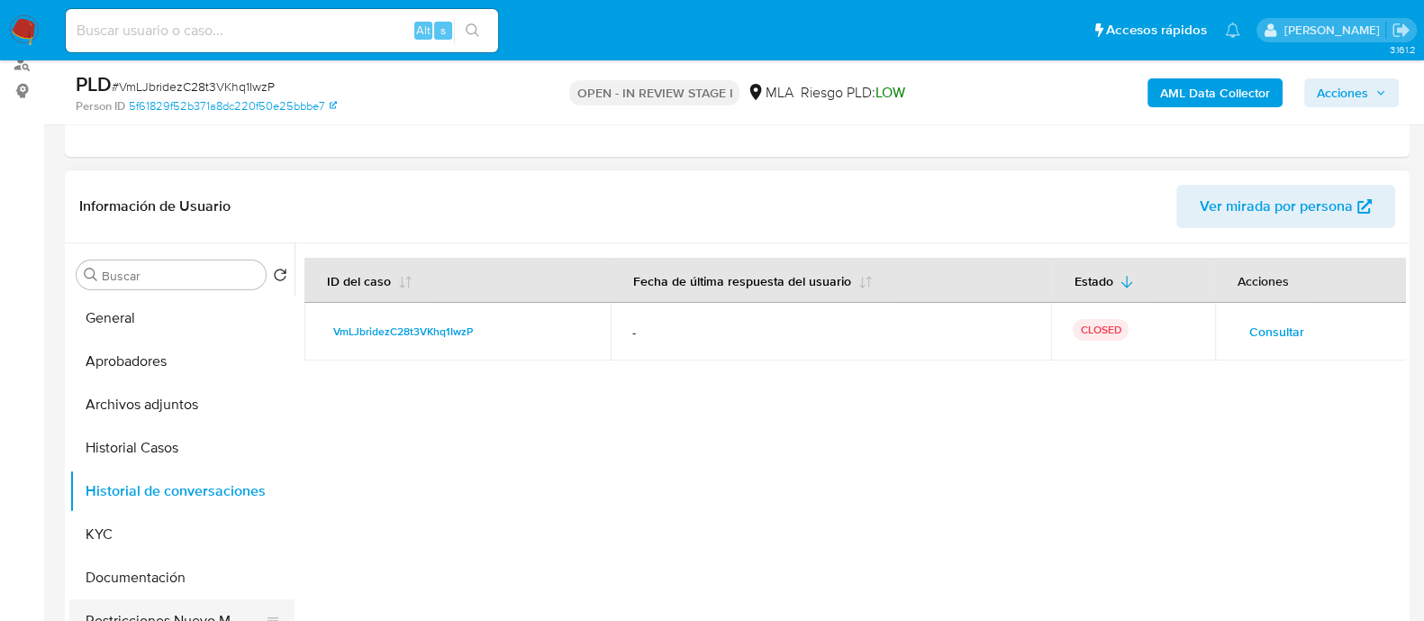
click at [198, 609] on button "Restricciones Nuevo Mundo" at bounding box center [174, 620] width 211 height 43
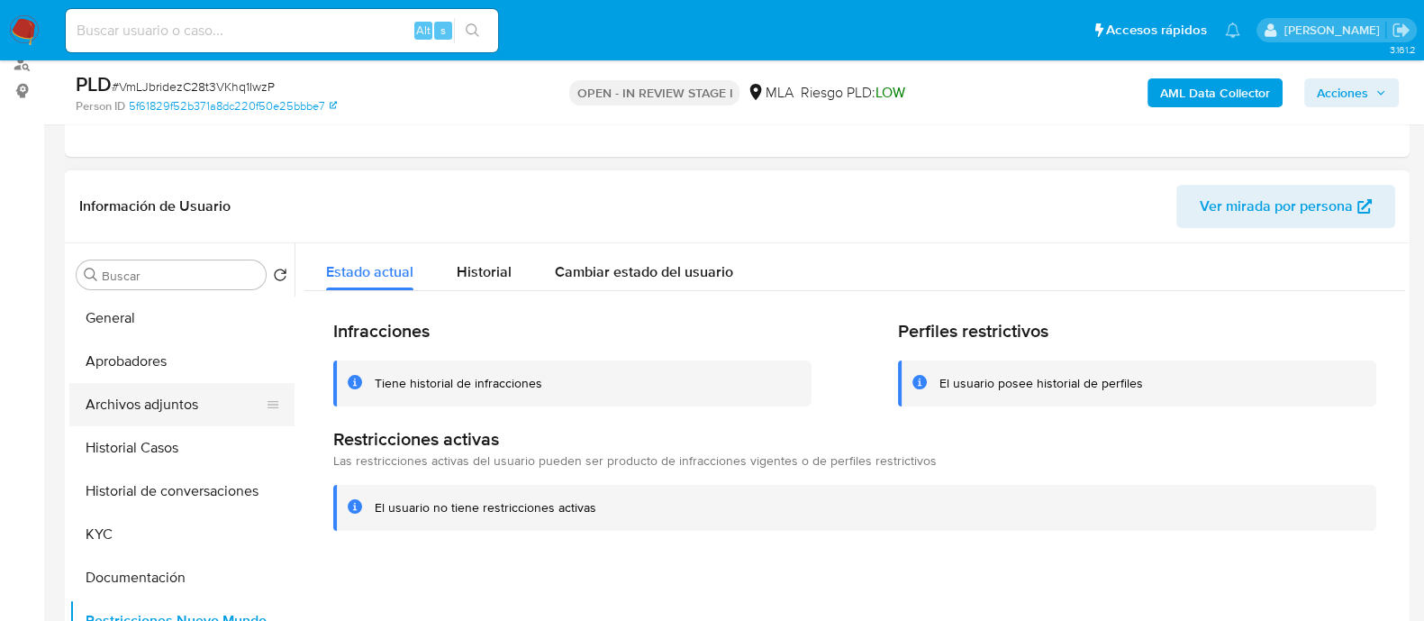
click at [159, 407] on button "Archivos adjuntos" at bounding box center [174, 404] width 211 height 43
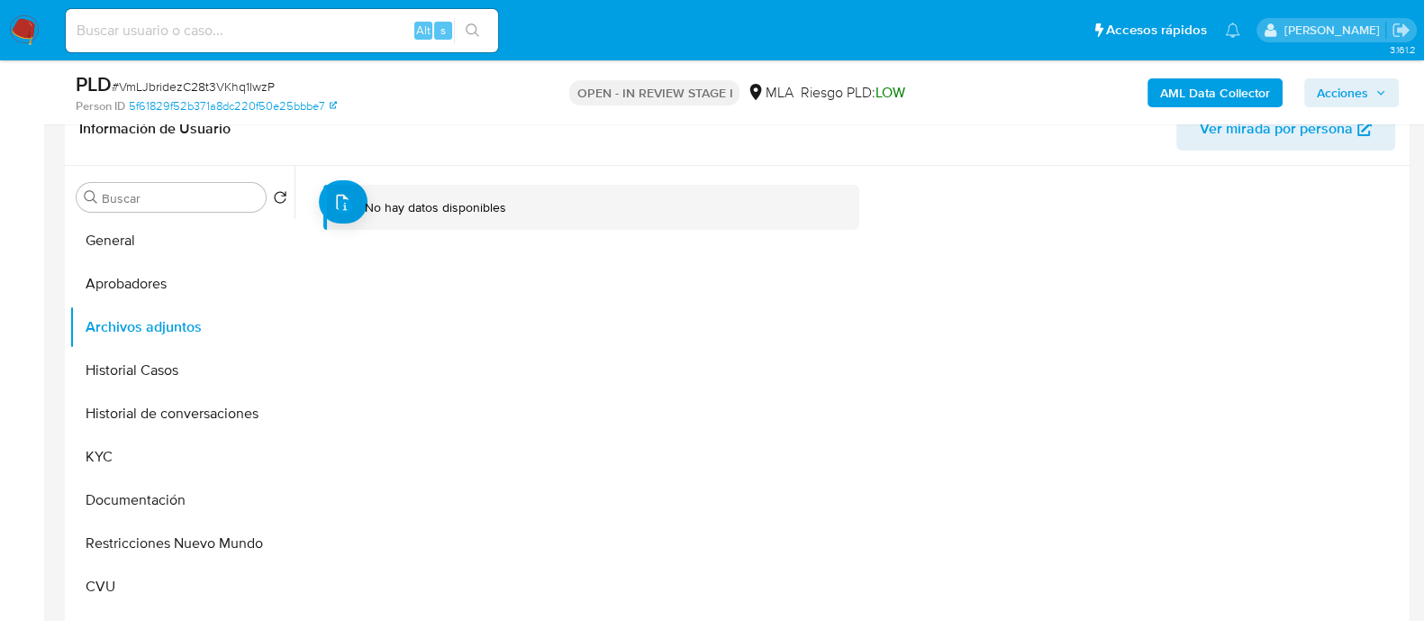
scroll to position [338, 0]
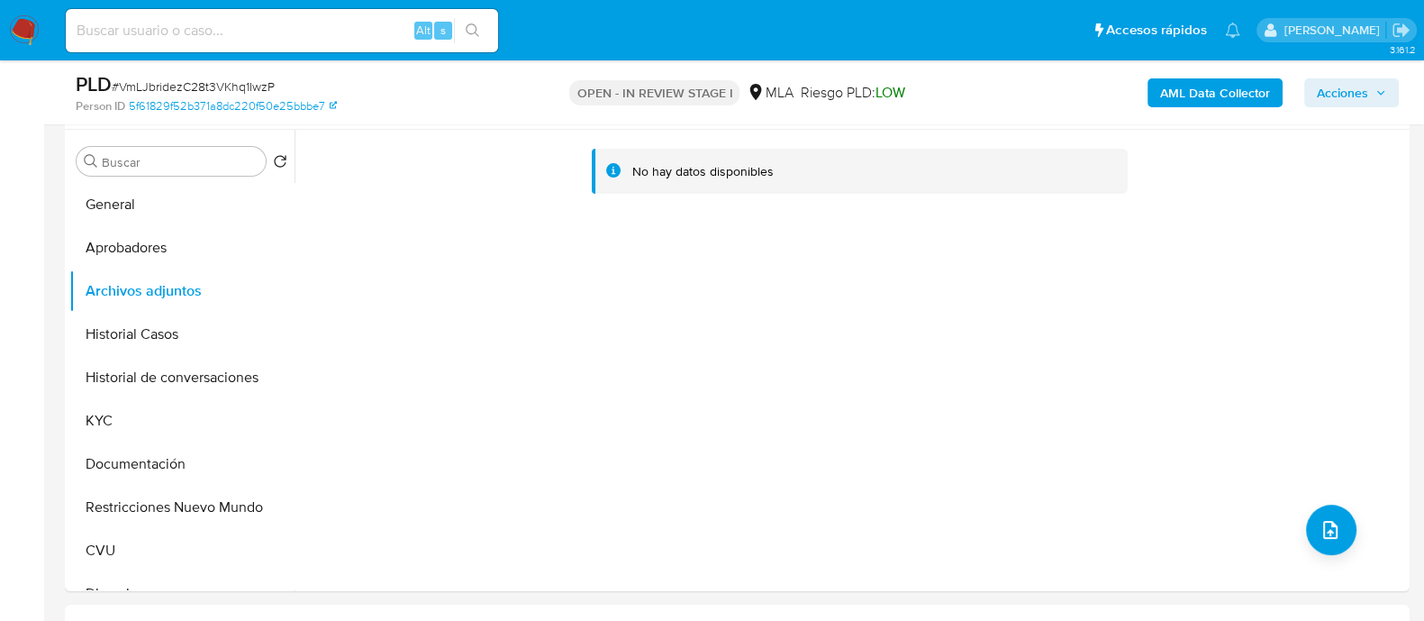
click at [1223, 101] on b "AML Data Collector" at bounding box center [1215, 92] width 110 height 29
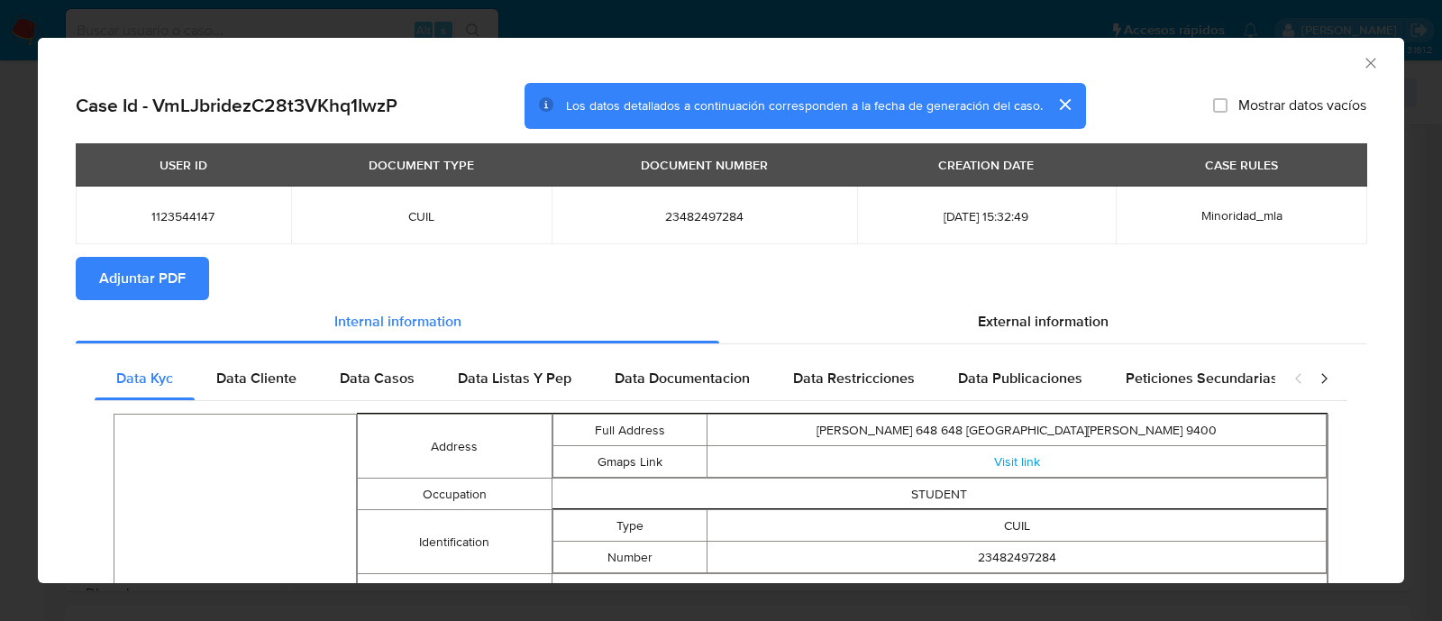
click at [137, 279] on span "Adjuntar PDF" at bounding box center [142, 279] width 86 height 40
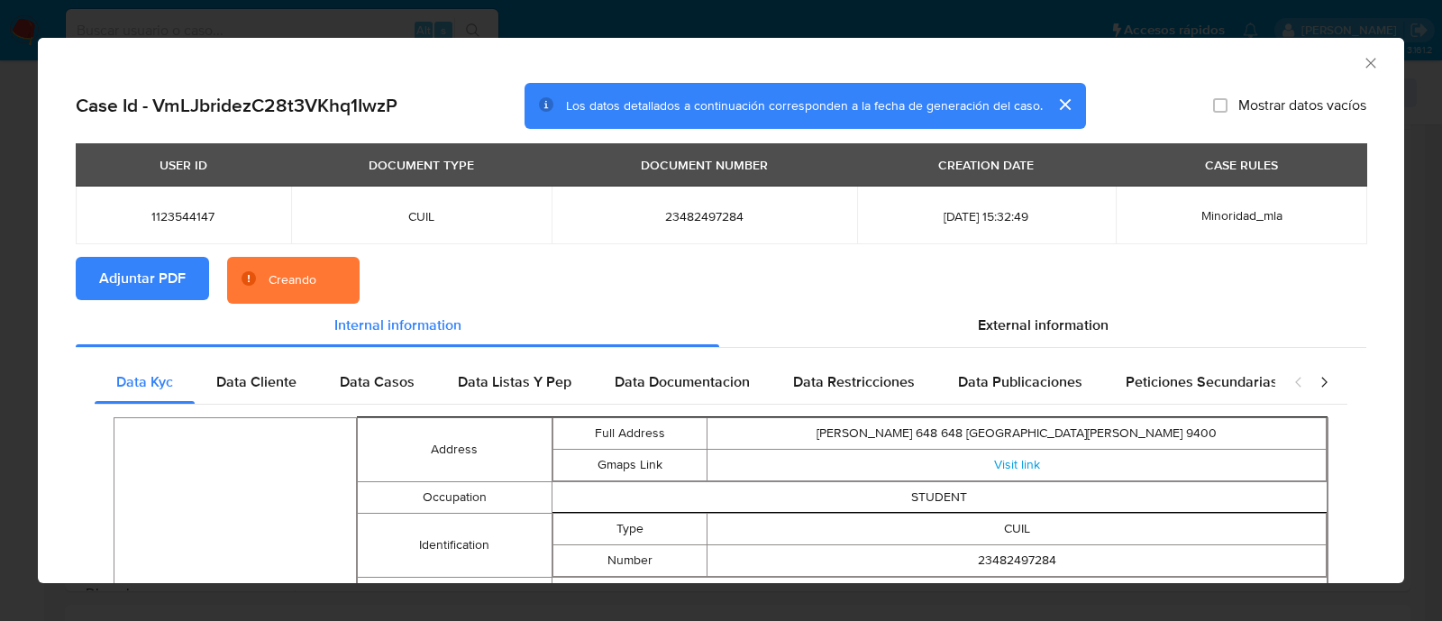
click at [1361, 60] on icon "Cerrar ventana" at bounding box center [1370, 63] width 18 height 18
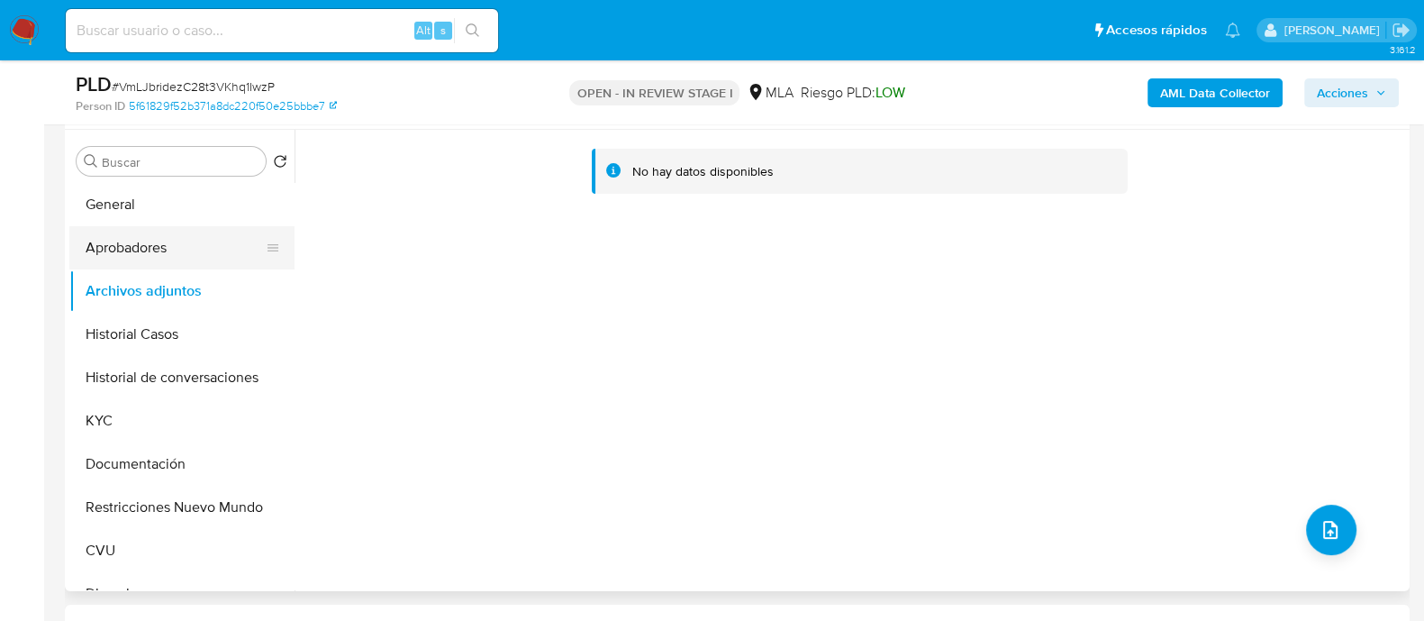
drag, startPoint x: 201, startPoint y: 247, endPoint x: 180, endPoint y: 259, distance: 23.8
click at [198, 248] on button "Aprobadores" at bounding box center [174, 247] width 211 height 43
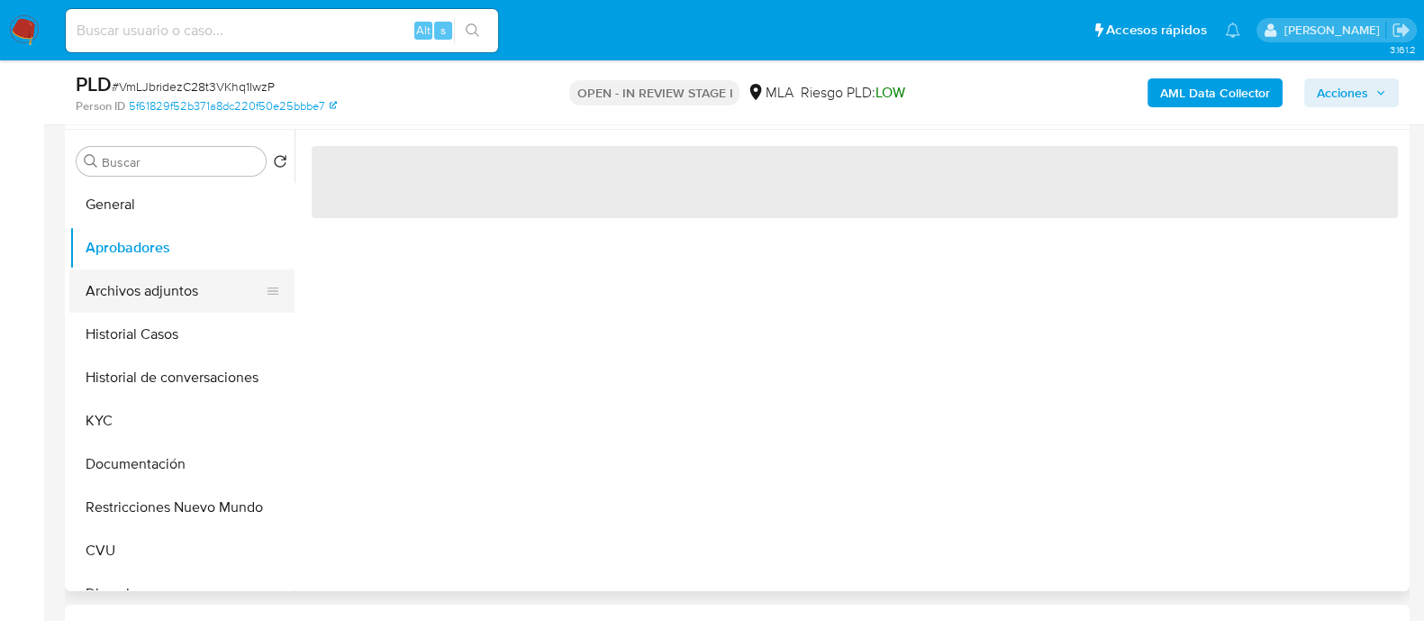
click at [153, 280] on button "Archivos adjuntos" at bounding box center [174, 290] width 211 height 43
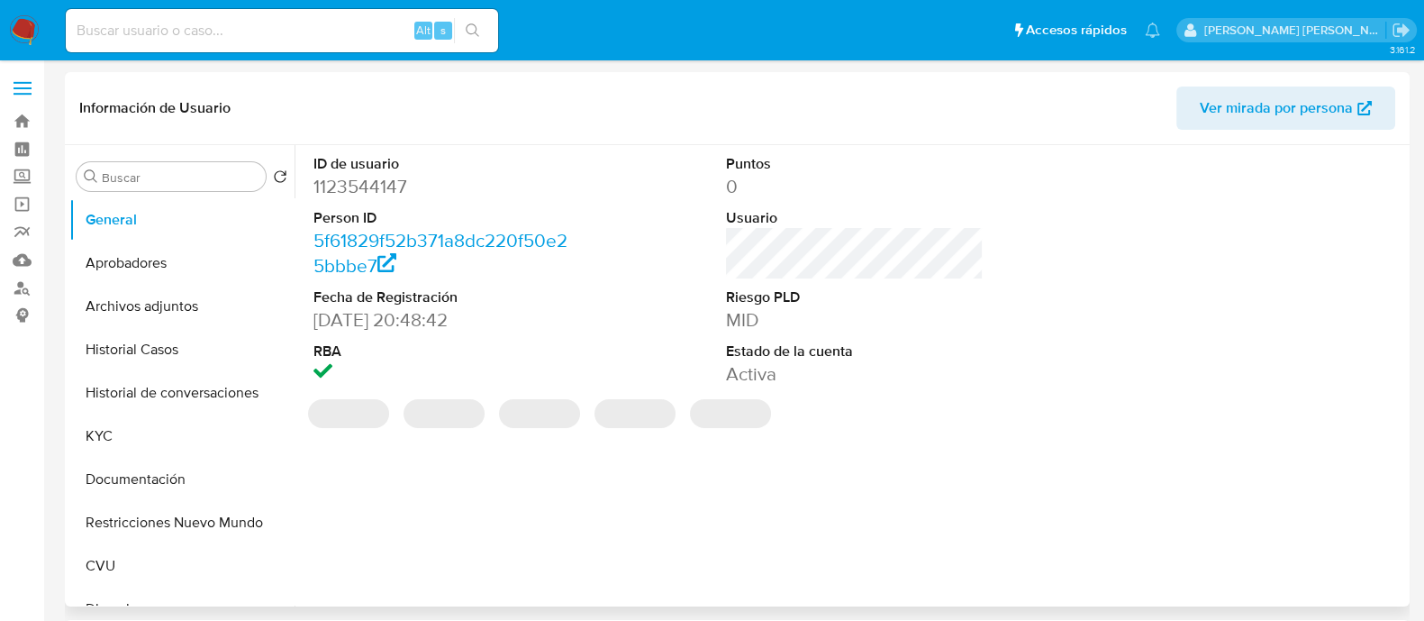
select select "10"
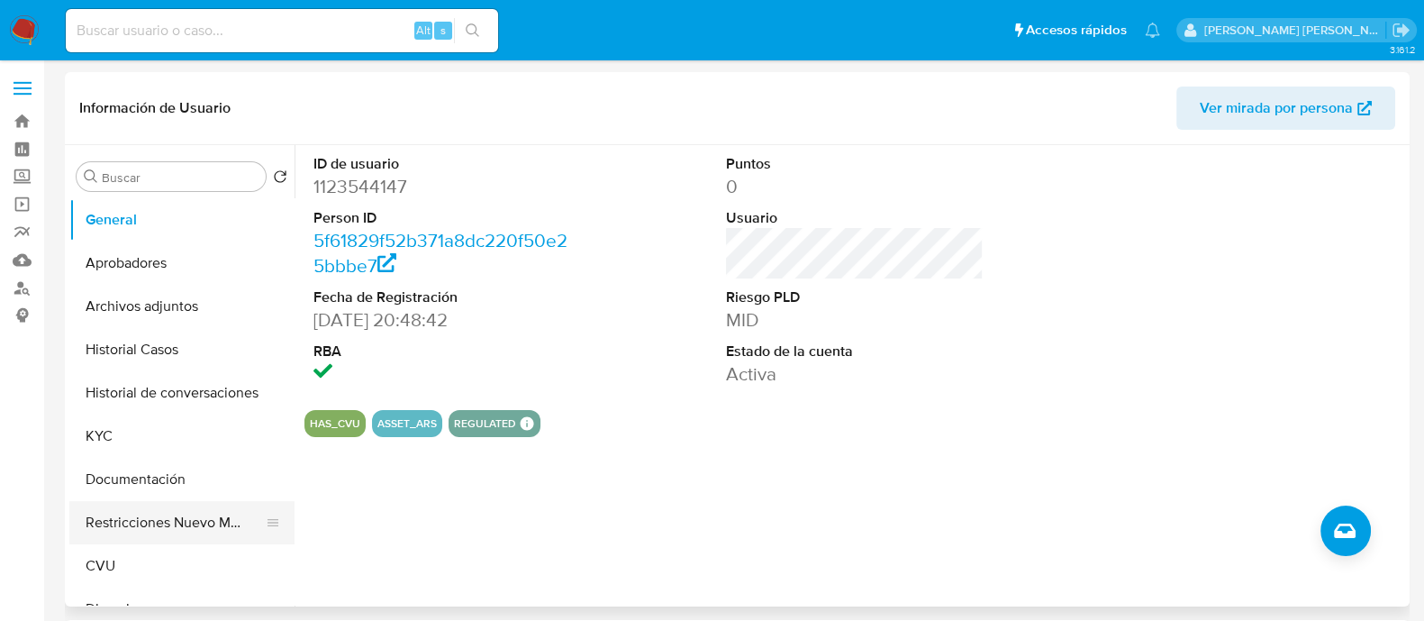
click at [189, 515] on button "Restricciones Nuevo Mundo" at bounding box center [174, 522] width 211 height 43
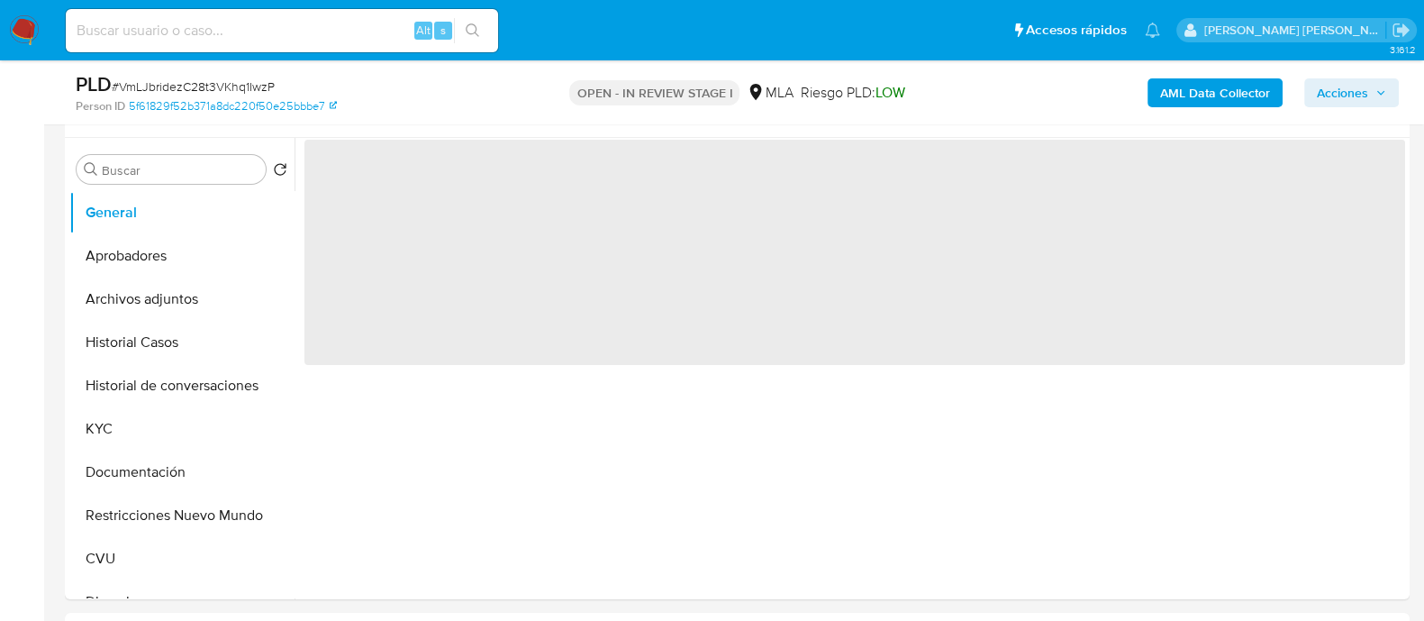
scroll to position [338, 0]
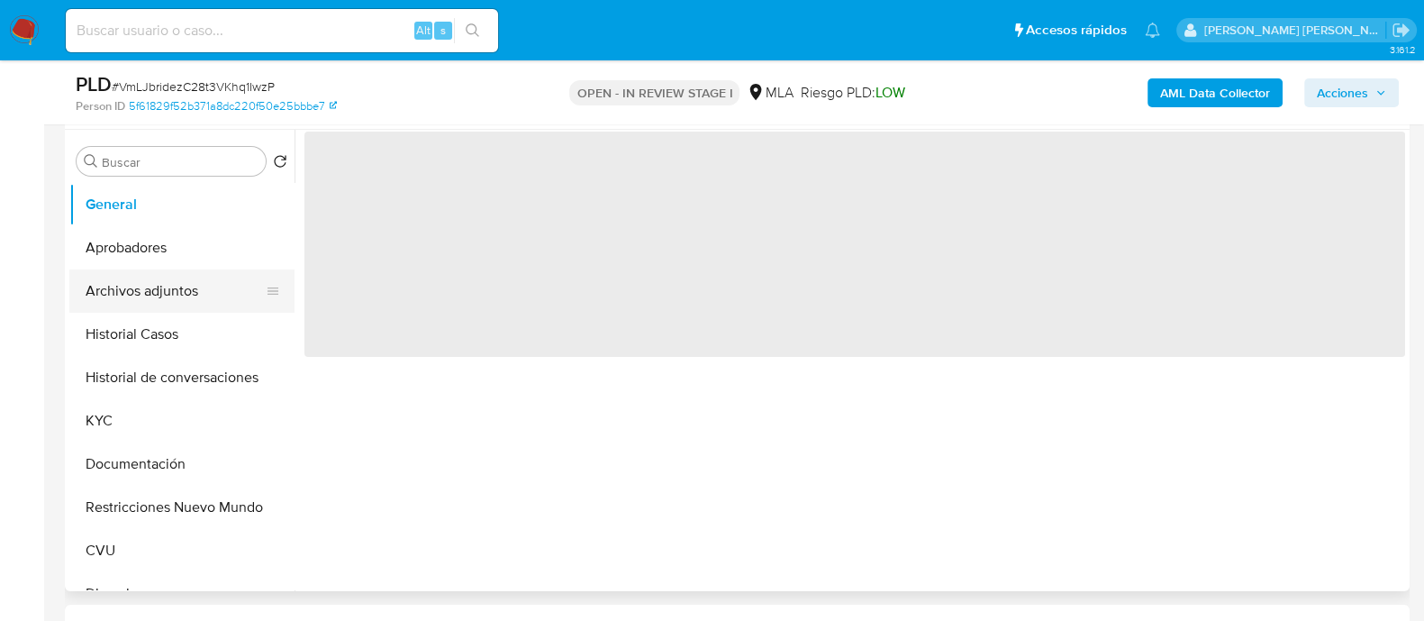
click at [150, 304] on button "Archivos adjuntos" at bounding box center [174, 290] width 211 height 43
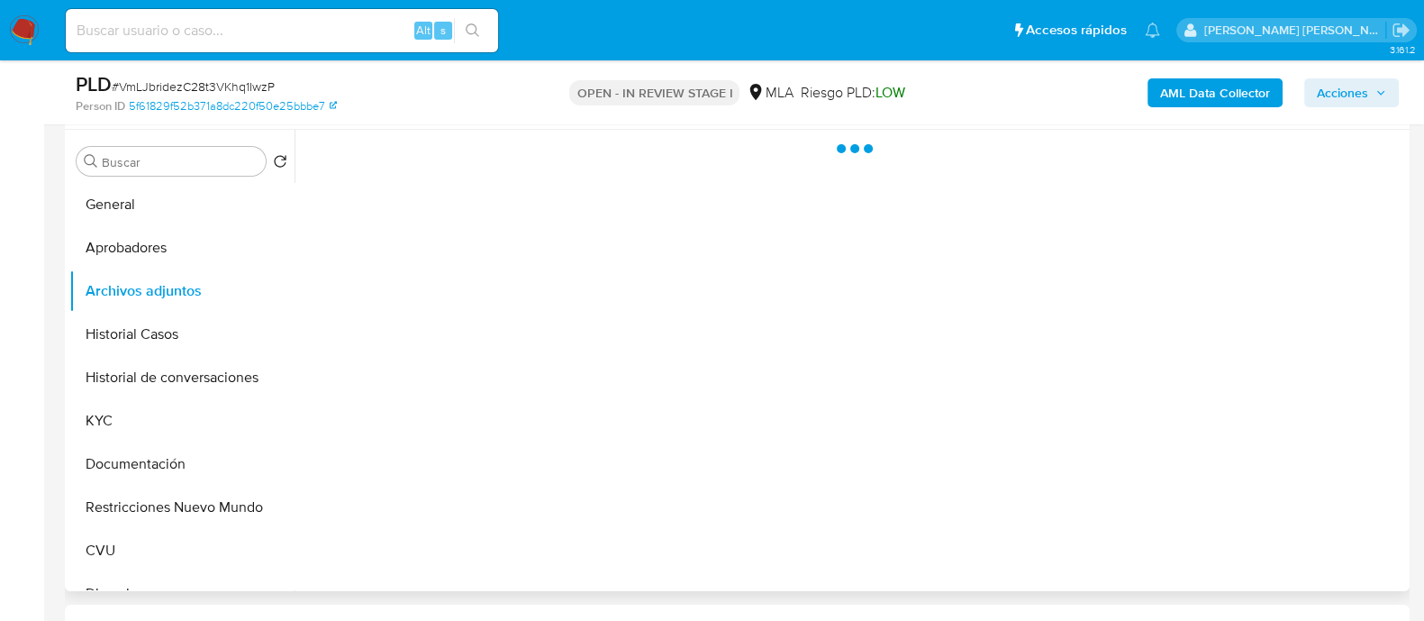
select select "10"
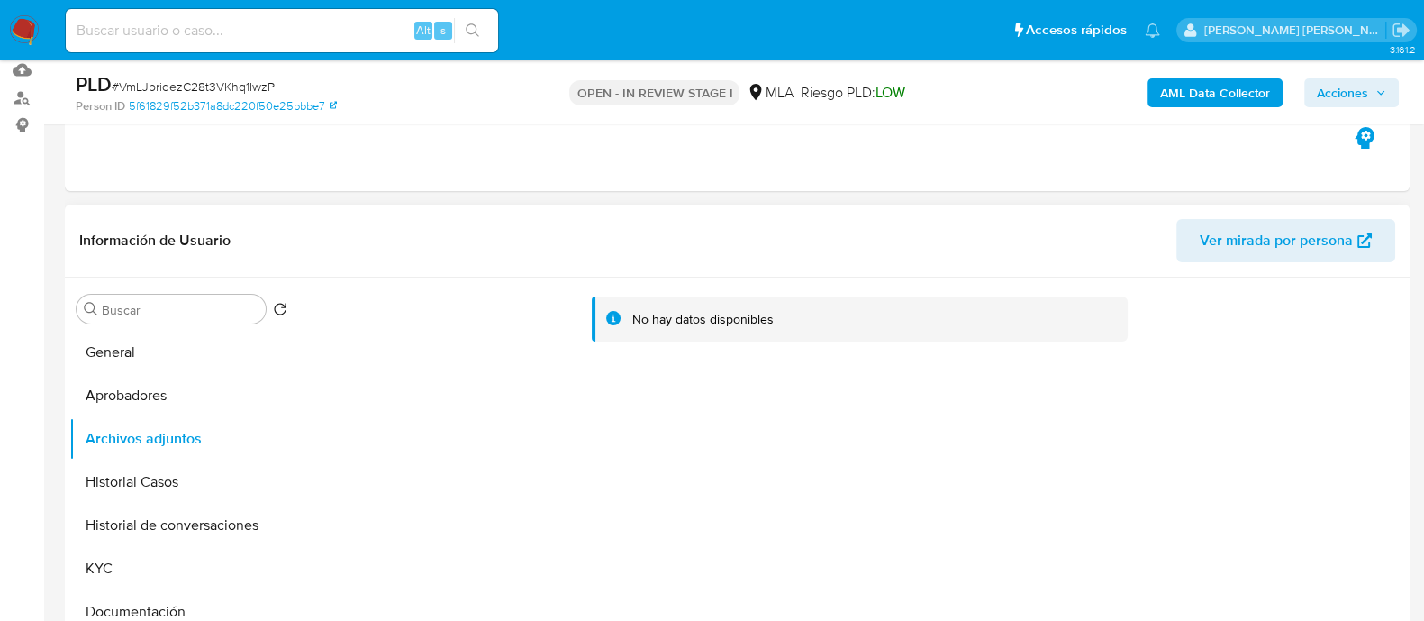
scroll to position [224, 0]
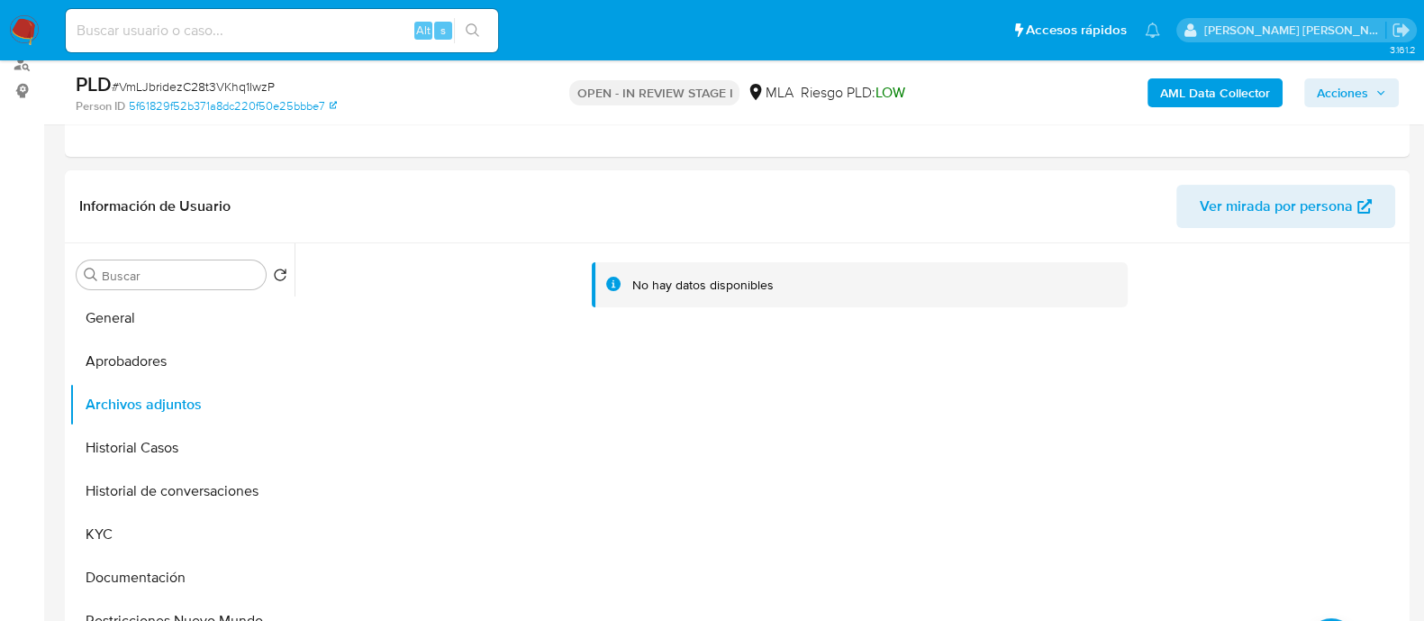
click at [1196, 92] on b "AML Data Collector" at bounding box center [1215, 92] width 110 height 29
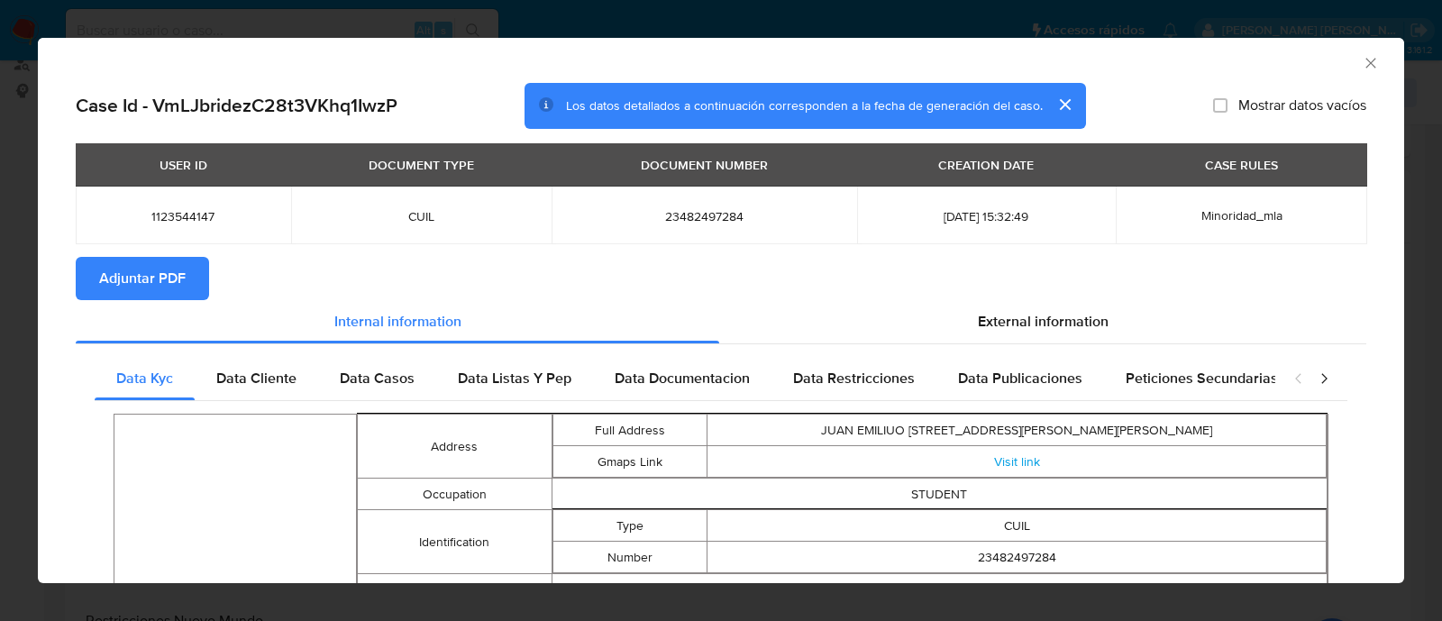
click at [1361, 60] on icon "Cerrar ventana" at bounding box center [1370, 63] width 18 height 18
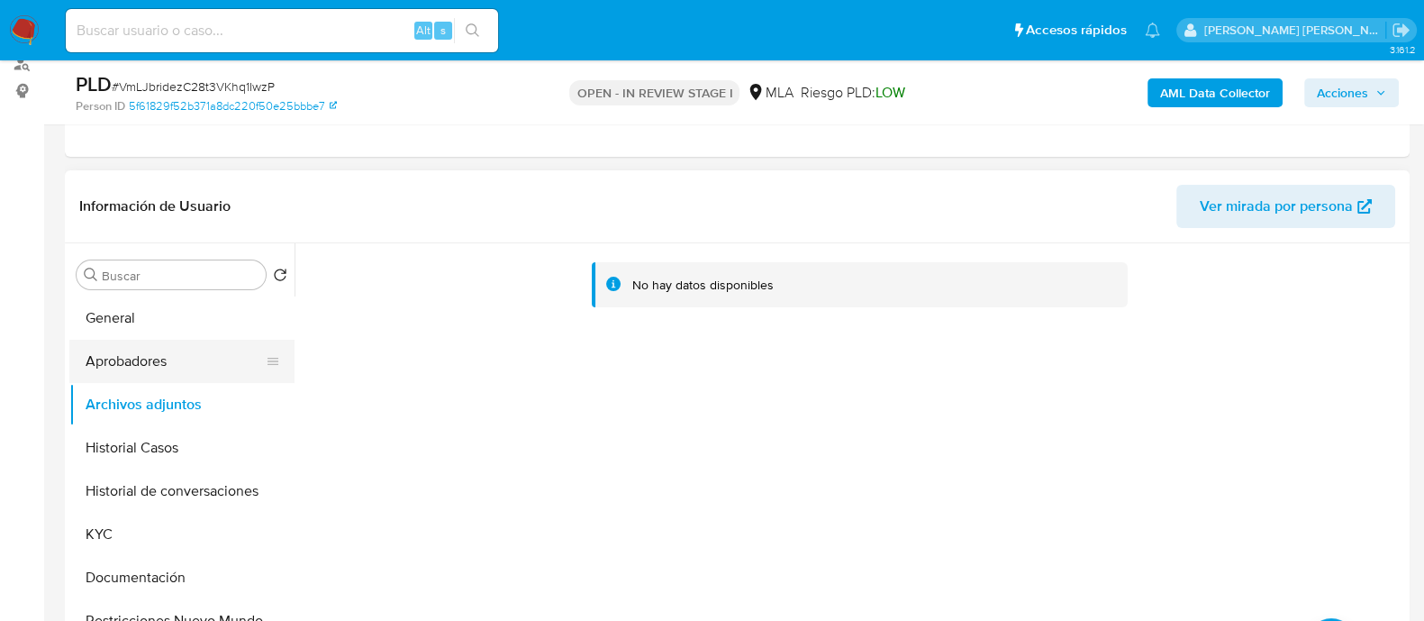
click at [163, 376] on button "Aprobadores" at bounding box center [174, 361] width 211 height 43
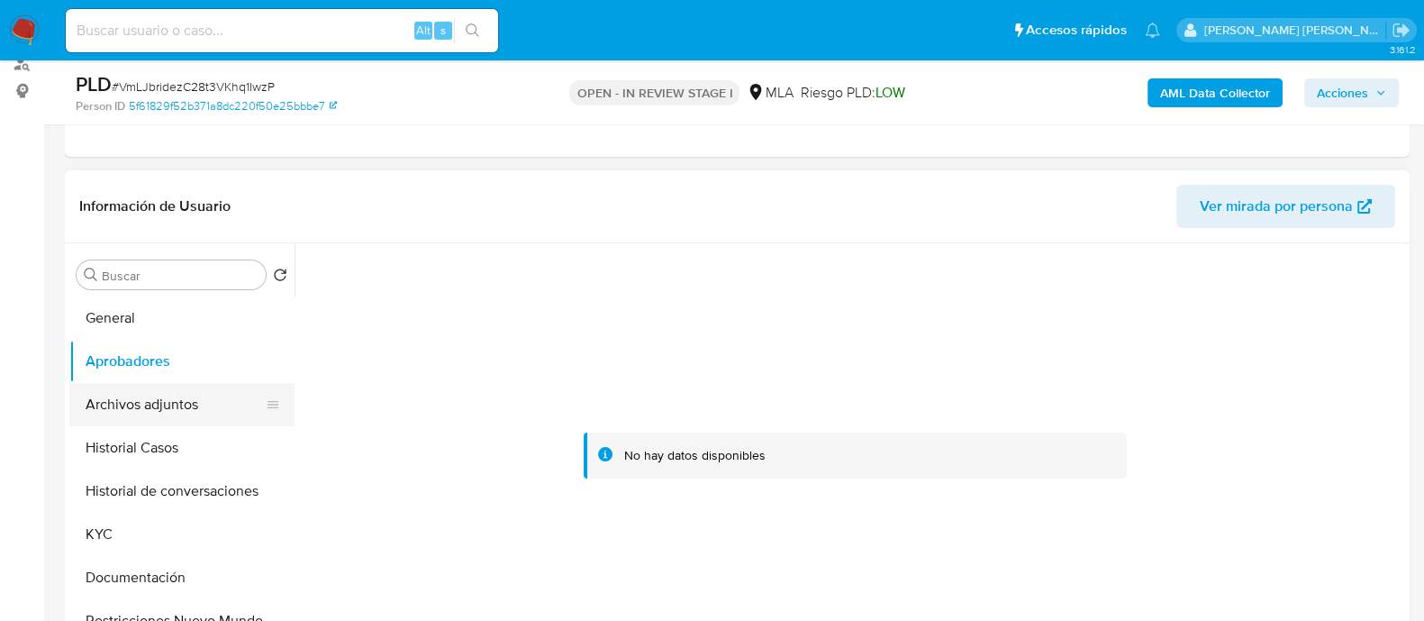
click at [162, 407] on button "Archivos adjuntos" at bounding box center [174, 404] width 211 height 43
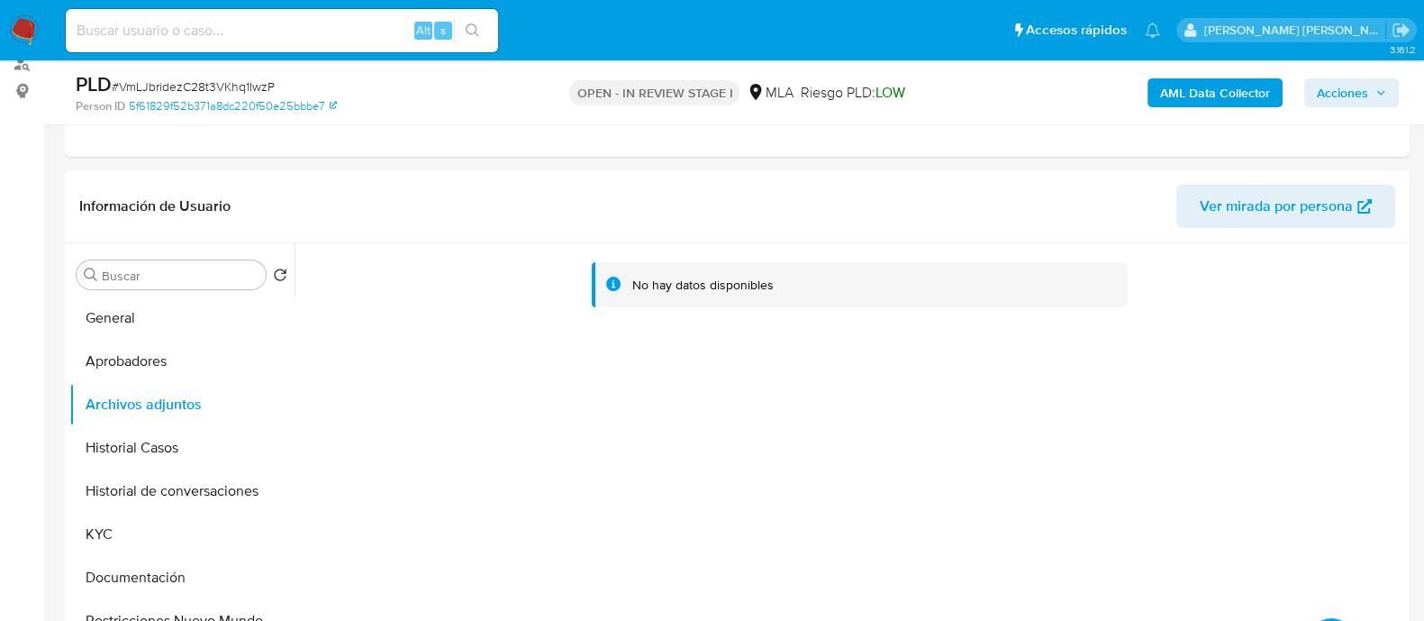
click at [1225, 101] on b "AML Data Collector" at bounding box center [1215, 92] width 110 height 29
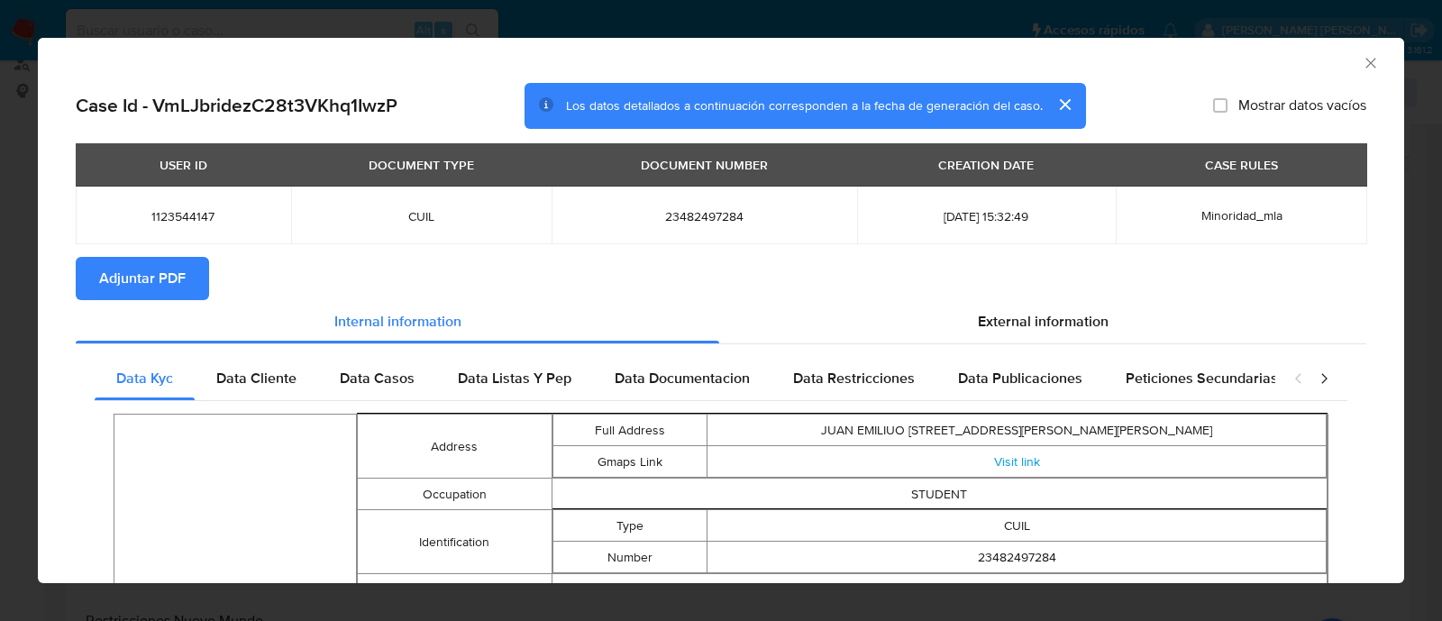
click at [187, 277] on button "Adjuntar PDF" at bounding box center [142, 278] width 133 height 43
click at [1361, 65] on icon "Cerrar ventana" at bounding box center [1370, 63] width 18 height 18
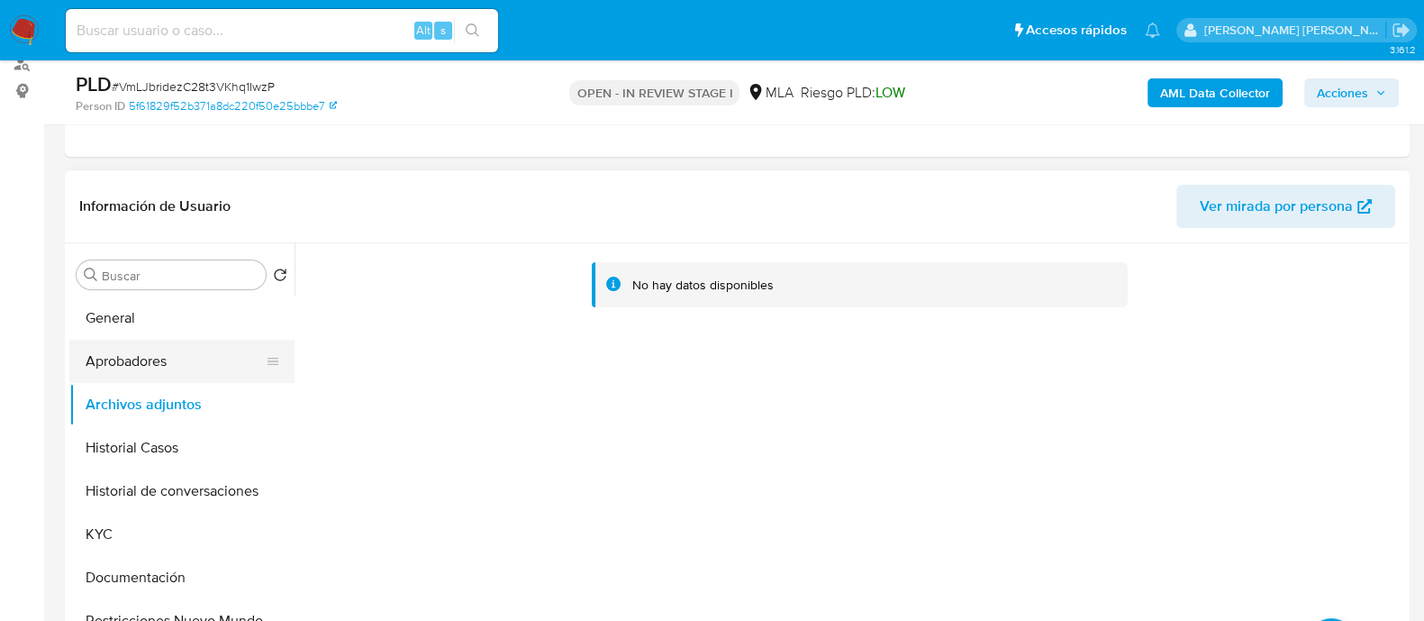
click at [143, 344] on button "Aprobadores" at bounding box center [174, 361] width 211 height 43
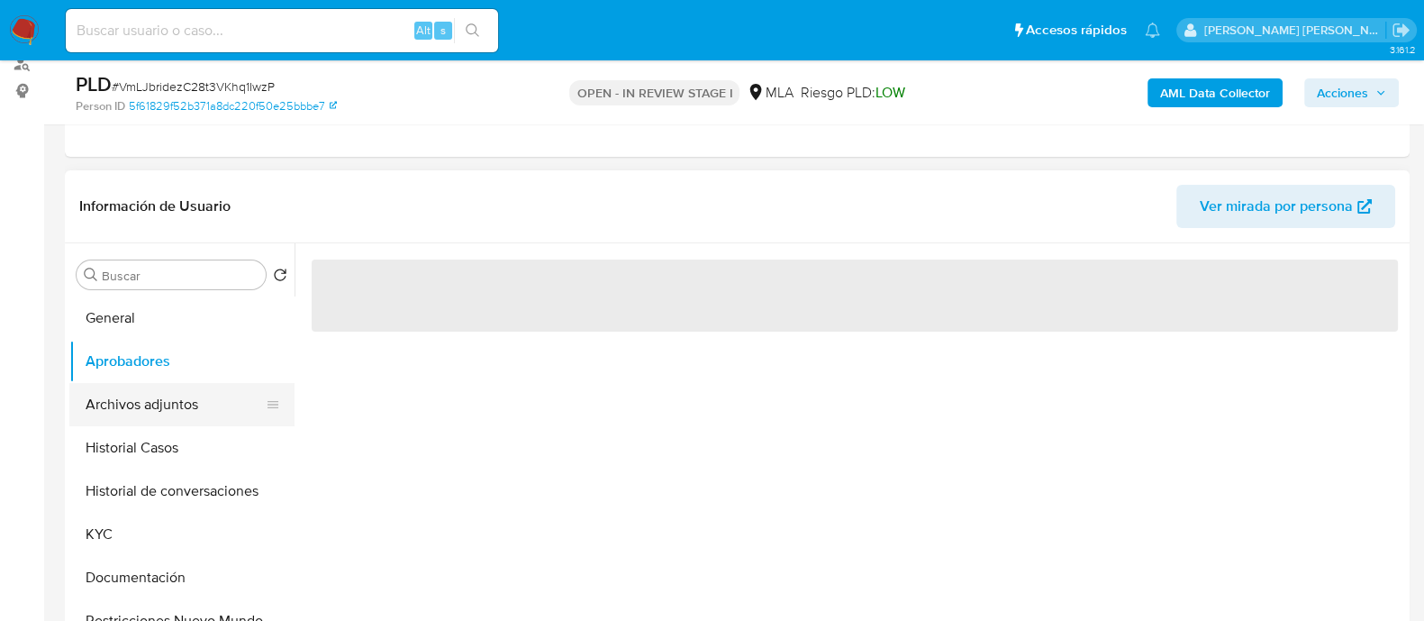
click at [158, 414] on button "Archivos adjuntos" at bounding box center [174, 404] width 211 height 43
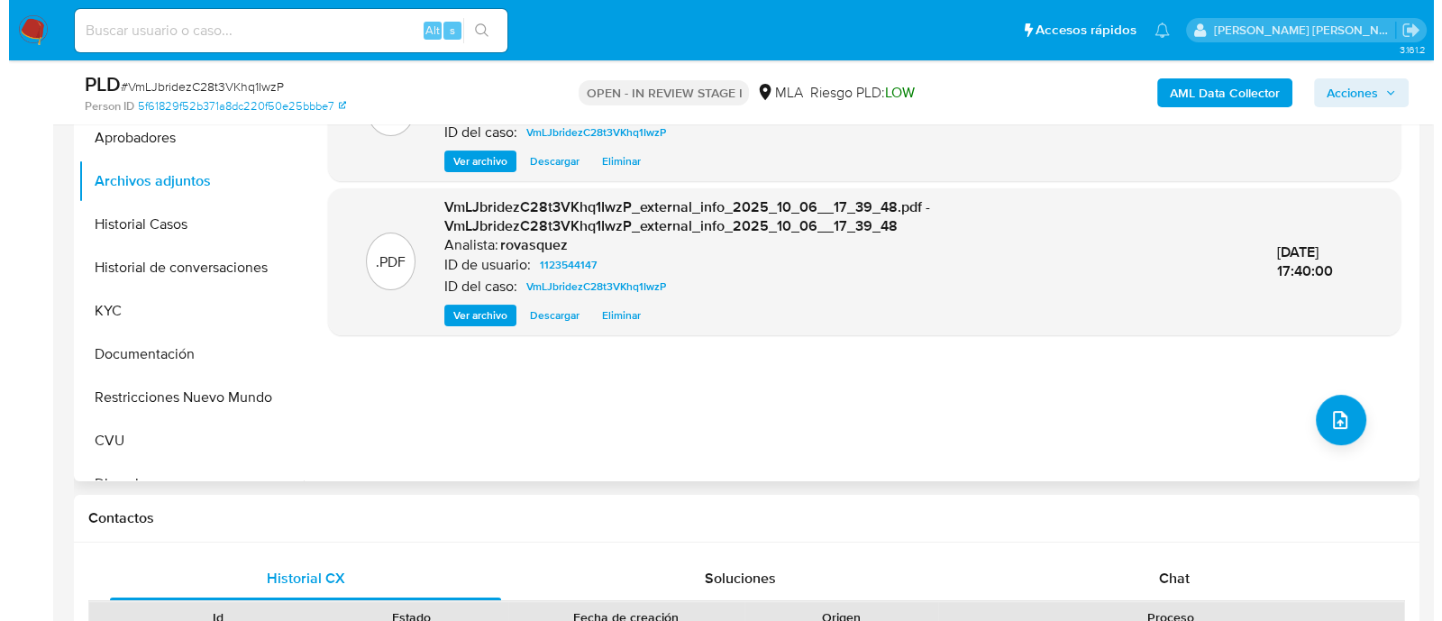
scroll to position [450, 0]
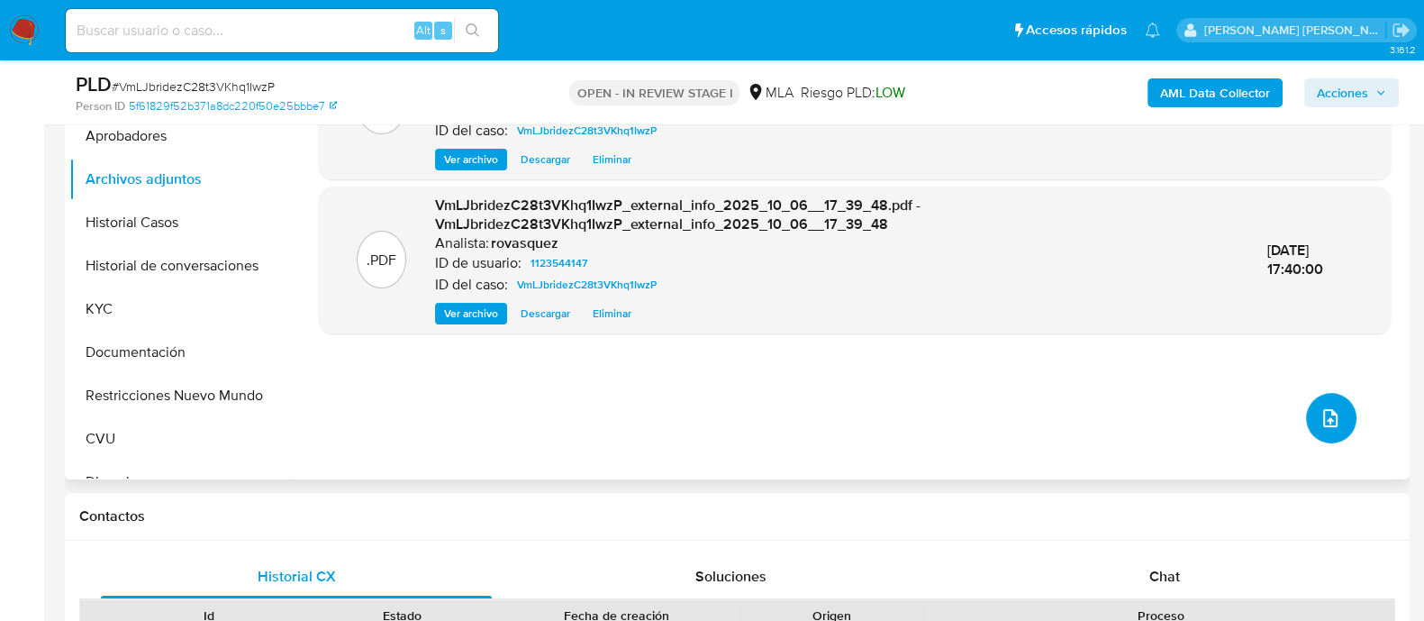
click at [1333, 419] on icon "upload-file" at bounding box center [1331, 418] width 22 height 22
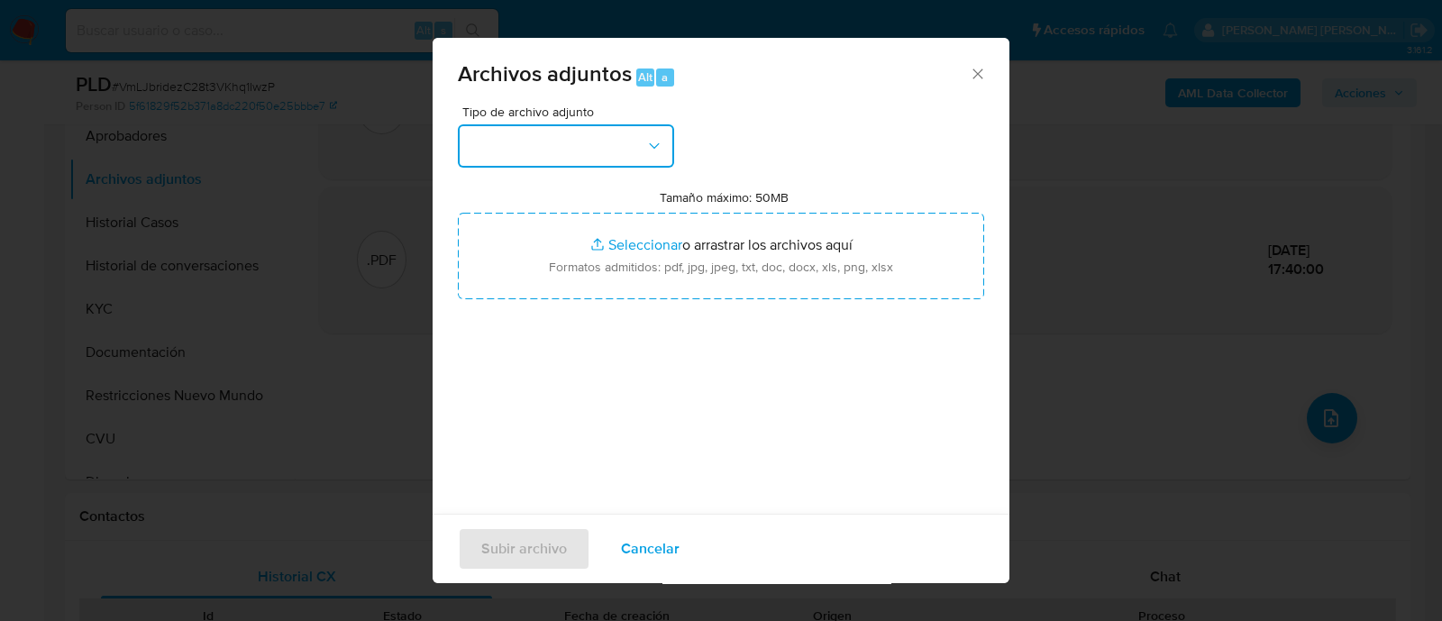
click at [573, 138] on button "button" at bounding box center [566, 145] width 216 height 43
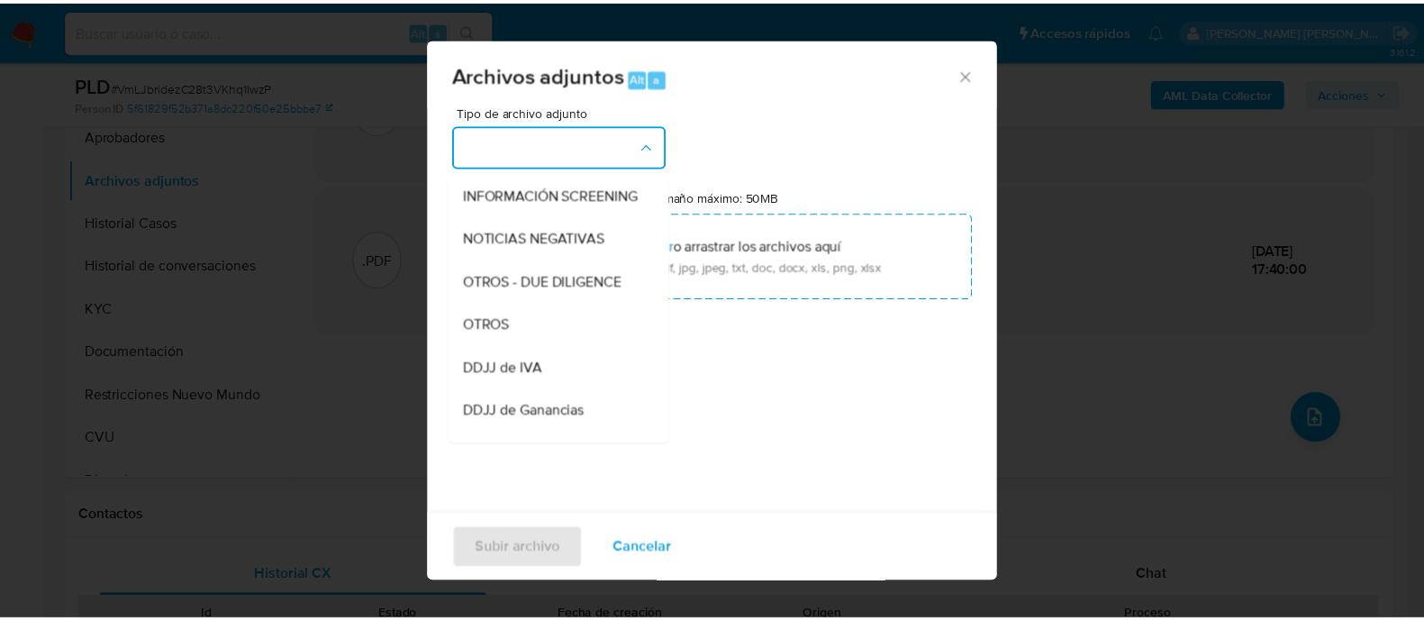
scroll to position [224, 0]
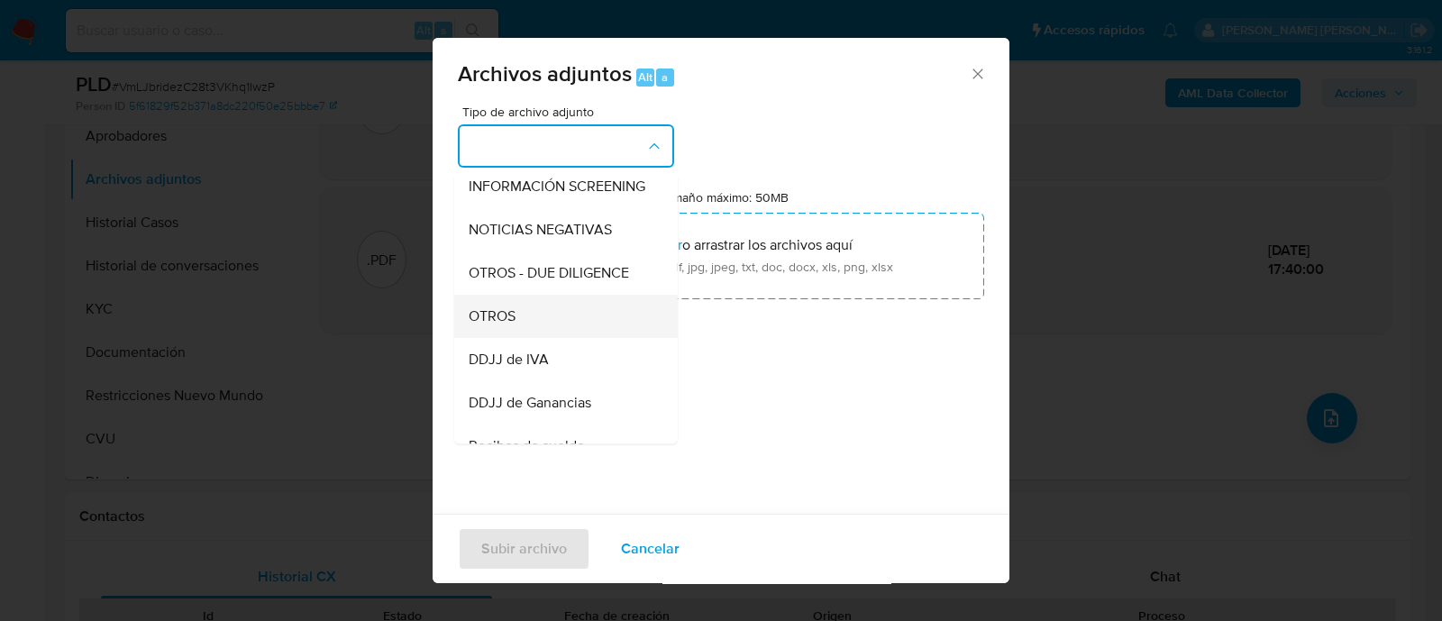
click at [543, 319] on div "OTROS" at bounding box center [561, 316] width 184 height 43
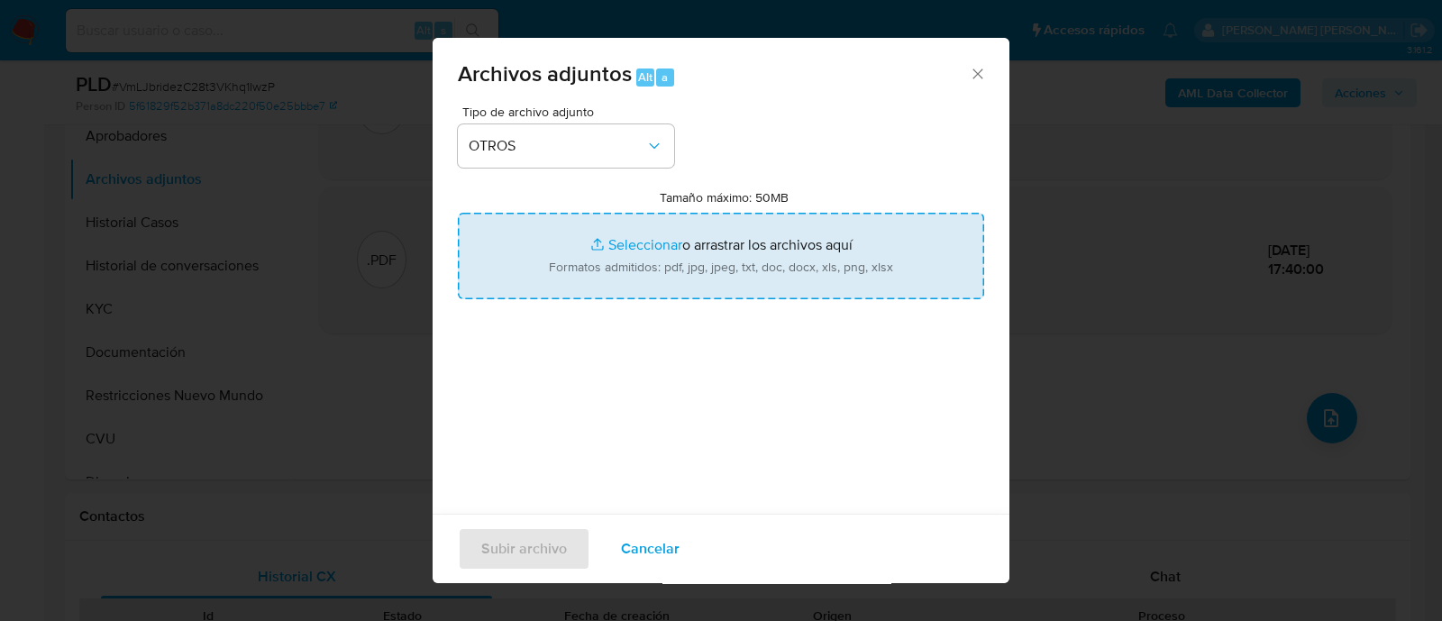
click at [626, 241] on input "Tamaño máximo: 50MB Seleccionar archivos" at bounding box center [721, 256] width 526 height 86
type input "C:\fakepath\Caselog VmLJbridezC28t3VKhq1IwzP_2025_08_18_18_36_08.docx"
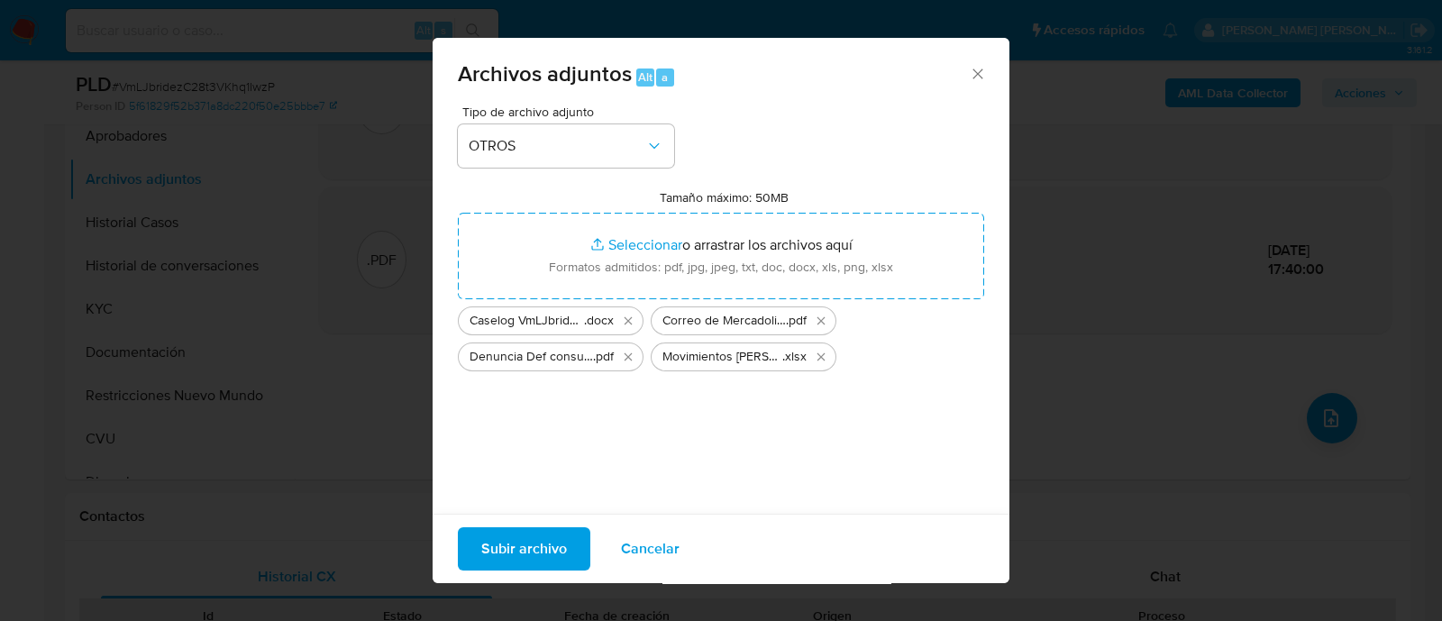
click at [526, 547] on span "Subir archivo" at bounding box center [524, 549] width 86 height 40
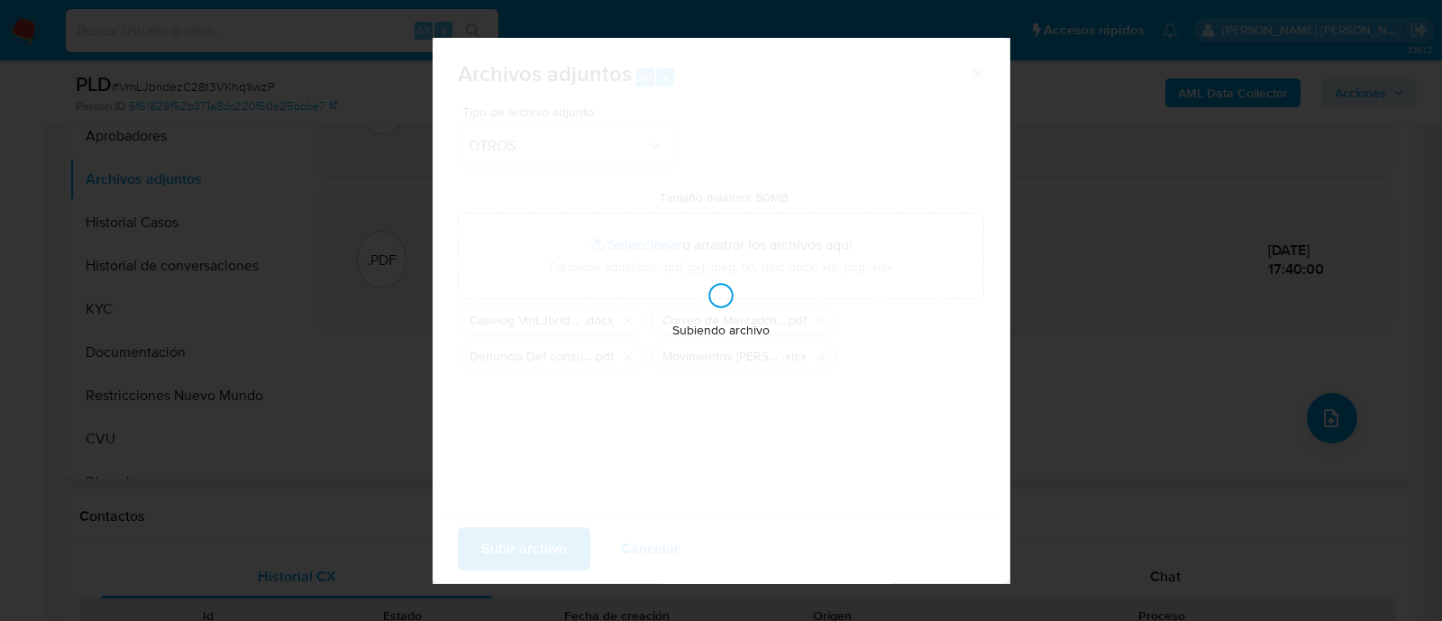
click at [458, 527] on button "Subir archivo" at bounding box center [524, 548] width 132 height 43
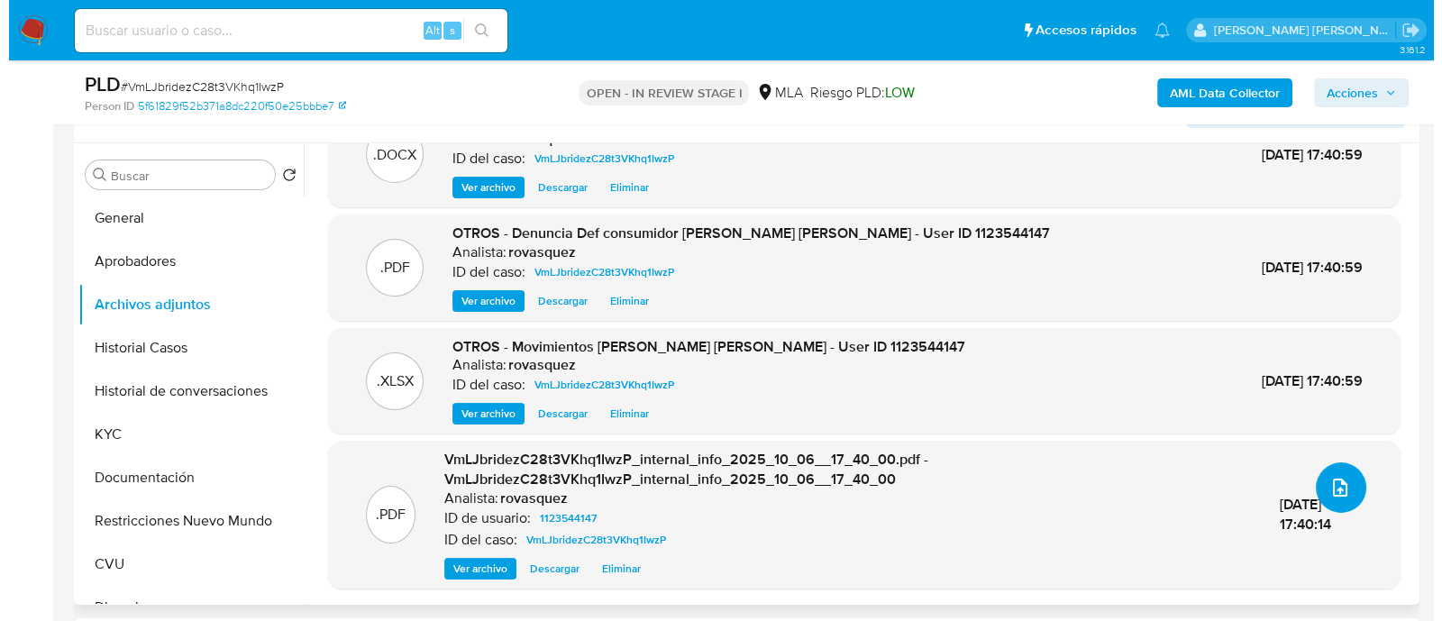
scroll to position [450, 0]
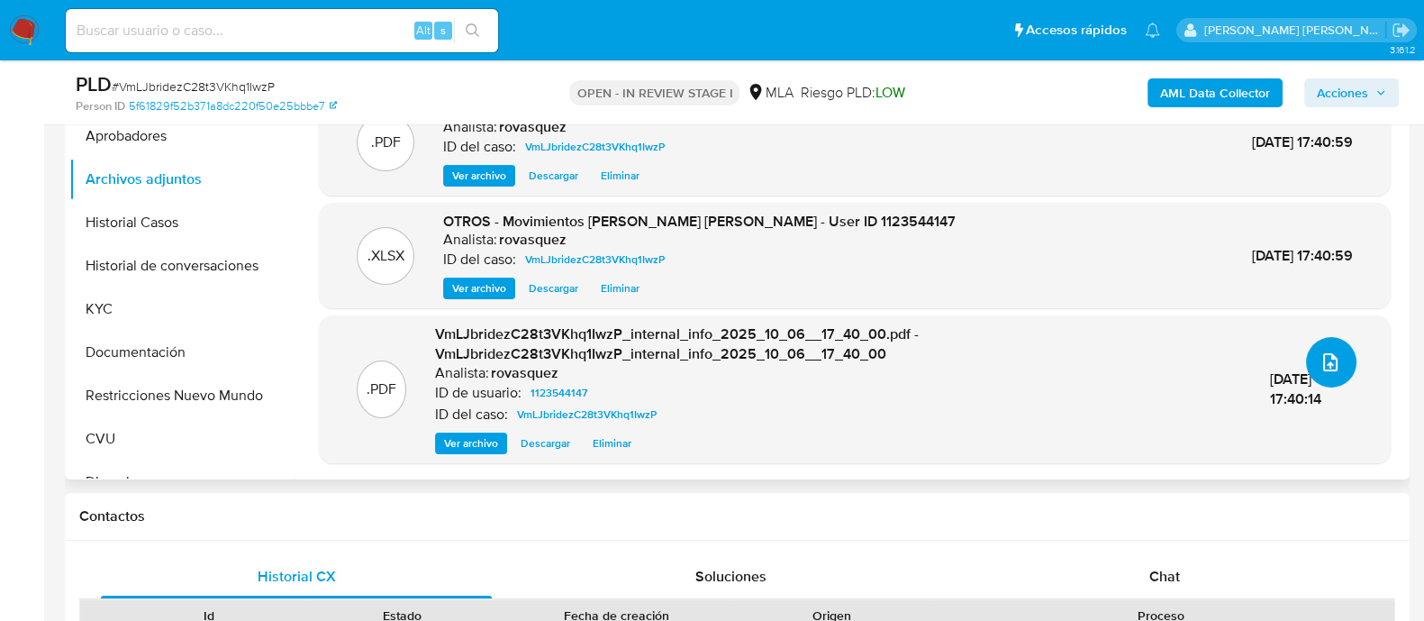
click at [1331, 358] on icon "upload-file" at bounding box center [1331, 362] width 22 height 22
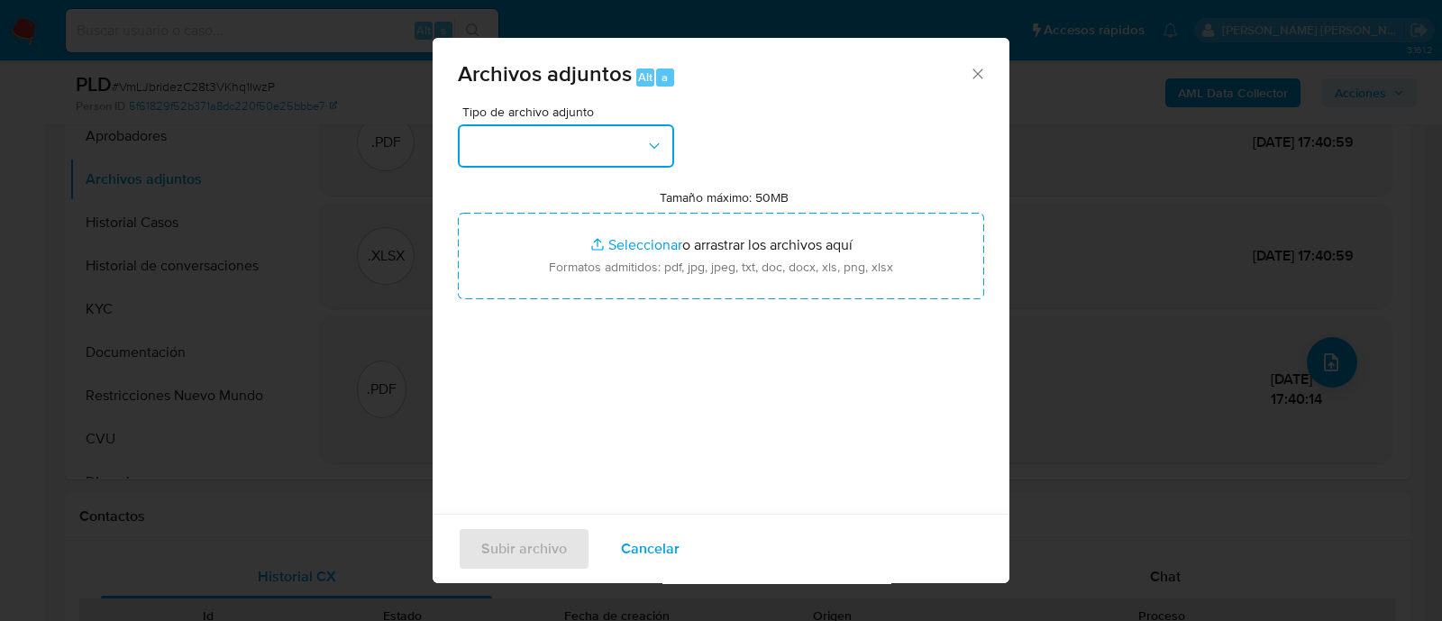
click at [576, 150] on button "button" at bounding box center [566, 145] width 216 height 43
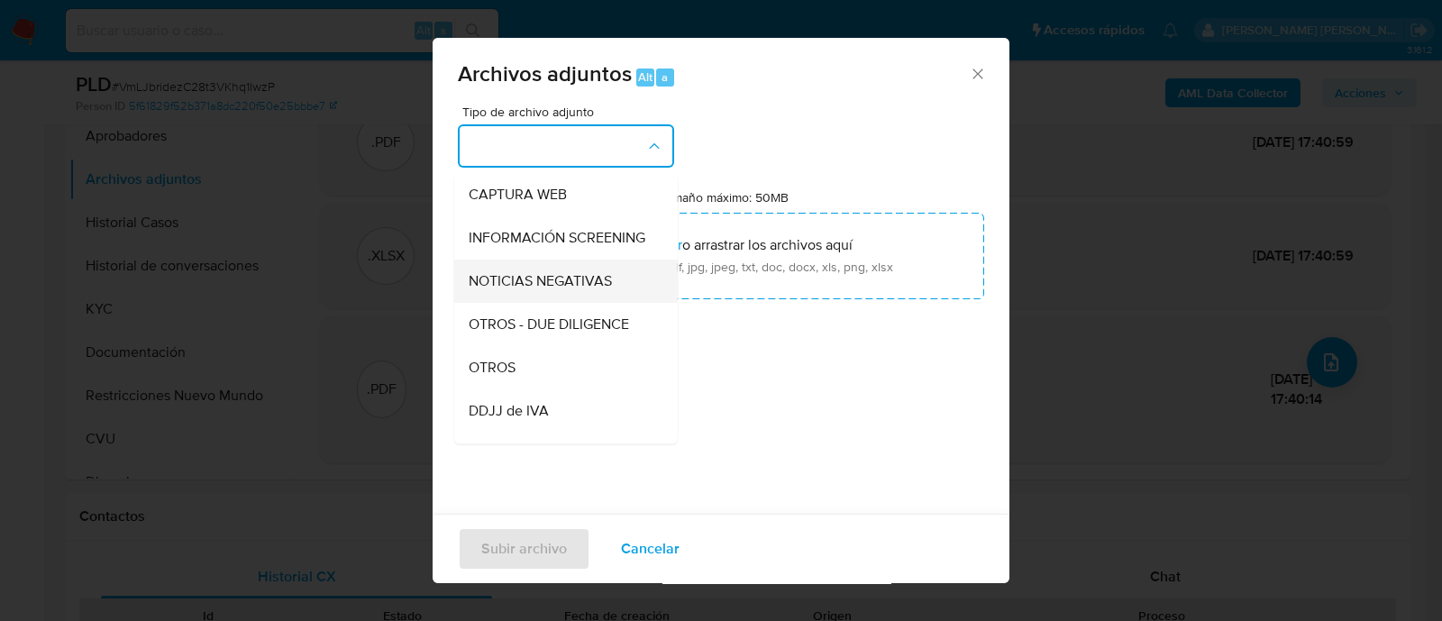
scroll to position [224, 0]
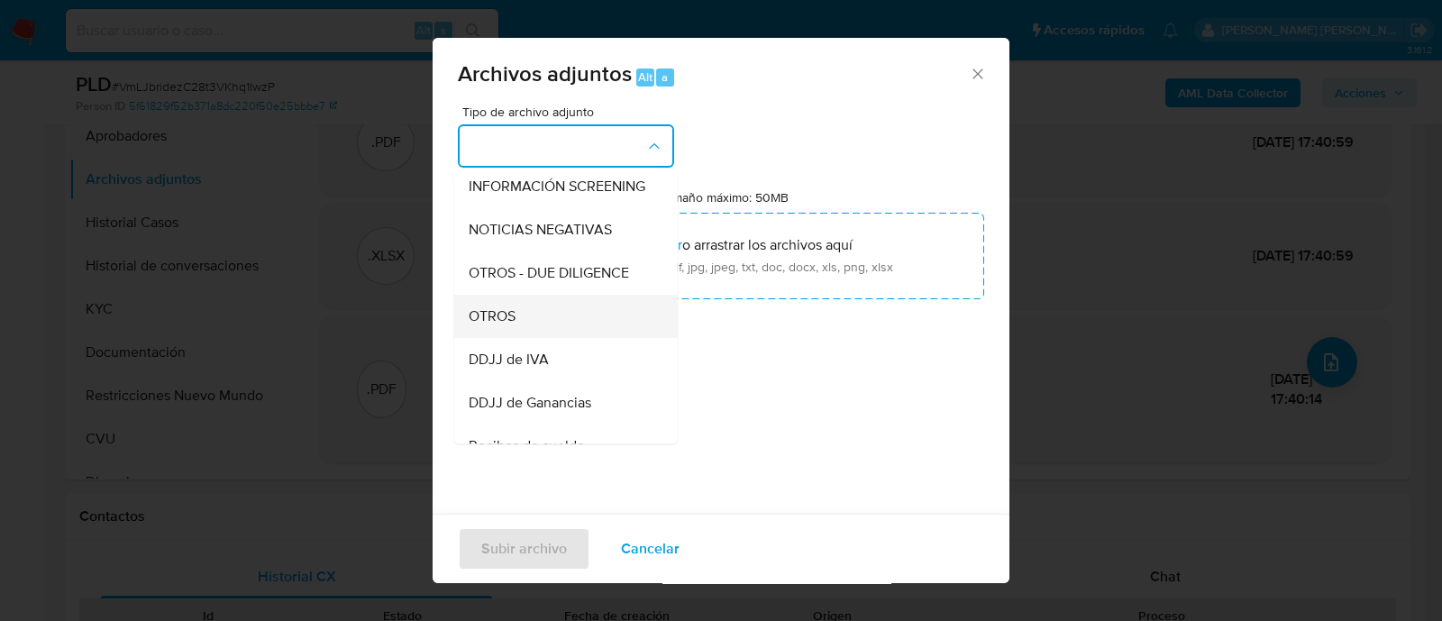
click at [556, 338] on div "OTROS" at bounding box center [561, 316] width 184 height 43
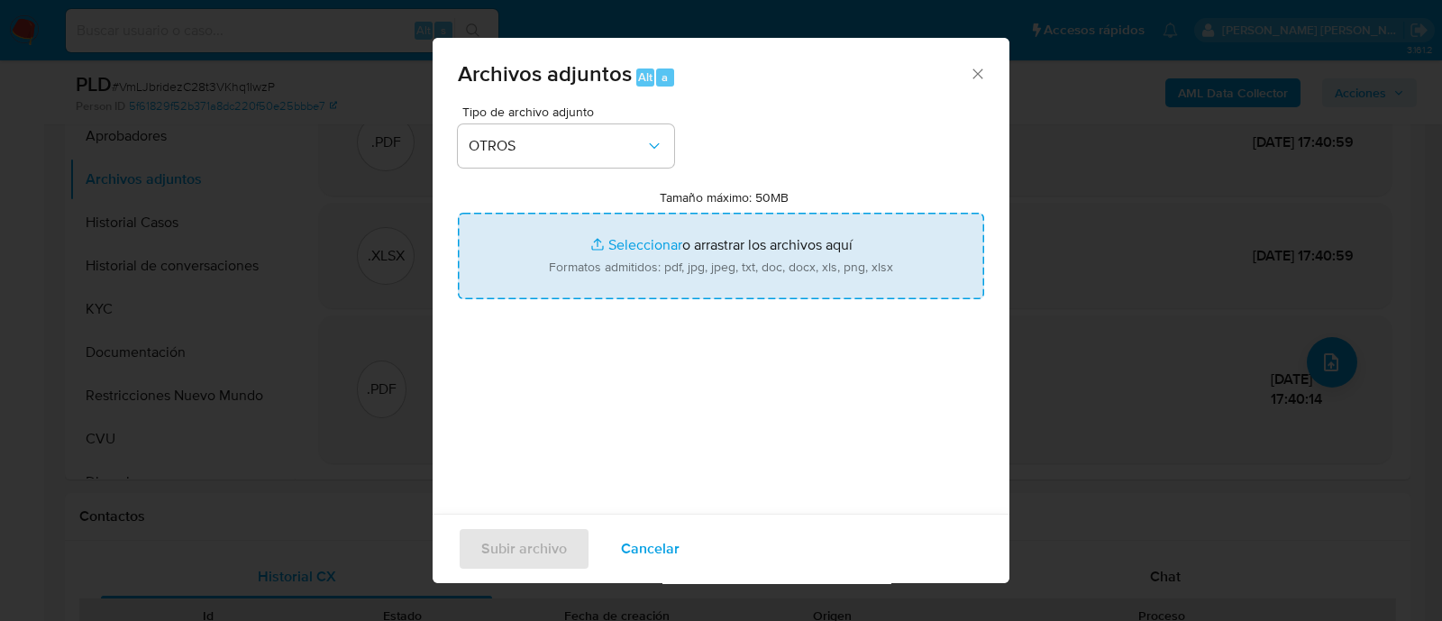
click at [627, 250] on input "Tamaño máximo: 50MB Seleccionar archivos" at bounding box center [721, 256] width 526 height 86
type input "C:\fakepath\Correo de Mercadolibre SRL Malena Jazmin Peralta - User ID 11235441…"
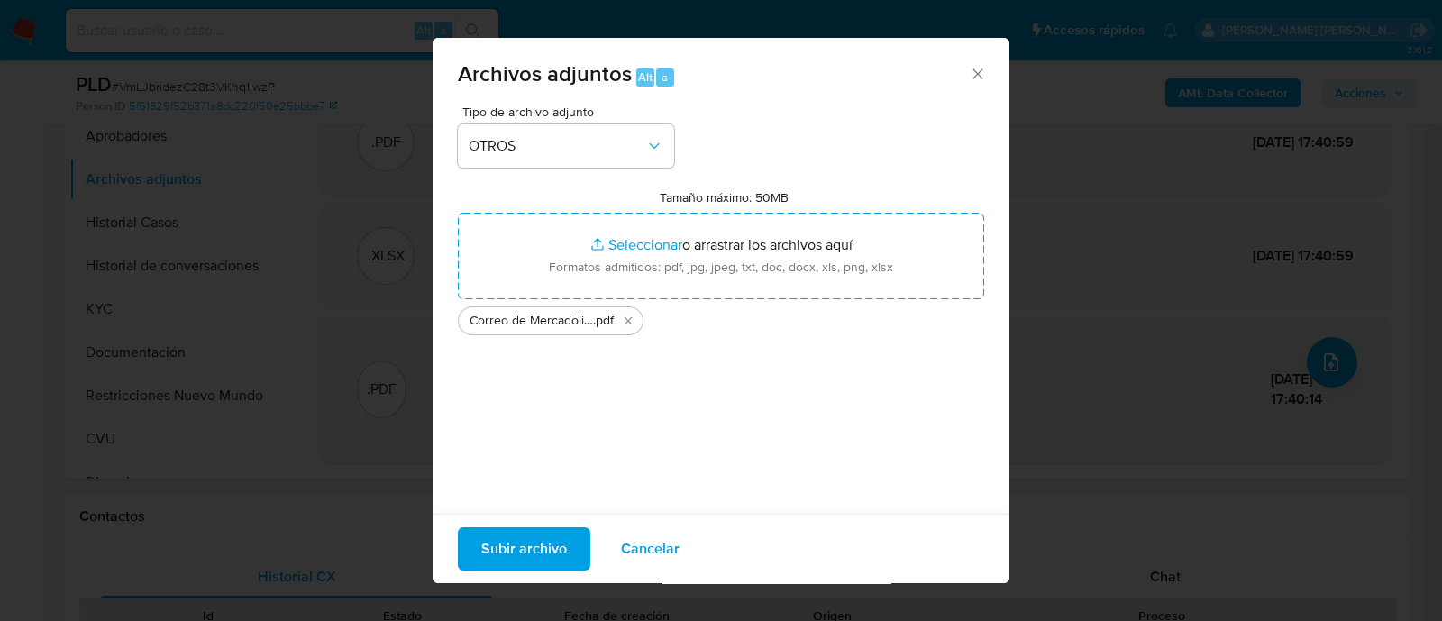
click at [550, 554] on span "Subir archivo" at bounding box center [524, 549] width 86 height 40
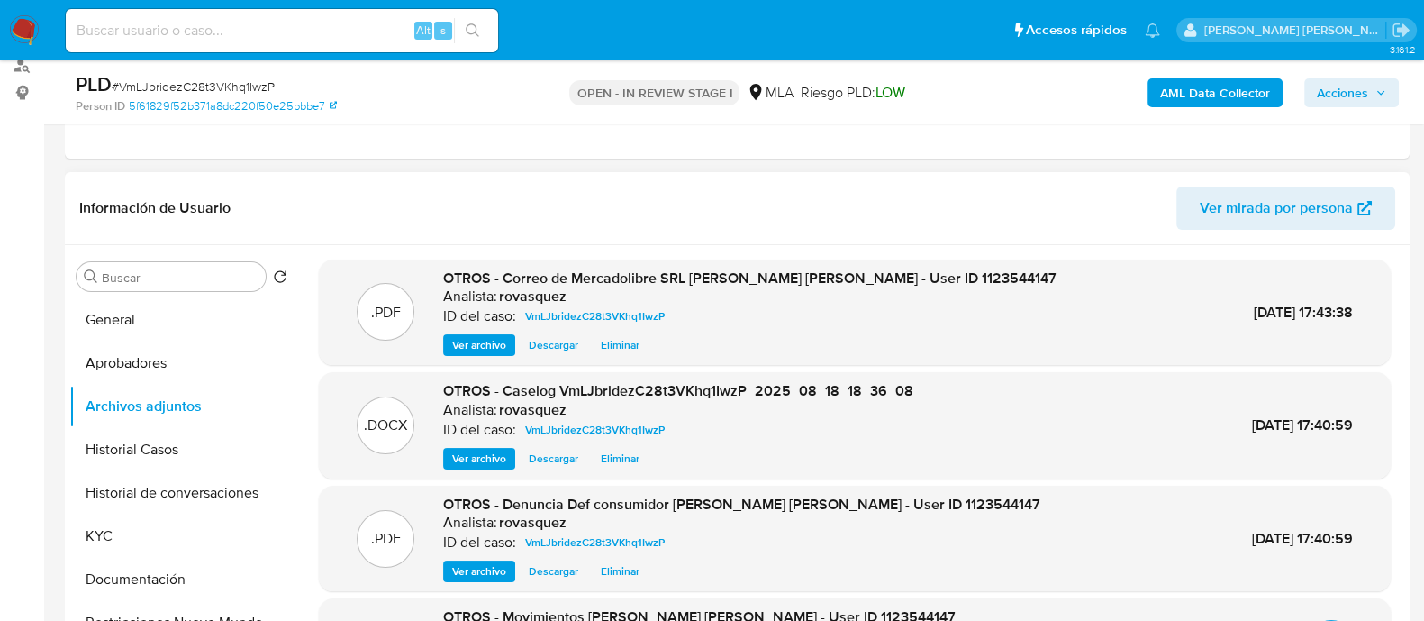
scroll to position [0, 0]
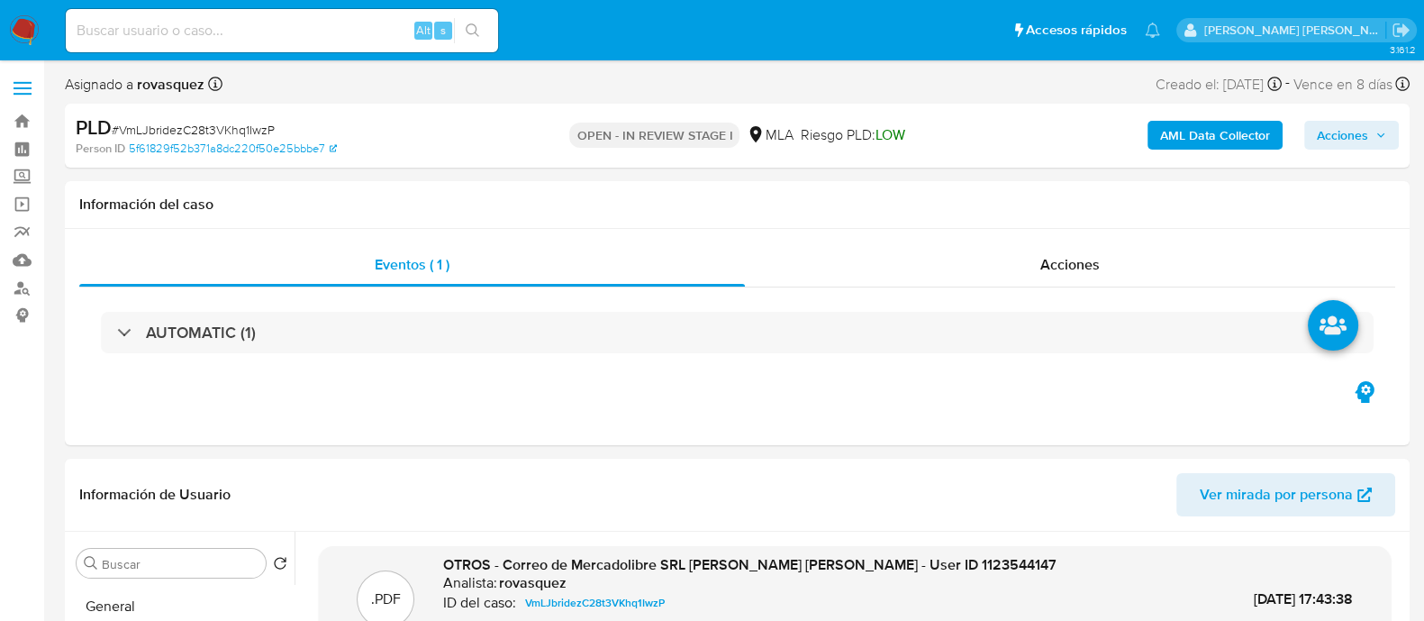
click at [1395, 123] on button "Acciones" at bounding box center [1352, 135] width 95 height 29
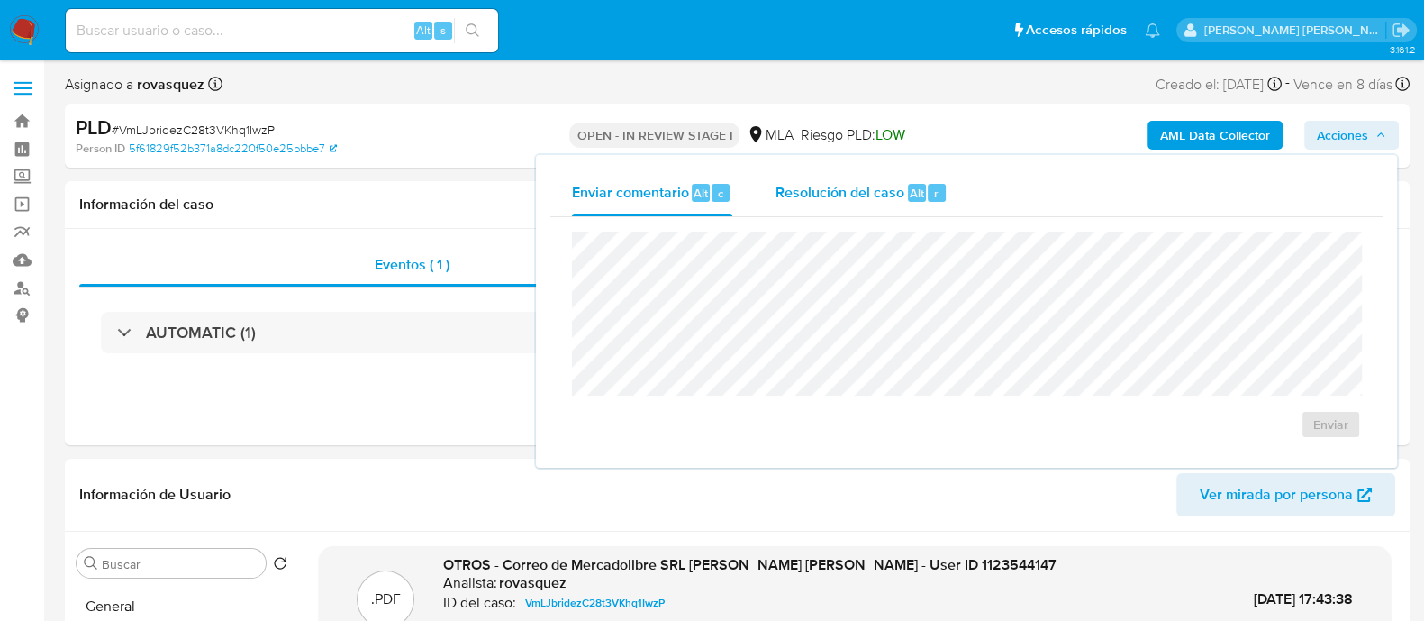
drag, startPoint x: 811, startPoint y: 190, endPoint x: 809, endPoint y: 205, distance: 15.4
click at [811, 190] on span "Resolución del caso" at bounding box center [840, 192] width 129 height 21
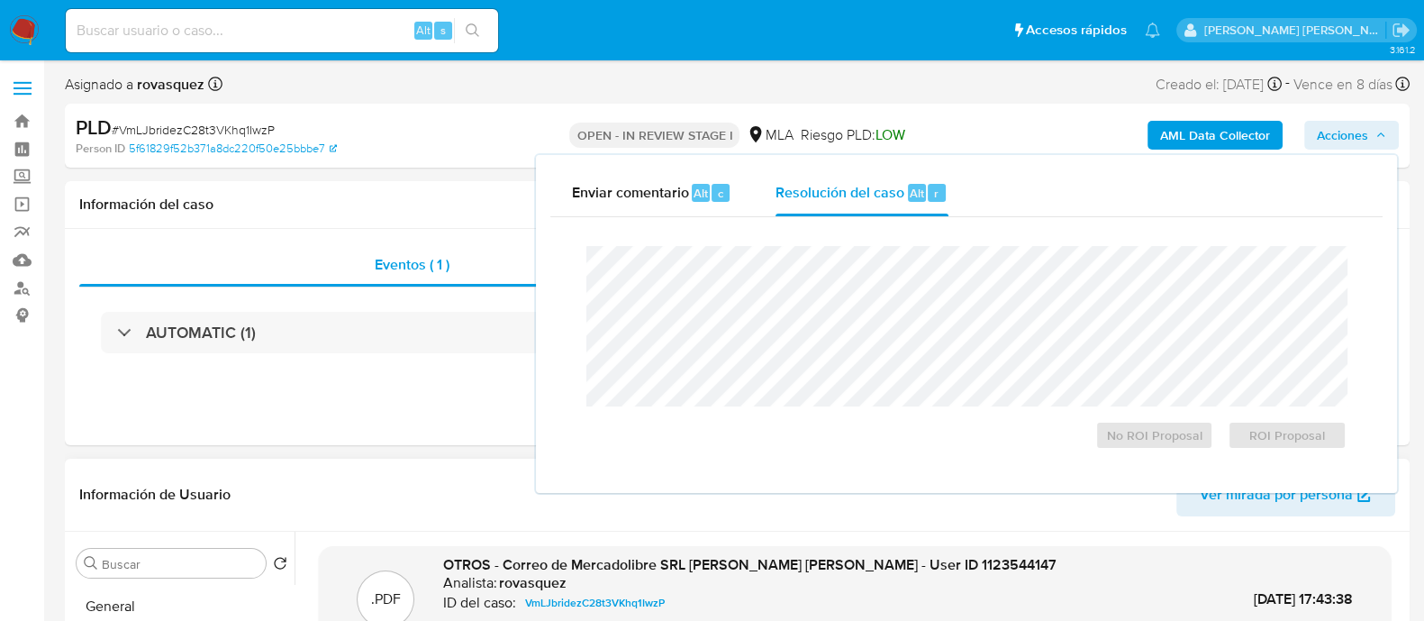
click at [400, 461] on div "Información de Usuario Ver mirada por persona" at bounding box center [737, 495] width 1345 height 73
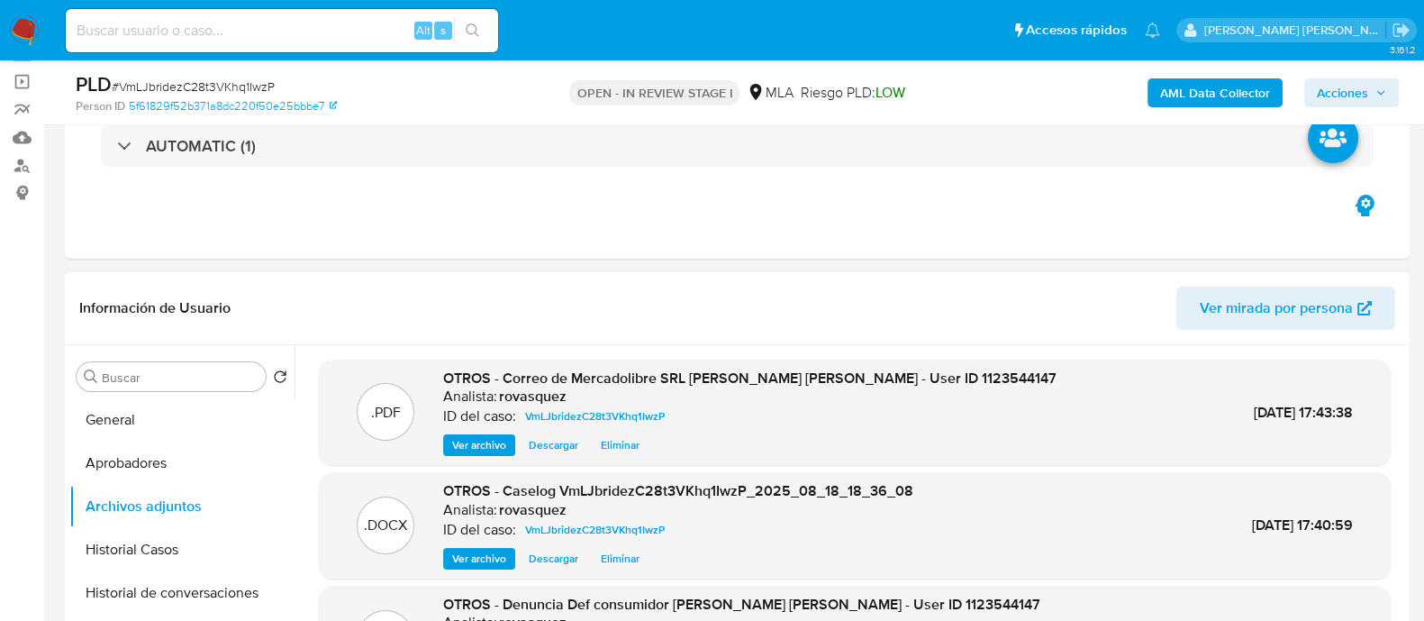
scroll to position [224, 0]
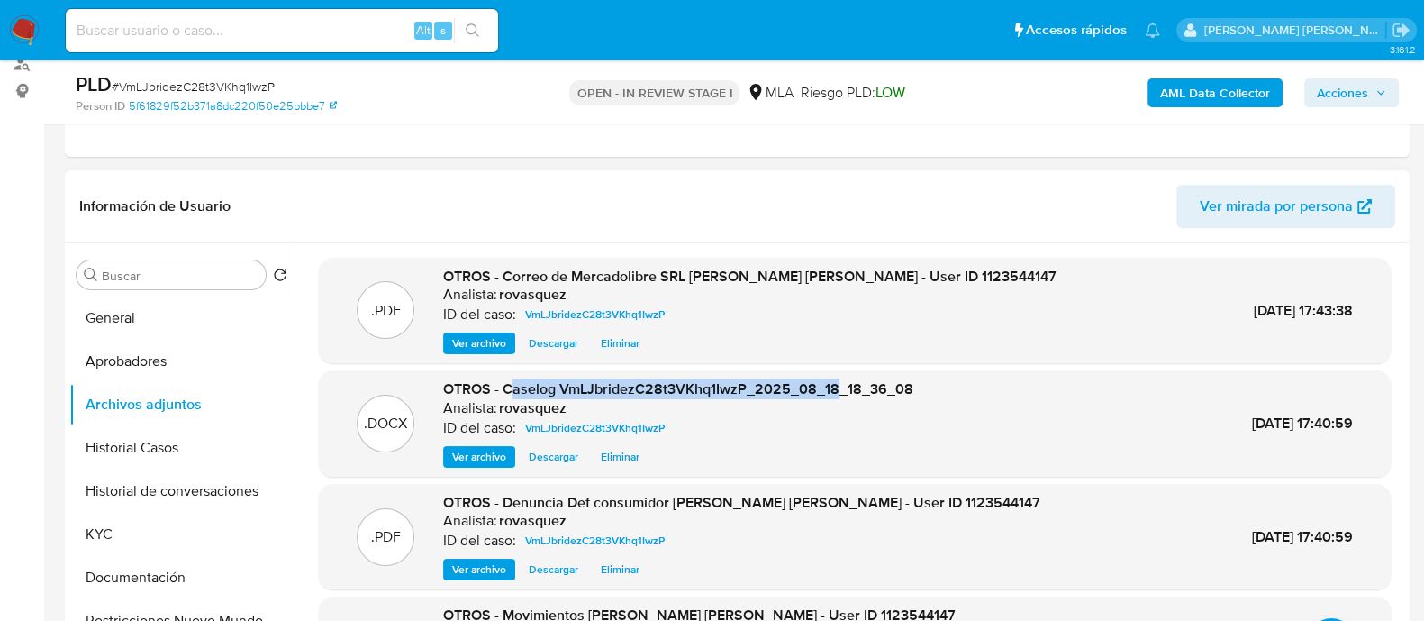
drag, startPoint x: 507, startPoint y: 391, endPoint x: 838, endPoint y: 374, distance: 331.1
click at [838, 374] on div ".DOCX OTROS - Caselog VmLJbridezC28t3VKhq1IwzP_2025_08_18_18_36_08 Analista: ro…" at bounding box center [855, 423] width 1072 height 106
drag, startPoint x: 907, startPoint y: 387, endPoint x: 500, endPoint y: 392, distance: 407.3
click at [500, 392] on div ".DOCX OTROS - Caselog VmLJbridezC28t3VKhq1IwzP_2025_08_18_18_36_08 Analista: ro…" at bounding box center [855, 423] width 1054 height 88
copy span "Caselog VmLJbridezC28t3VKhq1IwzP_2025_08_18_18_36_08"
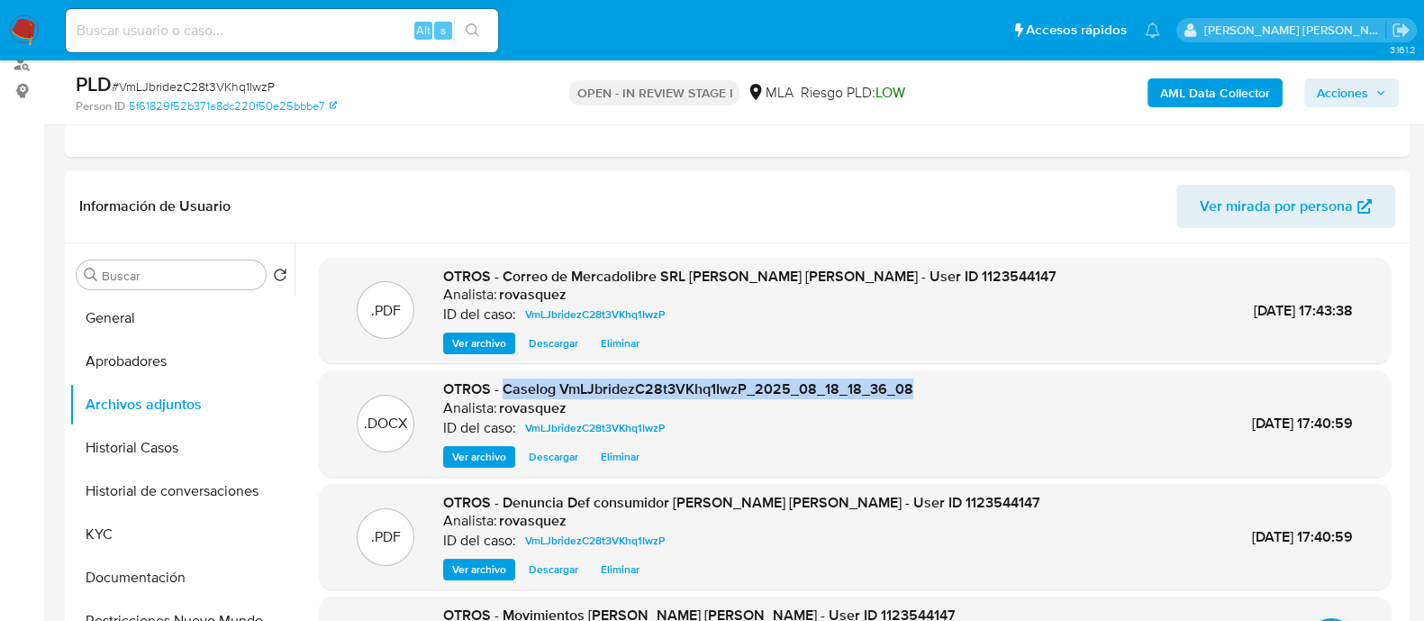
click at [1337, 96] on span "Acciones" at bounding box center [1342, 92] width 51 height 29
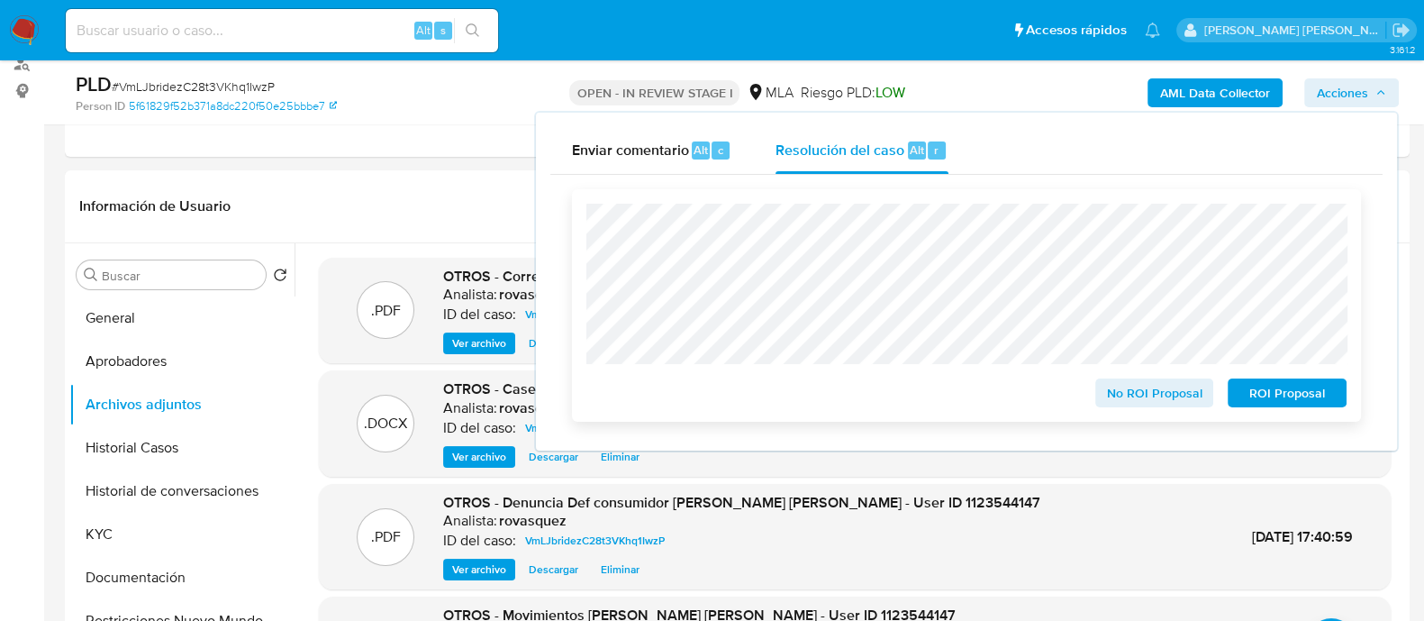
click at [1149, 395] on span "No ROI Proposal" at bounding box center [1155, 392] width 94 height 25
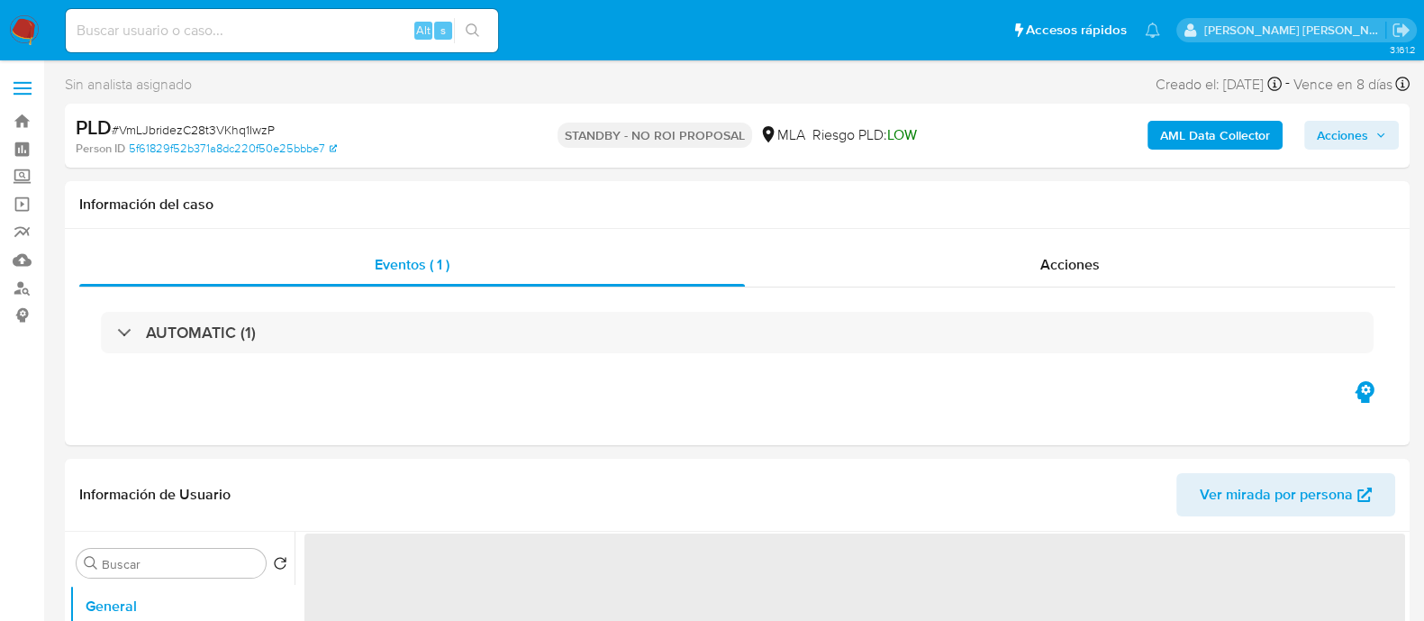
select select "10"
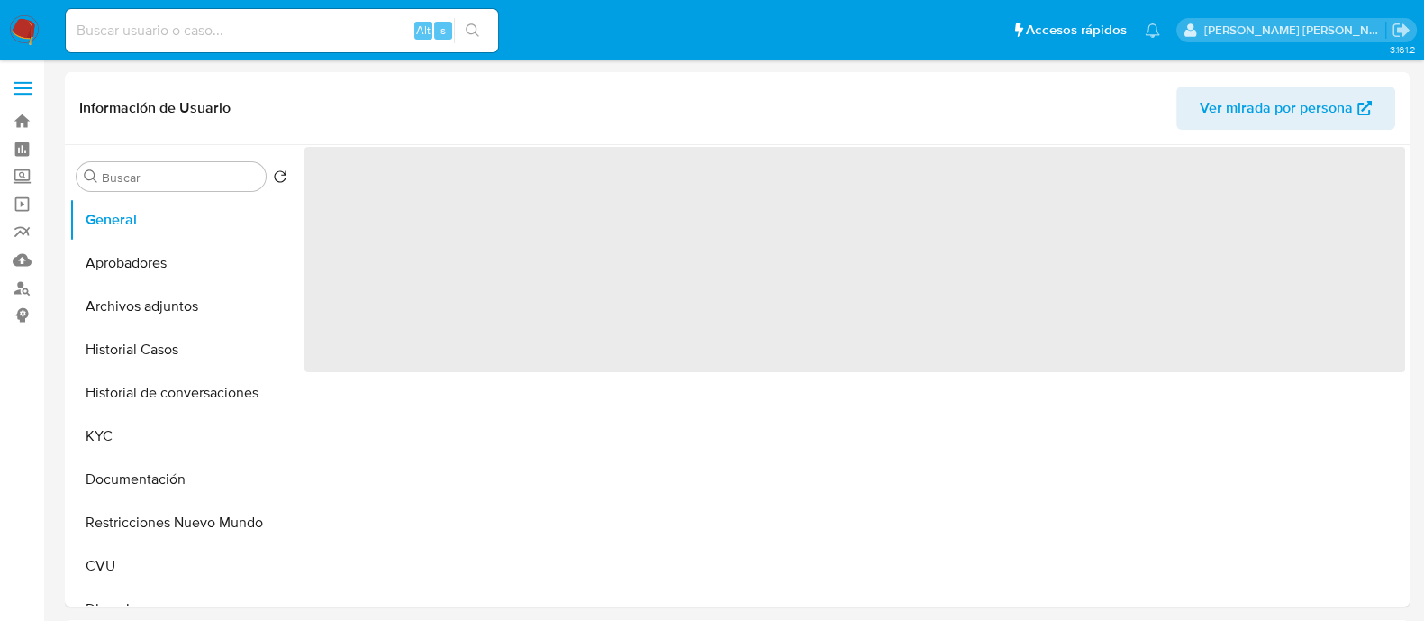
select select "10"
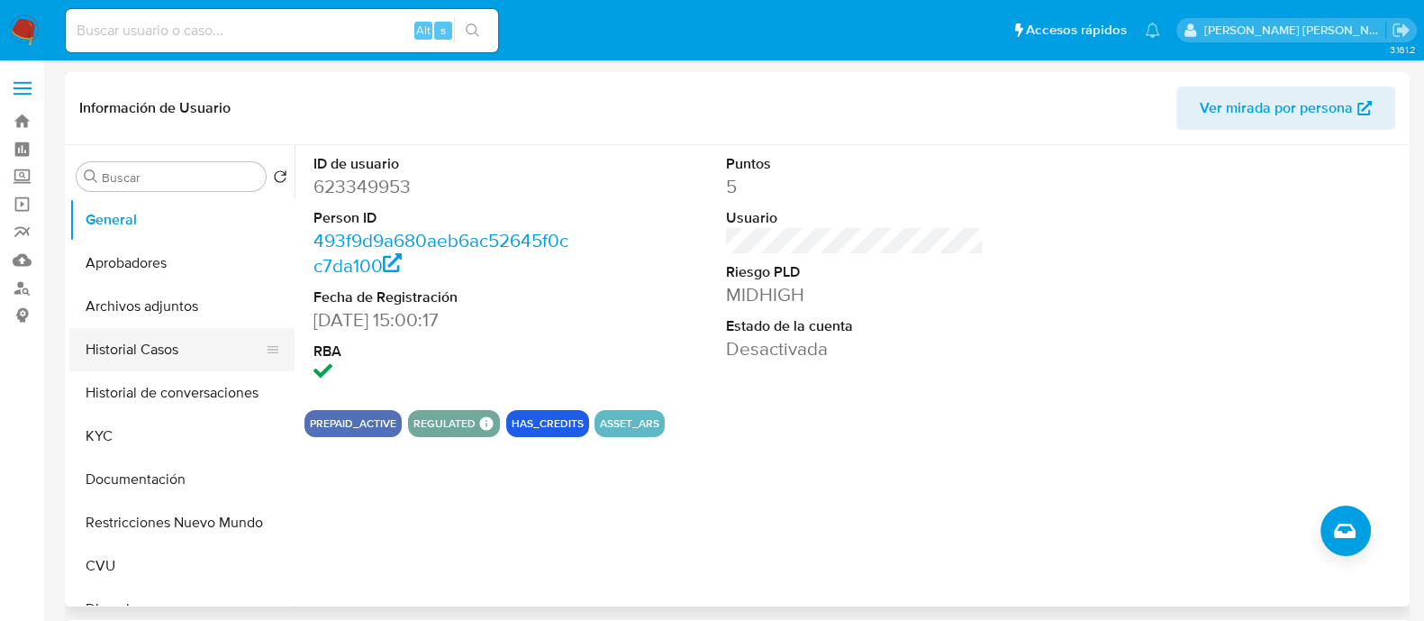
click at [163, 350] on button "Historial Casos" at bounding box center [174, 349] width 211 height 43
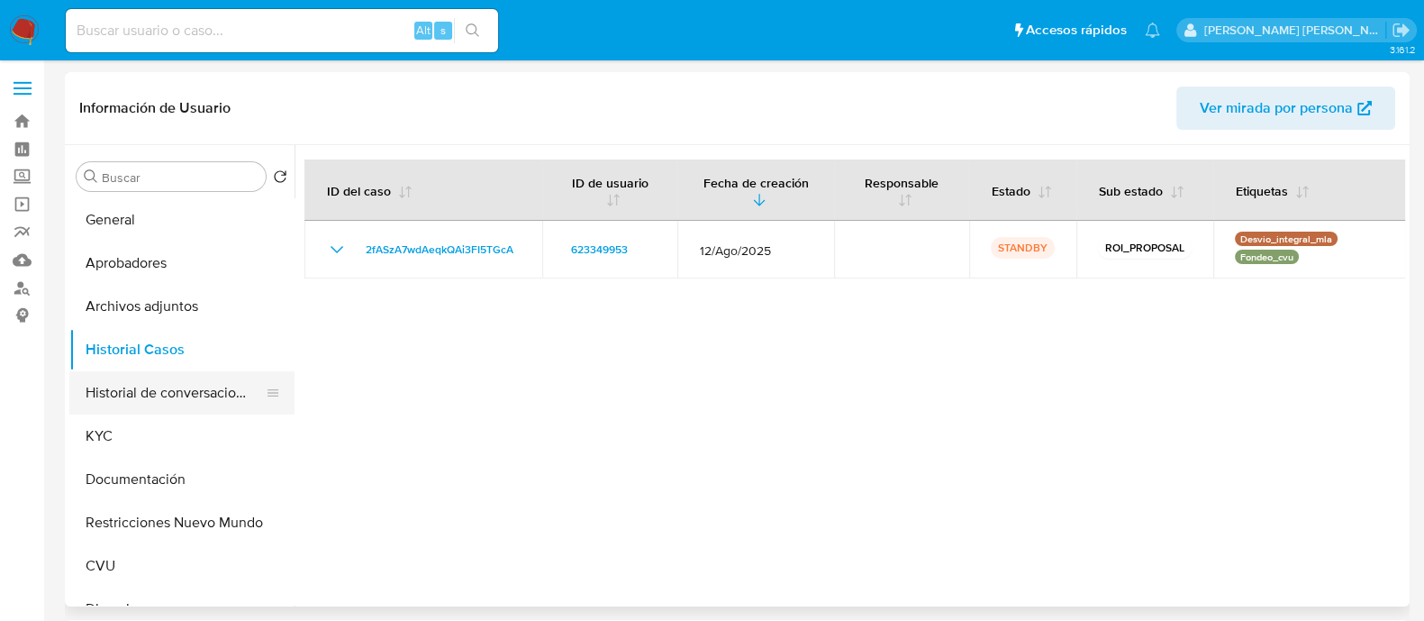
click at [202, 398] on button "Historial de conversaciones" at bounding box center [174, 392] width 211 height 43
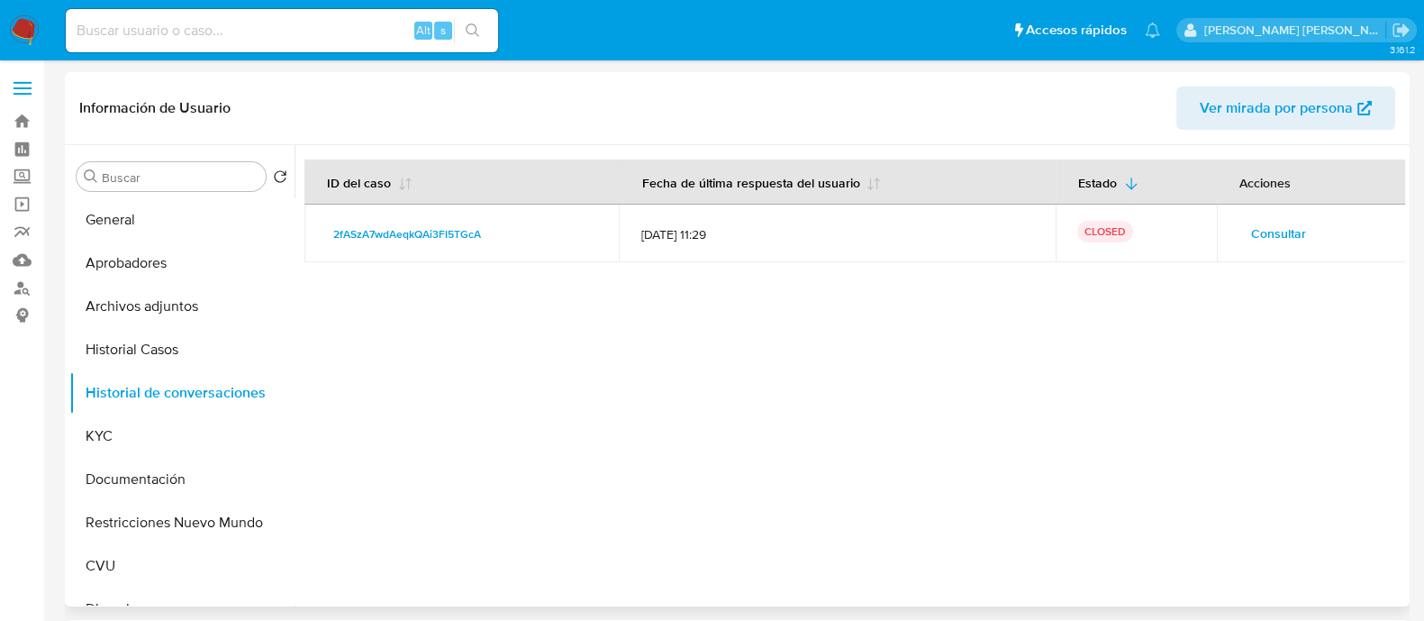
click at [1260, 230] on span "Consultar" at bounding box center [1278, 233] width 55 height 25
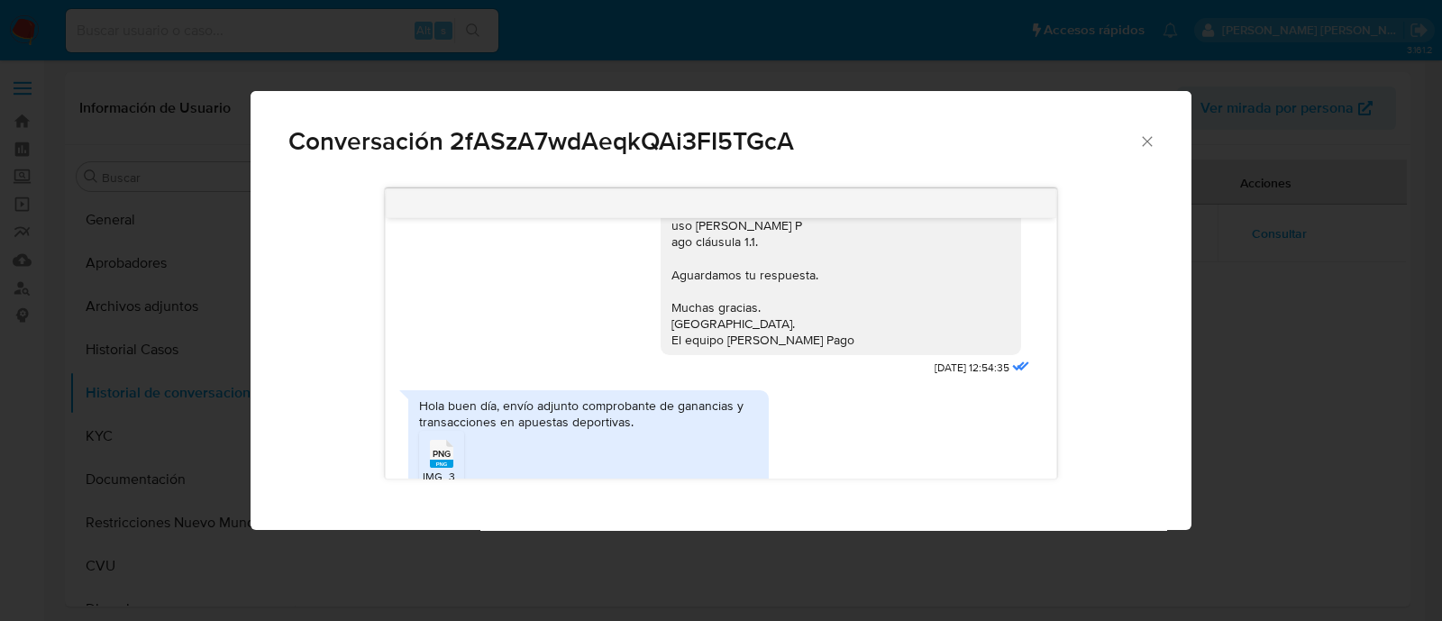
scroll to position [1384, 0]
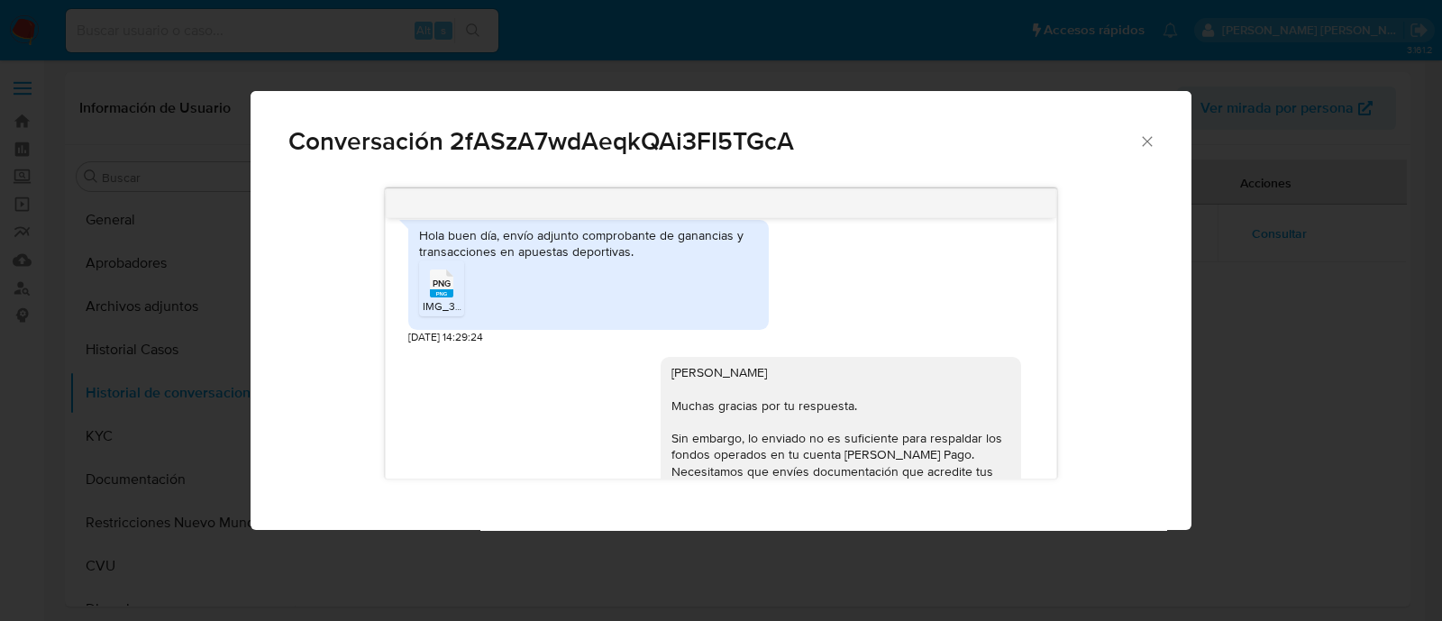
click at [448, 289] on span "PNG" at bounding box center [441, 283] width 18 height 12
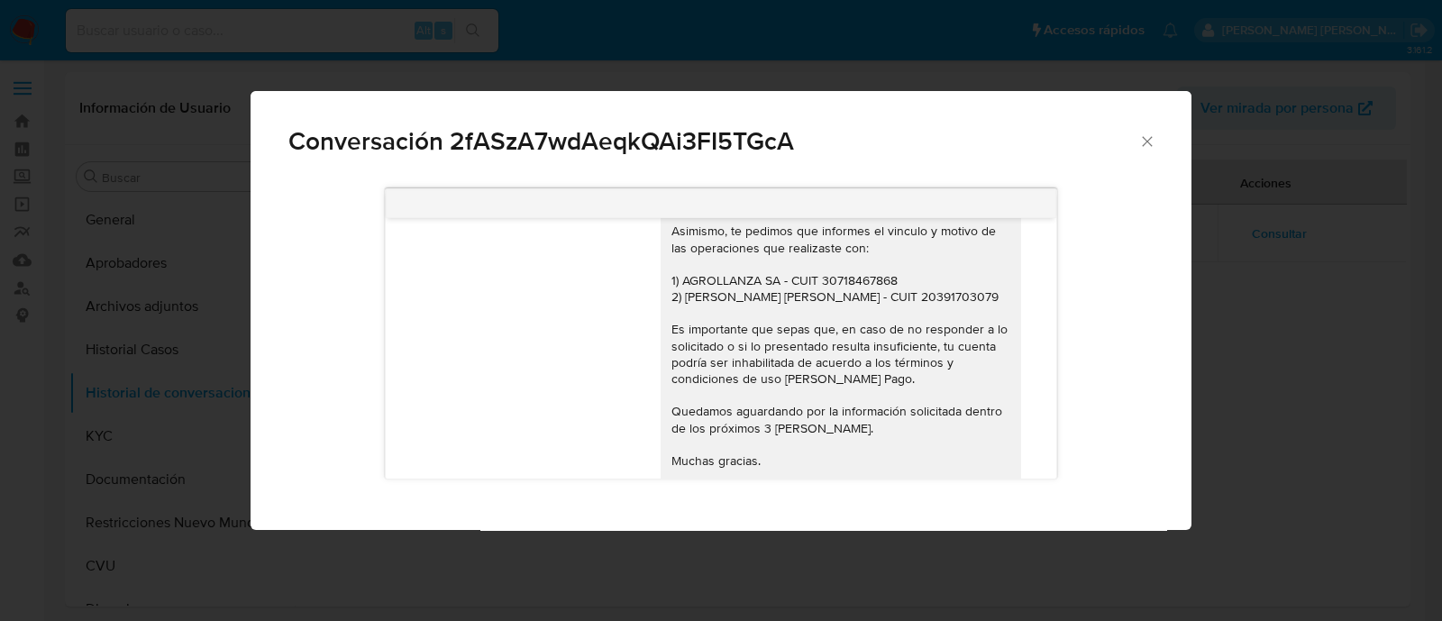
scroll to position [1722, 0]
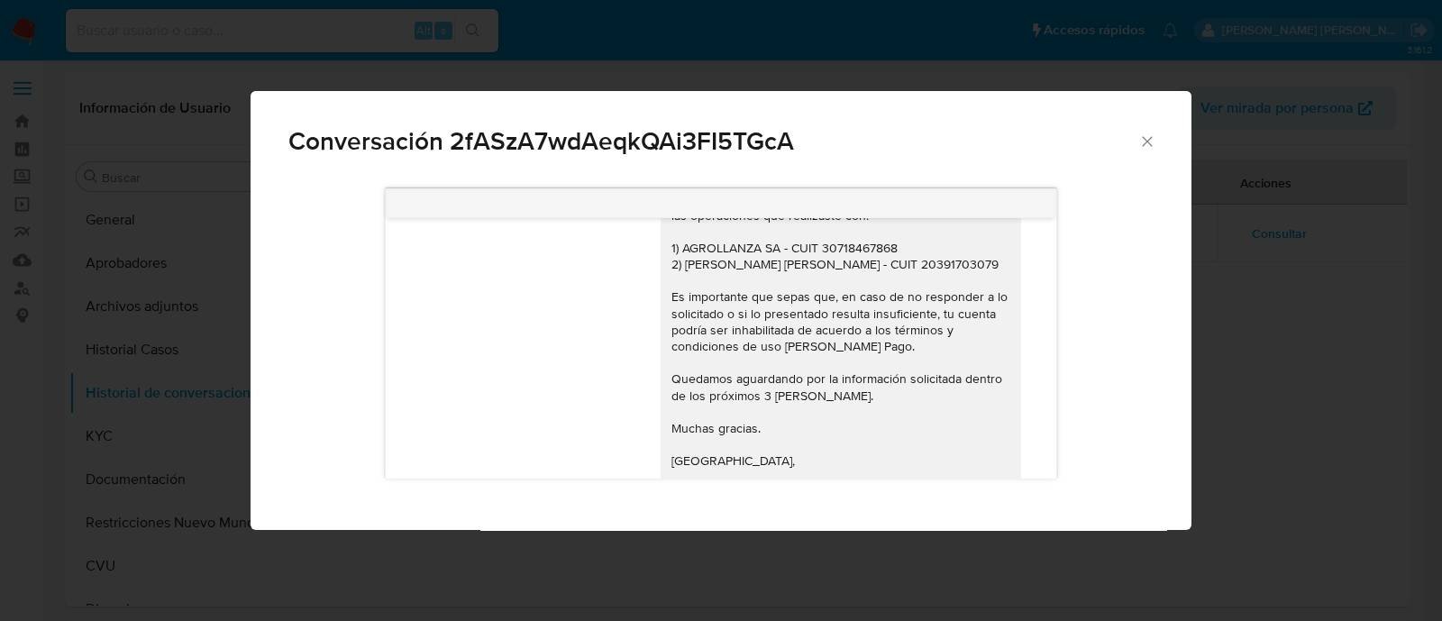
click at [743, 336] on div "Hola Juan Cruz Estevarena Muchas gracias por tu respuesta. Sin embargo, lo envi…" at bounding box center [840, 263] width 339 height 475
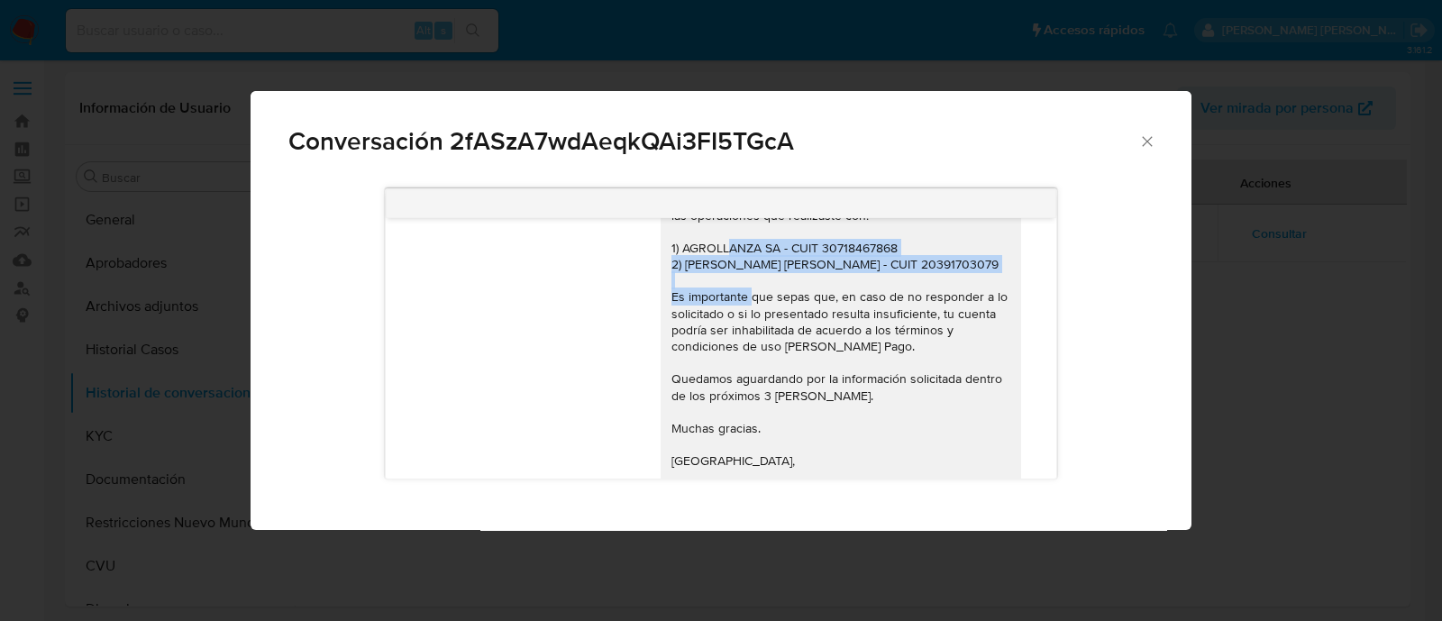
drag, startPoint x: 754, startPoint y: 313, endPoint x: 655, endPoint y: 287, distance: 102.5
click at [671, 287] on div "Hola Juan Cruz Estevarena Muchas gracias por tu respuesta. Sin embargo, lo envi…" at bounding box center [840, 263] width 339 height 475
copy div "1) AGROLLANZA SA - CUIT 30718467868 2) SALVADOR IRIGARAY JONATHAN FACUNDO - CUI…"
click at [180, 276] on div "Conversación 2fASzA7wdAeqkQAi3FI5TGcA 18/08/2025 17:29:14 Hola, Esperamos que t…" at bounding box center [721, 310] width 1442 height 621
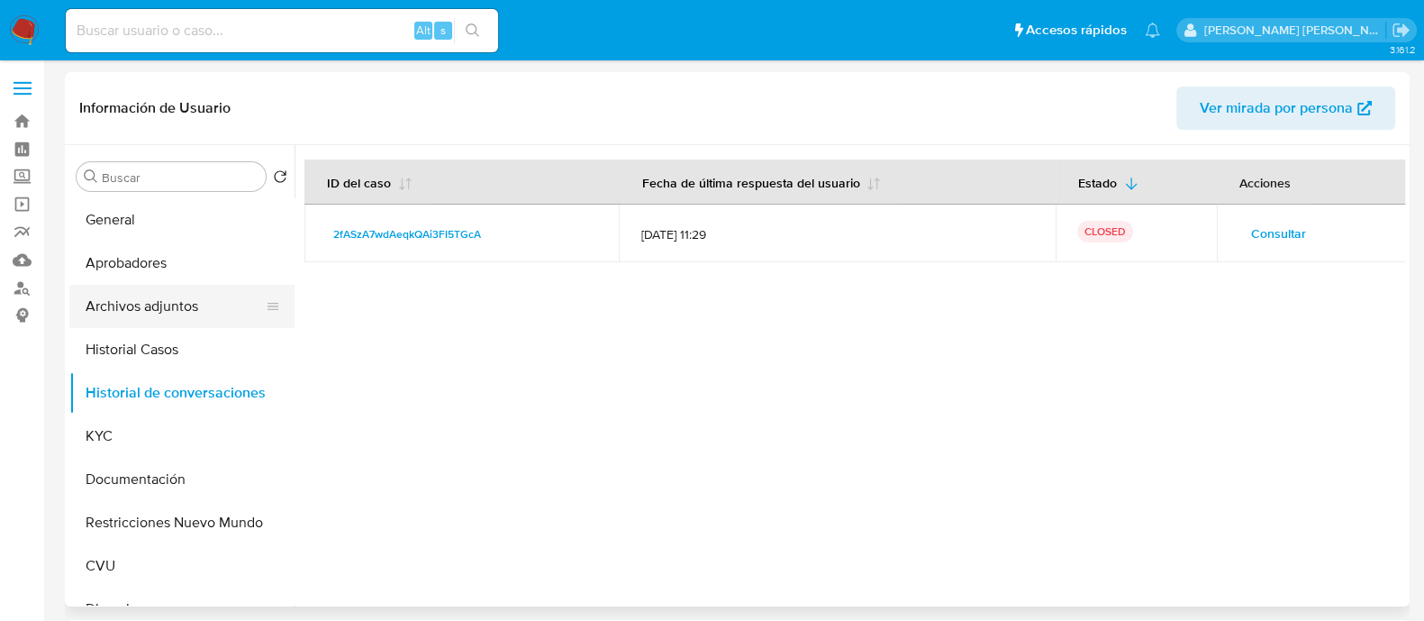
click at [133, 306] on button "Archivos adjuntos" at bounding box center [174, 306] width 211 height 43
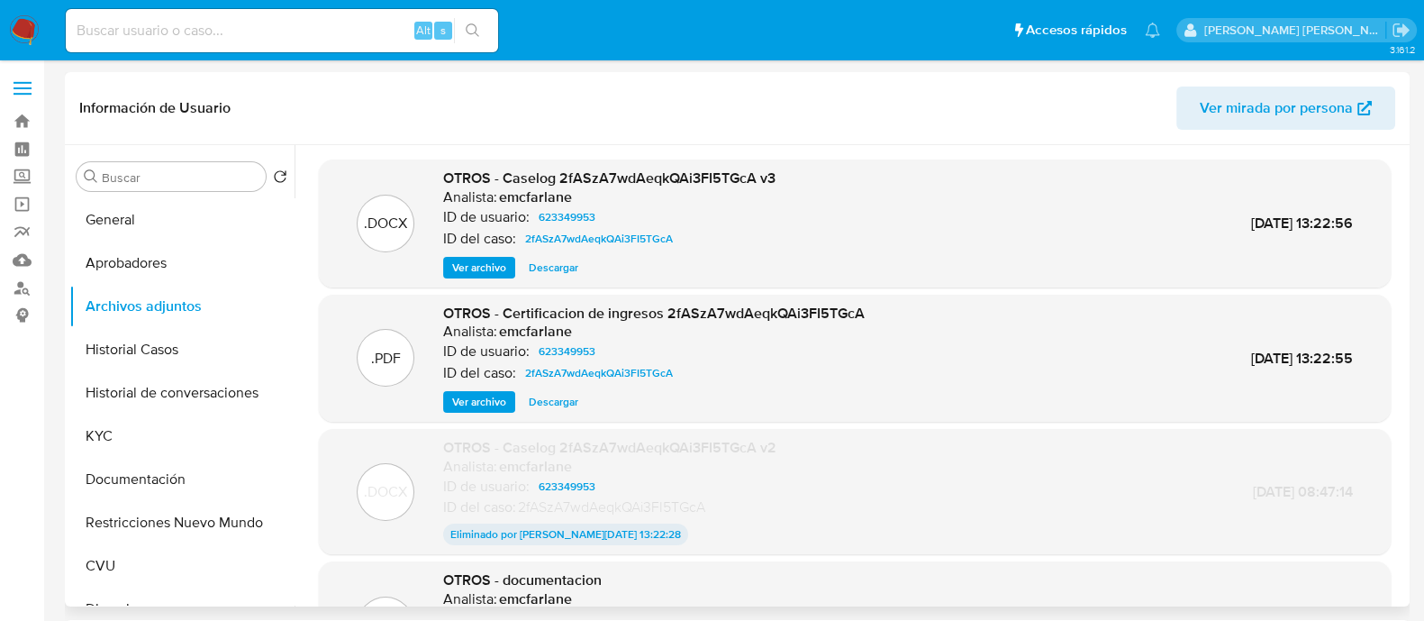
click at [485, 264] on span "Ver archivo" at bounding box center [479, 268] width 54 height 18
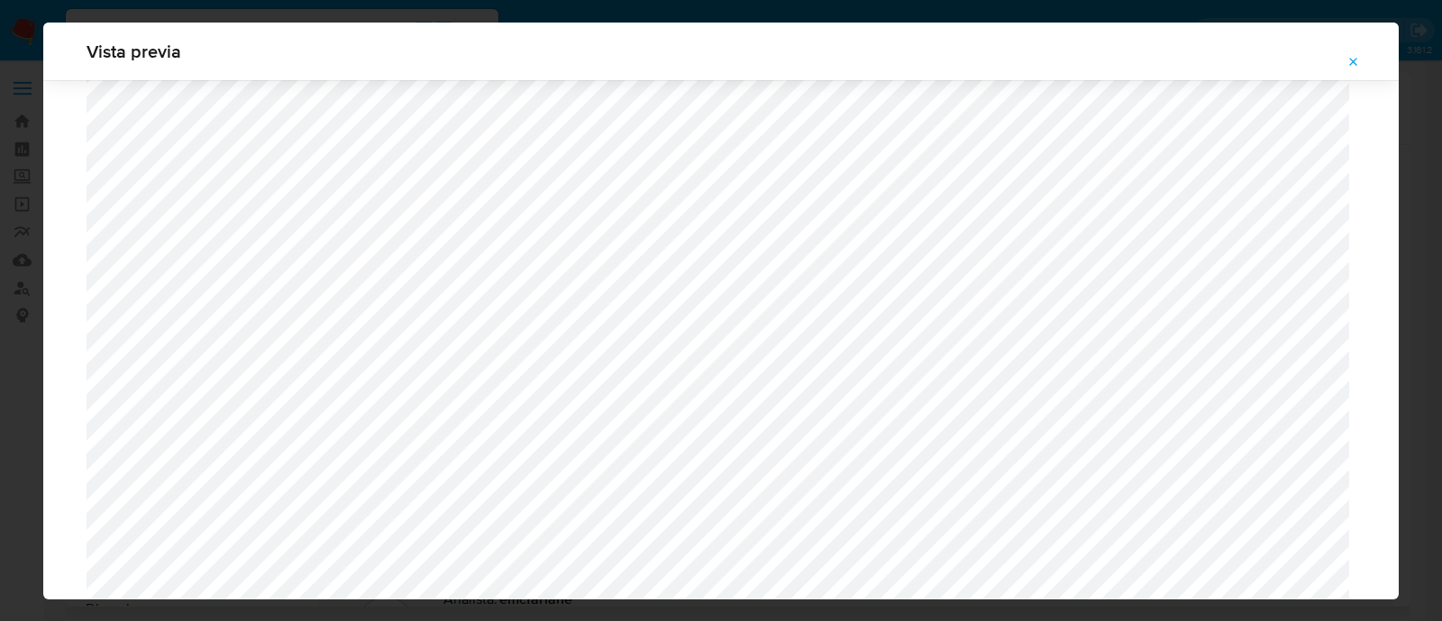
scroll to position [1991, 0]
click at [1360, 61] on icon "Attachment preview" at bounding box center [1353, 62] width 14 height 14
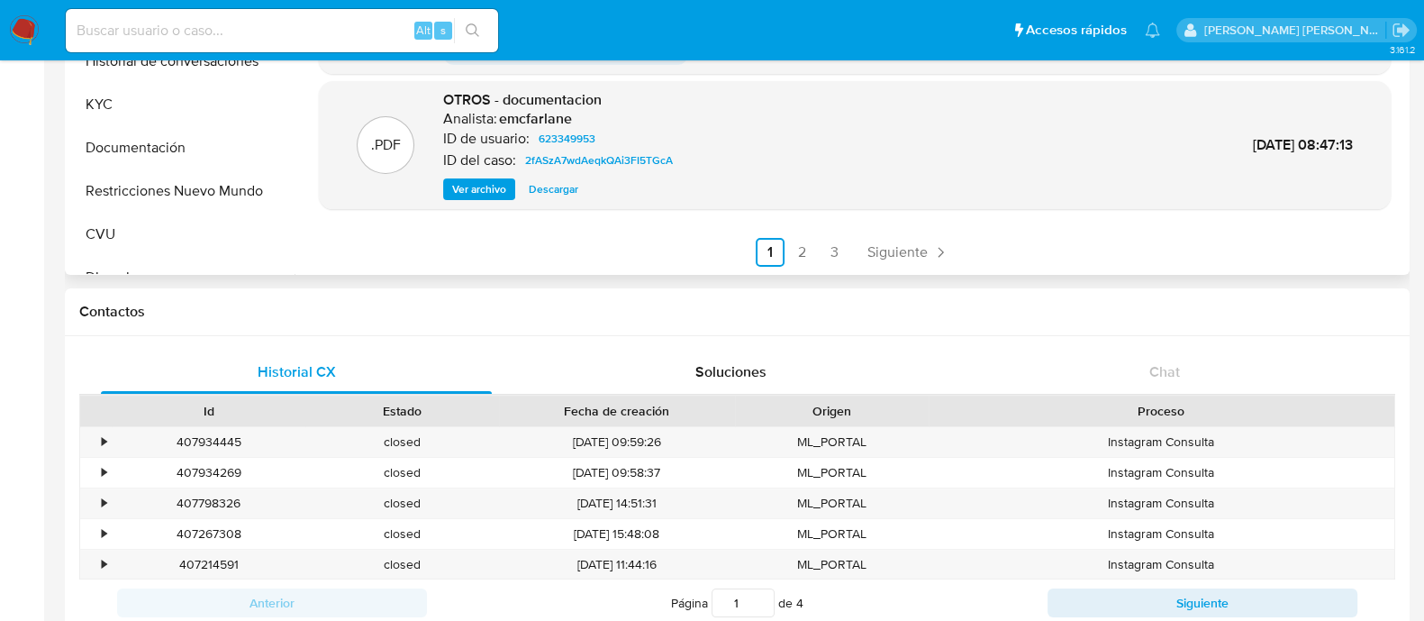
scroll to position [338, 0]
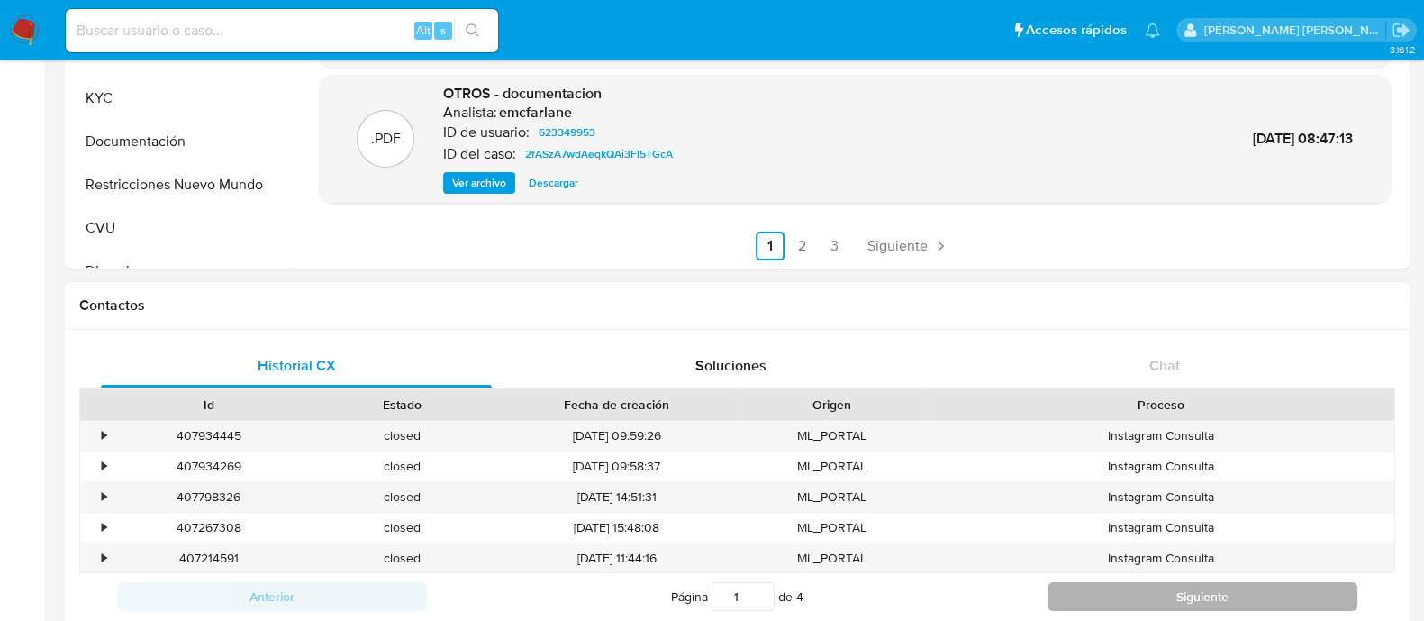
click at [1212, 596] on button "Siguiente" at bounding box center [1203, 596] width 310 height 29
type input "2"
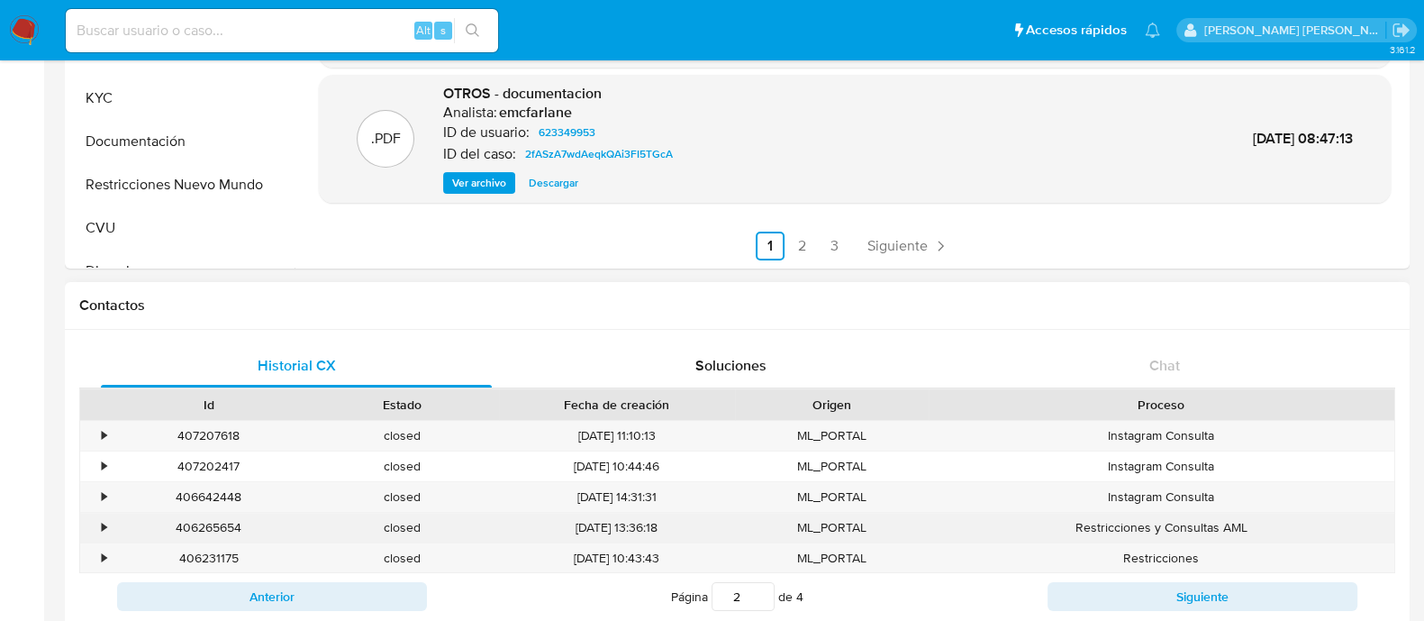
click at [196, 529] on div "406265654" at bounding box center [209, 528] width 194 height 30
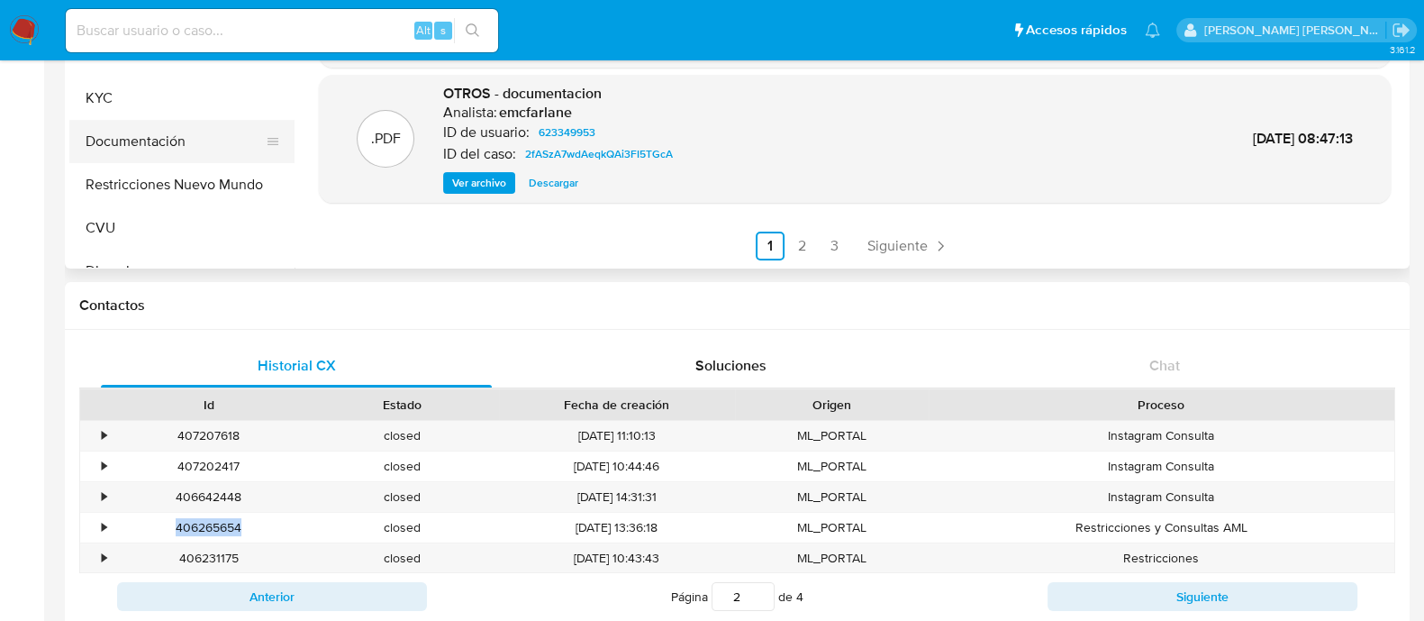
copy div "406265654"
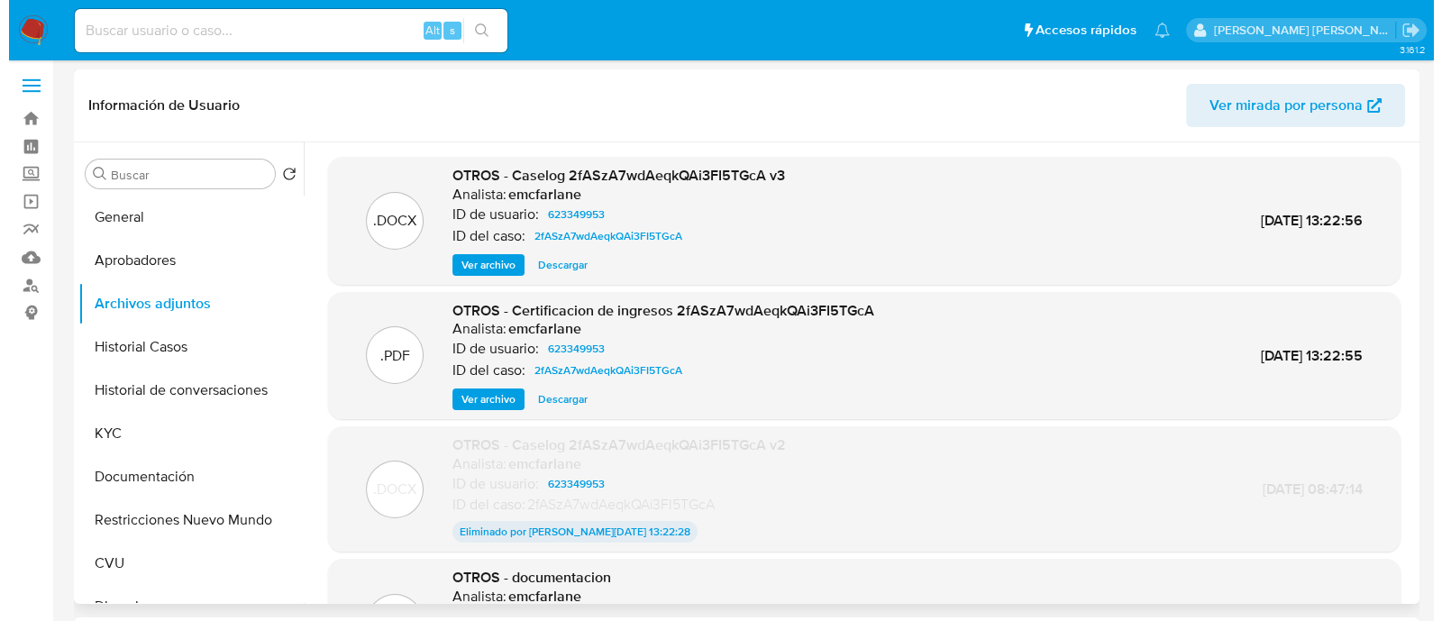
scroll to position [0, 0]
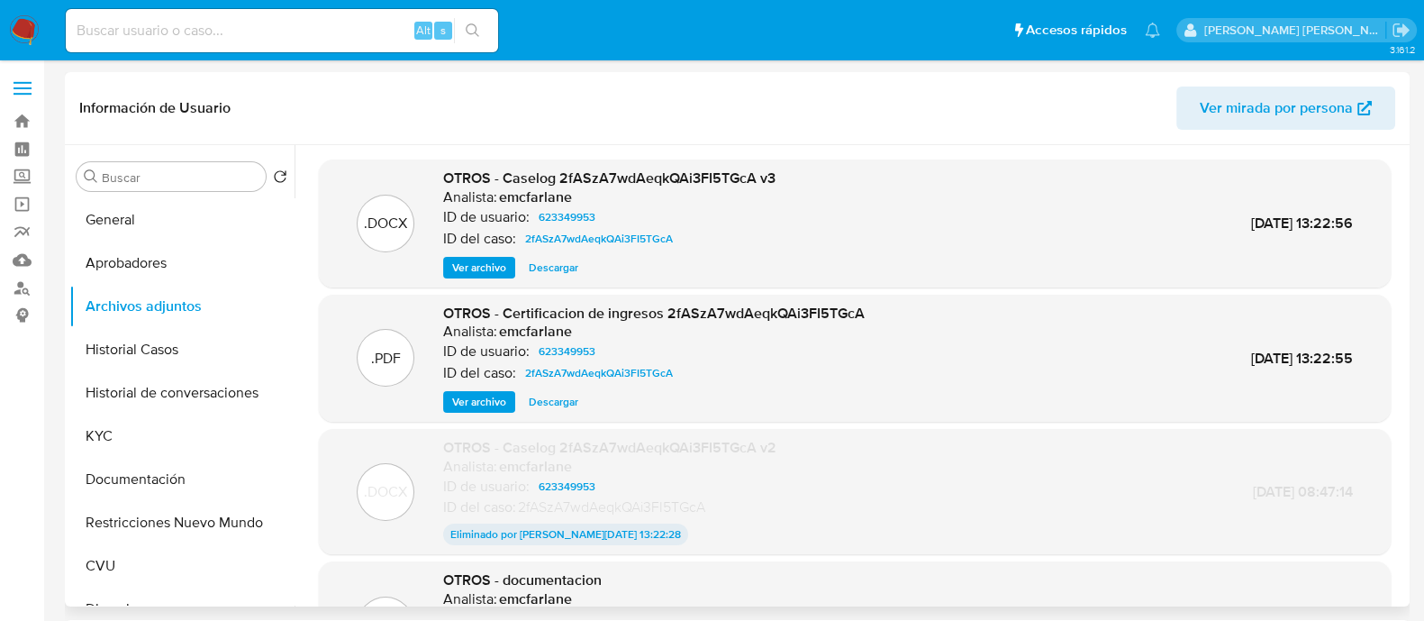
click at [496, 259] on span "Ver archivo" at bounding box center [479, 268] width 54 height 18
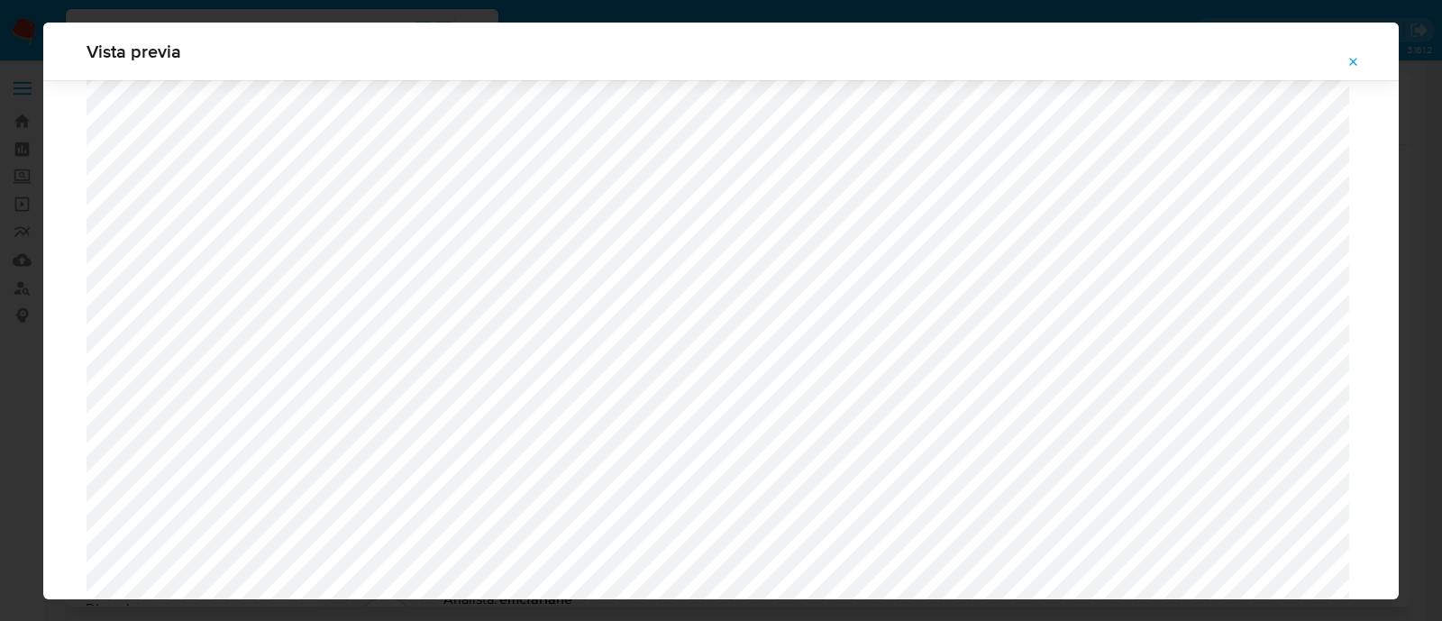
scroll to position [1879, 0]
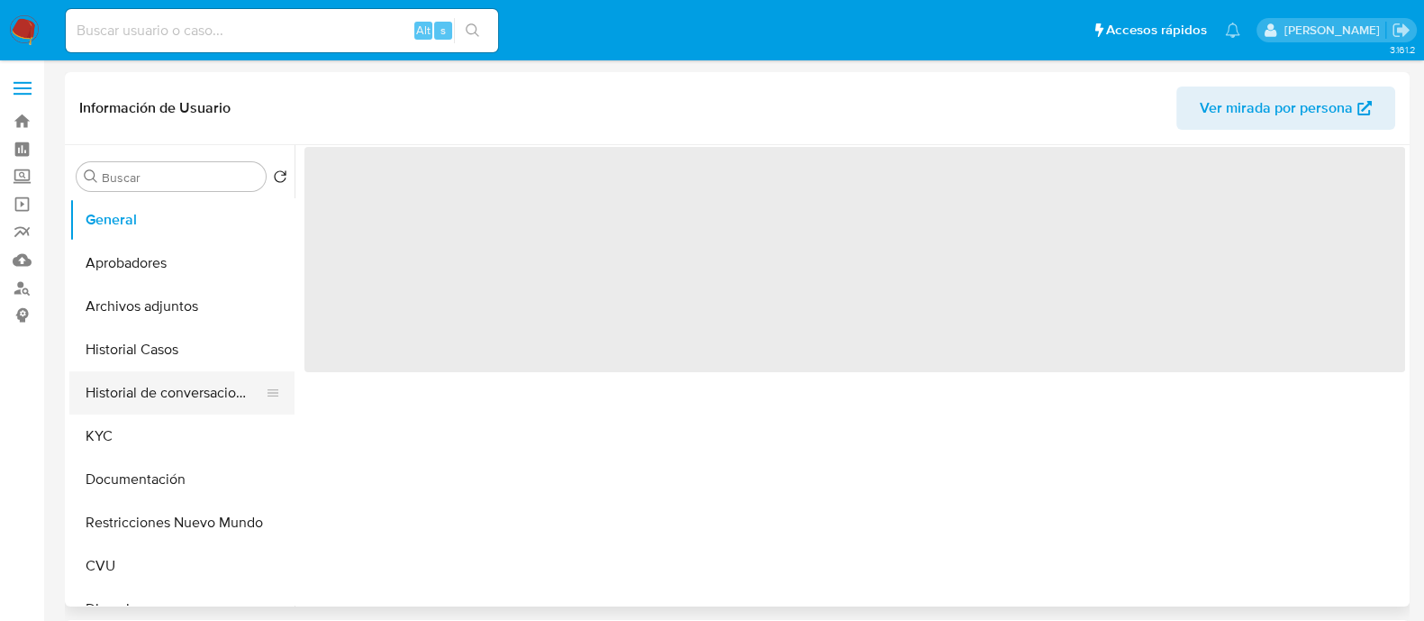
click at [185, 394] on button "Historial de conversaciones" at bounding box center [174, 392] width 211 height 43
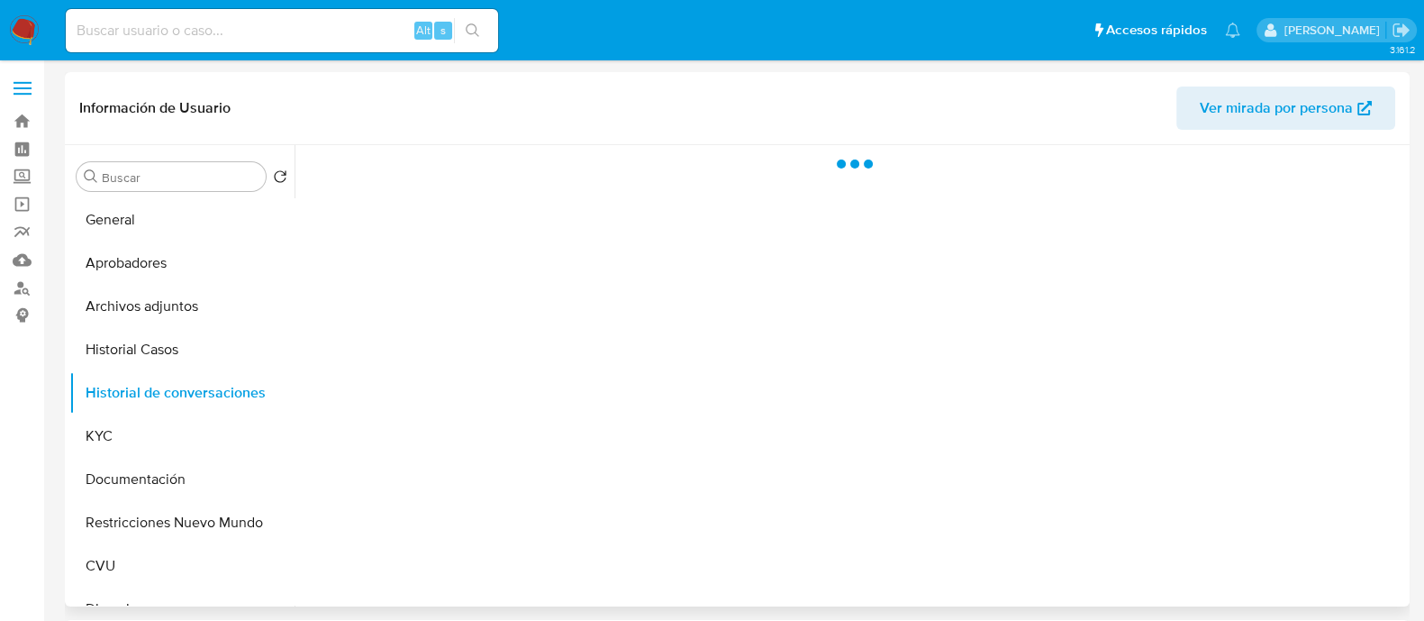
select select "10"
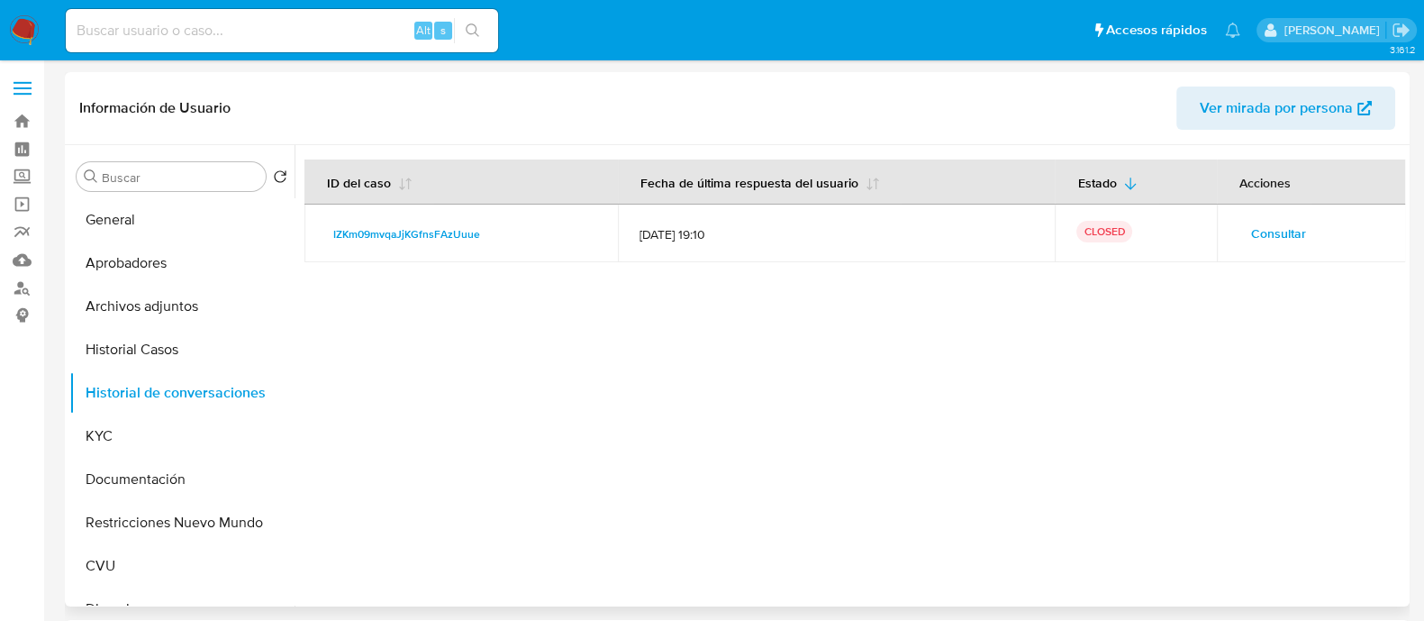
click at [1289, 241] on span "Consultar" at bounding box center [1278, 233] width 55 height 25
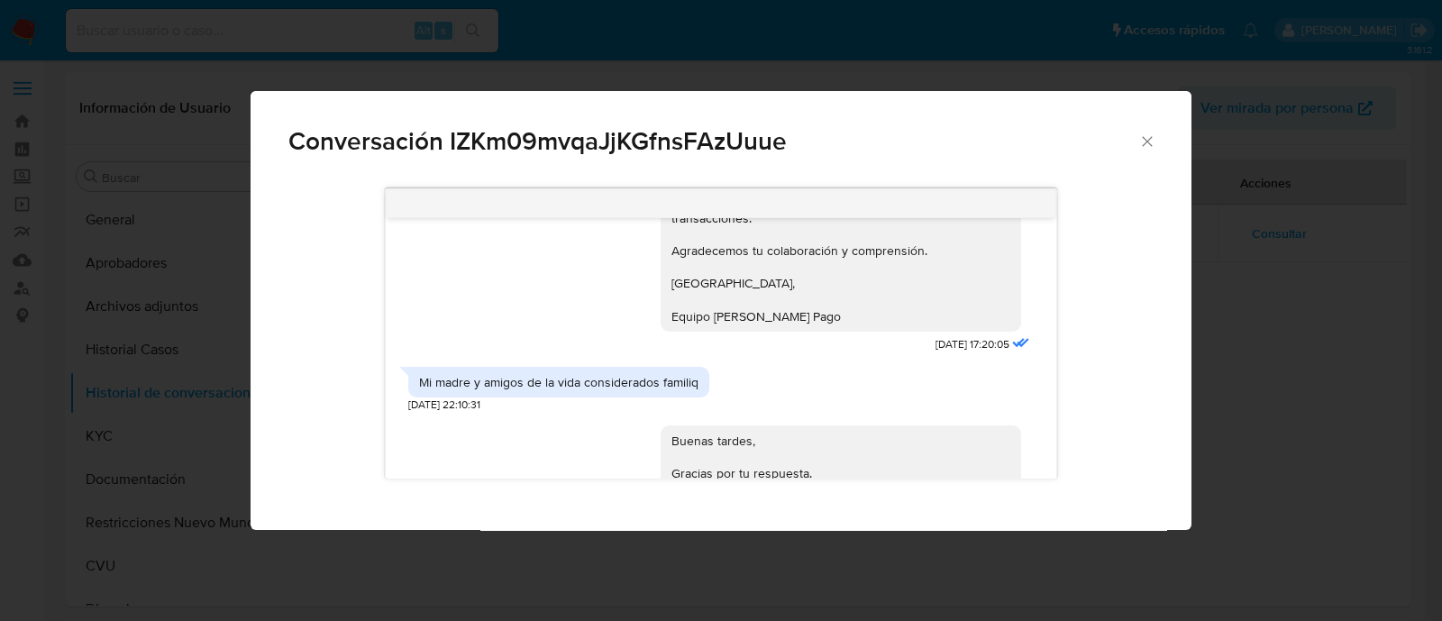
scroll to position [2023, 0]
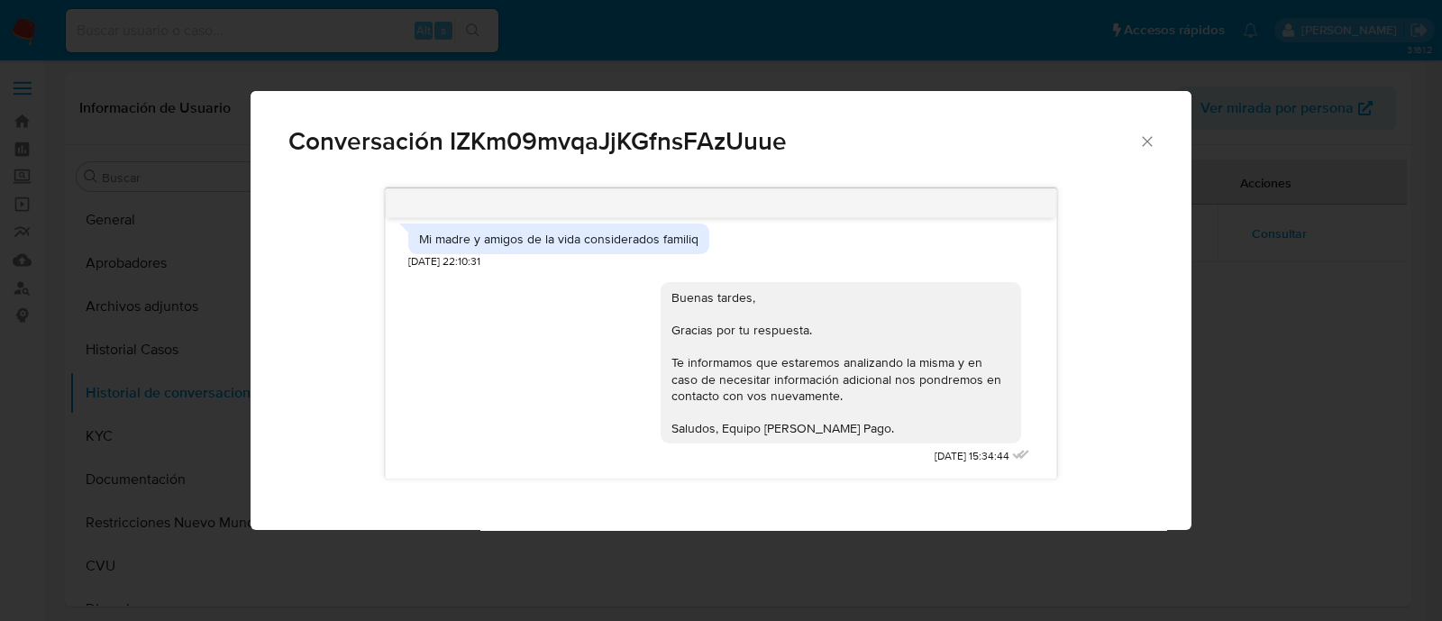
click at [1138, 140] on icon "Cerrar" at bounding box center [1147, 141] width 18 height 18
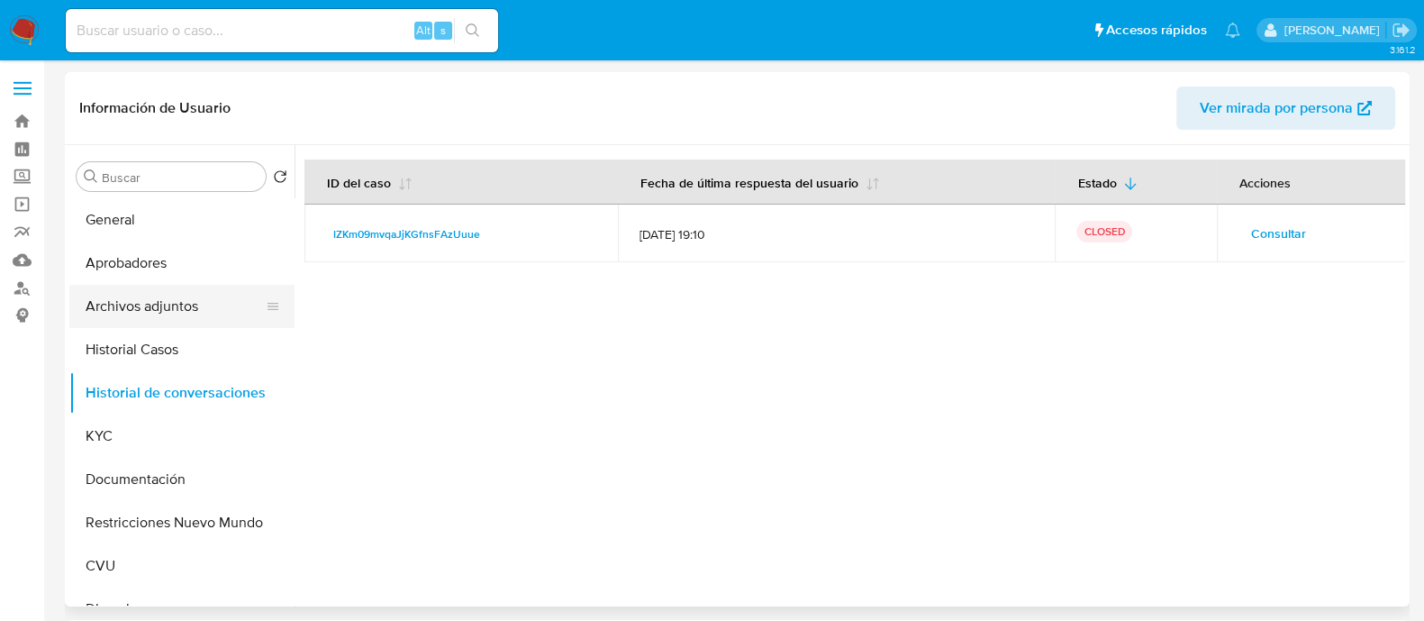
click at [144, 299] on button "Archivos adjuntos" at bounding box center [174, 306] width 211 height 43
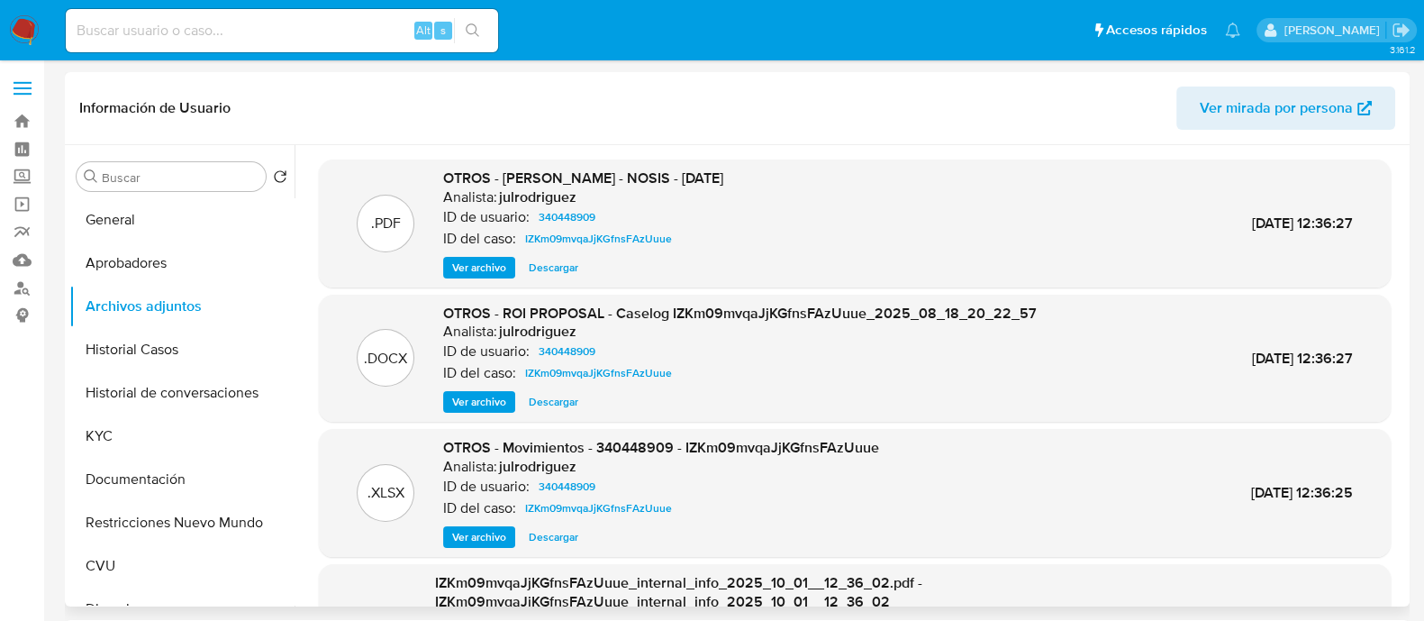
click at [490, 404] on span "Ver archivo" at bounding box center [479, 402] width 54 height 18
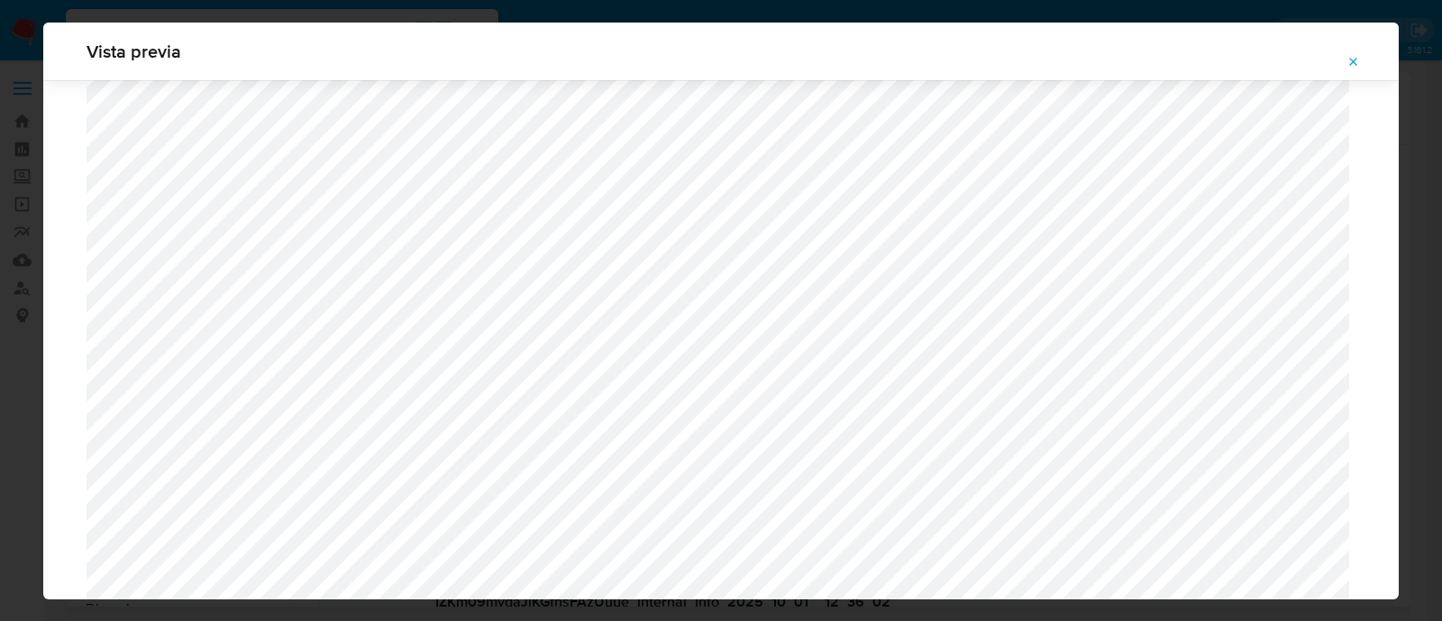
scroll to position [1652, 0]
click at [1346, 58] on icon "Attachment preview" at bounding box center [1353, 62] width 14 height 14
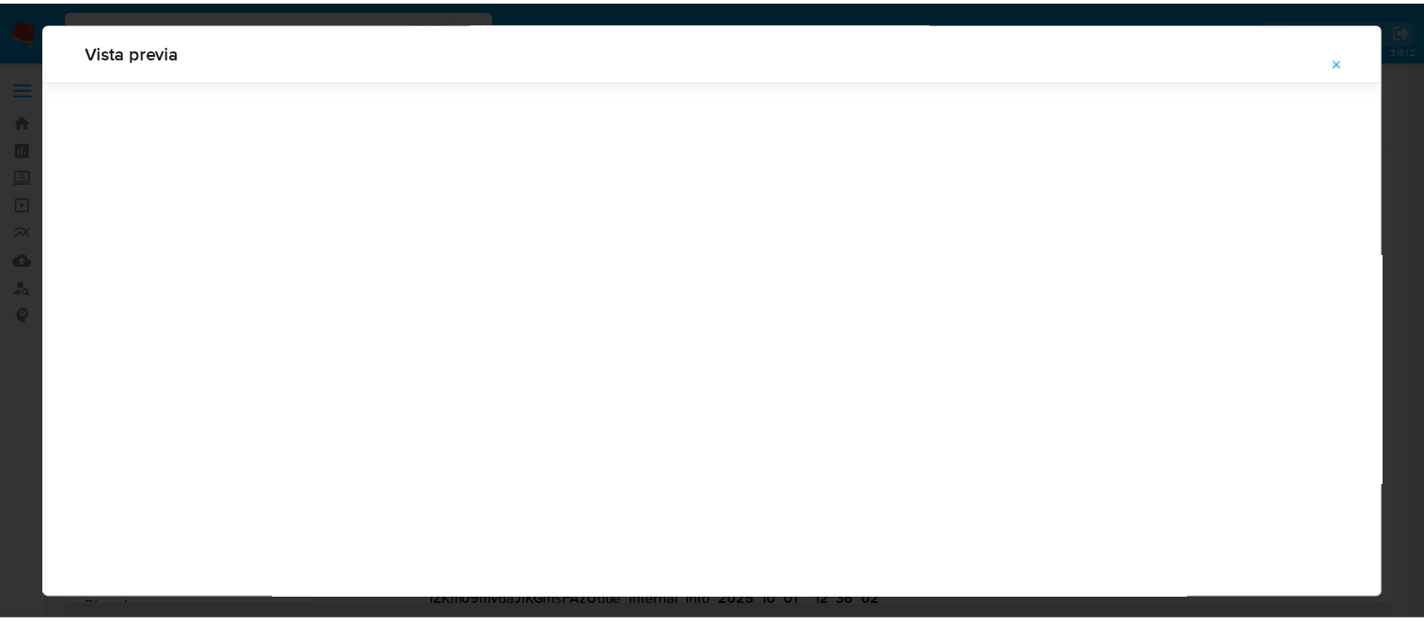
scroll to position [58, 0]
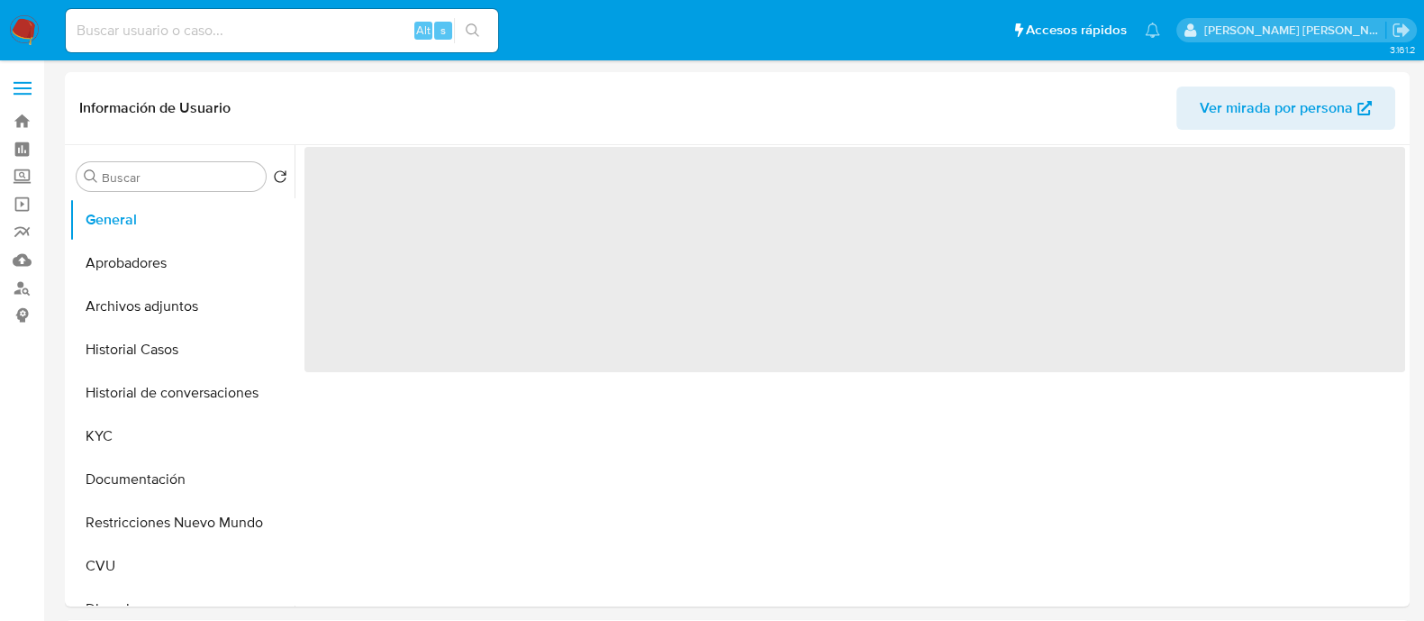
select select "10"
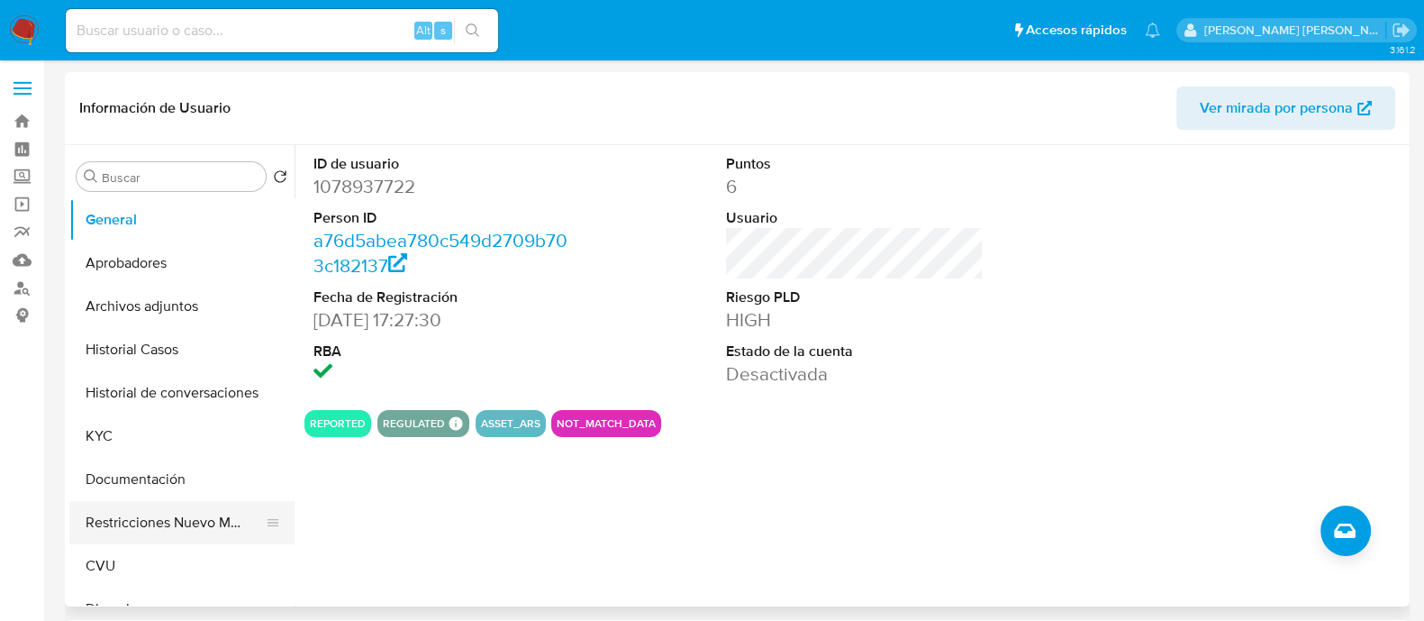
click at [142, 517] on button "Restricciones Nuevo Mundo" at bounding box center [174, 522] width 211 height 43
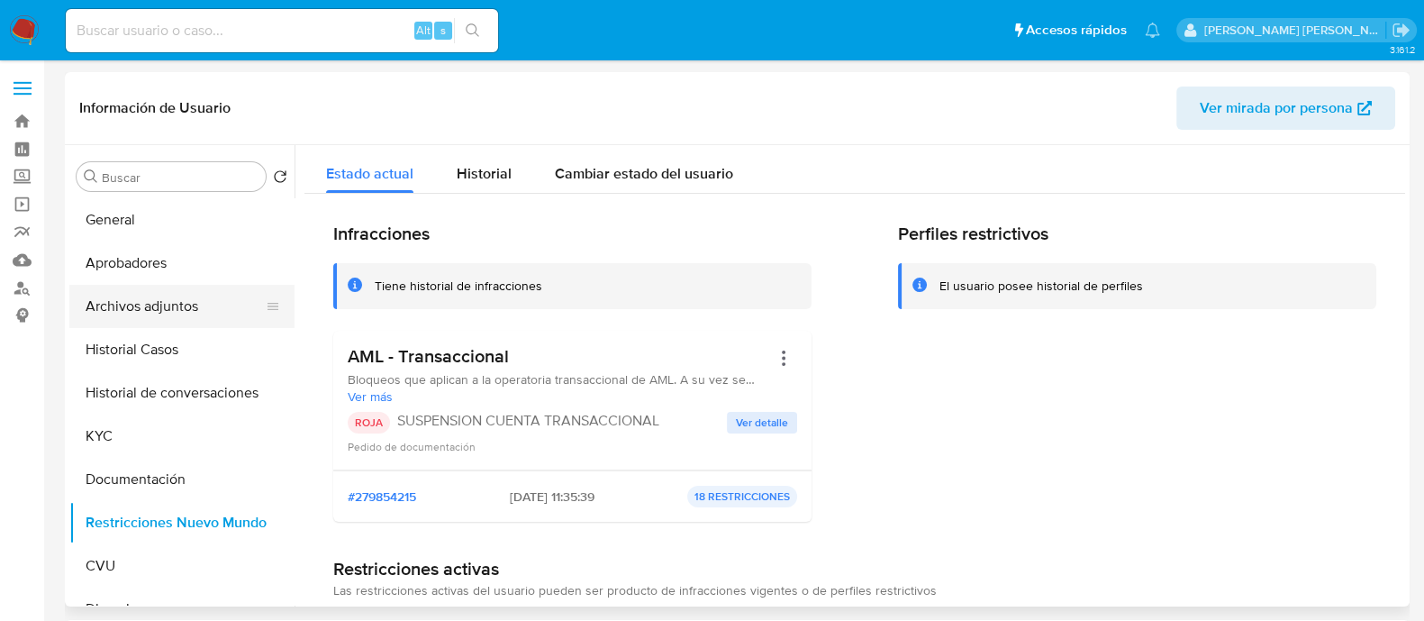
click at [161, 311] on button "Archivos adjuntos" at bounding box center [174, 306] width 211 height 43
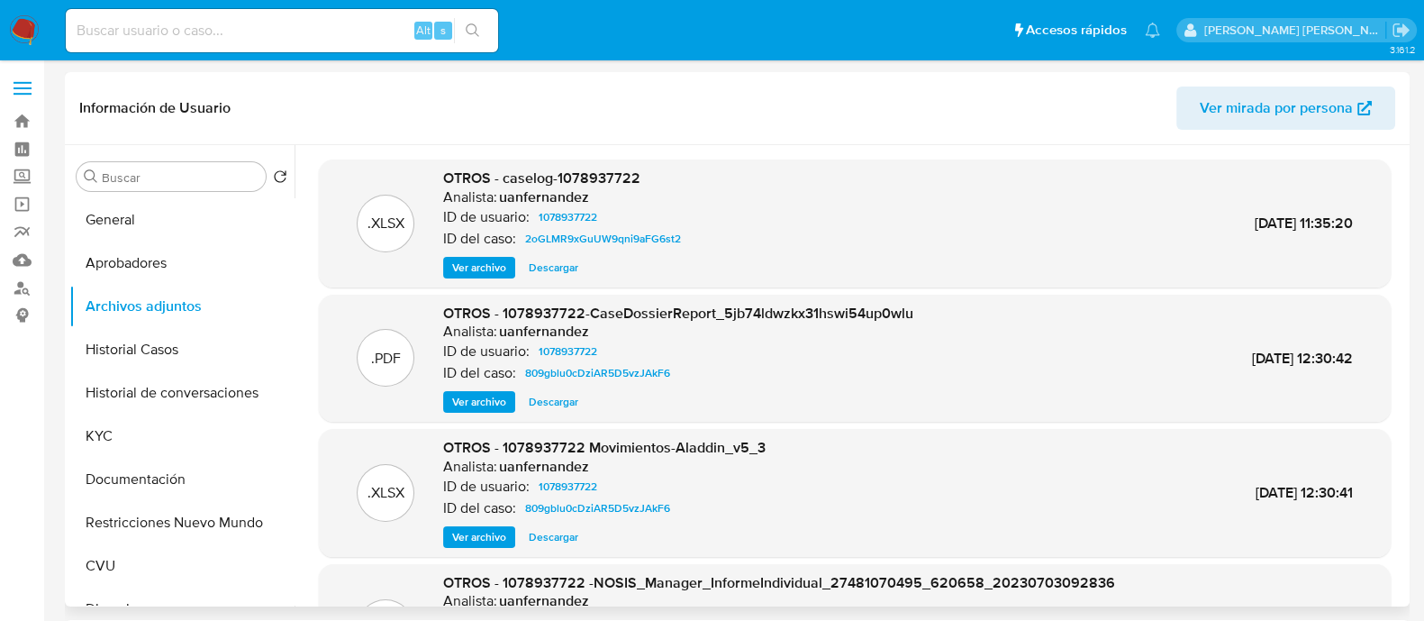
click at [495, 262] on span "Ver archivo" at bounding box center [479, 268] width 54 height 18
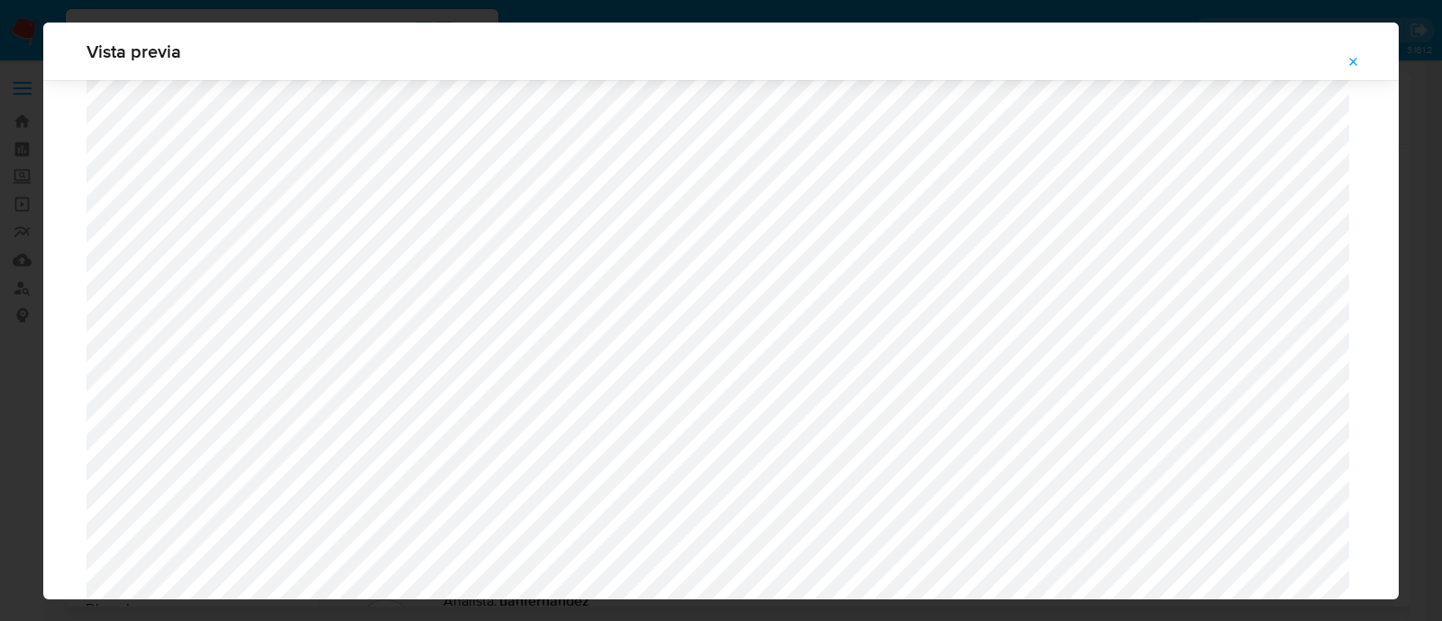
scroll to position [1090, 0]
